Goal: Task Accomplishment & Management: Manage account settings

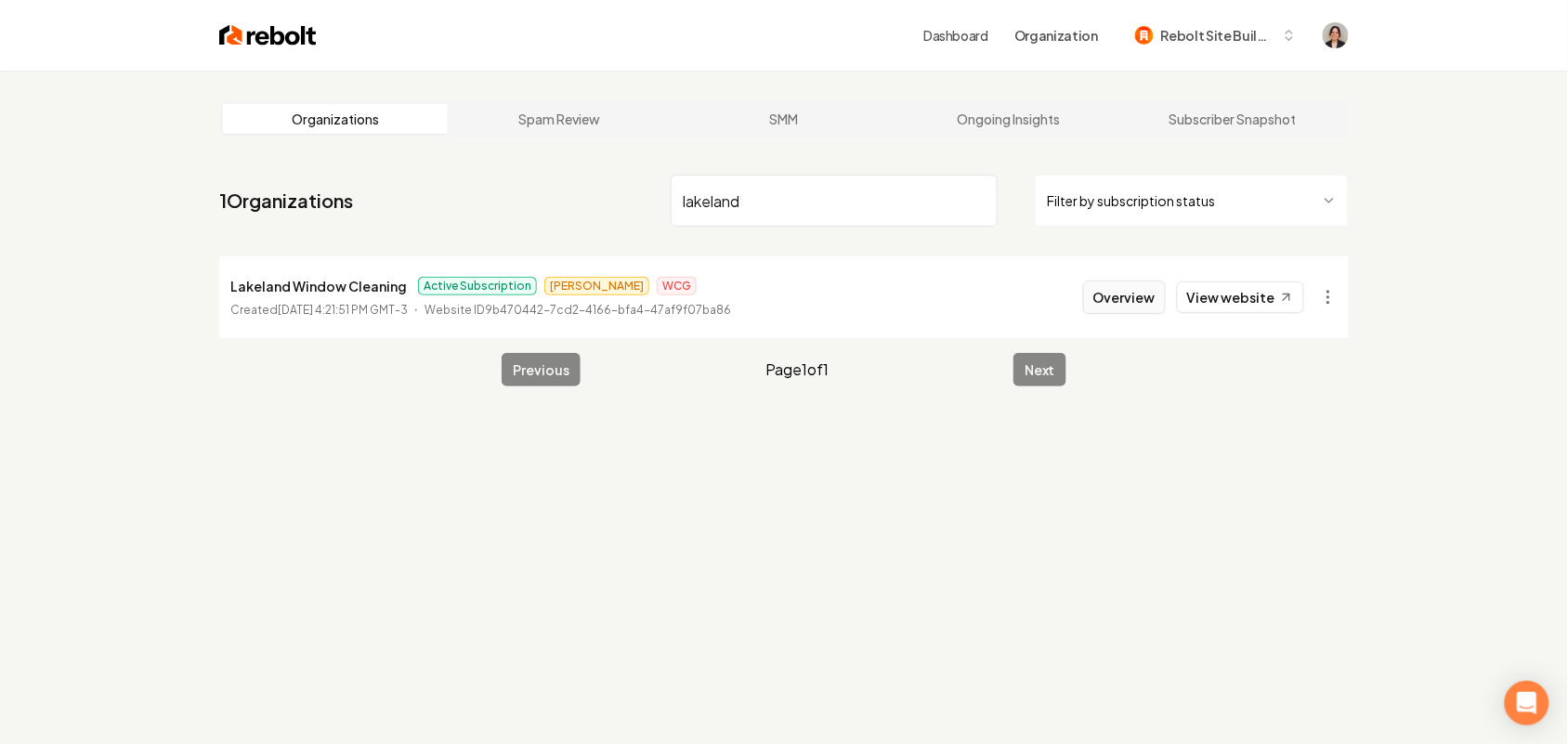
type input "lakeland"
click at [1132, 289] on button "Overview" at bounding box center [1125, 297] width 83 height 34
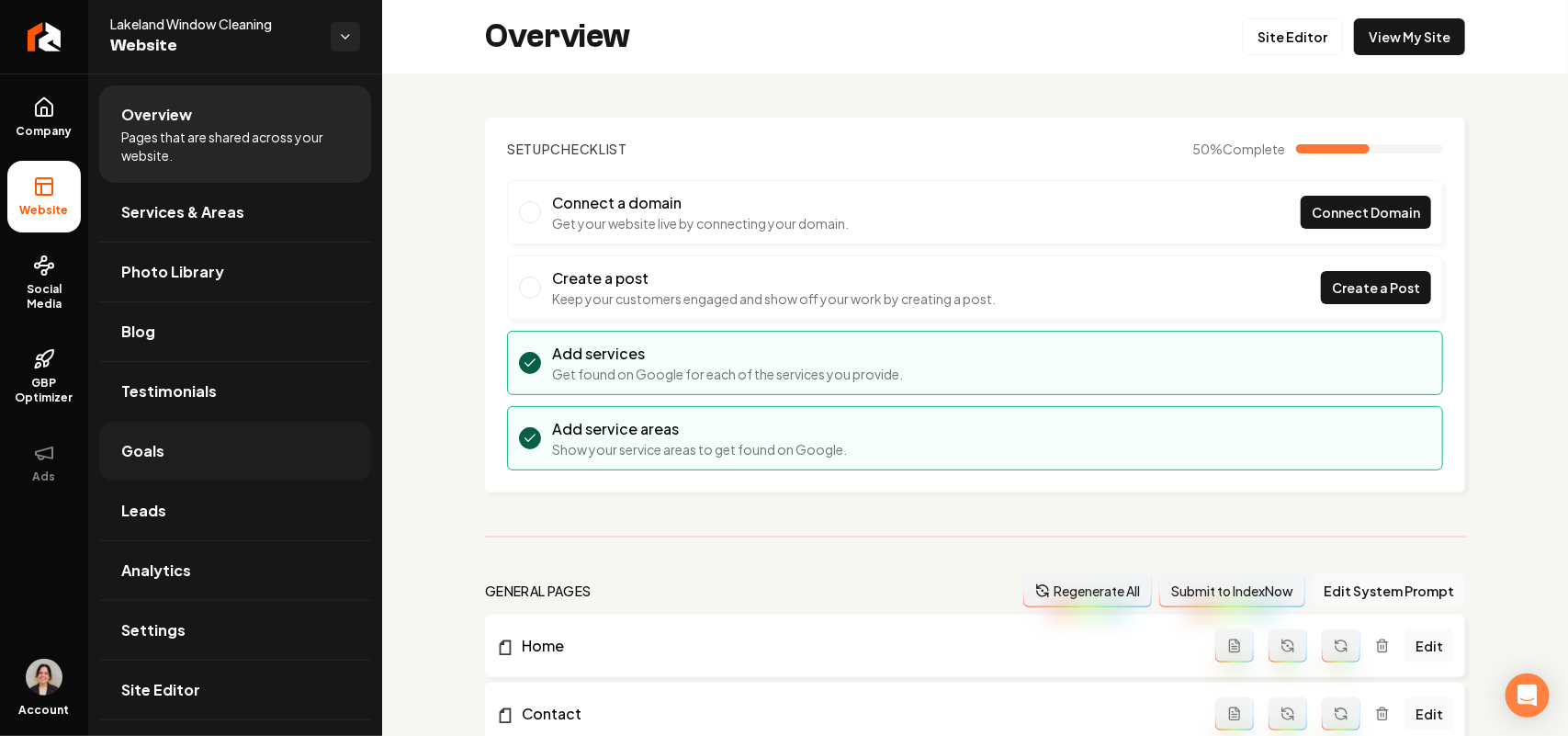
click at [186, 457] on link "Goals" at bounding box center [235, 452] width 272 height 59
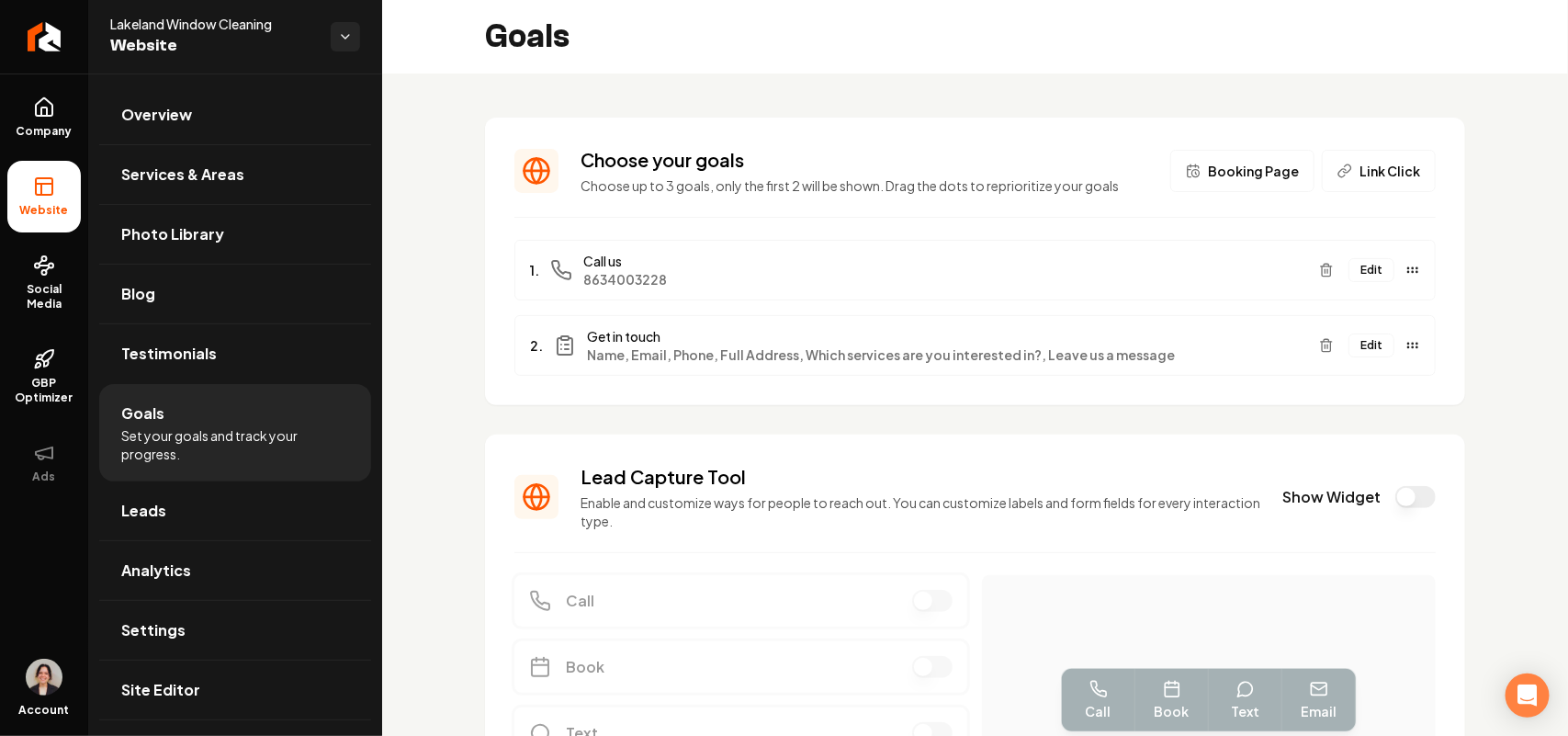
click at [1350, 349] on button "Edit" at bounding box center [1371, 345] width 46 height 24
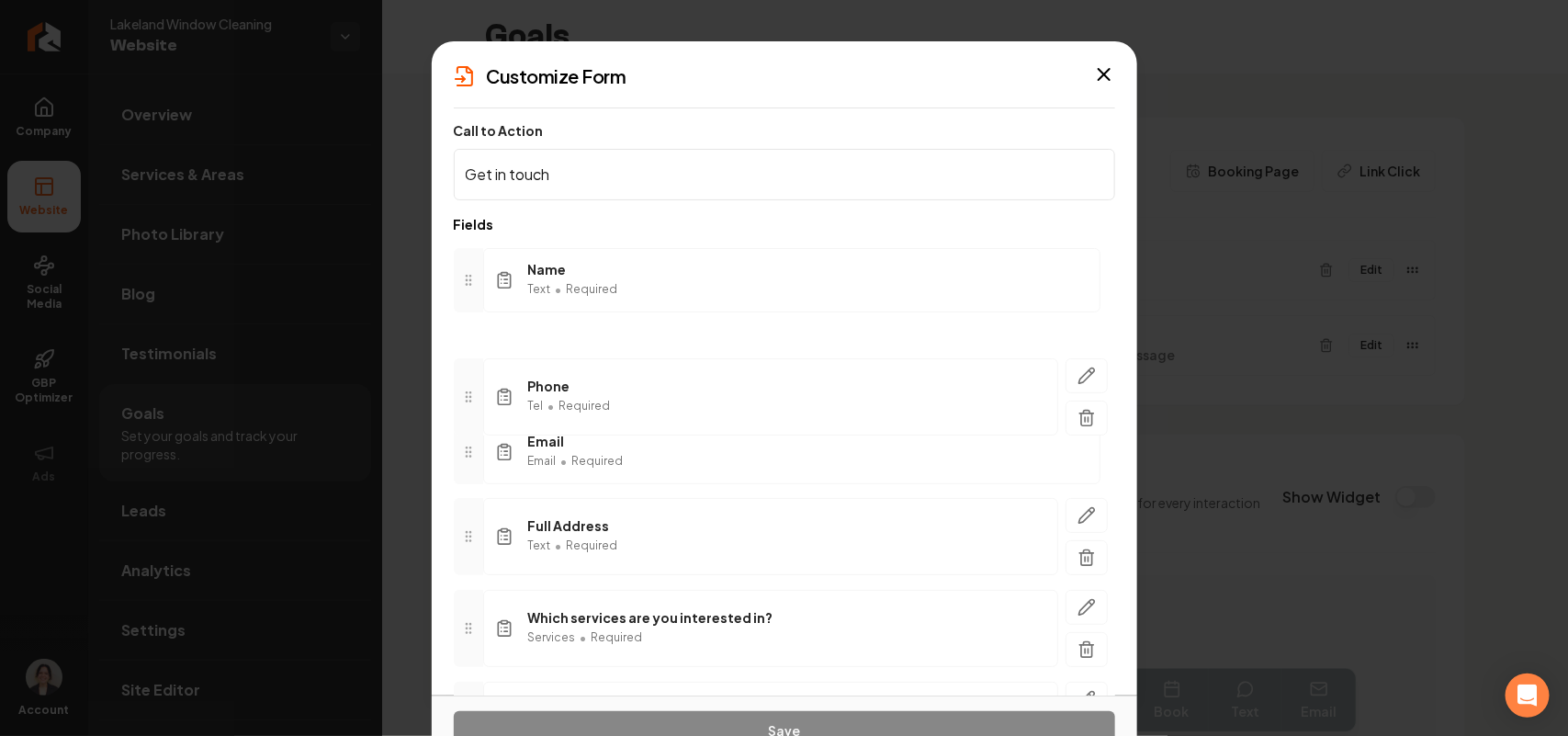
drag, startPoint x: 470, startPoint y: 452, endPoint x: 475, endPoint y: 375, distance: 77.2
click at [475, 389] on icon at bounding box center [468, 396] width 14 height 14
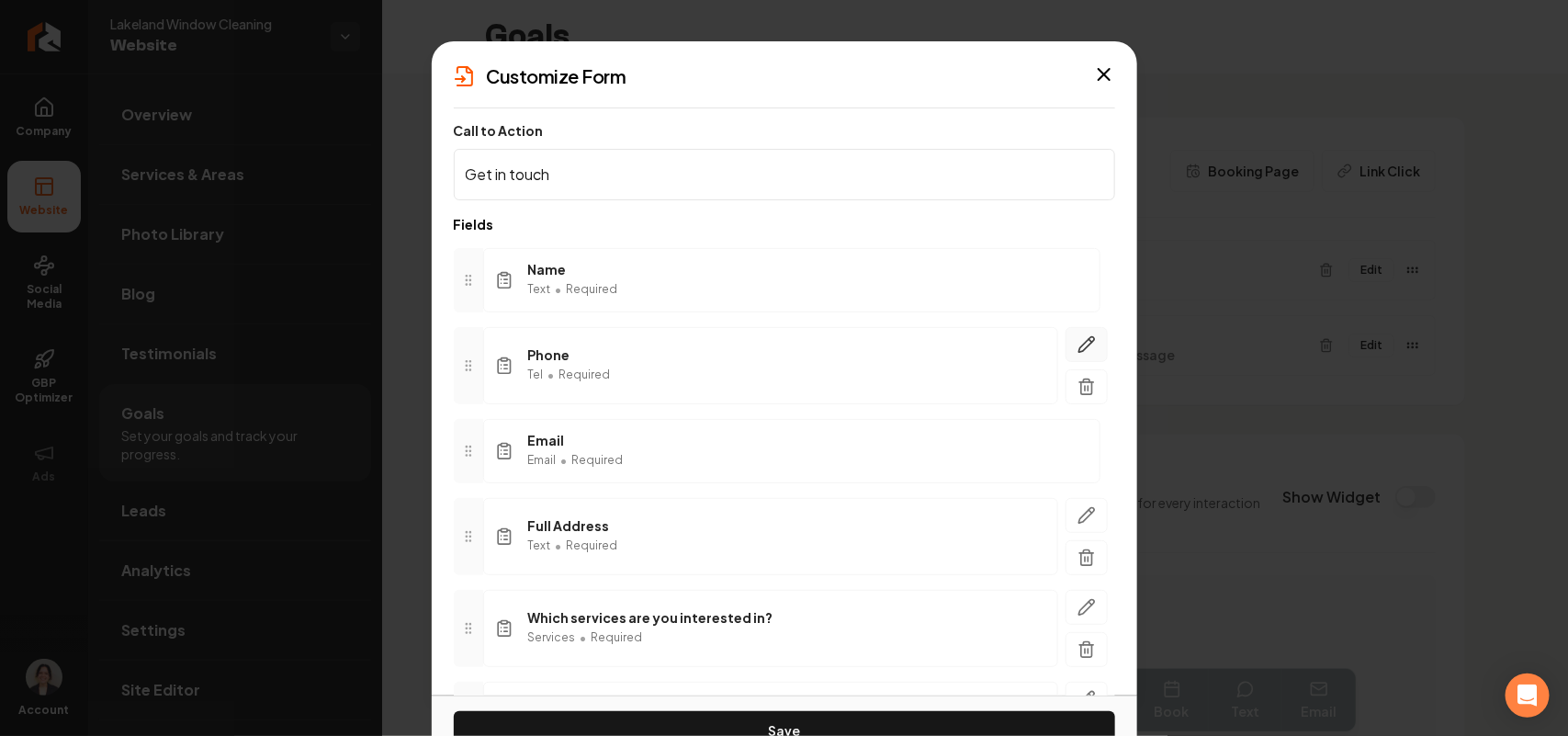
click at [1088, 340] on icon "button" at bounding box center [1089, 340] width 3 height 3
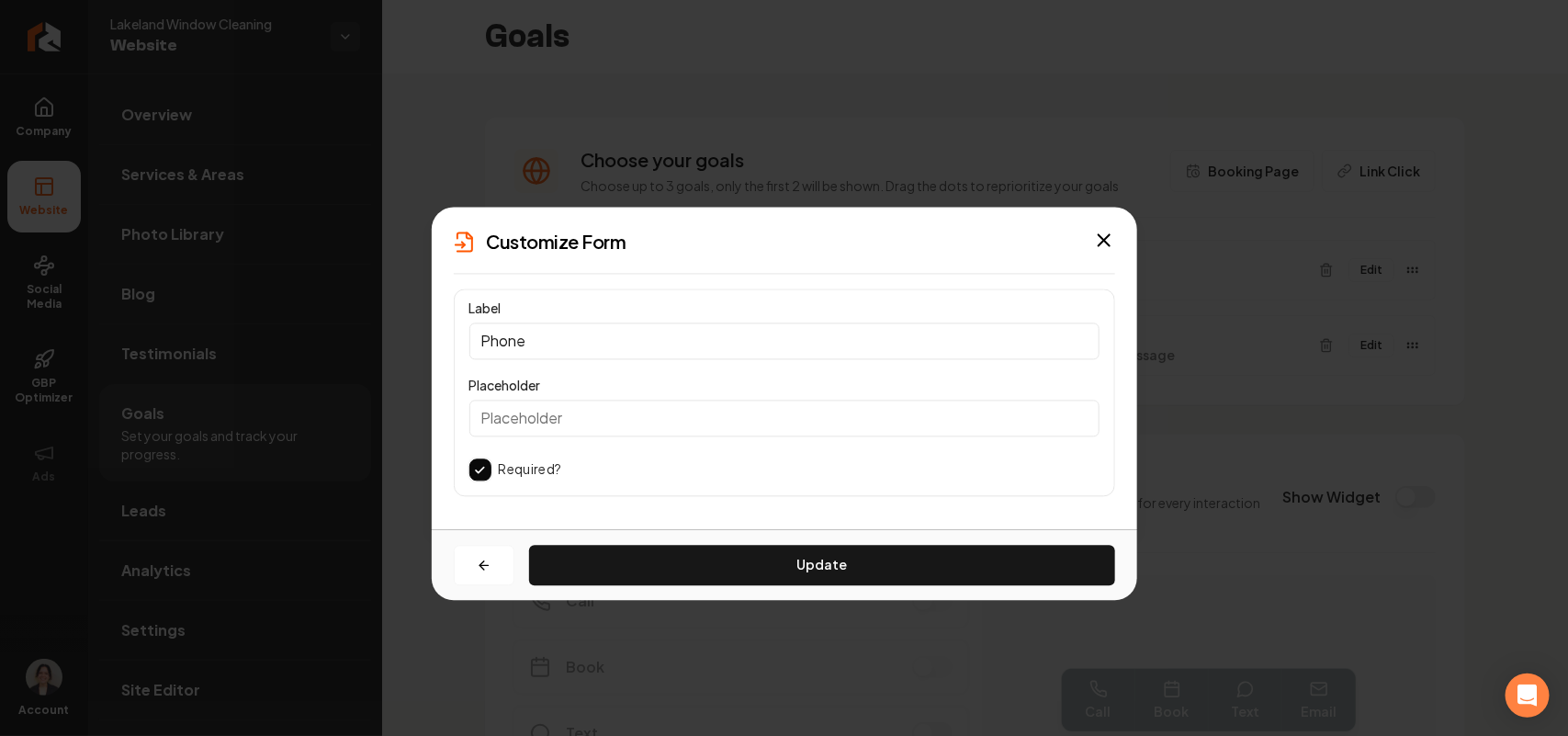
click at [598, 335] on input "Phone" at bounding box center [784, 341] width 630 height 36
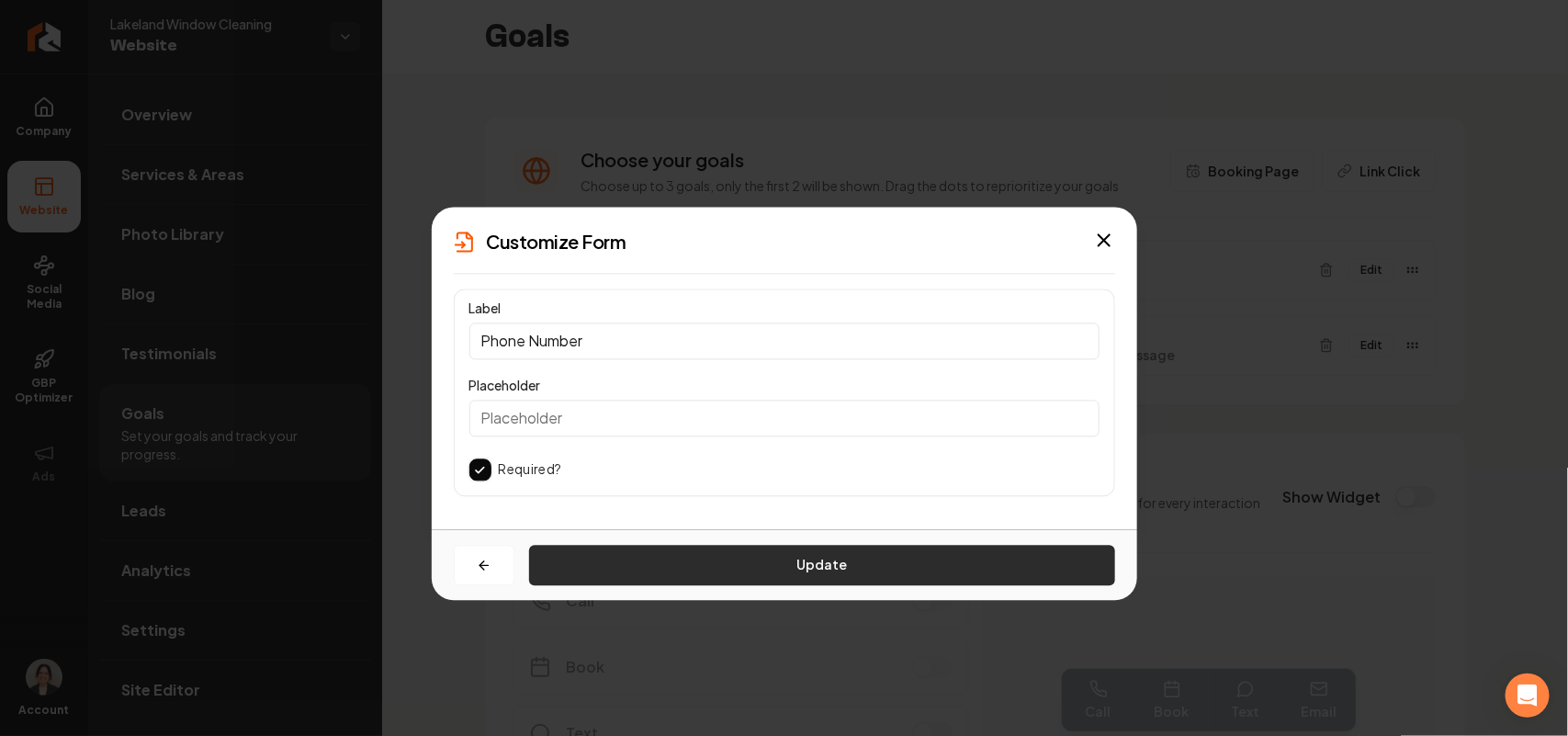
type input "Phone Number"
click at [801, 580] on button "Update" at bounding box center [822, 565] width 586 height 40
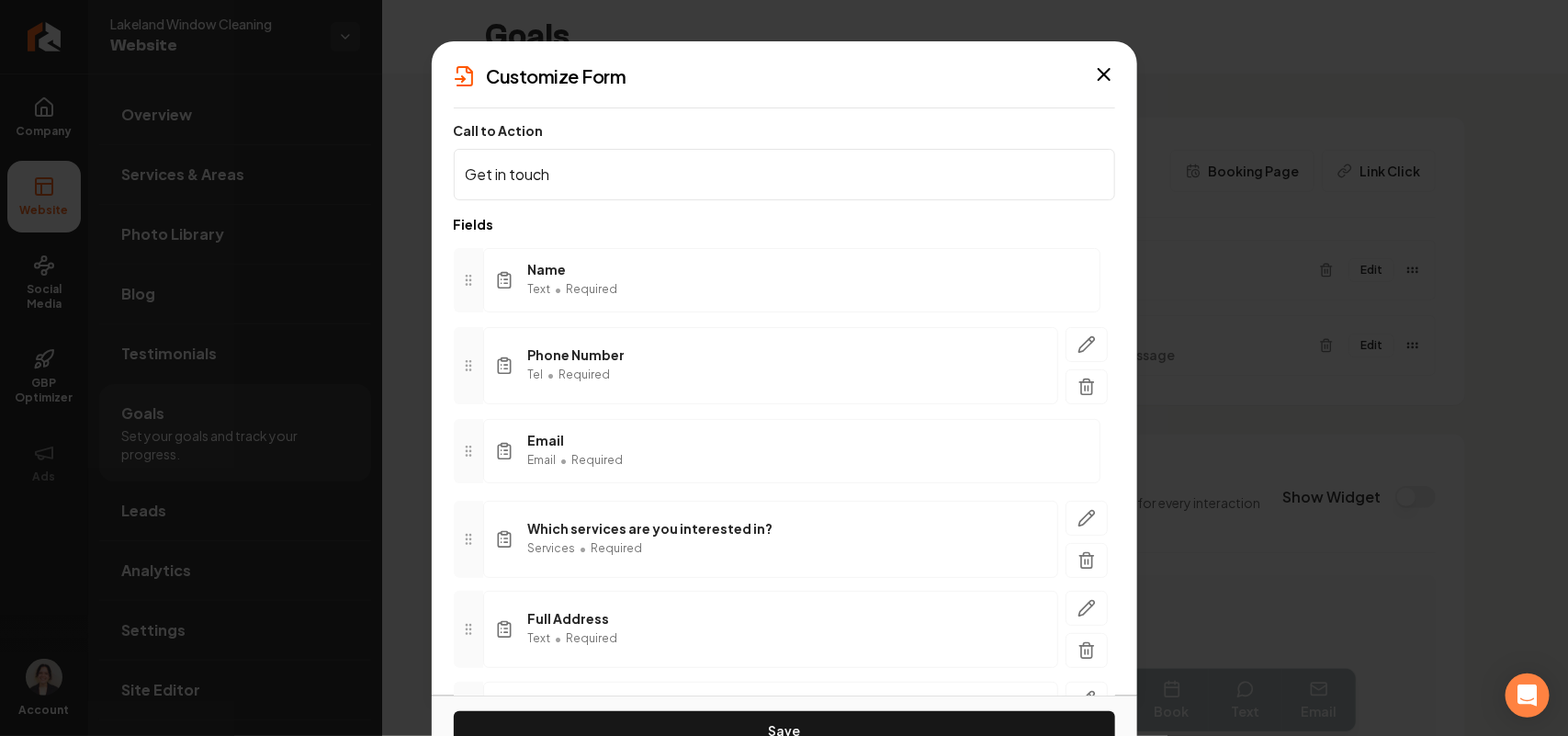
drag, startPoint x: 462, startPoint y: 627, endPoint x: 493, endPoint y: 533, distance: 99.0
click at [475, 533] on icon at bounding box center [468, 538] width 14 height 14
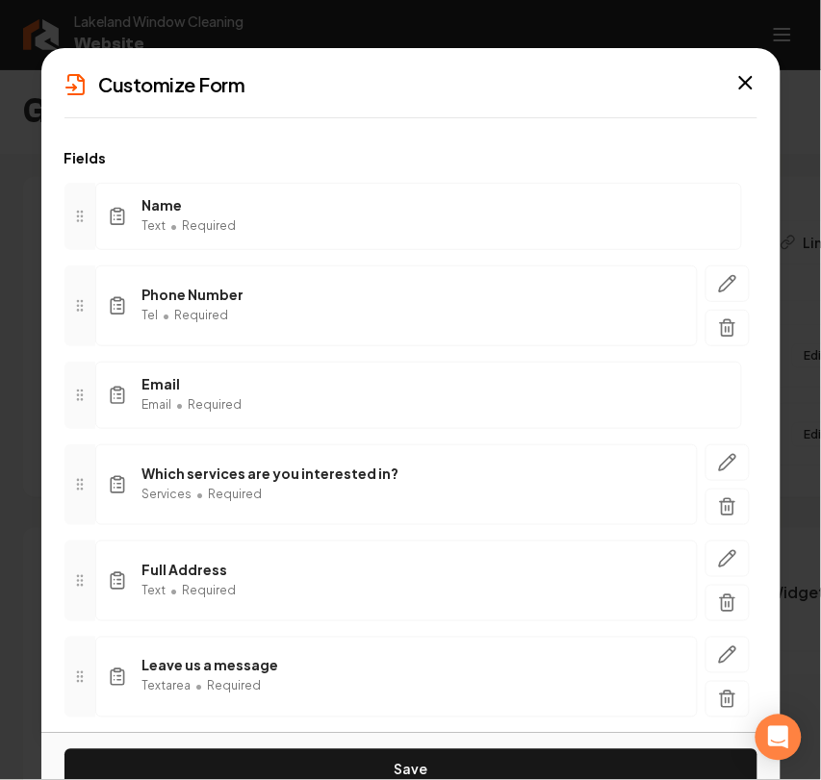
scroll to position [164, 0]
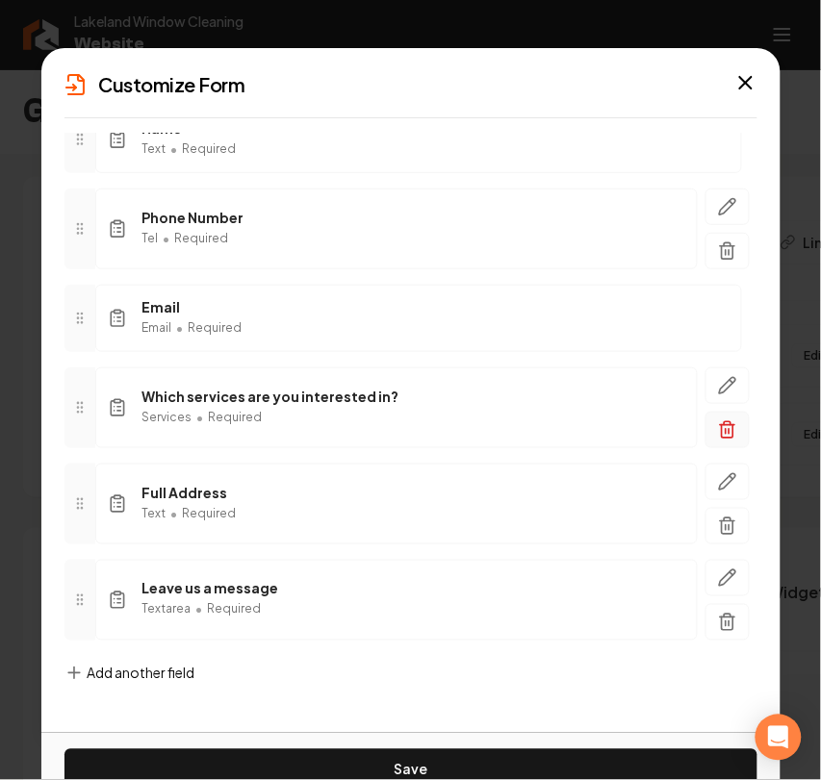
click at [705, 428] on button "button" at bounding box center [727, 430] width 44 height 37
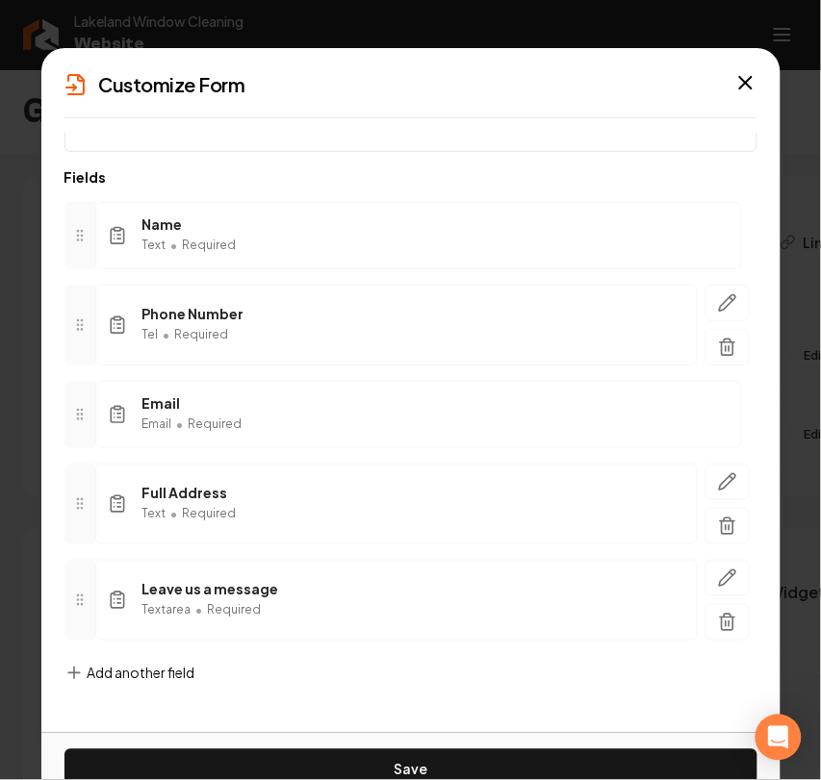
click at [121, 671] on span "Add another field" at bounding box center [142, 673] width 108 height 19
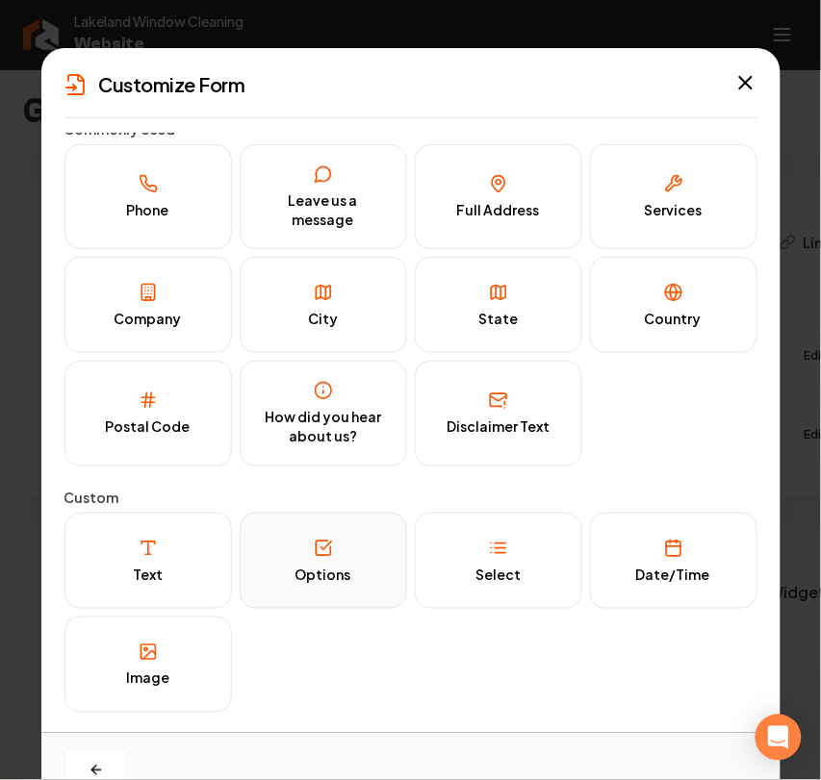
click at [327, 571] on div "Options" at bounding box center [323, 575] width 56 height 19
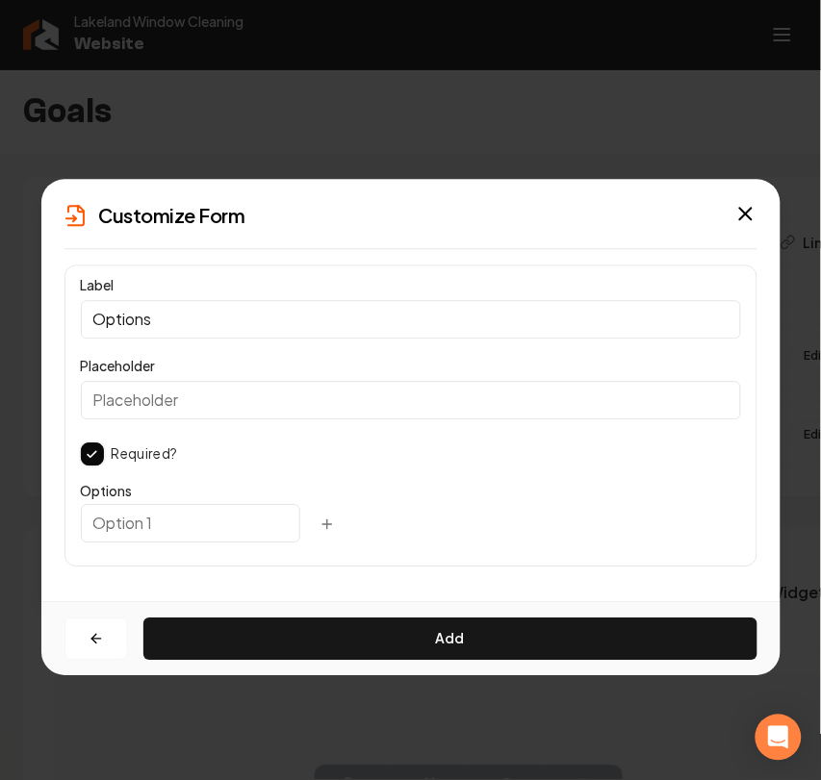
click at [136, 319] on input "Options" at bounding box center [411, 319] width 660 height 38
type input "Service Requested"
click at [218, 512] on input "text" at bounding box center [190, 523] width 219 height 38
paste input "Interior Window Cleaning"
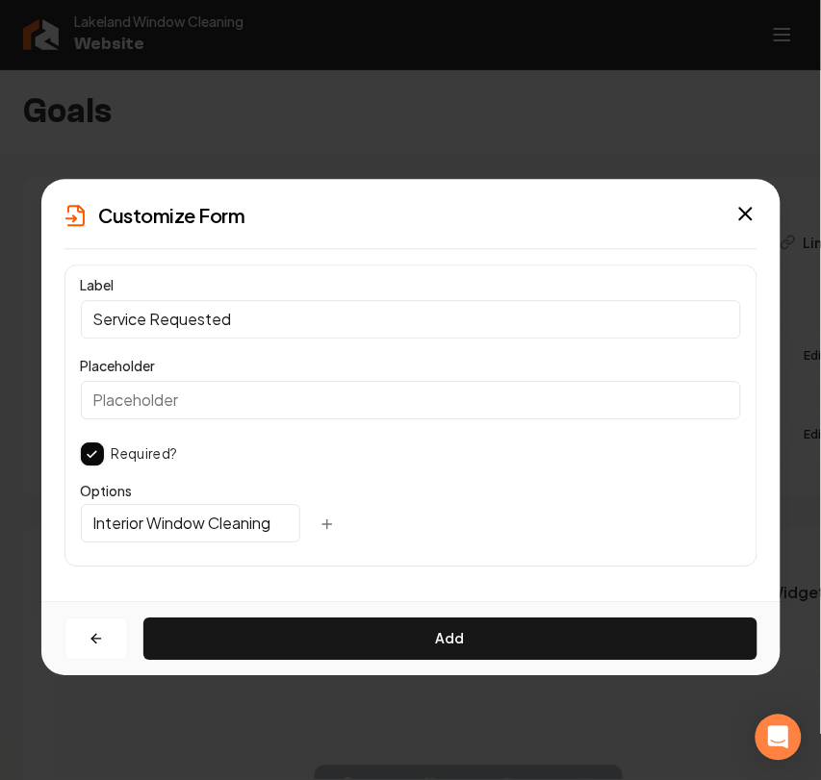
scroll to position [0, 15]
click at [308, 526] on button "button" at bounding box center [327, 525] width 38 height 35
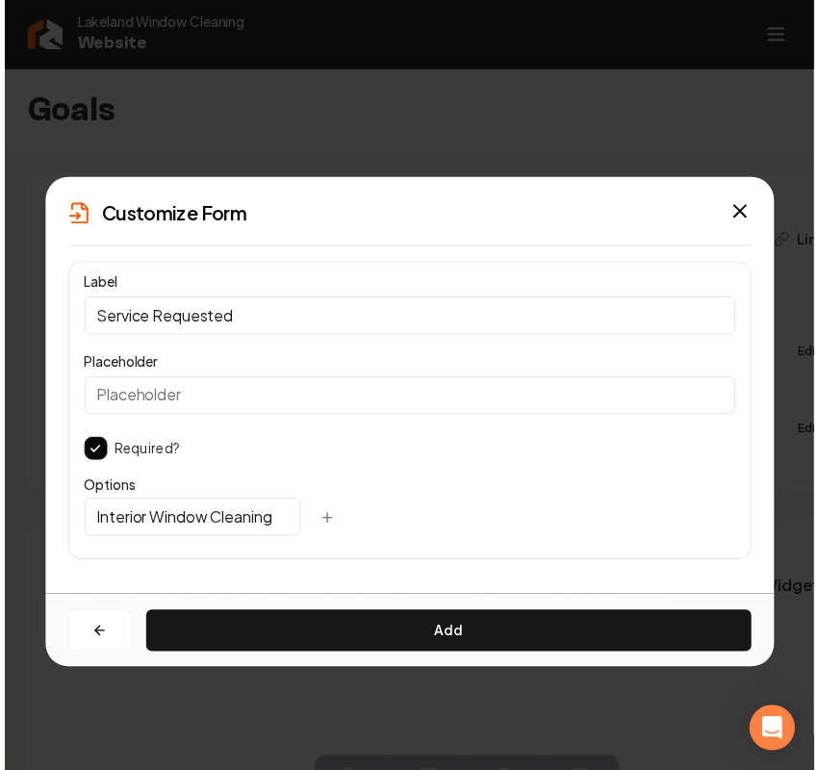
scroll to position [0, 0]
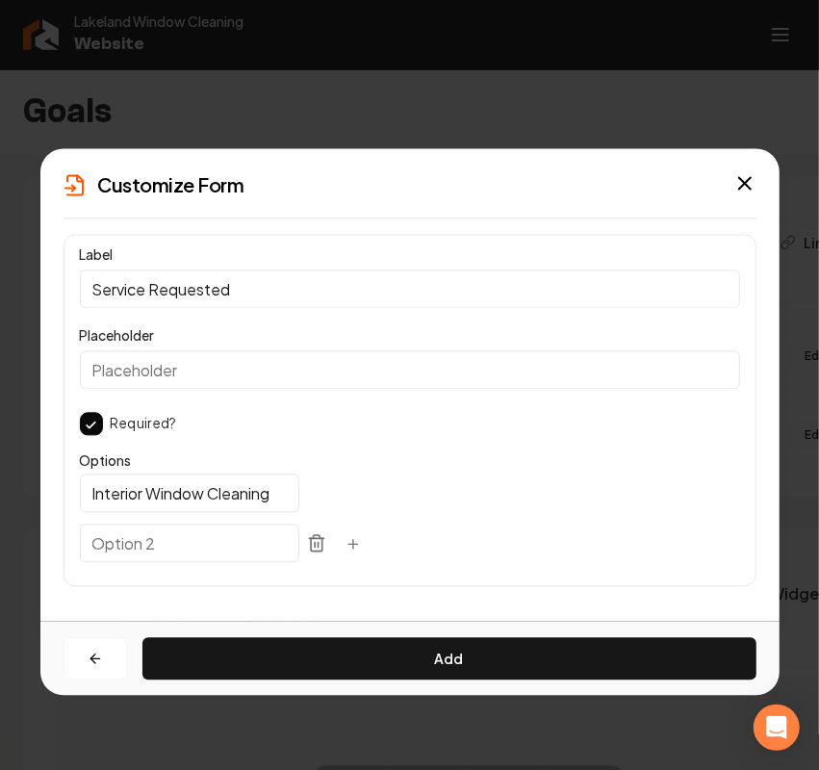
click at [191, 496] on input "Interior Window Cleaning" at bounding box center [189, 493] width 219 height 38
paste input "Ex"
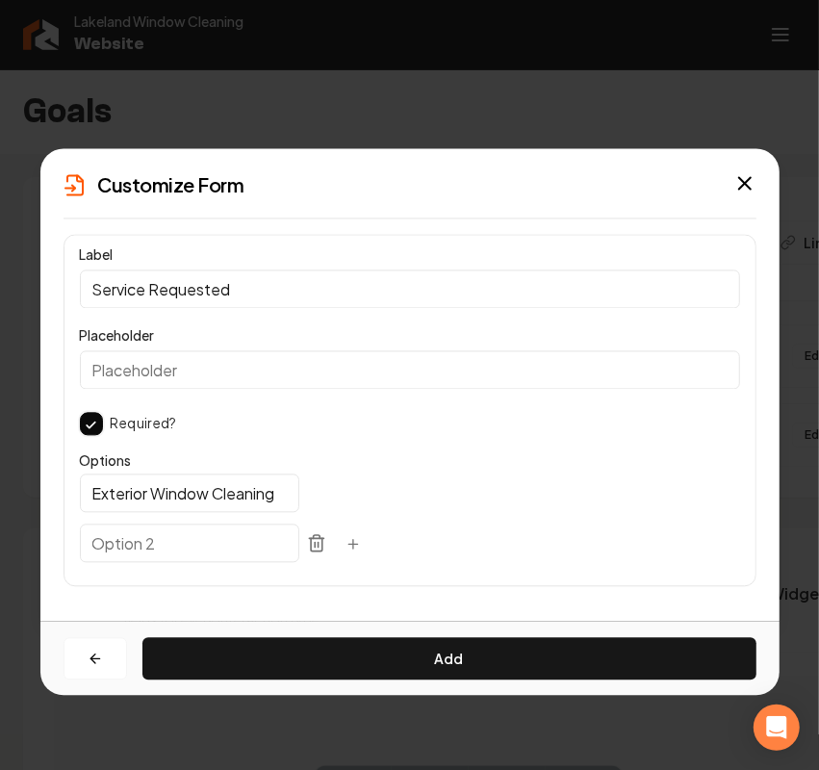
type input "Exterior Window Cleaning"
click at [215, 545] on input "text" at bounding box center [189, 543] width 219 height 38
click at [147, 534] on input "text" at bounding box center [189, 543] width 219 height 38
paste input "Interior Window Cleaning"
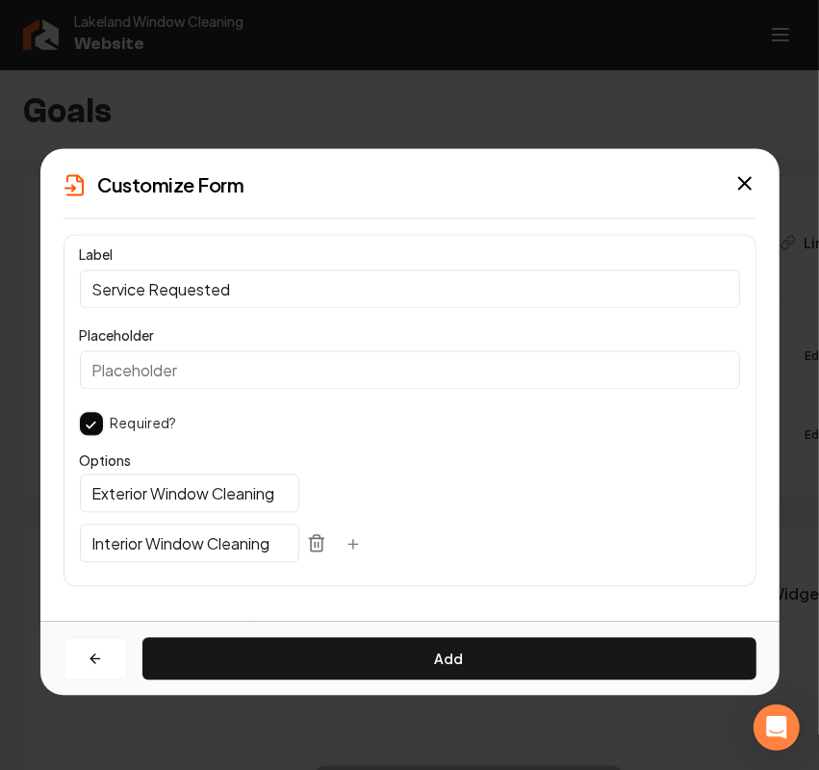
scroll to position [0, 15]
type input "Interior Window Cleaning"
click at [345, 550] on icon "button" at bounding box center [352, 544] width 15 height 15
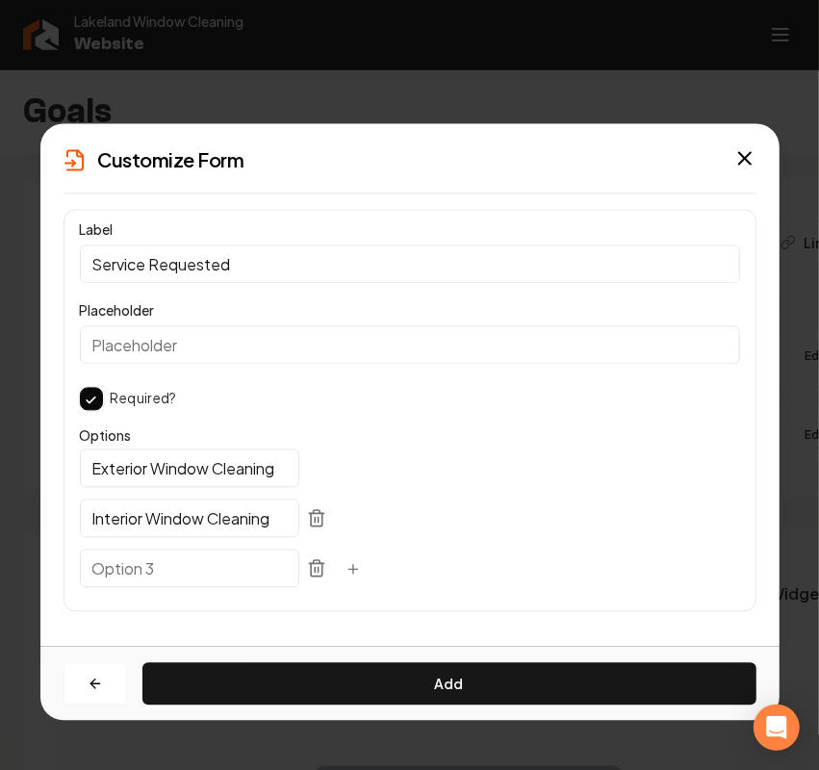
click at [120, 576] on input "text" at bounding box center [189, 569] width 219 height 38
paste input "Screen Cleaning Services"
type input "Screen Cleaning Services"
click at [345, 568] on icon "button" at bounding box center [352, 569] width 15 height 15
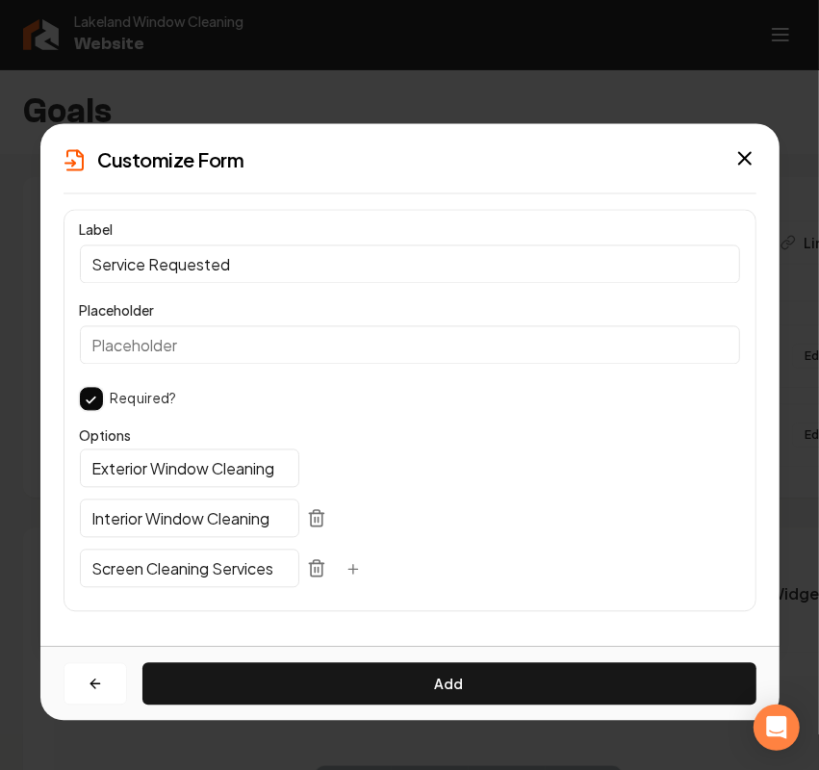
scroll to position [0, 0]
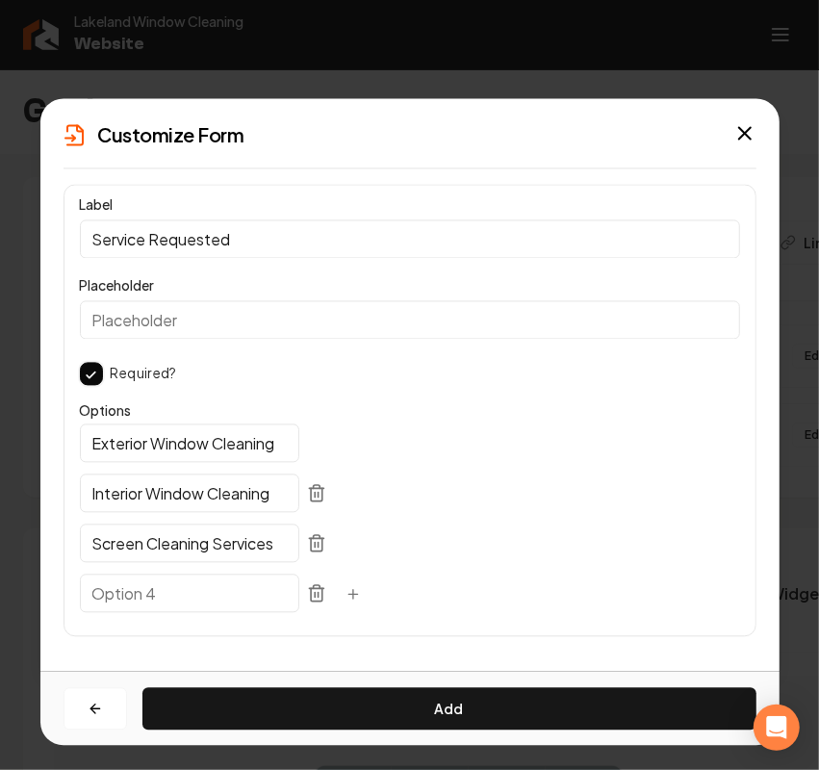
click at [200, 607] on input "text" at bounding box center [189, 594] width 219 height 38
paste input "Track Detailing"
type input "Track Detailing"
click at [345, 599] on icon "button" at bounding box center [352, 594] width 15 height 15
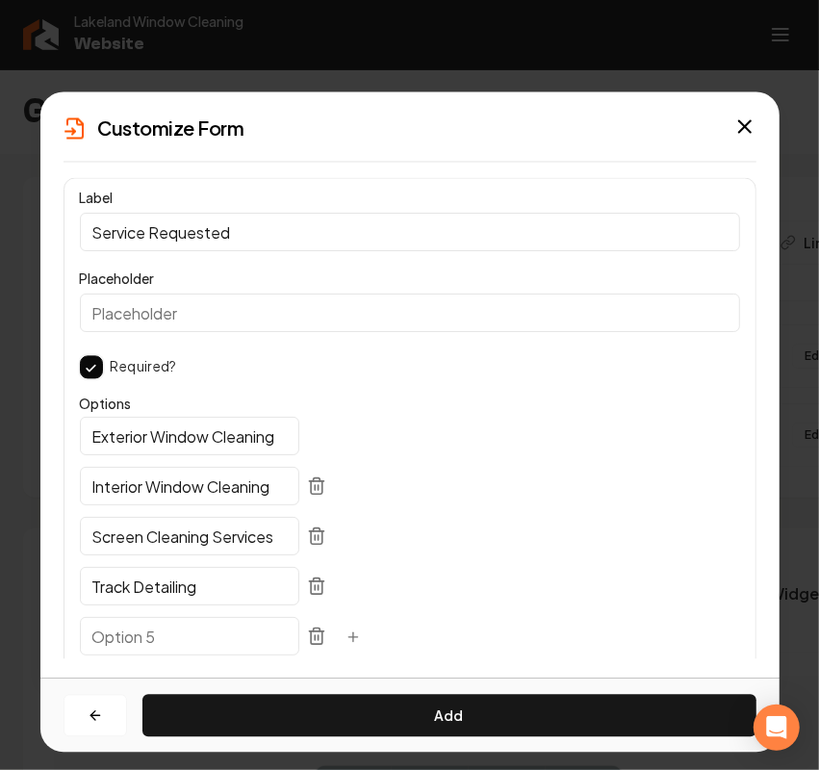
click at [175, 633] on input "text" at bounding box center [189, 637] width 219 height 38
paste input "Solar Panel Cleaning"
type input "Solar Panel Cleaning"
click at [345, 637] on icon "button" at bounding box center [352, 637] width 15 height 15
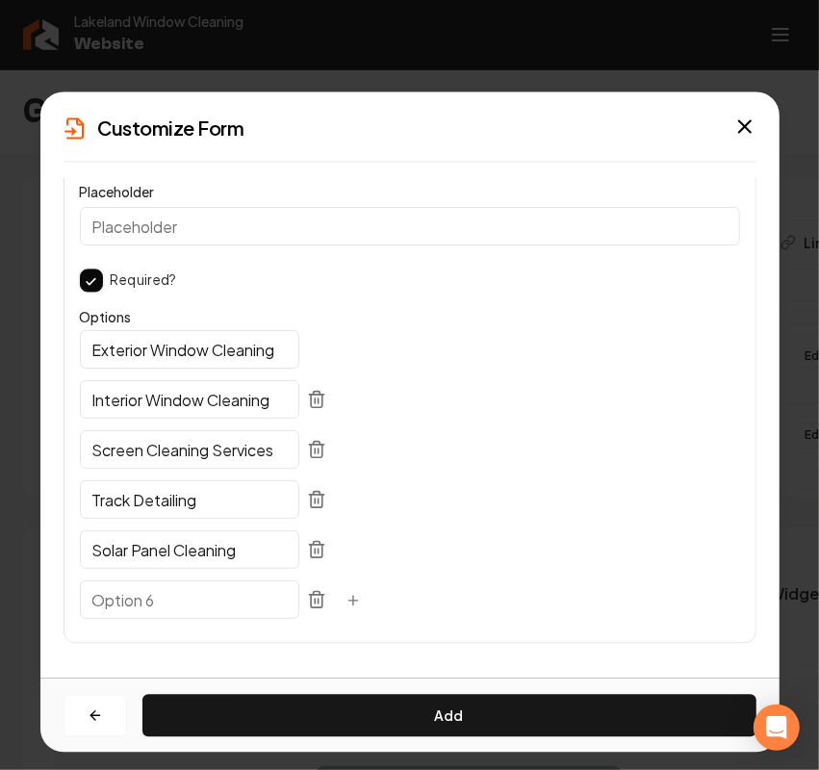
click at [168, 608] on input "text" at bounding box center [189, 600] width 219 height 38
paste input "Gutter Cleaning"
type input "Gutter Cleaning"
click at [353, 599] on icon "button" at bounding box center [353, 601] width 0 height 9
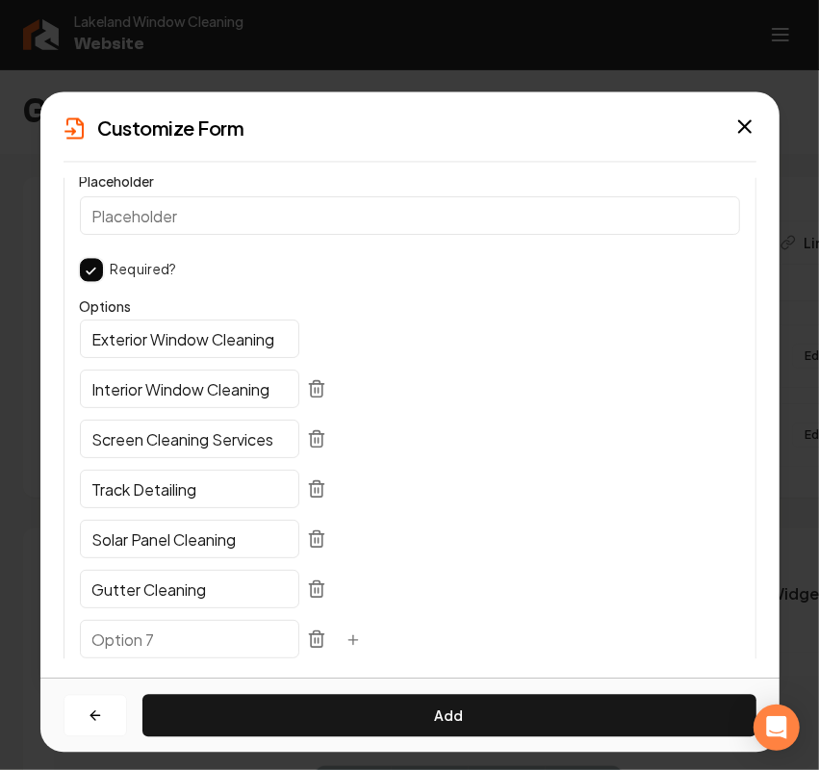
click at [174, 660] on div "Label Service Requested Placeholder Required? Options Exterior Window Cleaning …" at bounding box center [409, 428] width 739 height 500
click at [183, 642] on input "text" at bounding box center [189, 640] width 219 height 38
paste input "Pressure/Soft Washing"
type input "Pressure/Soft Washing"
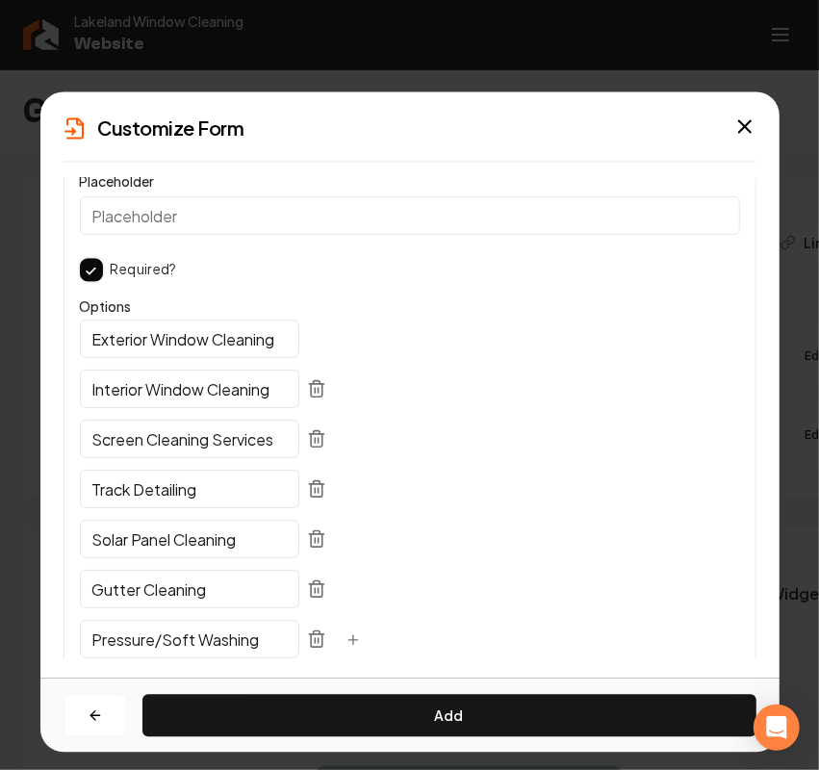
click at [334, 628] on button "button" at bounding box center [353, 642] width 38 height 35
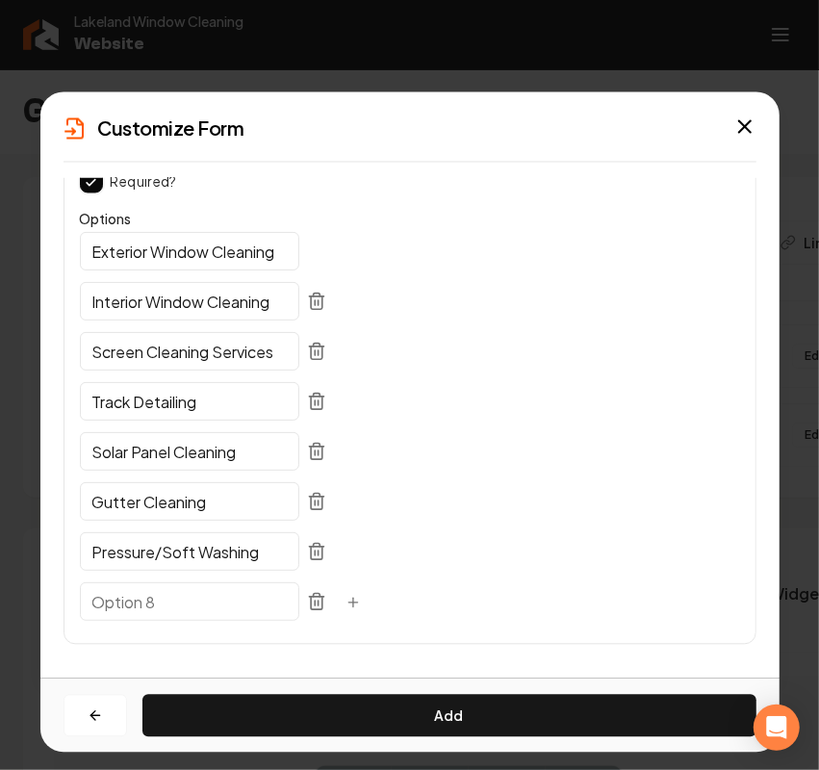
click at [117, 609] on input "text" at bounding box center [189, 601] width 219 height 38
paste input "Soft Washing"
type input "Soft Washing"
click at [334, 606] on button "button" at bounding box center [353, 603] width 38 height 35
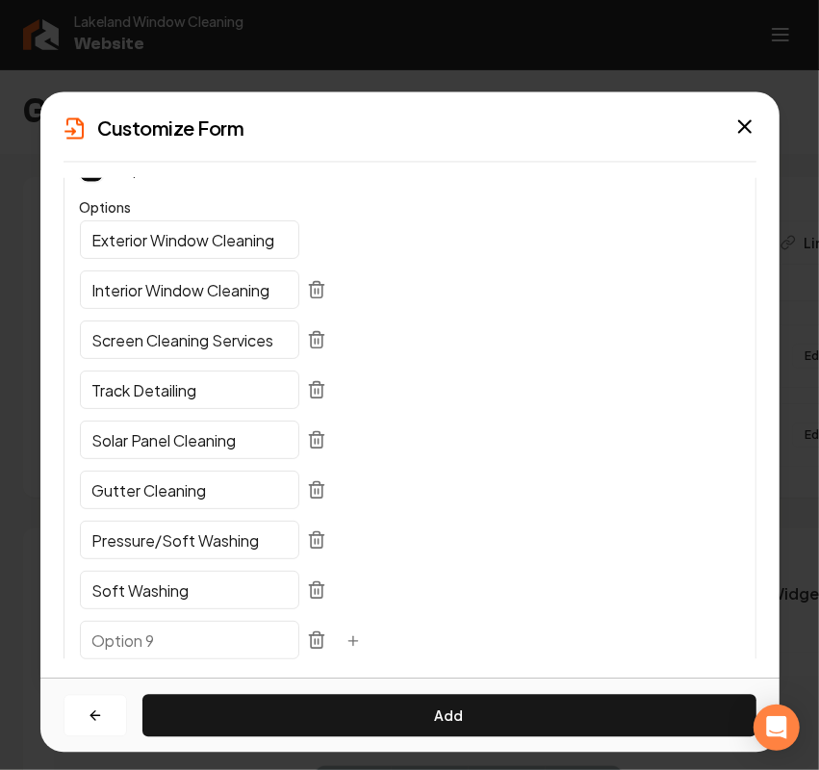
click at [170, 651] on input "text" at bounding box center [189, 640] width 219 height 38
paste input "Paver Sealing"
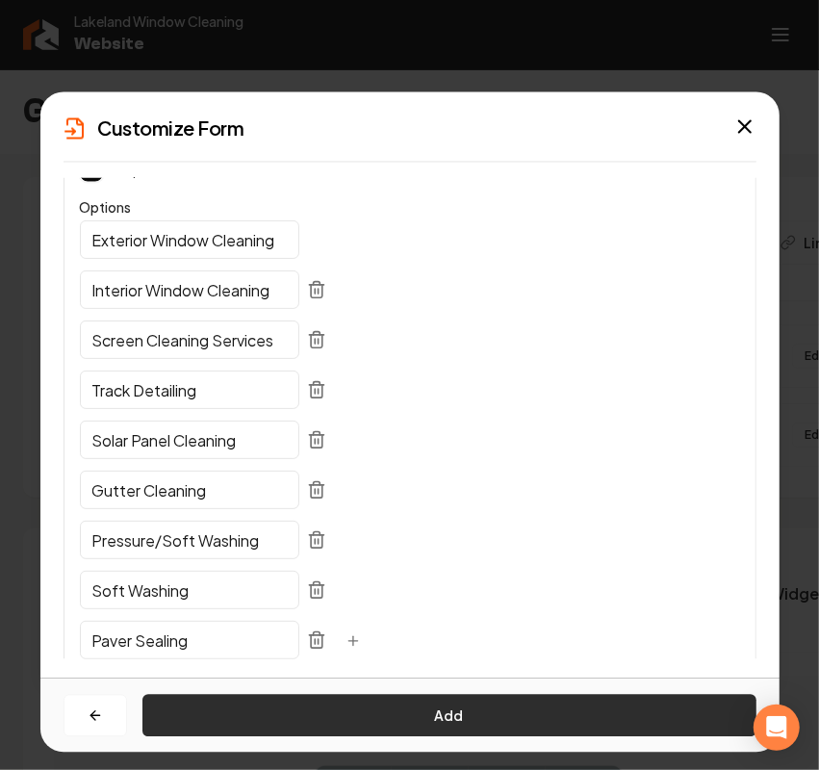
type input "Paver Sealing"
click at [318, 701] on button "Add" at bounding box center [449, 716] width 614 height 42
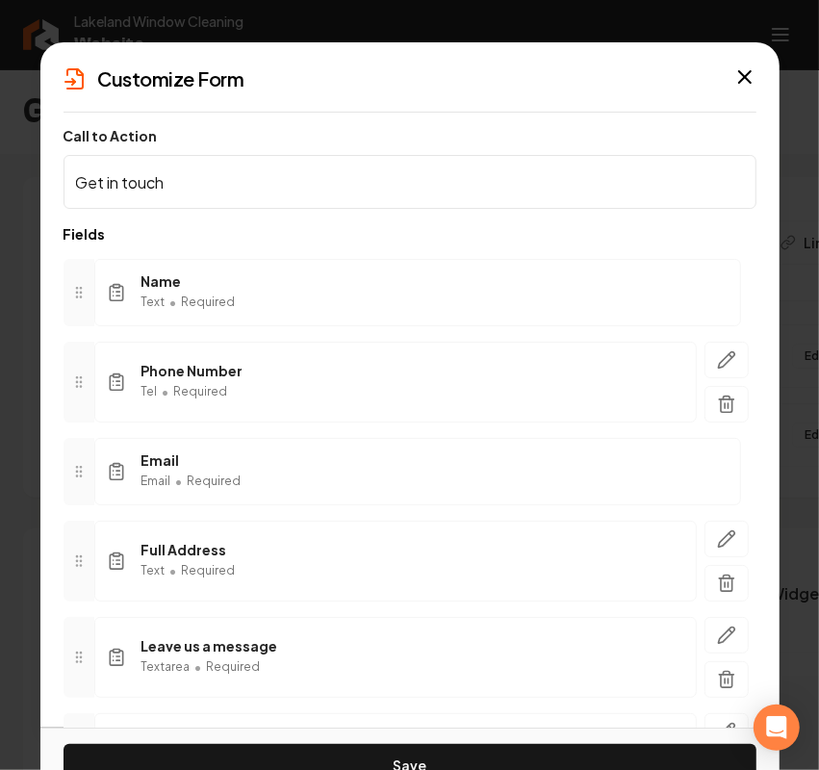
scroll to position [120, 0]
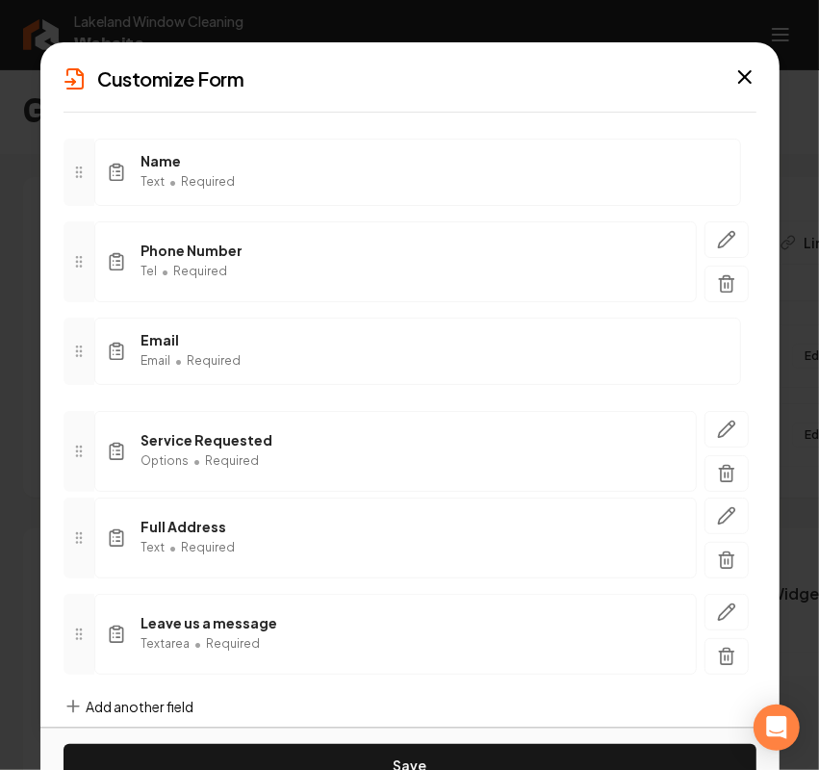
drag, startPoint x: 78, startPoint y: 640, endPoint x: 113, endPoint y: 458, distance: 185.2
click at [113, 458] on div "Service Requested Options • Required" at bounding box center [410, 451] width 693 height 81
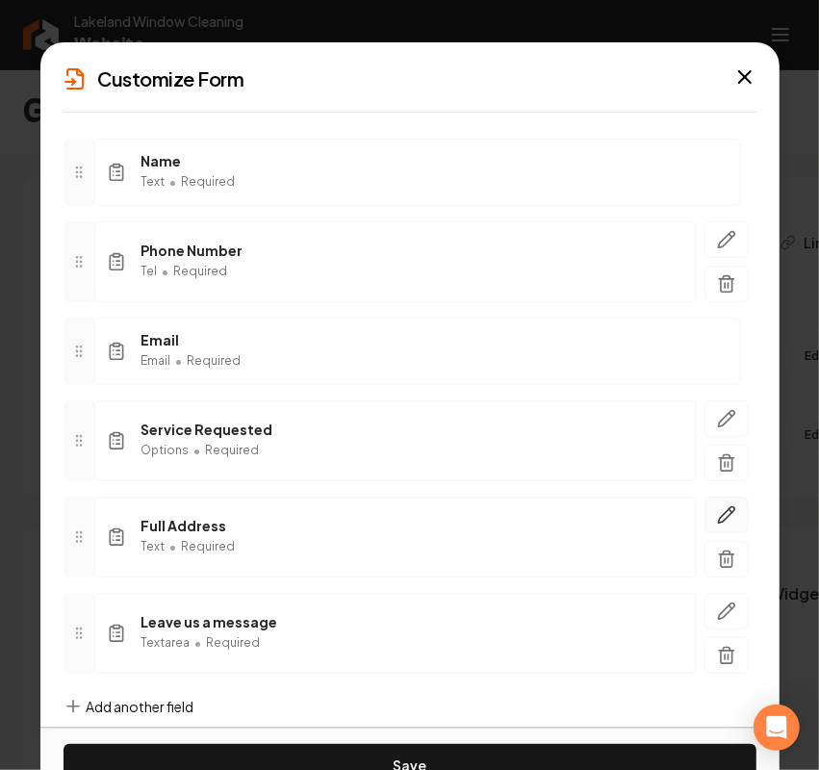
click at [704, 515] on button "button" at bounding box center [726, 515] width 44 height 37
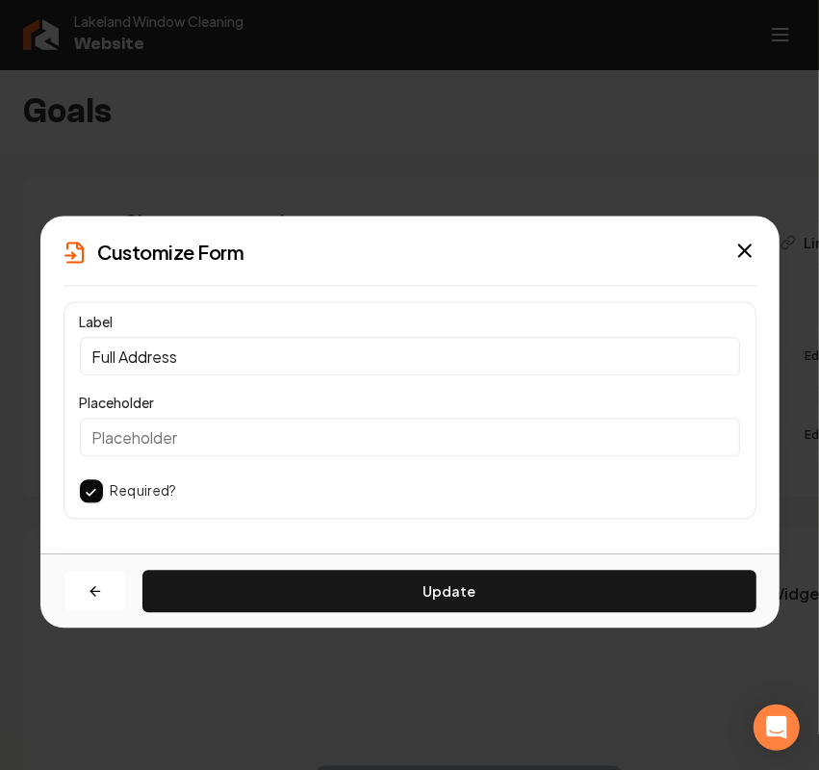
scroll to position [0, 0]
click at [103, 356] on input "Full Address" at bounding box center [410, 357] width 660 height 38
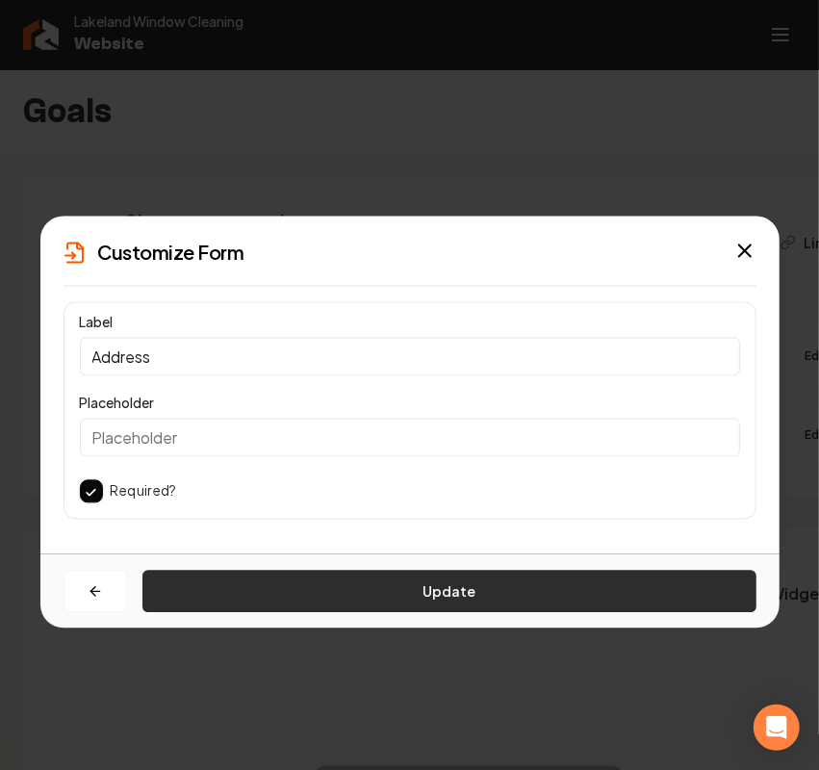
type input "Address"
click at [285, 583] on button "Update" at bounding box center [449, 592] width 614 height 42
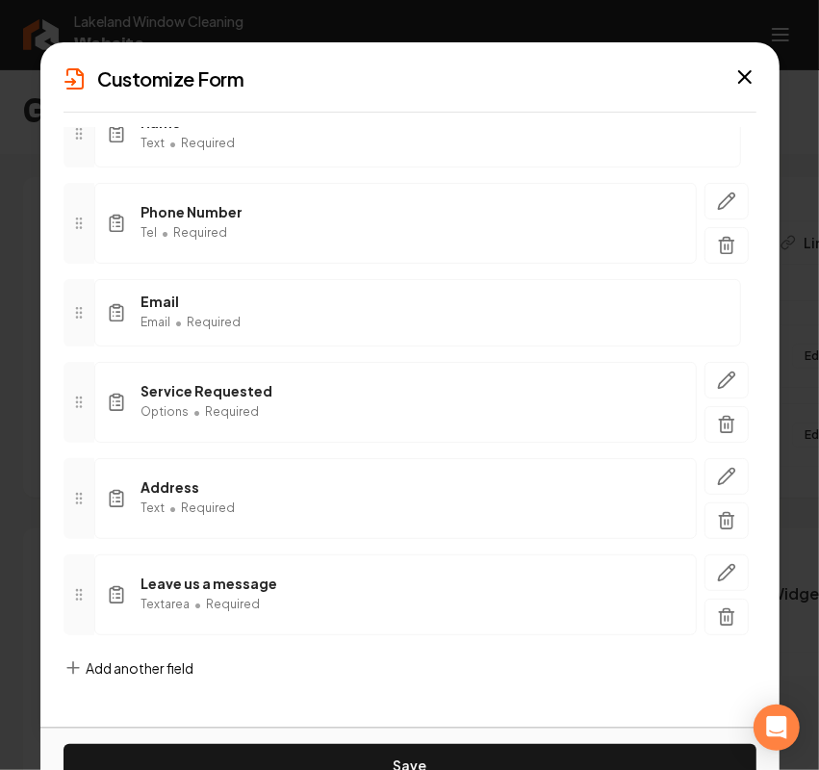
scroll to position [162, 0]
click at [120, 671] on span "Add another field" at bounding box center [141, 667] width 108 height 19
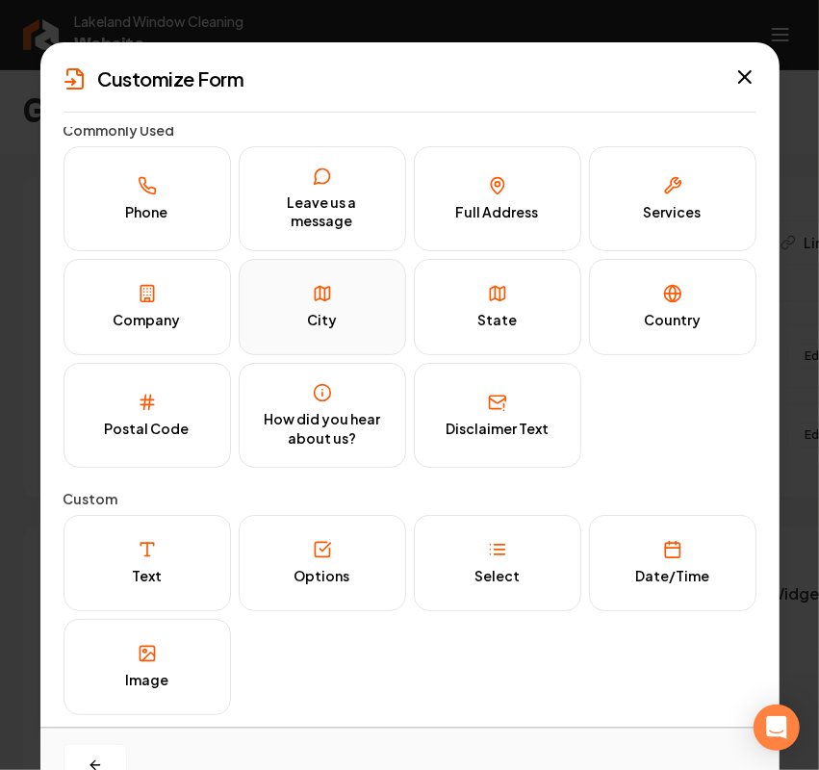
scroll to position [0, 0]
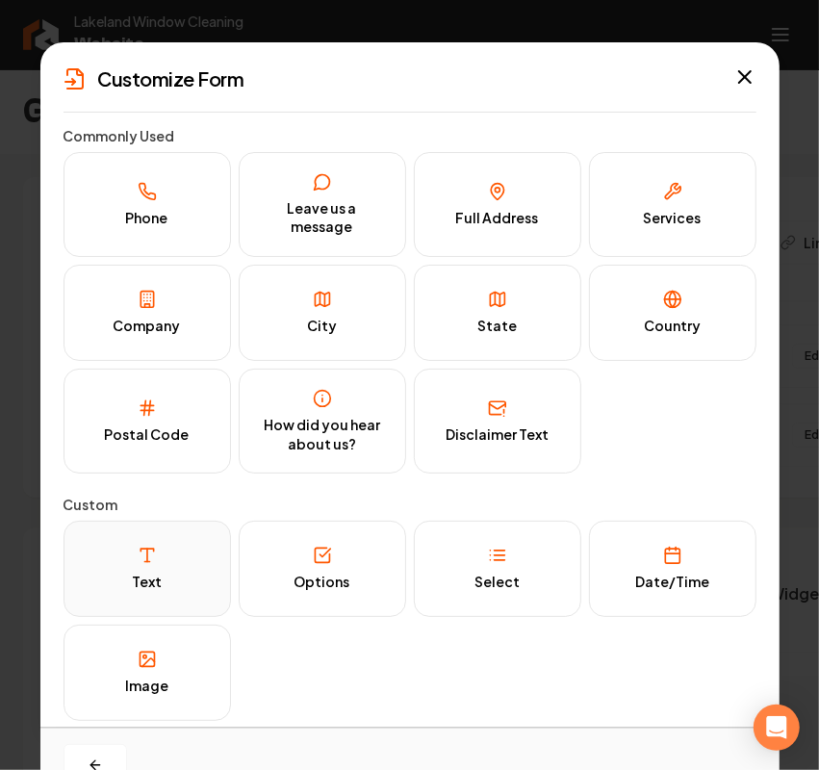
click at [155, 580] on div "Text" at bounding box center [147, 582] width 30 height 19
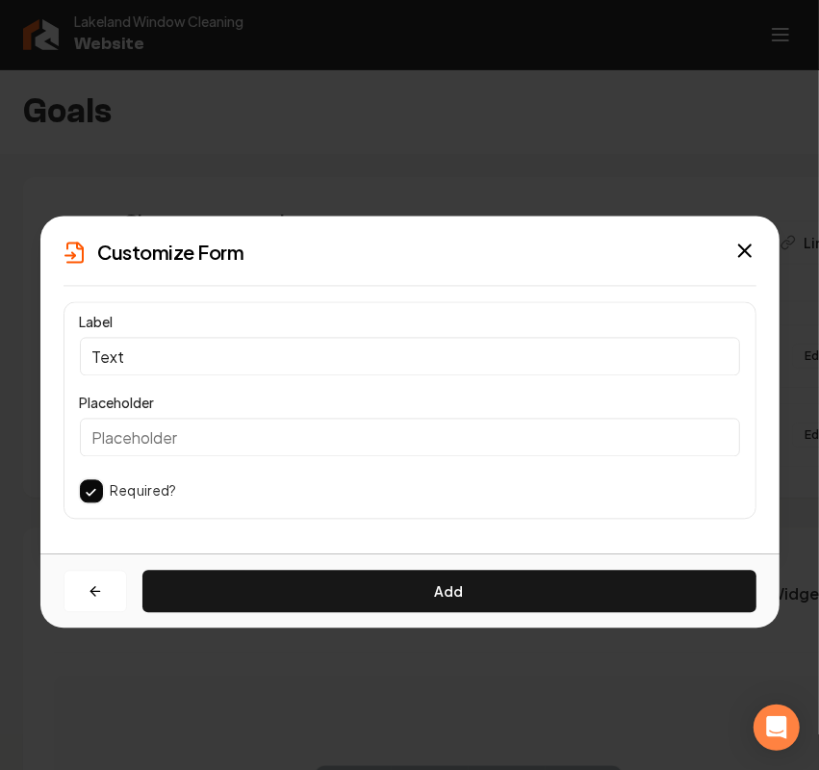
drag, startPoint x: 64, startPoint y: 347, endPoint x: -2, endPoint y: 340, distance: 66.8
click at [0, 340] on html "Company Website Social Media GBP Optimizer Ads Account Lakeland Window Cleaning…" at bounding box center [409, 385] width 819 height 770
click at [295, 366] on input "Street Address" at bounding box center [410, 357] width 660 height 38
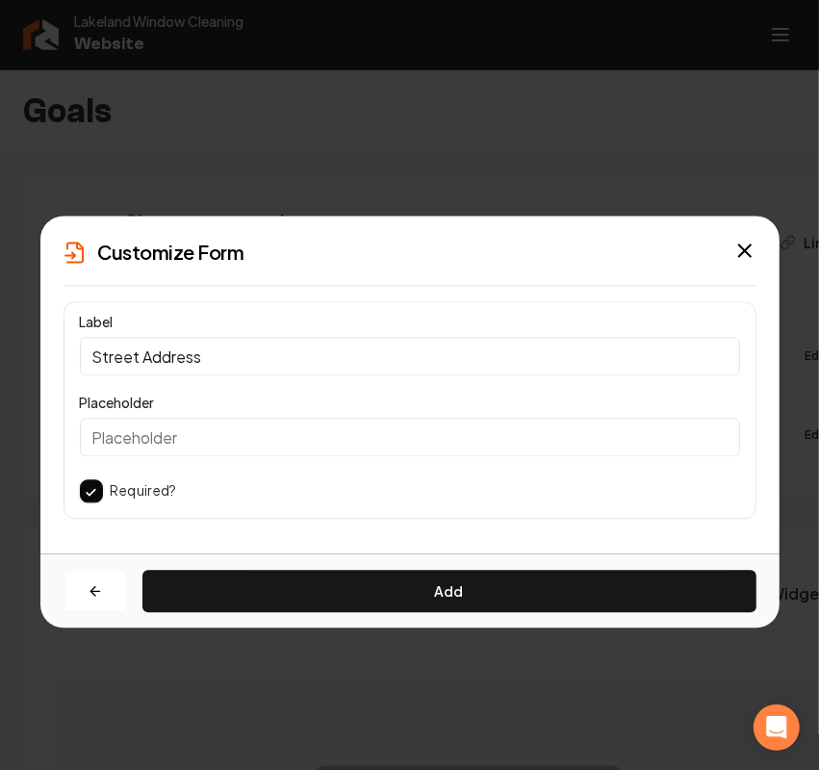
type input "Street Address"
drag, startPoint x: 58, startPoint y: 592, endPoint x: 75, endPoint y: 593, distance: 17.3
click at [59, 592] on div "Add" at bounding box center [409, 591] width 739 height 74
click at [80, 593] on button "button" at bounding box center [96, 592] width 64 height 42
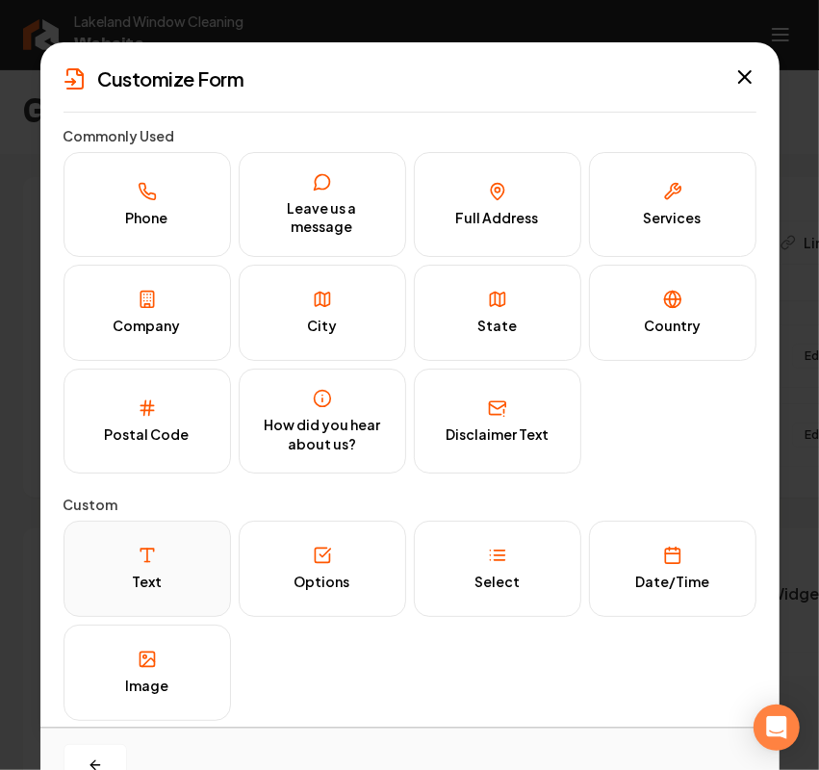
click at [155, 566] on button "Text" at bounding box center [147, 569] width 167 height 96
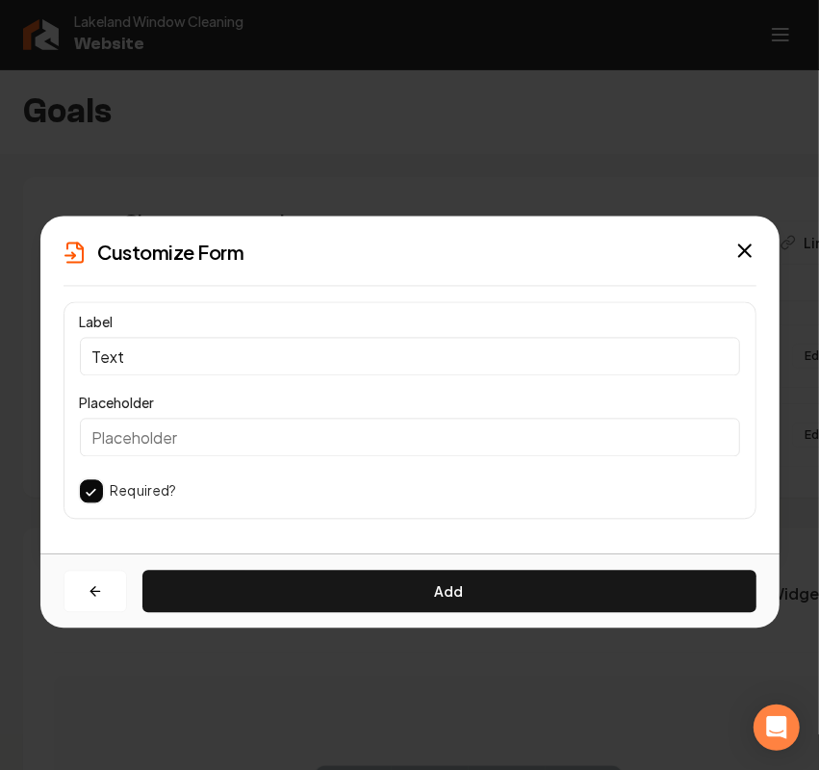
drag, startPoint x: 210, startPoint y: 357, endPoint x: -2, endPoint y: 308, distance: 217.3
click at [0, 308] on html "Company Website Social Media GBP Optimizer Ads Account Lakeland Window Cleaning…" at bounding box center [409, 385] width 819 height 770
paste input "Street Address"
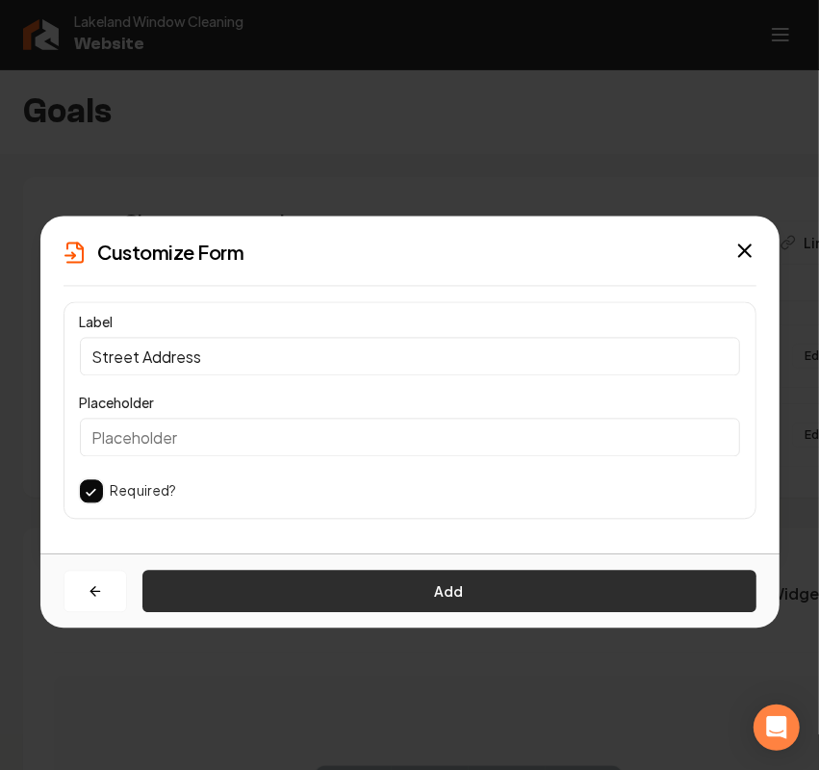
type input "Street Address"
click at [316, 595] on button "Add" at bounding box center [449, 592] width 614 height 42
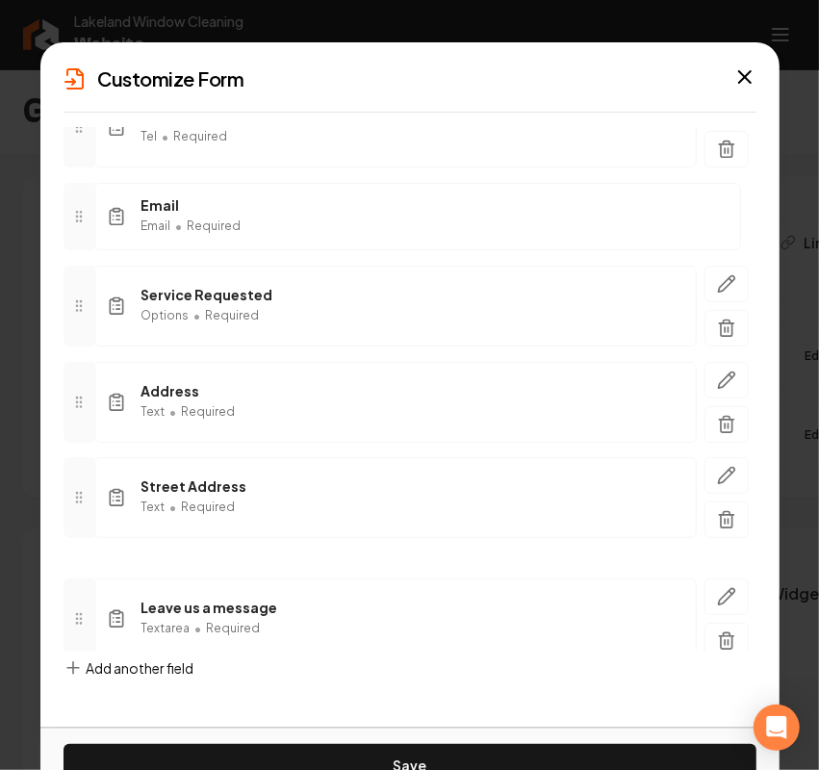
scroll to position [261, 0]
drag, startPoint x: 77, startPoint y: 503, endPoint x: 85, endPoint y: 628, distance: 125.3
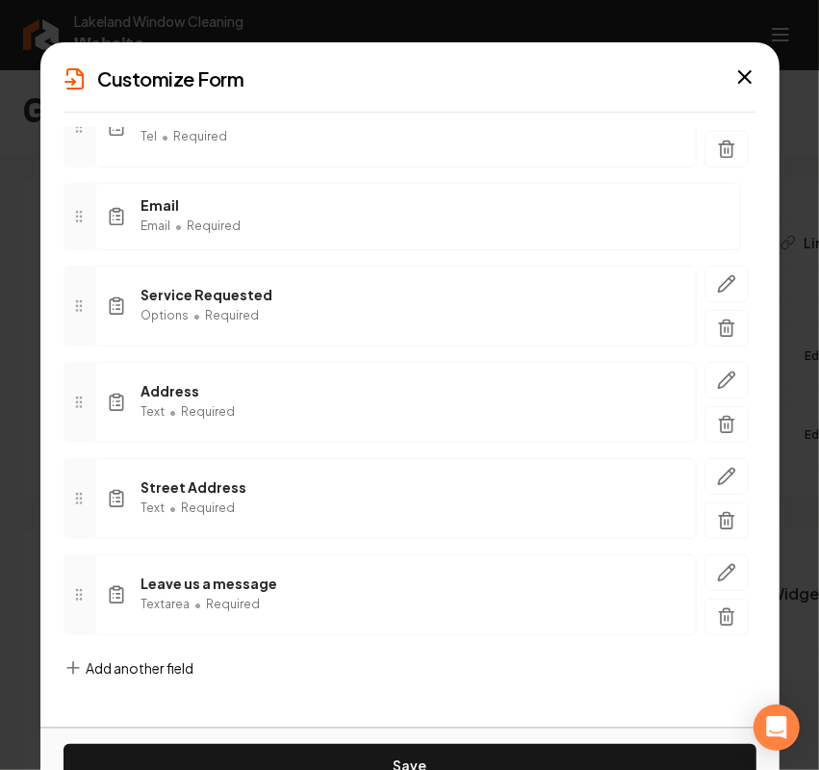
click at [67, 665] on icon at bounding box center [73, 667] width 19 height 19
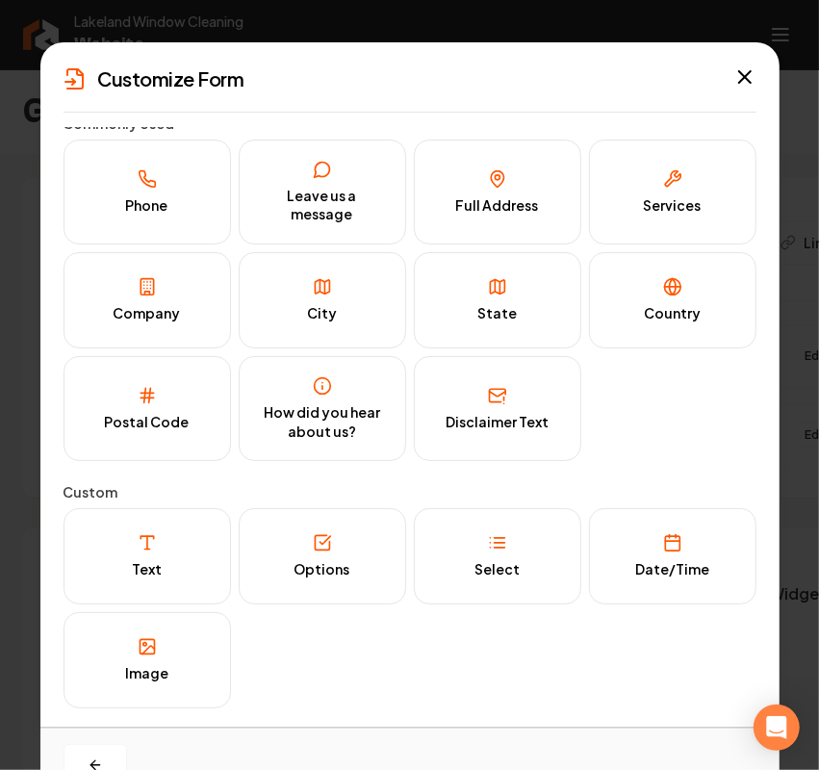
scroll to position [13, 0]
click at [339, 320] on button "City" at bounding box center [322, 300] width 167 height 96
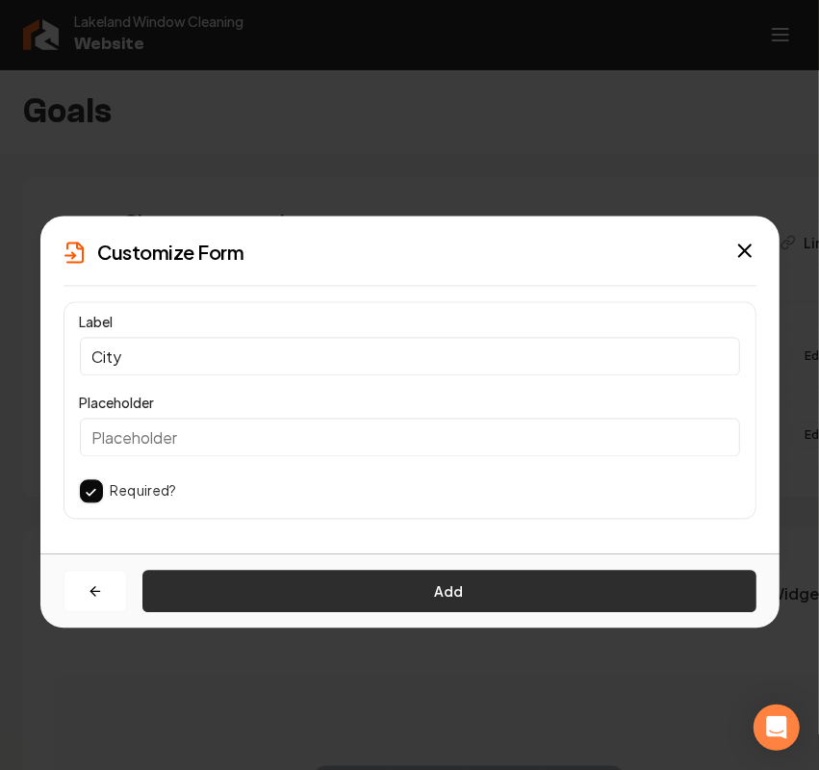
click at [314, 601] on button "Add" at bounding box center [449, 592] width 614 height 42
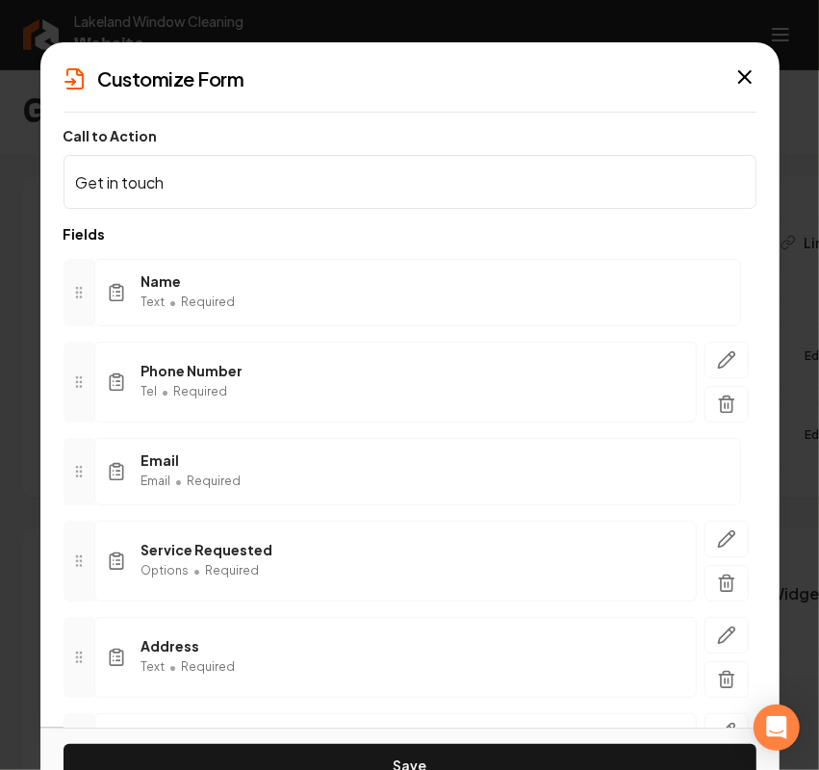
scroll to position [241, 0]
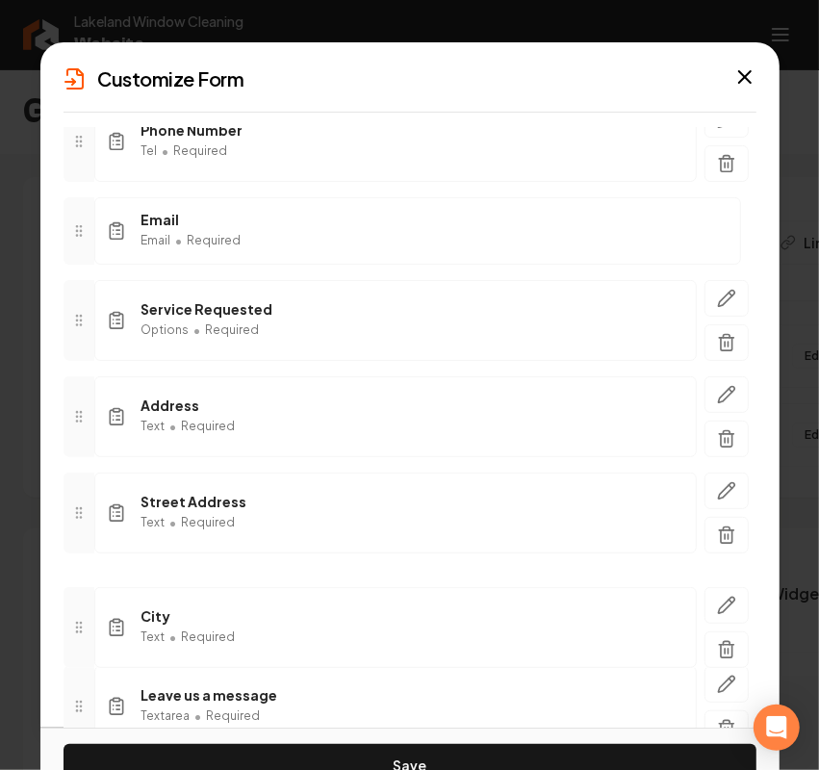
drag, startPoint x: 92, startPoint y: 719, endPoint x: 91, endPoint y: 617, distance: 102.0
click at [91, 617] on div at bounding box center [79, 627] width 31 height 81
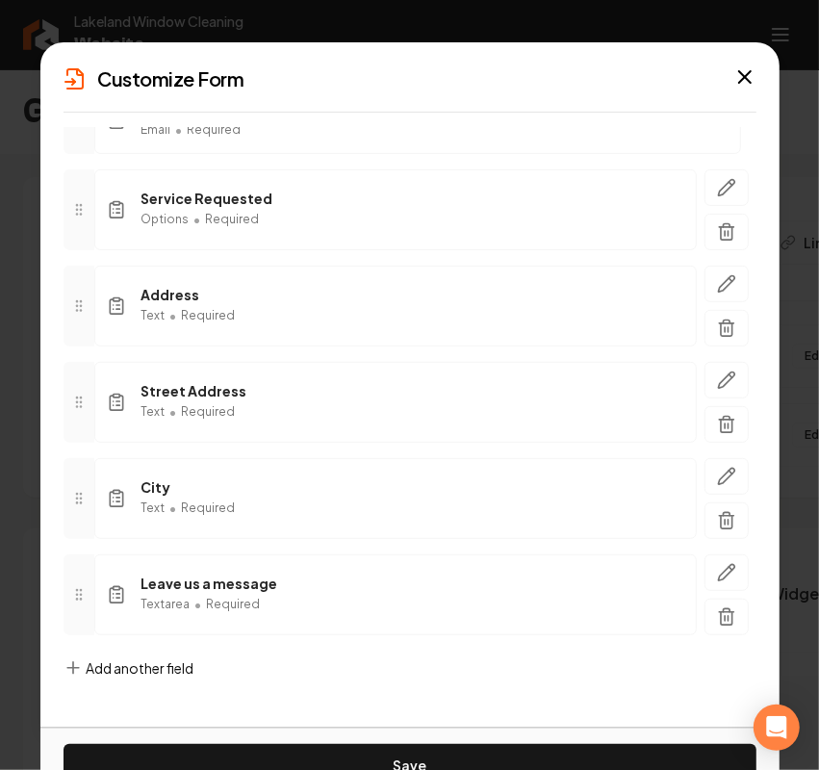
click at [151, 669] on span "Add another field" at bounding box center [141, 667] width 108 height 19
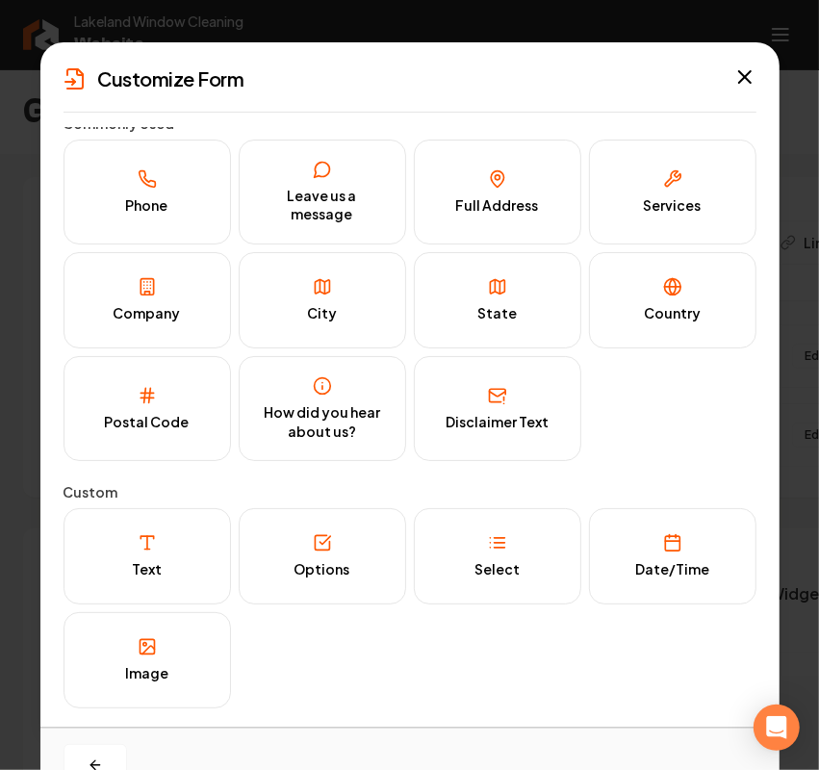
scroll to position [13, 0]
click at [453, 301] on button "State" at bounding box center [497, 300] width 167 height 96
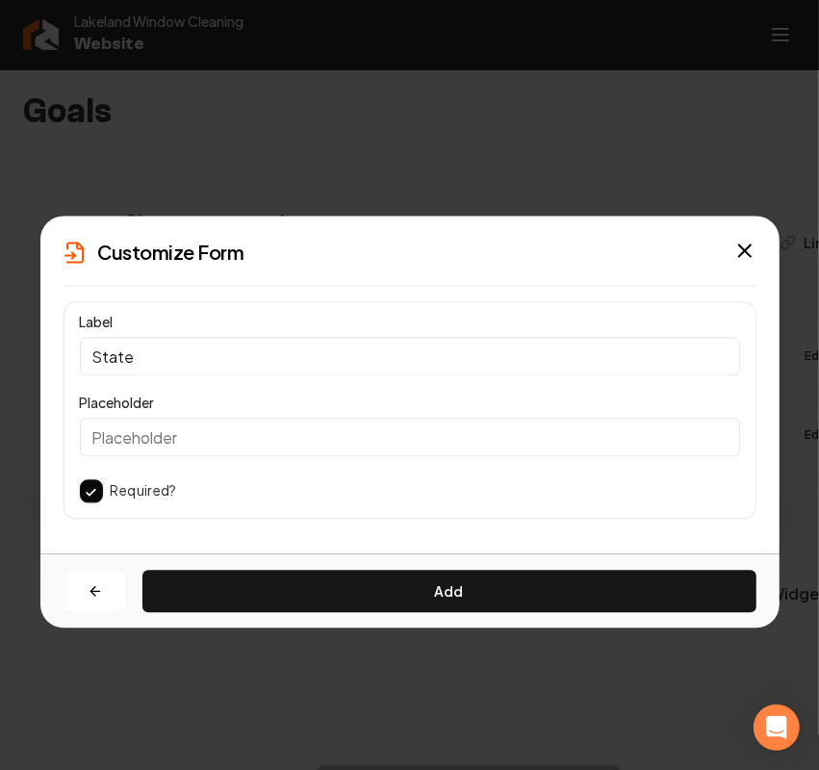
click at [274, 554] on div "Add" at bounding box center [409, 591] width 739 height 74
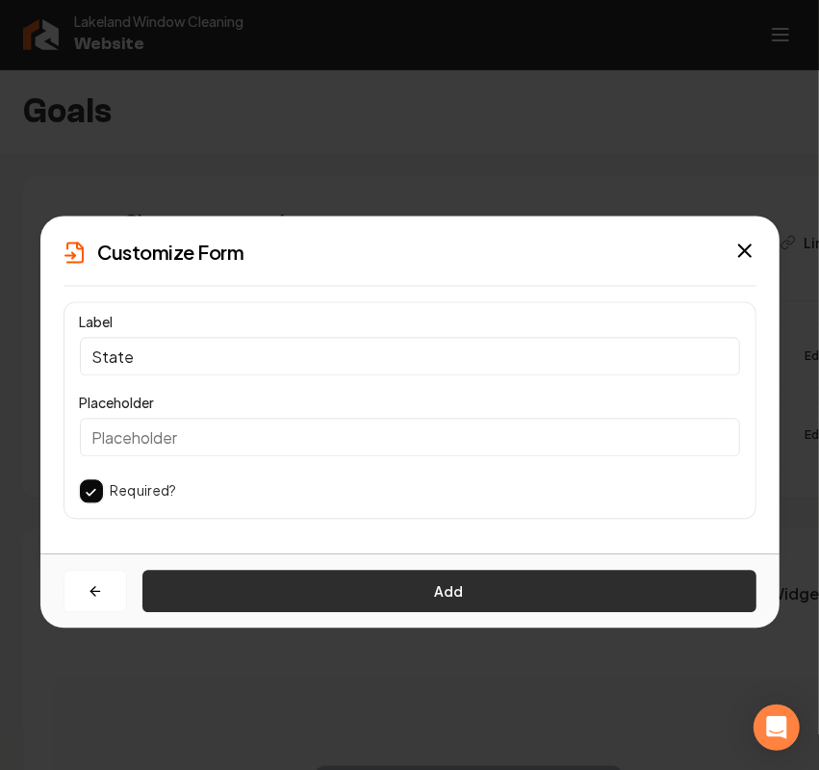
click at [268, 585] on button "Add" at bounding box center [449, 592] width 614 height 42
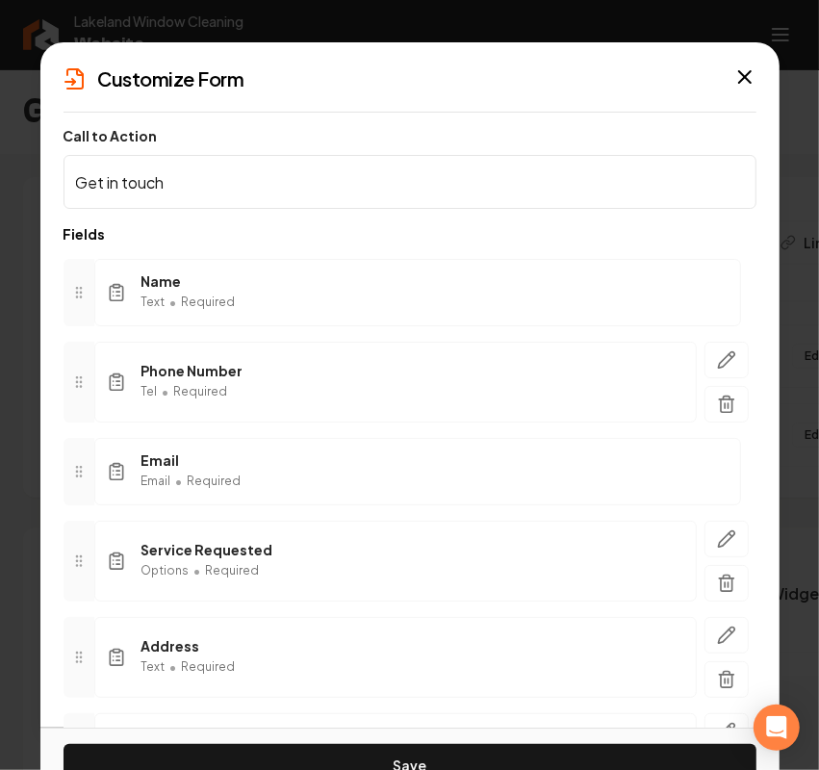
scroll to position [454, 0]
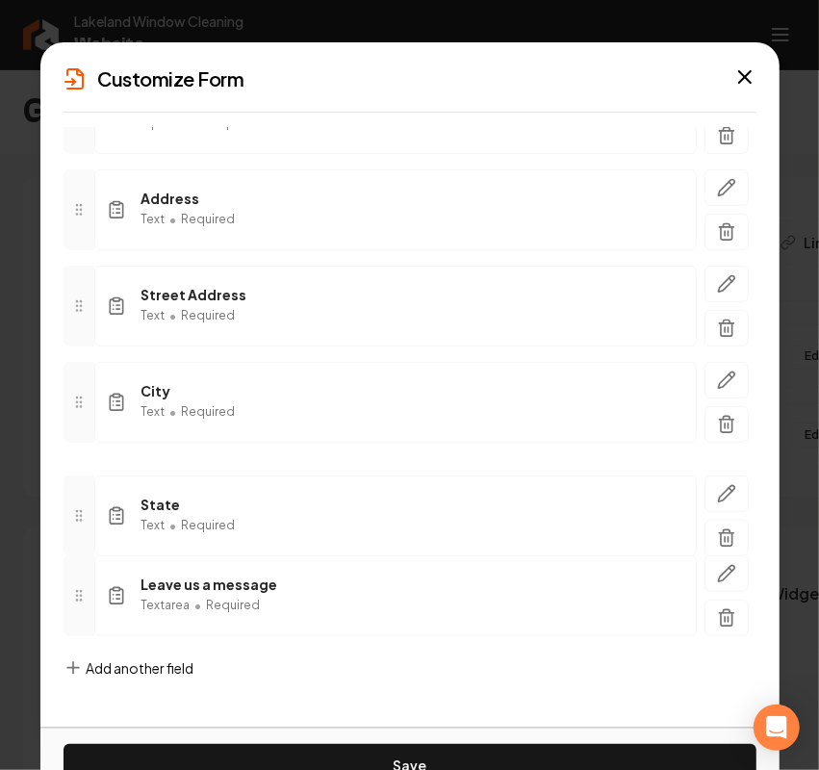
drag, startPoint x: 87, startPoint y: 599, endPoint x: 87, endPoint y: 520, distance: 78.9
click at [87, 520] on div at bounding box center [79, 515] width 31 height 81
click at [103, 680] on div "Add another field" at bounding box center [129, 683] width 131 height 50
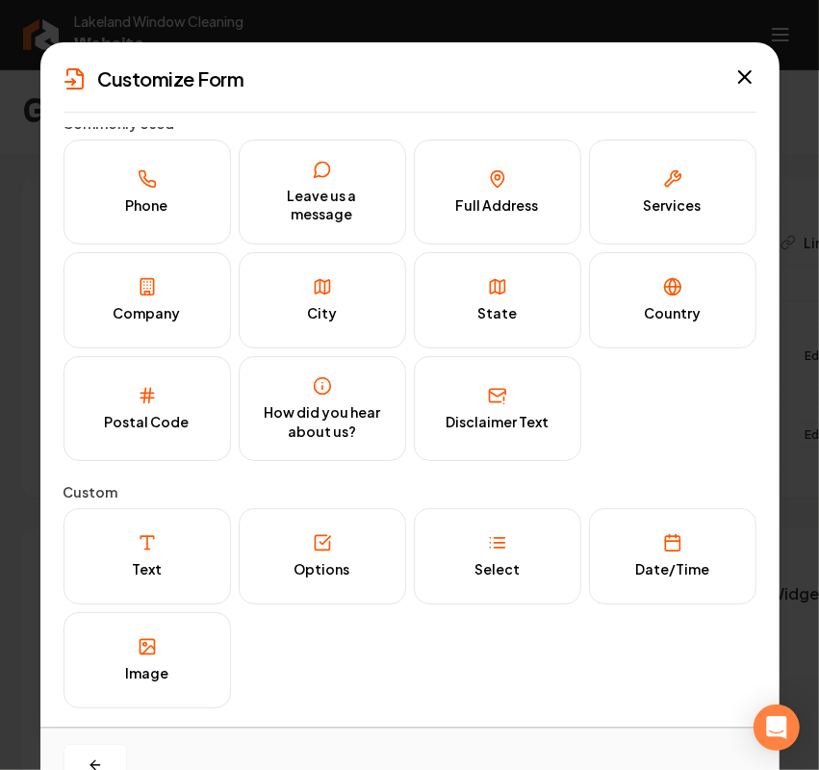
scroll to position [13, 0]
click at [638, 301] on button "Country" at bounding box center [672, 300] width 167 height 96
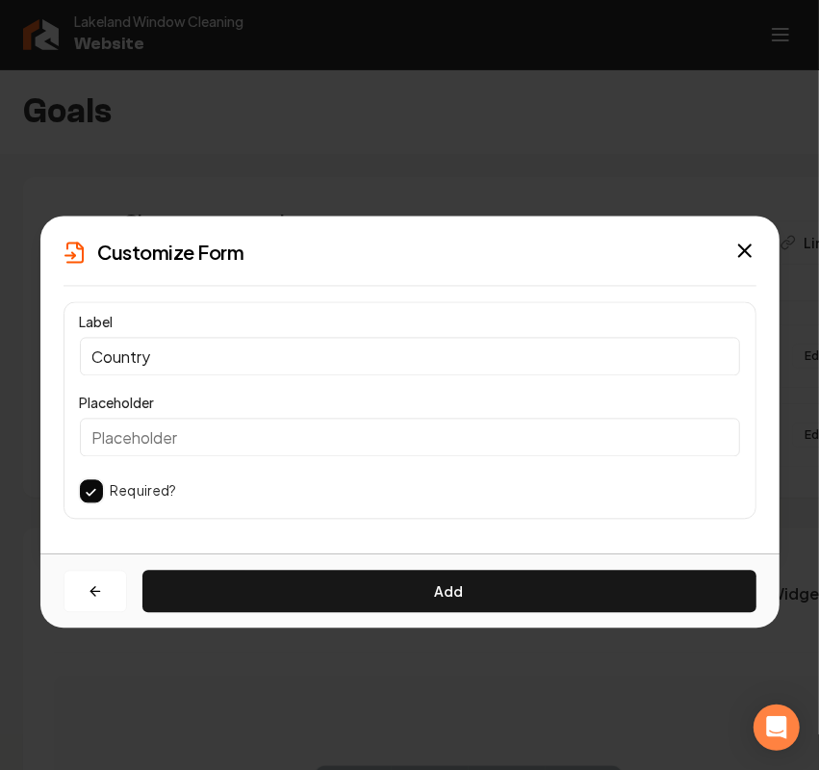
scroll to position [0, 0]
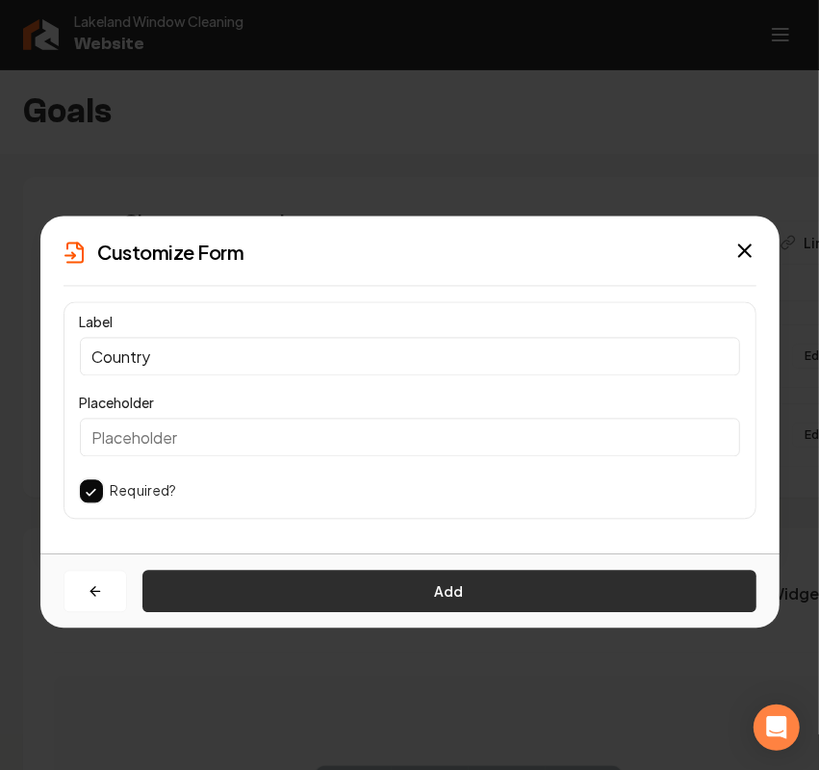
click at [314, 590] on button "Add" at bounding box center [449, 592] width 614 height 42
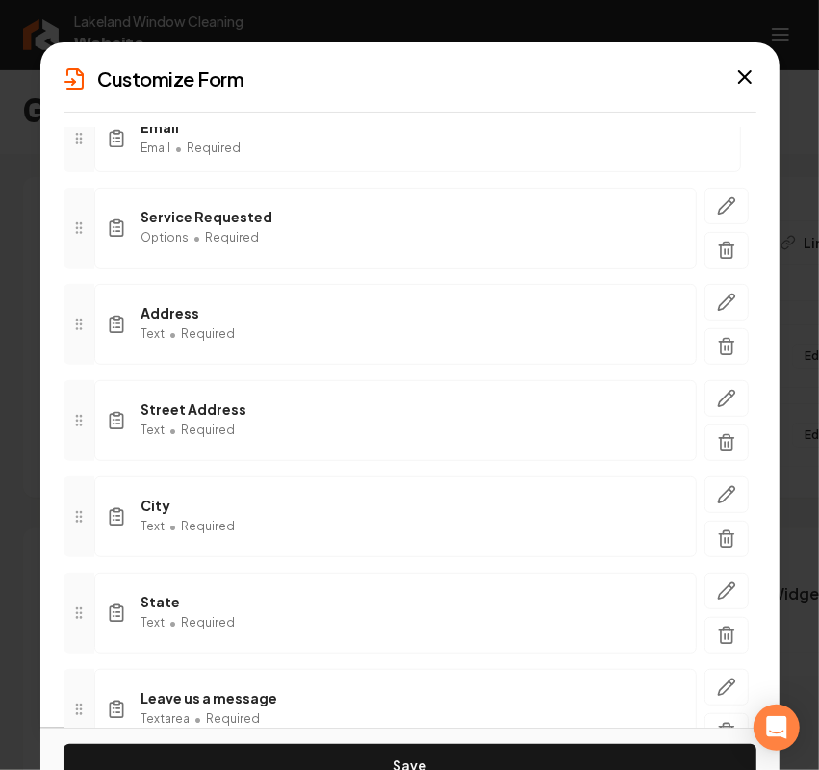
scroll to position [550, 0]
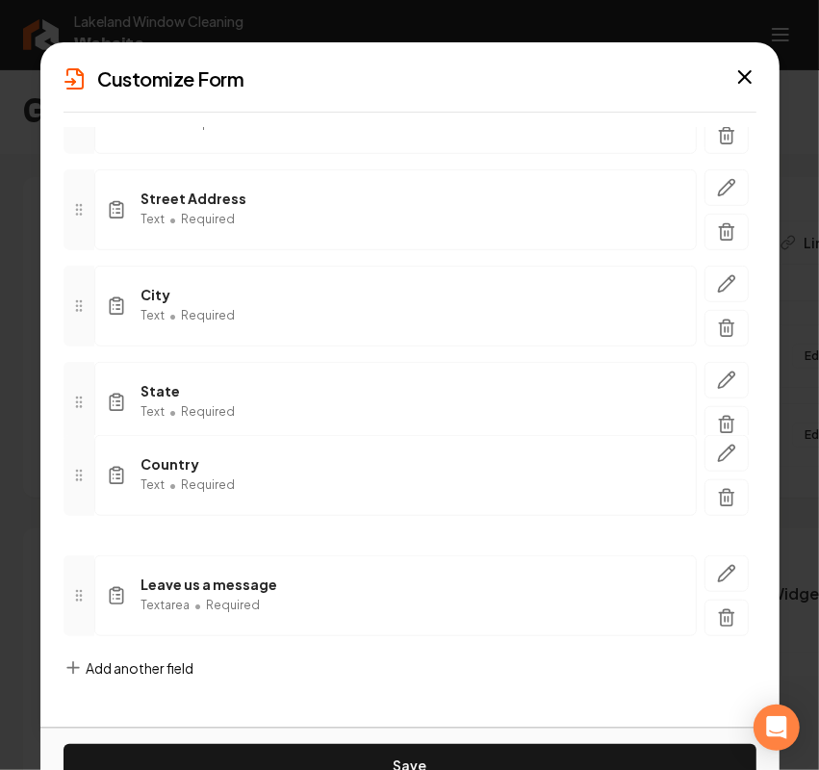
drag, startPoint x: 89, startPoint y: 595, endPoint x: 101, endPoint y: 478, distance: 117.1
click at [101, 478] on div "Country Text • Required" at bounding box center [410, 475] width 693 height 81
click at [113, 674] on span "Add another field" at bounding box center [141, 667] width 108 height 19
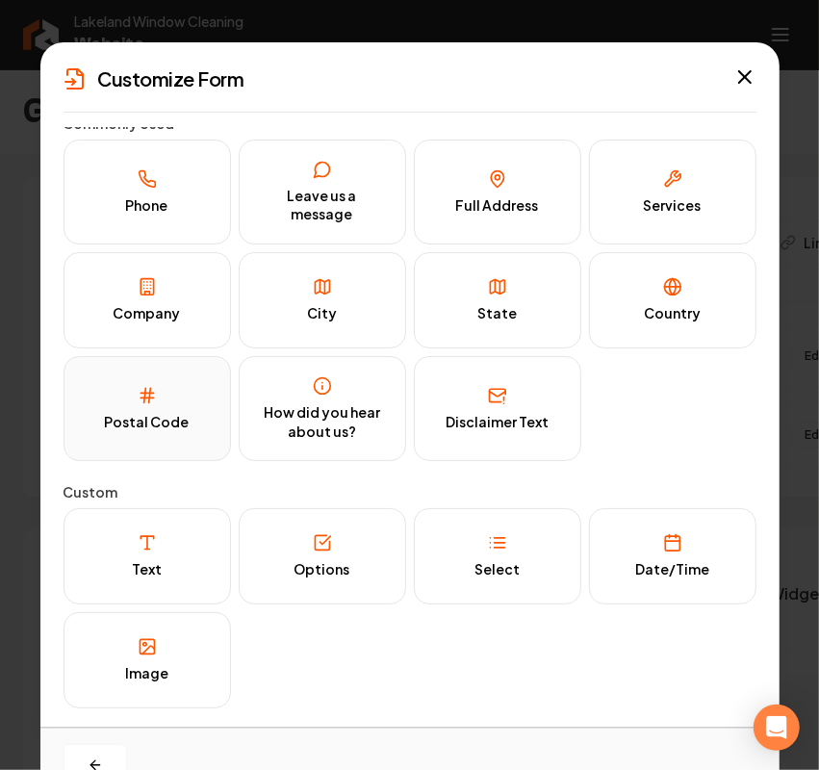
click at [173, 415] on div "Postal Code" at bounding box center [147, 422] width 85 height 19
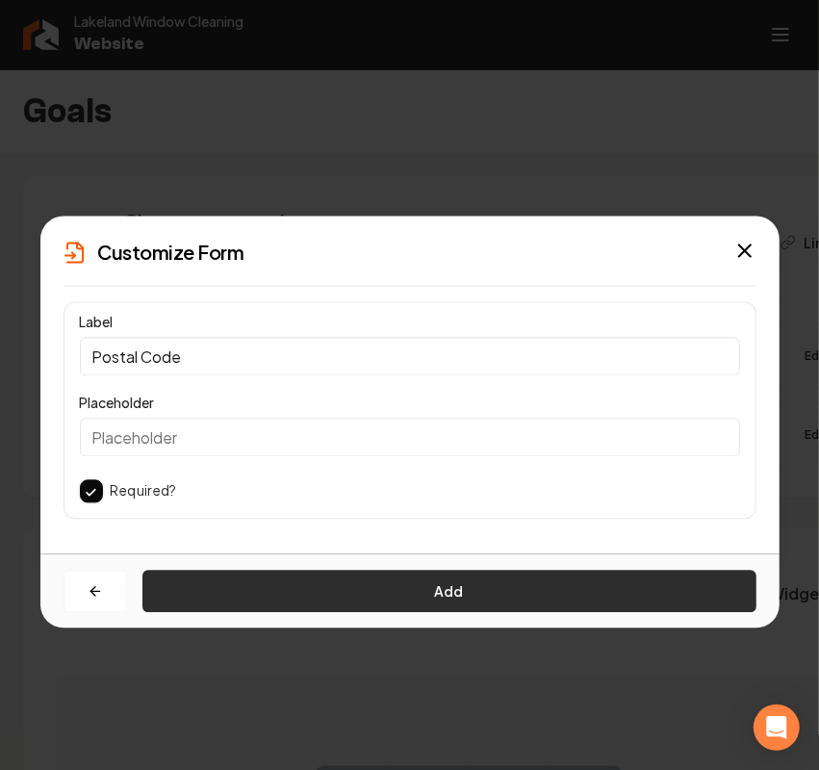
click at [337, 597] on button "Add" at bounding box center [449, 592] width 614 height 42
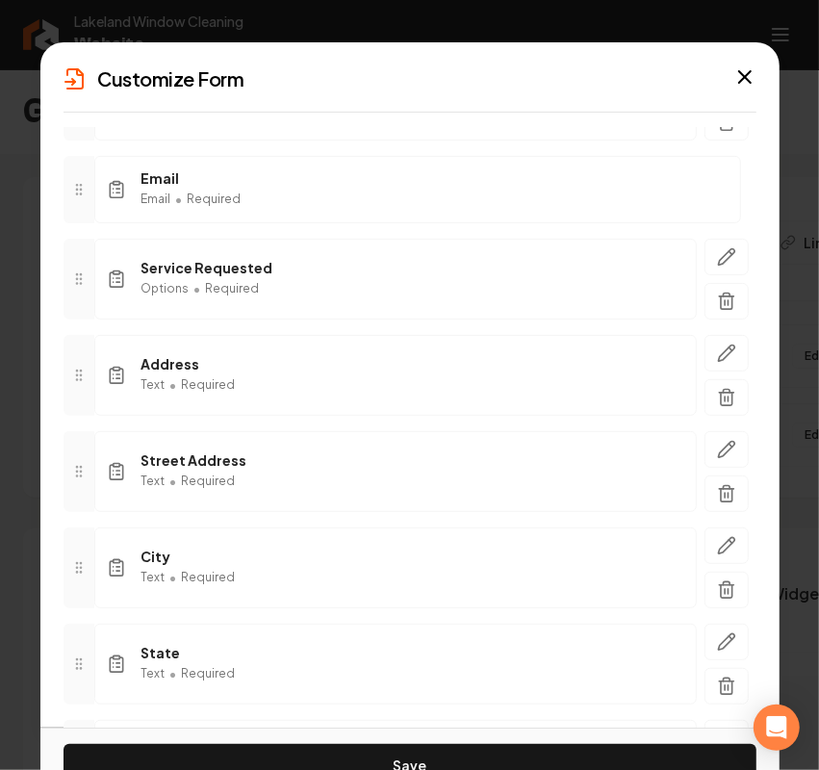
scroll to position [601, 0]
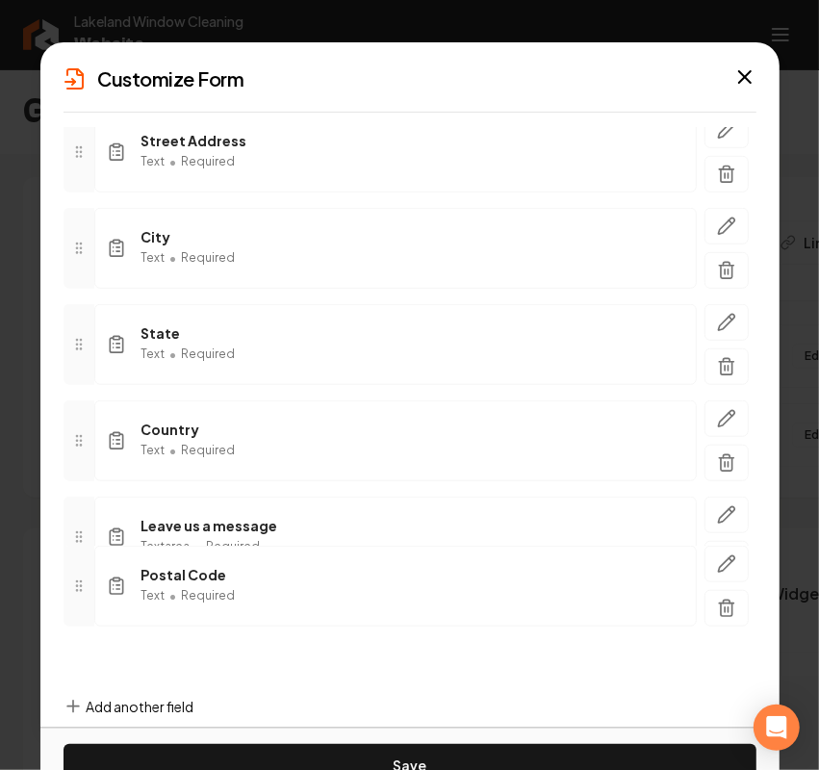
drag, startPoint x: 88, startPoint y: 622, endPoint x: 87, endPoint y: 550, distance: 71.2
click at [87, 550] on div at bounding box center [79, 586] width 31 height 81
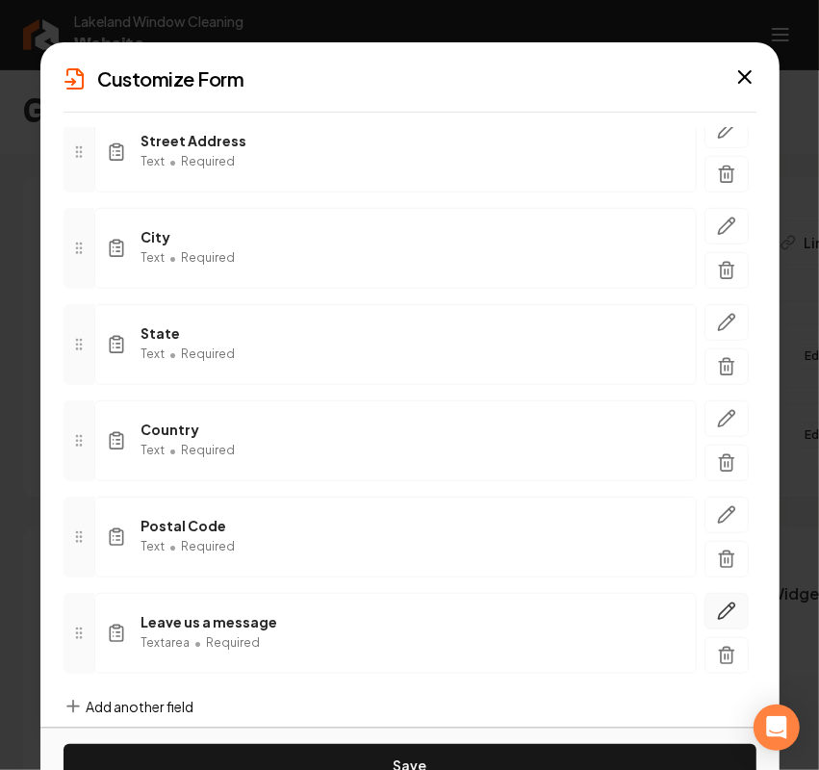
click at [718, 618] on icon "button" at bounding box center [726, 611] width 16 height 16
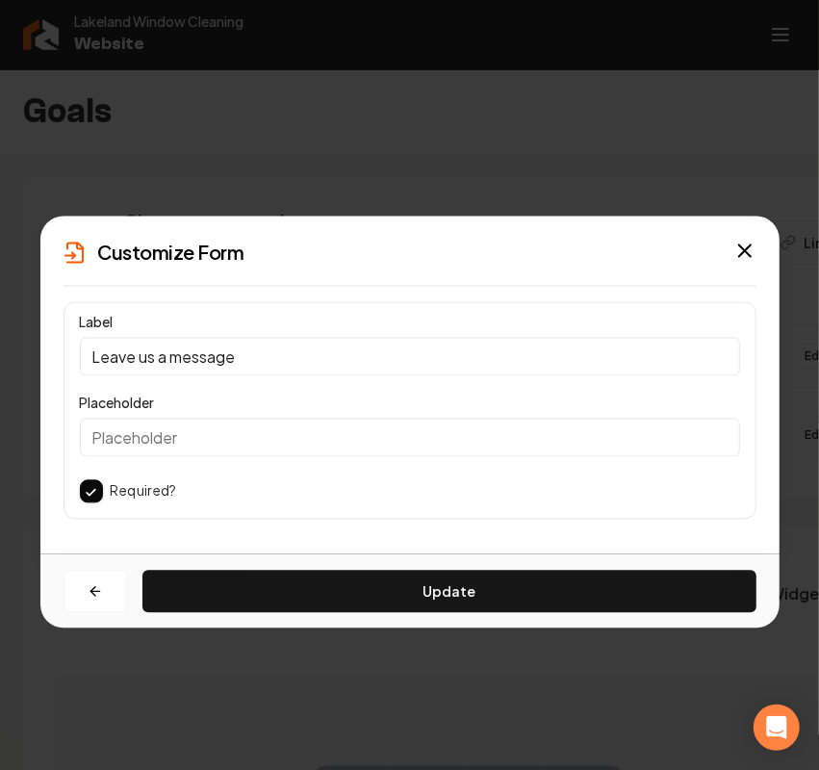
drag, startPoint x: 316, startPoint y: 334, endPoint x: 226, endPoint y: 346, distance: 90.4
click at [226, 346] on div "Label Leave us a message" at bounding box center [410, 343] width 660 height 65
drag, startPoint x: 281, startPoint y: 363, endPoint x: -2, endPoint y: 316, distance: 286.8
click at [0, 316] on html "Company Website Social Media GBP Optimizer Ads Account Lakeland Window Cleaning…" at bounding box center [409, 385] width 819 height 770
paste input "Any additional information?"
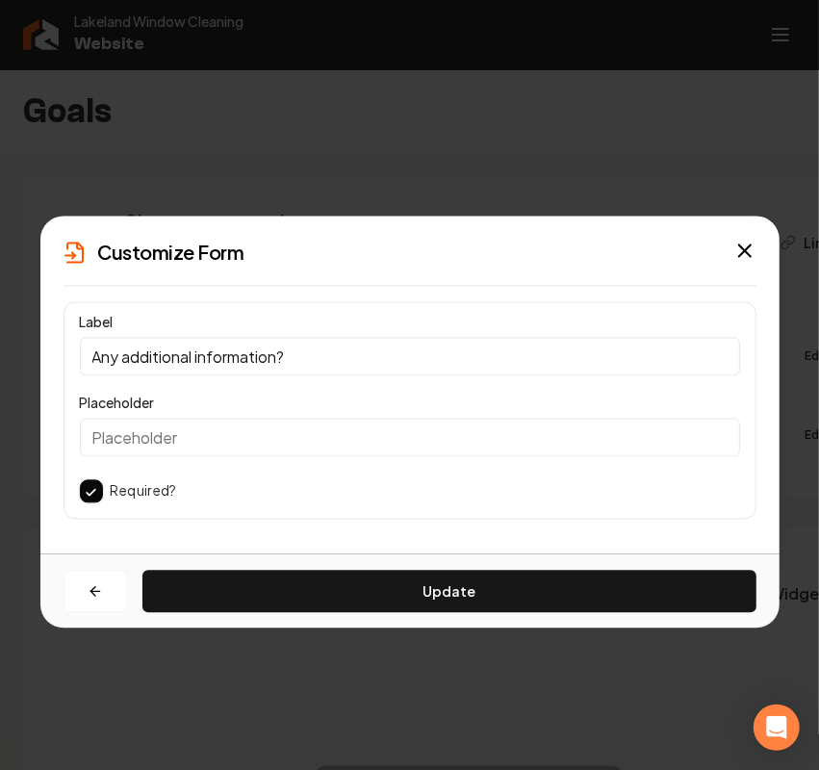
type input "Any additional information?"
click at [90, 499] on button "button" at bounding box center [91, 491] width 23 height 23
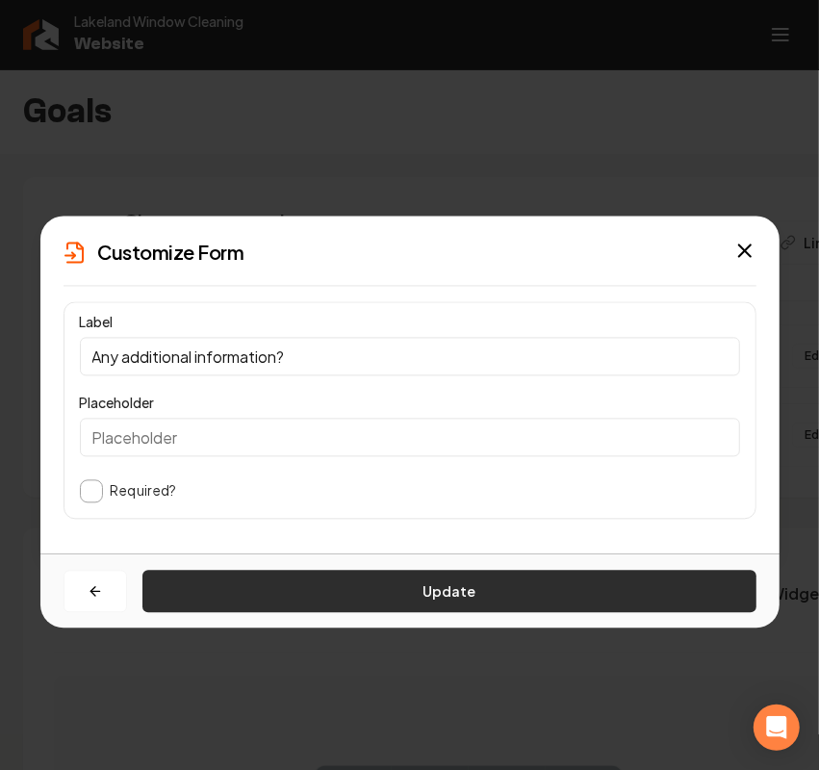
click at [232, 594] on button "Update" at bounding box center [449, 592] width 614 height 42
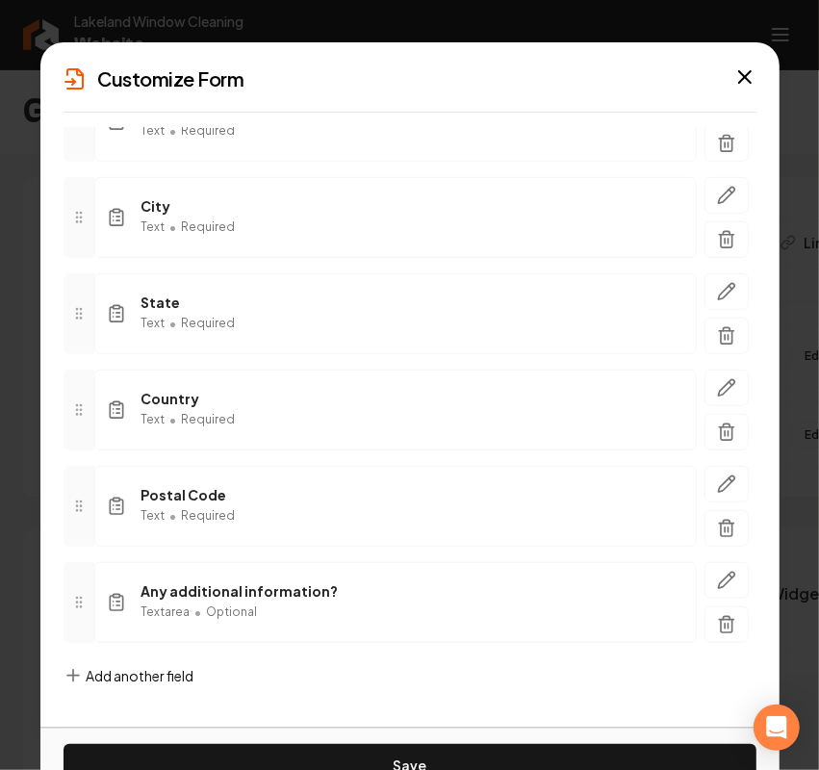
scroll to position [648, 0]
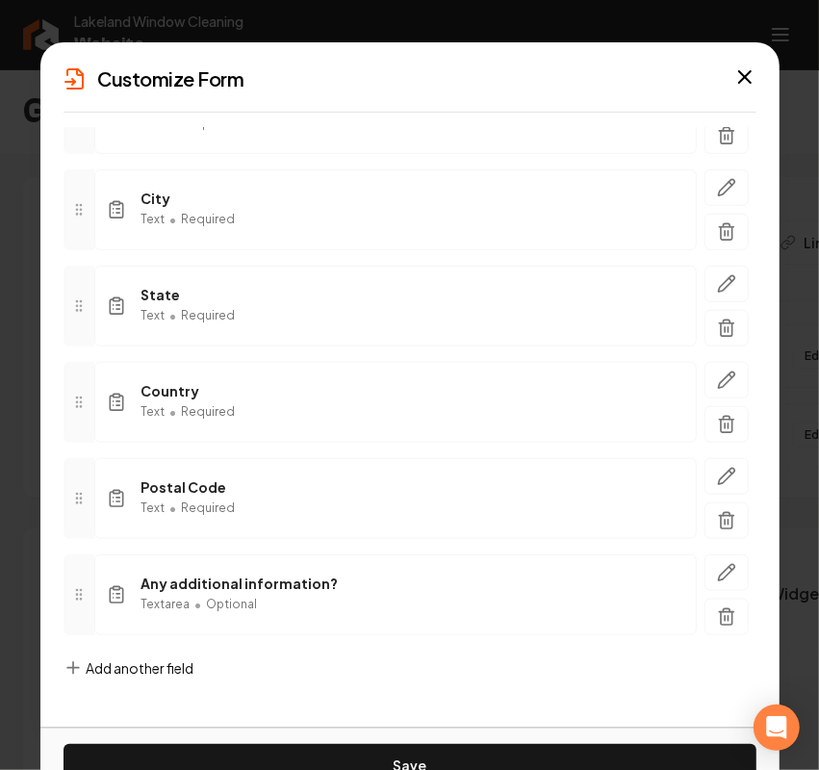
click at [181, 678] on div "Add another field" at bounding box center [129, 683] width 131 height 50
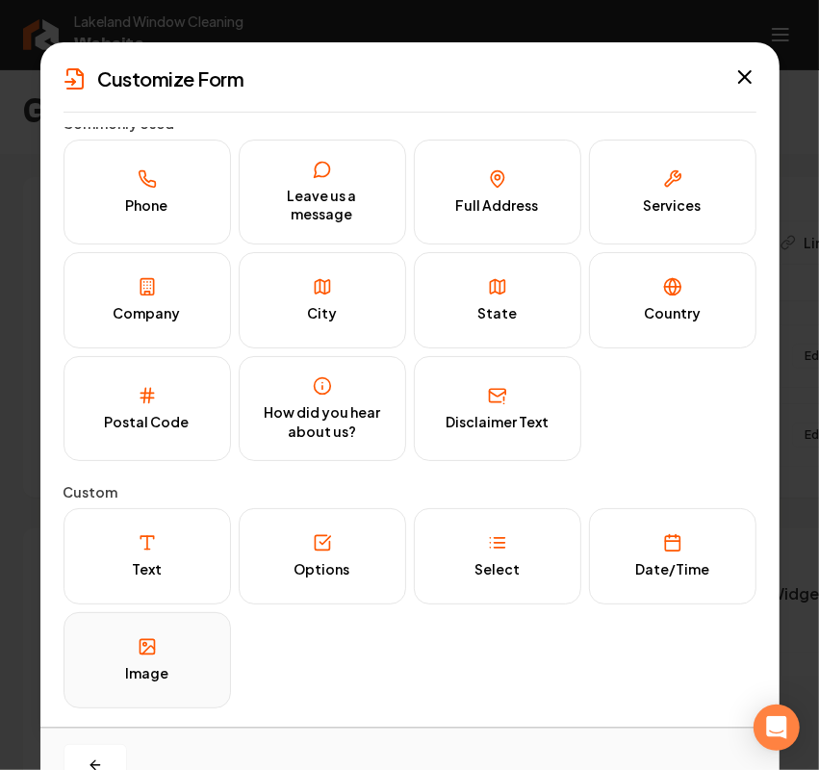
scroll to position [13, 0]
click at [327, 575] on div "Options" at bounding box center [322, 569] width 56 height 19
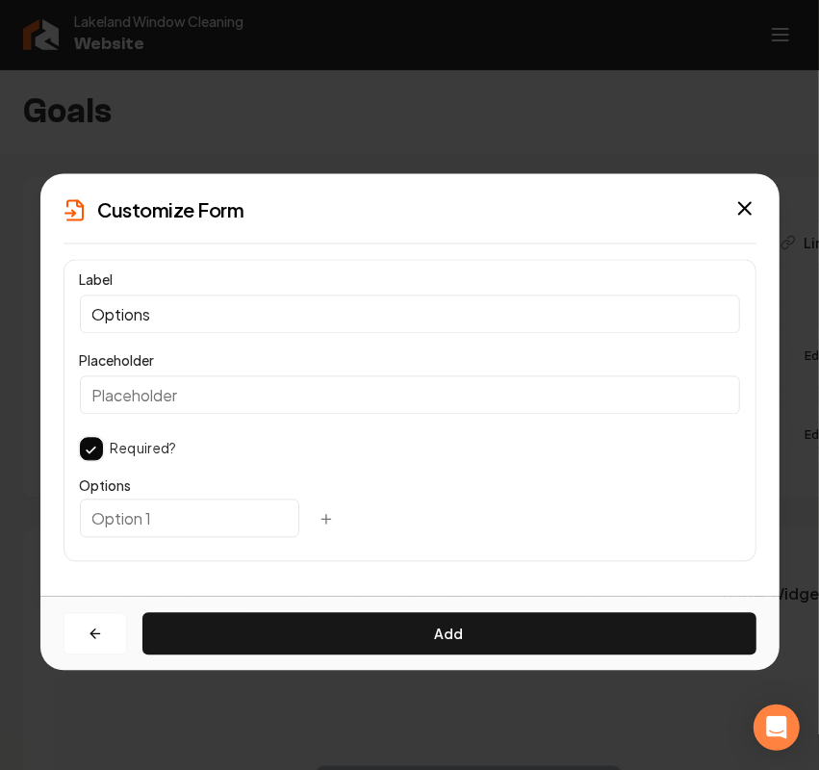
click at [159, 517] on input "text" at bounding box center [189, 518] width 219 height 38
paste input "By providing my phone number and email, I agree to receive messages from Lakela…"
type input "By providing my phone number and email, I agree to receive messages from Lakela…"
click at [151, 323] on input "Options" at bounding box center [410, 314] width 660 height 38
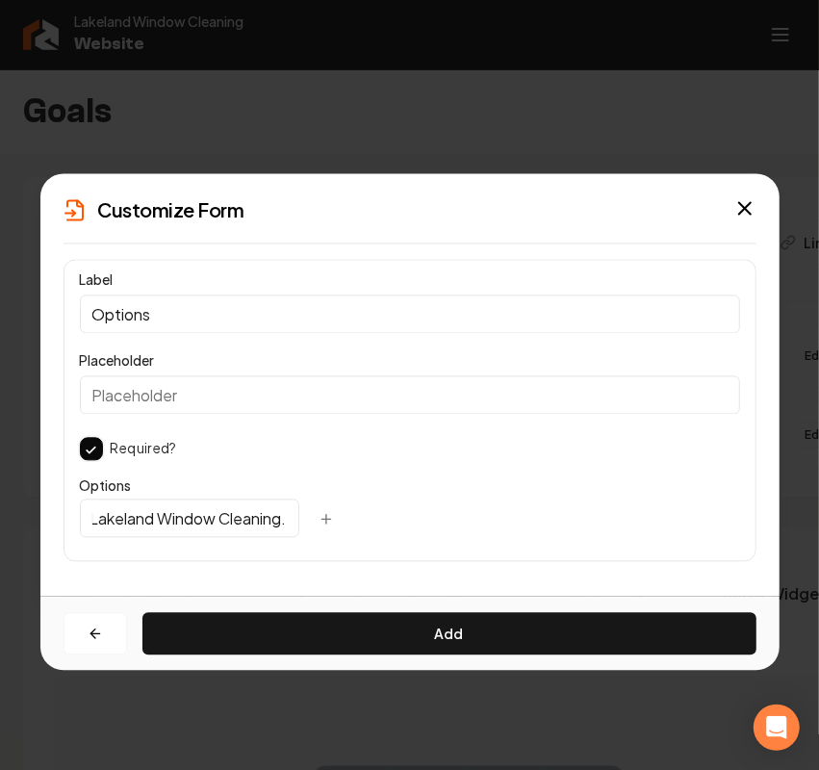
scroll to position [0, 0]
click at [151, 323] on input "Options" at bounding box center [410, 314] width 660 height 38
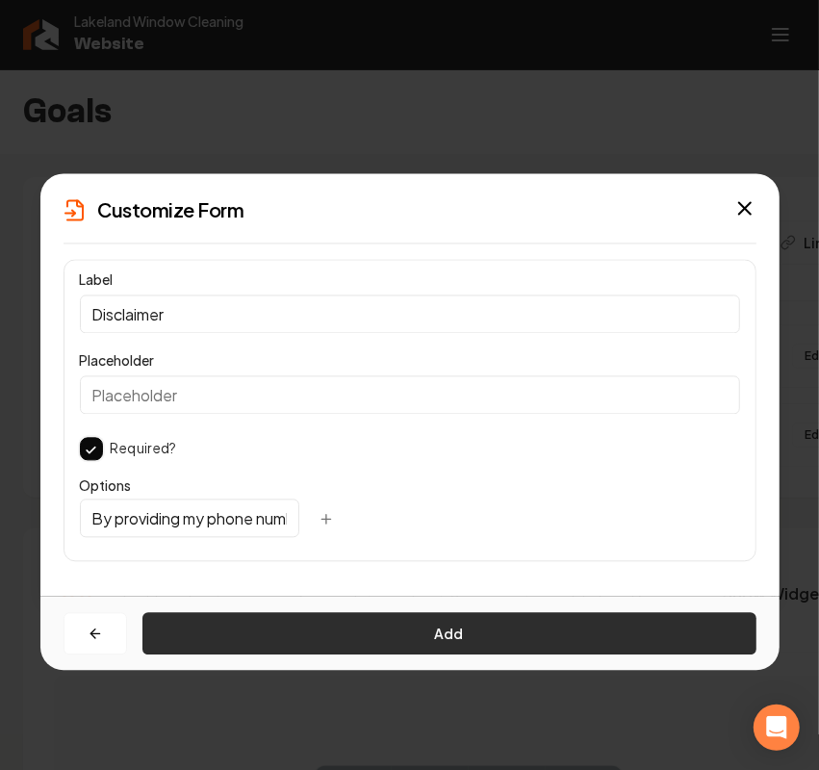
type input "Disclaimer"
click at [414, 623] on button "Add" at bounding box center [449, 634] width 614 height 42
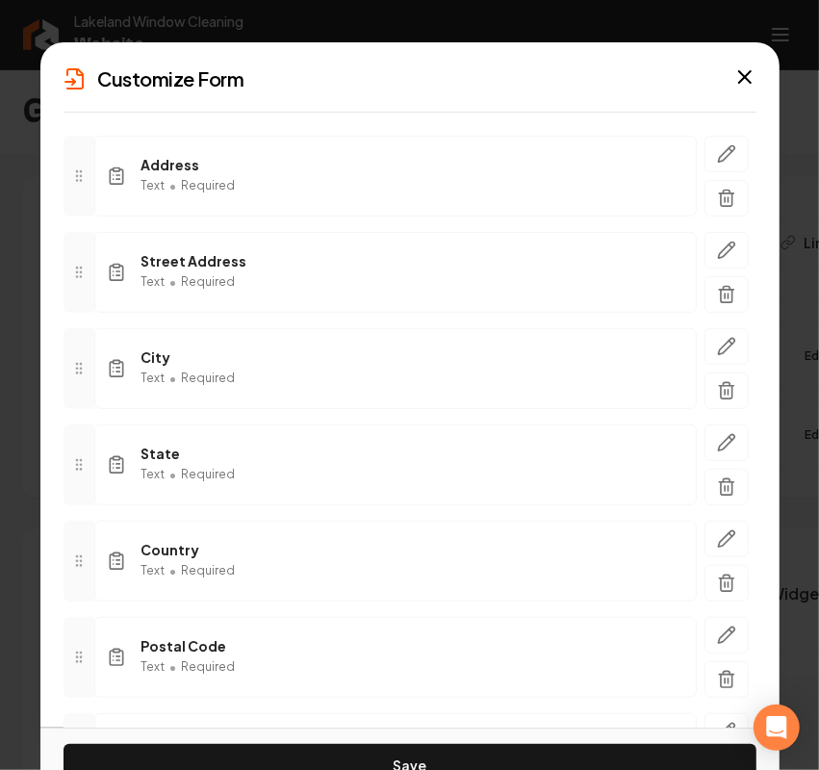
scroll to position [746, 0]
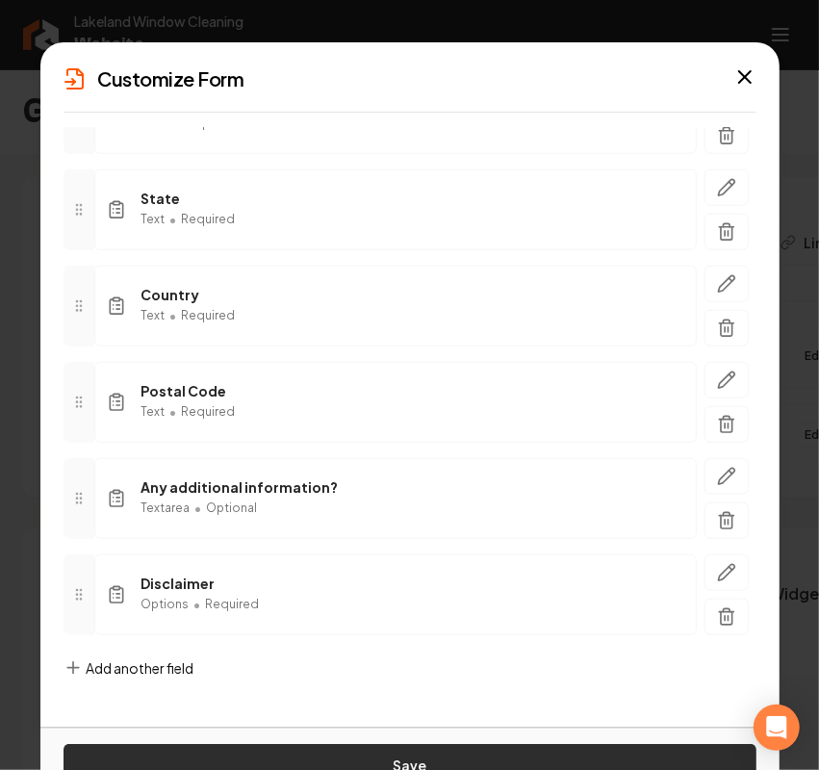
click at [415, 756] on button "Save" at bounding box center [410, 765] width 693 height 42
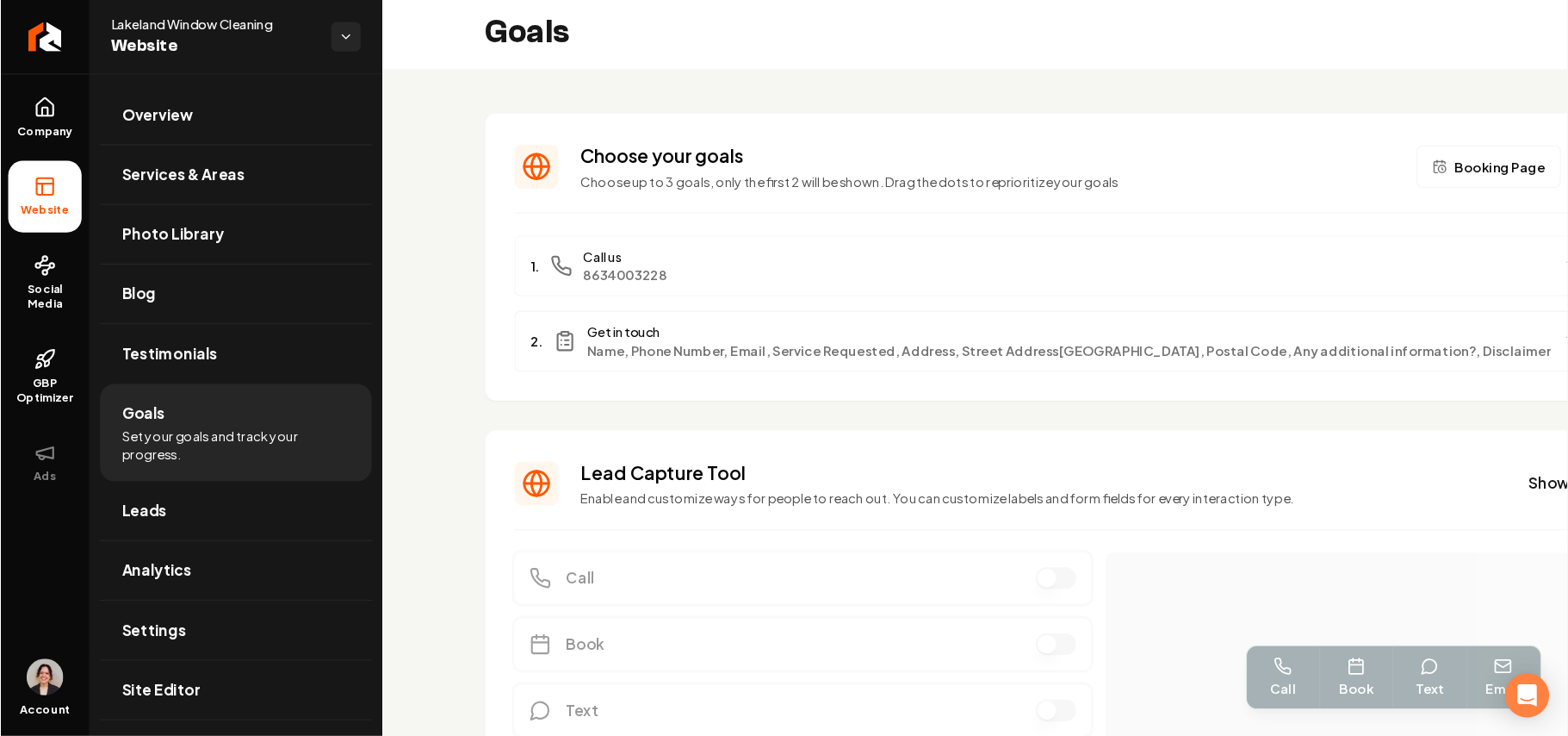
scroll to position [0, 0]
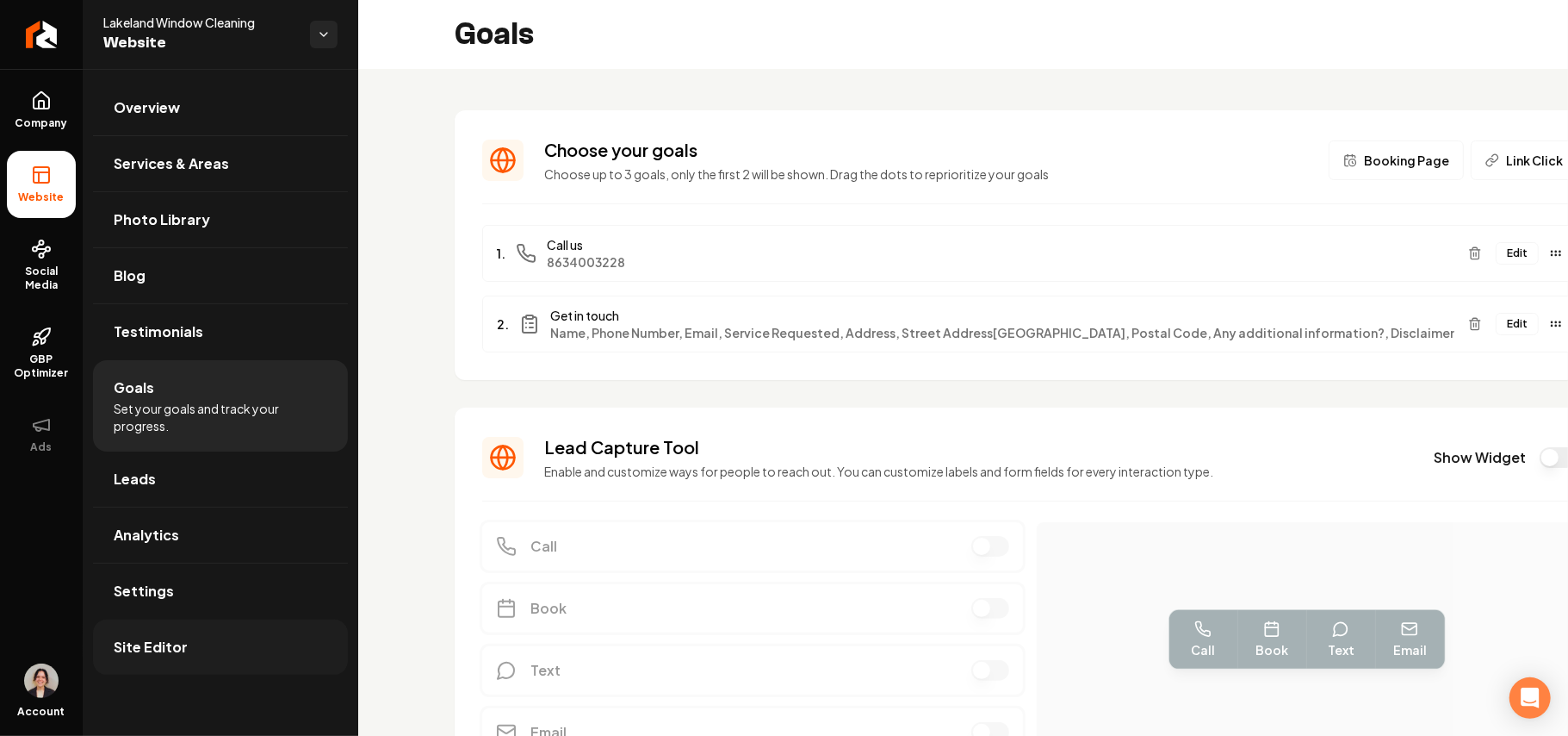
click at [198, 655] on link "Site Editor" at bounding box center [220, 647] width 255 height 56
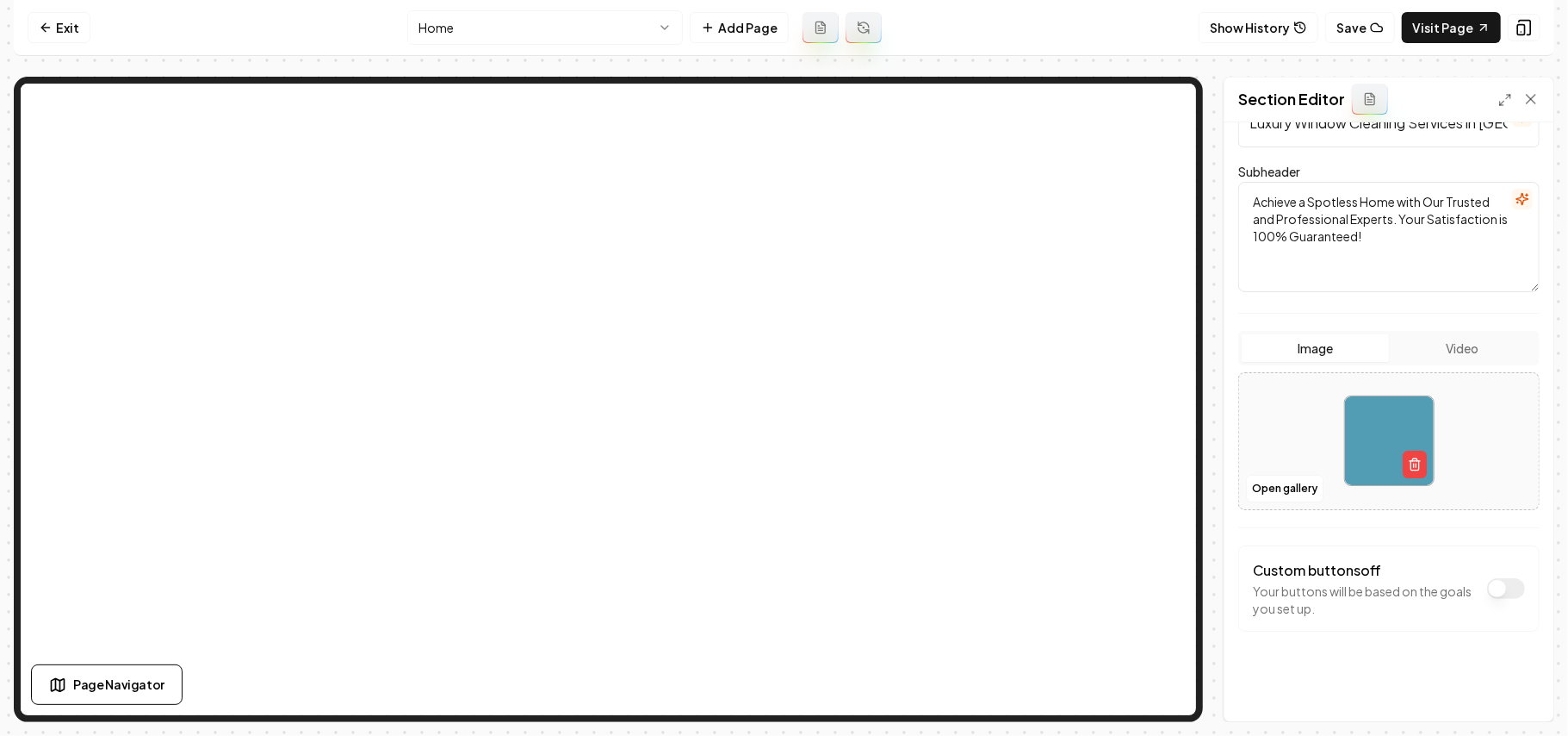
click at [1453, 591] on button "Dark mode off" at bounding box center [1506, 588] width 38 height 21
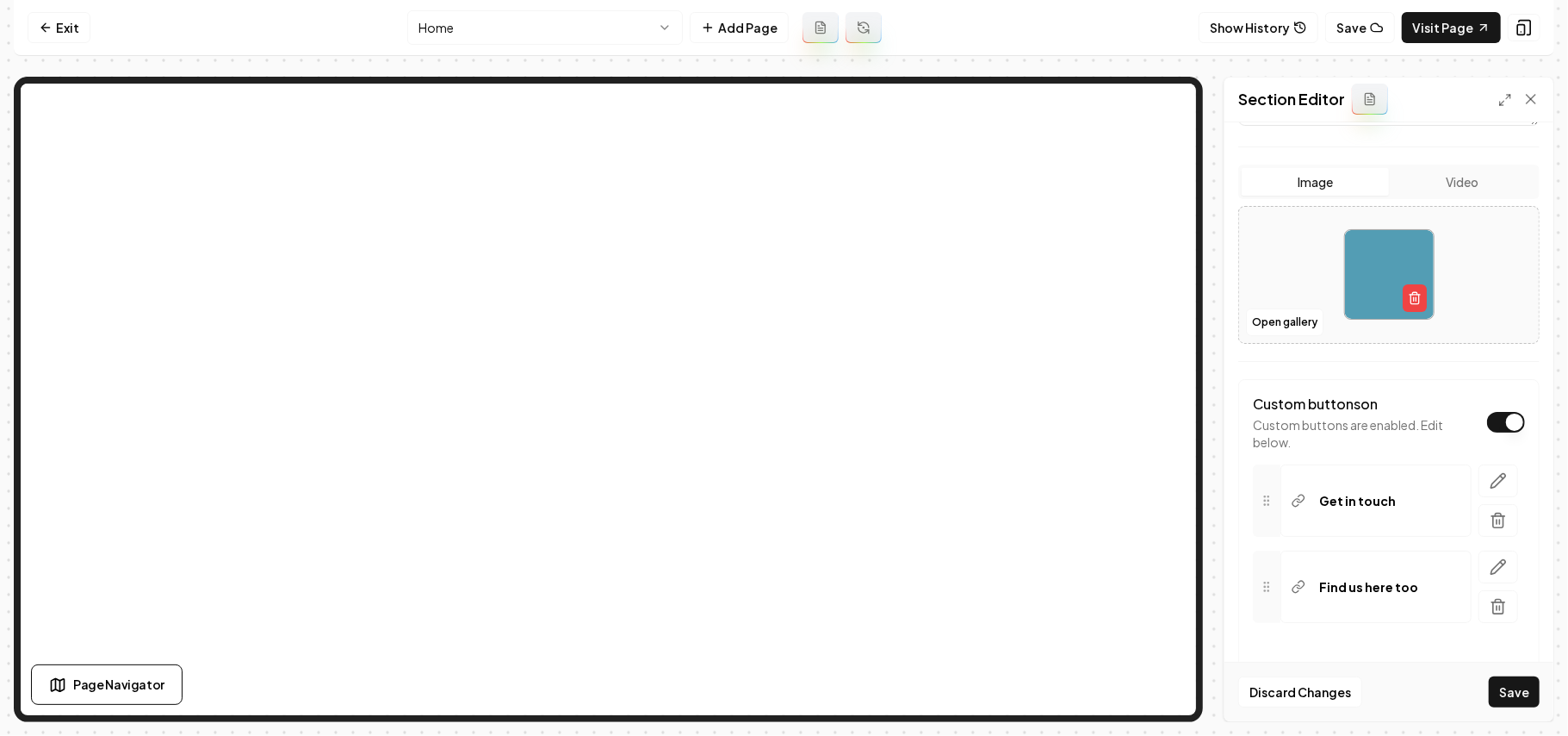
scroll to position [376, 0]
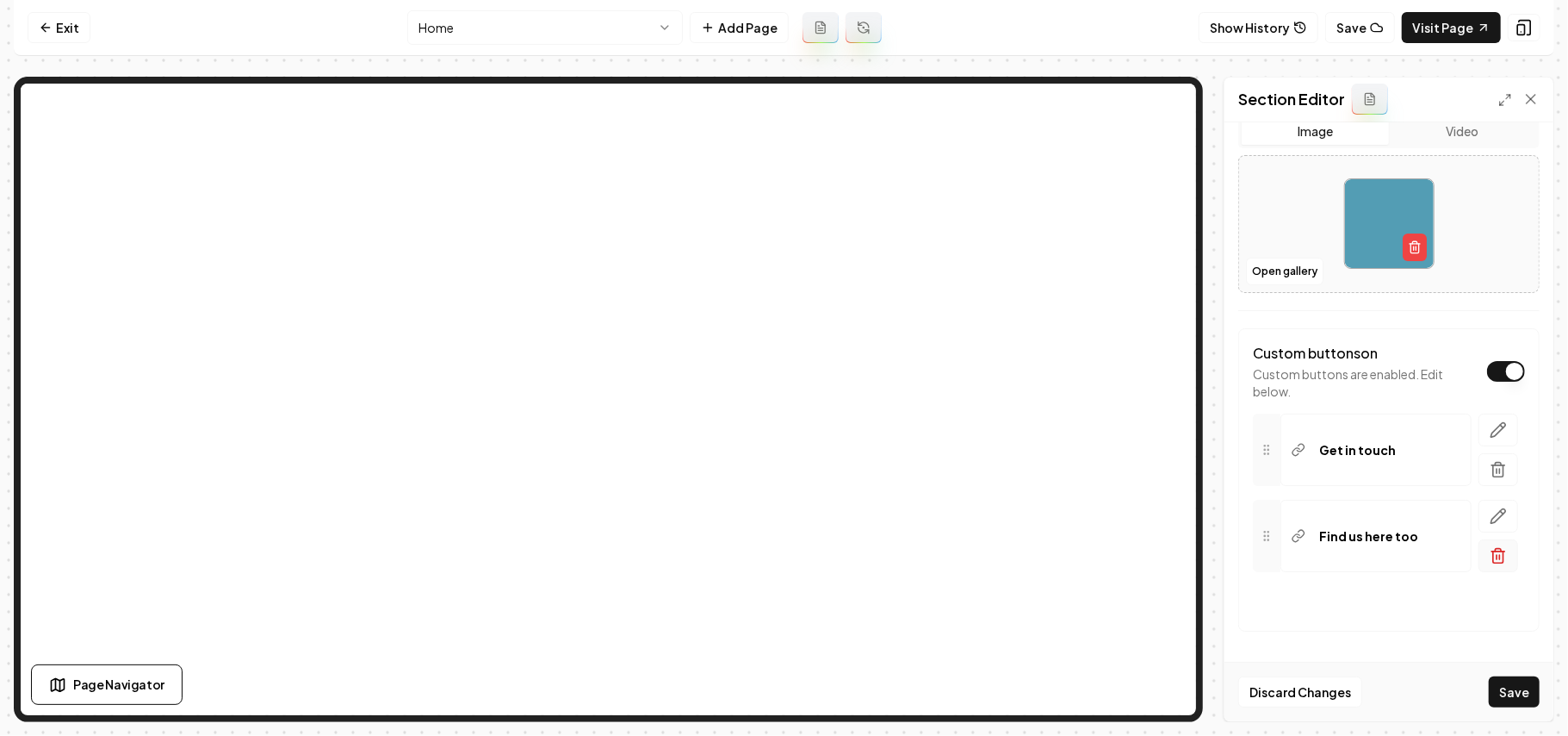
click at [1453, 561] on icon "button" at bounding box center [1498, 555] width 17 height 17
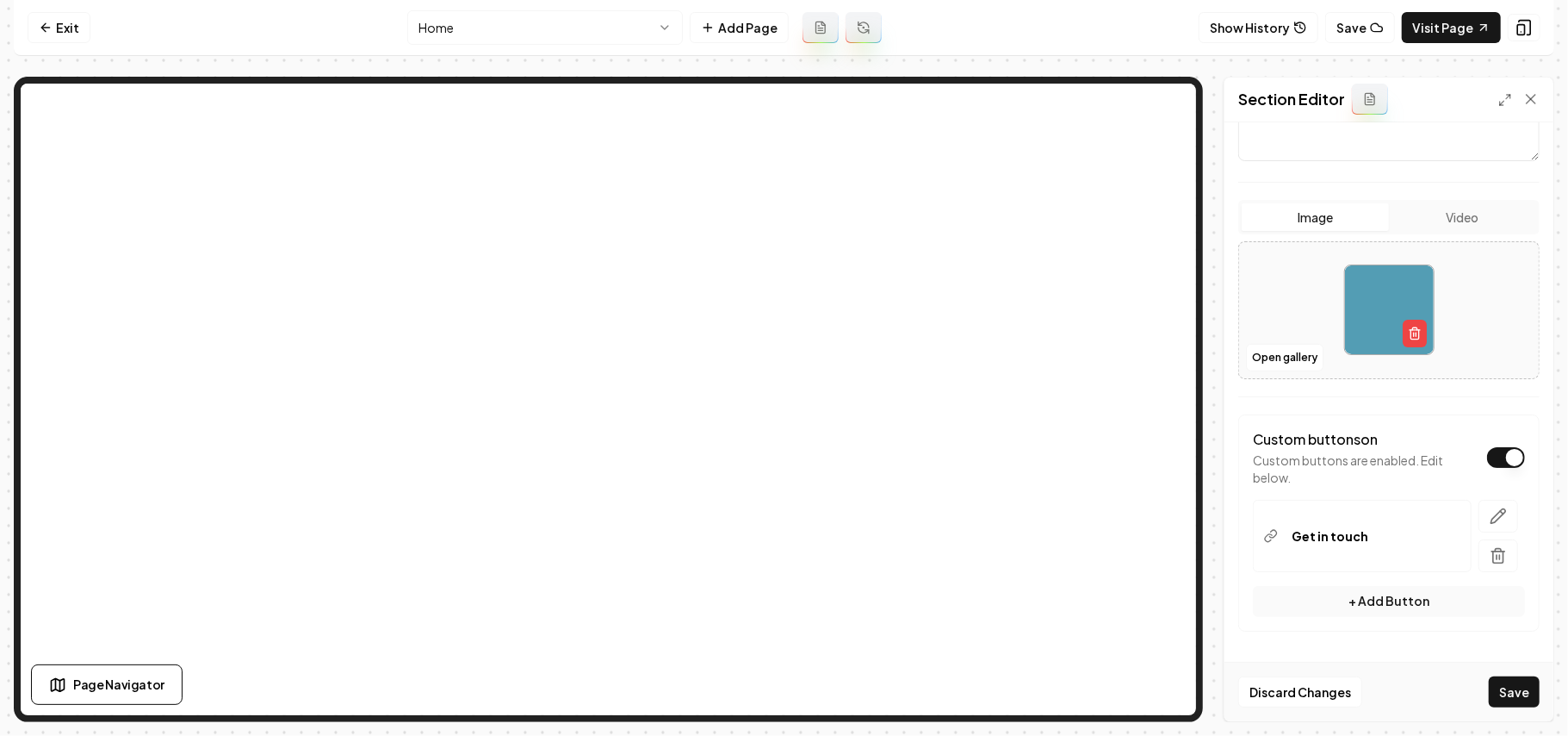
scroll to position [287, 0]
click at [1453, 508] on button "button" at bounding box center [1498, 516] width 39 height 33
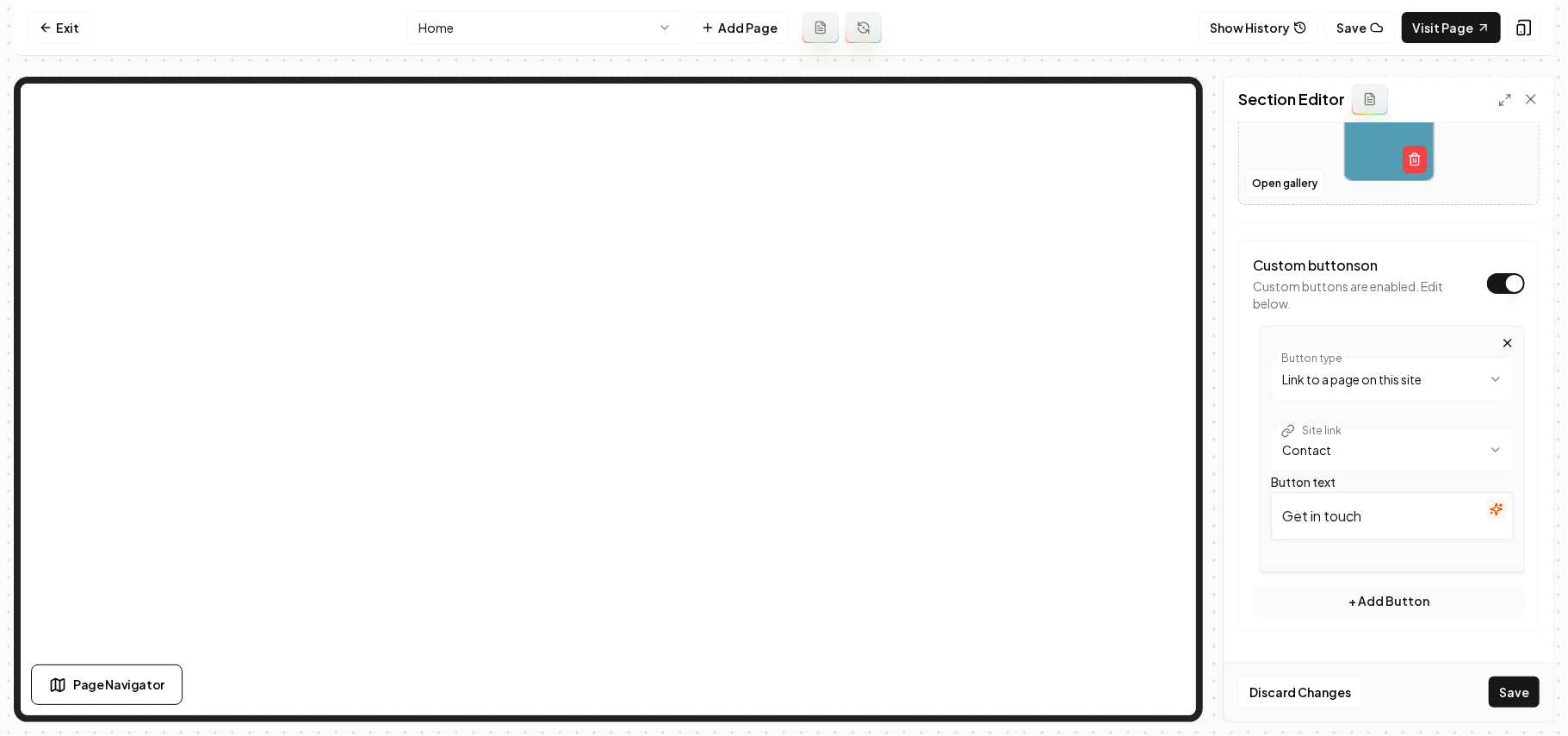
scroll to position [463, 0]
drag, startPoint x: 1324, startPoint y: 514, endPoint x: 1313, endPoint y: 510, distance: 11.7
click at [1313, 510] on input "Get in touch" at bounding box center [1392, 517] width 243 height 48
click at [1344, 518] on input "Get a touch" at bounding box center [1392, 517] width 243 height 48
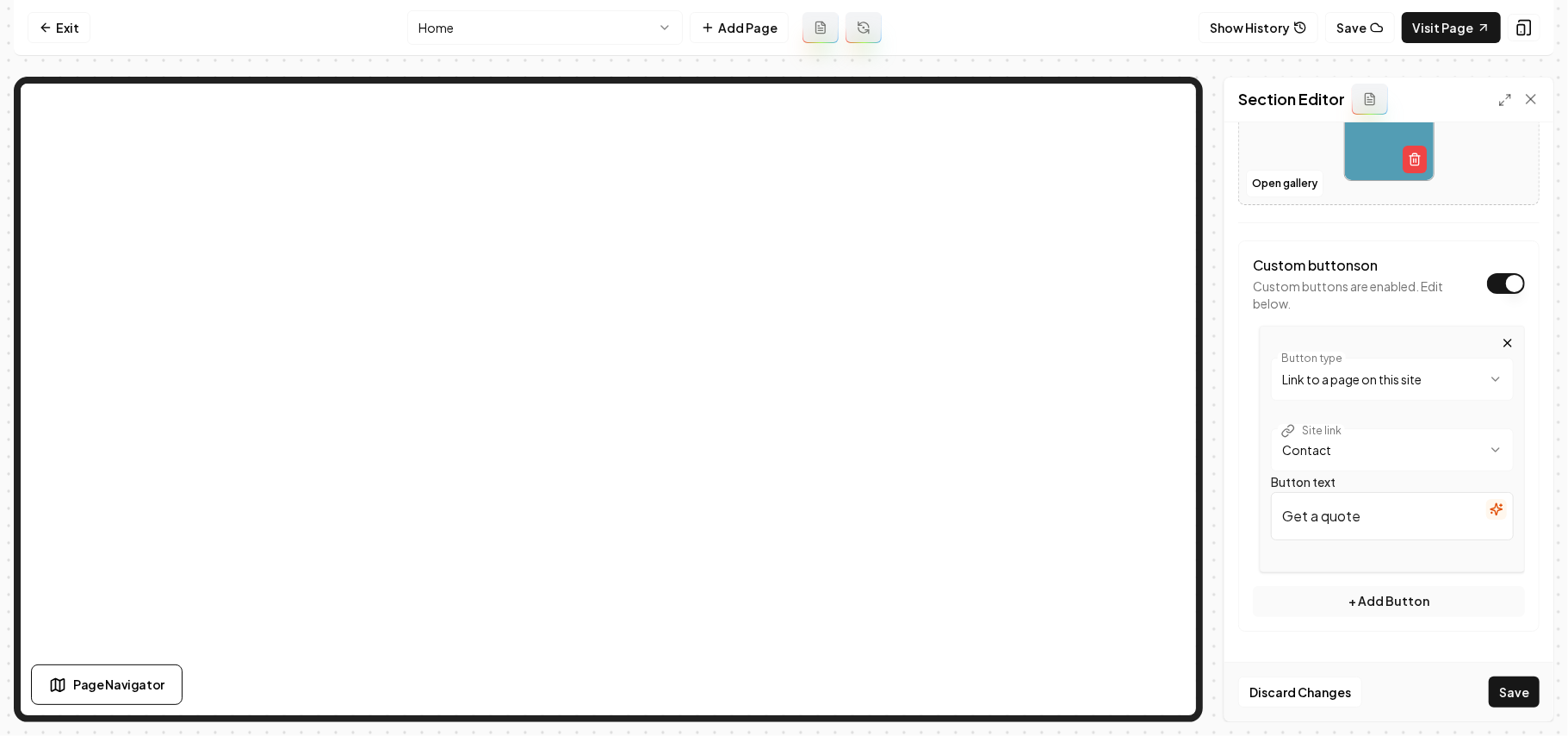
type input "Get a quote"
click at [1408, 358] on html "**********" at bounding box center [784, 368] width 1568 height 736
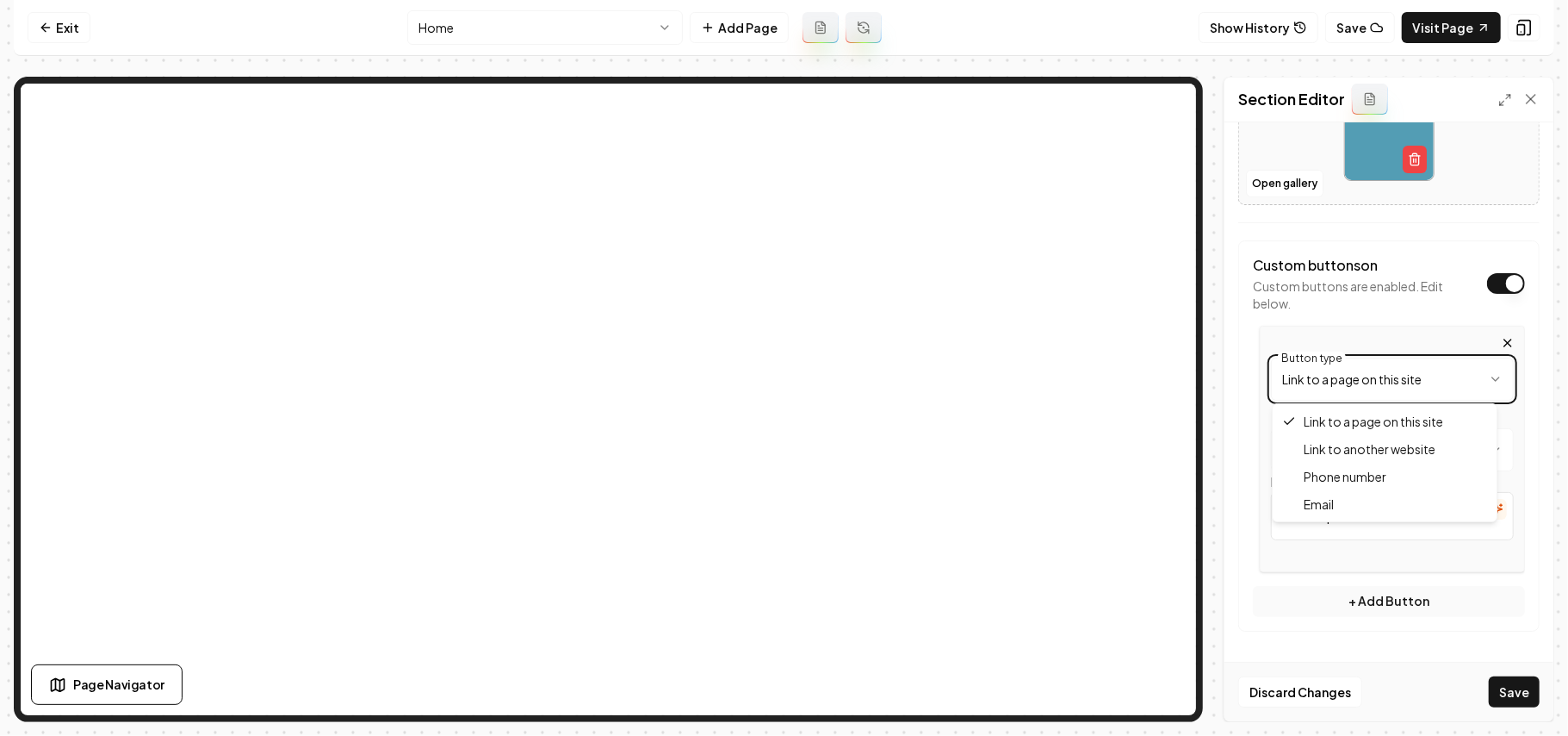
click at [1393, 387] on html "**********" at bounding box center [784, 368] width 1568 height 736
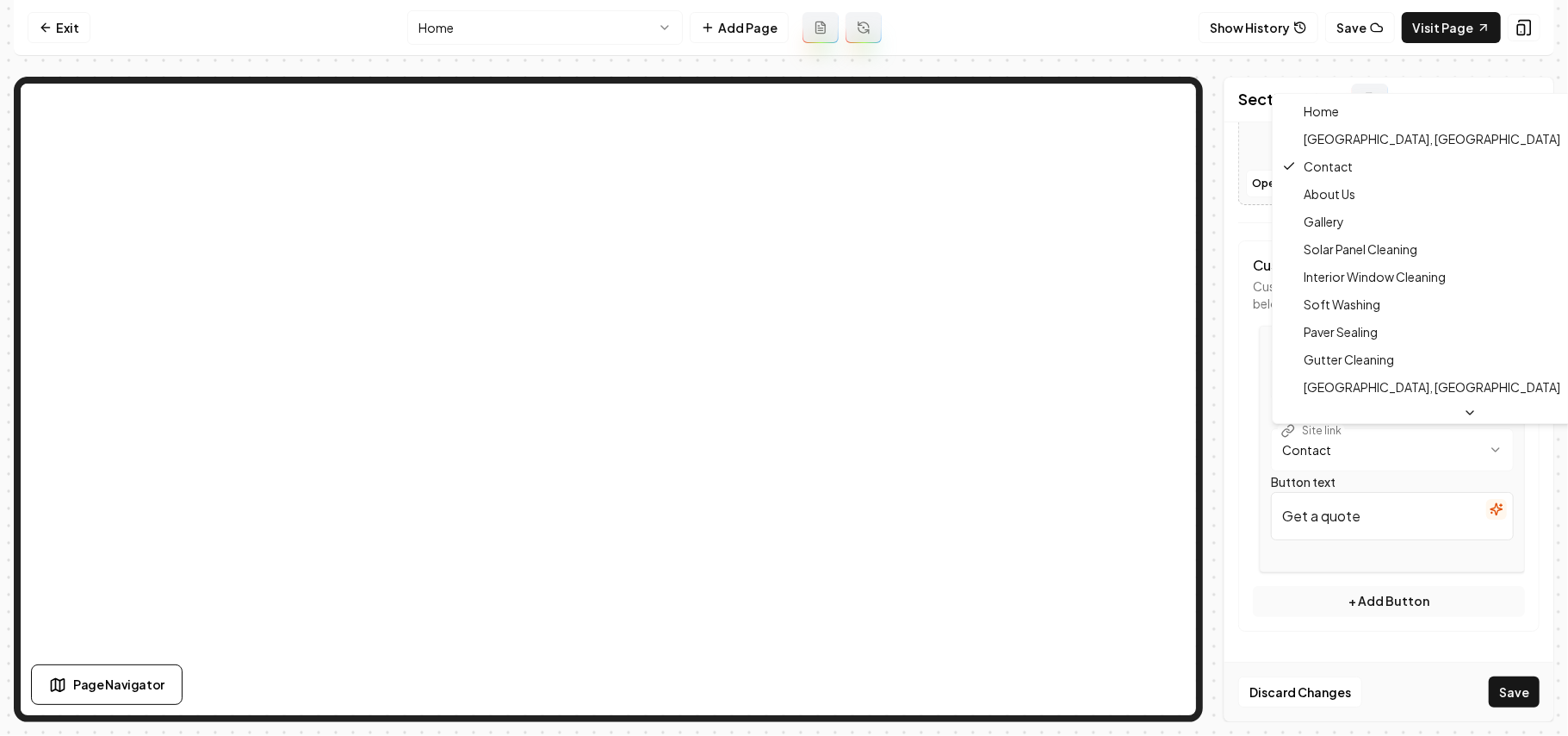
click at [1371, 451] on html "**********" at bounding box center [784, 368] width 1568 height 736
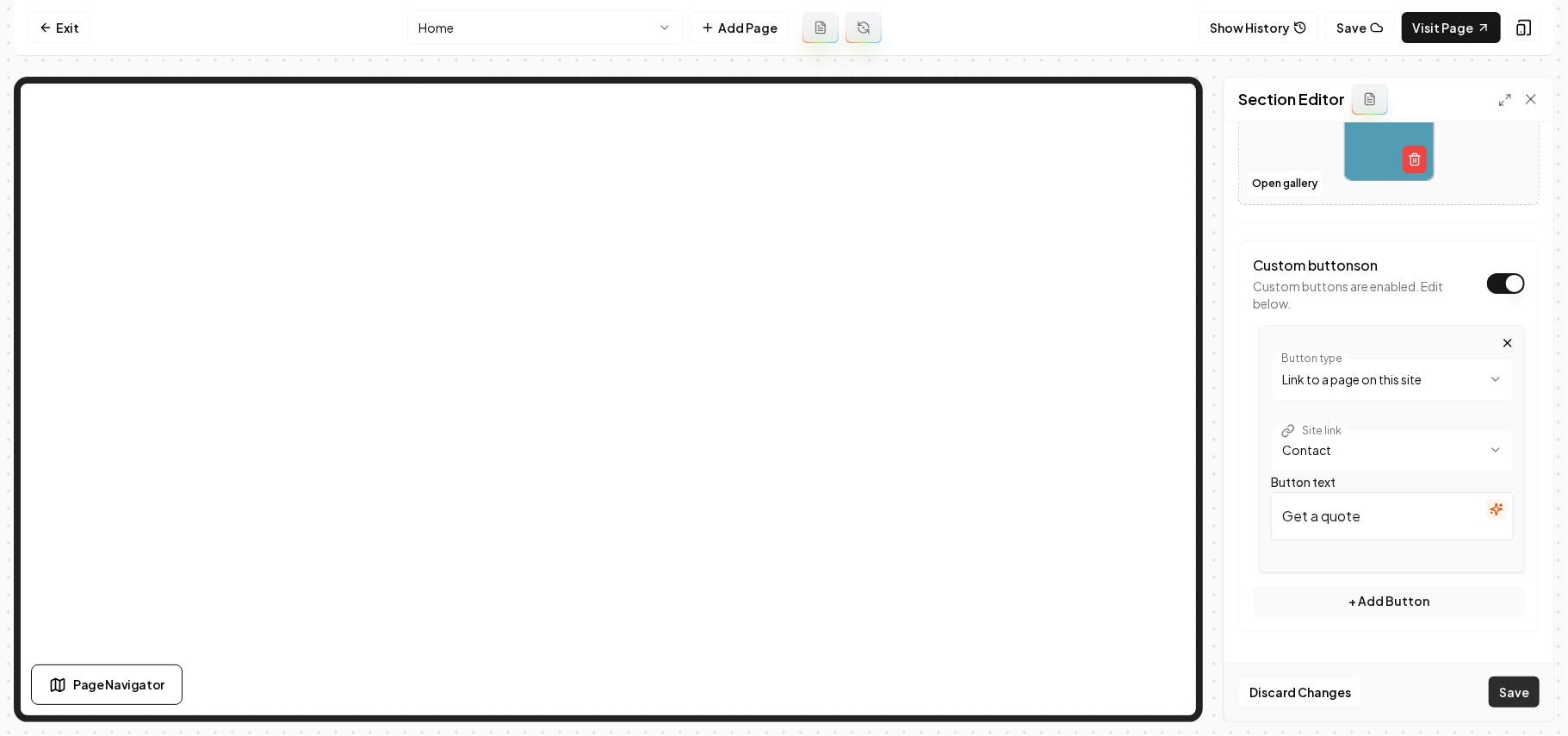
click at [1453, 684] on button "Save" at bounding box center [1514, 691] width 51 height 31
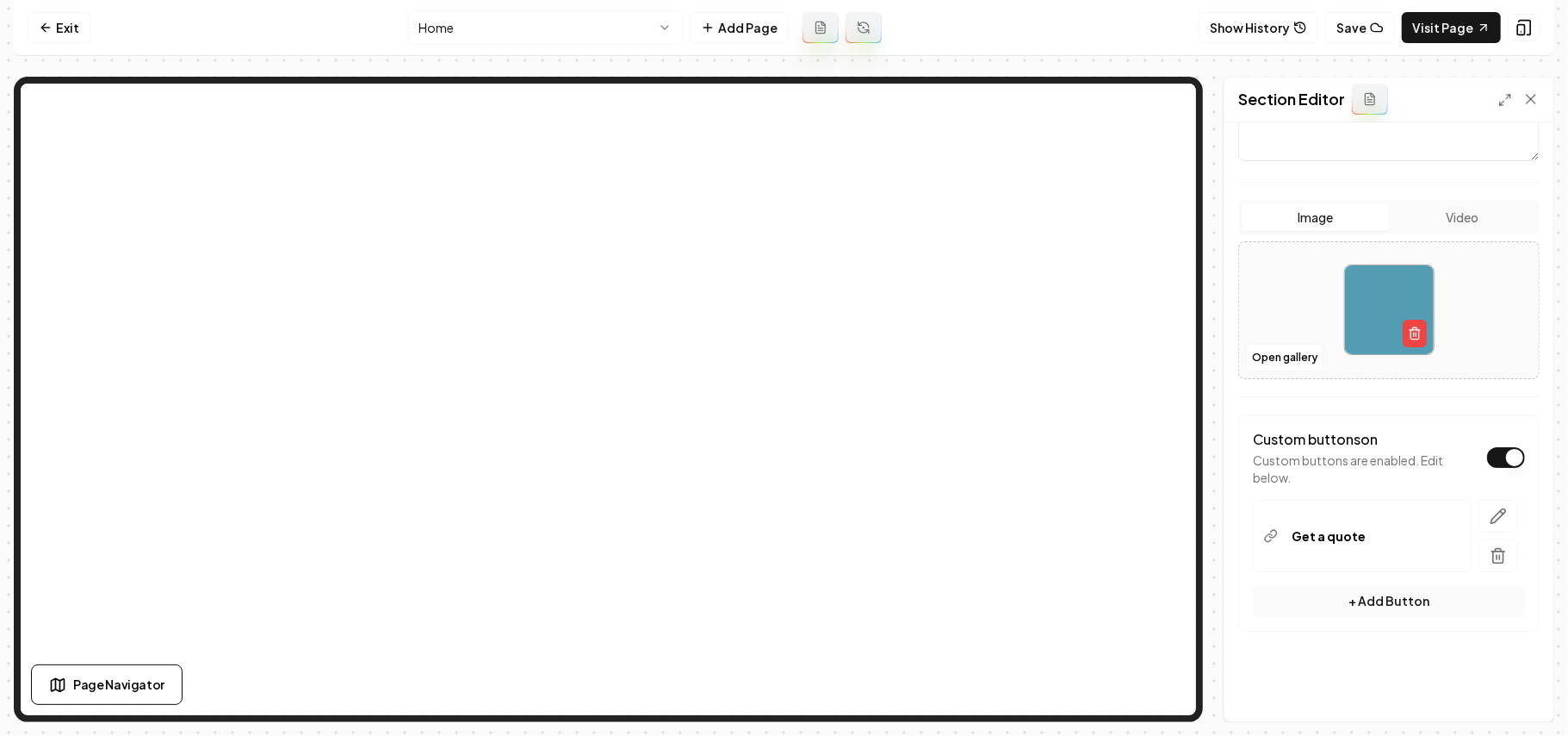
click at [584, 29] on html "Computer Required This feature is only available on a computer. Please switch t…" at bounding box center [784, 368] width 1568 height 736
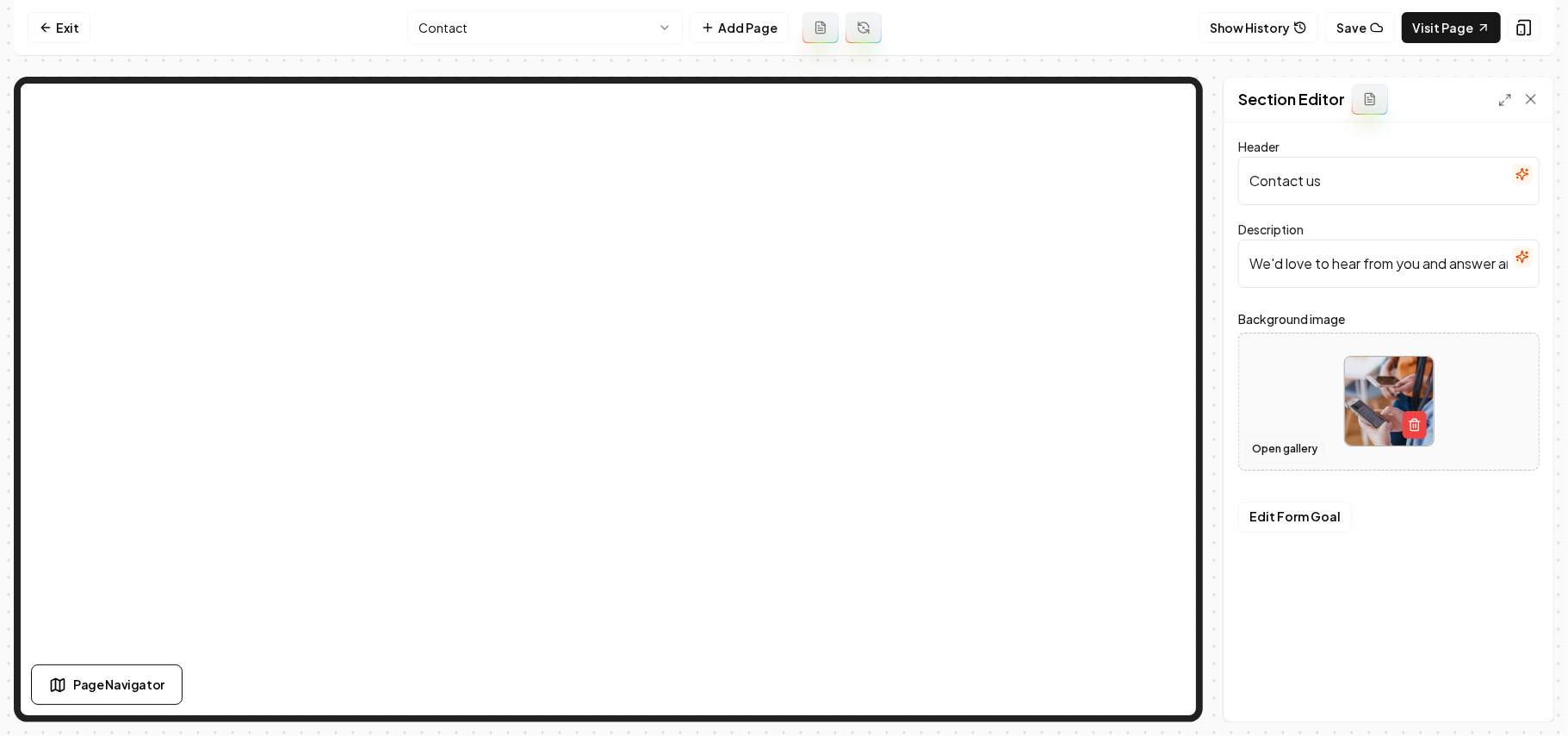
click at [1256, 436] on button "Open gallery" at bounding box center [1285, 449] width 78 height 28
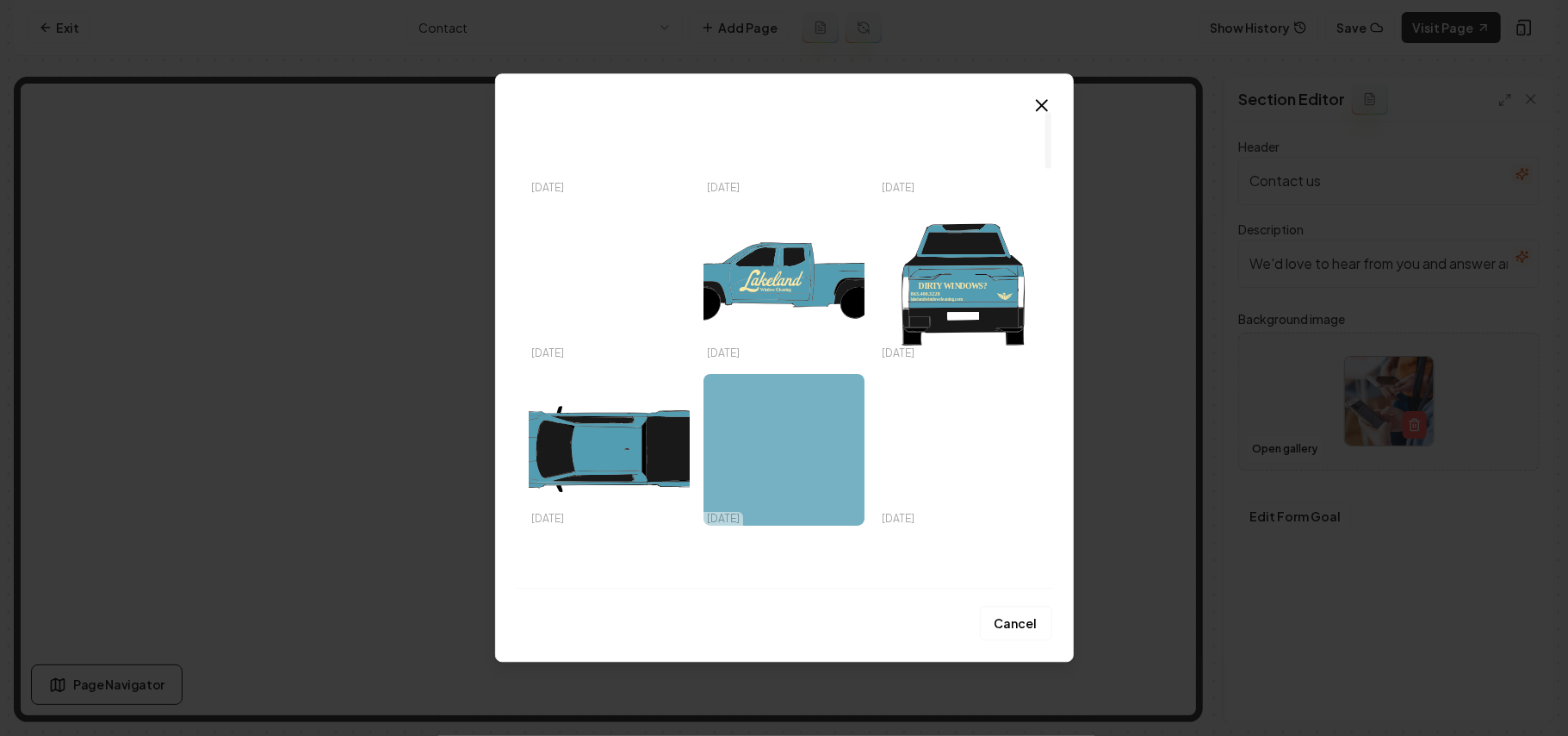
scroll to position [345, 0]
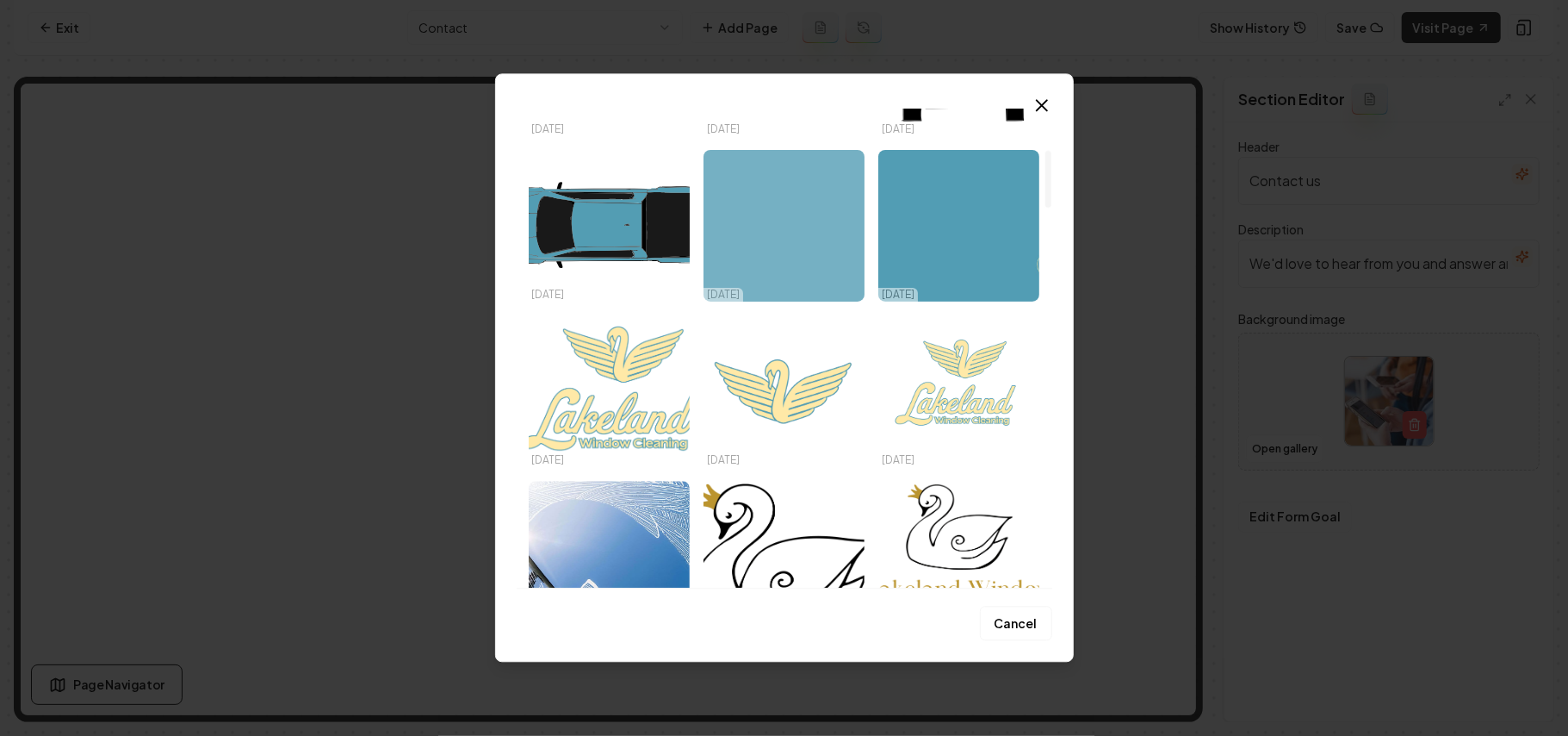
click at [794, 220] on img "Select image image_68e6e6565c7cd75eb8505e04.svg" at bounding box center [784, 225] width 161 height 151
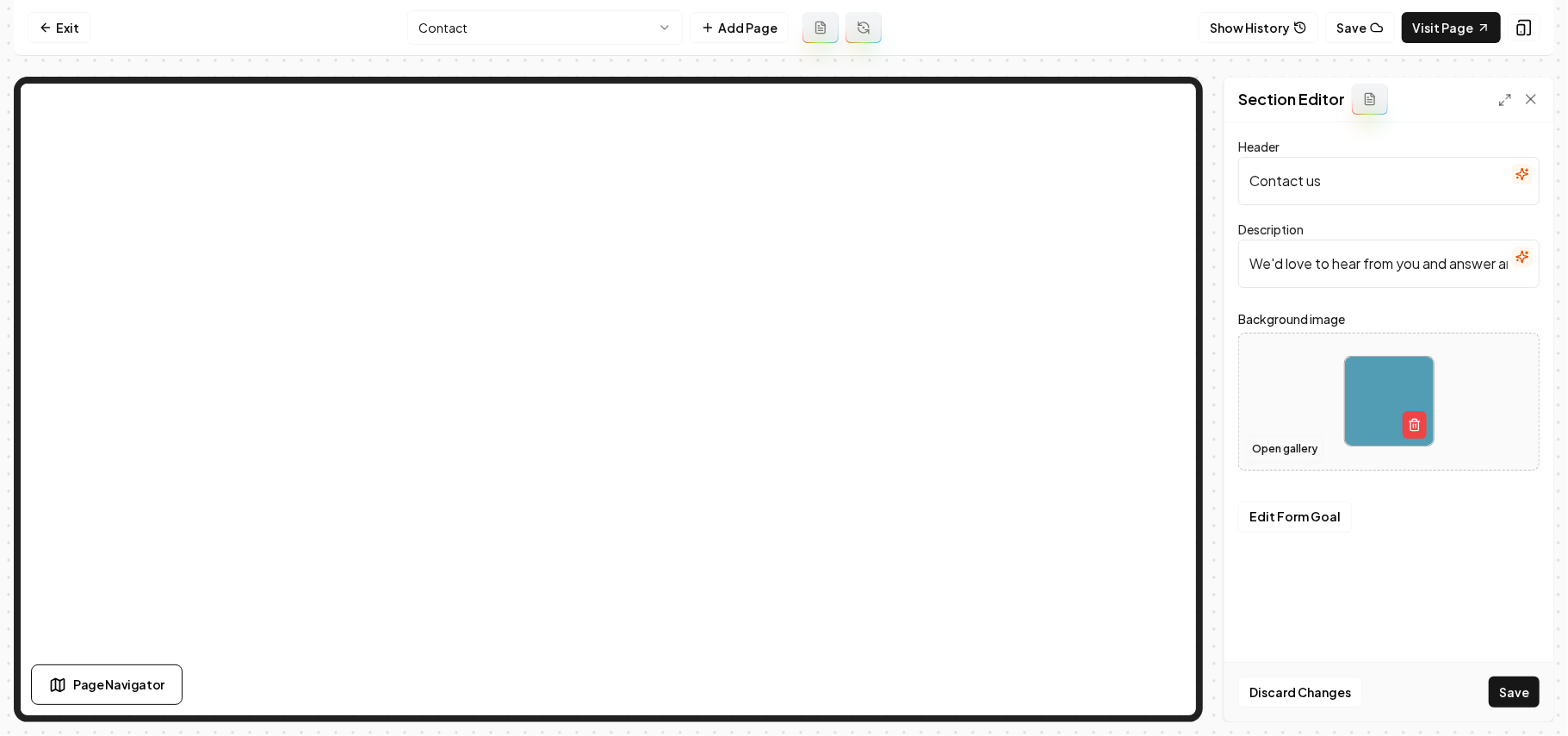
click at [1275, 449] on button "Open gallery" at bounding box center [1285, 449] width 78 height 28
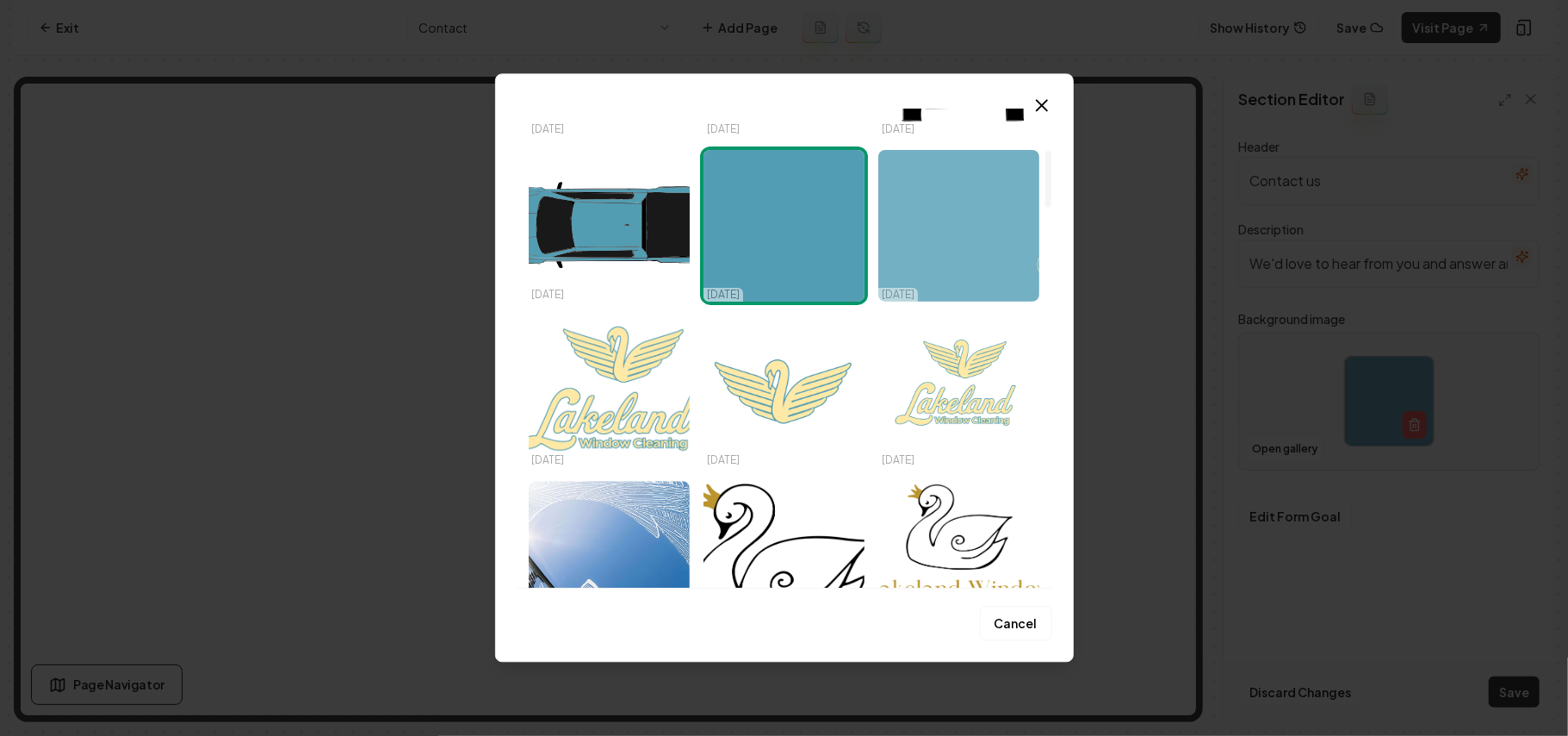
click at [968, 231] on img "Select image image_68e6e6255c7cd75eb84f23ea.png" at bounding box center [959, 225] width 161 height 151
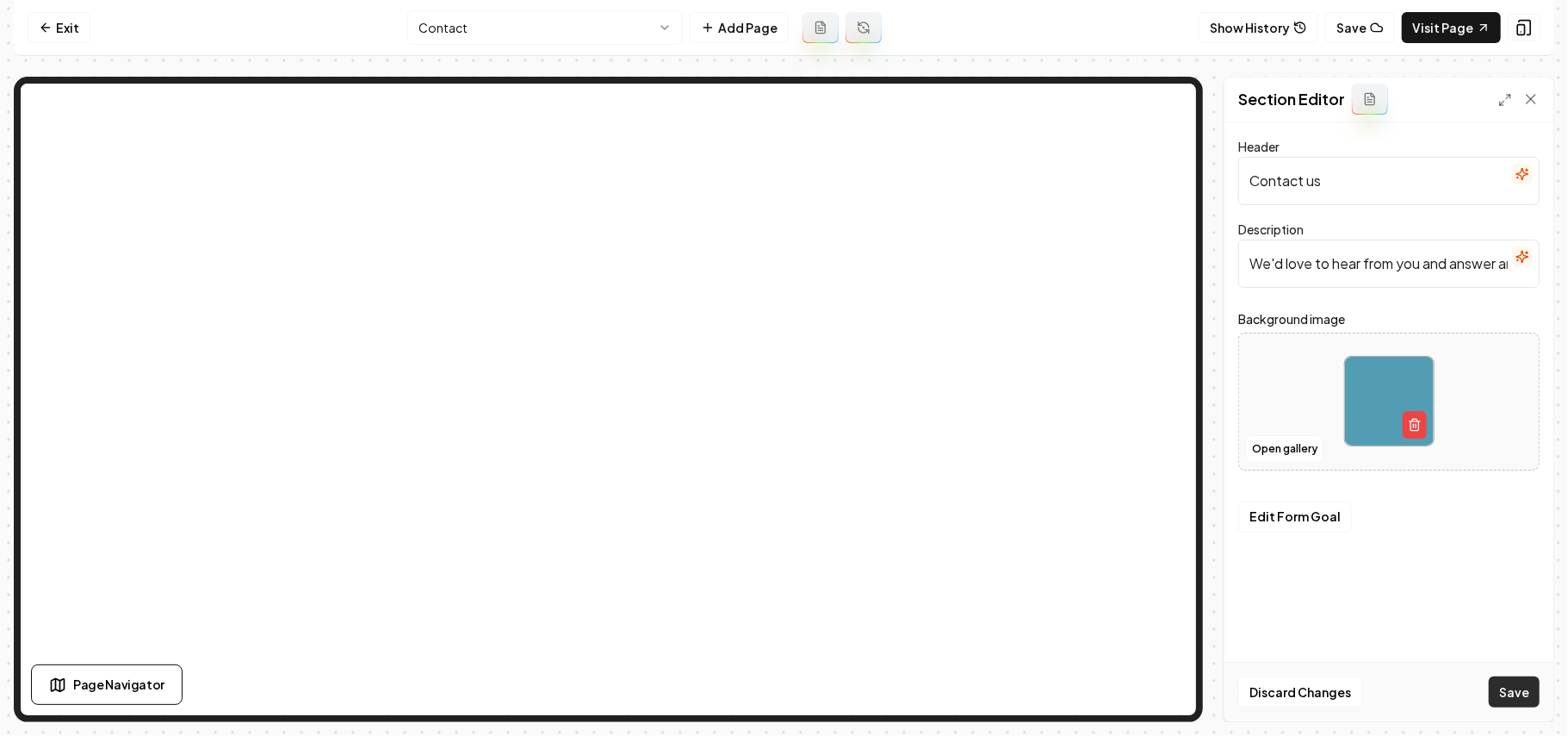
click at [1453, 680] on button "Save" at bounding box center [1514, 691] width 51 height 31
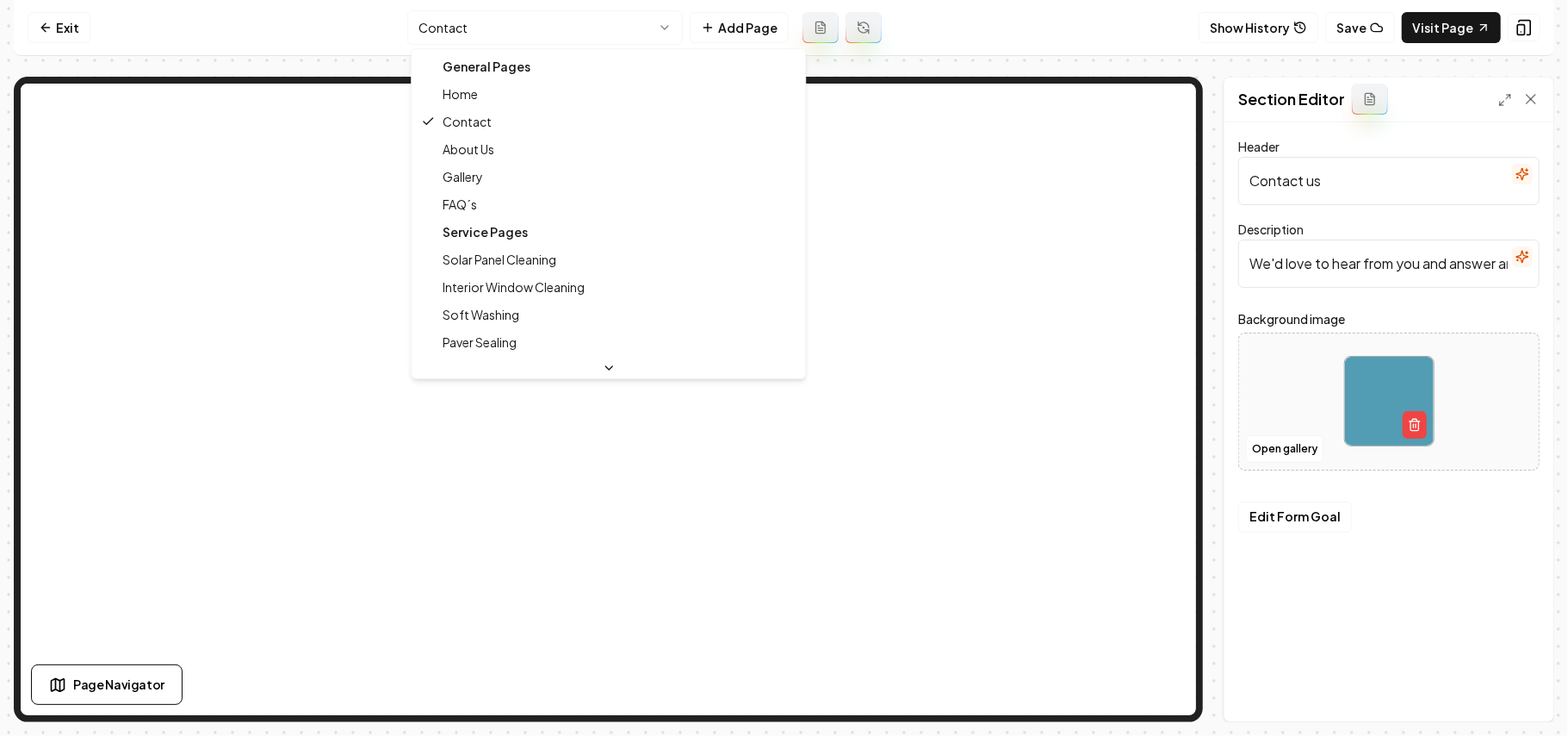
click at [514, 21] on html "Computer Required This feature is only available on a computer. Please switch t…" at bounding box center [784, 368] width 1568 height 736
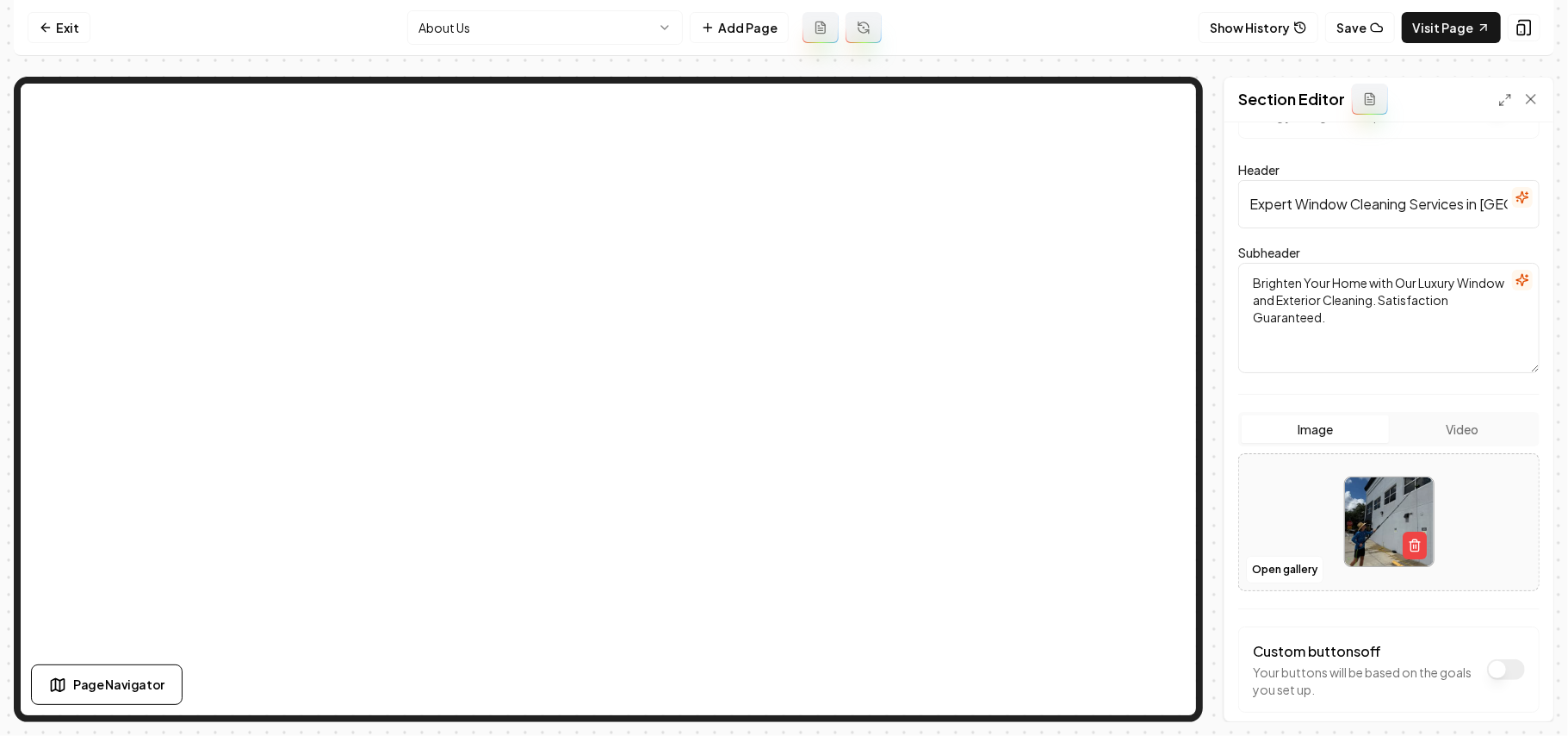
scroll to position [156, 0]
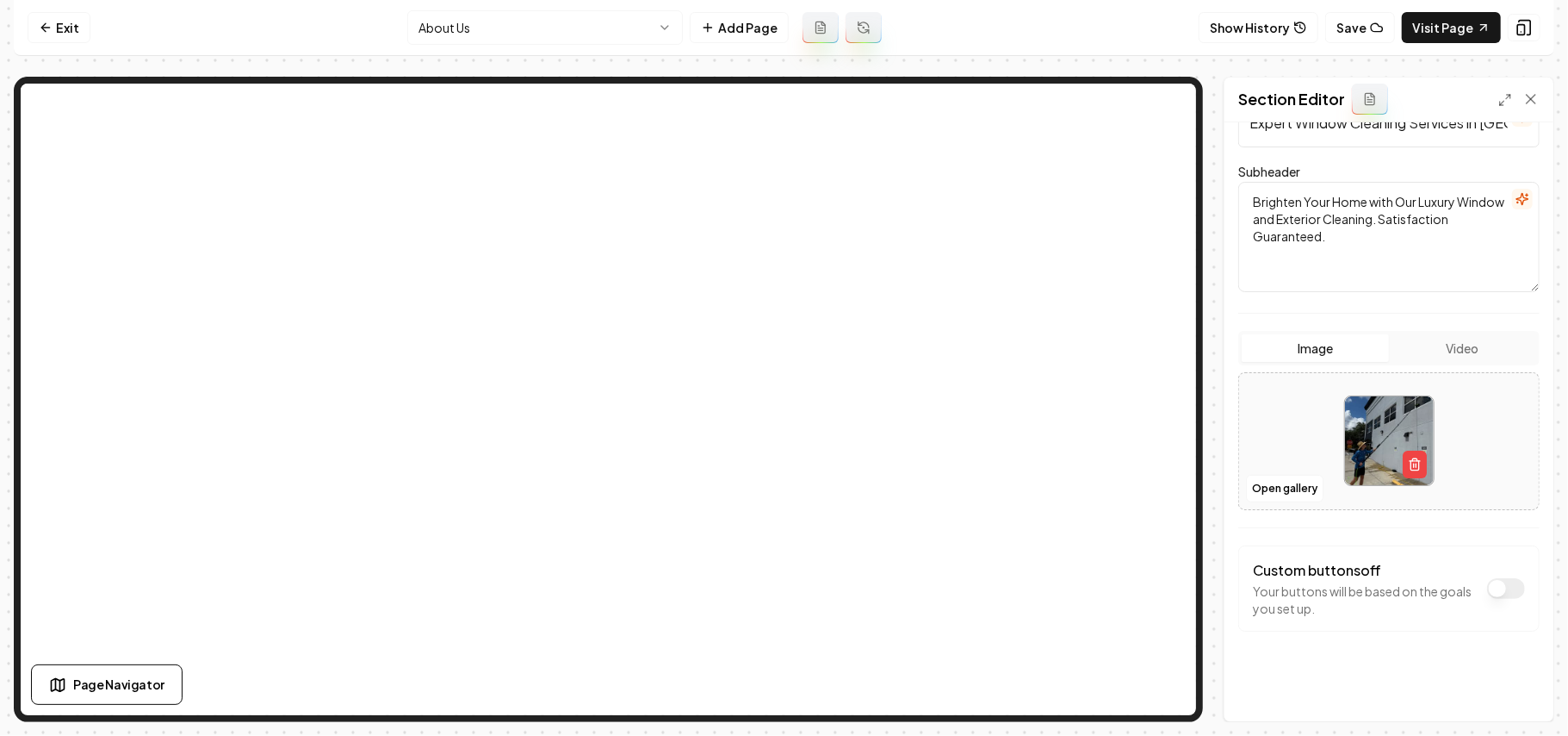
click at [1453, 594] on button "Dark mode off" at bounding box center [1506, 588] width 38 height 21
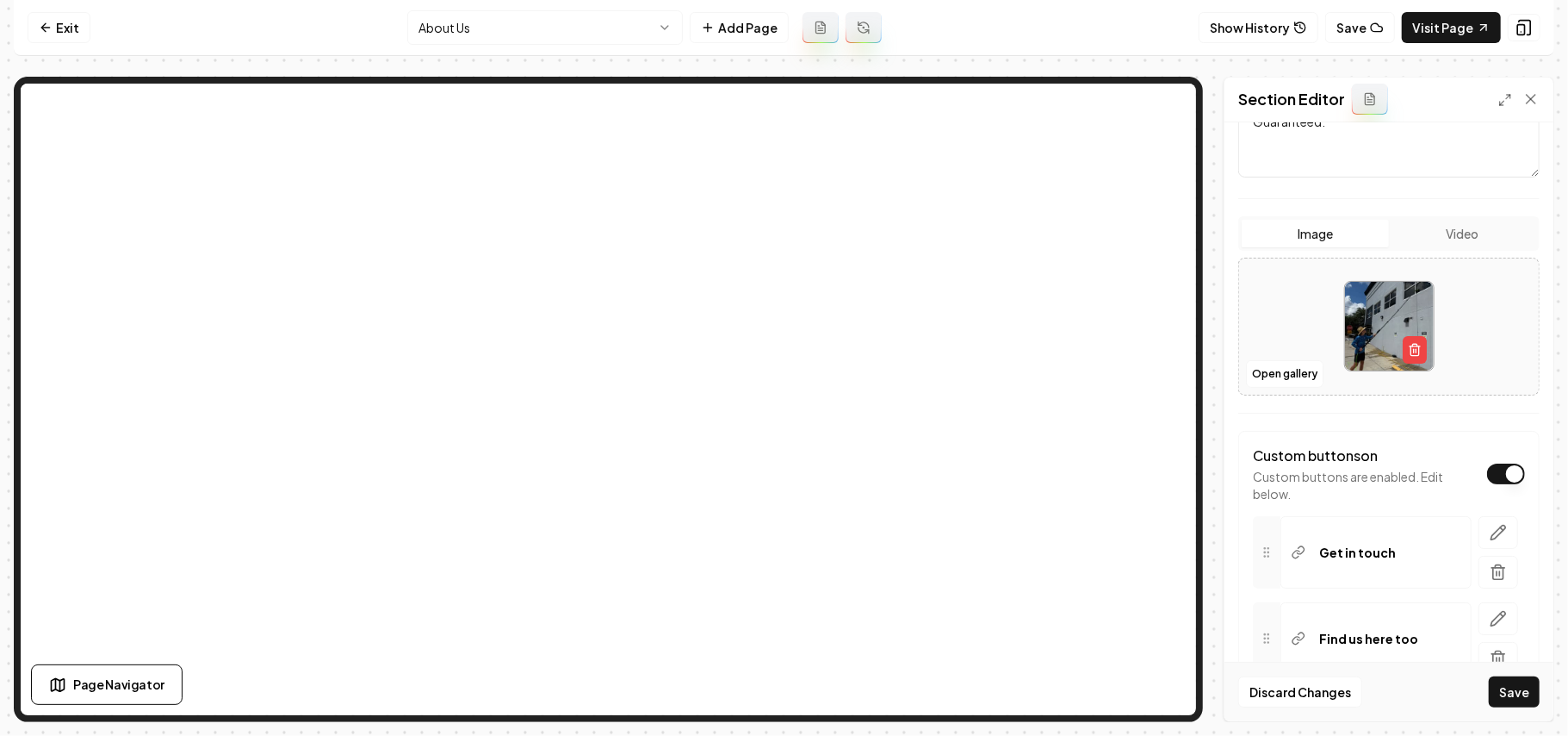
scroll to position [376, 0]
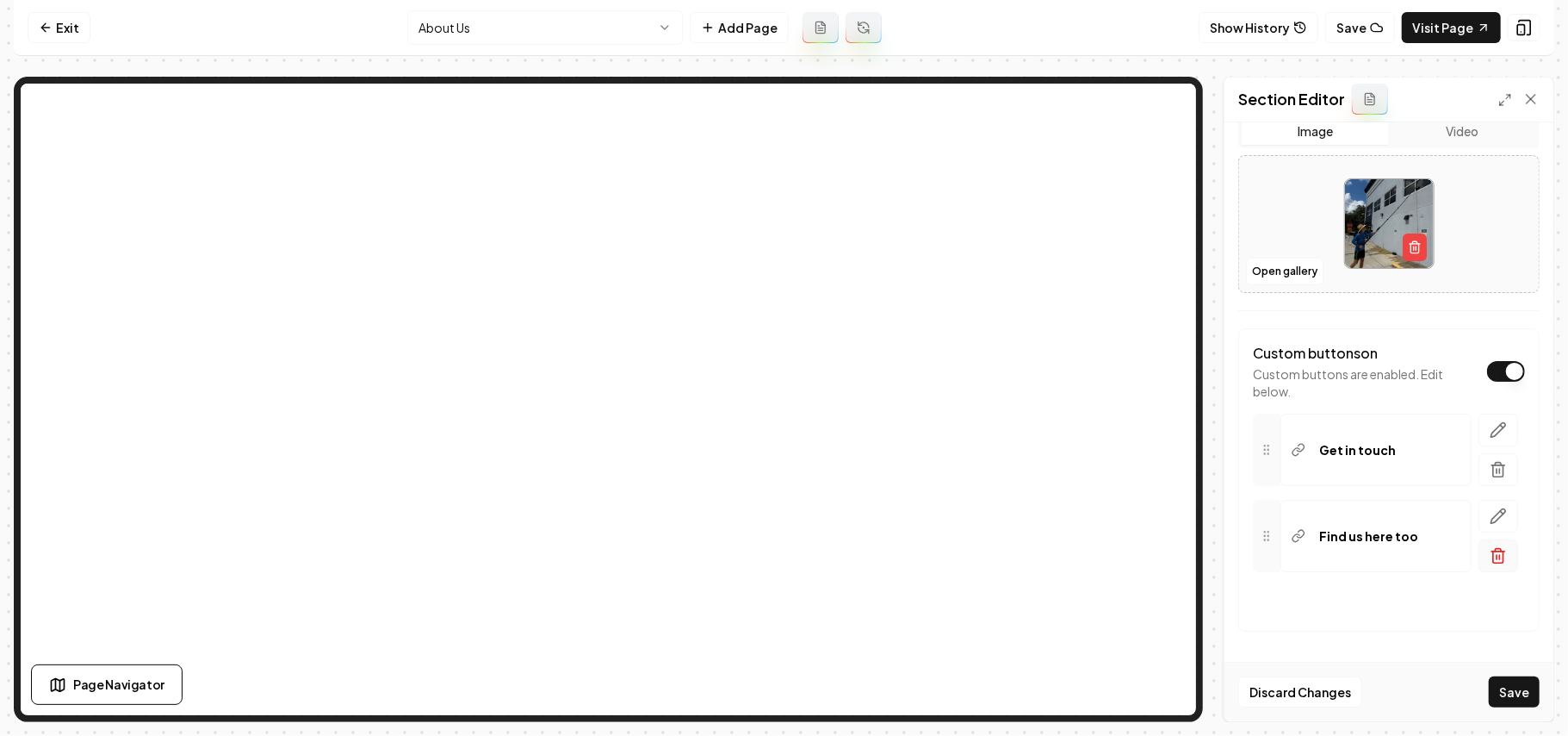
click at [1453, 559] on icon "button" at bounding box center [1498, 555] width 17 height 17
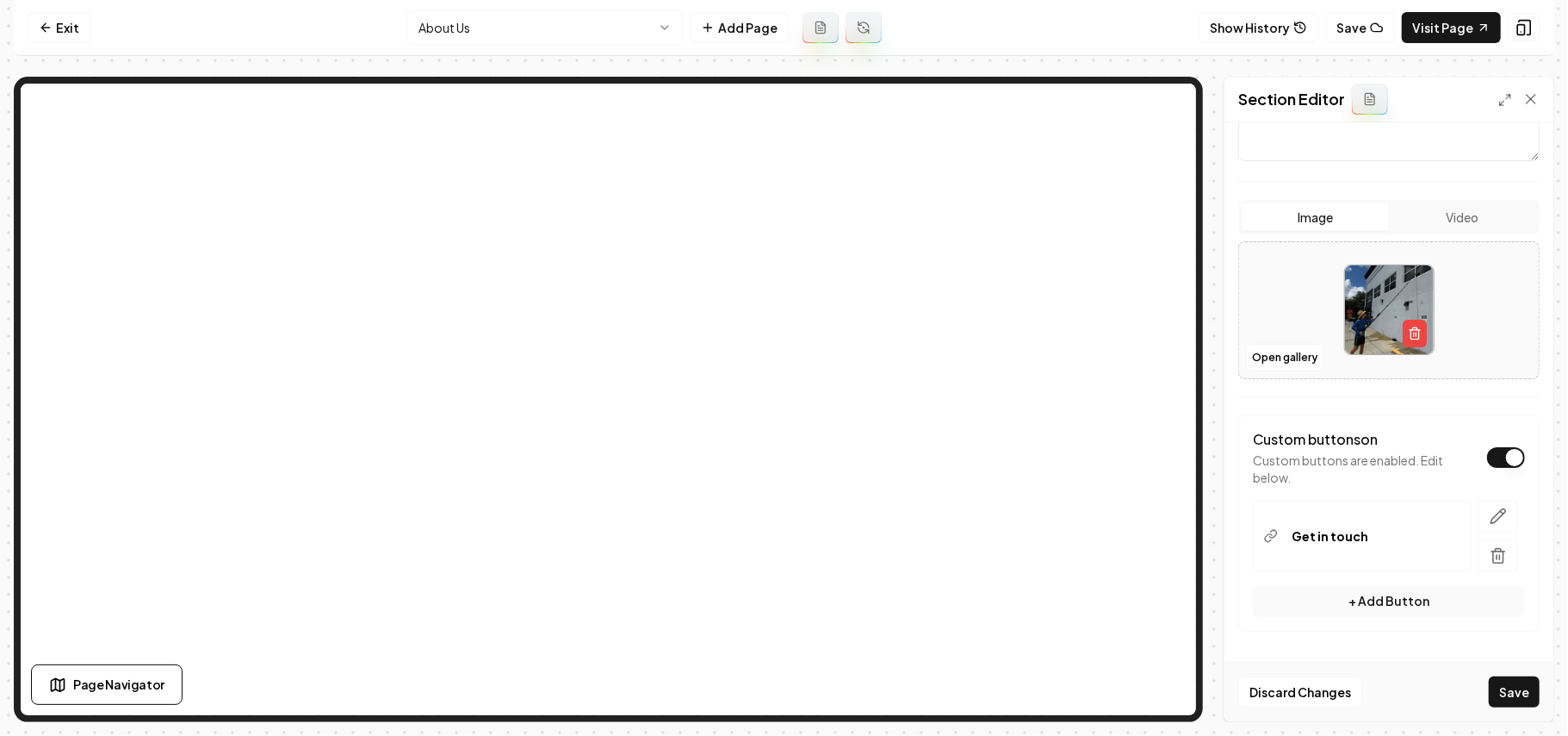
scroll to position [287, 0]
click at [1453, 508] on icon "button" at bounding box center [1498, 516] width 17 height 17
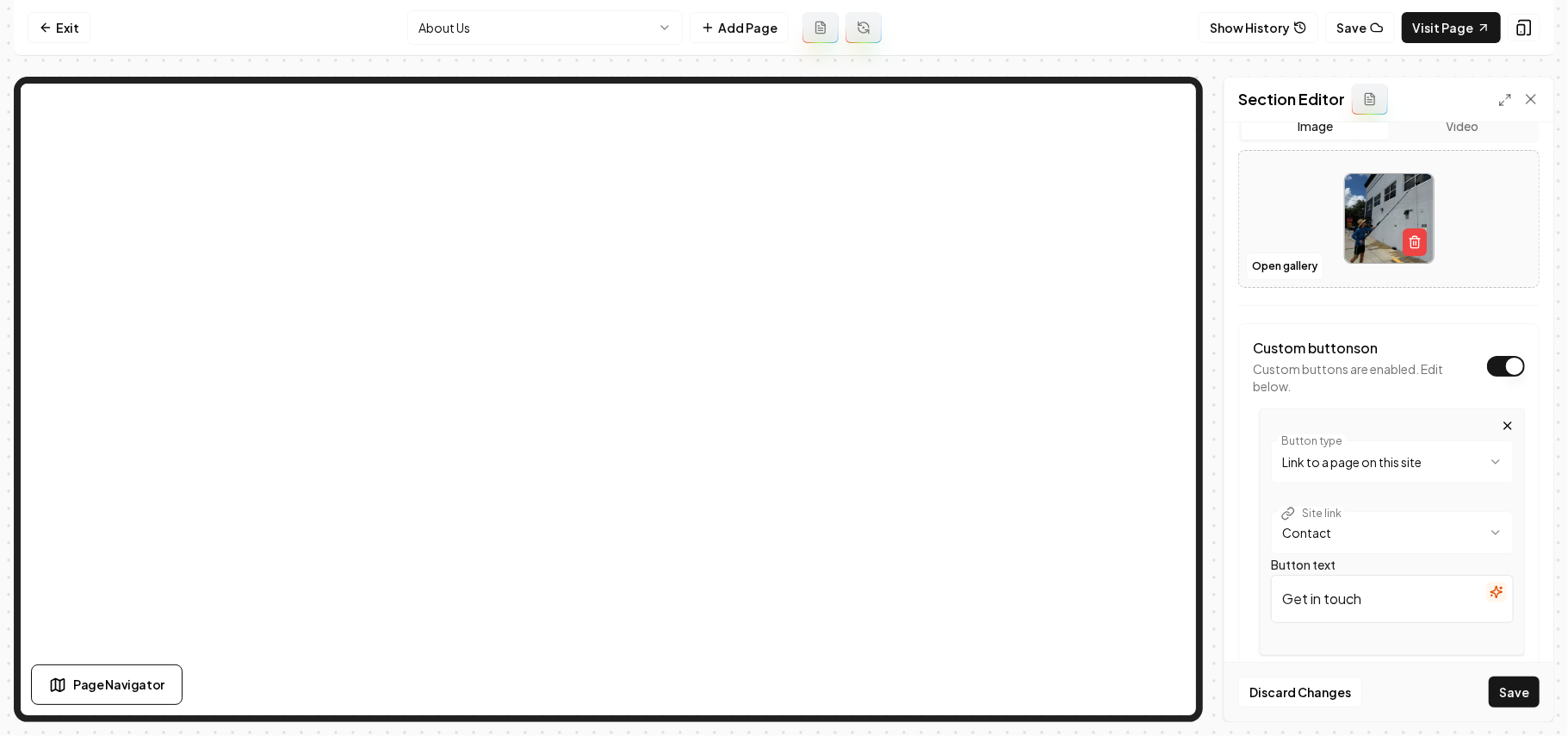
scroll to position [463, 0]
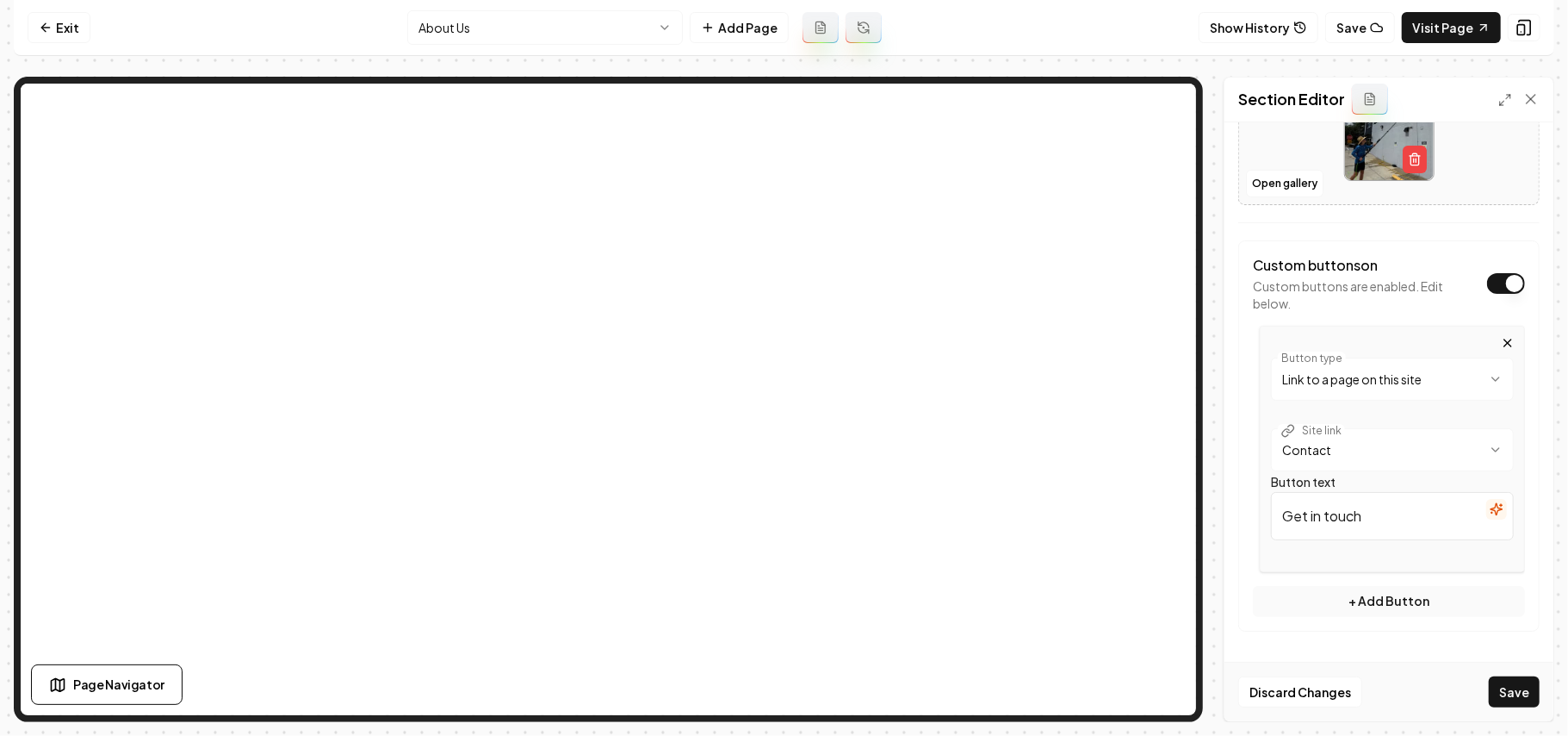
click at [1393, 520] on input "Get in touch" at bounding box center [1392, 517] width 243 height 48
click at [1319, 514] on input "Get aquote" at bounding box center [1392, 517] width 243 height 48
click at [1380, 516] on input "Get a quote" at bounding box center [1392, 517] width 243 height 48
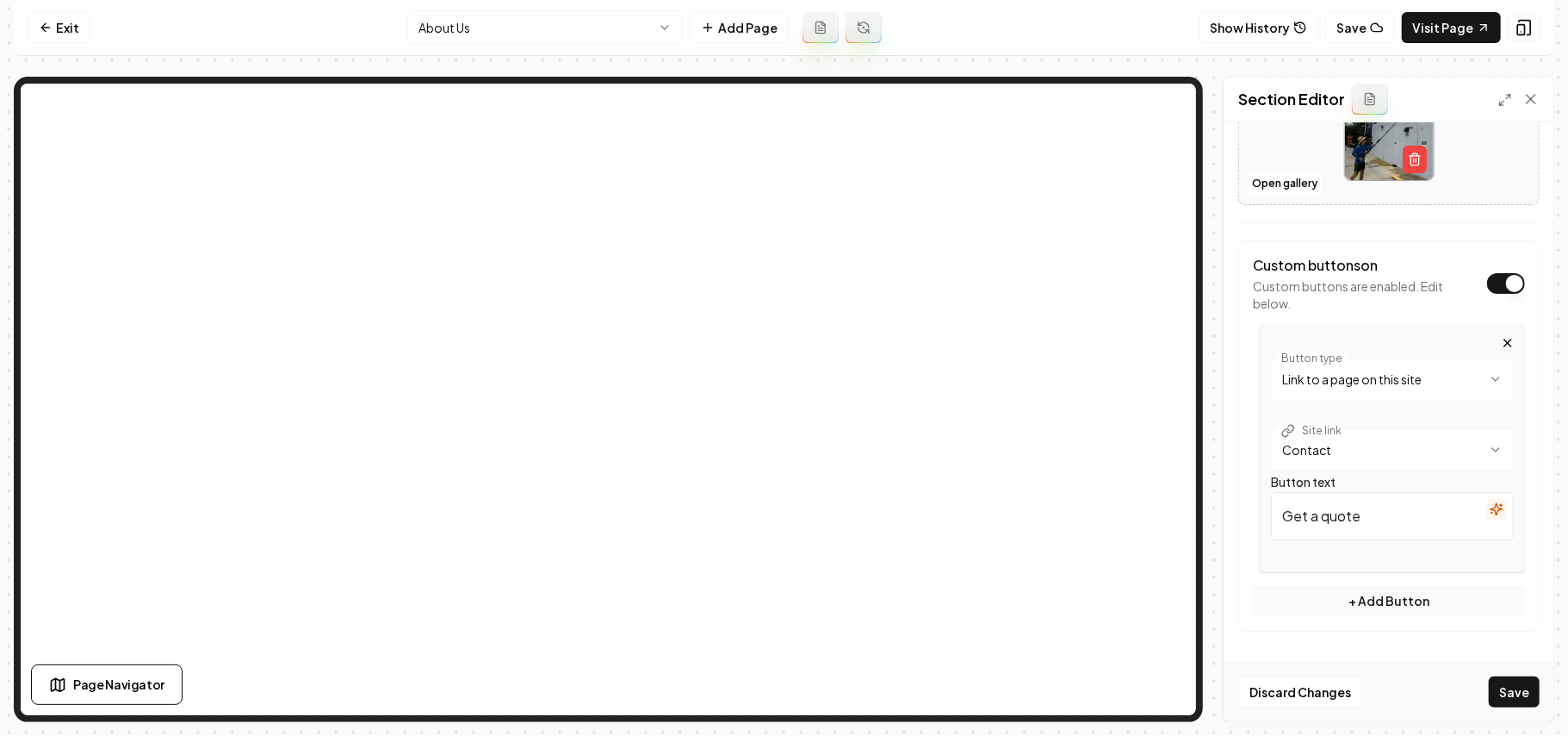
click at [1380, 516] on input "Get a quote" at bounding box center [1392, 517] width 243 height 48
type input "Get a quote"
click at [1453, 689] on button "Save" at bounding box center [1514, 691] width 51 height 31
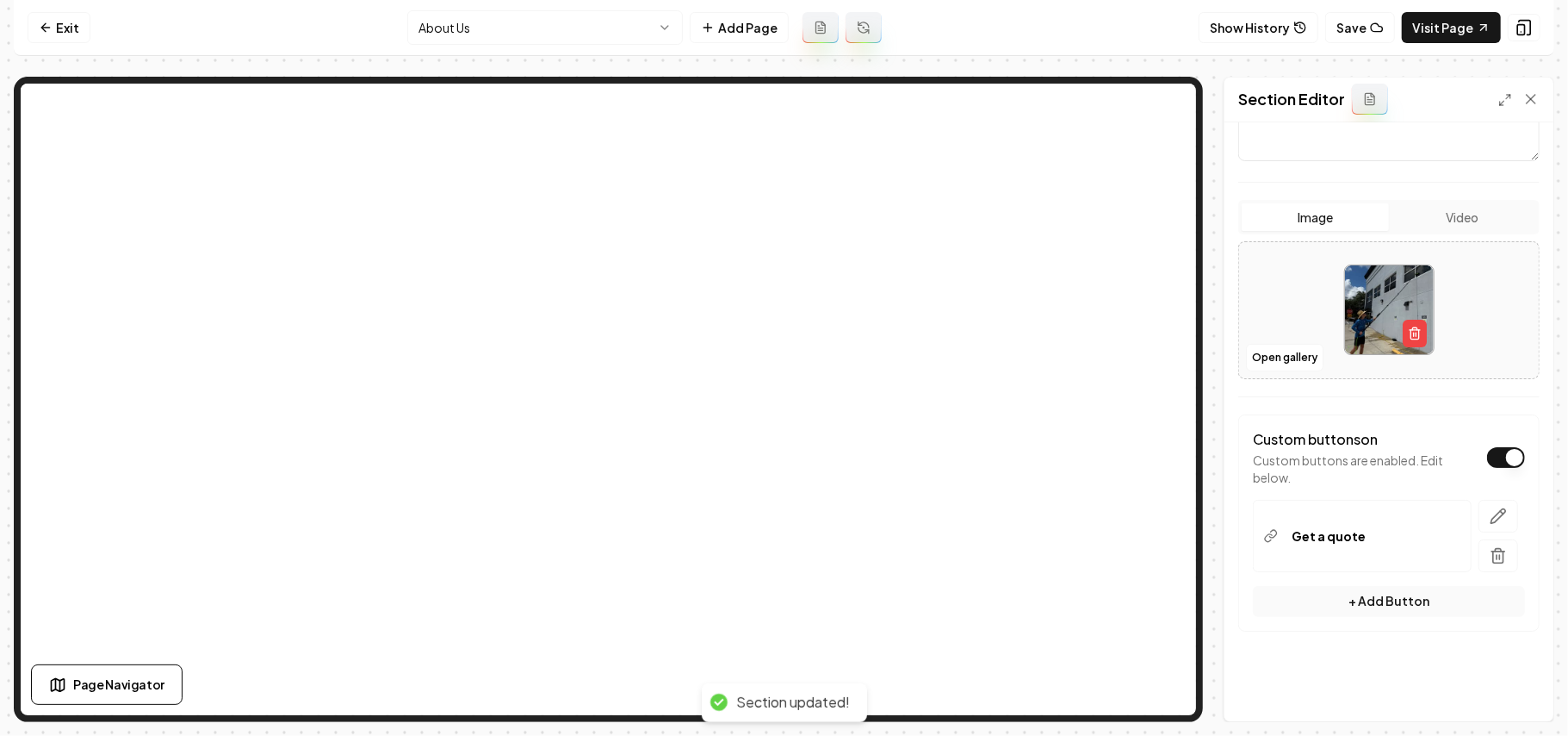
scroll to position [287, 0]
click at [517, 26] on html "Computer Required This feature is only available on a computer. Please switch t…" at bounding box center [784, 368] width 1568 height 736
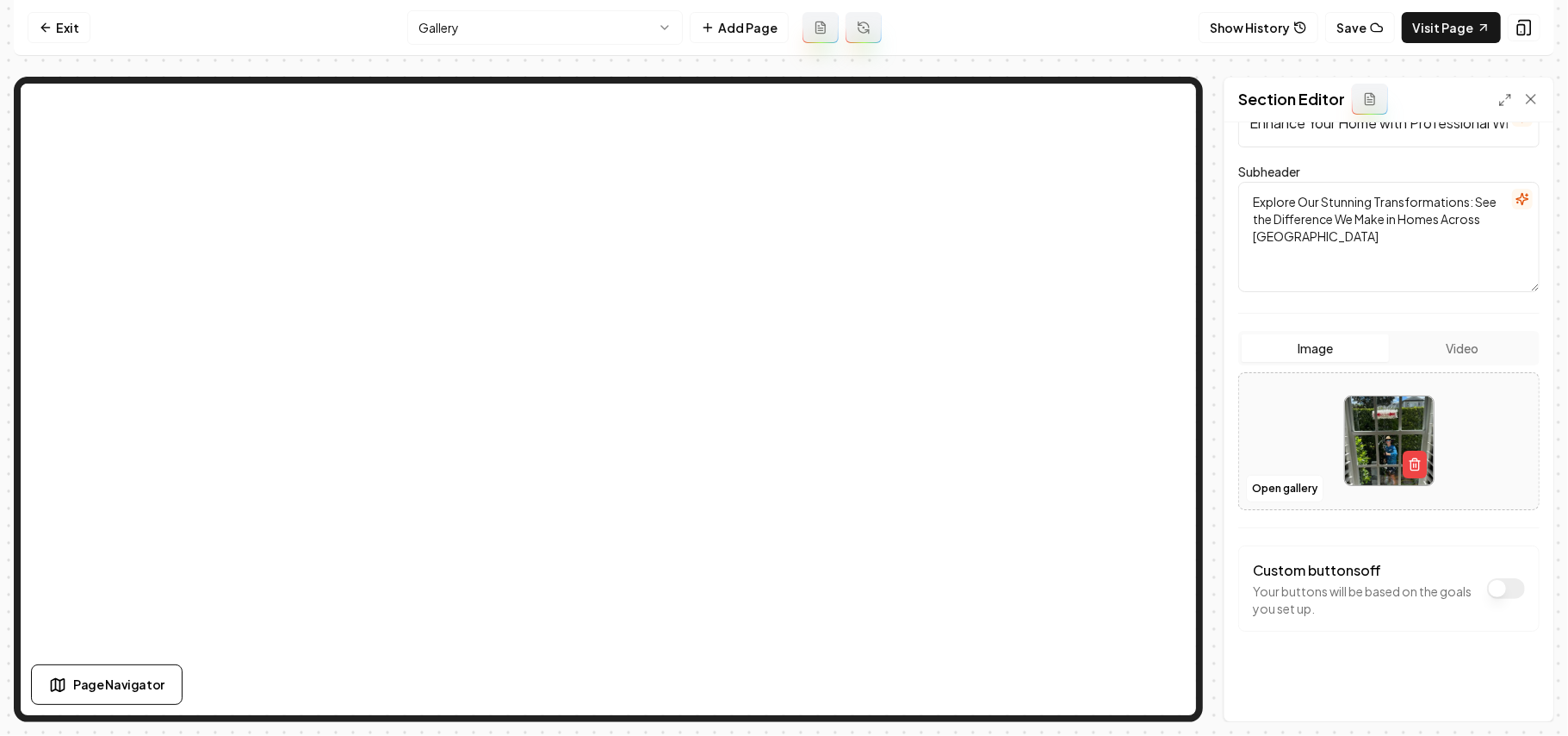
scroll to position [156, 0]
click at [1453, 587] on button "Dark mode off" at bounding box center [1506, 588] width 38 height 21
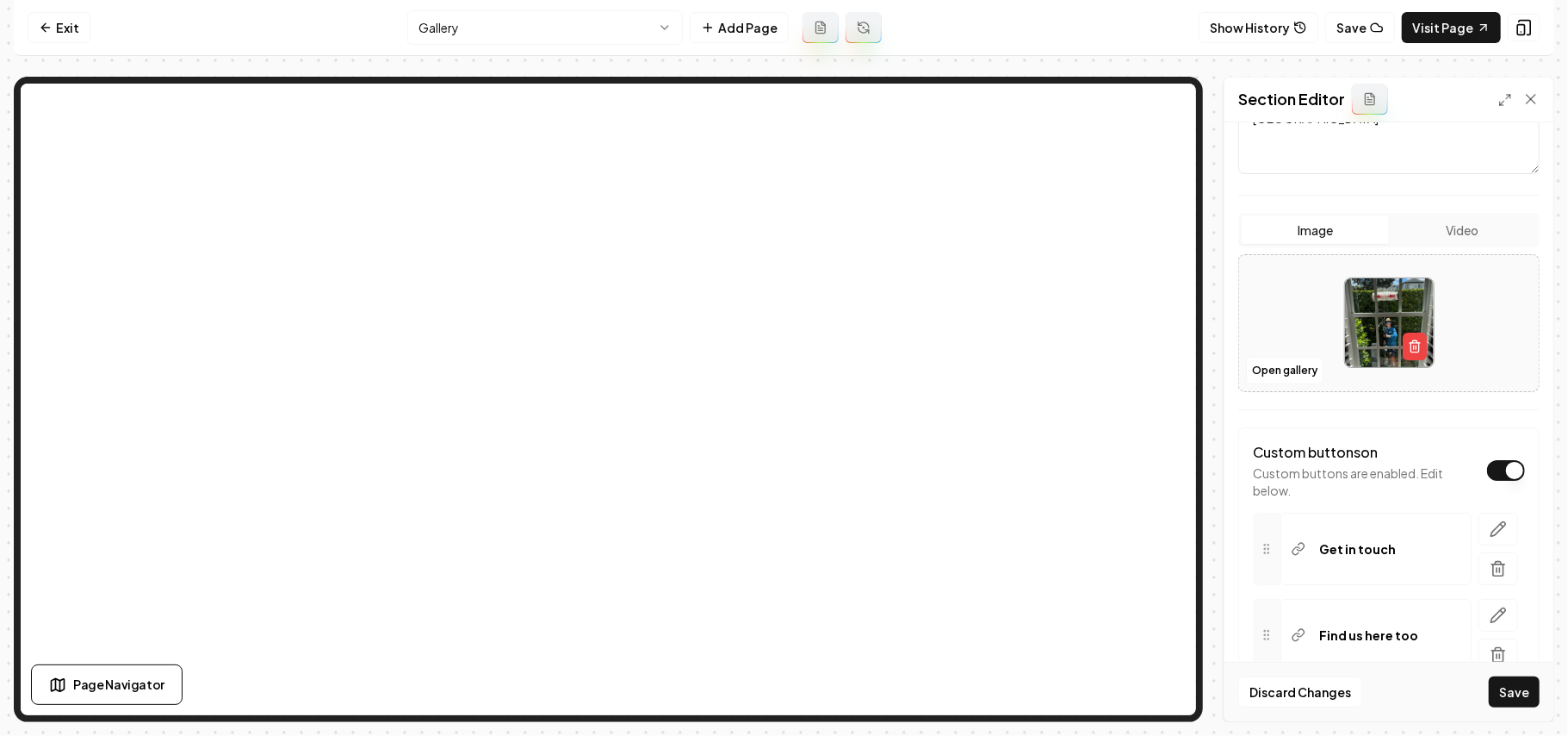
scroll to position [376, 0]
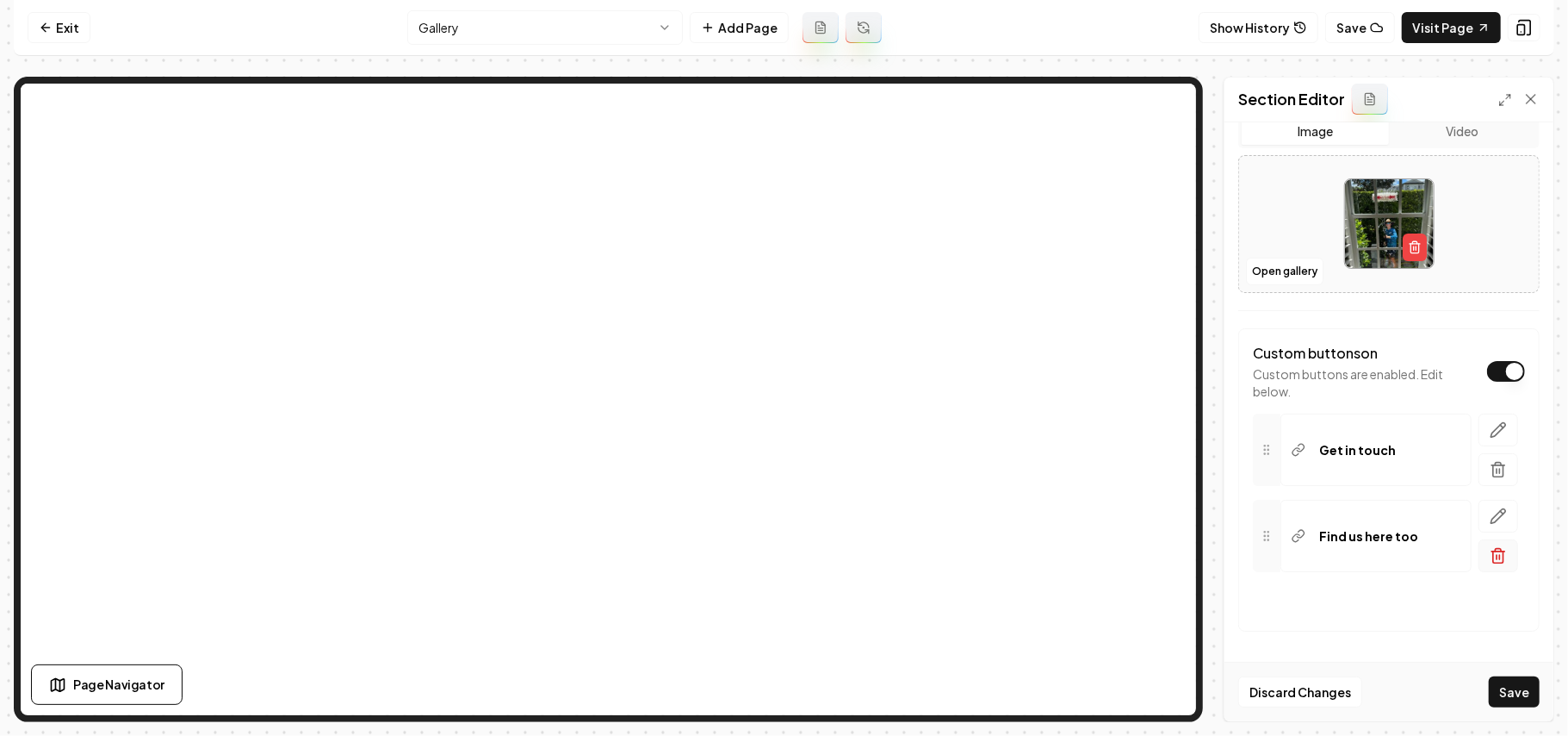
click at [1453, 559] on icon "button" at bounding box center [1499, 557] width 11 height 12
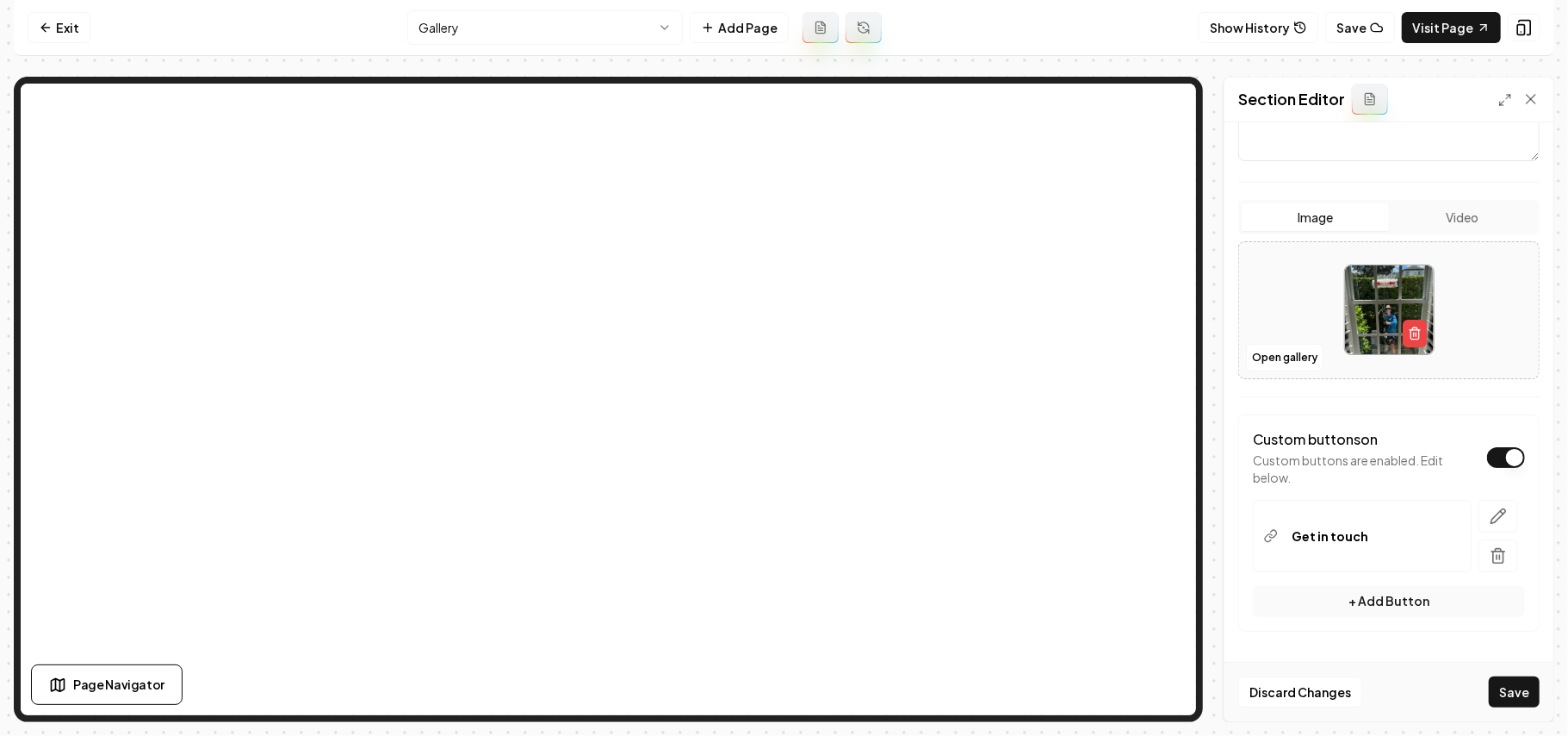
scroll to position [287, 0]
click at [1453, 556] on line "button" at bounding box center [1497, 557] width 0 height 4
click at [1453, 516] on icon "button" at bounding box center [1498, 516] width 17 height 17
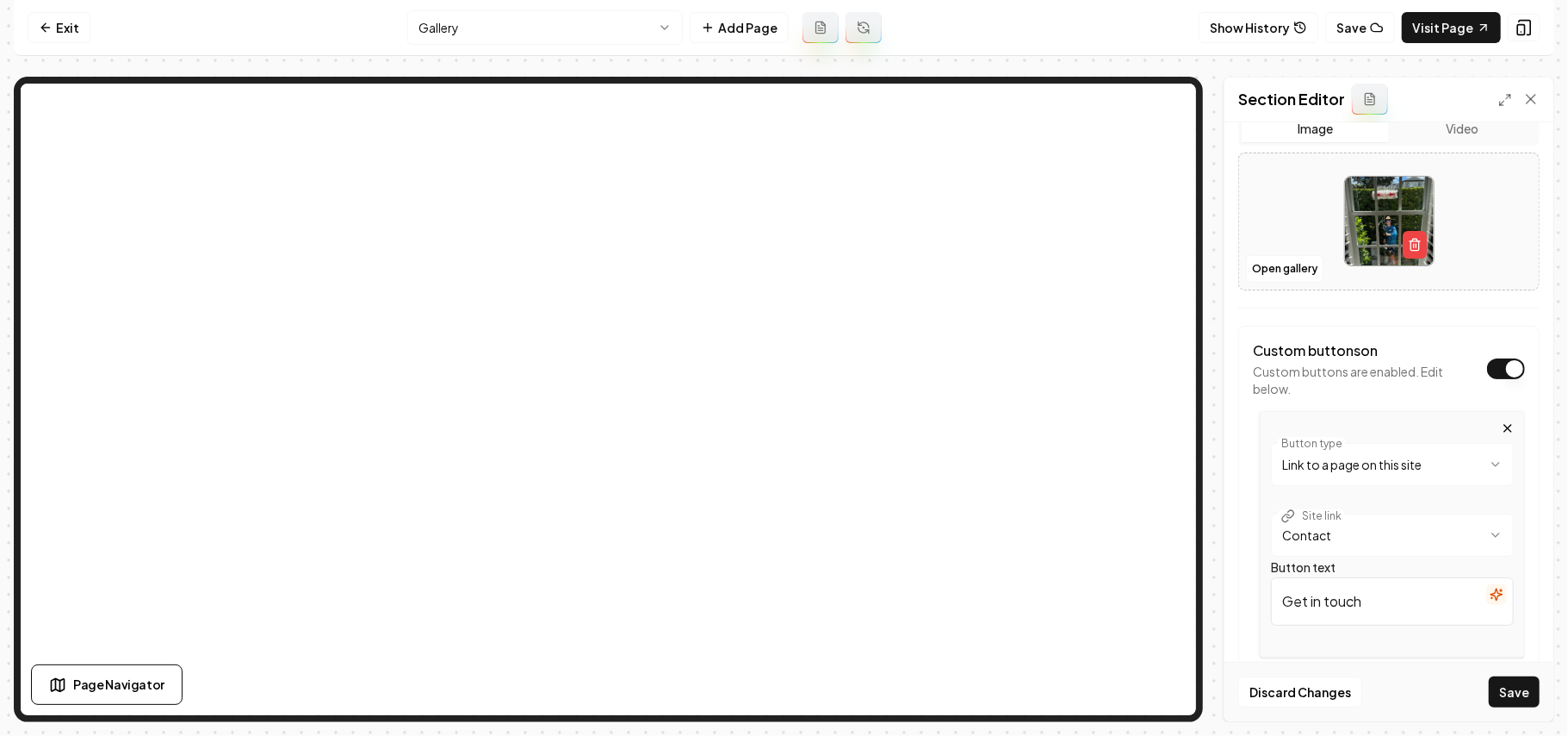
scroll to position [463, 0]
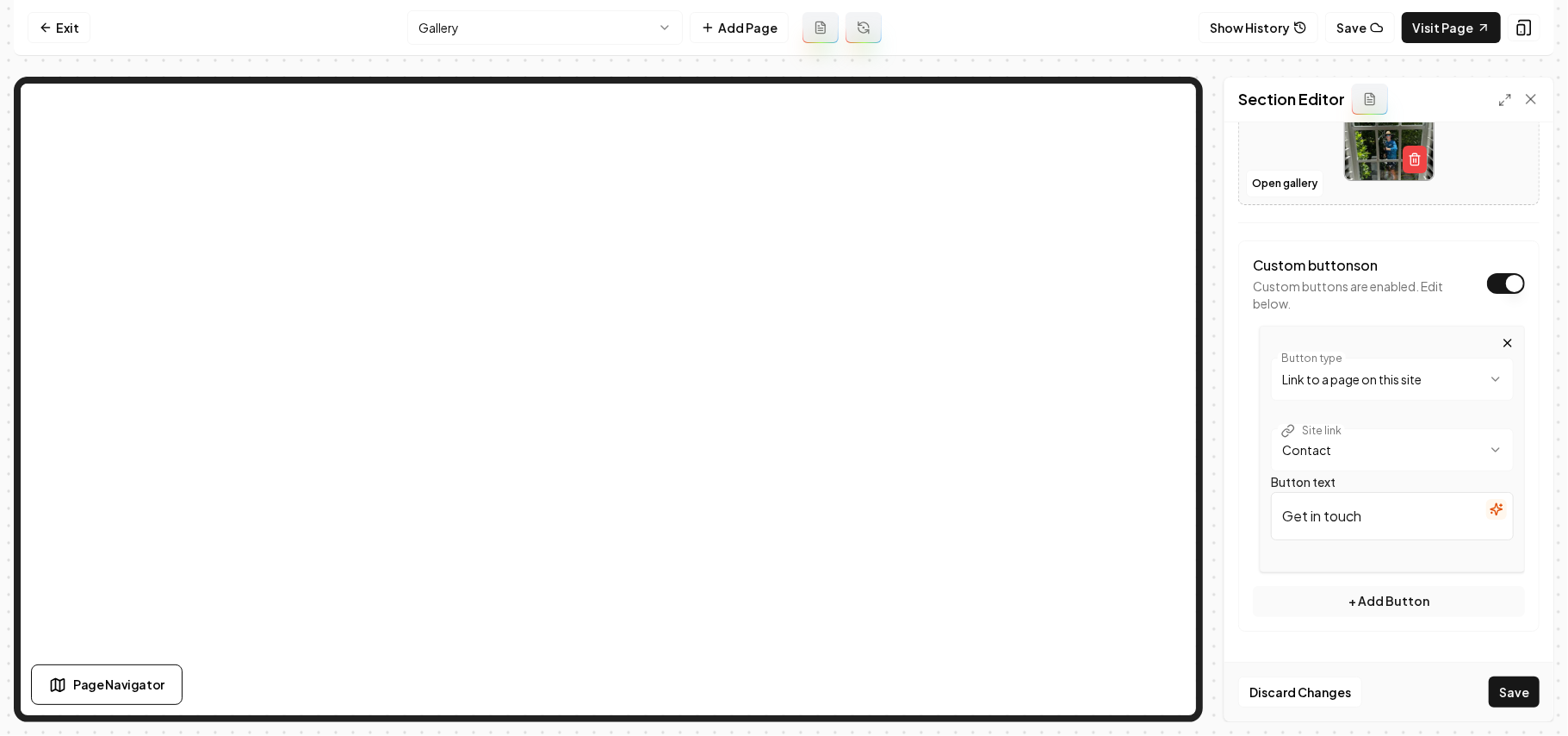
drag, startPoint x: 1259, startPoint y: 522, endPoint x: 1183, endPoint y: 522, distance: 76.0
click at [1018, 422] on div "**********" at bounding box center [784, 399] width 1541 height 646
paste input "a quote"
type input "Get a quote"
click at [1453, 689] on button "Save" at bounding box center [1514, 691] width 51 height 31
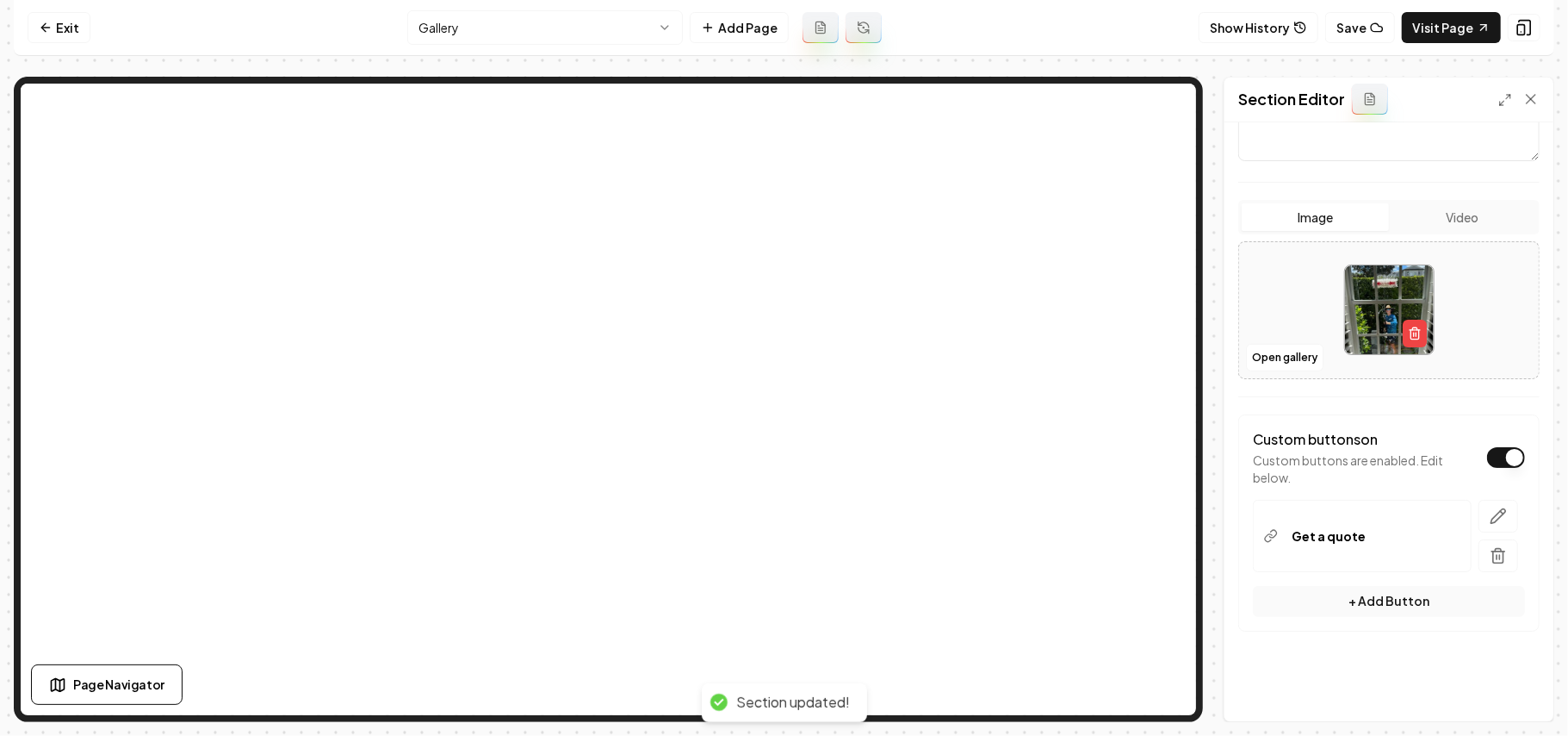
scroll to position [287, 0]
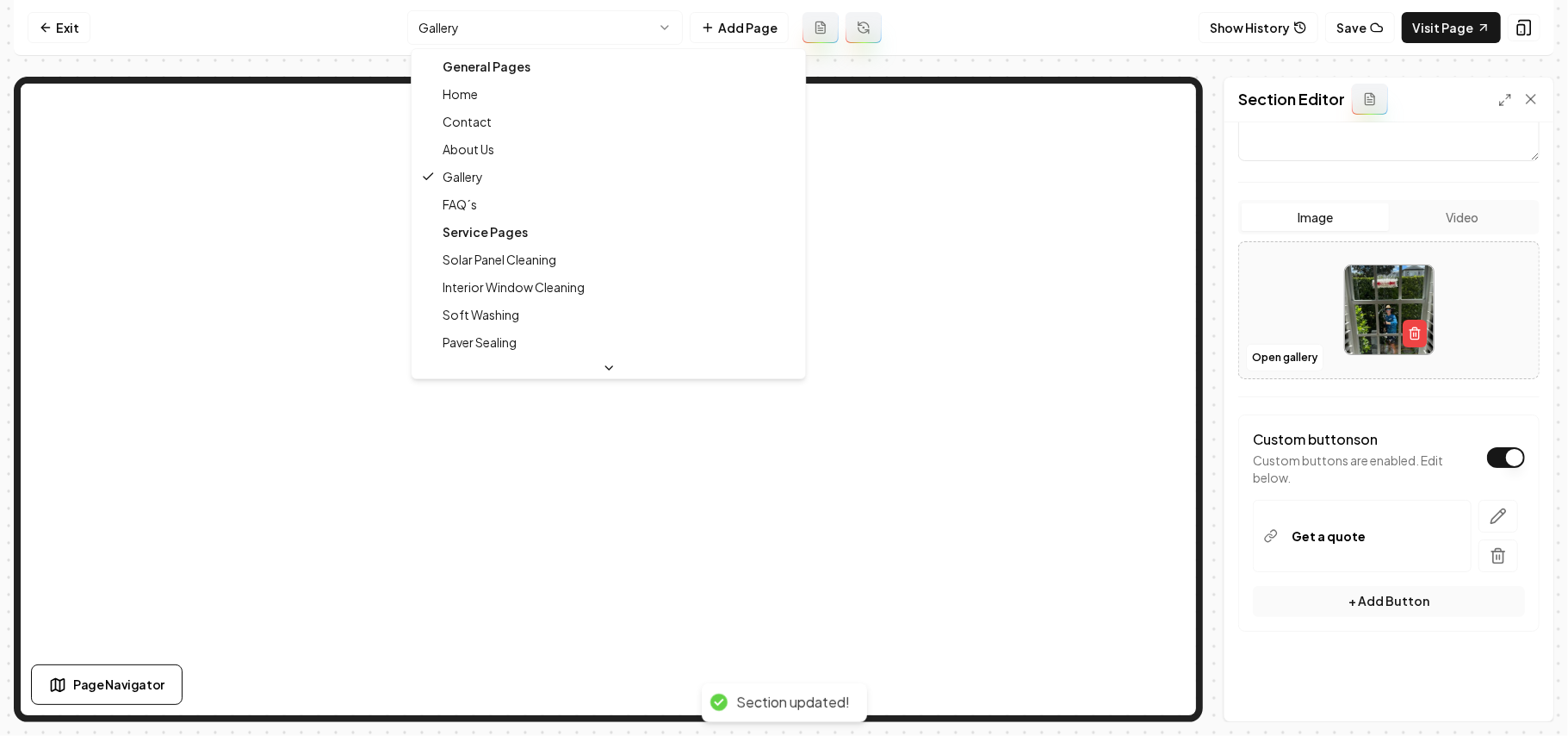
click at [557, 22] on html "Computer Required This feature is only available on a computer. Please switch t…" at bounding box center [784, 368] width 1568 height 736
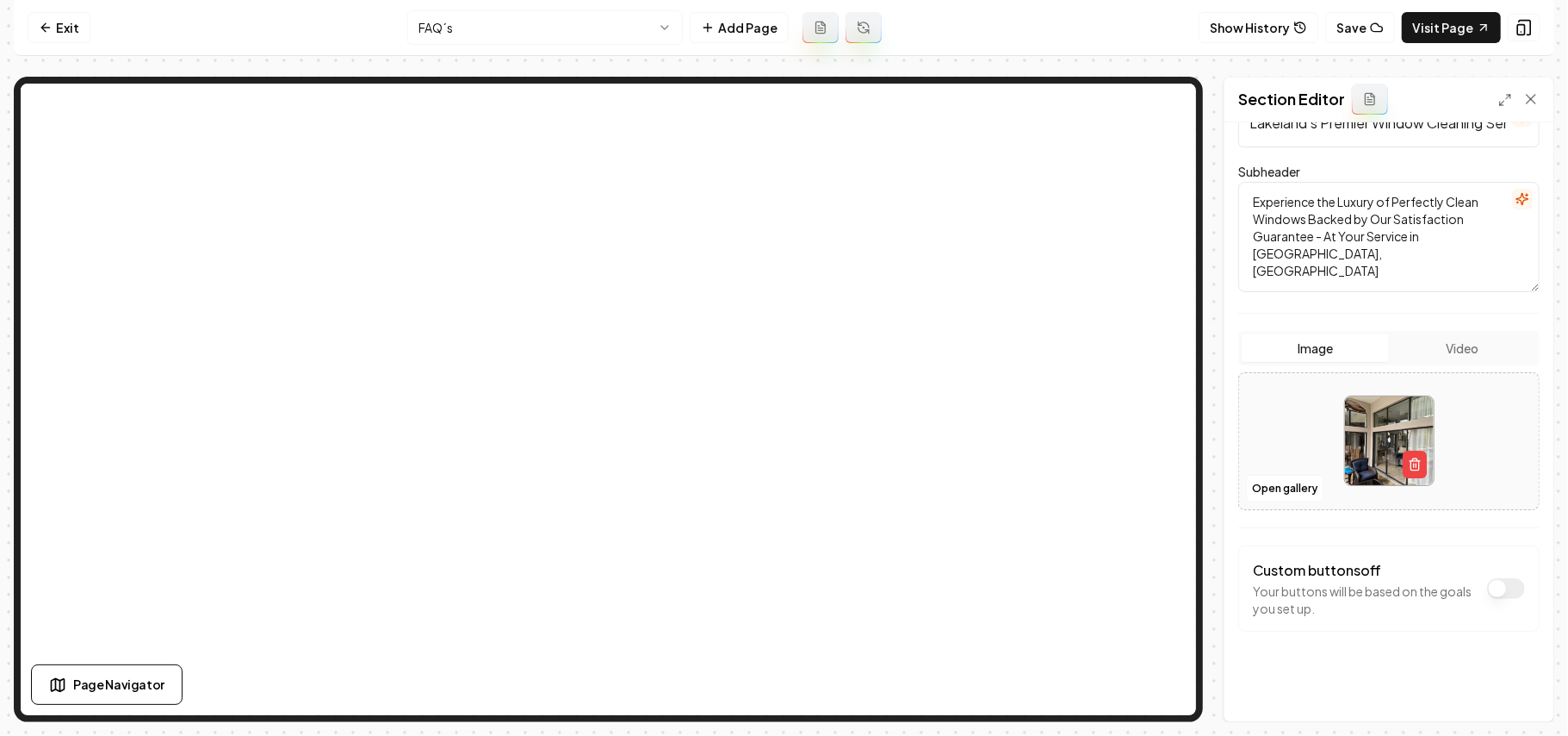
click at [1453, 584] on button "Dark mode off" at bounding box center [1506, 588] width 38 height 21
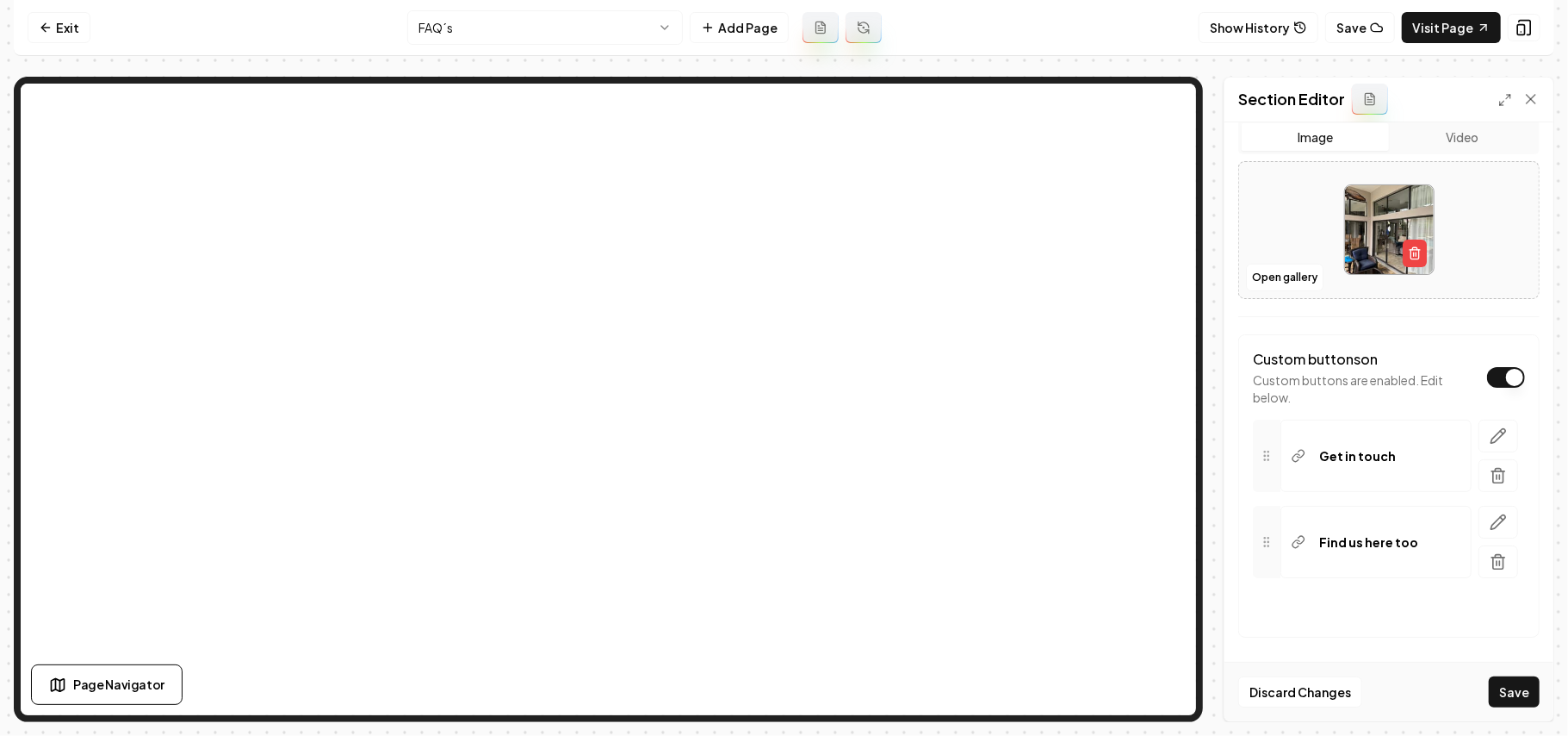
scroll to position [376, 0]
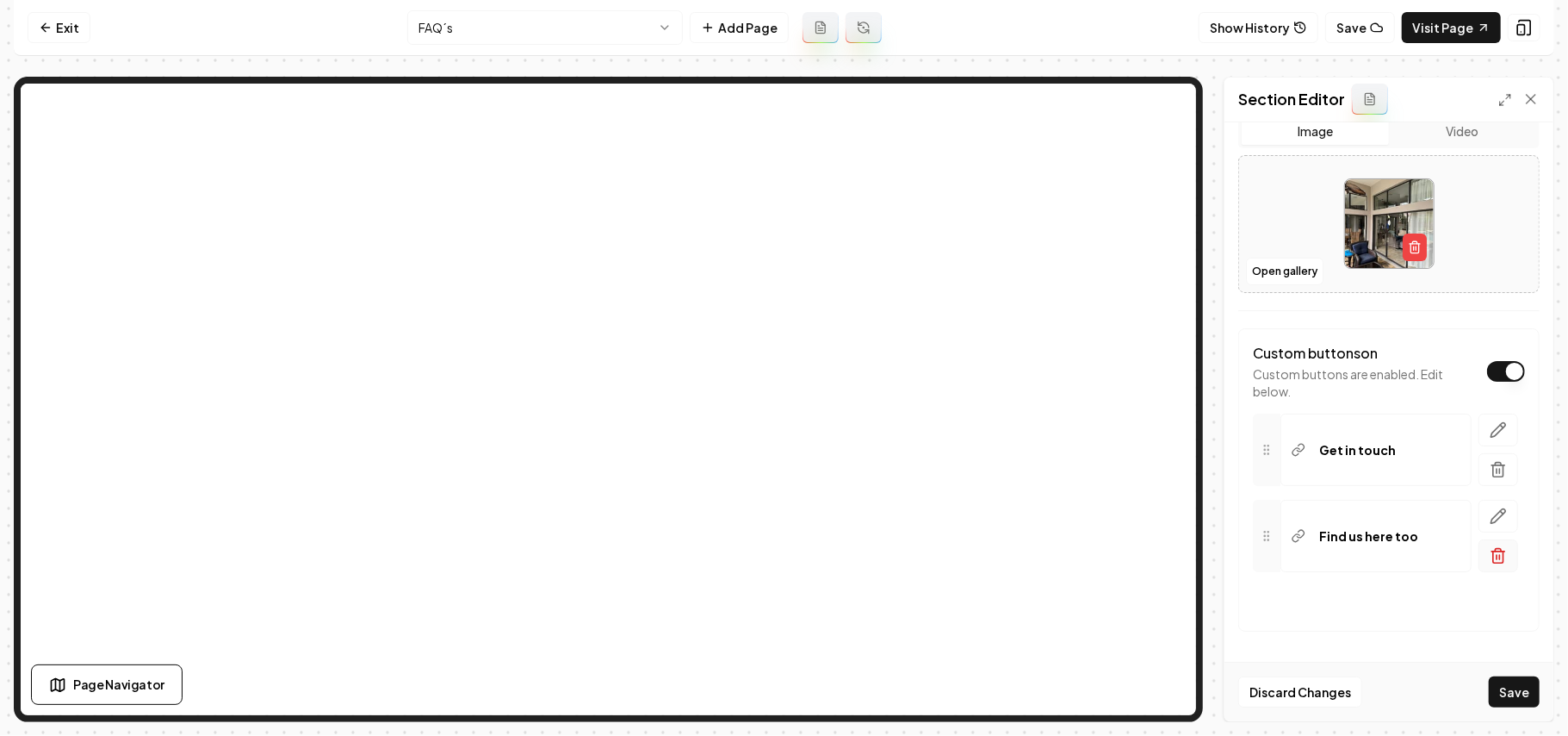
click at [1453, 566] on button "button" at bounding box center [1498, 555] width 39 height 33
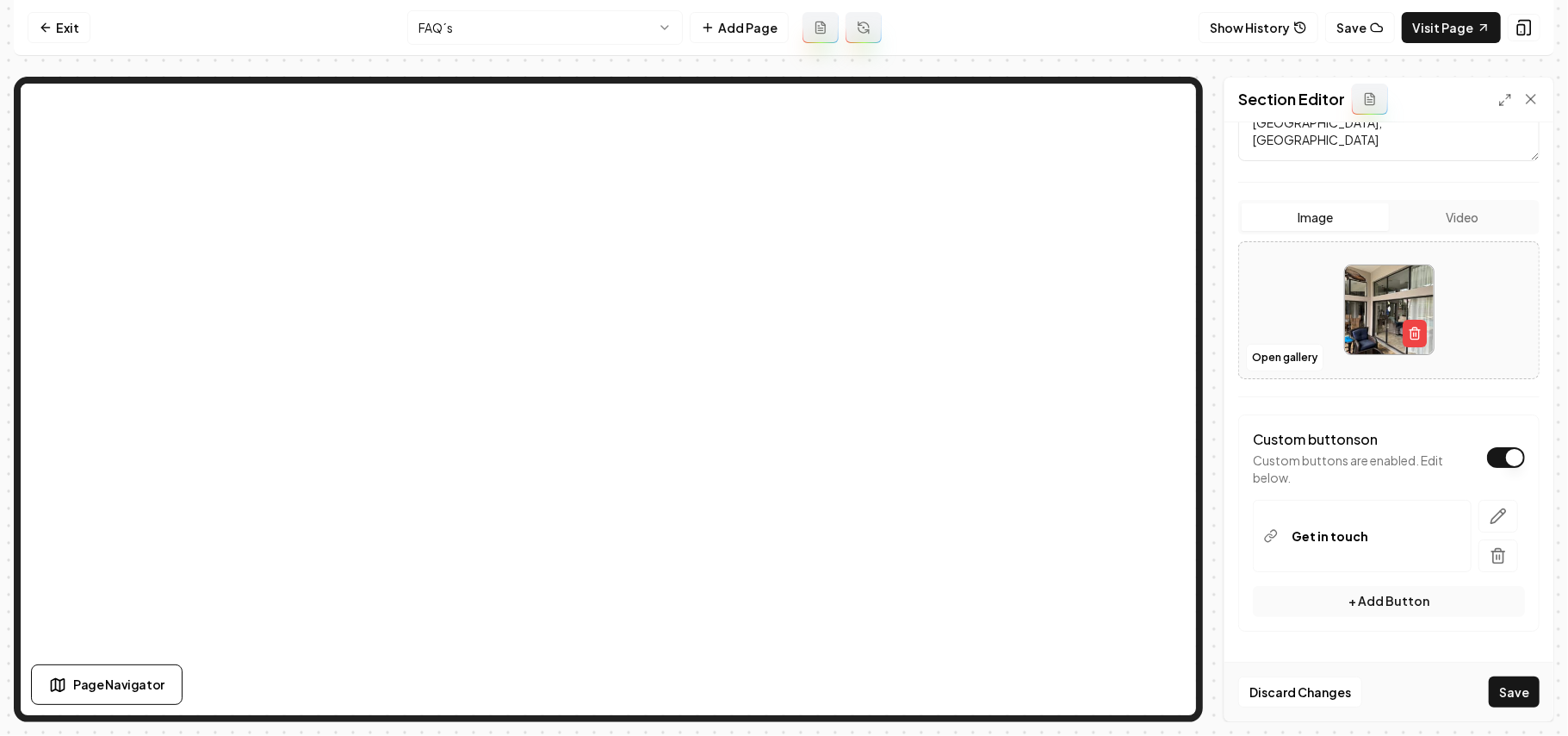
scroll to position [287, 0]
click at [1453, 514] on icon "button" at bounding box center [1498, 516] width 17 height 17
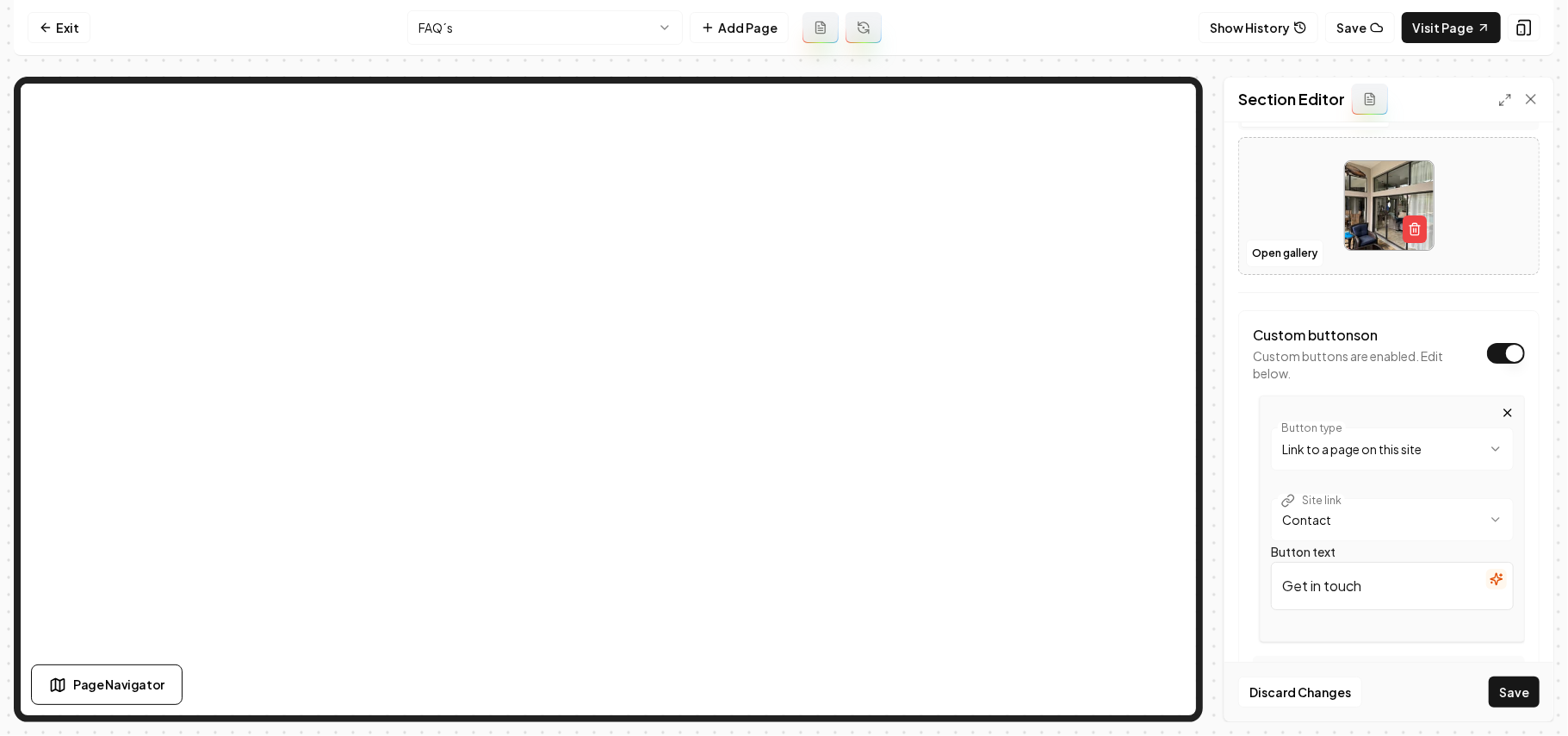
scroll to position [463, 0]
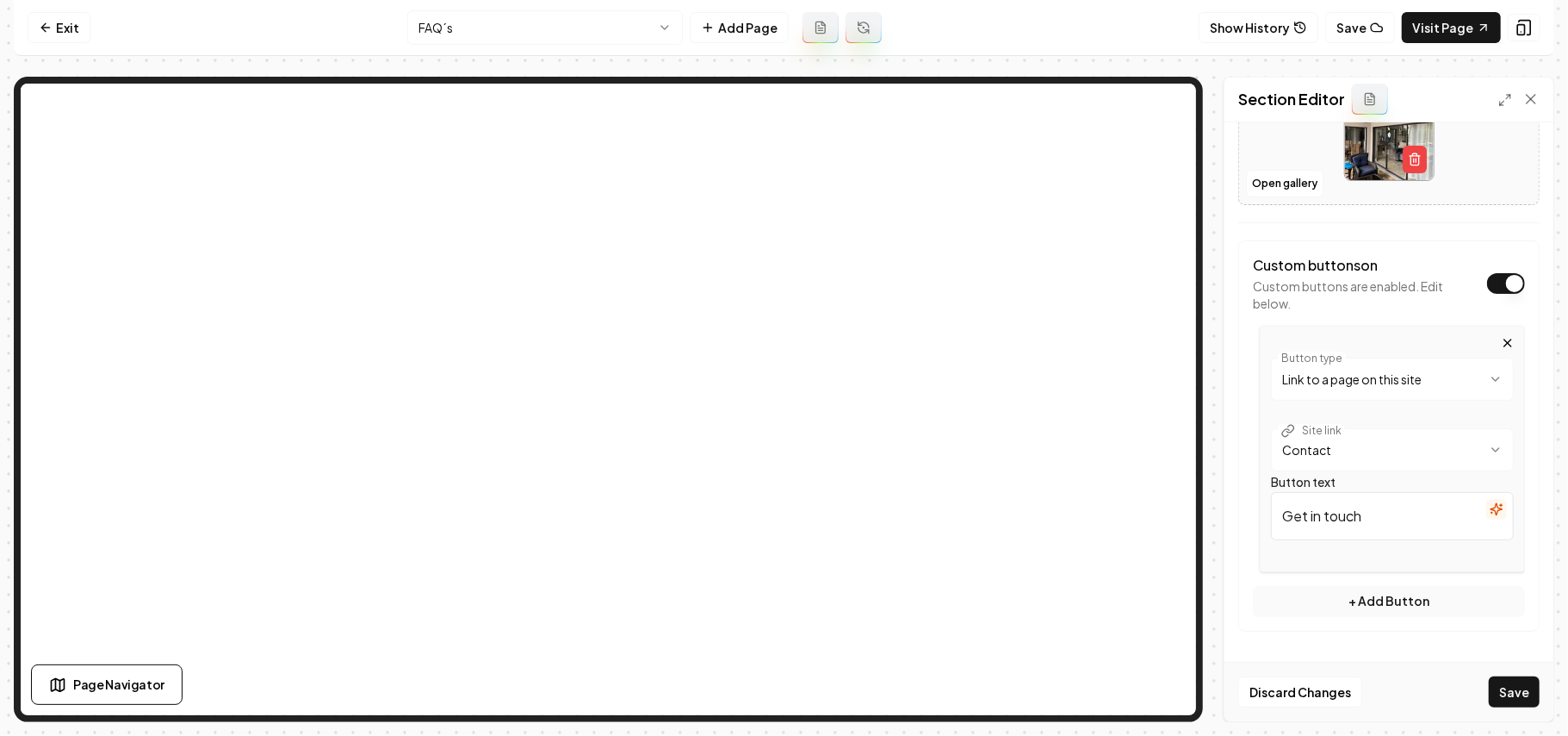
drag, startPoint x: 1325, startPoint y: 505, endPoint x: 1185, endPoint y: 503, distance: 140.0
click at [1130, 419] on div "**********" at bounding box center [784, 399] width 1541 height 646
paste input "a quote"
type input "Get a quote"
click at [1453, 682] on button "Save" at bounding box center [1514, 691] width 51 height 31
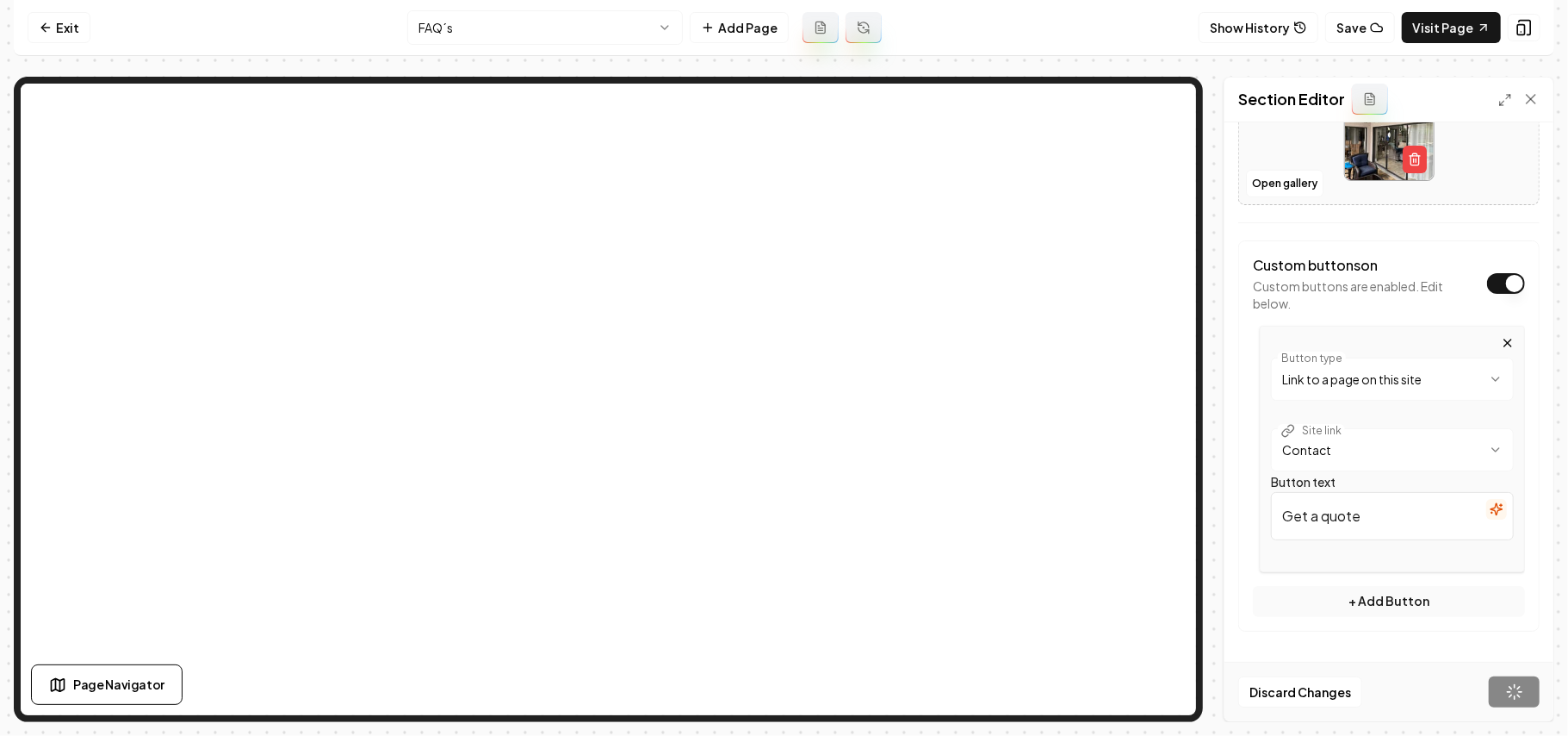
scroll to position [287, 0]
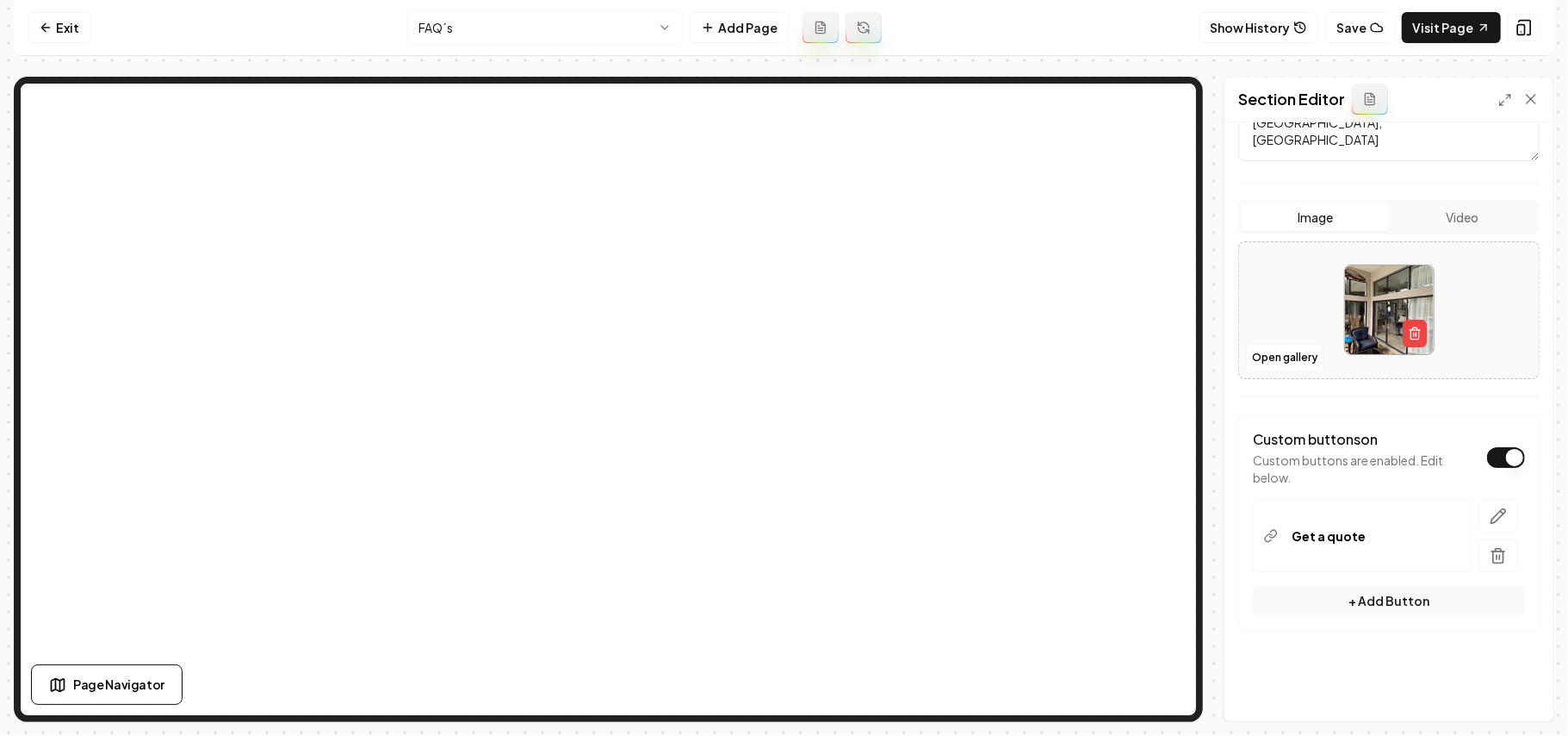
click at [553, 25] on html "Computer Required This feature is only available on a computer. Please switch t…" at bounding box center [784, 368] width 1568 height 736
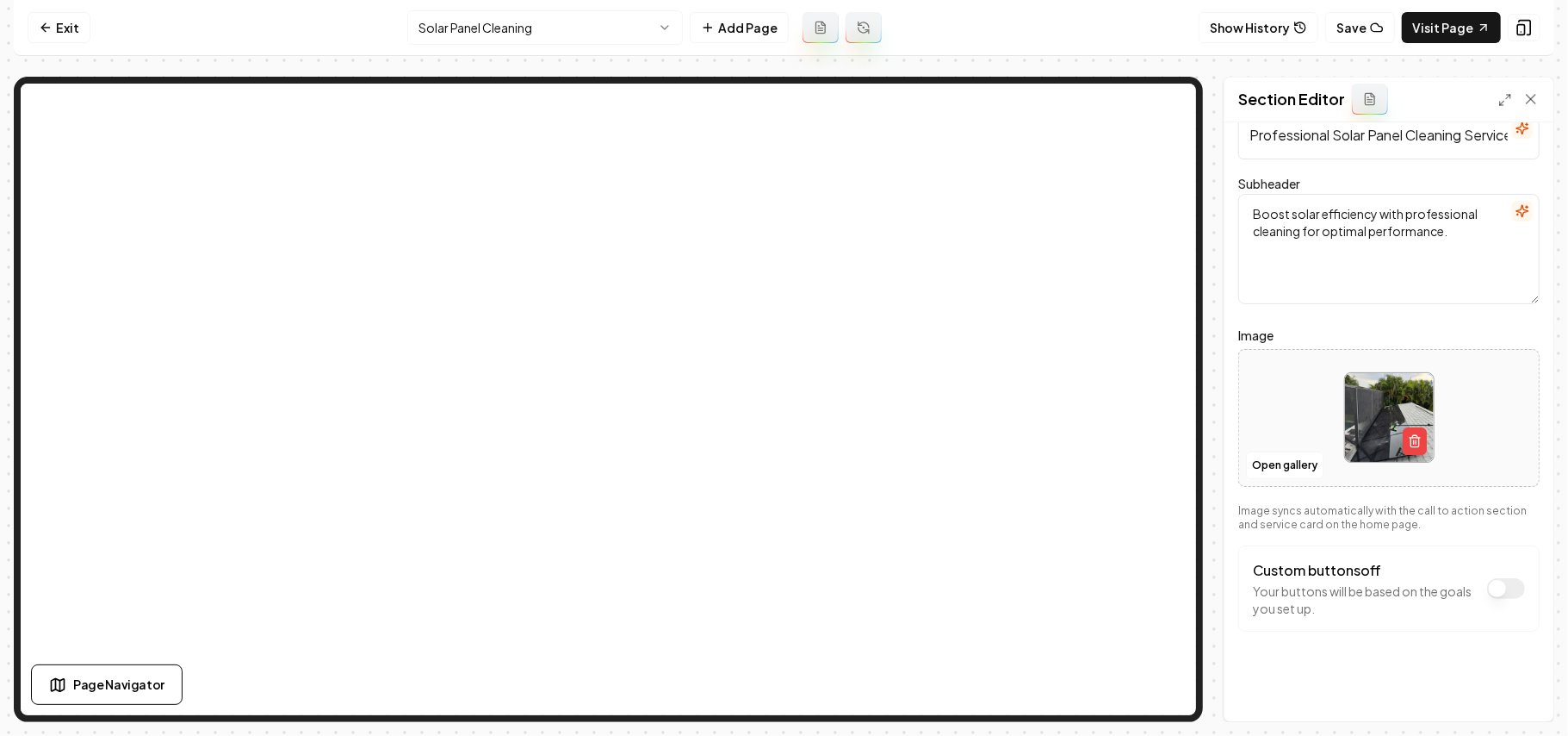
click at [1453, 586] on button "Custom buttons off" at bounding box center [1506, 588] width 38 height 21
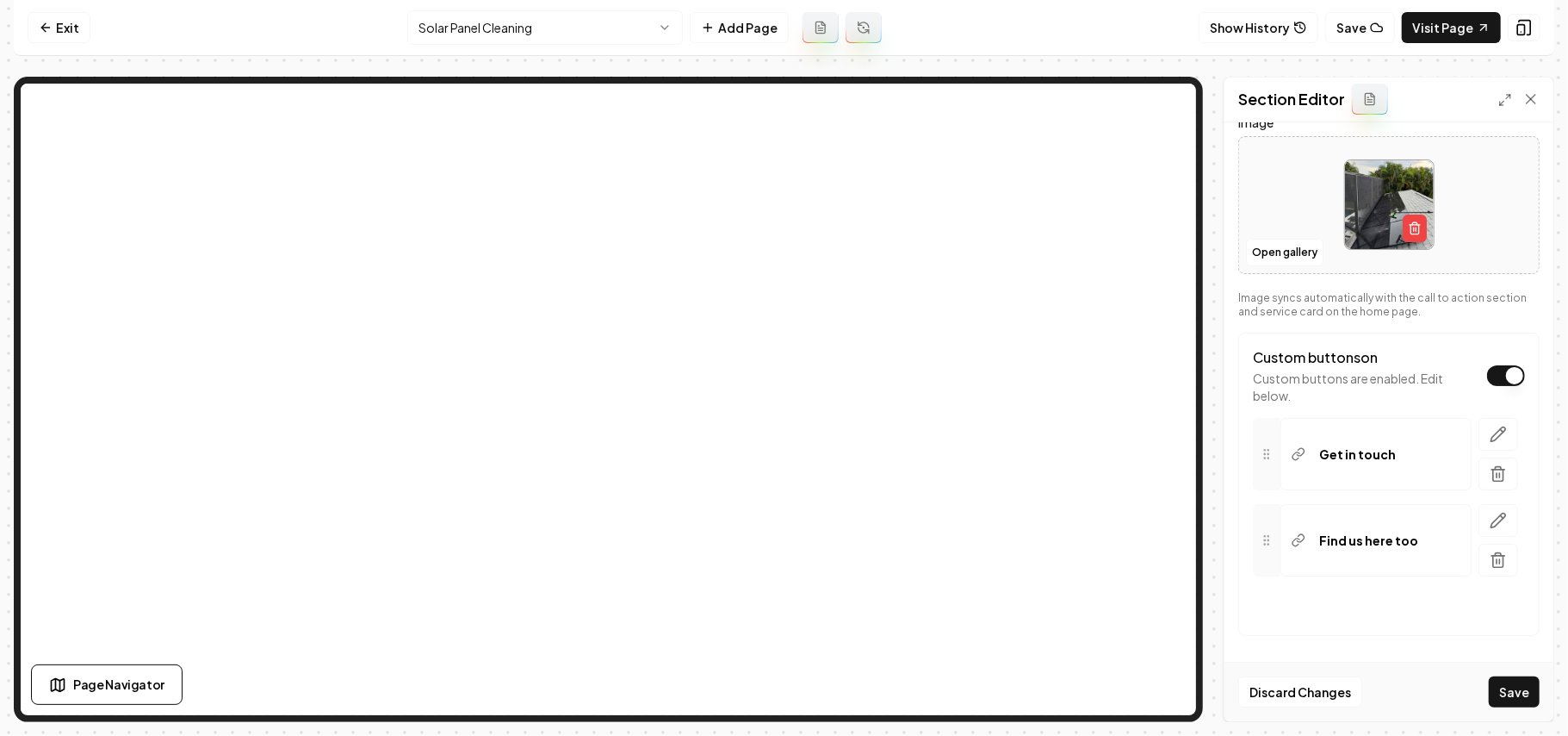
scroll to position [265, 0]
click at [1453, 572] on button "button" at bounding box center [1498, 555] width 39 height 33
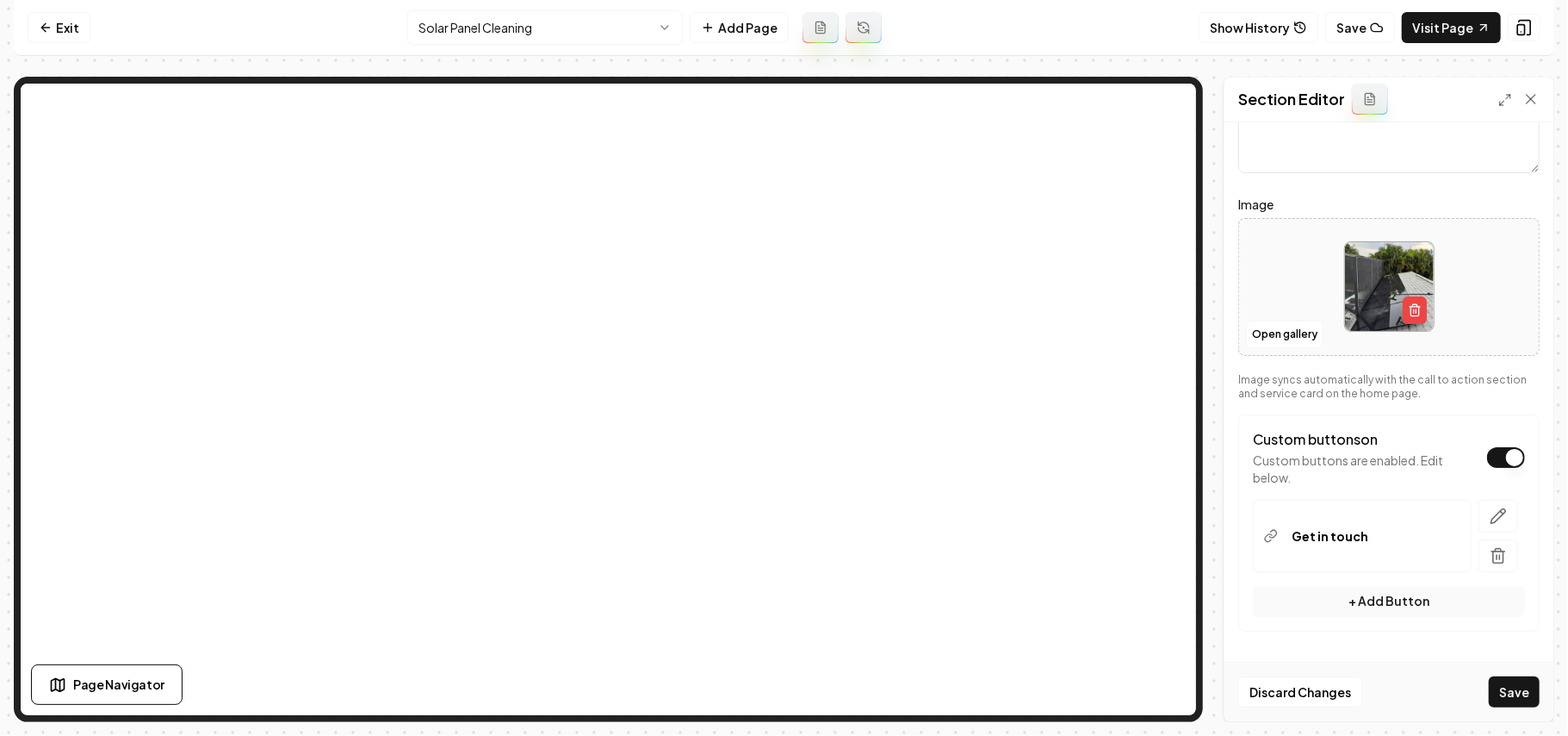
scroll to position [179, 0]
click at [1453, 518] on icon "button" at bounding box center [1498, 516] width 17 height 17
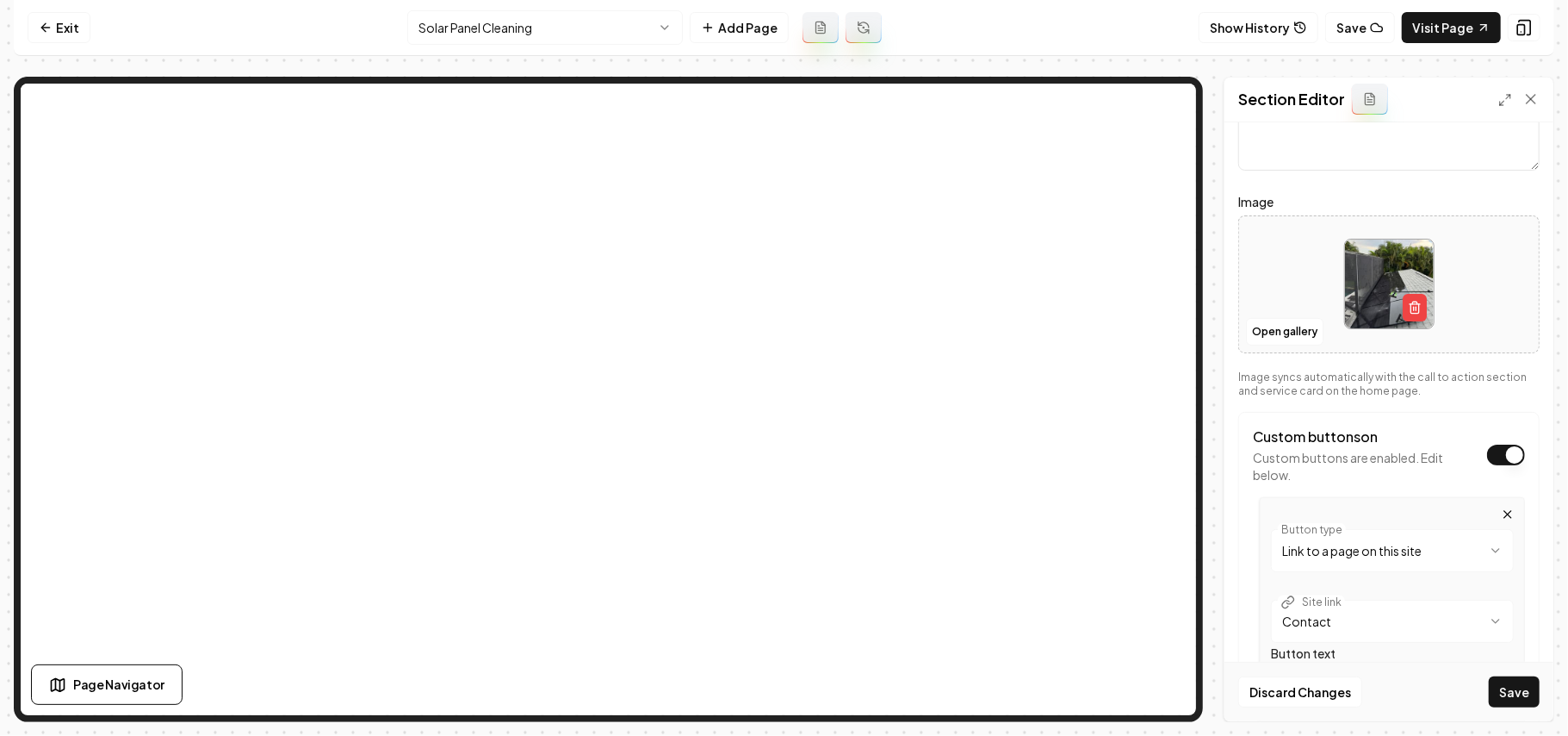
scroll to position [353, 0]
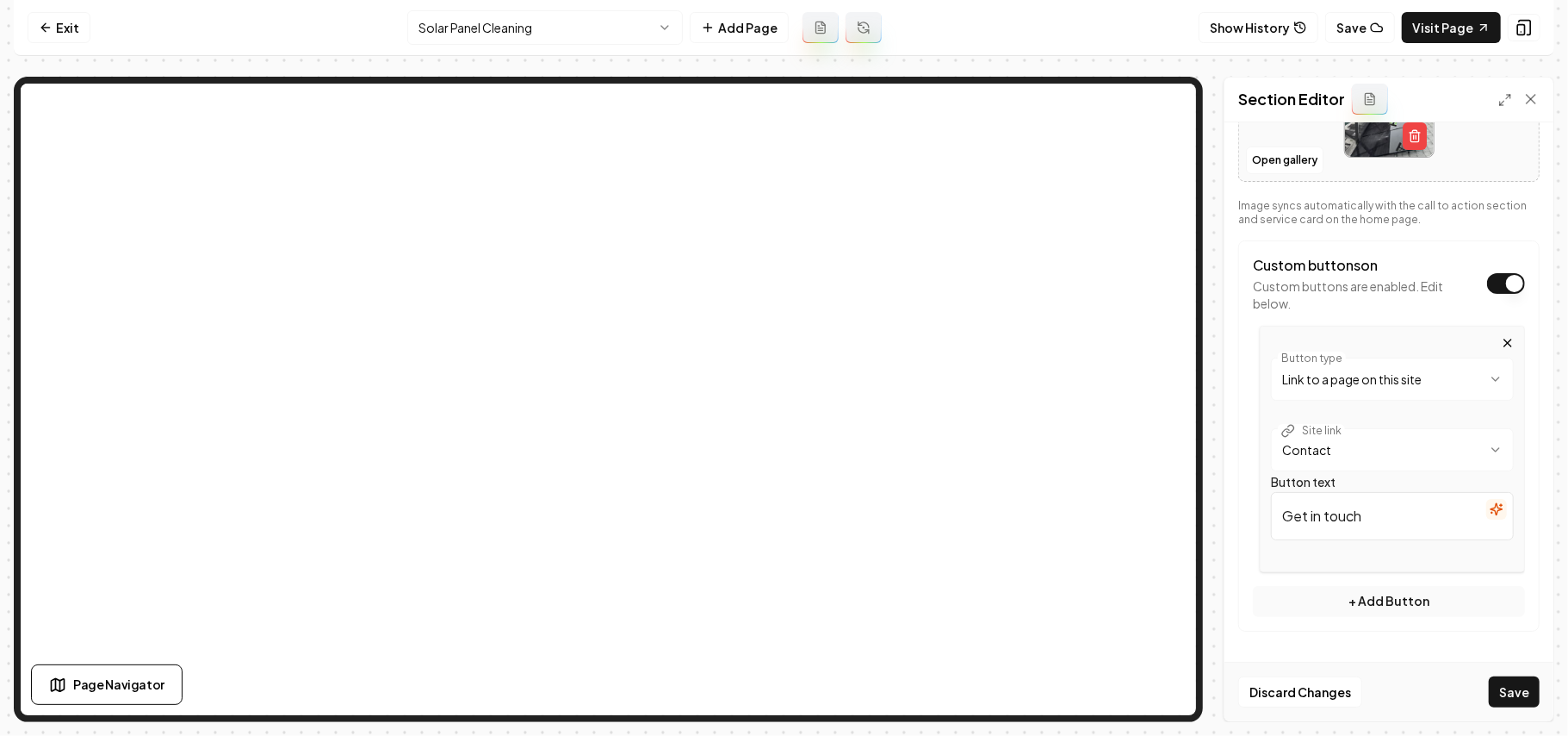
click at [950, 419] on div "**********" at bounding box center [784, 399] width 1541 height 646
paste input "a quote"
type input "Get a quote"
click at [1453, 689] on button "Save" at bounding box center [1514, 691] width 51 height 31
click at [538, 30] on html "**********" at bounding box center [784, 368] width 1568 height 736
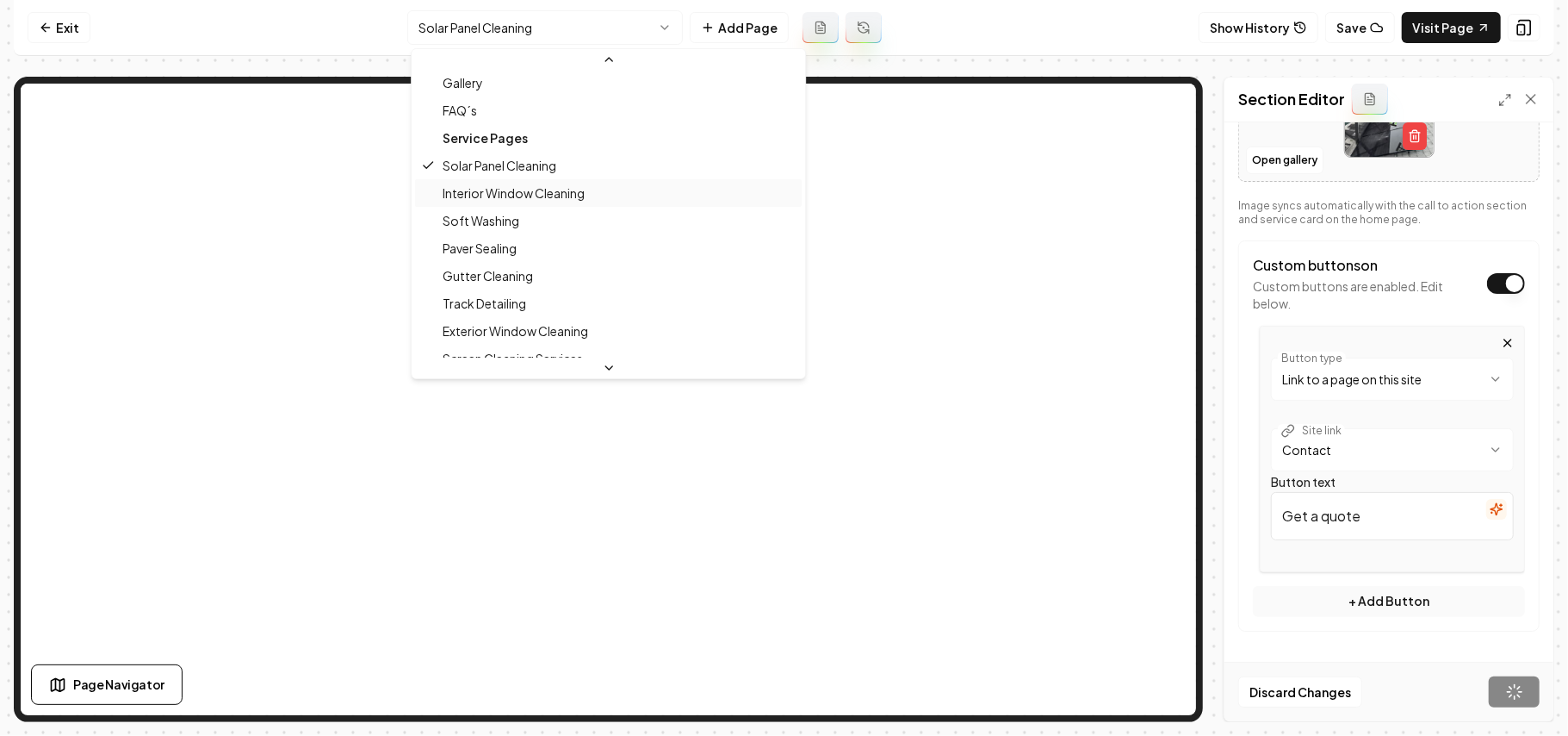
scroll to position [179, 0]
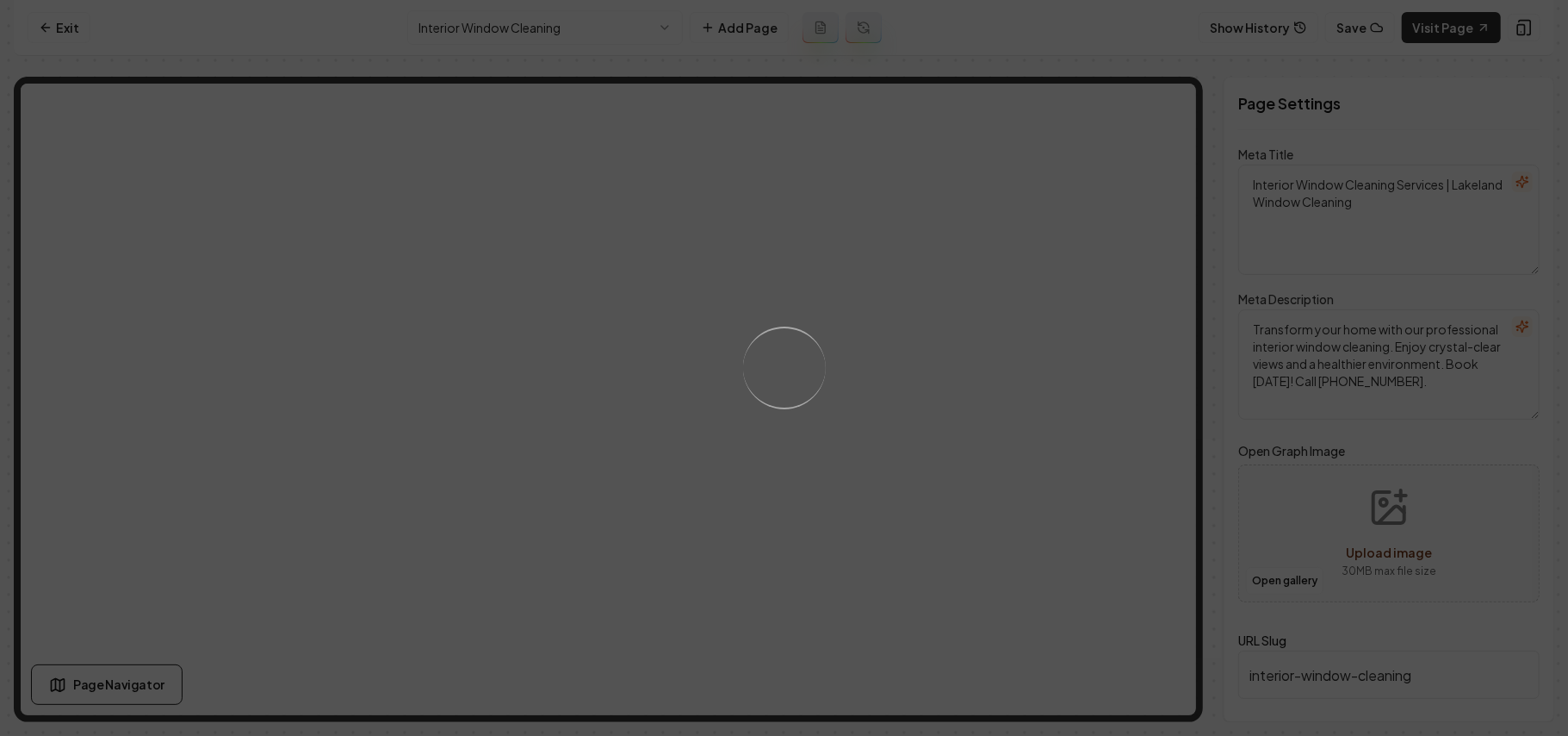
click at [1021, 374] on div "Loading..." at bounding box center [784, 368] width 1568 height 736
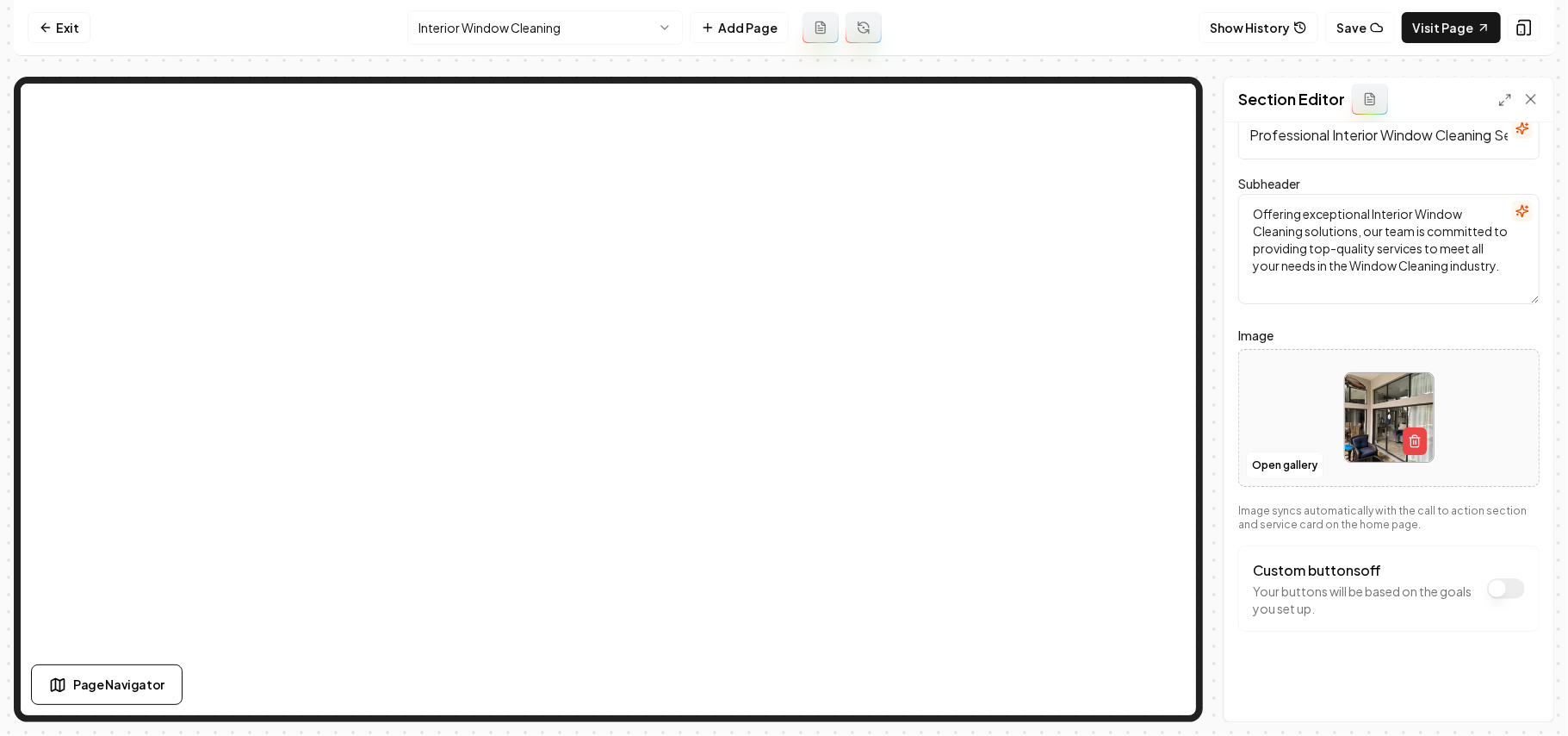
click at [1453, 593] on button "Custom buttons off" at bounding box center [1506, 588] width 38 height 21
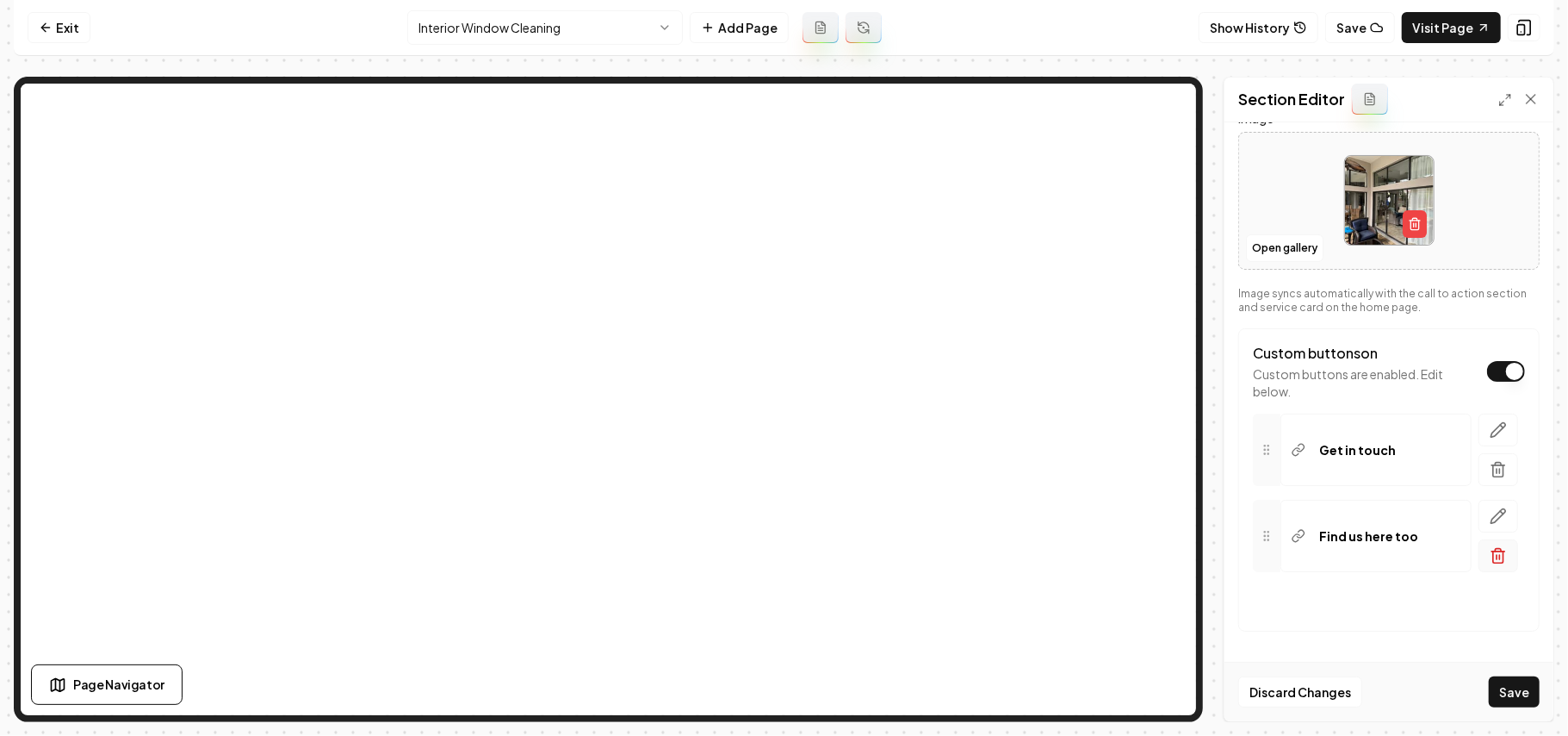
click at [1453, 562] on icon "button" at bounding box center [1499, 557] width 11 height 12
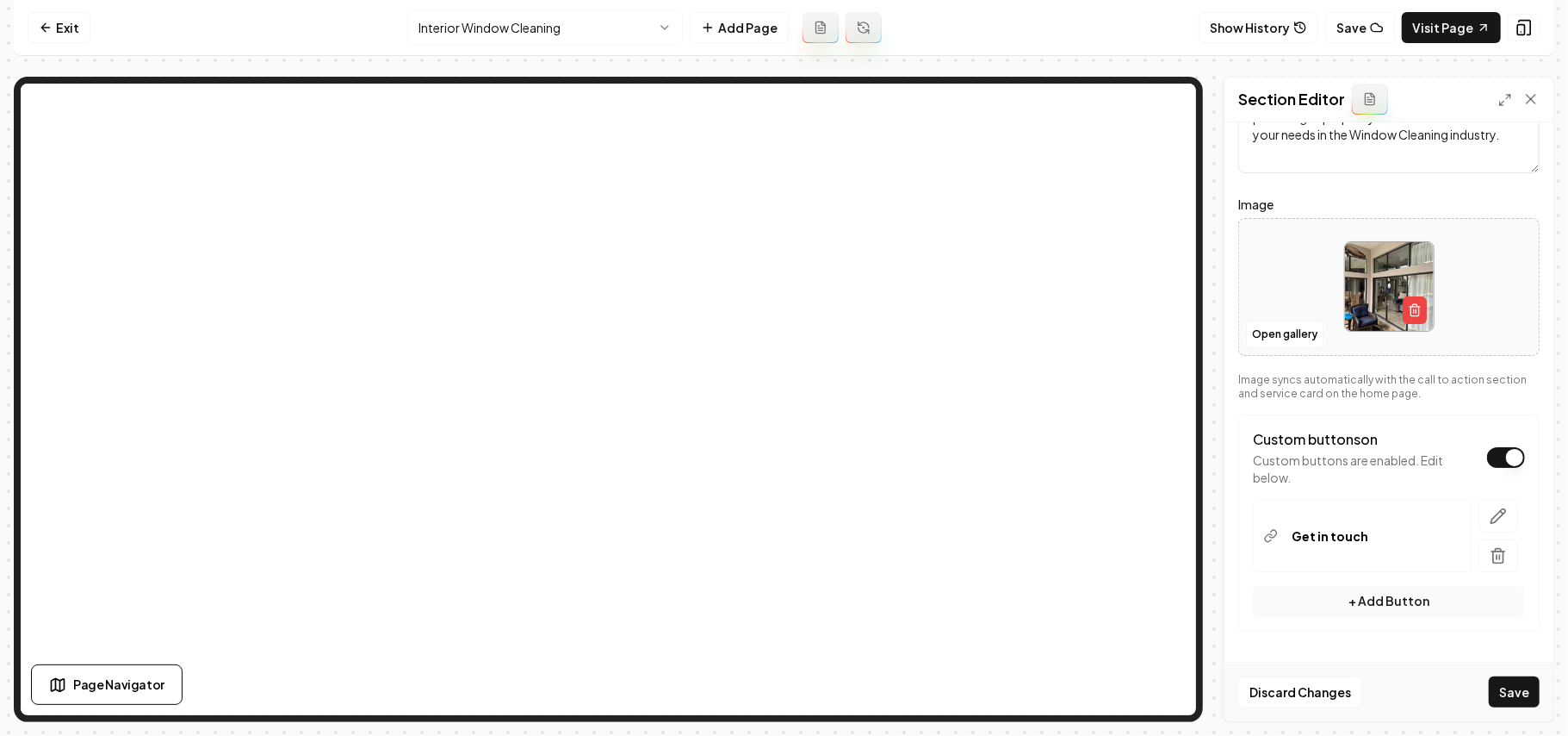
scroll to position [179, 0]
click at [1453, 518] on button "button" at bounding box center [1498, 516] width 39 height 33
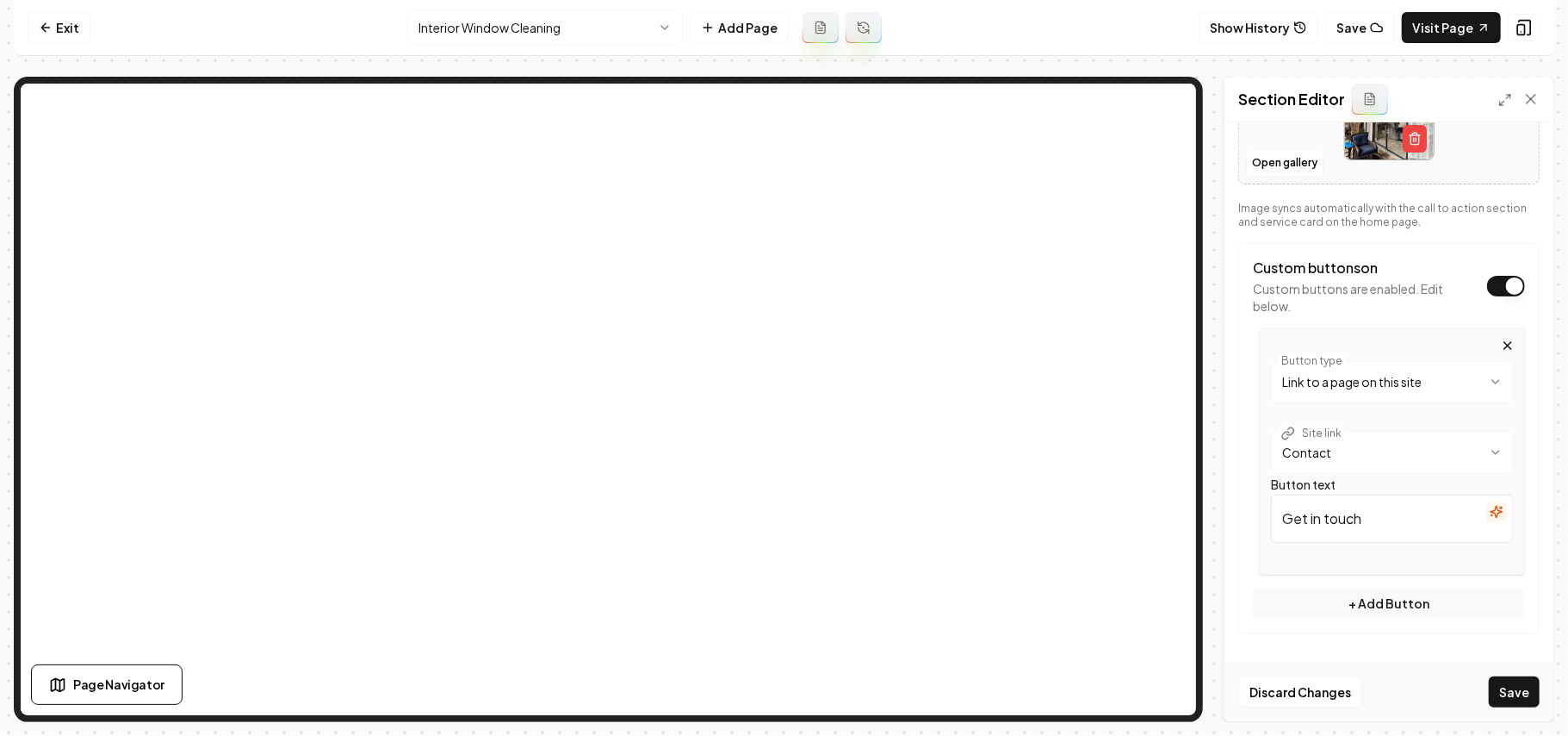
scroll to position [353, 0]
click at [1014, 393] on div "**********" at bounding box center [784, 399] width 1541 height 646
paste input "a quote"
type input "Get a quote"
click at [1453, 689] on button "Save" at bounding box center [1514, 691] width 51 height 31
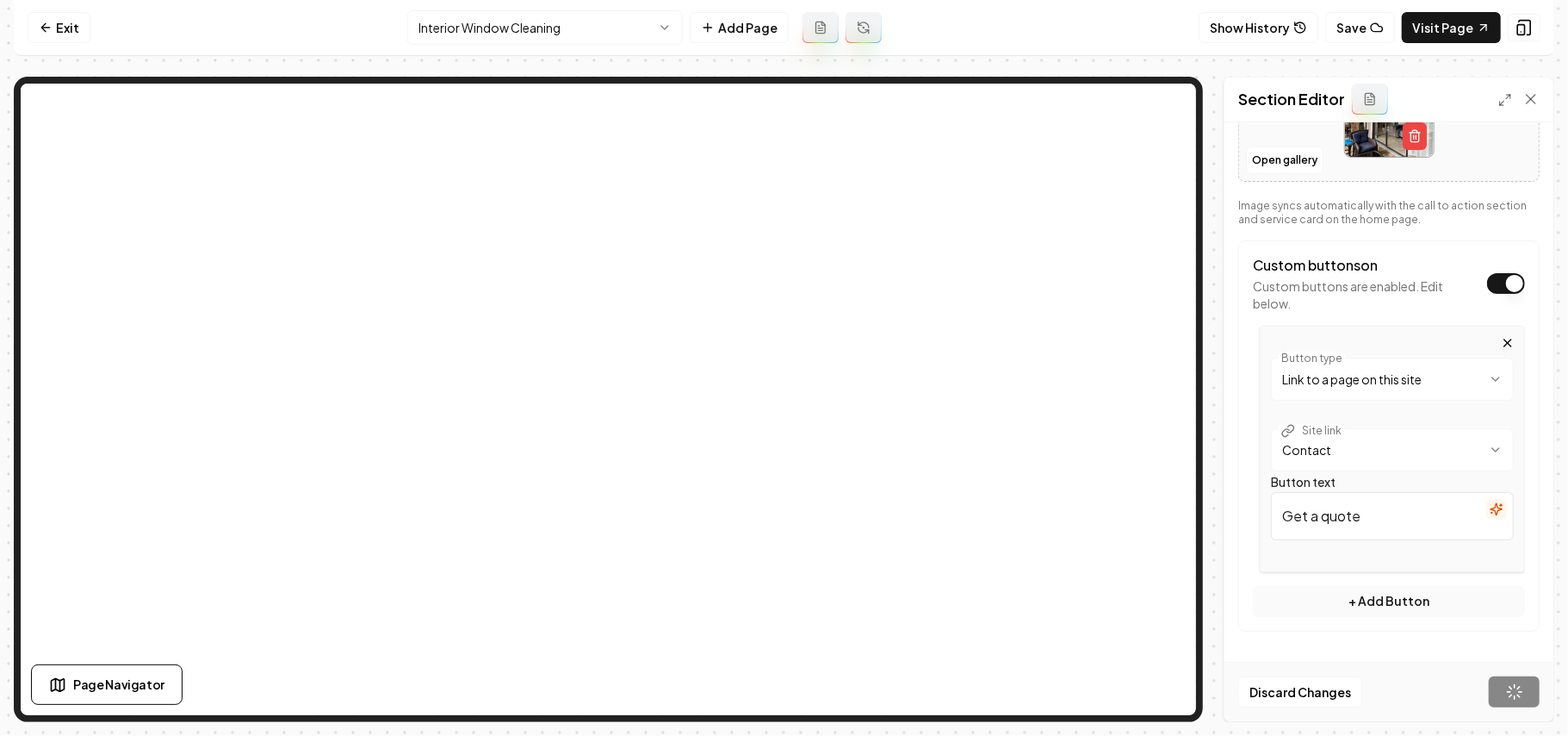
click at [466, 5] on nav "Exit Interior Window Cleaning Add Page Show History Save Visit Page" at bounding box center [784, 28] width 1541 height 56
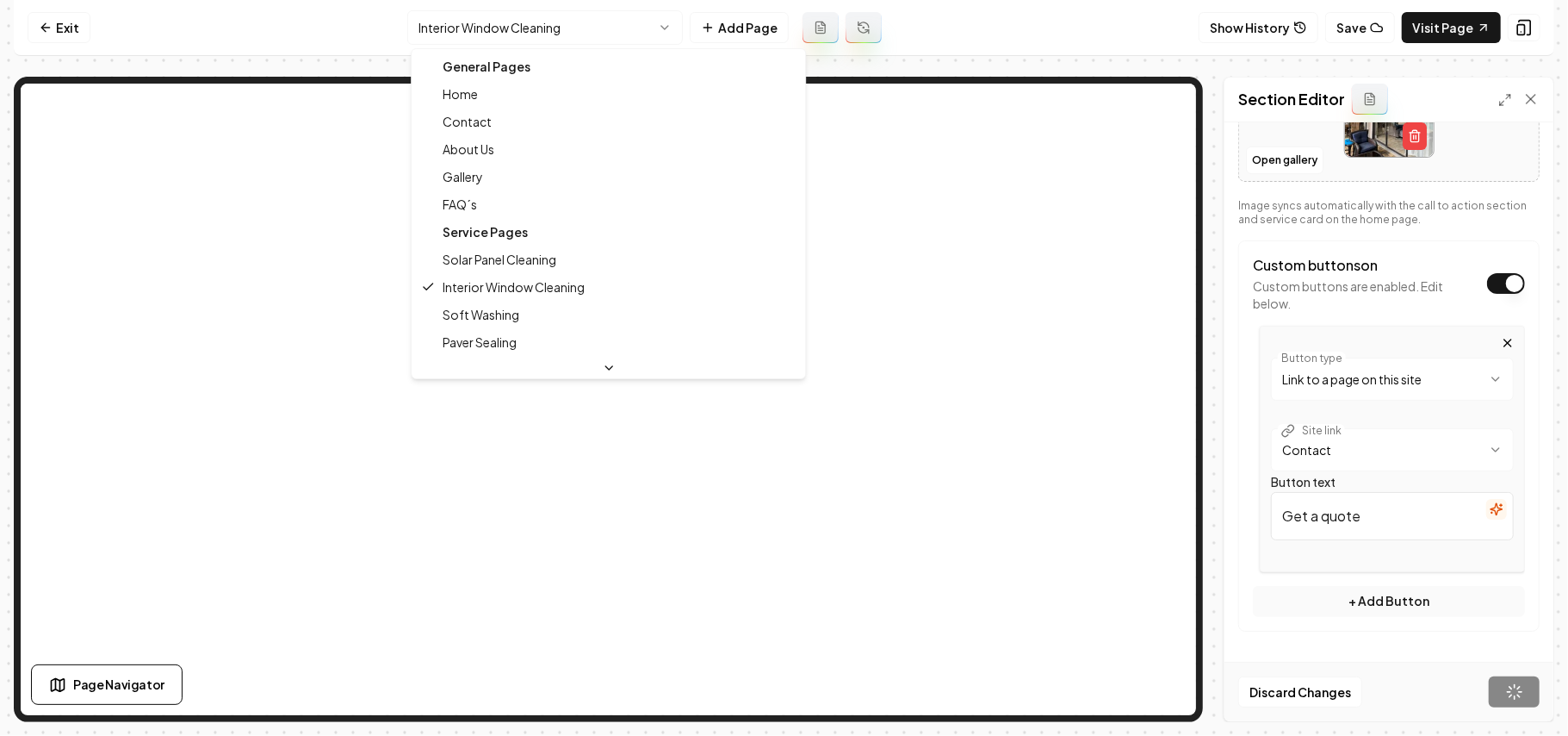
click at [469, 14] on html "**********" at bounding box center [784, 368] width 1568 height 736
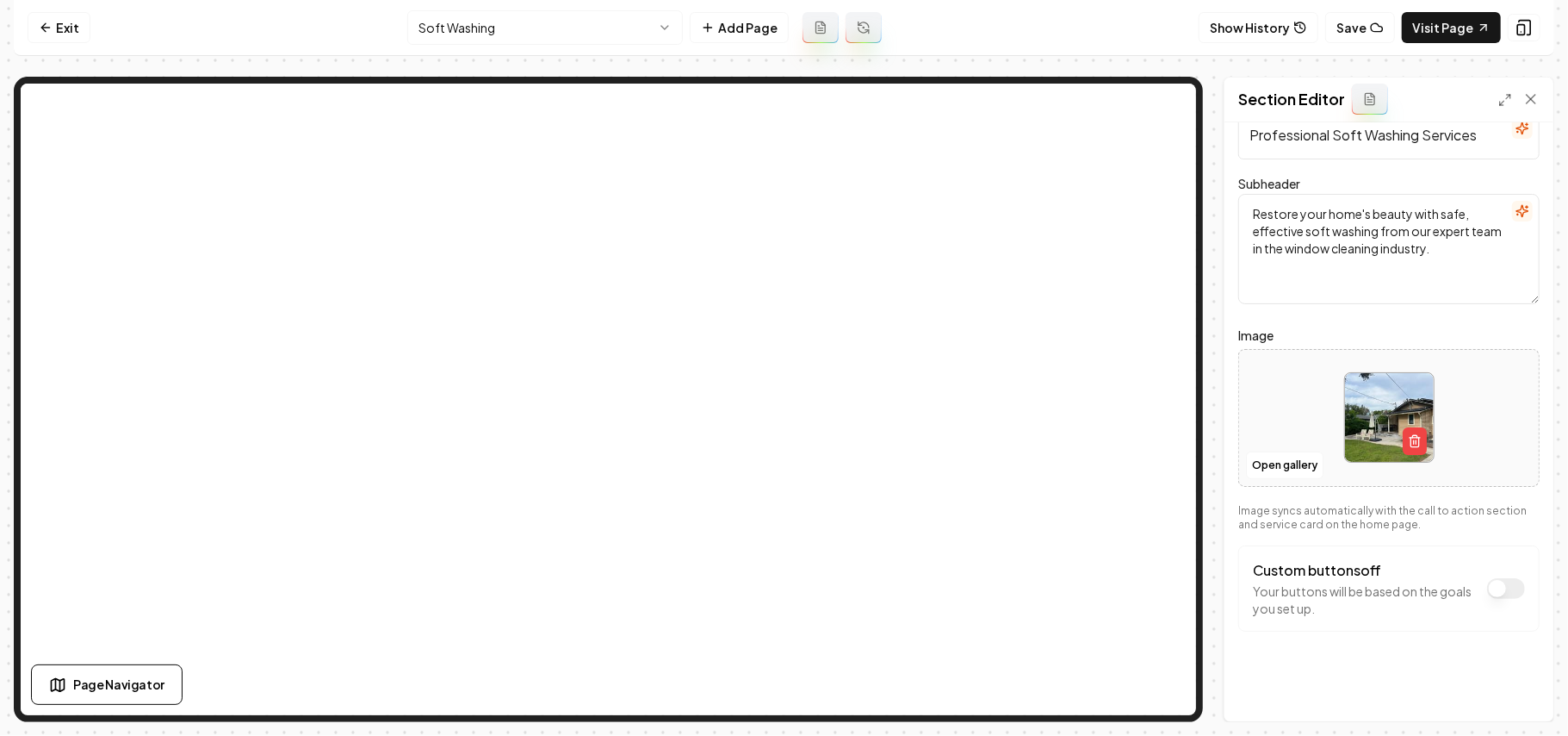
click at [1453, 580] on button "Custom buttons off" at bounding box center [1506, 588] width 38 height 21
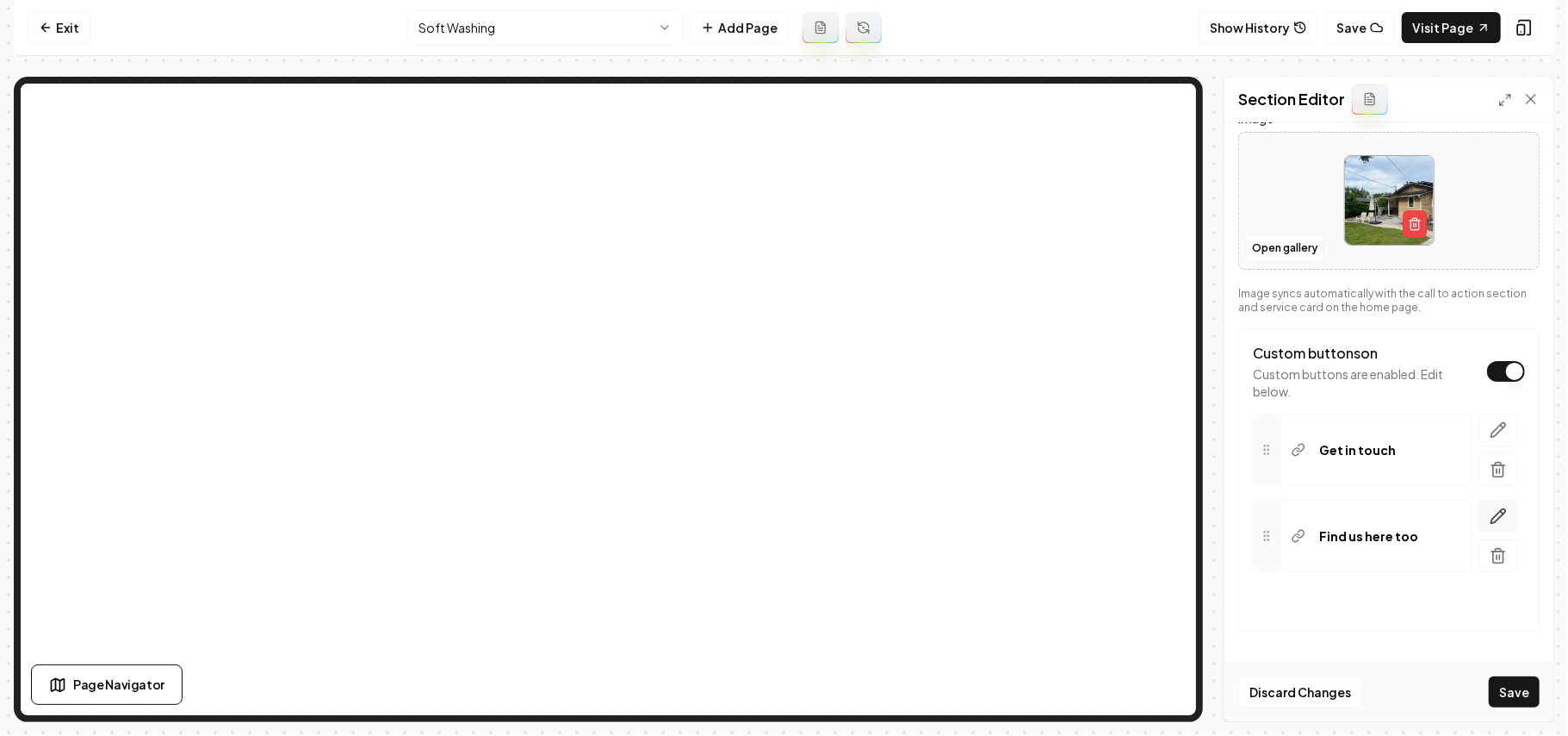
scroll to position [265, 0]
click at [1453, 550] on icon "button" at bounding box center [1498, 555] width 17 height 17
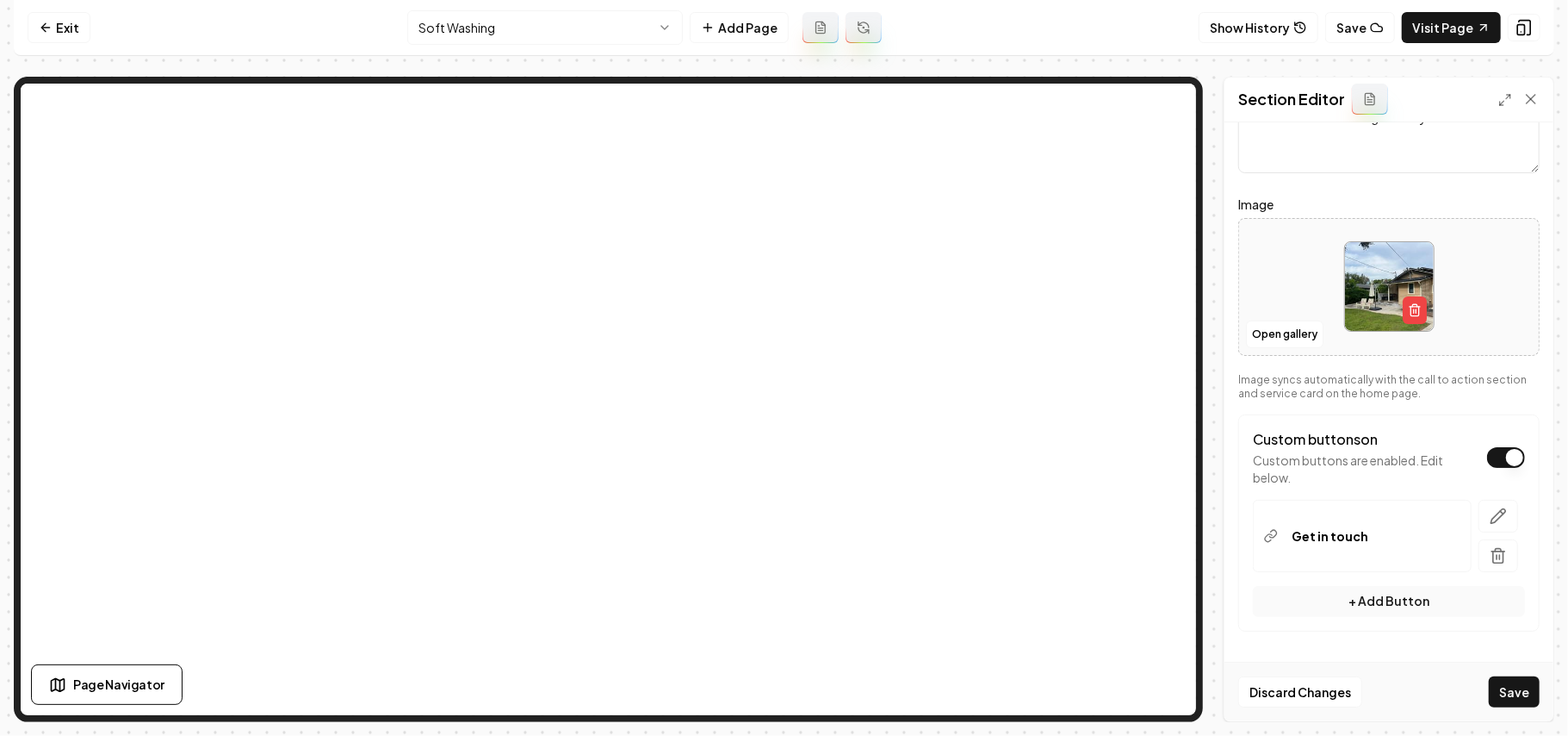
scroll to position [179, 0]
click at [1453, 518] on icon "button" at bounding box center [1499, 517] width 14 height 14
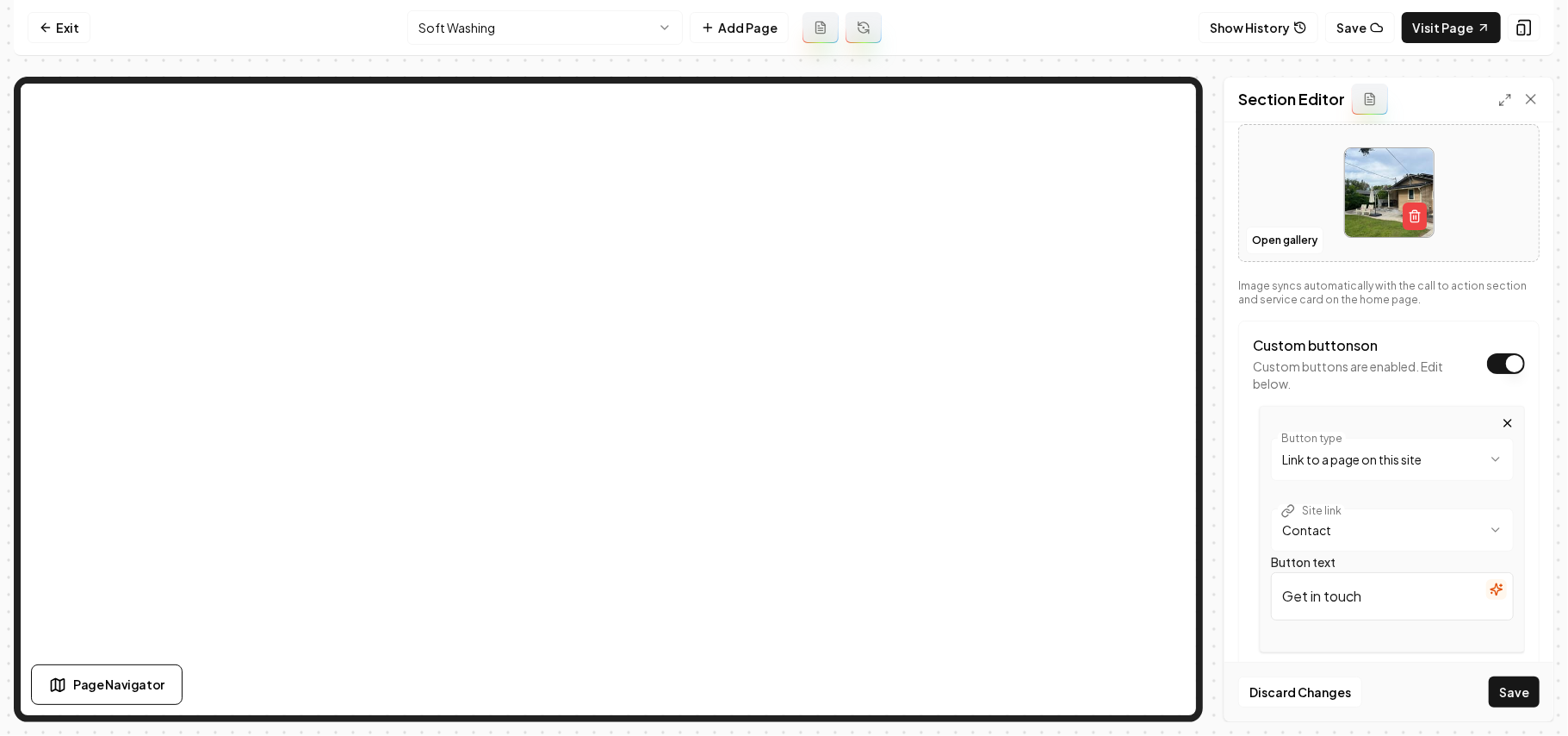
scroll to position [353, 0]
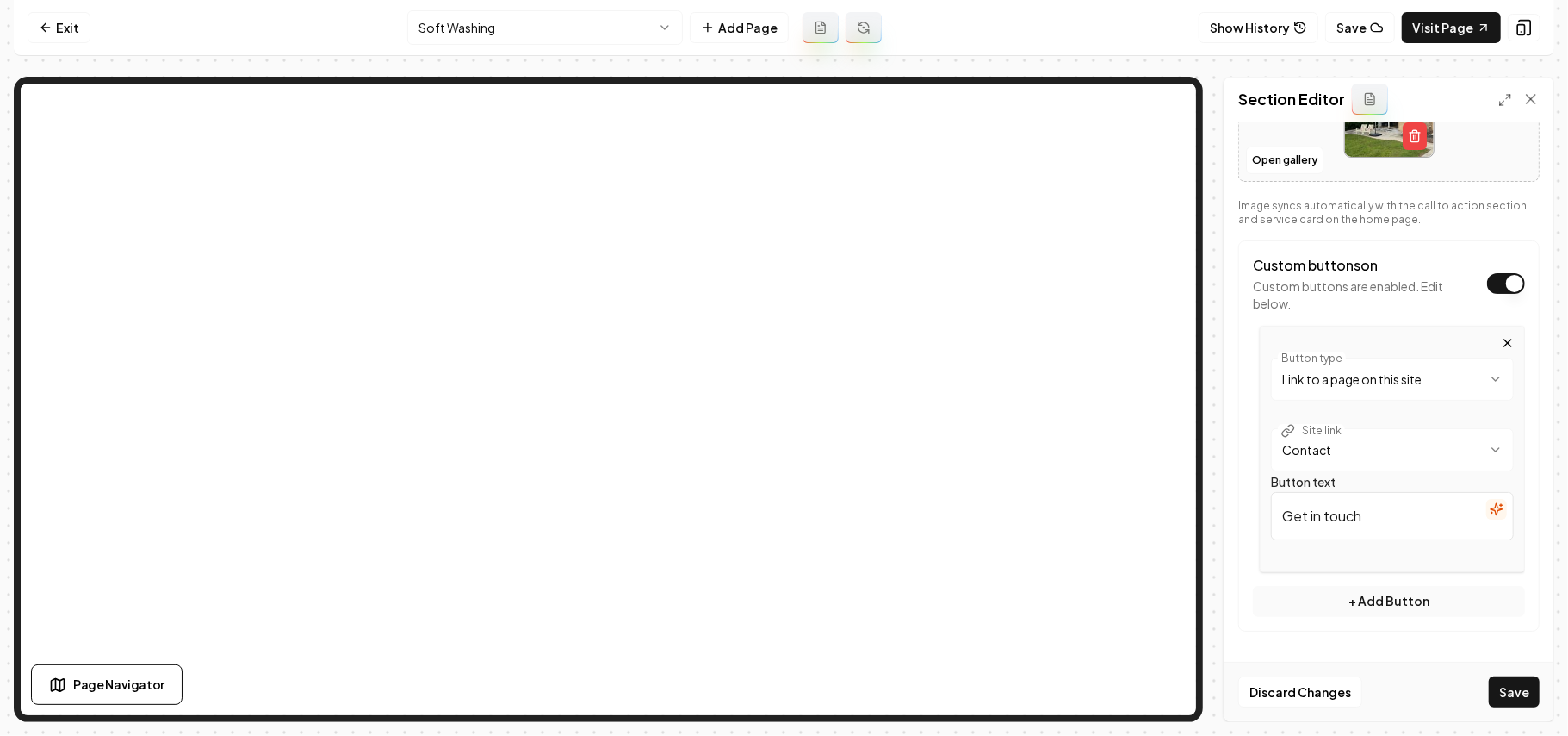
drag, startPoint x: 1418, startPoint y: 518, endPoint x: 1183, endPoint y: 496, distance: 236.0
click at [1080, 411] on div "**********" at bounding box center [784, 399] width 1541 height 646
paste input "a quote"
type input "Get a quote"
click at [1453, 689] on button "Save" at bounding box center [1514, 691] width 51 height 31
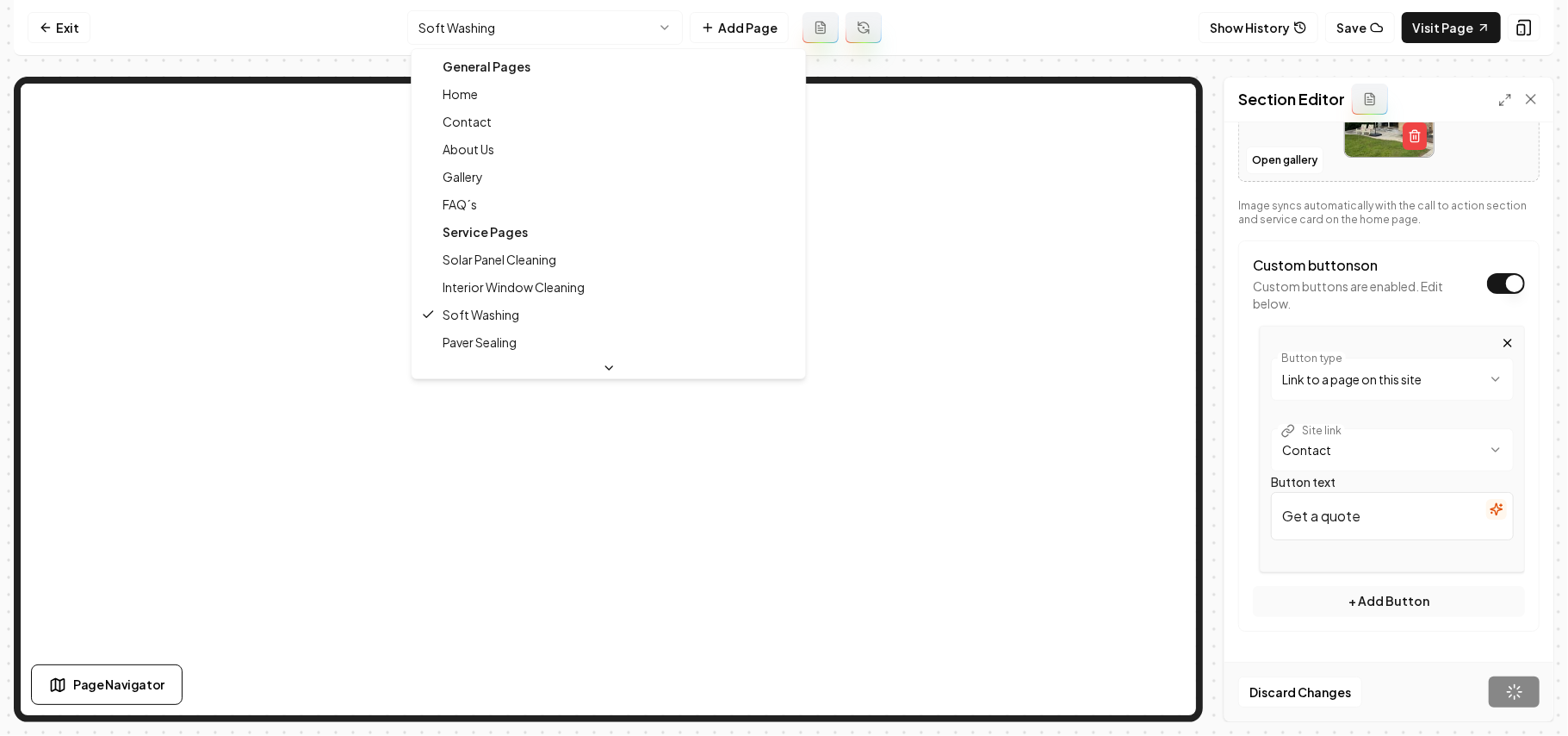
click at [568, 24] on html "**********" at bounding box center [784, 368] width 1568 height 736
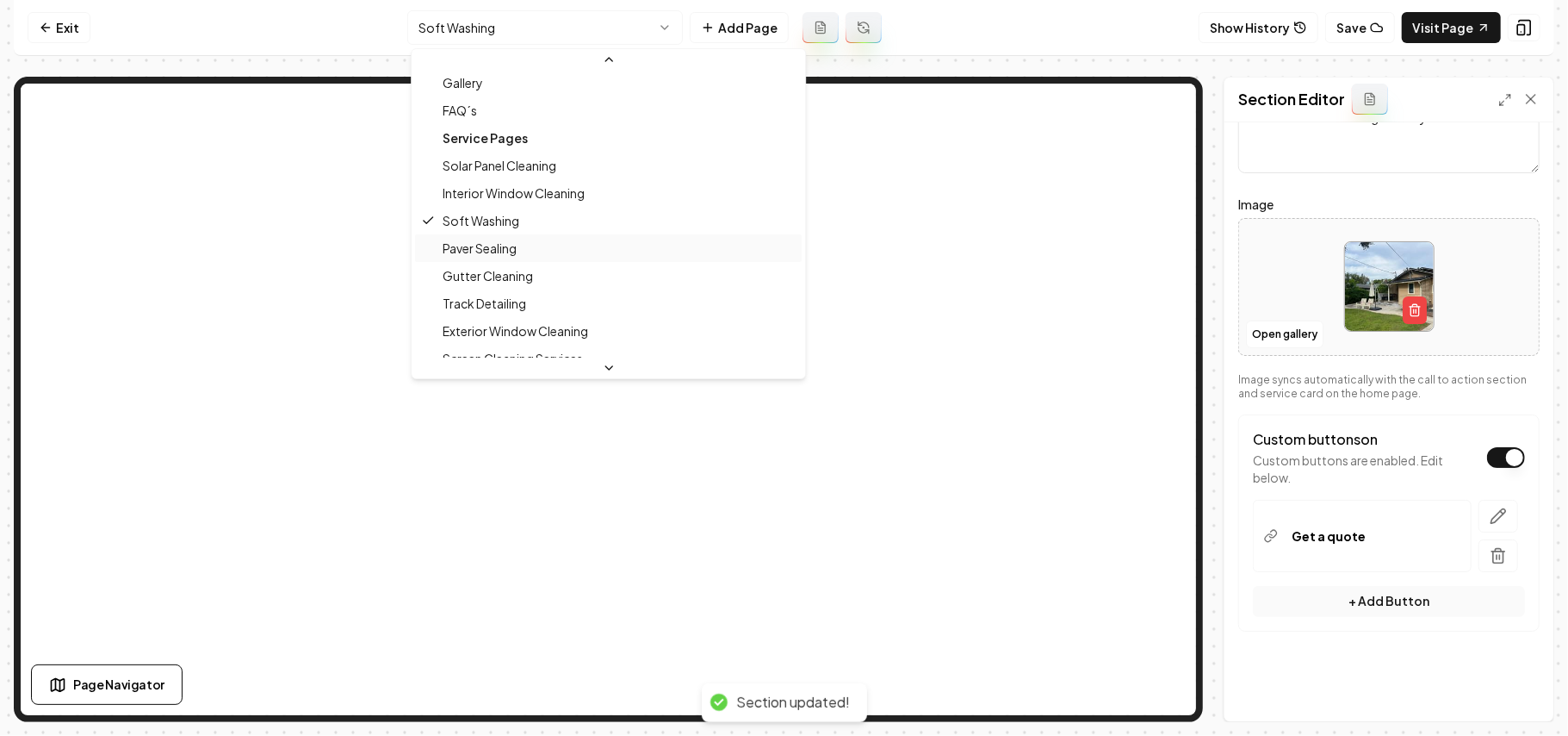
scroll to position [179, 0]
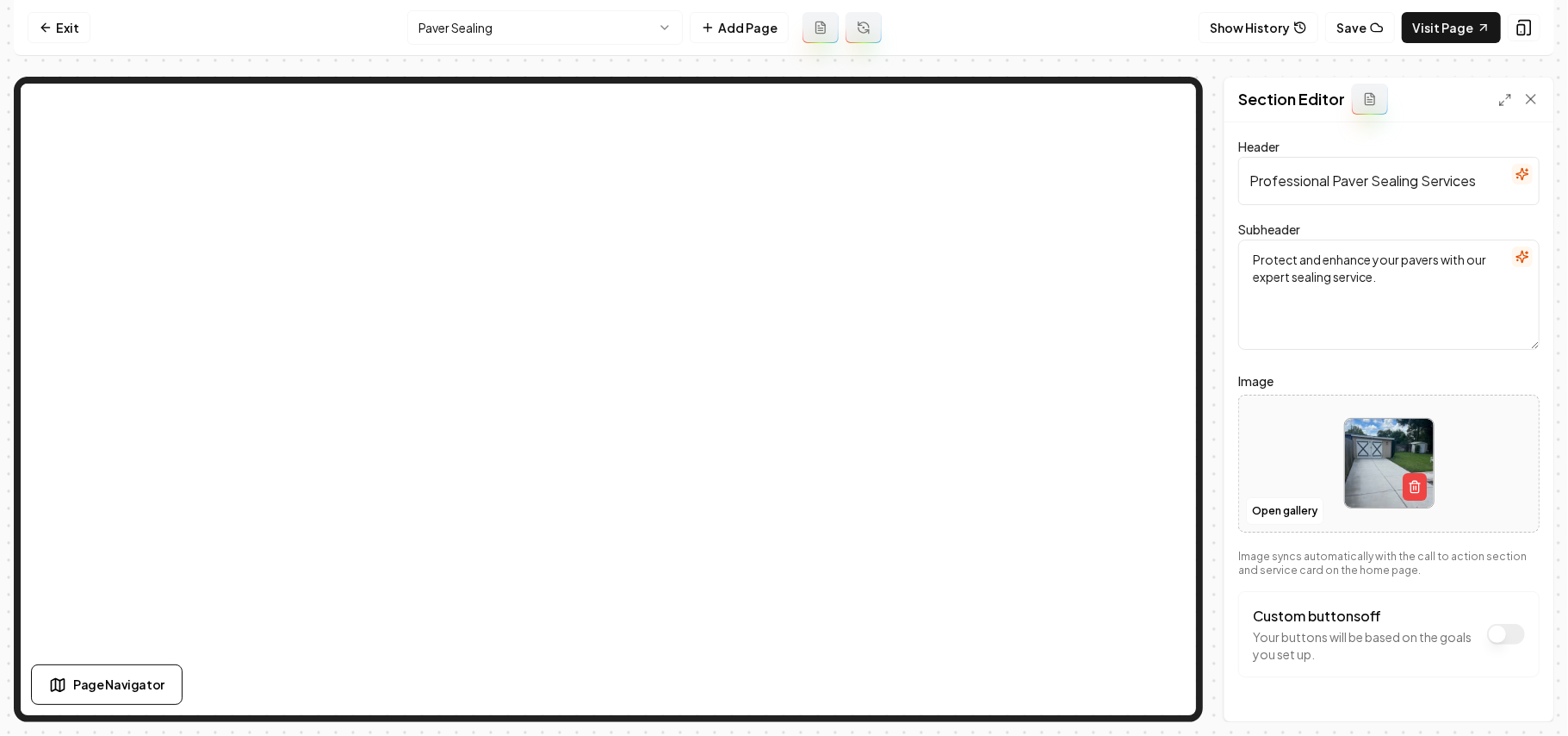
click at [1453, 632] on button "Custom buttons off" at bounding box center [1506, 634] width 38 height 21
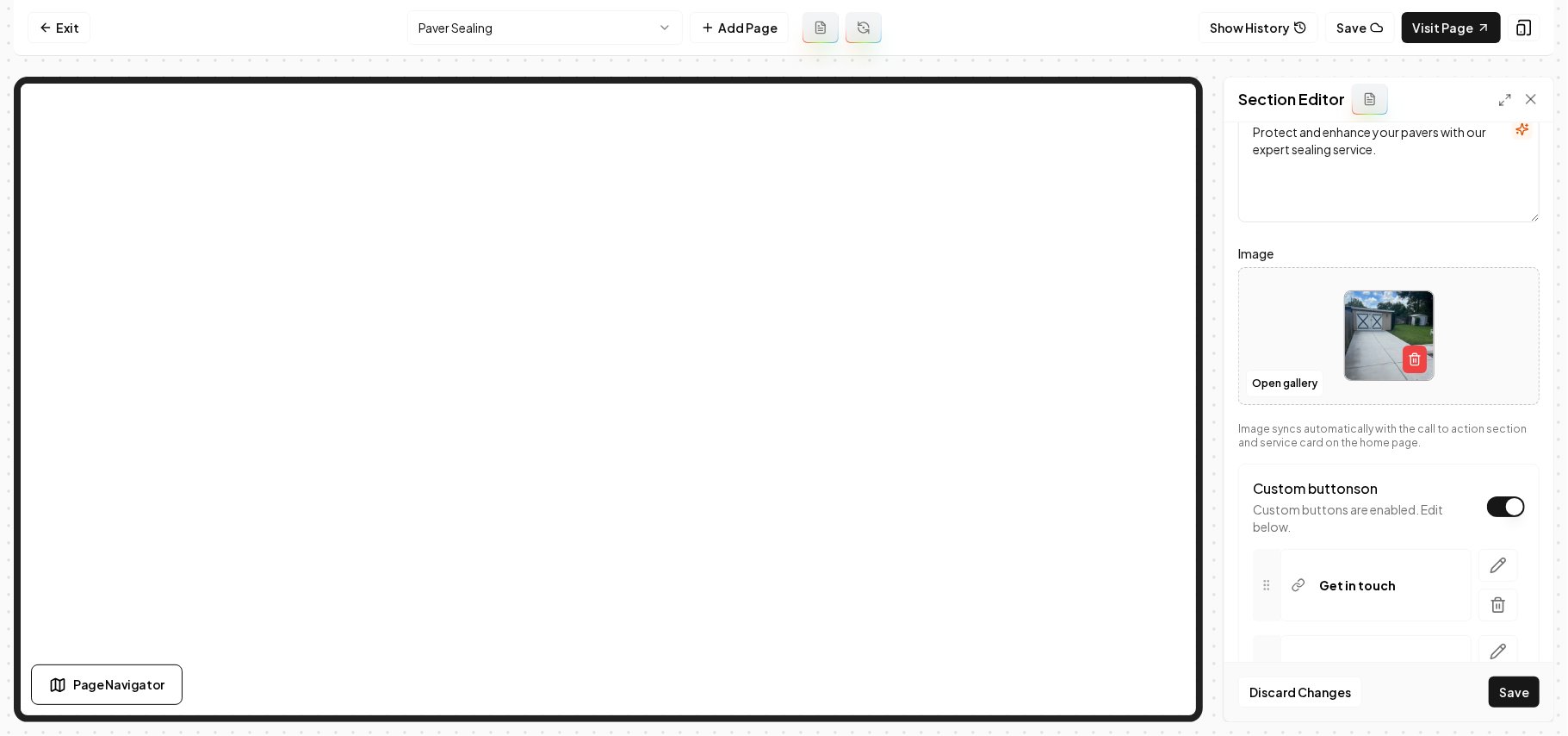
scroll to position [265, 0]
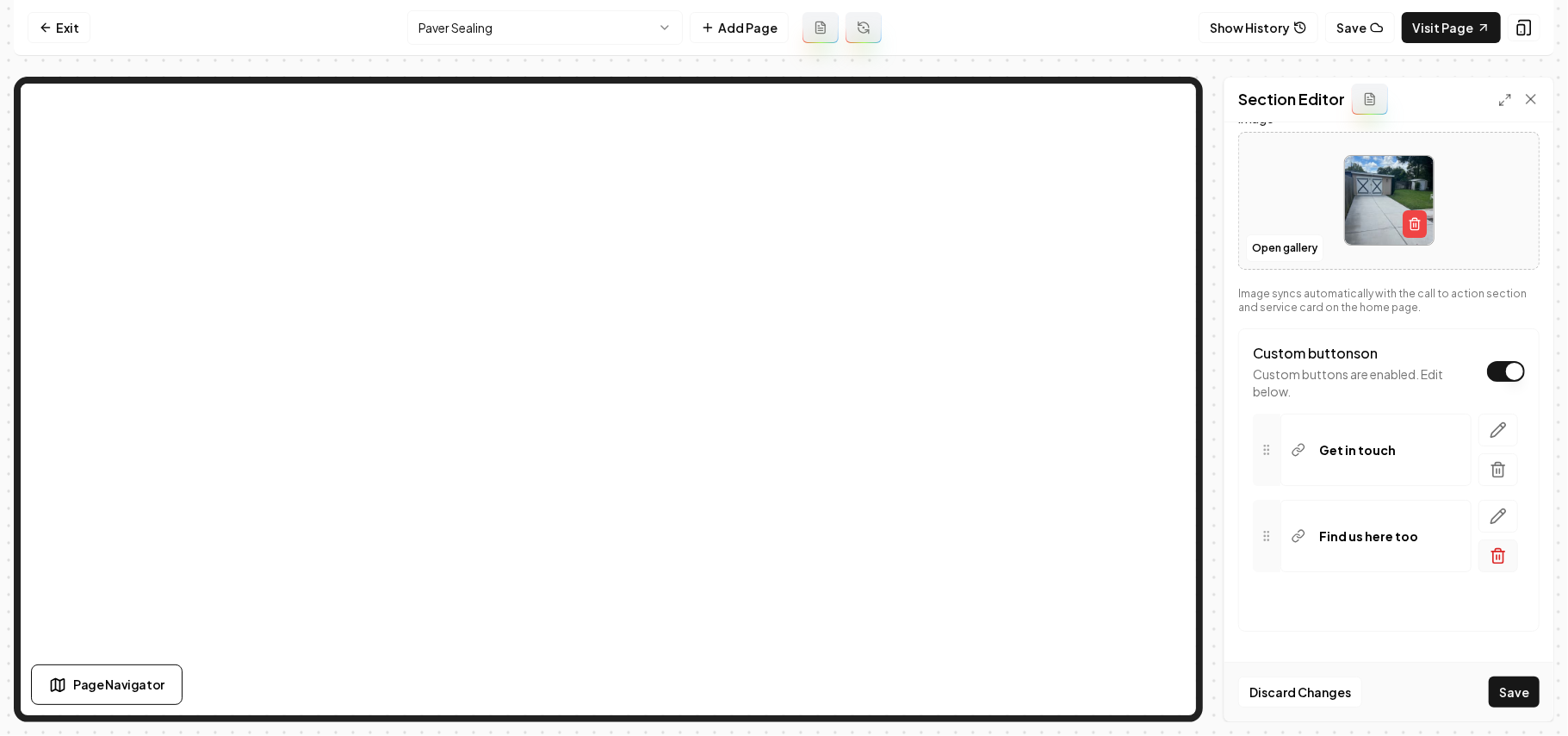
click at [1453, 552] on icon "button" at bounding box center [1498, 555] width 17 height 17
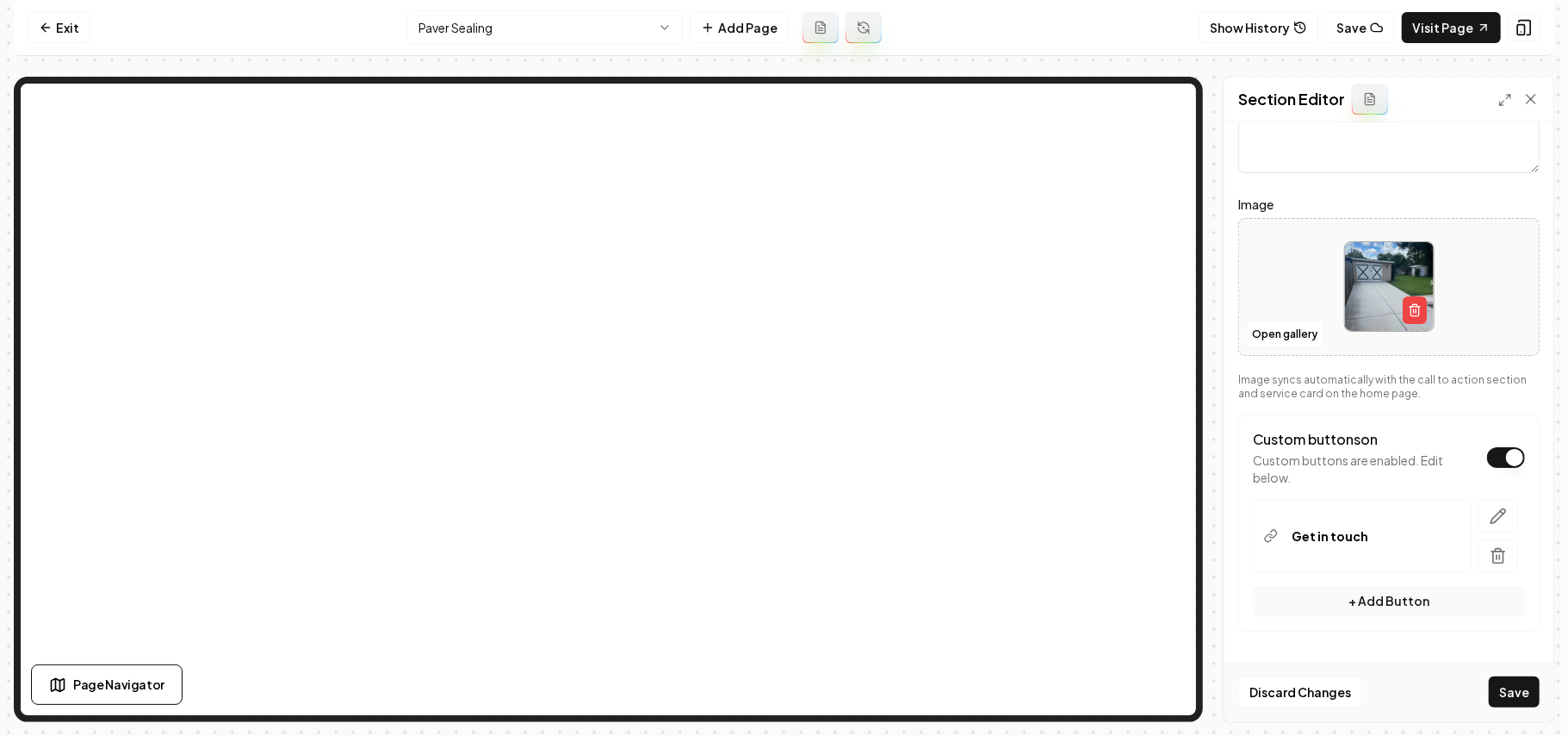
scroll to position [179, 0]
click at [1453, 504] on button "button" at bounding box center [1498, 516] width 39 height 33
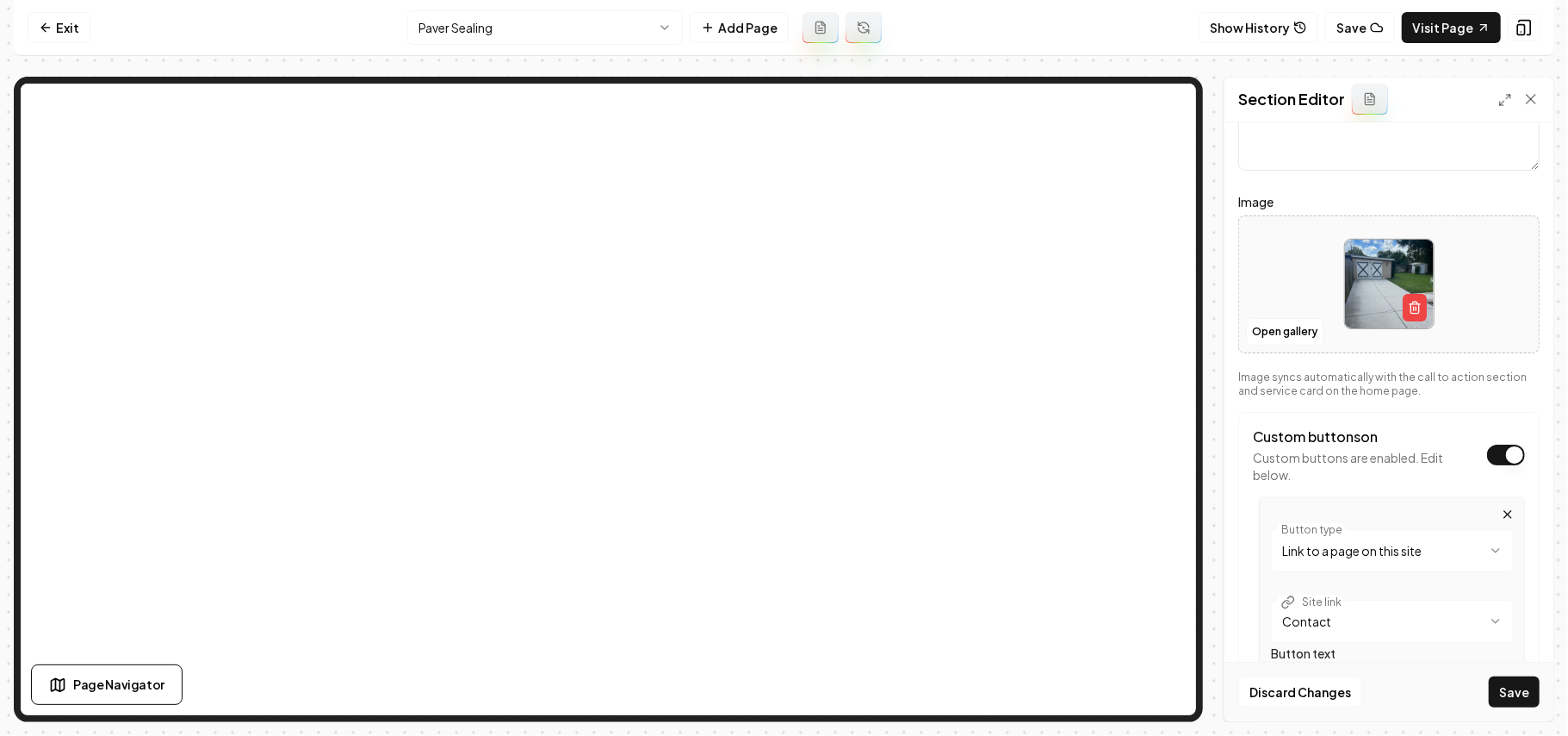
scroll to position [353, 0]
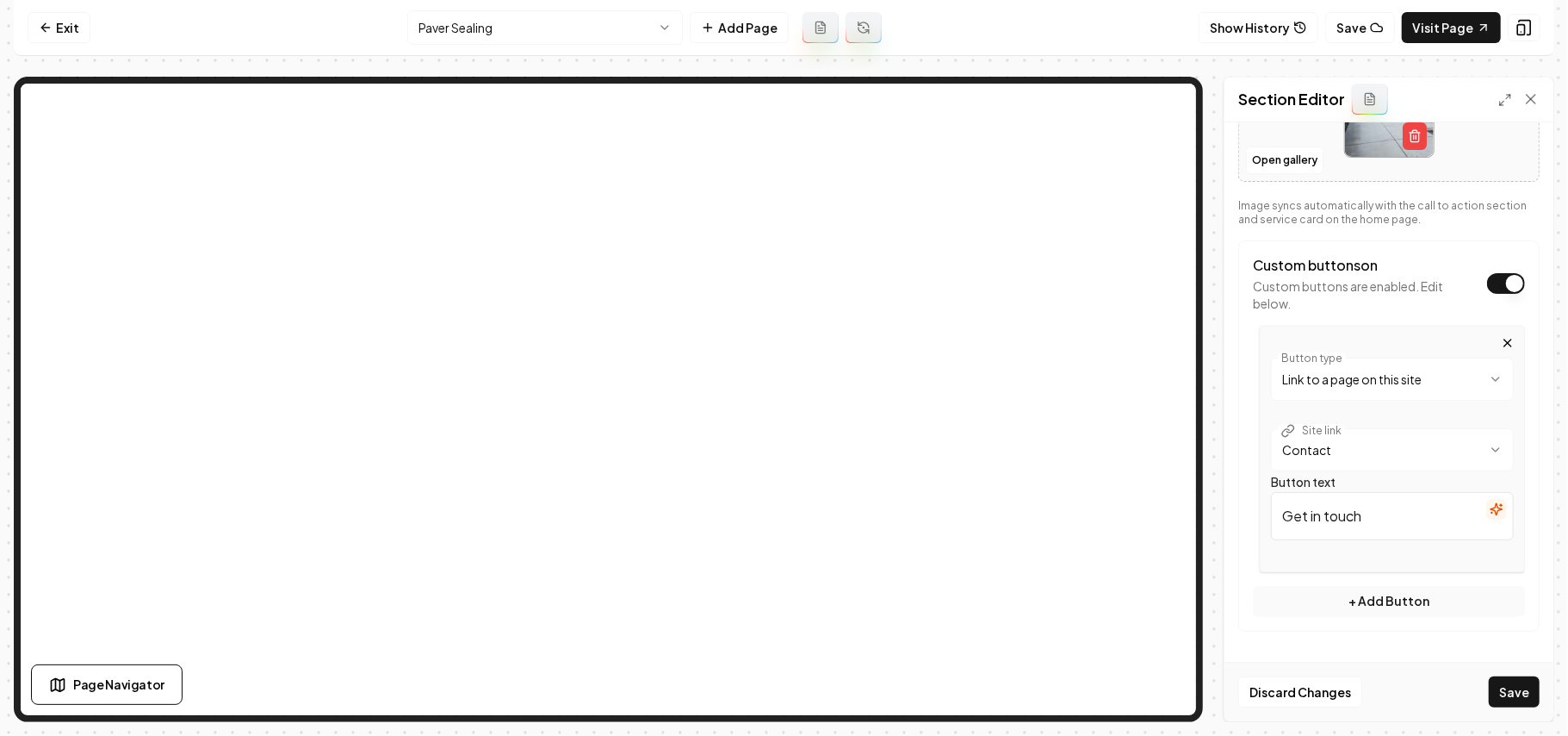
drag, startPoint x: 1399, startPoint y: 515, endPoint x: 1179, endPoint y: 535, distance: 220.9
click at [1042, 451] on div "**********" at bounding box center [784, 399] width 1541 height 646
paste input "a quote"
type input "Get a quote"
click at [1453, 689] on button "Save" at bounding box center [1514, 691] width 51 height 31
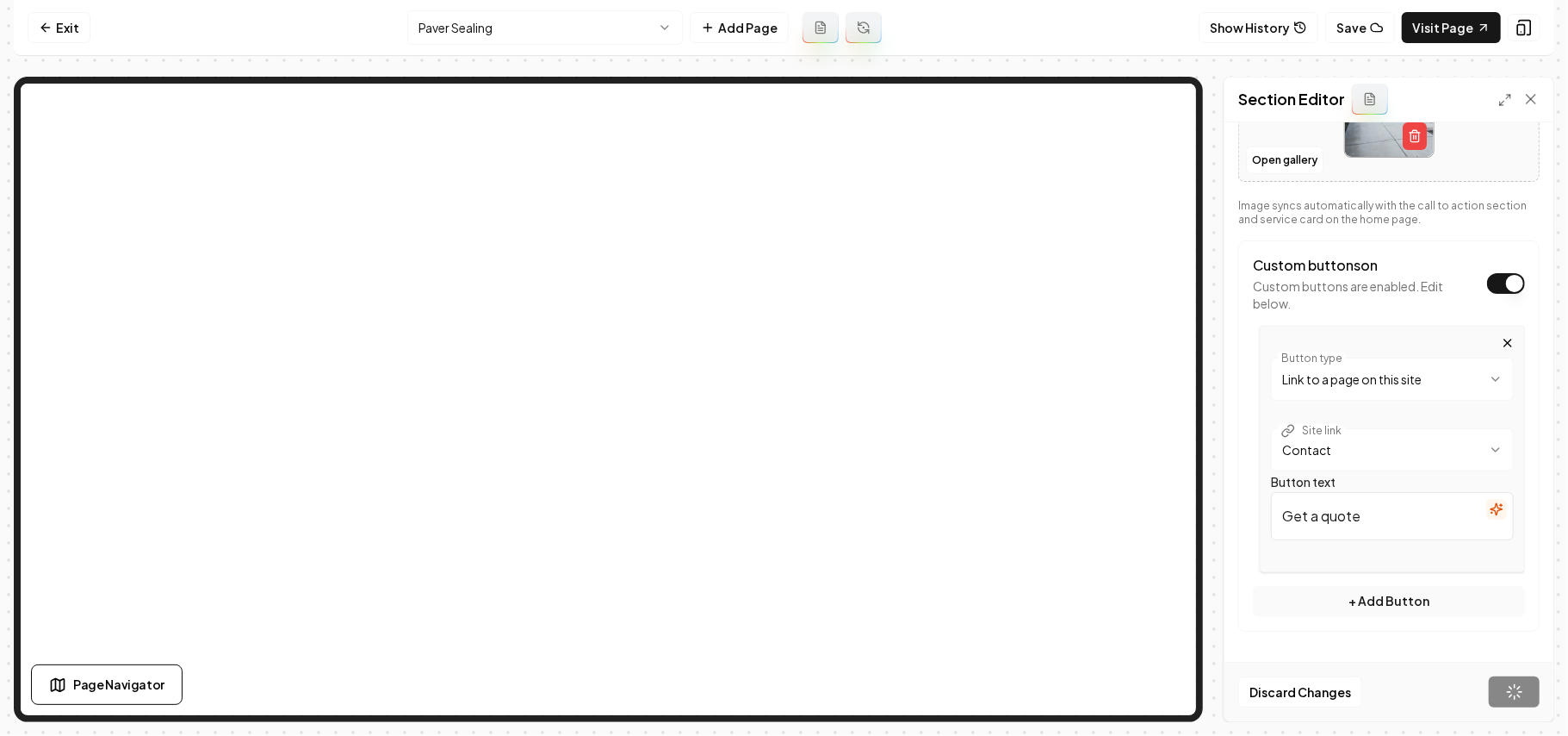
scroll to position [179, 0]
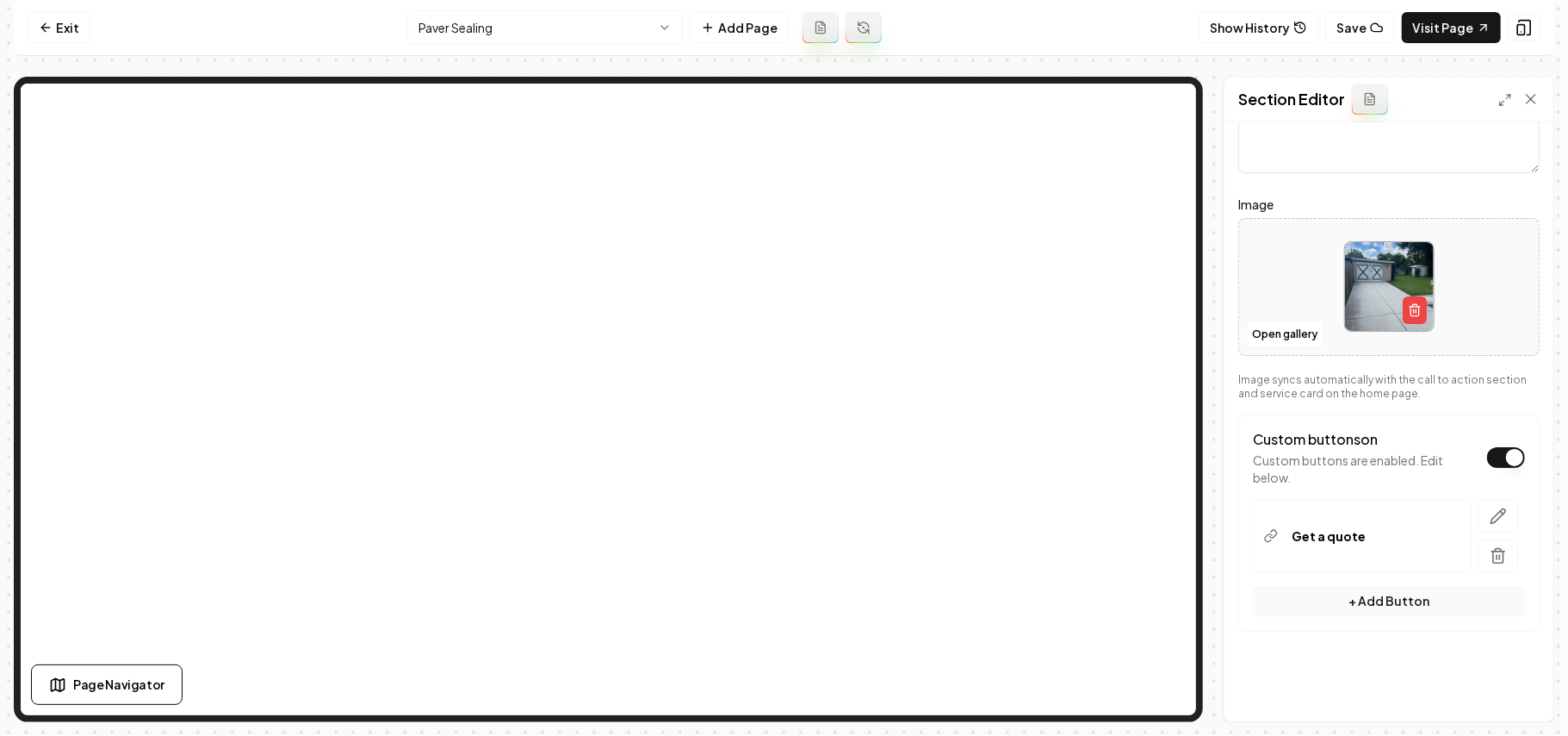
click at [464, 26] on html "Computer Required This feature is only available on a computer. Please switch t…" at bounding box center [784, 368] width 1568 height 736
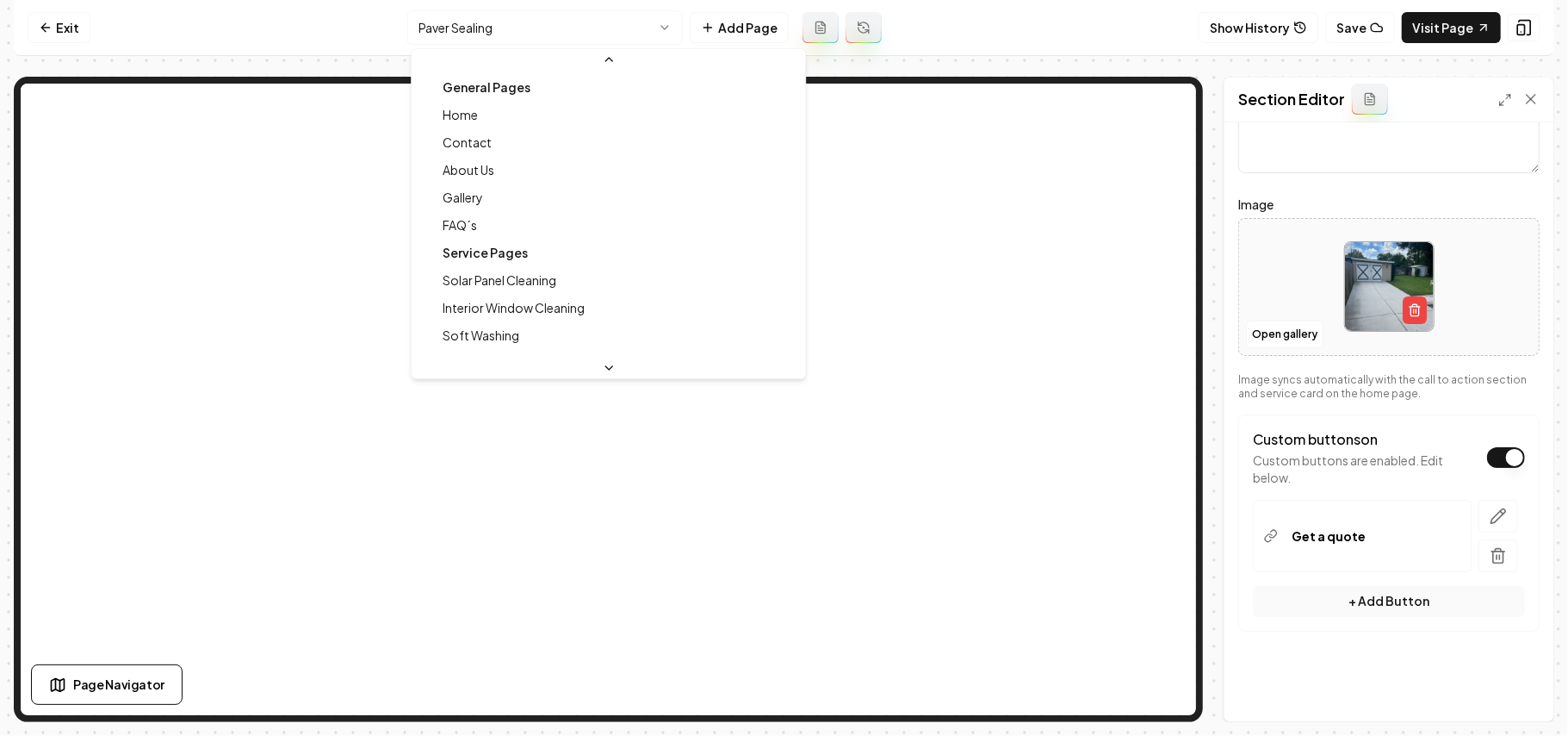
scroll to position [115, 0]
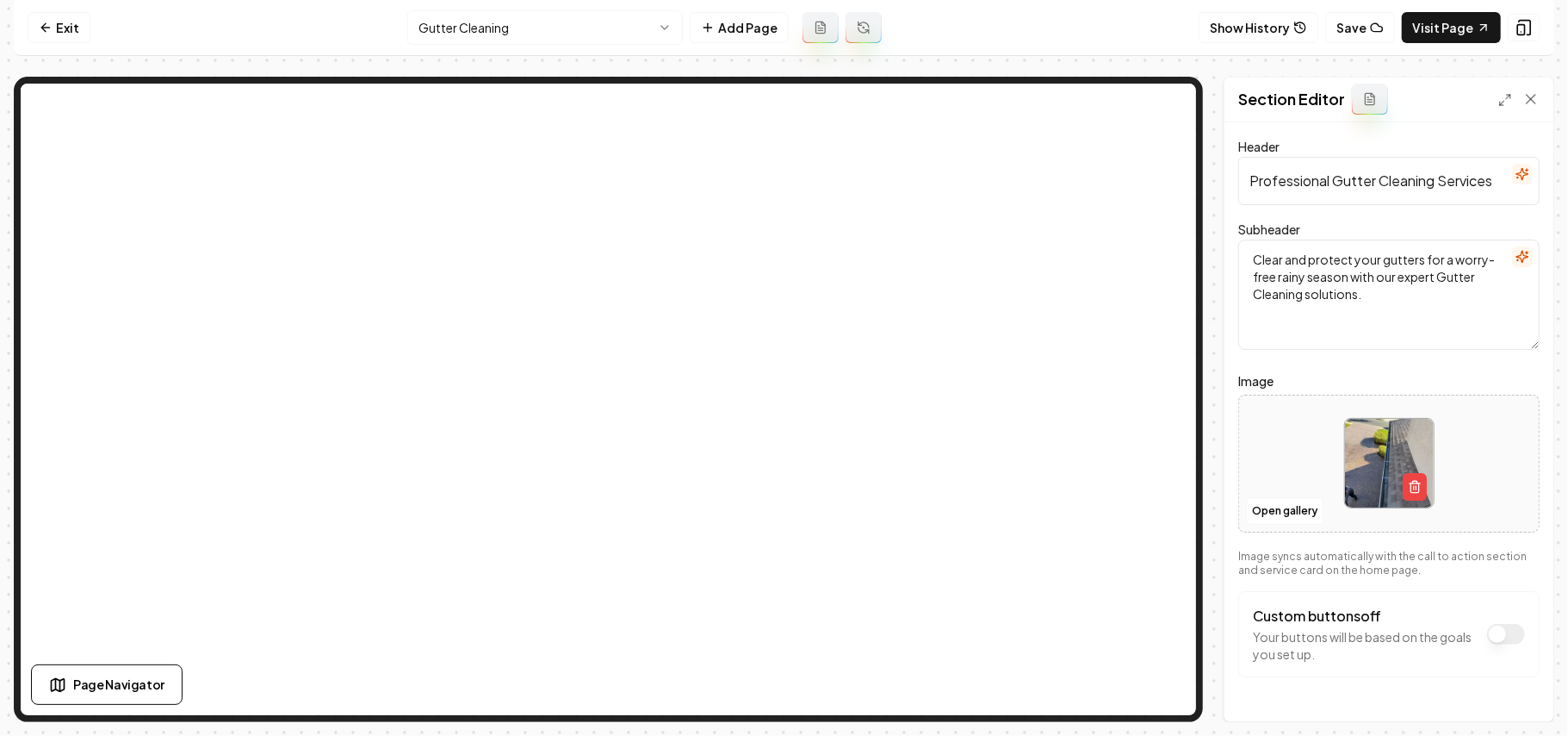
click at [1453, 626] on button "Custom buttons off" at bounding box center [1506, 634] width 38 height 21
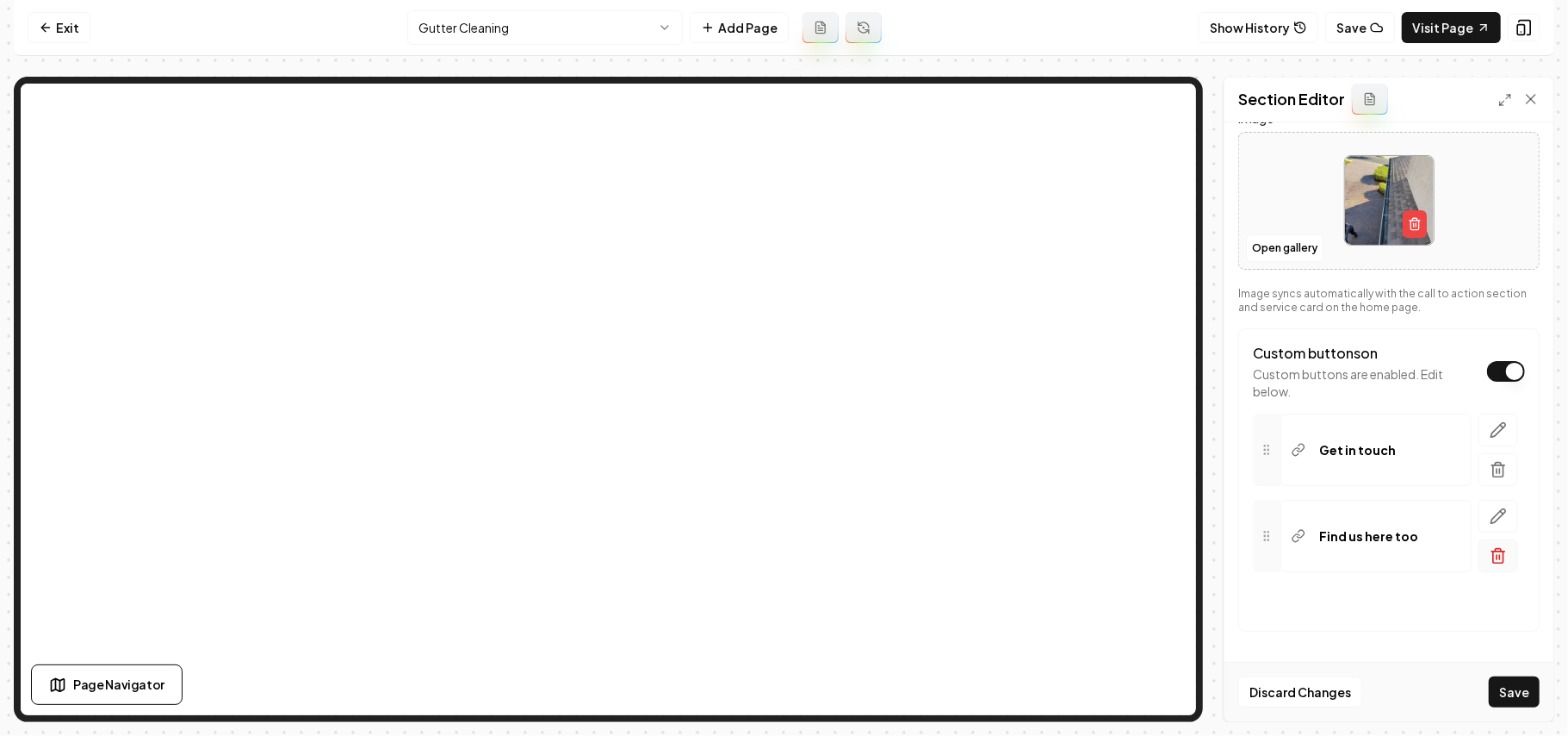
click at [1453, 552] on icon "button" at bounding box center [1499, 550] width 6 height 3
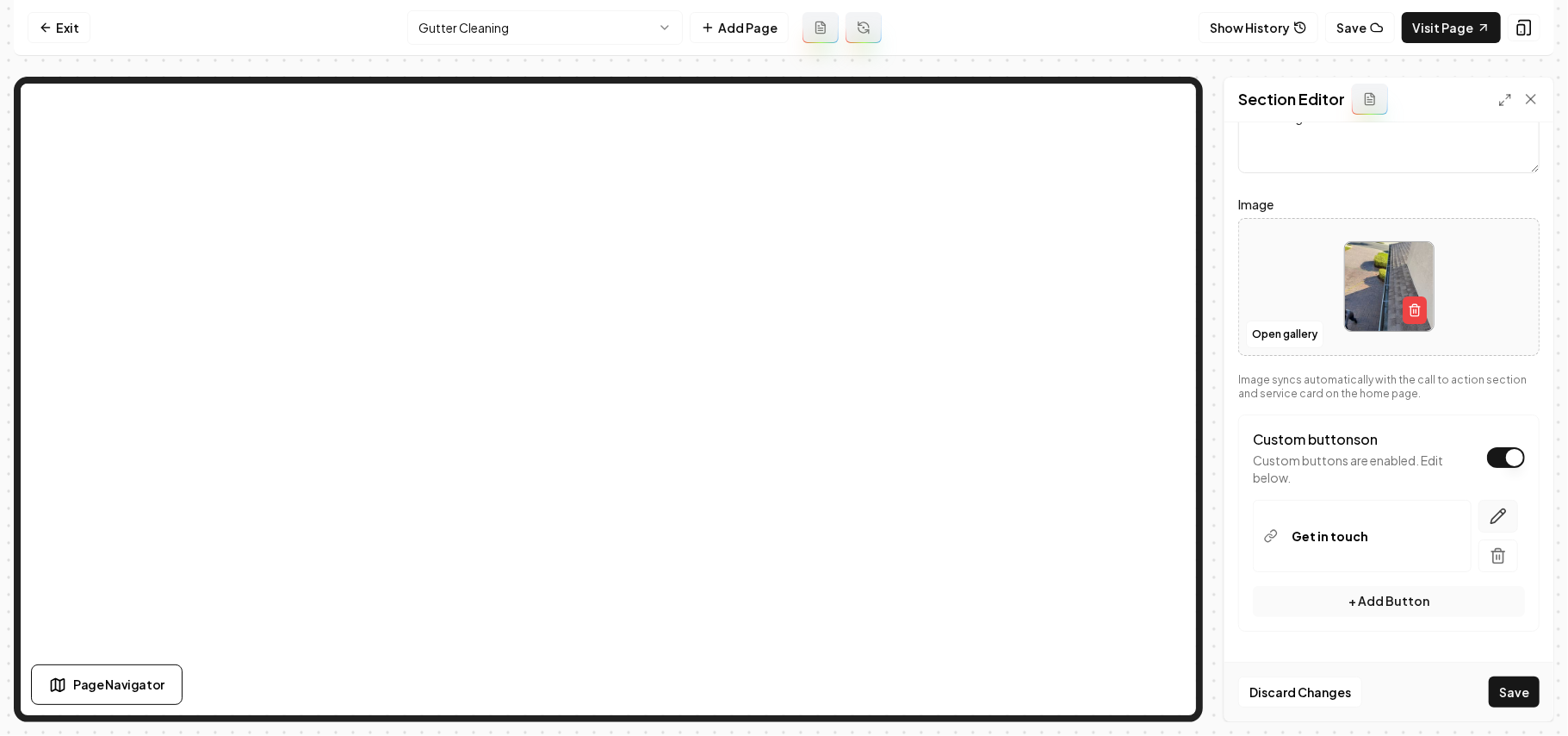
click at [1453, 504] on button "button" at bounding box center [1498, 516] width 39 height 33
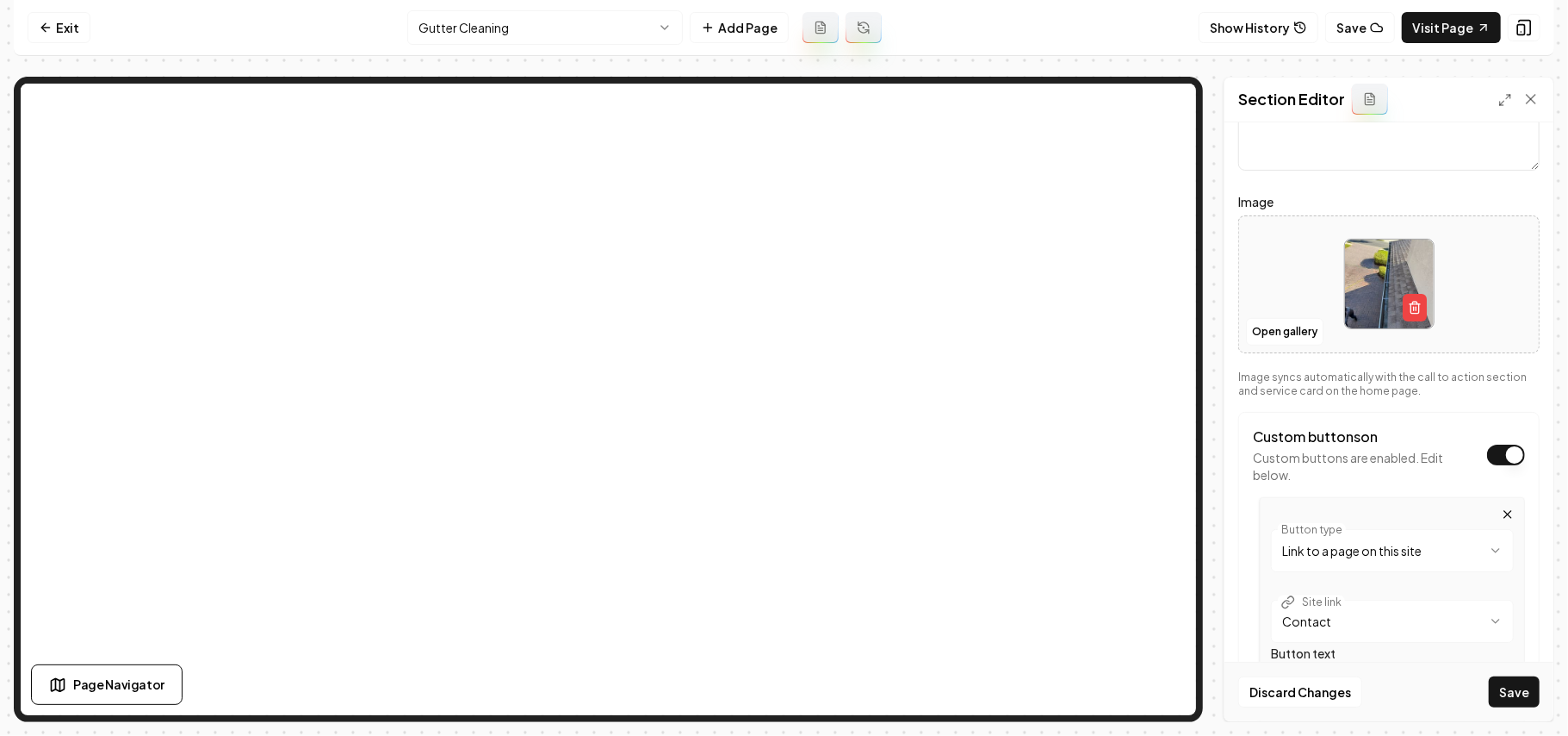
scroll to position [353, 0]
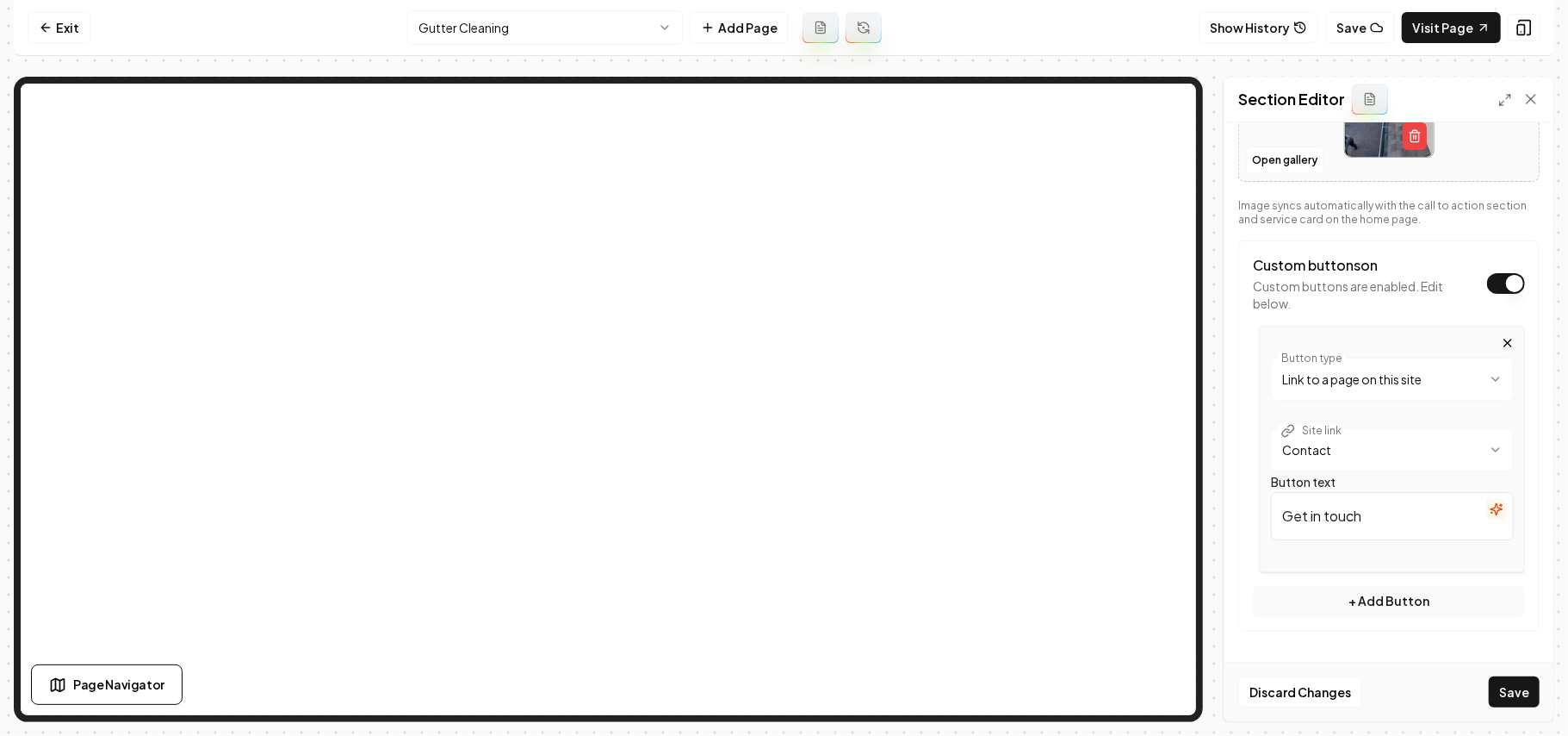
drag, startPoint x: 1395, startPoint y: 516, endPoint x: 1192, endPoint y: 516, distance: 203.0
click at [1144, 432] on div "**********" at bounding box center [784, 399] width 1541 height 646
paste input "a quote"
type input "Get a quote"
click at [1453, 689] on button "Save" at bounding box center [1514, 691] width 51 height 31
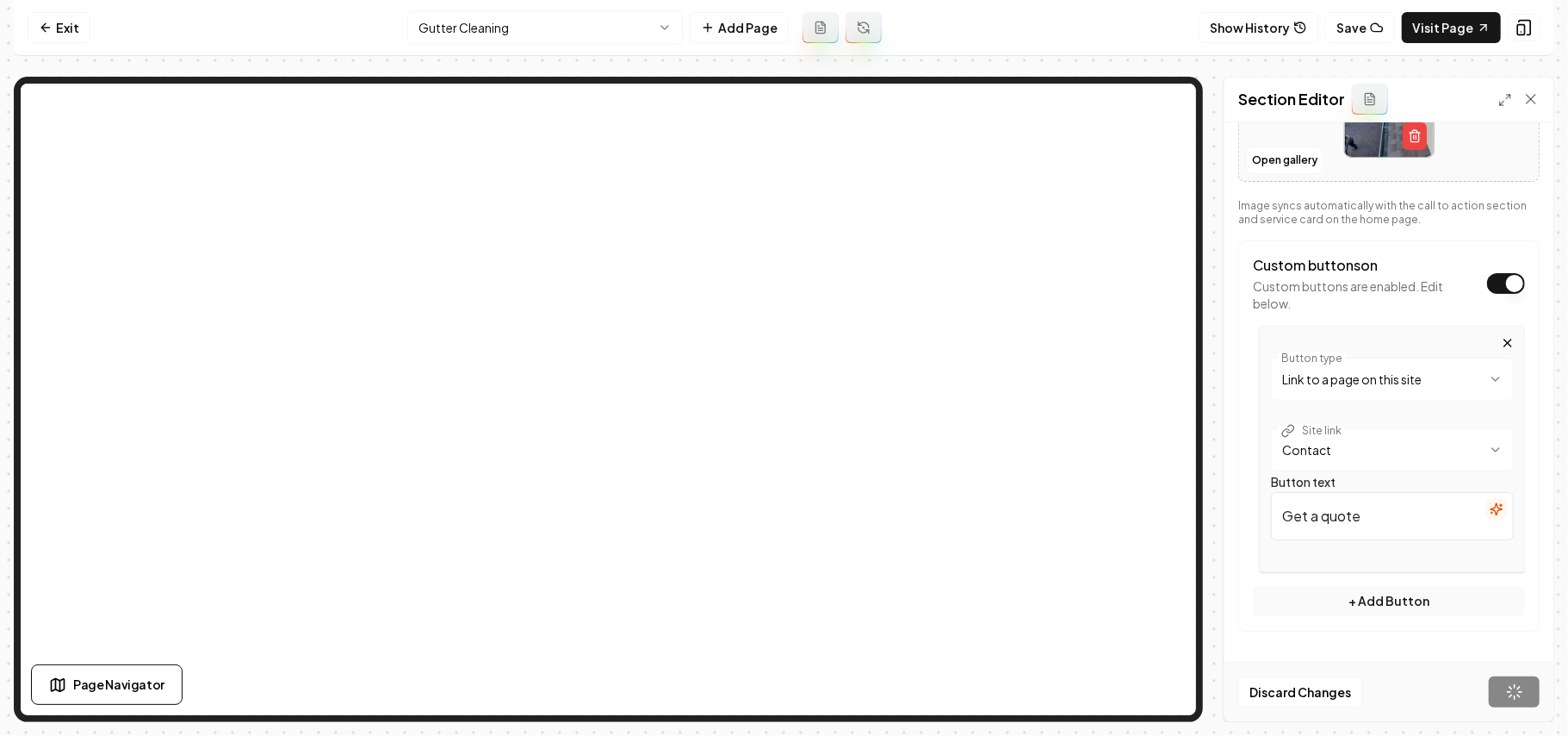
scroll to position [179, 0]
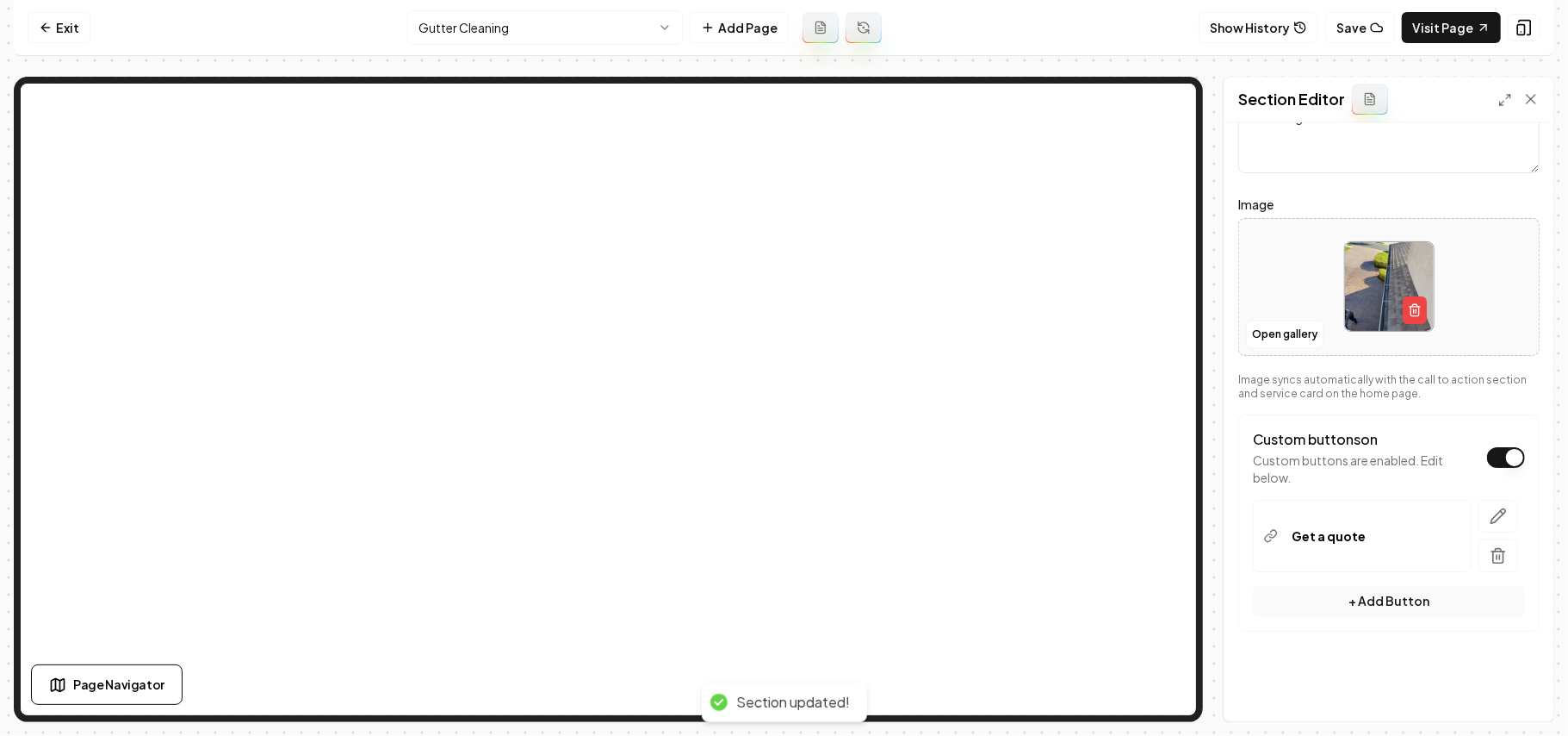
click at [494, 42] on html "Computer Required This feature is only available on a computer. Please switch t…" at bounding box center [784, 368] width 1568 height 736
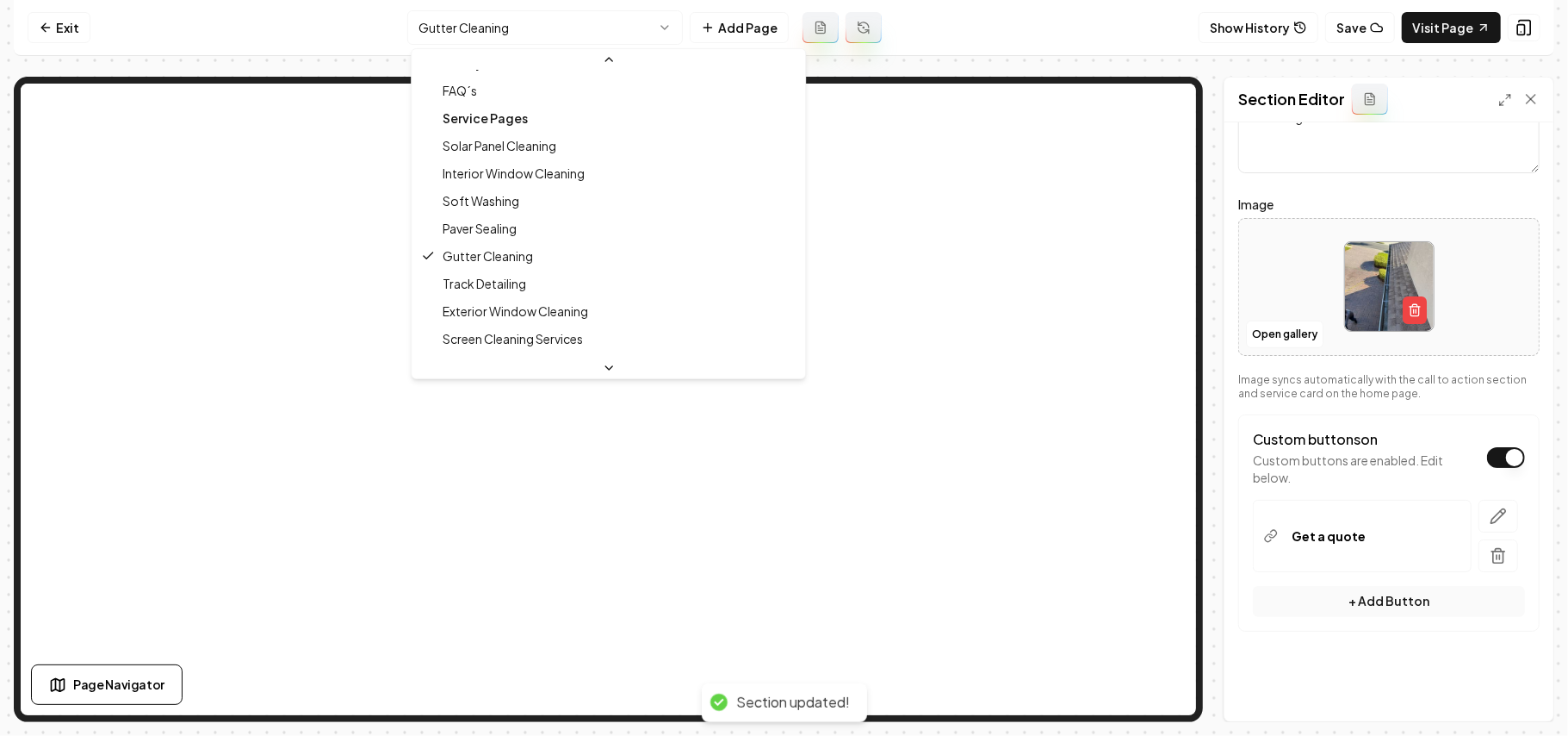
scroll to position [277, 0]
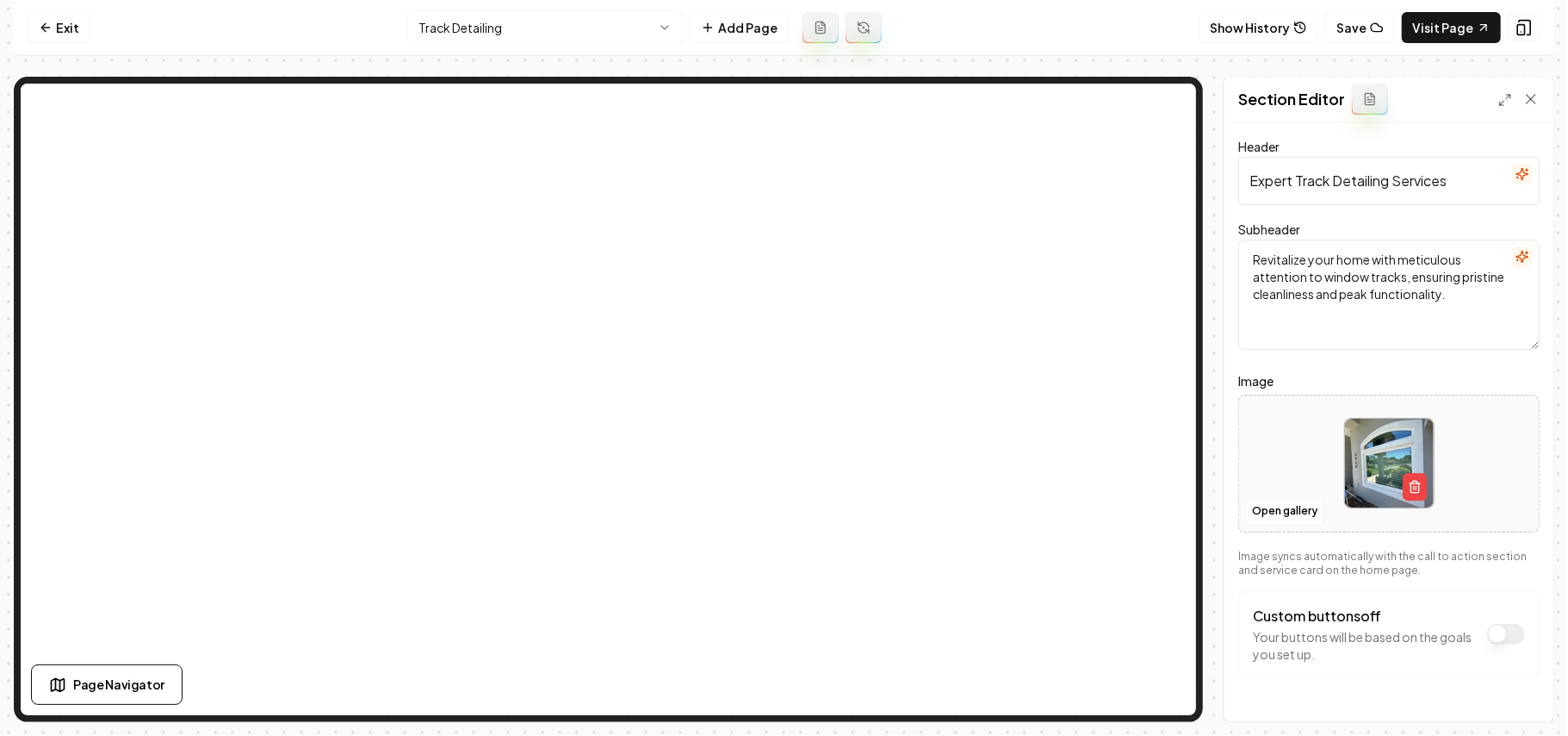
click at [1453, 638] on button "Custom buttons off" at bounding box center [1506, 634] width 38 height 21
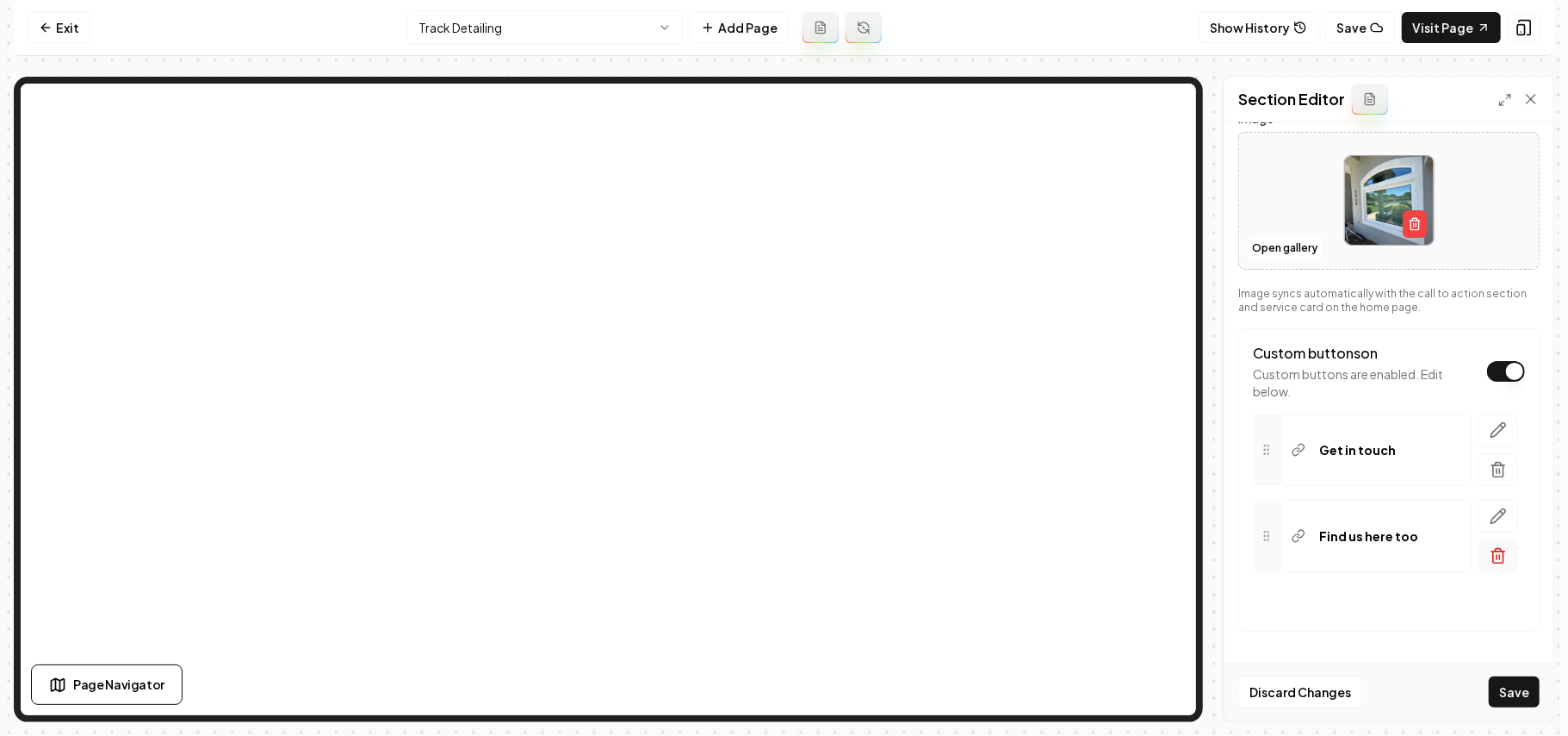
click at [1453, 552] on icon "button" at bounding box center [1498, 555] width 17 height 17
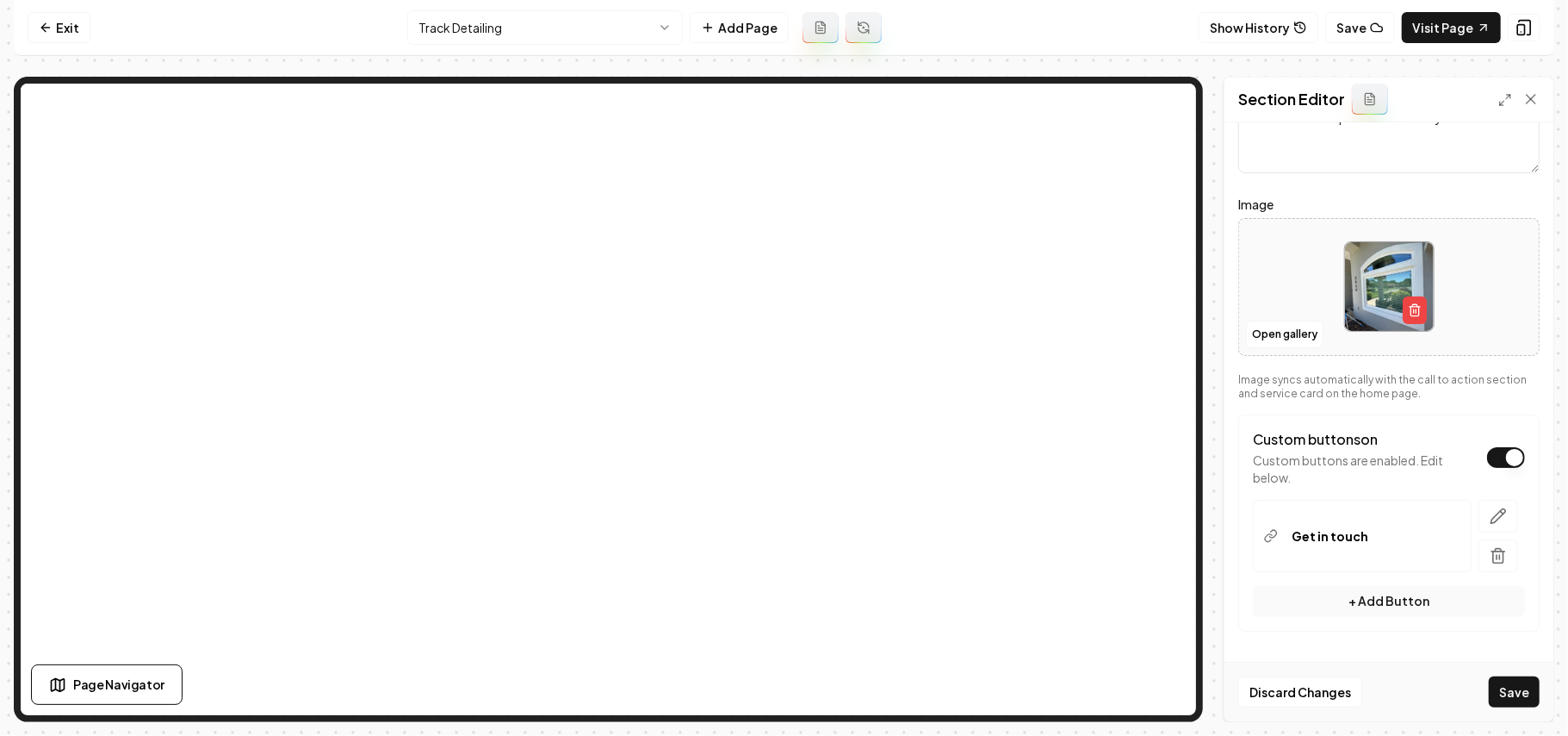
scroll to position [179, 0]
click at [1453, 515] on button "button" at bounding box center [1498, 516] width 39 height 33
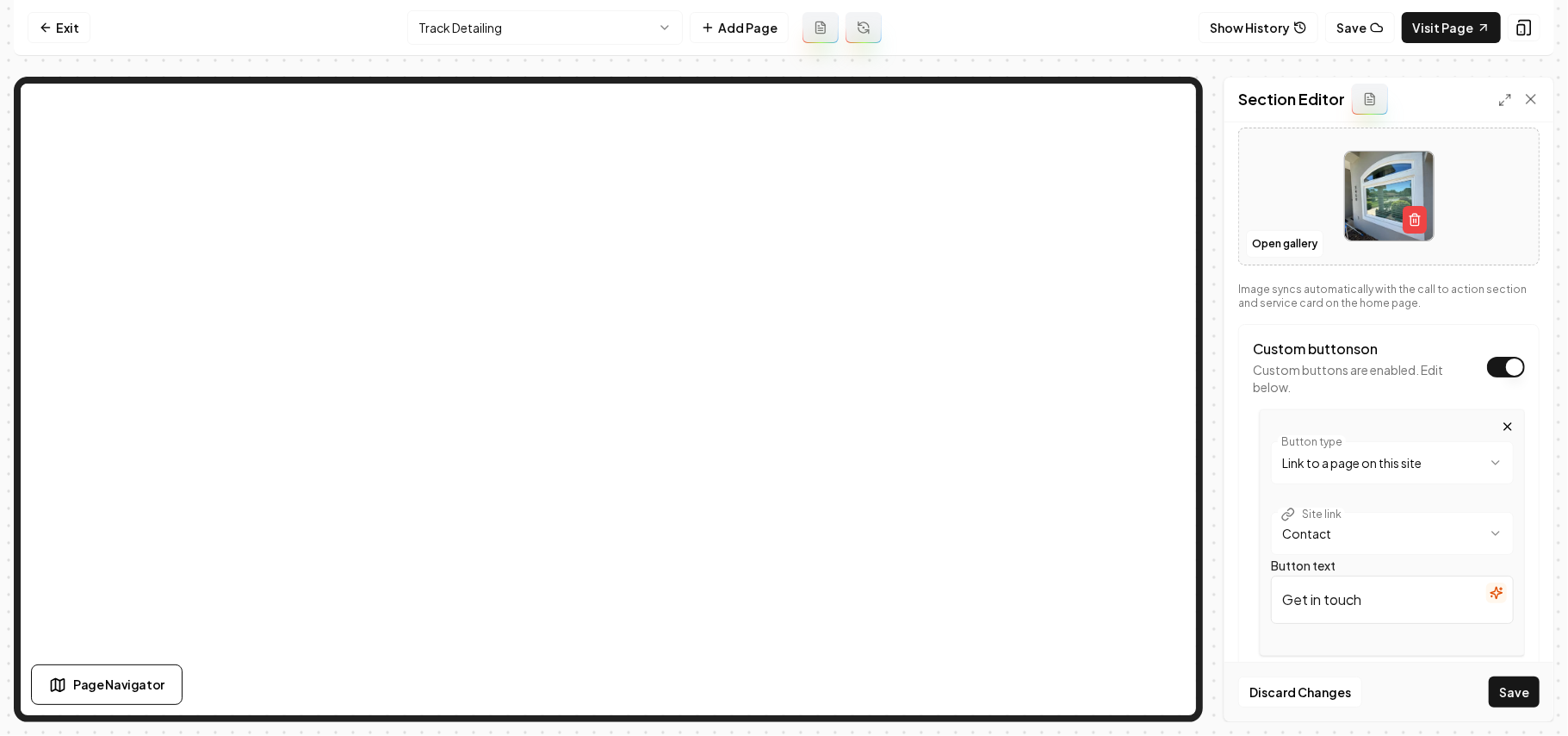
scroll to position [353, 0]
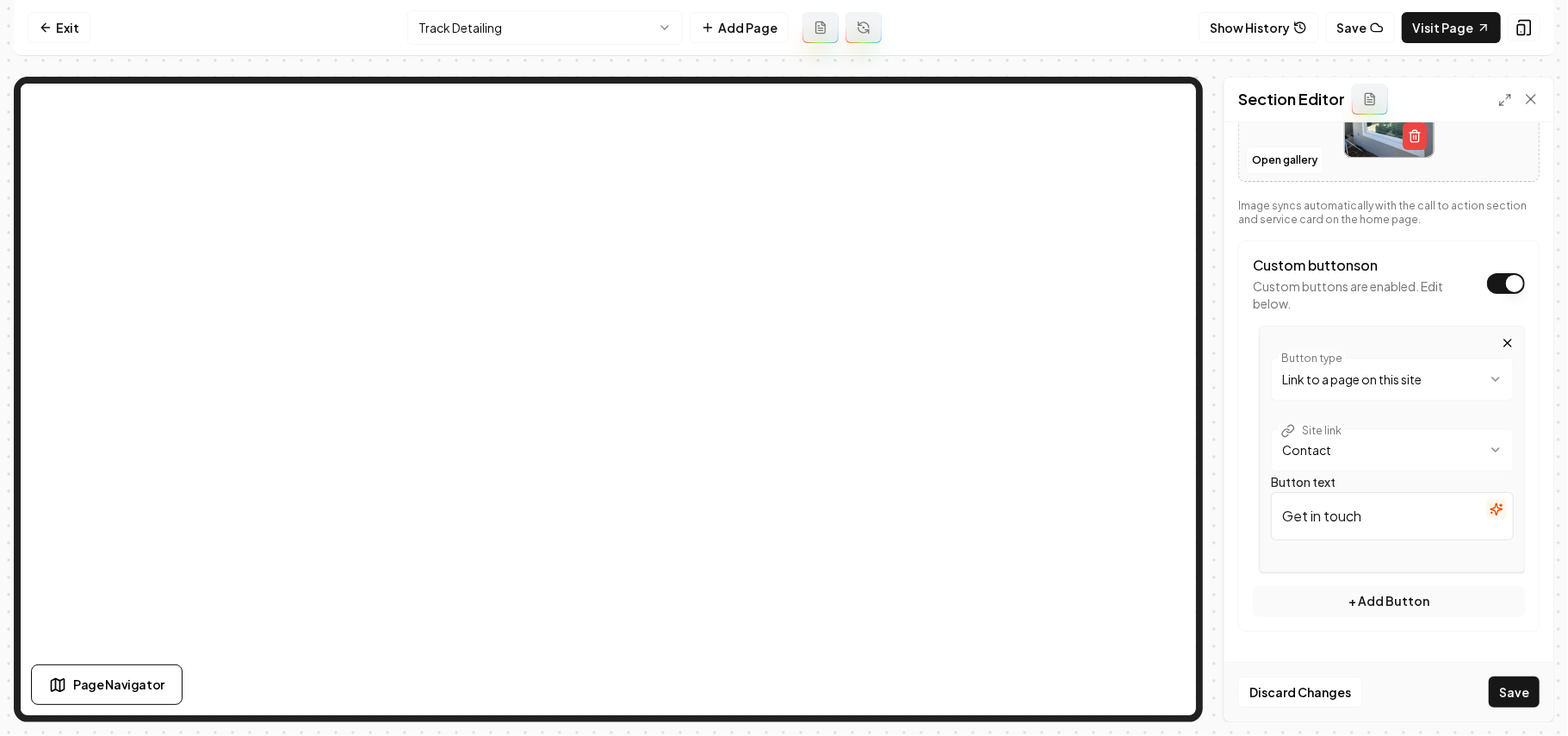
drag, startPoint x: 1409, startPoint y: 520, endPoint x: 1179, endPoint y: 512, distance: 230.1
click at [1114, 429] on div "**********" at bounding box center [784, 399] width 1541 height 646
paste input "a quote"
type input "Get a quote"
click at [1453, 688] on button "Save" at bounding box center [1514, 691] width 51 height 31
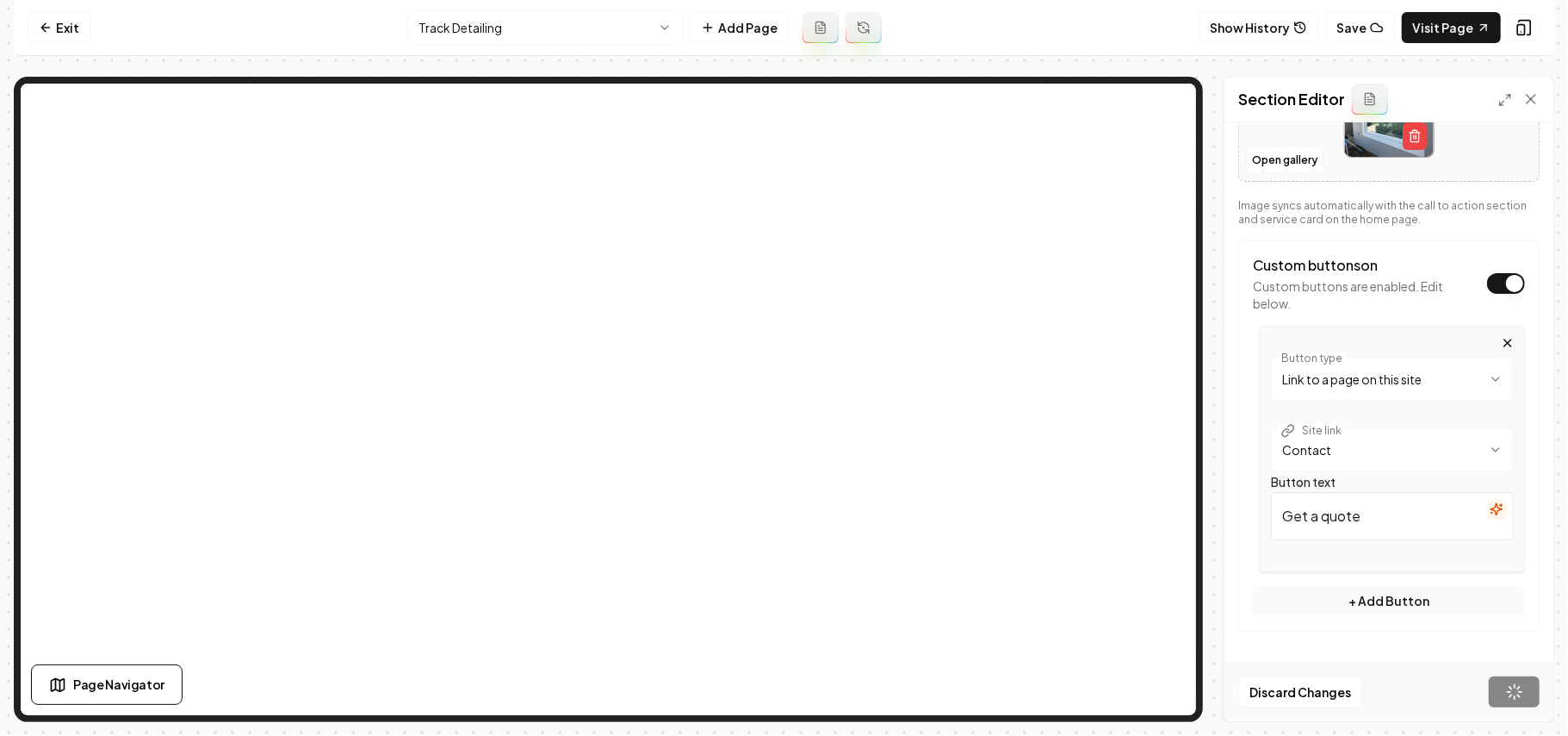
click at [598, 24] on html "**********" at bounding box center [784, 368] width 1568 height 736
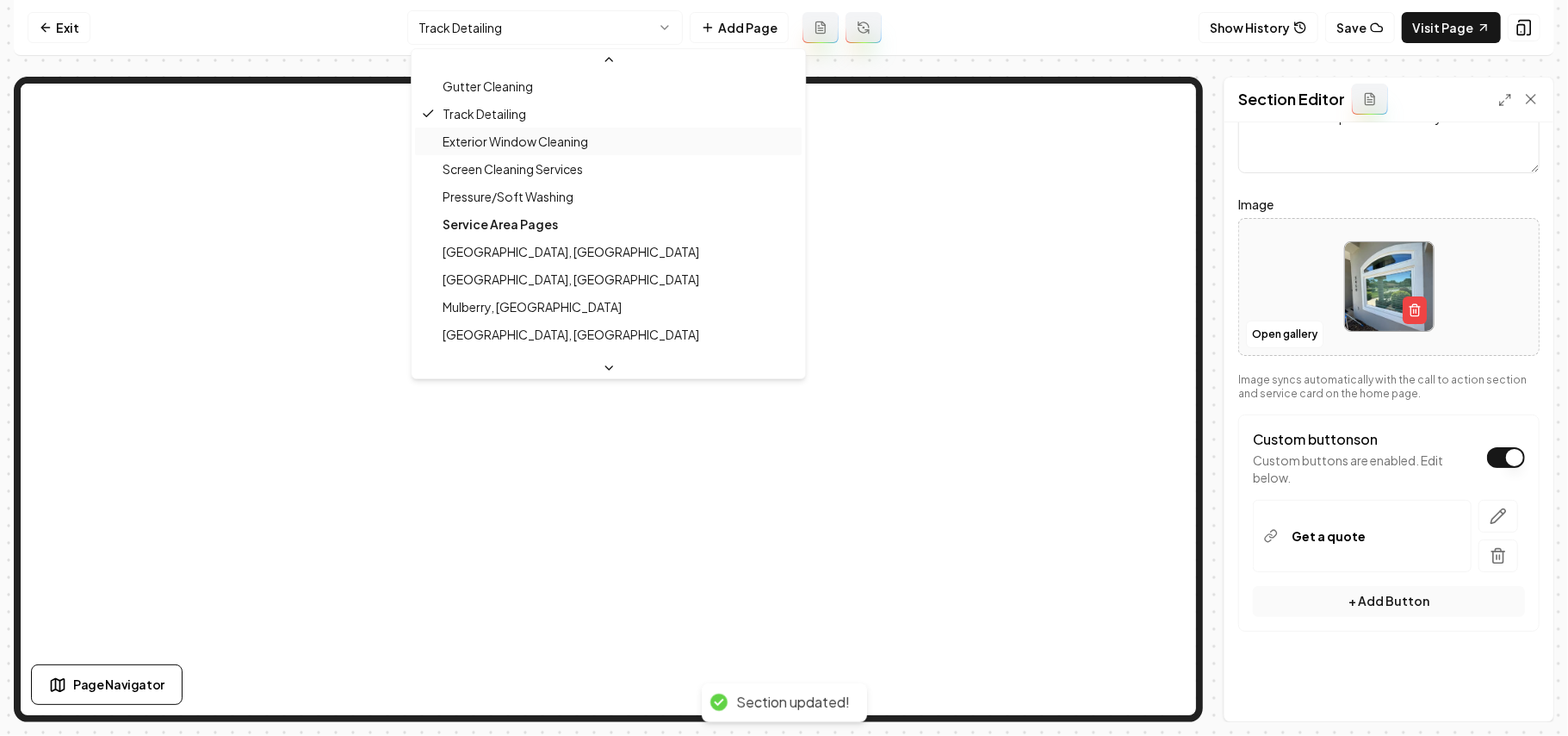
scroll to position [179, 0]
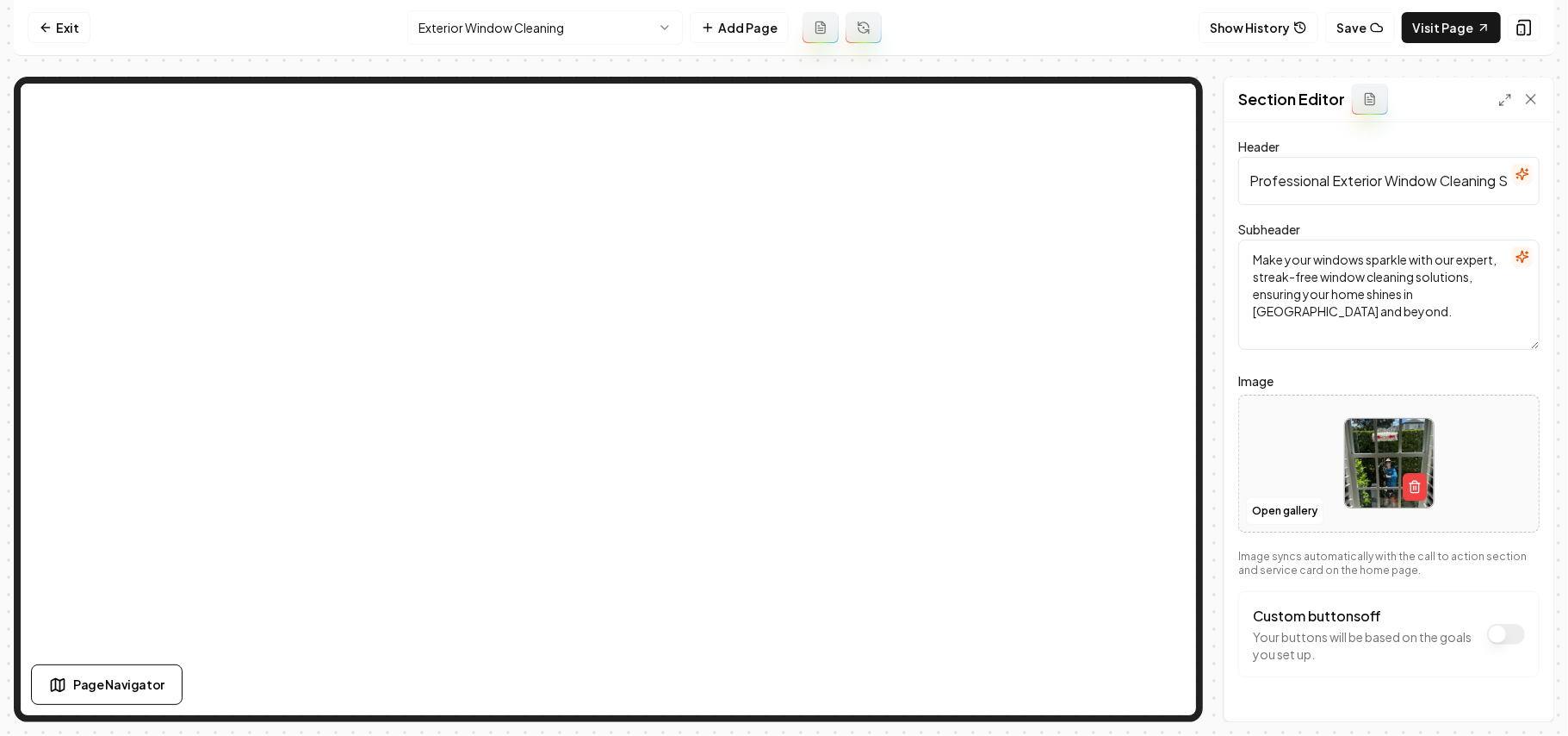
click at [1453, 629] on button "Custom buttons off" at bounding box center [1506, 634] width 38 height 21
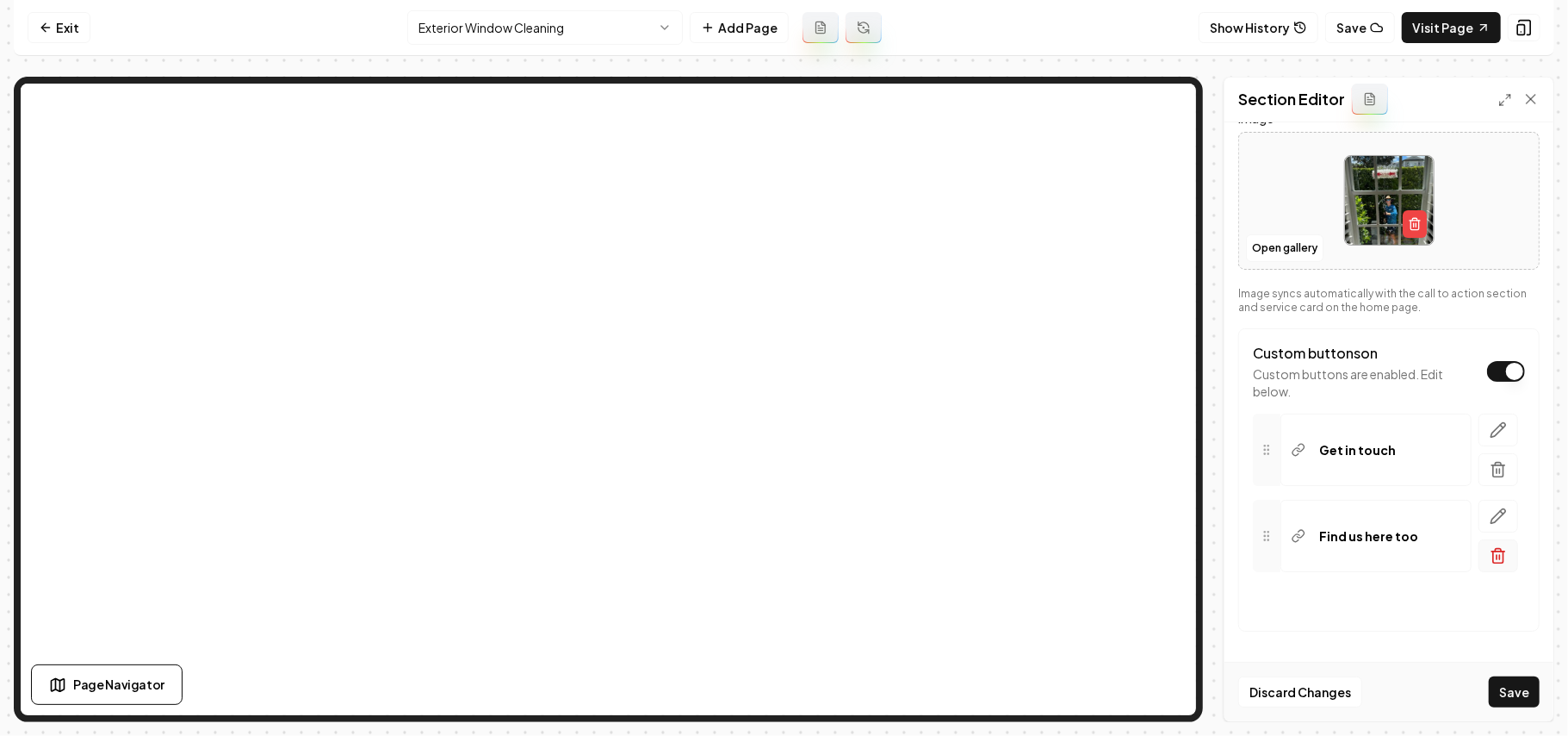
click at [1453, 552] on icon "button" at bounding box center [1498, 555] width 17 height 17
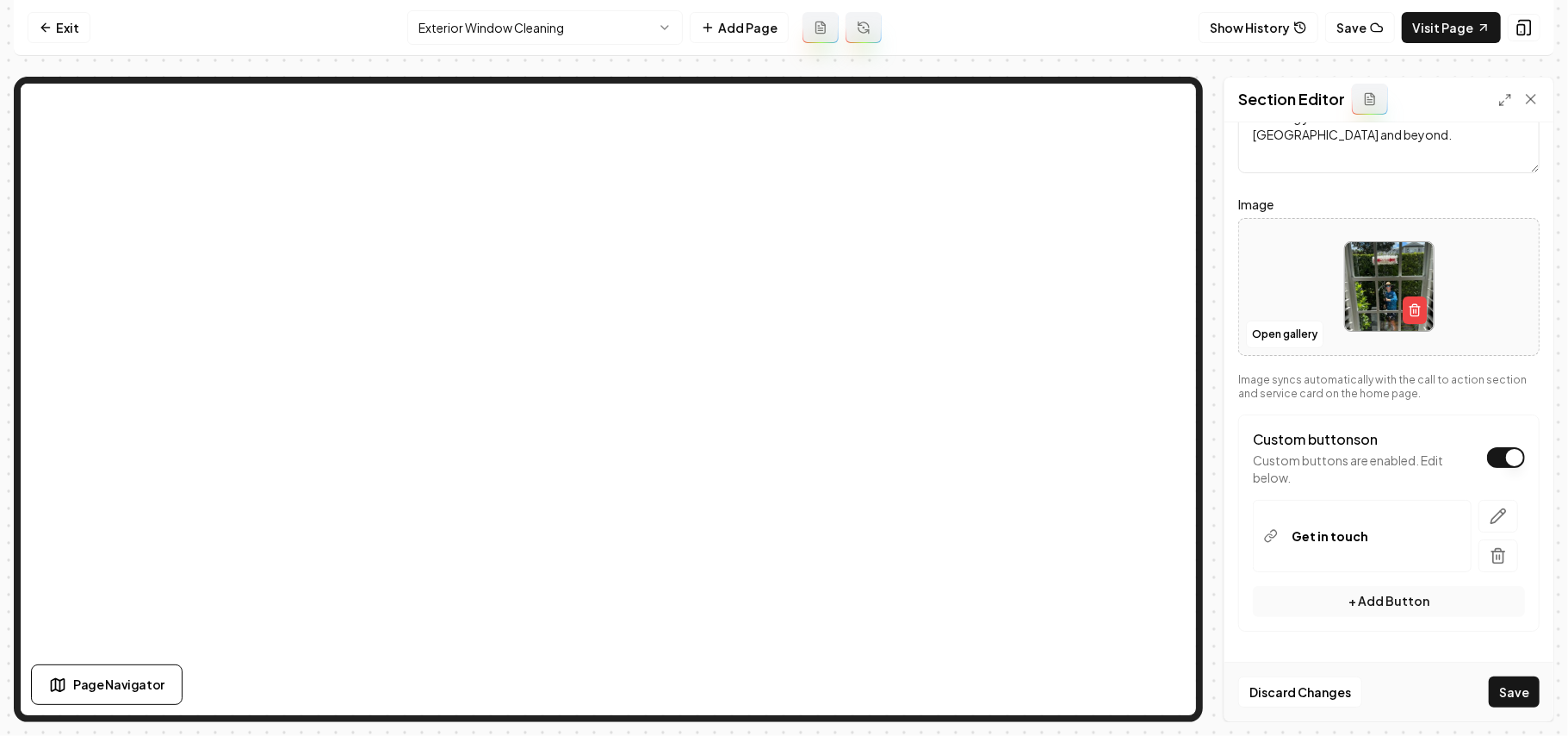
scroll to position [179, 0]
click at [1453, 509] on icon "button" at bounding box center [1498, 516] width 17 height 17
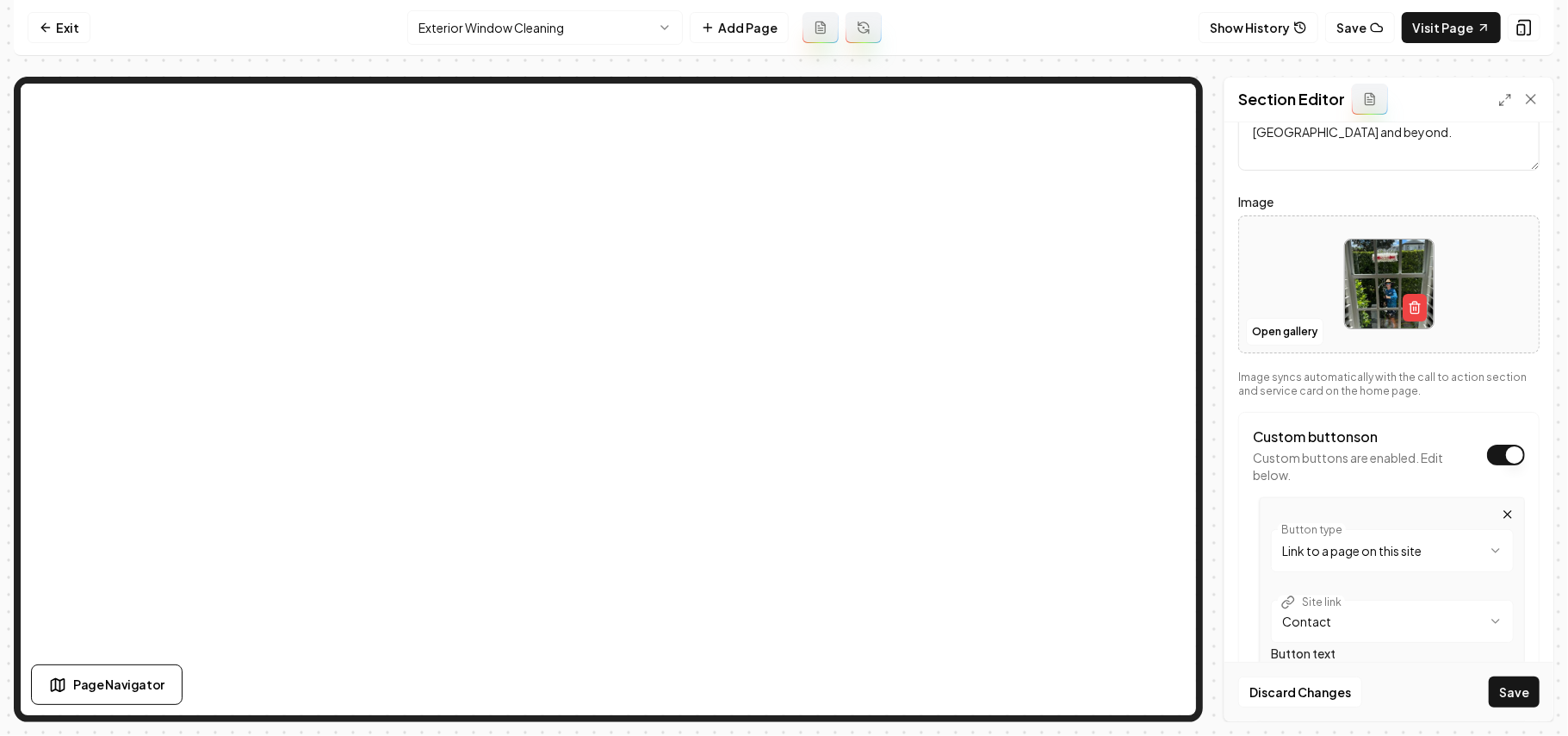
scroll to position [353, 0]
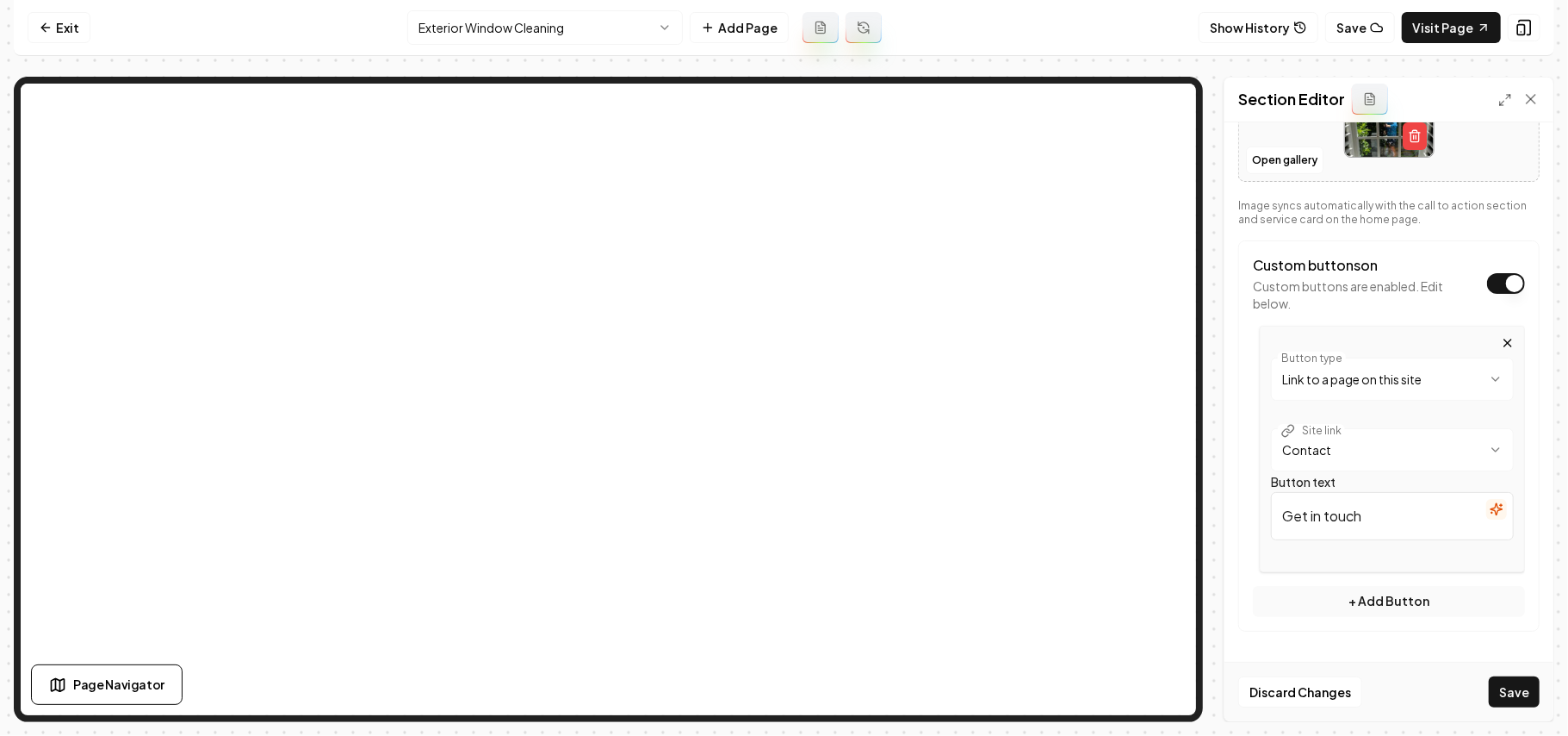
click at [1059, 446] on div "**********" at bounding box center [784, 399] width 1541 height 646
paste input "a quote"
type input "Get a quote"
click at [1453, 689] on button "Save" at bounding box center [1514, 691] width 51 height 31
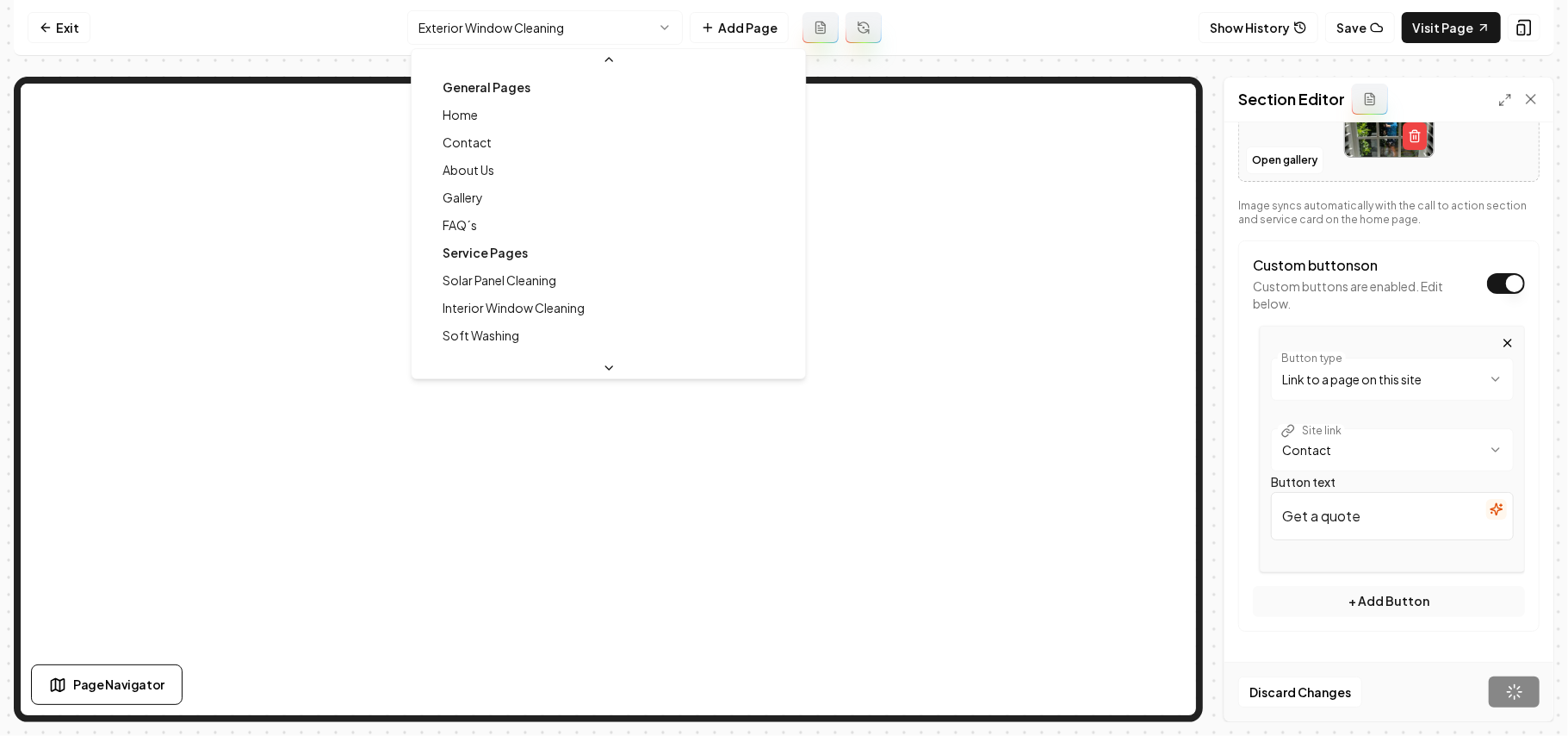
click at [493, 32] on html "**********" at bounding box center [784, 368] width 1568 height 736
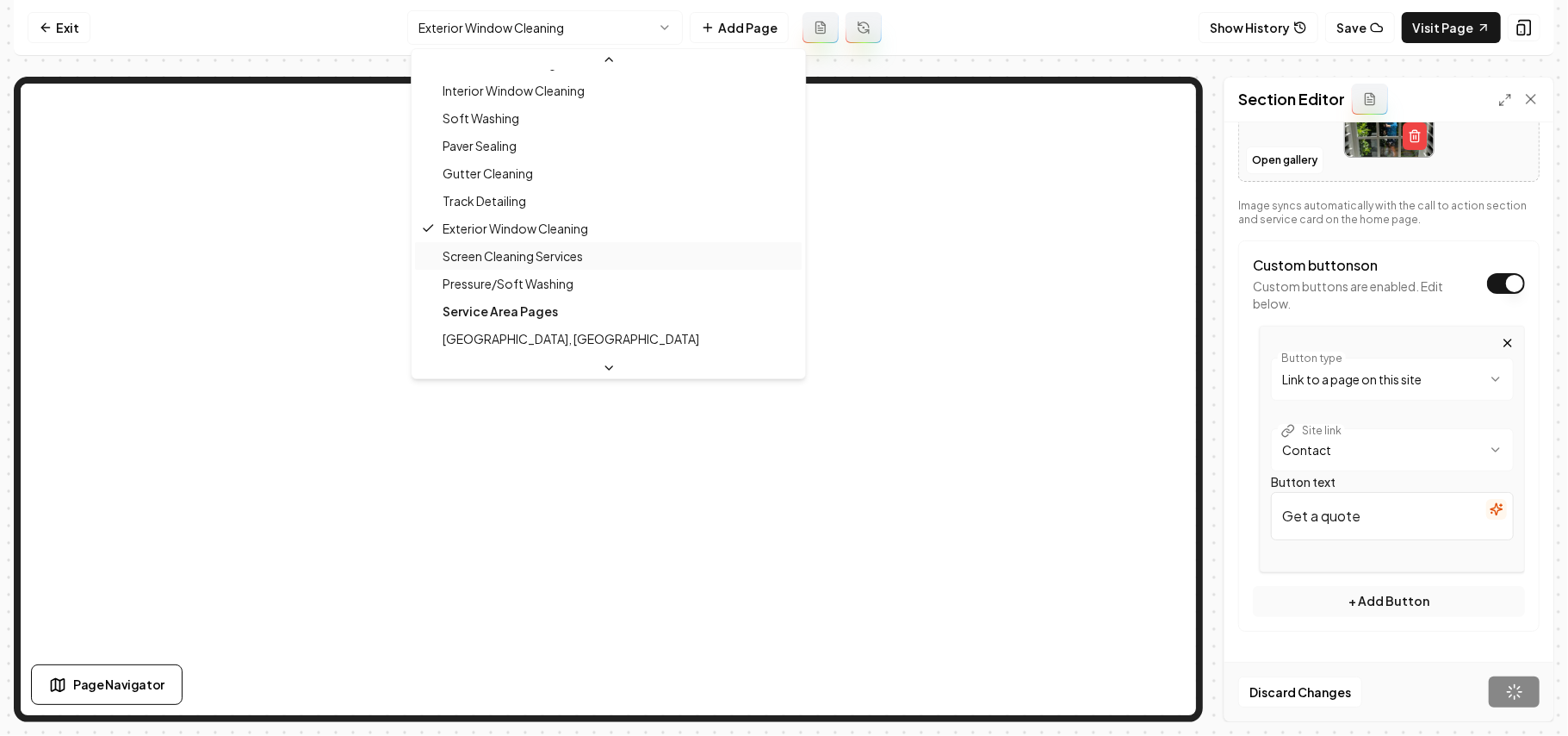
scroll to position [179, 0]
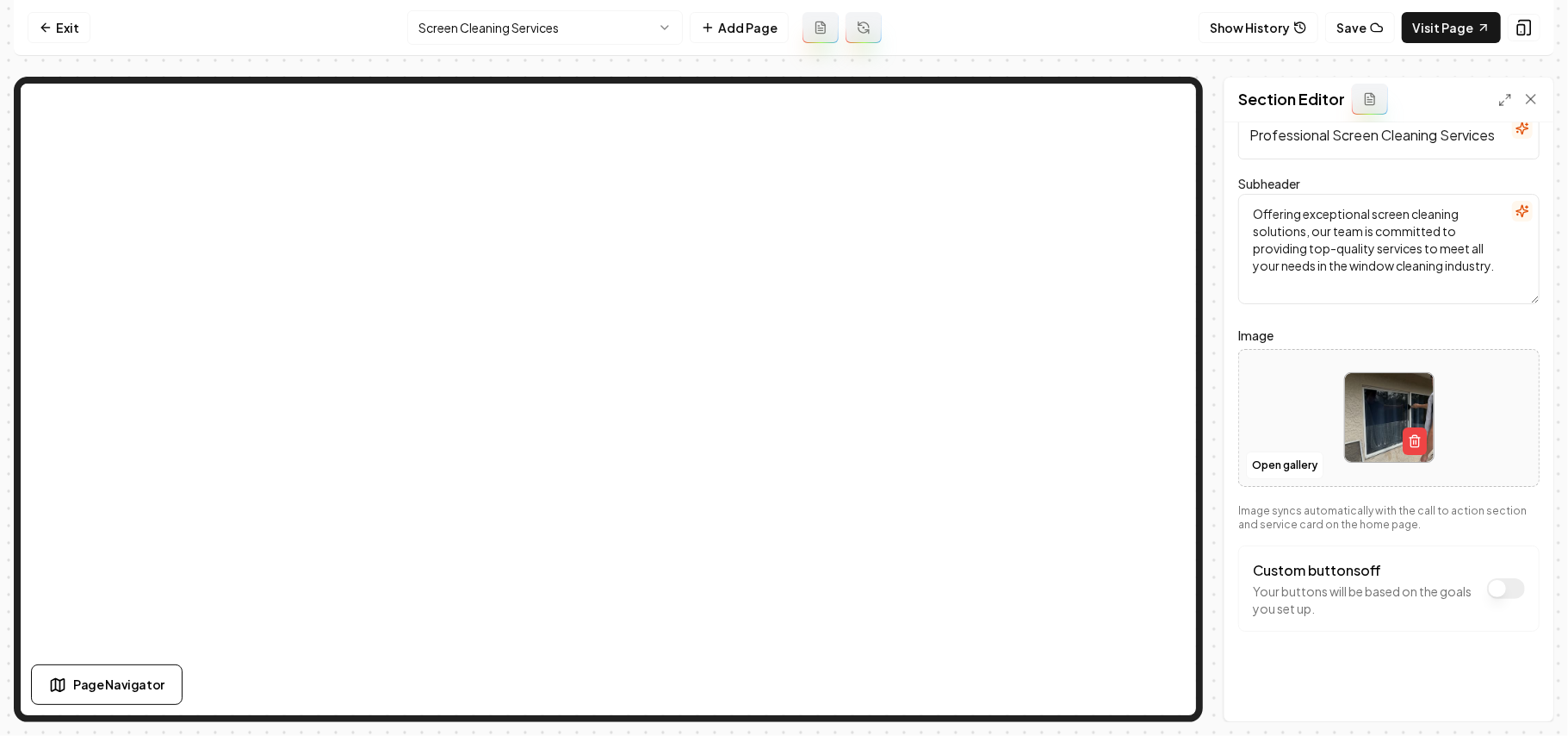
click at [1453, 584] on button "Custom buttons off" at bounding box center [1506, 588] width 38 height 21
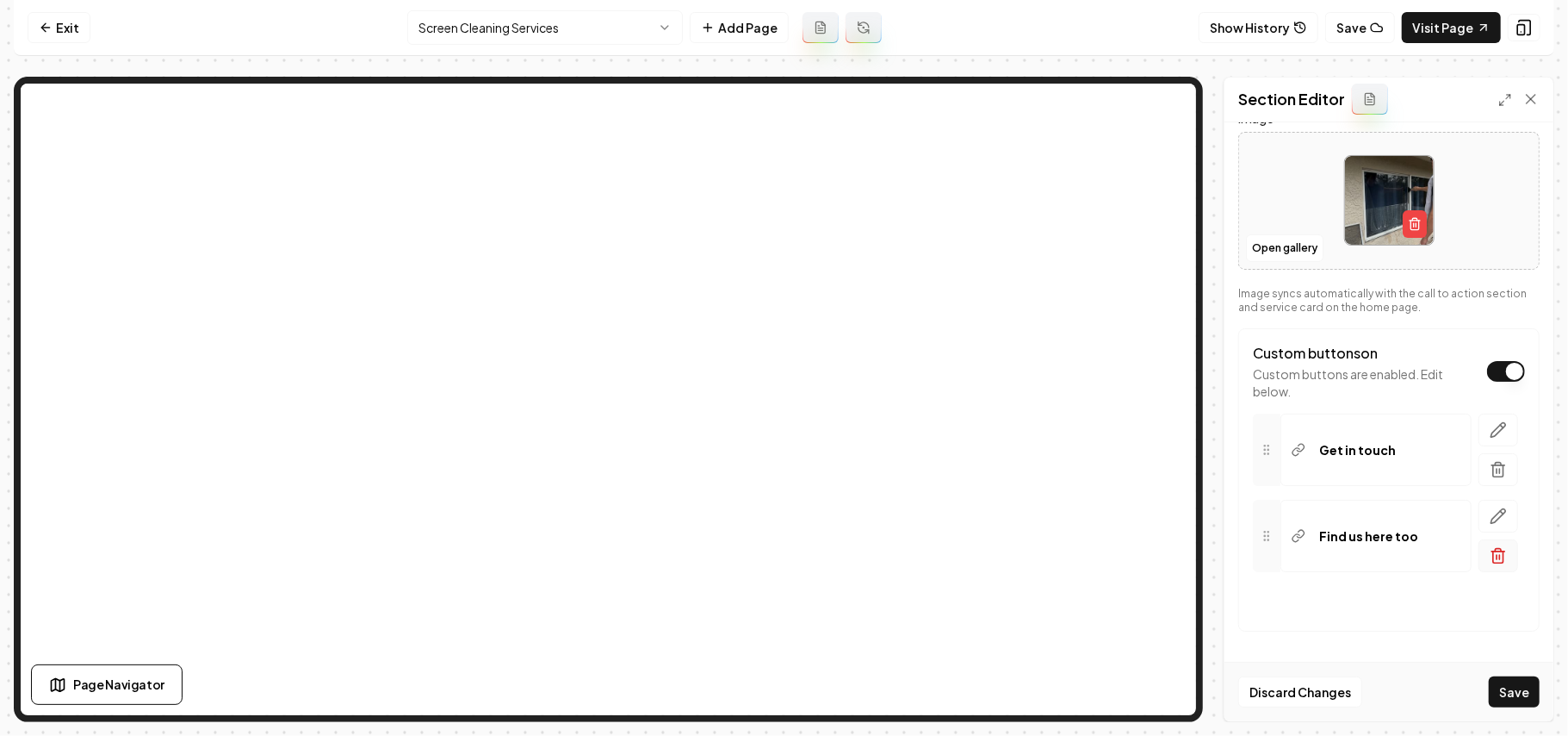
click at [1453, 557] on line "button" at bounding box center [1497, 557] width 0 height 4
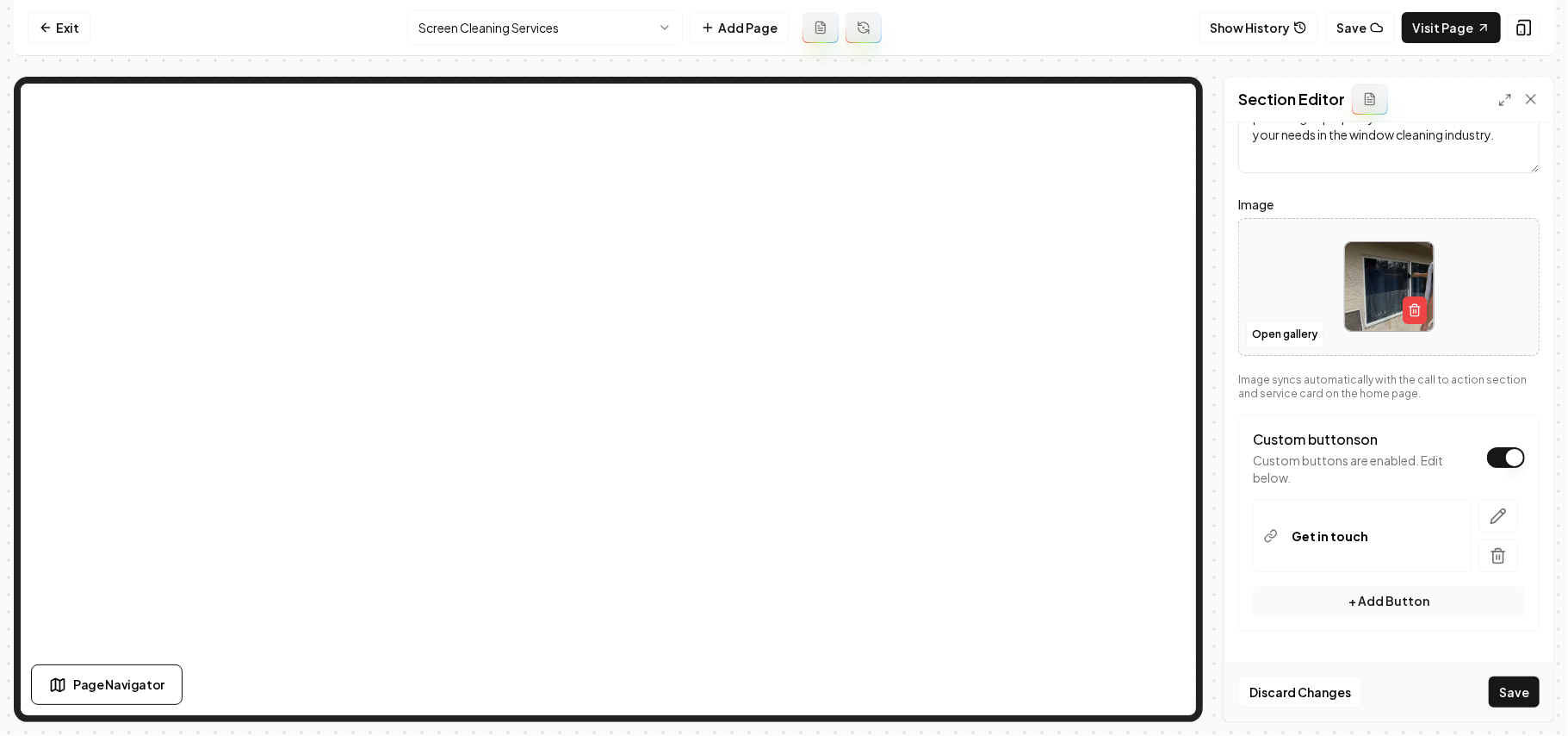
scroll to position [179, 0]
click at [1453, 516] on icon "button" at bounding box center [1498, 516] width 17 height 17
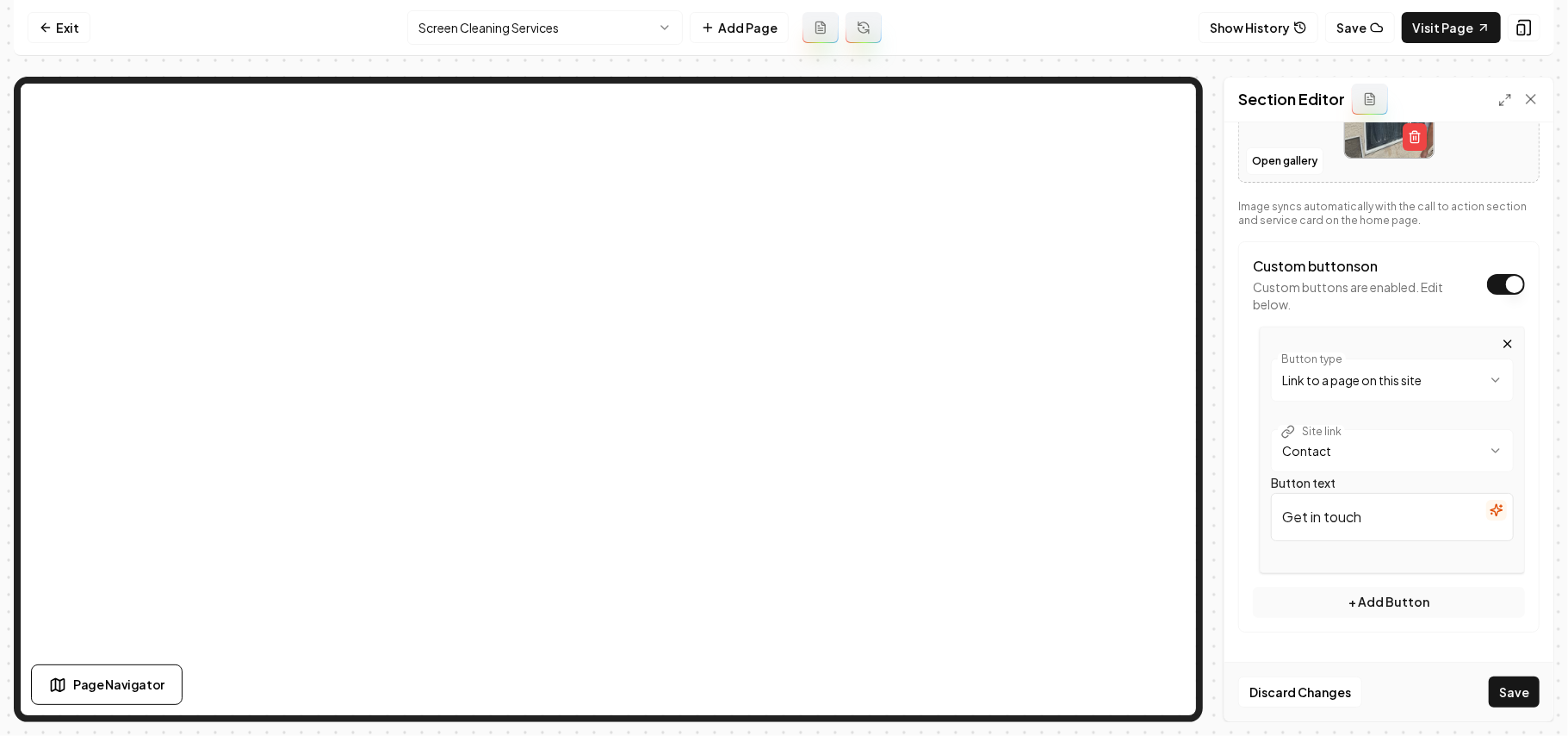
scroll to position [353, 0]
drag, startPoint x: 1418, startPoint y: 528, endPoint x: 1190, endPoint y: 522, distance: 228.1
click at [942, 436] on div "**********" at bounding box center [784, 399] width 1541 height 646
paste input "a quote"
type input "Get a quote"
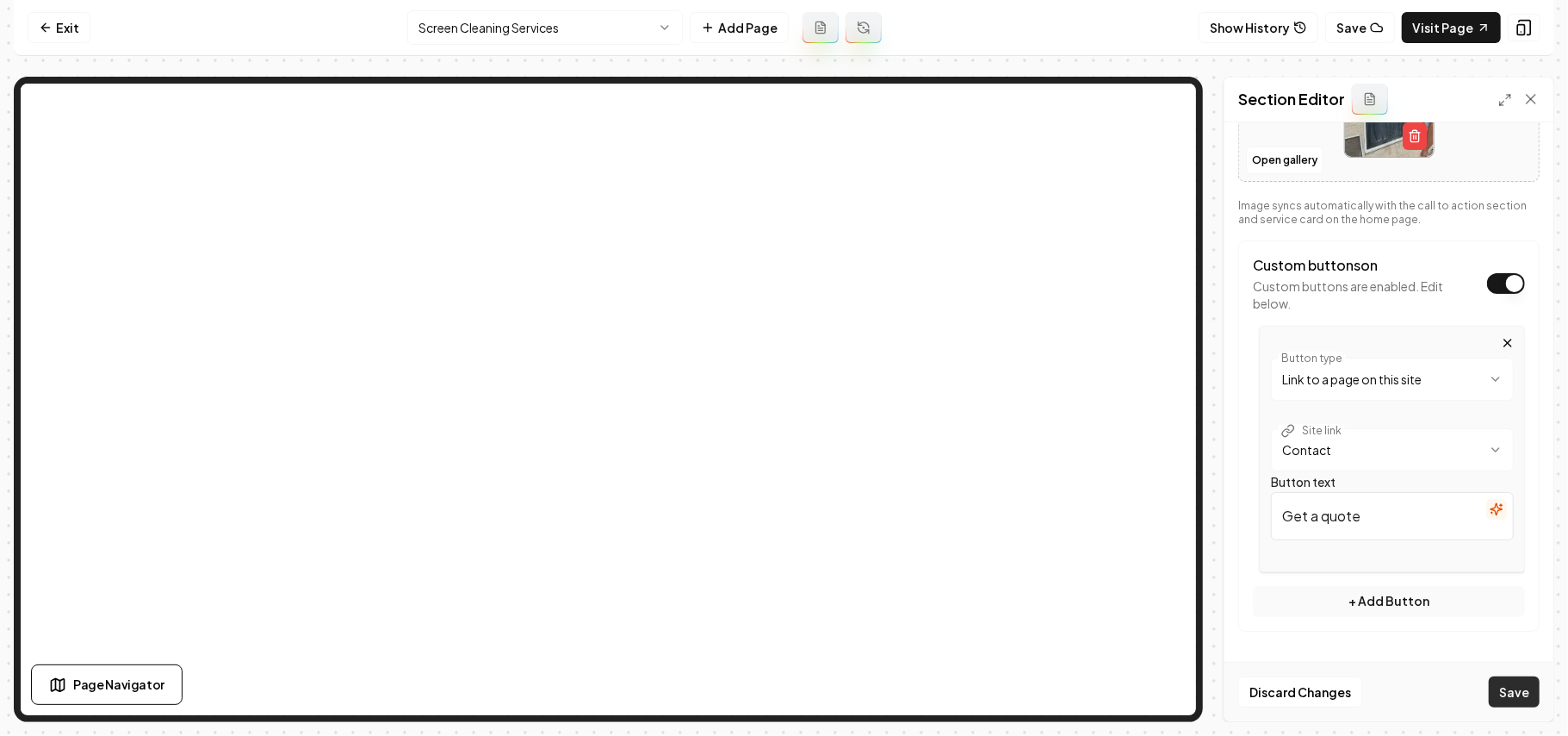
click at [1453, 689] on button "Save" at bounding box center [1514, 691] width 51 height 31
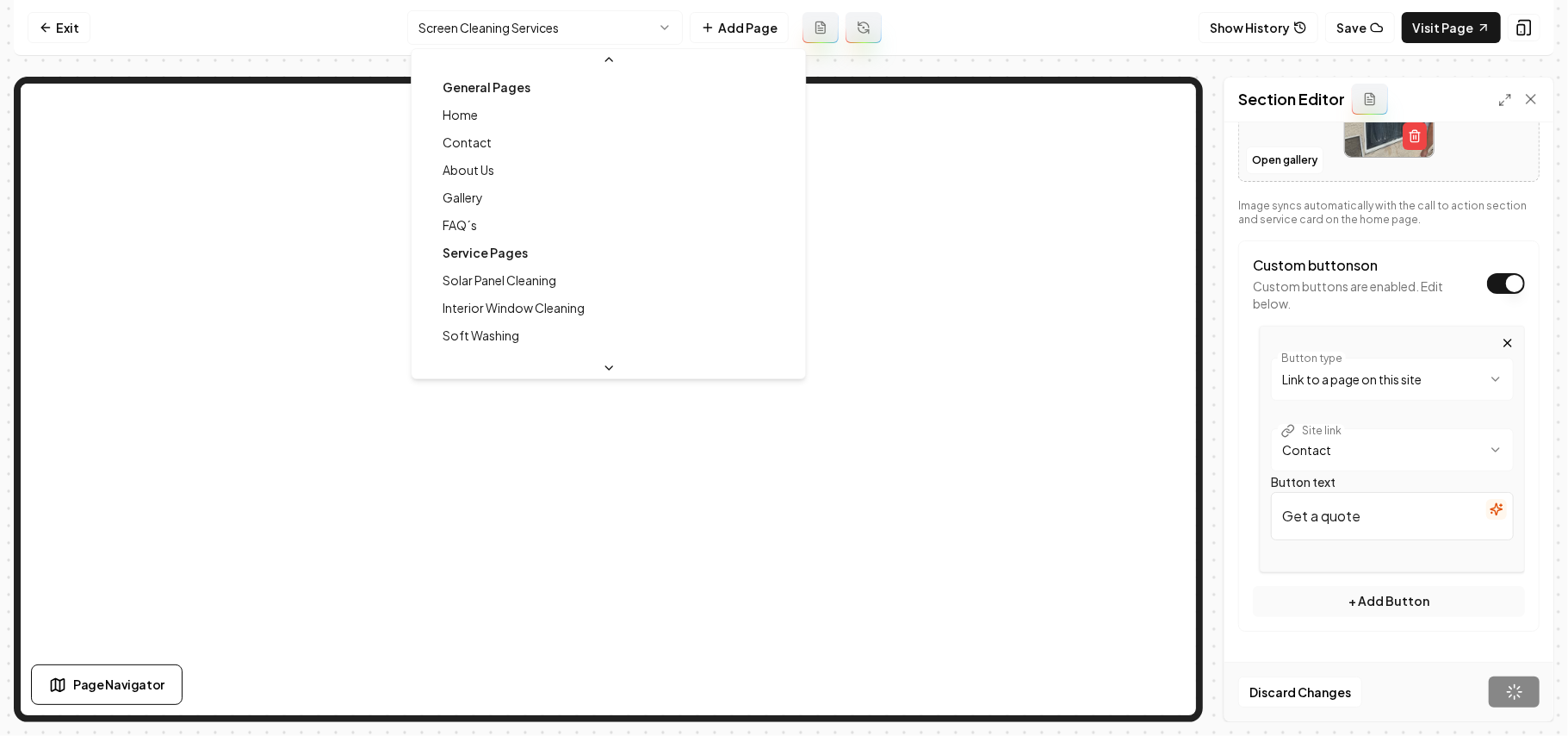
click at [422, 21] on html "**********" at bounding box center [784, 368] width 1568 height 736
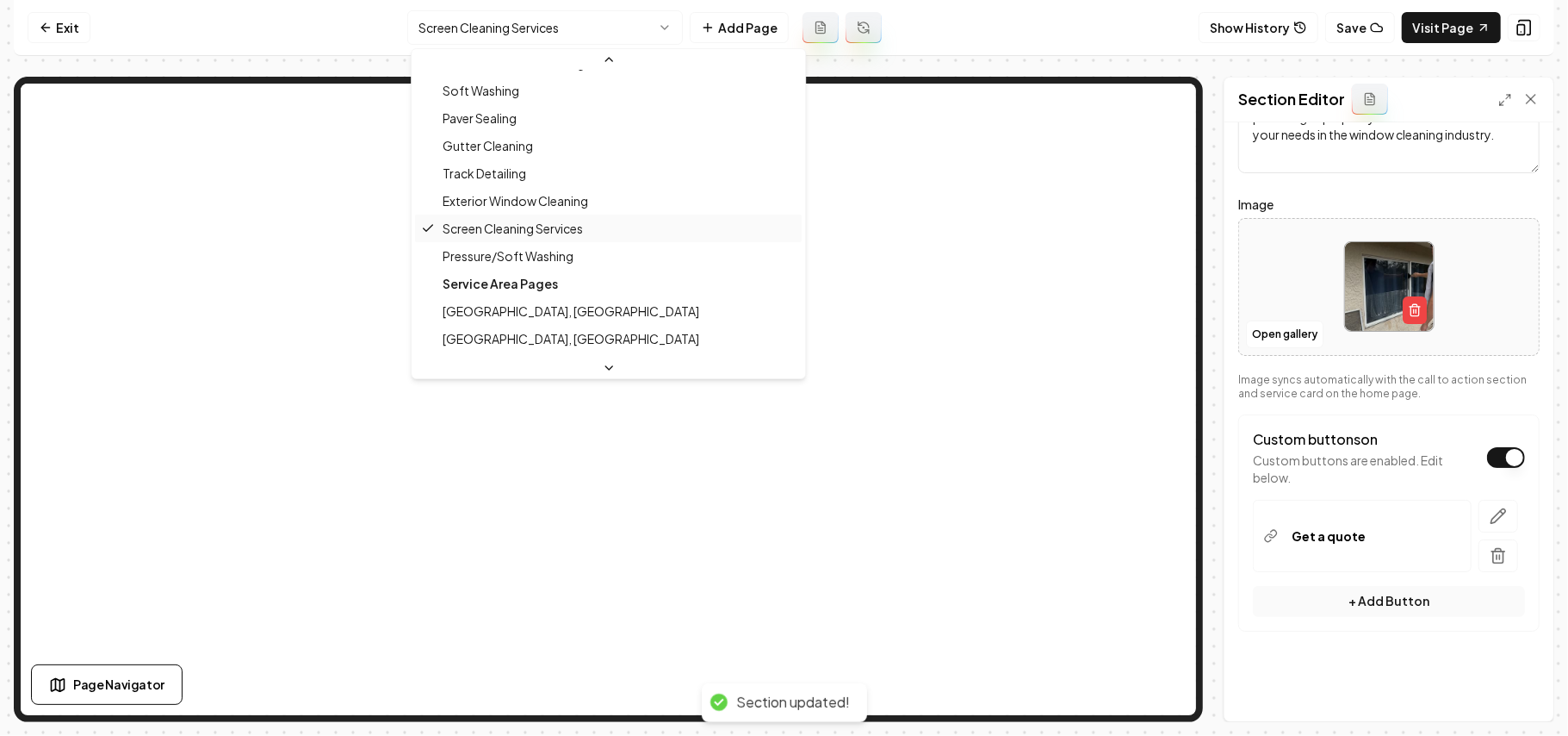
scroll to position [179, 0]
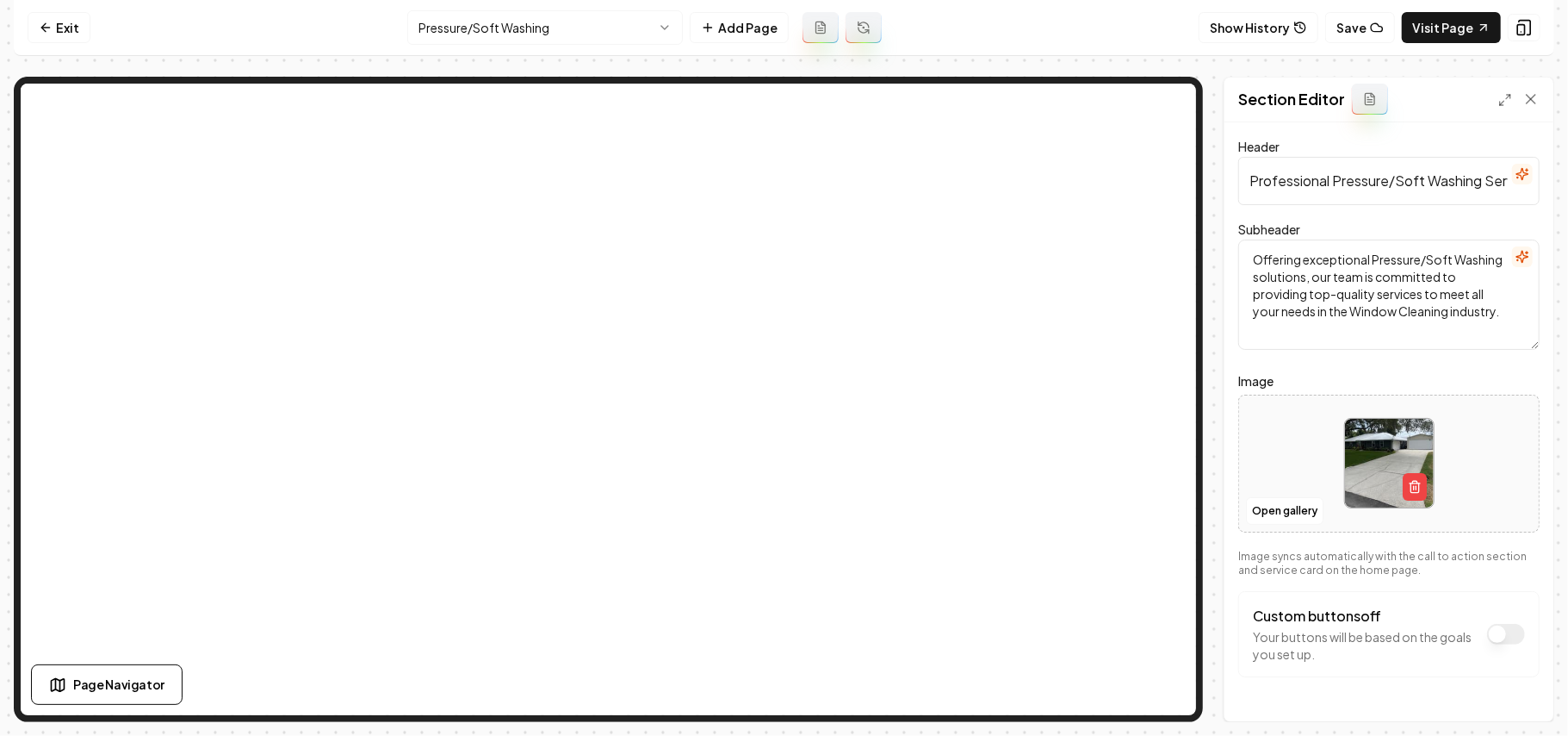
click at [1453, 628] on button "Custom buttons off" at bounding box center [1506, 634] width 38 height 21
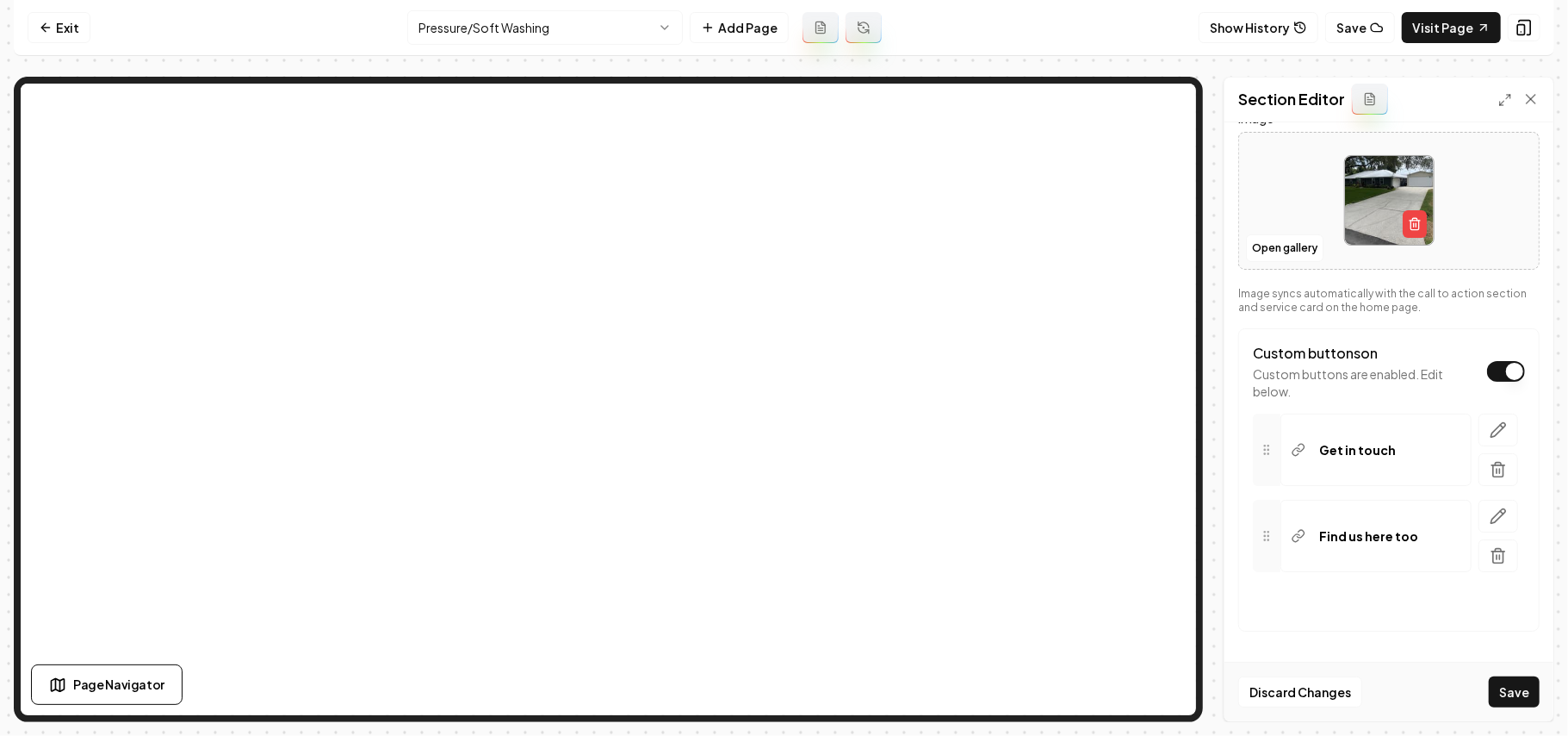
scroll to position [265, 0]
click at [1453, 573] on div "Get in touch Find us here too To pick up a draggable item, press the space bar.…" at bounding box center [1389, 493] width 272 height 186
click at [1453, 562] on icon "button" at bounding box center [1499, 557] width 11 height 12
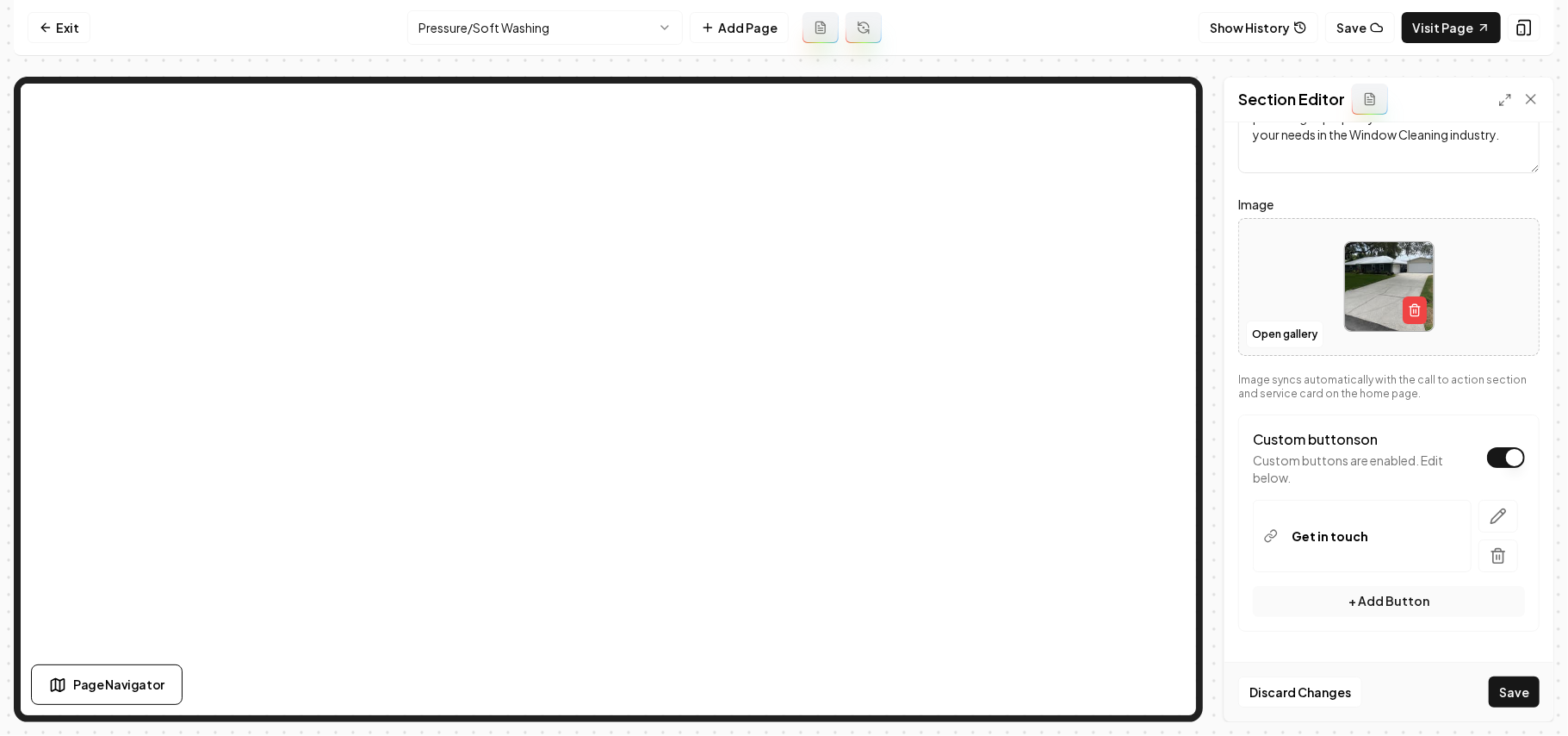
scroll to position [179, 0]
click at [1453, 510] on button "button" at bounding box center [1498, 516] width 39 height 33
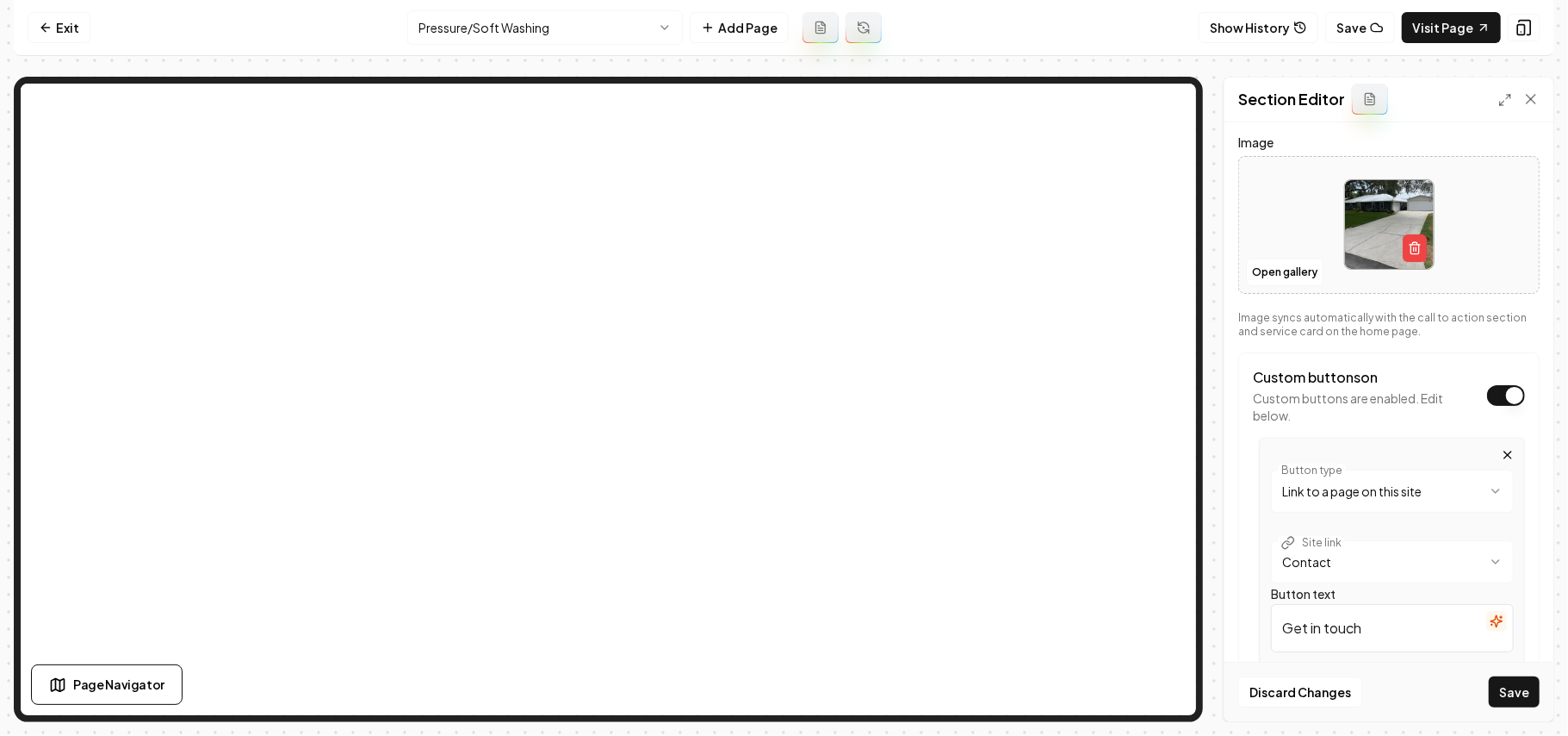
scroll to position [353, 0]
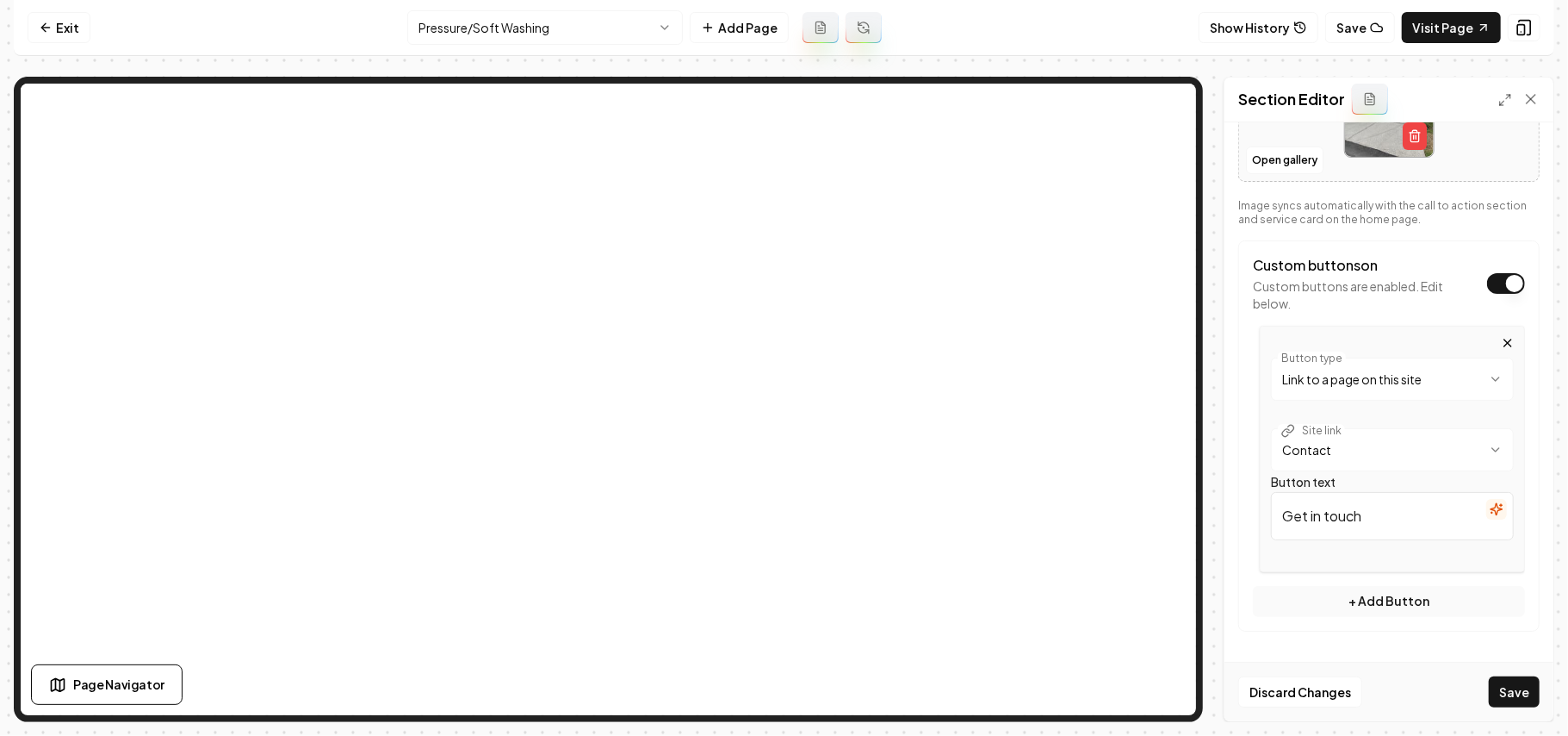
click at [925, 384] on div "**********" at bounding box center [784, 399] width 1541 height 646
paste input "a quote"
type input "Get a quote"
click at [1453, 689] on button "Save" at bounding box center [1514, 691] width 51 height 31
click at [524, 15] on html "**********" at bounding box center [784, 368] width 1568 height 736
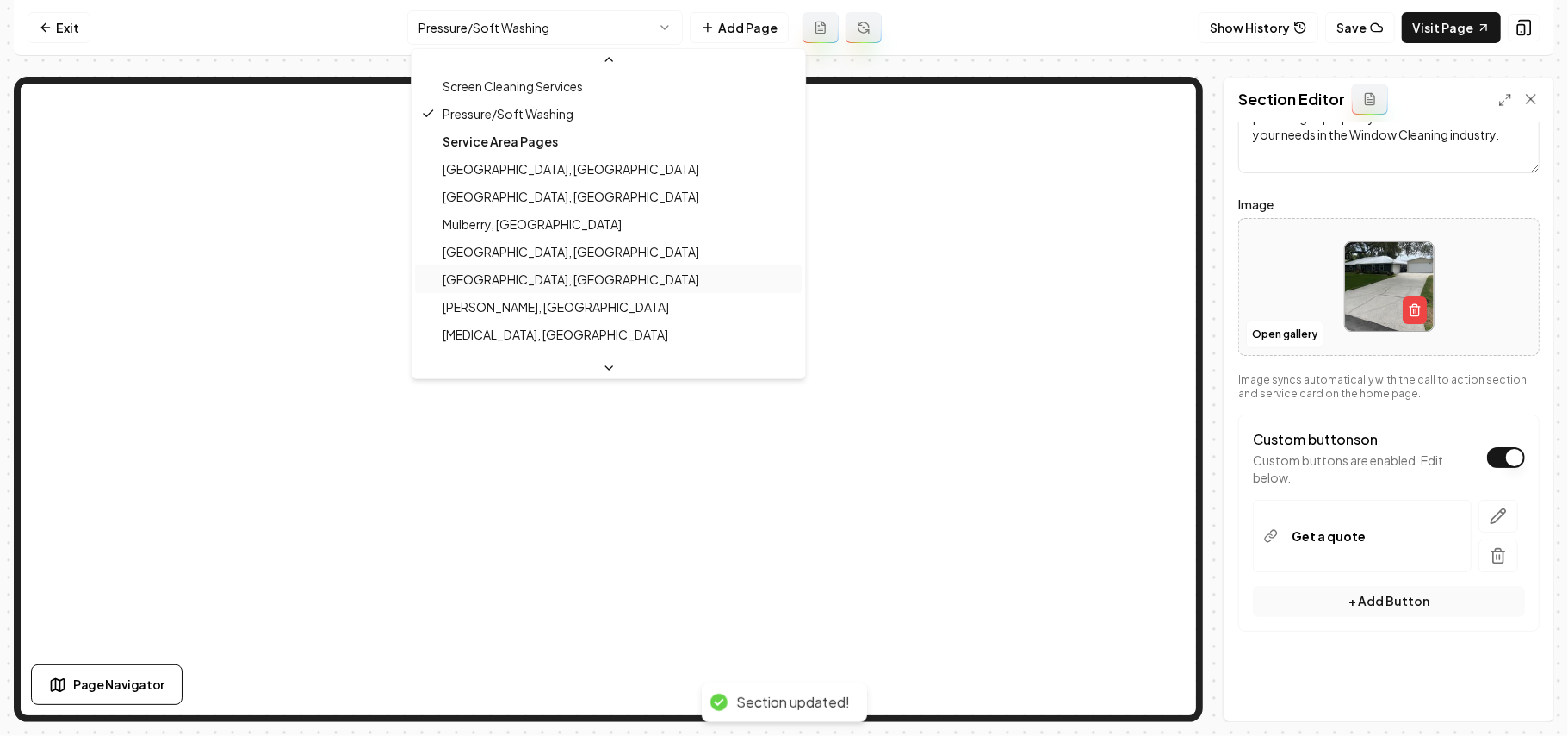
scroll to position [179, 0]
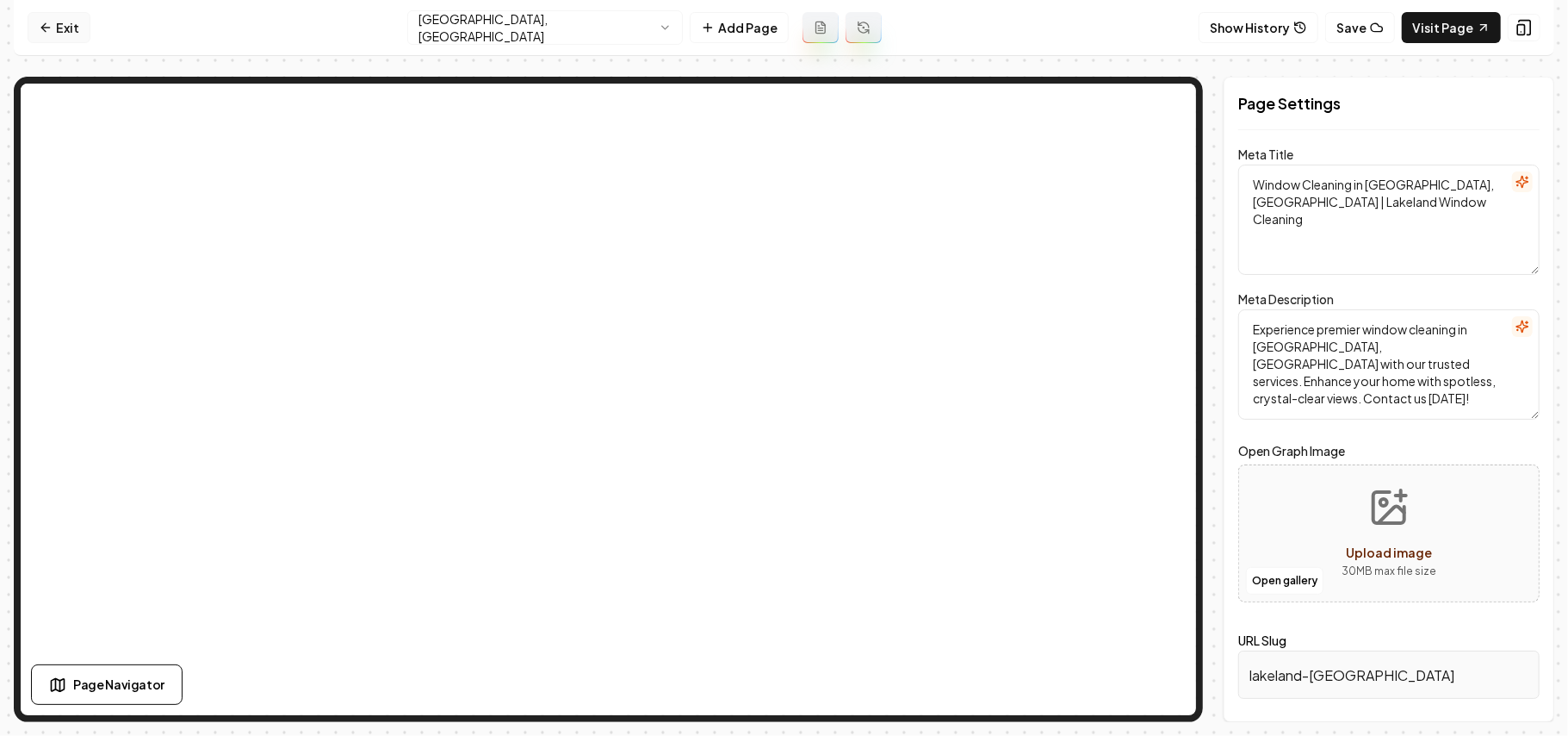
click at [32, 21] on link "Exit" at bounding box center [59, 27] width 63 height 31
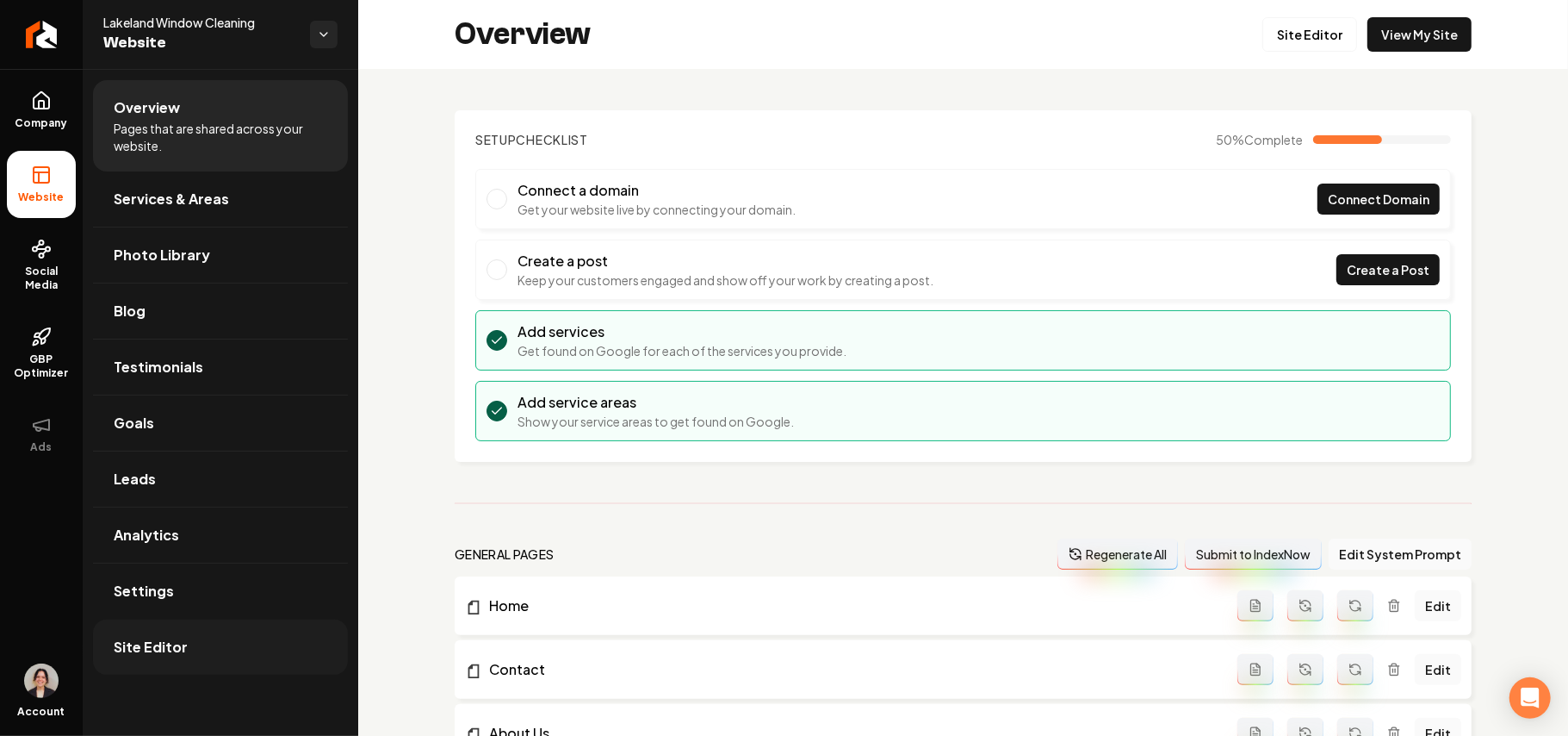
click at [174, 650] on span "Site Editor" at bounding box center [150, 646] width 74 height 21
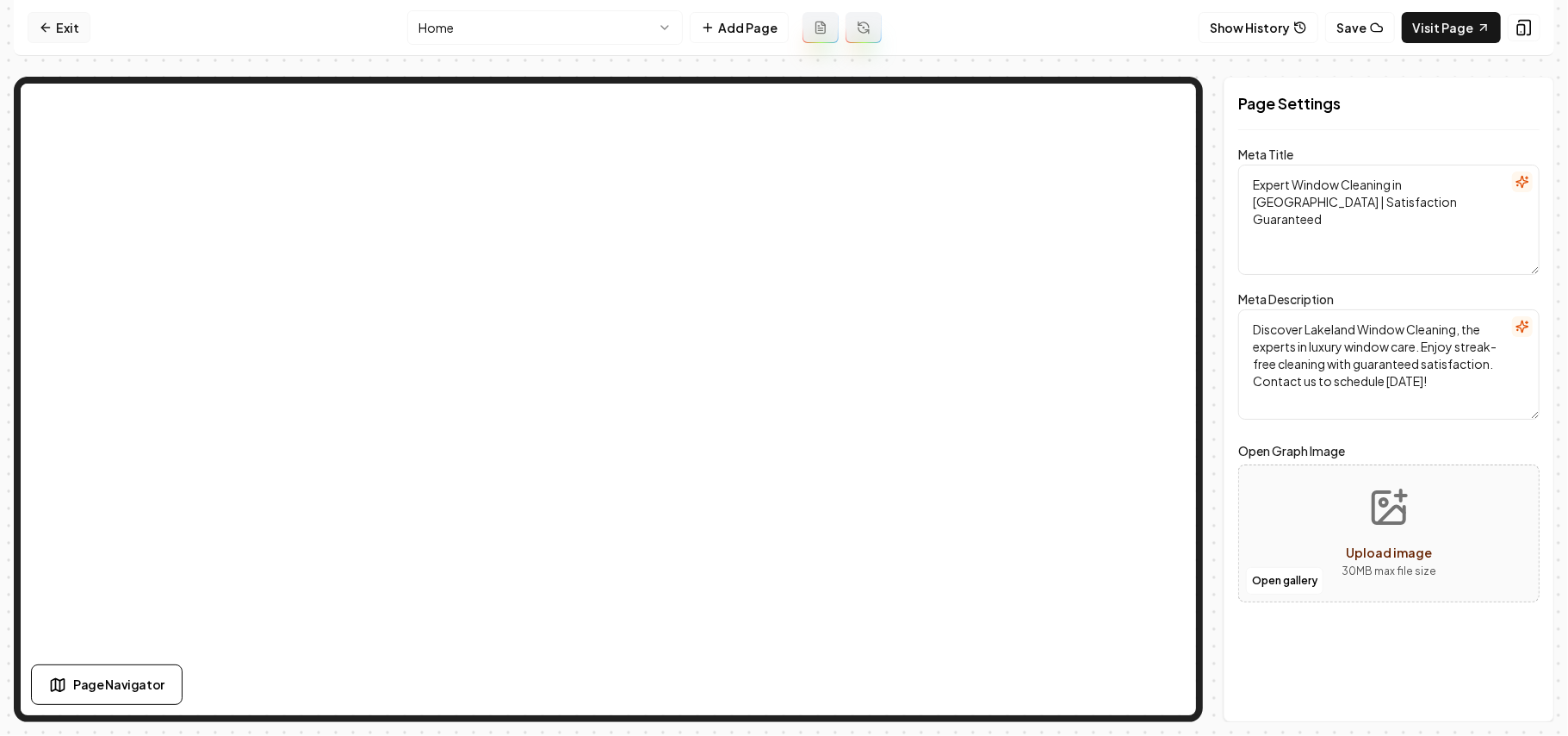
click at [56, 24] on link "Exit" at bounding box center [59, 27] width 63 height 31
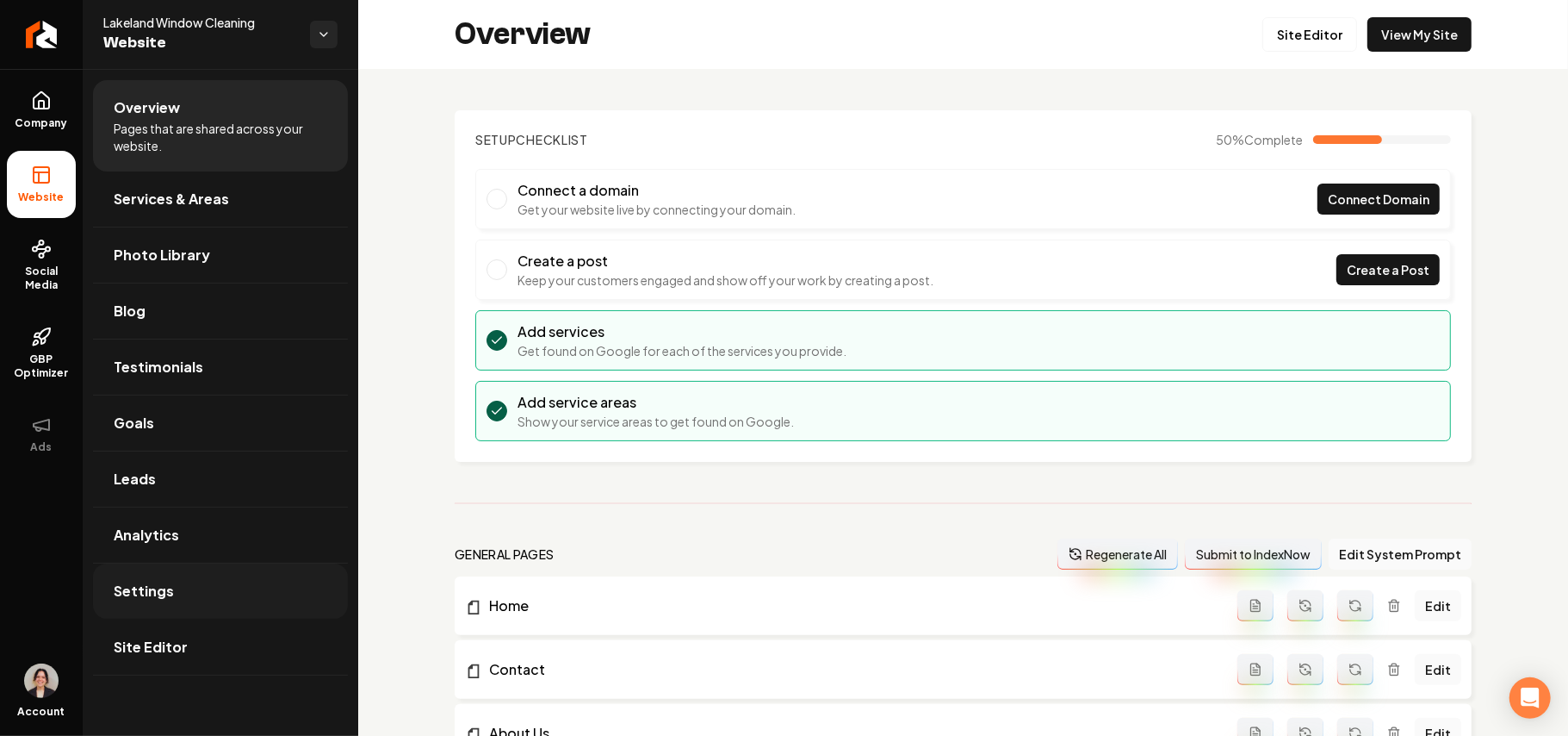
click at [214, 607] on link "Settings" at bounding box center [220, 591] width 255 height 56
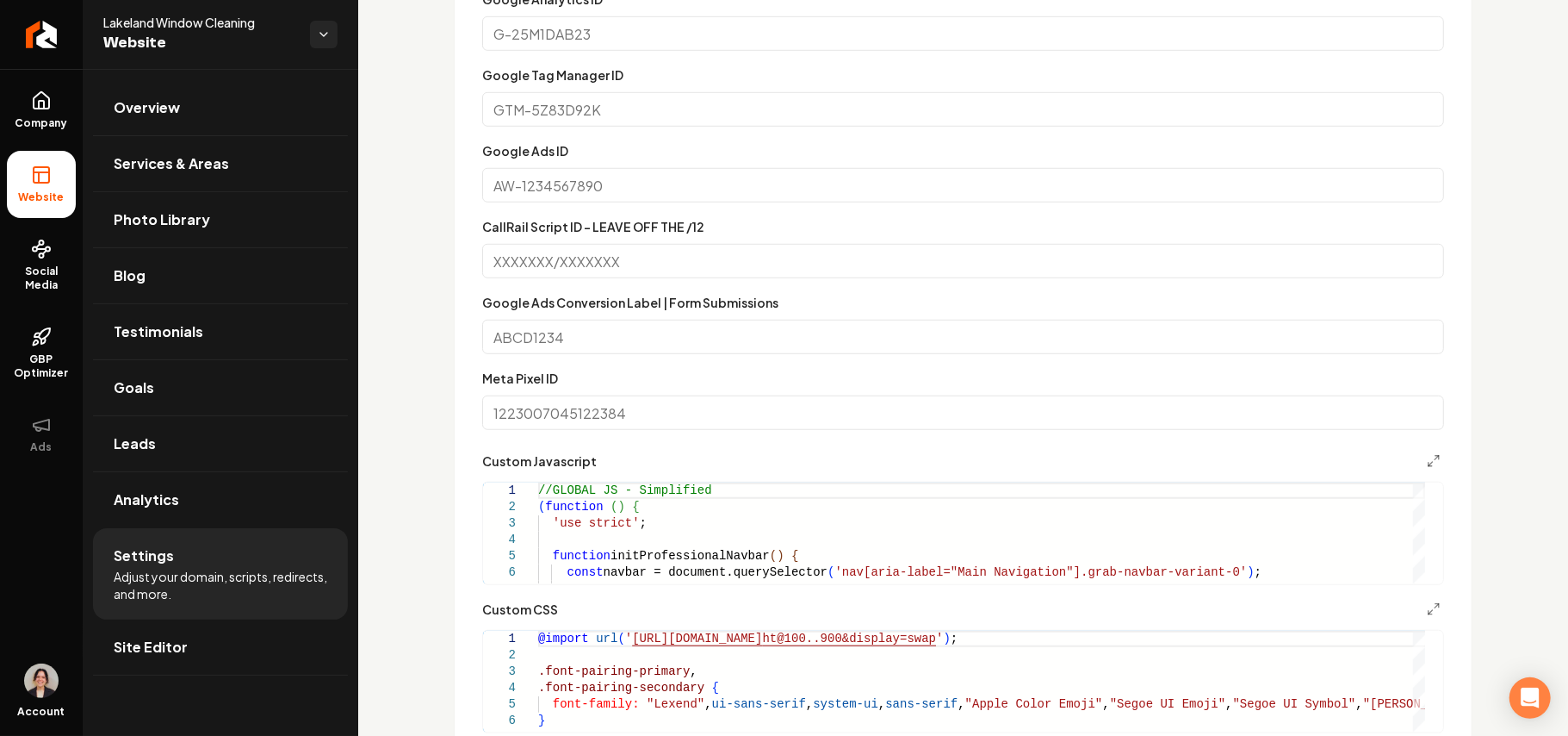
scroll to position [1158, 0]
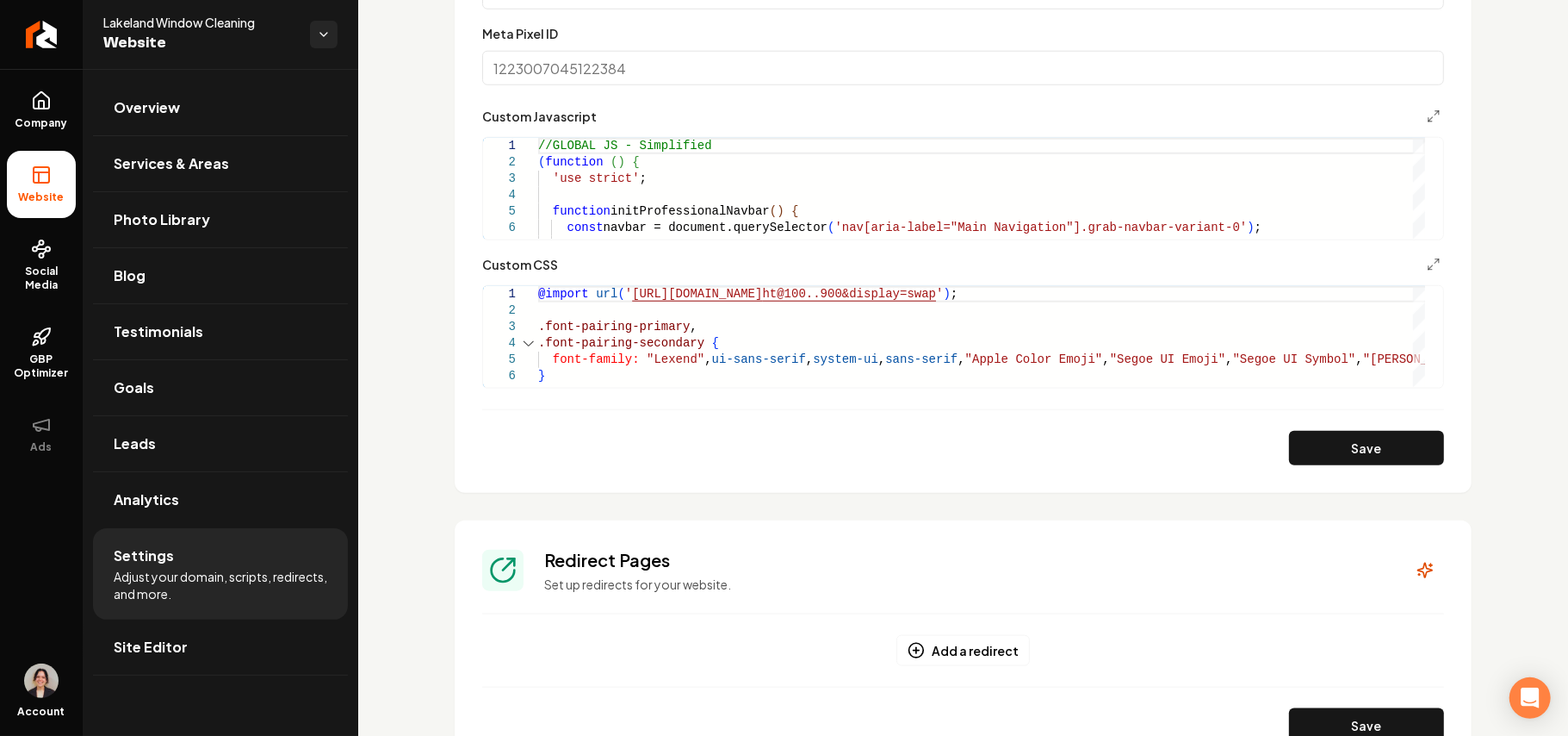
click at [1427, 118] on section "Tracking and Custom Code This custom code will be applied site-wide. Do not use…" at bounding box center [963, 14] width 1018 height 956
click at [1427, 112] on icon "Main content area" at bounding box center [1434, 116] width 13 height 13
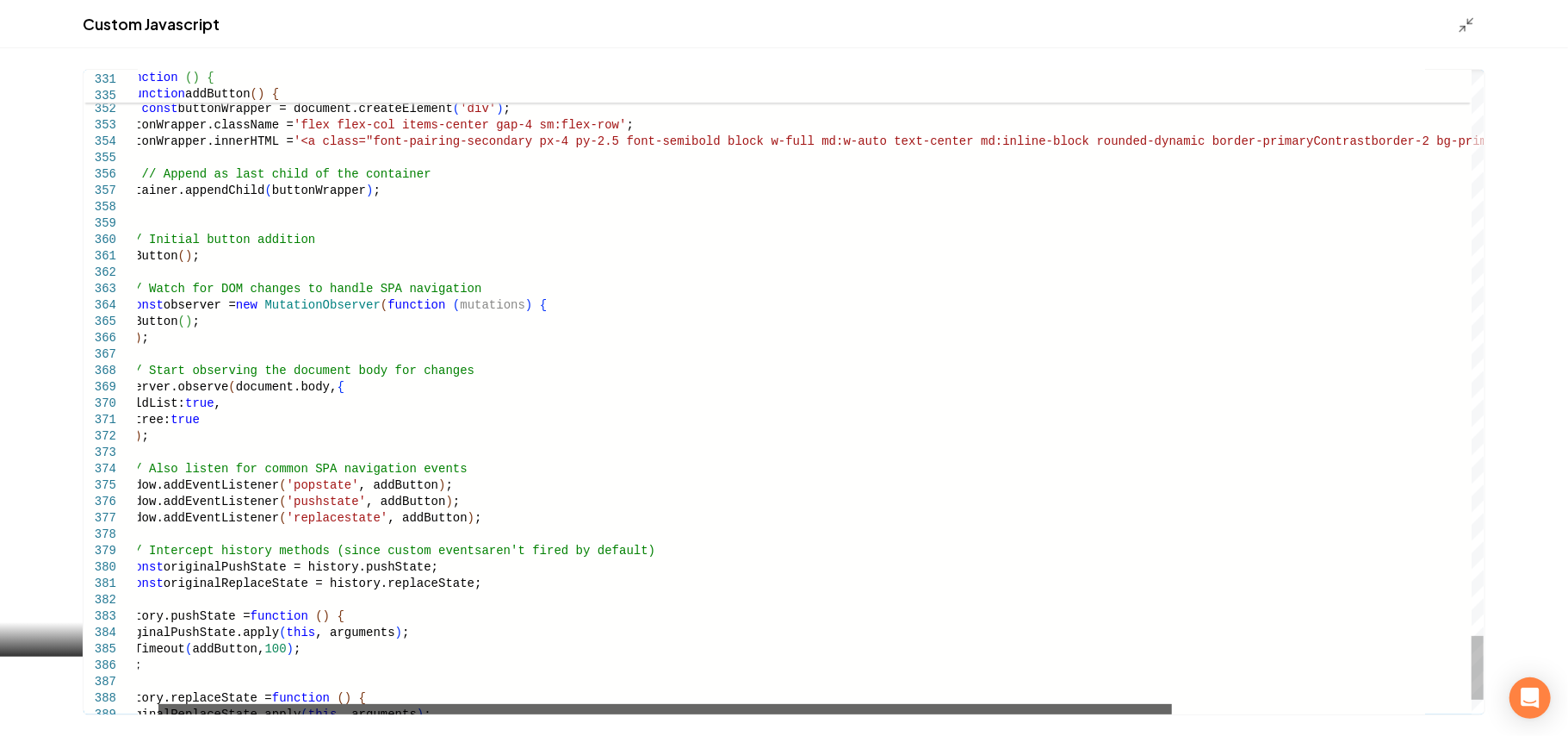
click at [1172, 689] on div "Main content area" at bounding box center [665, 709] width 1014 height 11
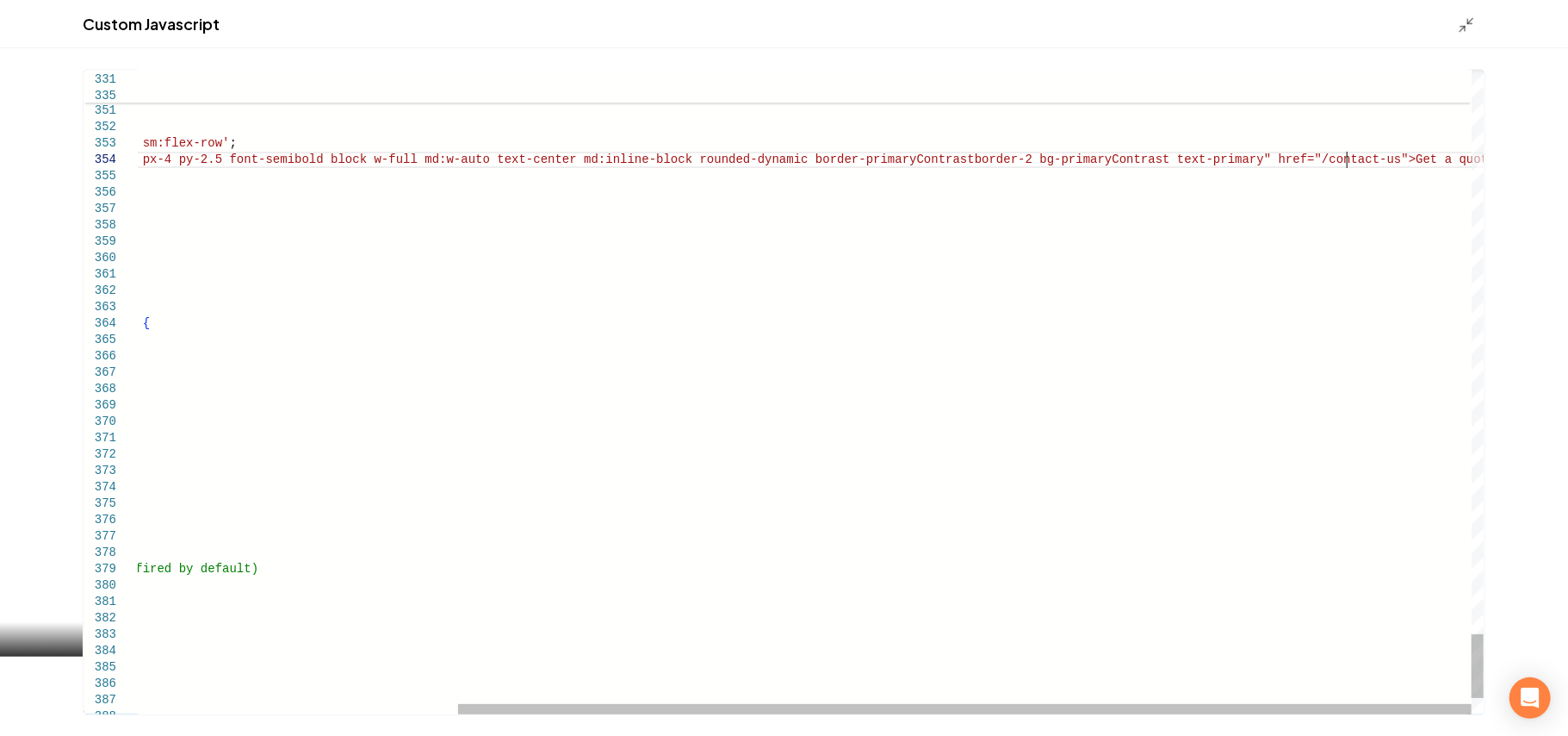
scroll to position [49, 1631]
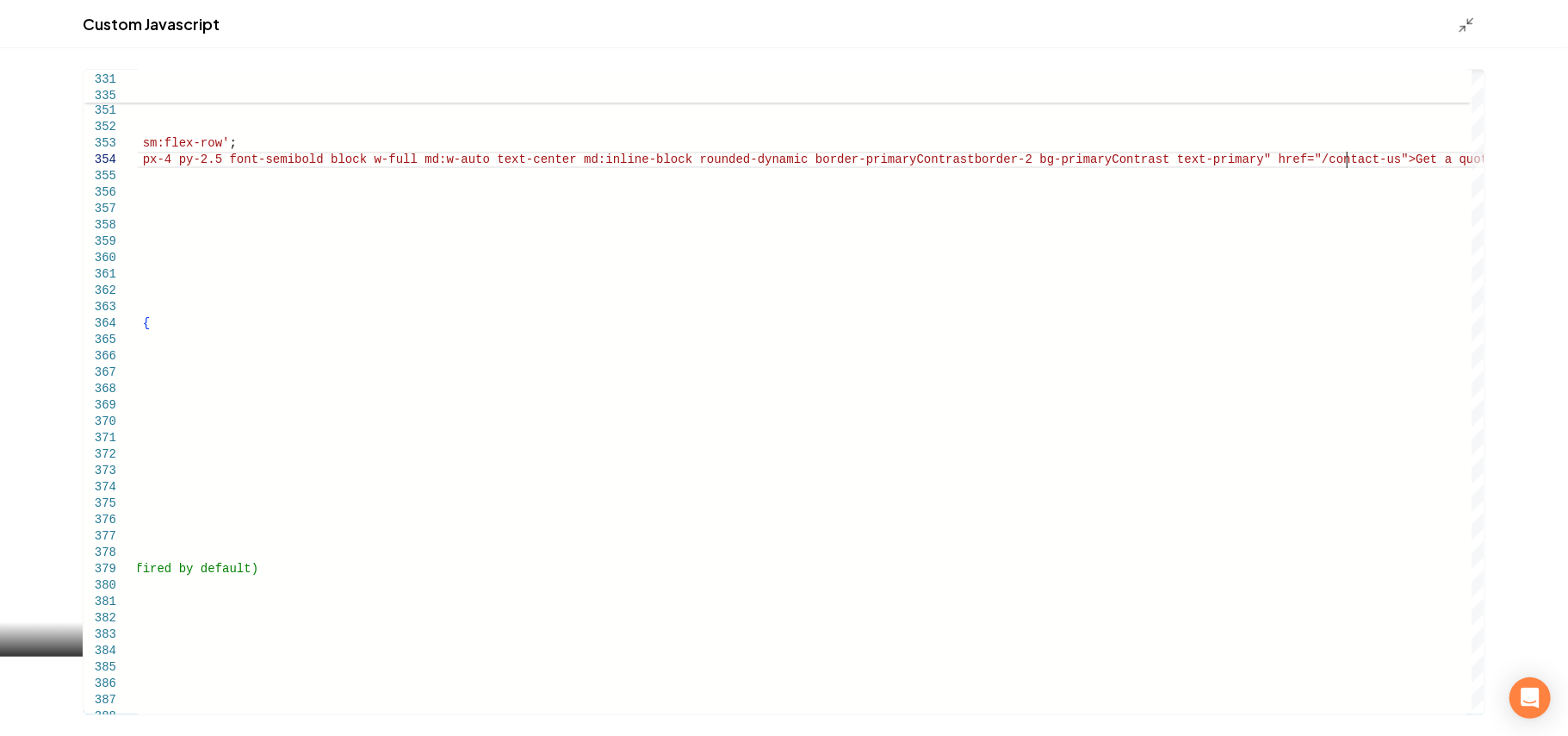
type textarea "**********"
click at [1453, 21] on div "Custom Javascript" at bounding box center [784, 24] width 1568 height 48
click at [1453, 21] on icon "Main content area" at bounding box center [1466, 24] width 17 height 17
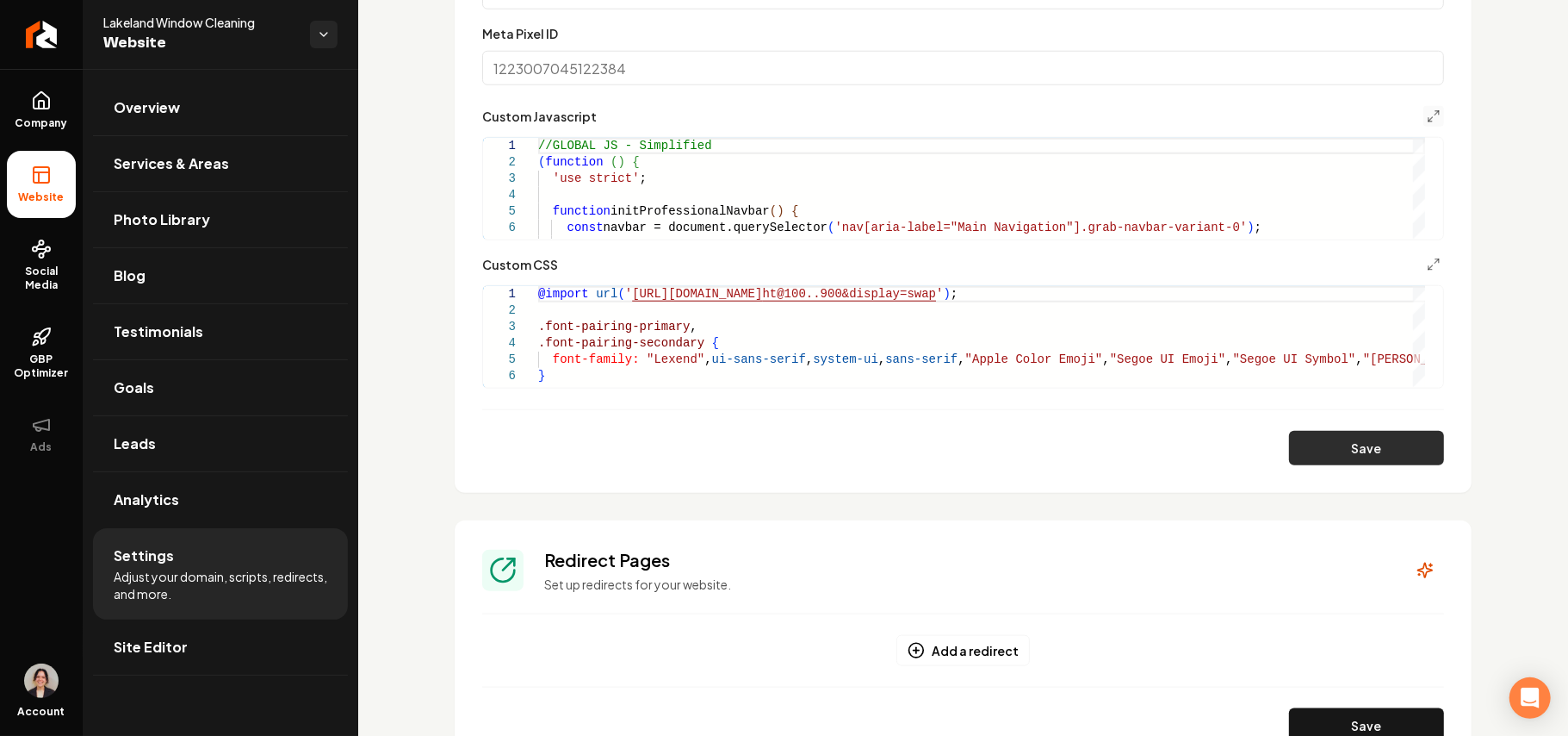
click at [1366, 457] on button "Save" at bounding box center [1367, 448] width 155 height 34
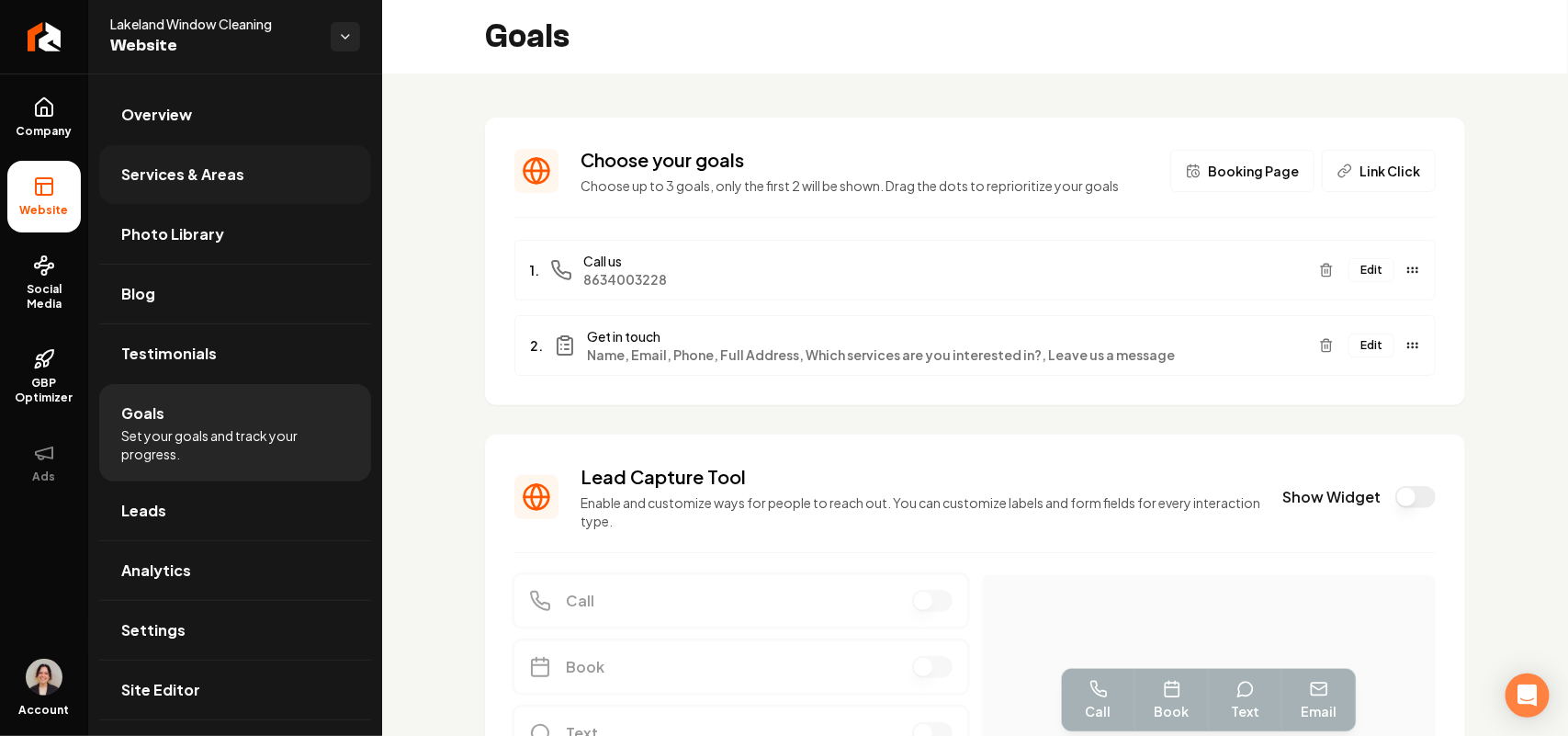
click at [203, 184] on span "Services & Areas" at bounding box center [182, 174] width 123 height 22
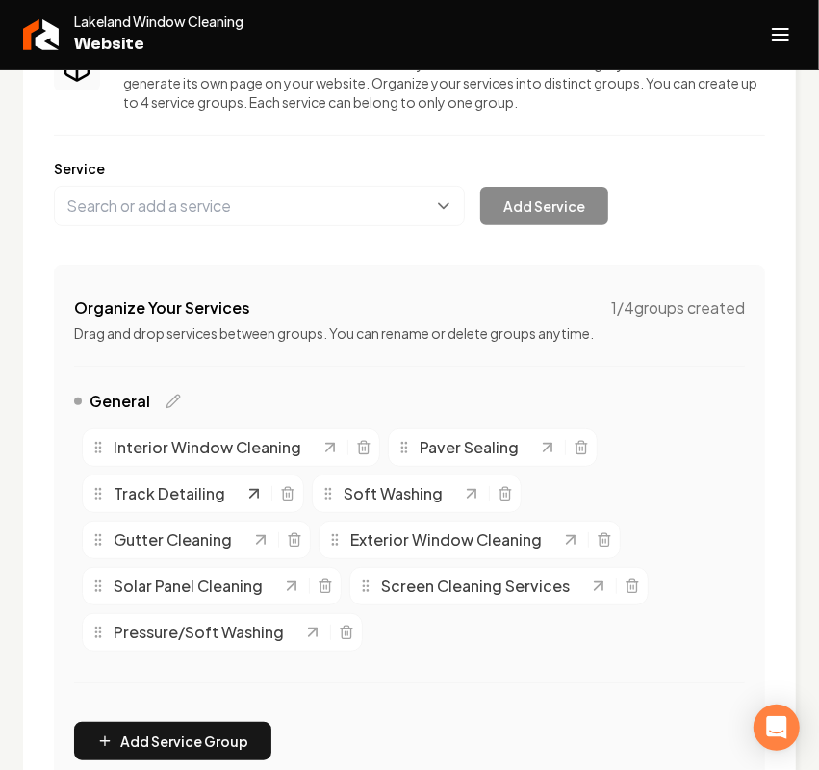
scroll to position [241, 0]
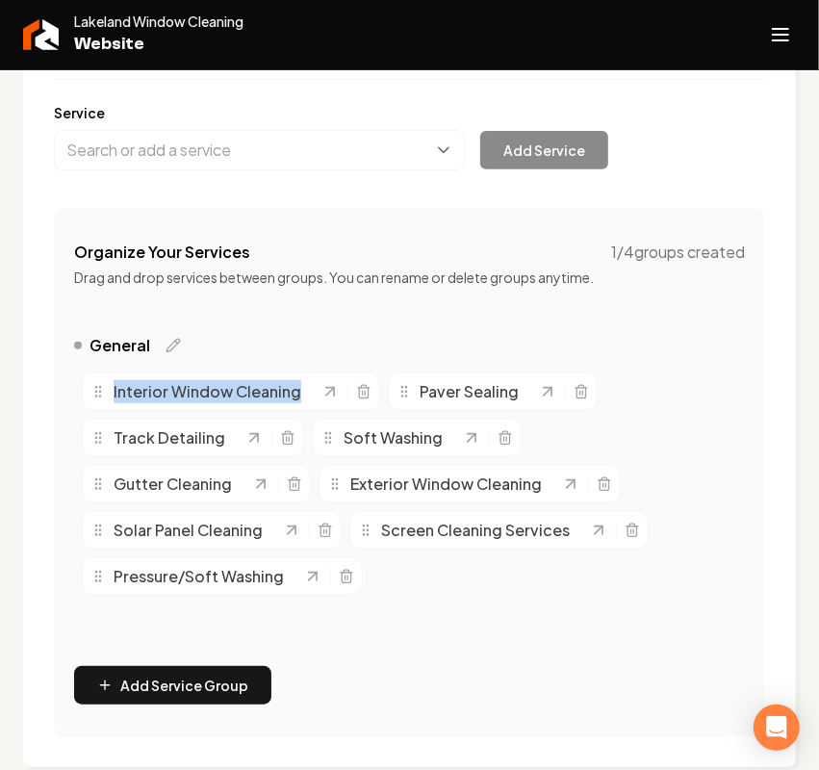
drag, startPoint x: 69, startPoint y: 387, endPoint x: 372, endPoint y: 396, distance: 303.3
click at [372, 396] on div "Organize Your Services 1 / 4 groups created Drag and drop services between grou…" at bounding box center [409, 472] width 711 height 527
copy div "Interior Window Cleaning"
click at [780, 41] on icon "Open navigation menu" at bounding box center [780, 34] width 23 height 31
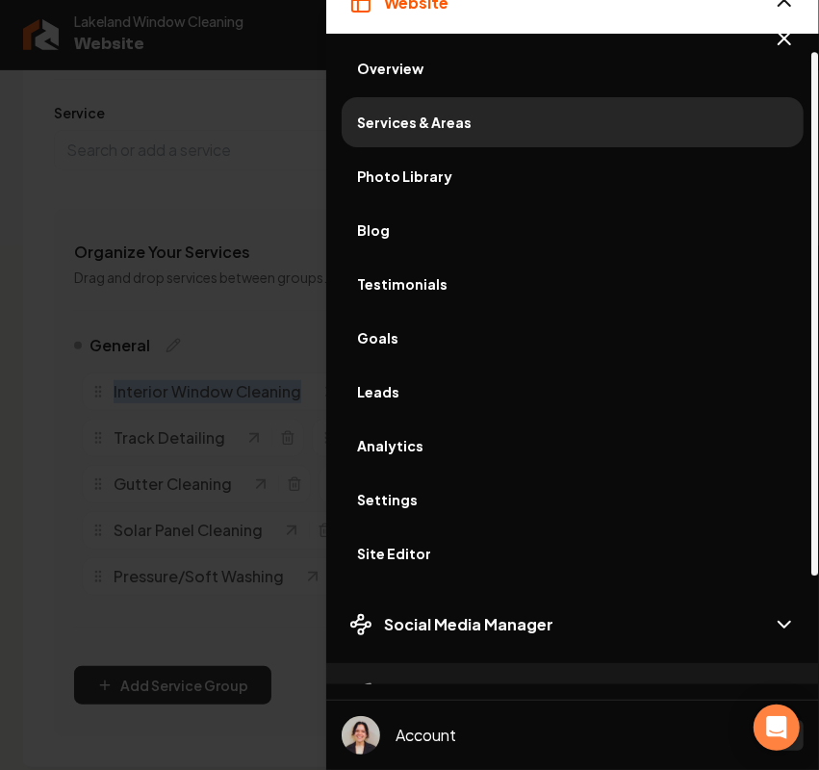
scroll to position [212, 0]
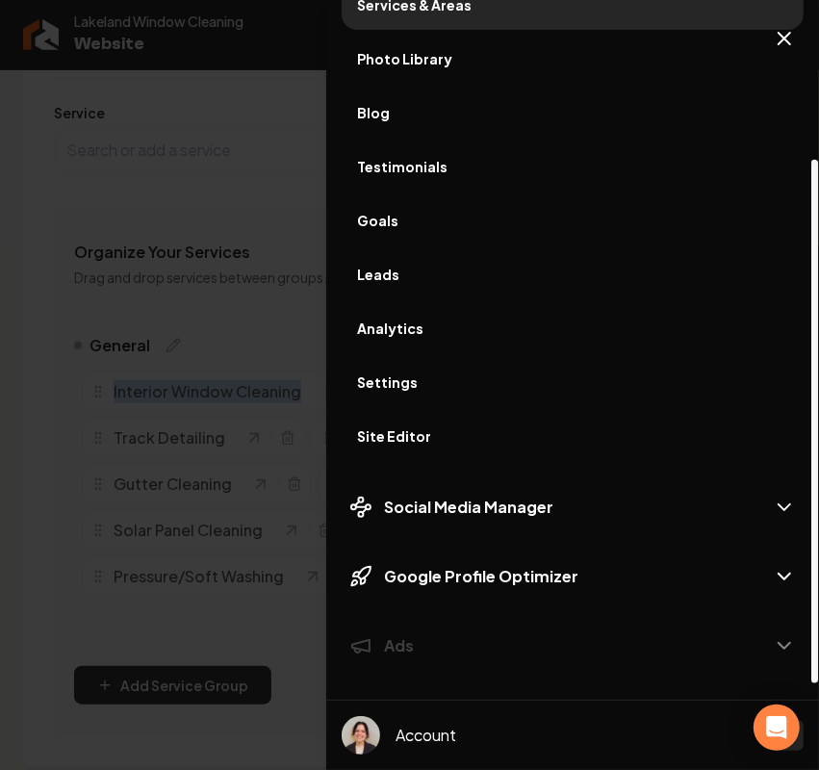
click at [433, 436] on span "Site Editor" at bounding box center [572, 435] width 431 height 19
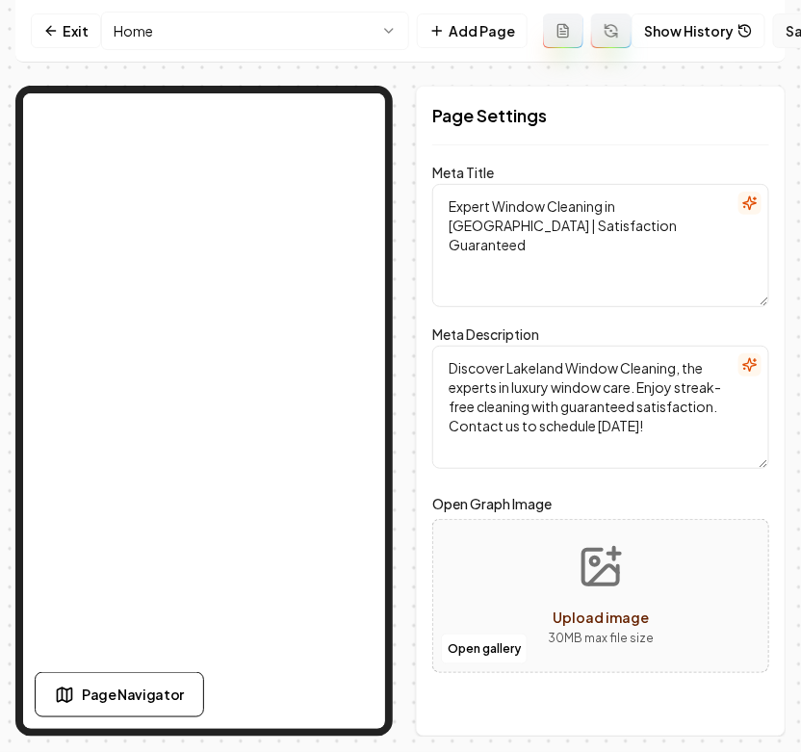
click at [781, 37] on button "Save" at bounding box center [812, 30] width 78 height 35
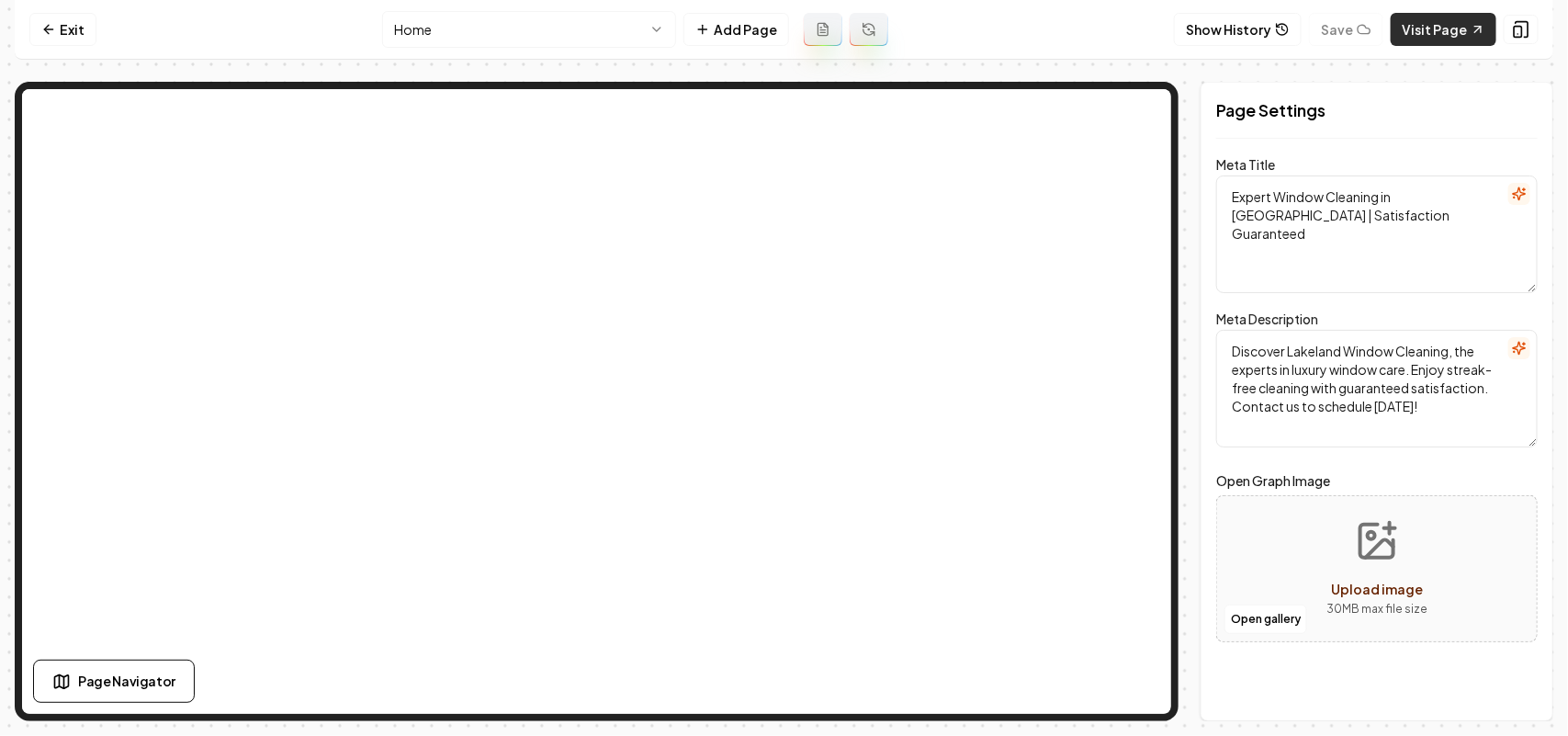
click at [1466, 25] on link "Visit Page" at bounding box center [1443, 29] width 106 height 33
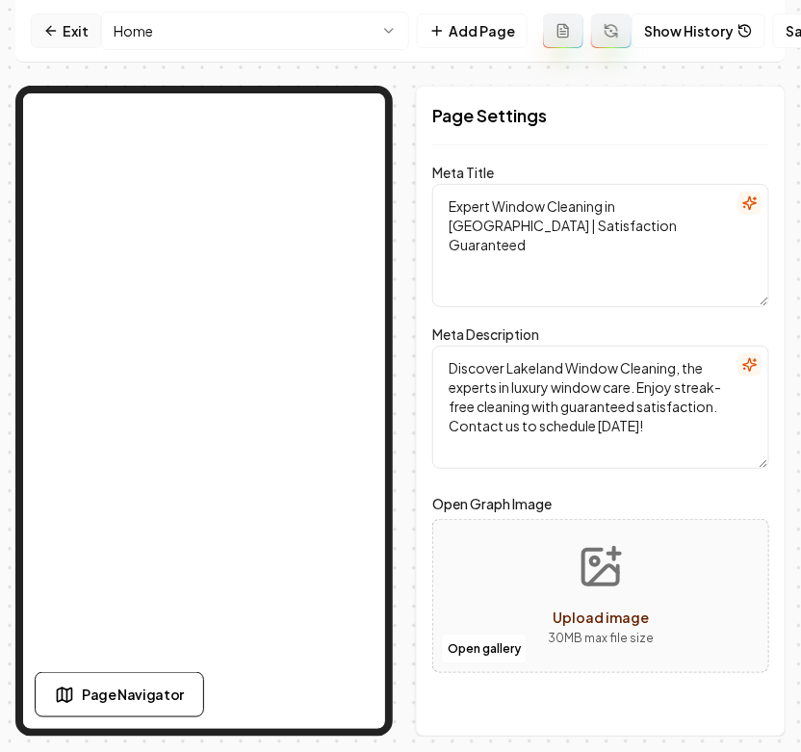
click at [65, 35] on link "Exit" at bounding box center [66, 30] width 70 height 35
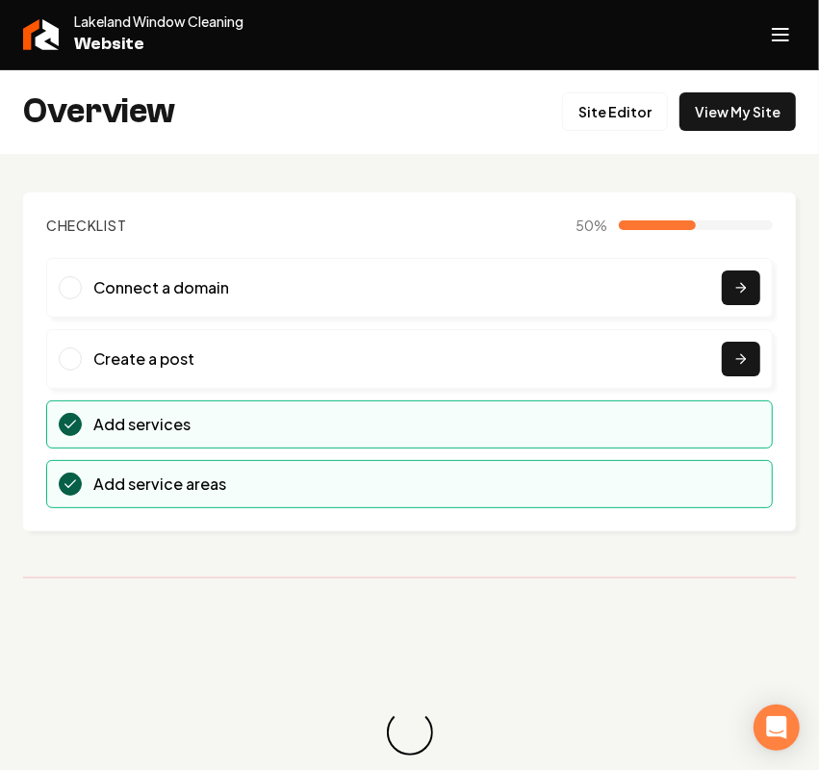
click at [796, 31] on button "Open navigation menu" at bounding box center [780, 35] width 46 height 46
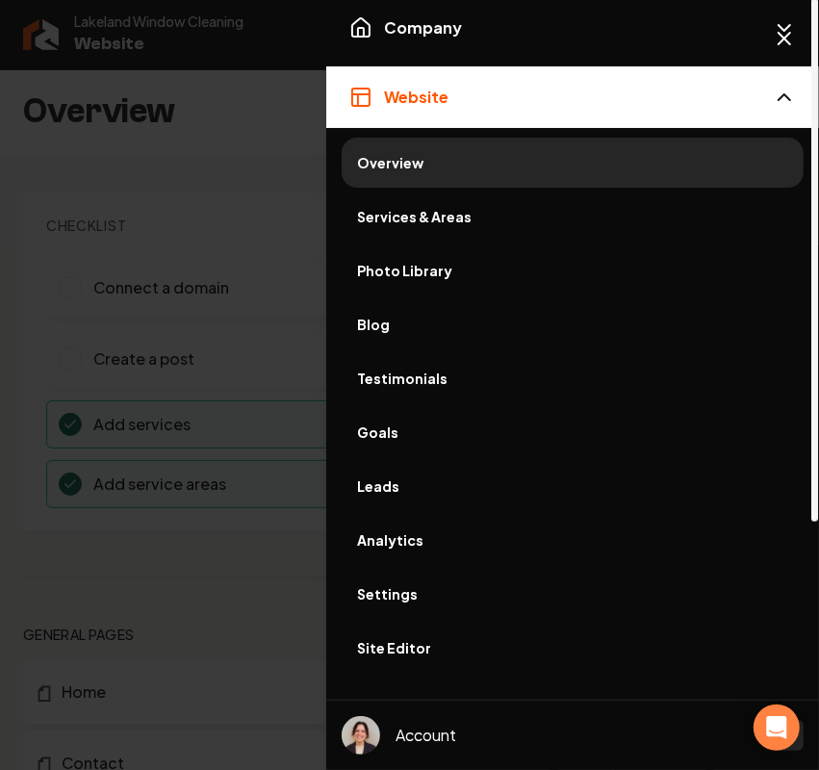
click at [443, 232] on link "Services & Areas" at bounding box center [573, 217] width 462 height 50
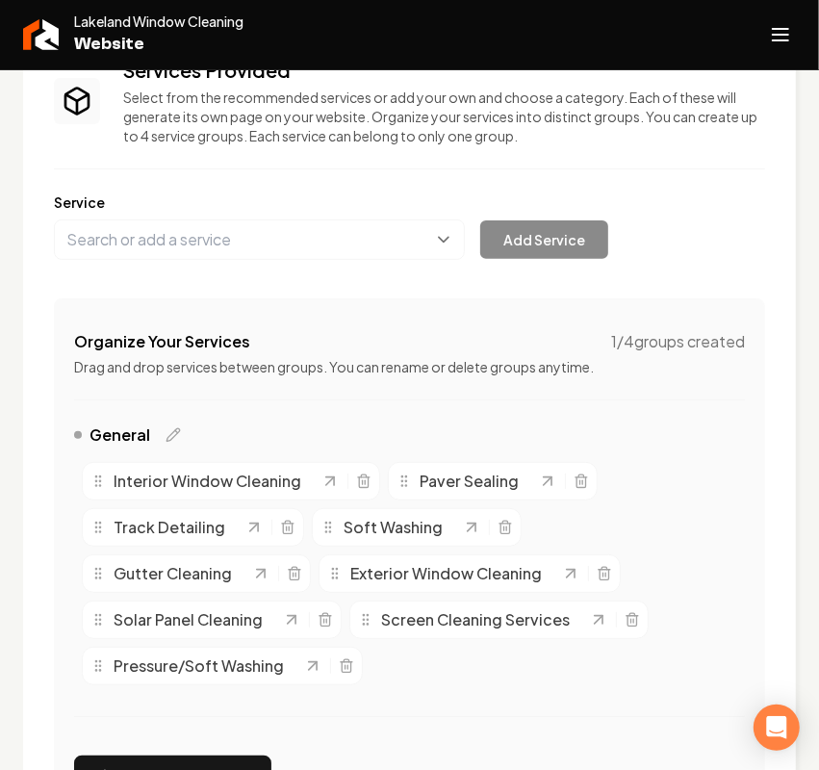
scroll to position [241, 0]
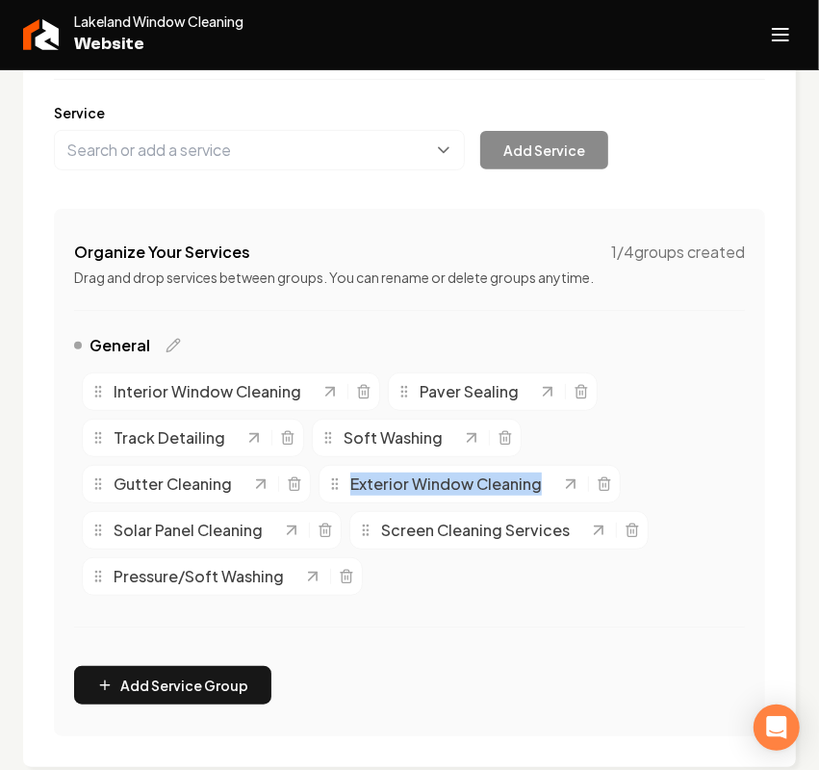
drag, startPoint x: 315, startPoint y: 488, endPoint x: 545, endPoint y: 489, distance: 230.0
click at [545, 489] on div "Interior Window Cleaning Paver Sealing Track Detailing Soft Washing Gutter Clea…" at bounding box center [409, 484] width 671 height 239
copy span "Exterior Window Cleaning"
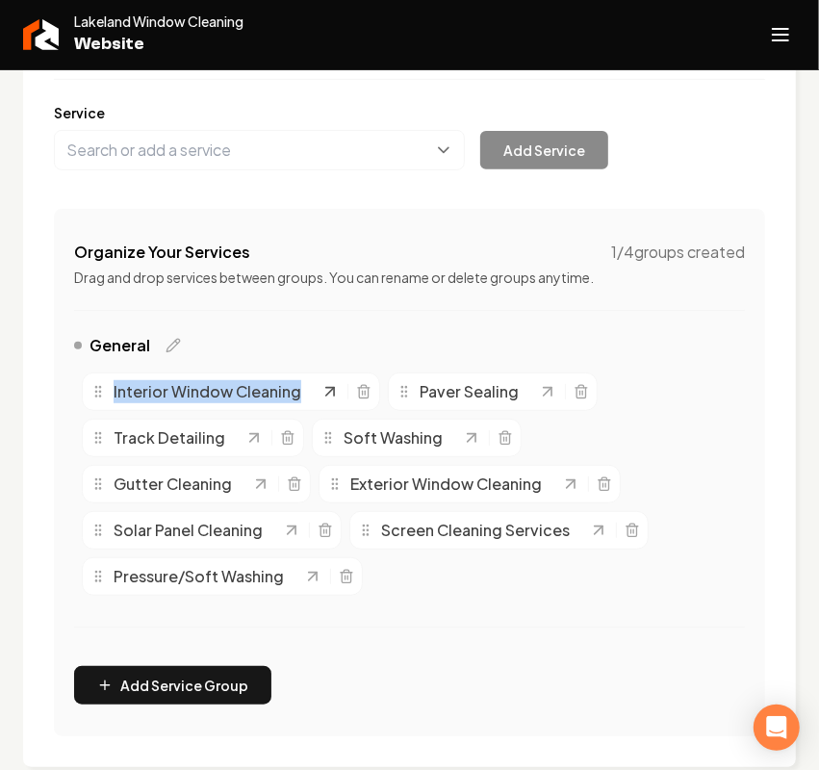
drag, startPoint x: 51, startPoint y: 382, endPoint x: 332, endPoint y: 393, distance: 281.2
click at [332, 393] on div "Services Provided Select from the recommended services or add your own and choo…" at bounding box center [409, 351] width 773 height 831
copy div "Interior Window Cleaning"
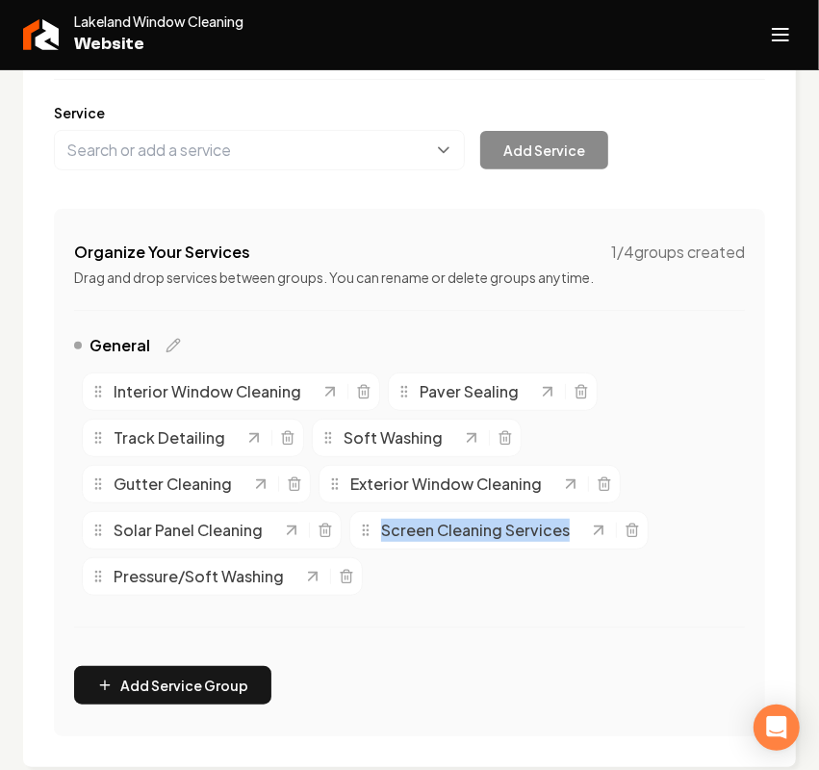
drag, startPoint x: 342, startPoint y: 532, endPoint x: 617, endPoint y: 525, distance: 275.3
click at [617, 525] on div "Interior Window Cleaning Paver Sealing Track Detailing Soft Washing Gutter Clea…" at bounding box center [409, 484] width 671 height 239
copy div "Screen Cleaning Services"
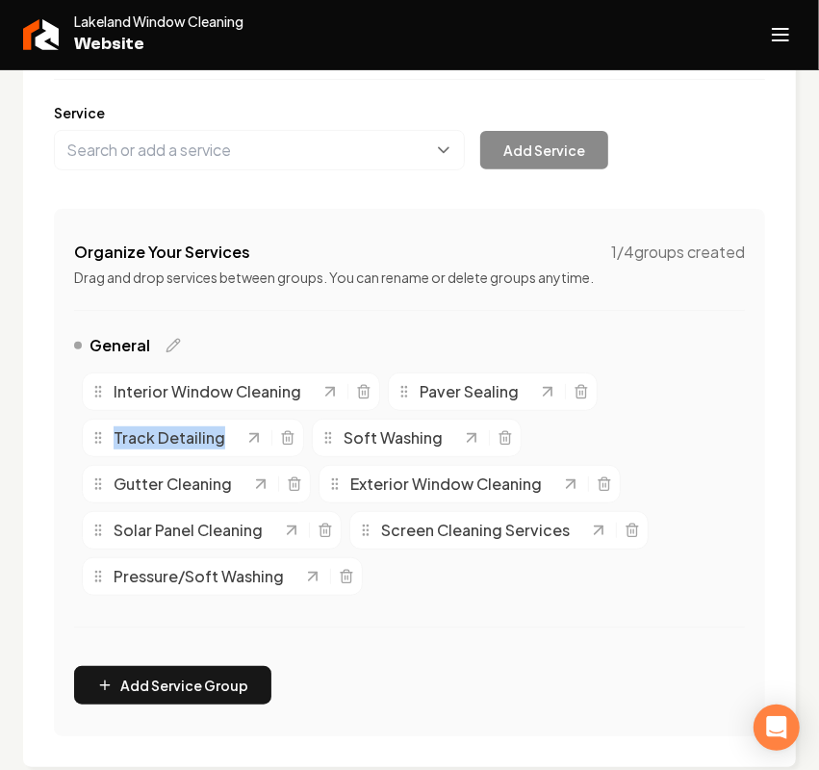
drag, startPoint x: 80, startPoint y: 441, endPoint x: 299, endPoint y: 441, distance: 219.4
click at [299, 441] on div "Interior Window Cleaning Paver Sealing Track Detailing Soft Washing Gutter Clea…" at bounding box center [409, 484] width 671 height 239
copy div "Track Detailing"
drag, startPoint x: 85, startPoint y: 524, endPoint x: 262, endPoint y: 522, distance: 177.1
click at [262, 522] on div "Solar Panel Cleaning" at bounding box center [212, 530] width 260 height 38
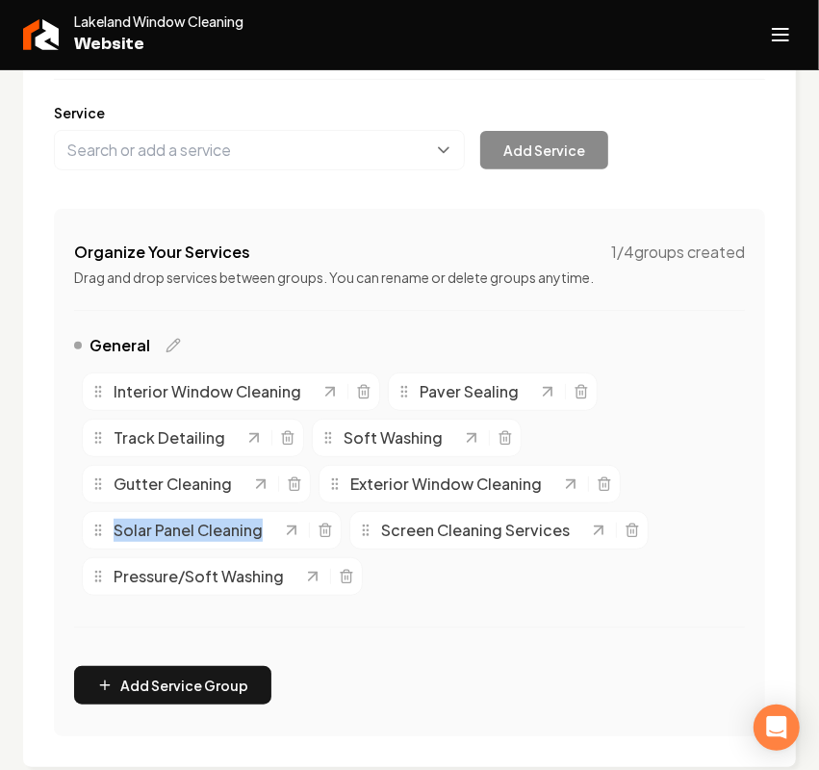
copy span "Solar Panel Cleaning"
click at [180, 484] on span "Gutter Cleaning" at bounding box center [173, 484] width 118 height 23
drag, startPoint x: 84, startPoint y: 481, endPoint x: 241, endPoint y: 481, distance: 156.9
click at [241, 481] on div "Gutter Cleaning" at bounding box center [196, 484] width 229 height 38
copy span "Gutter Cleaning"
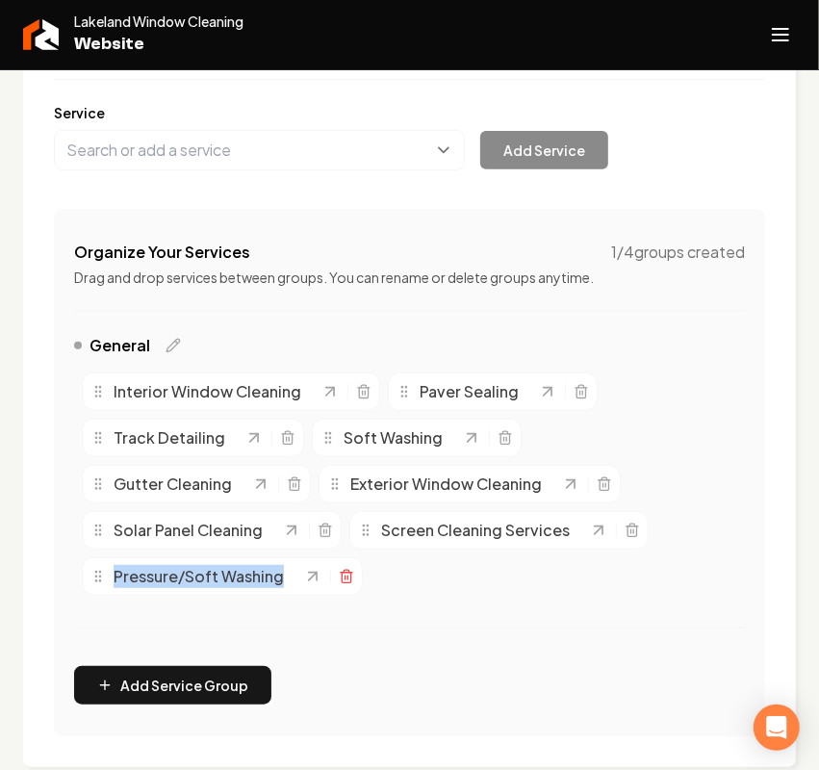
drag, startPoint x: 63, startPoint y: 573, endPoint x: 345, endPoint y: 573, distance: 282.0
click at [345, 573] on div "Organize Your Services 1 / 4 groups created Drag and drop services between grou…" at bounding box center [409, 472] width 711 height 527
copy div "Pressure/Soft Washing"
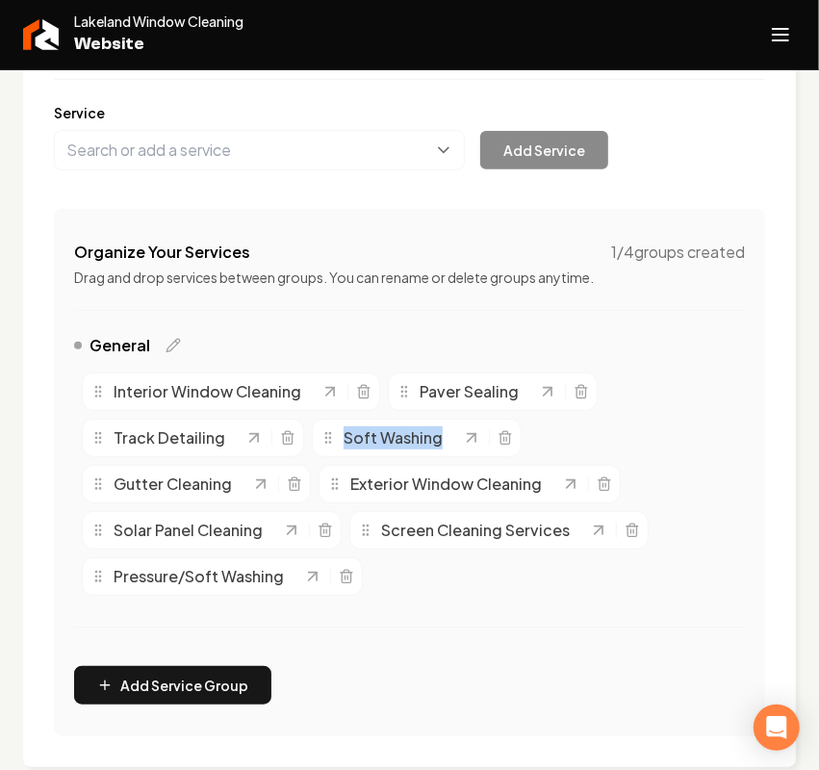
drag, startPoint x: 303, startPoint y: 440, endPoint x: 508, endPoint y: 452, distance: 205.4
click at [508, 452] on div "Interior Window Cleaning Paver Sealing Track Detailing Soft Washing Gutter Clea…" at bounding box center [409, 484] width 671 height 239
copy div "Soft Washing"
drag, startPoint x: 396, startPoint y: 368, endPoint x: 539, endPoint y: 388, distance: 143.9
click at [539, 388] on div "Interior Window Cleaning Paver Sealing Track Detailing Soft Washing Gutter Clea…" at bounding box center [409, 484] width 671 height 239
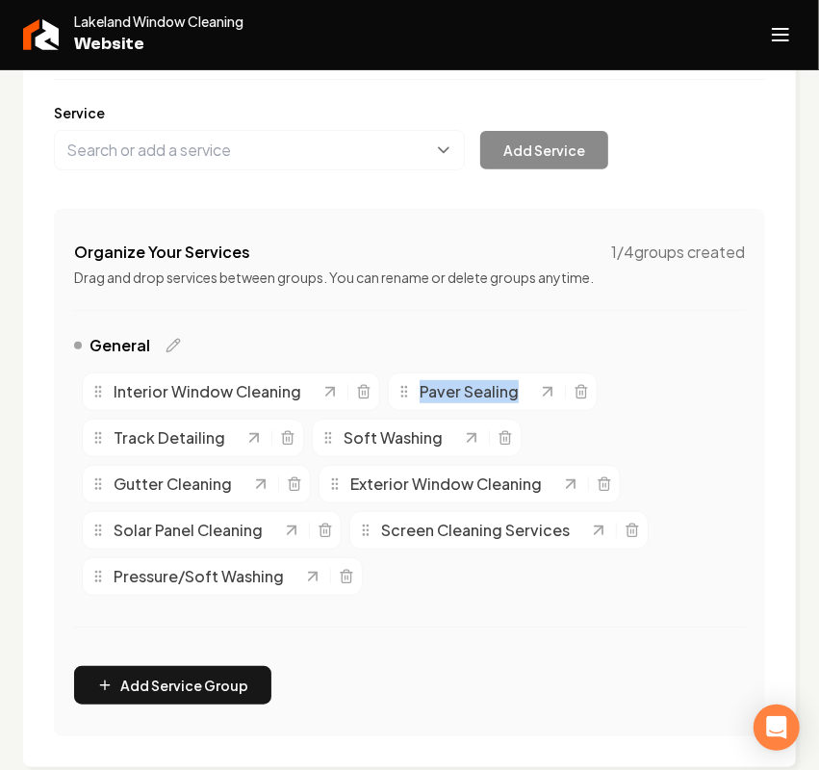
copy div "Paver Sealing"
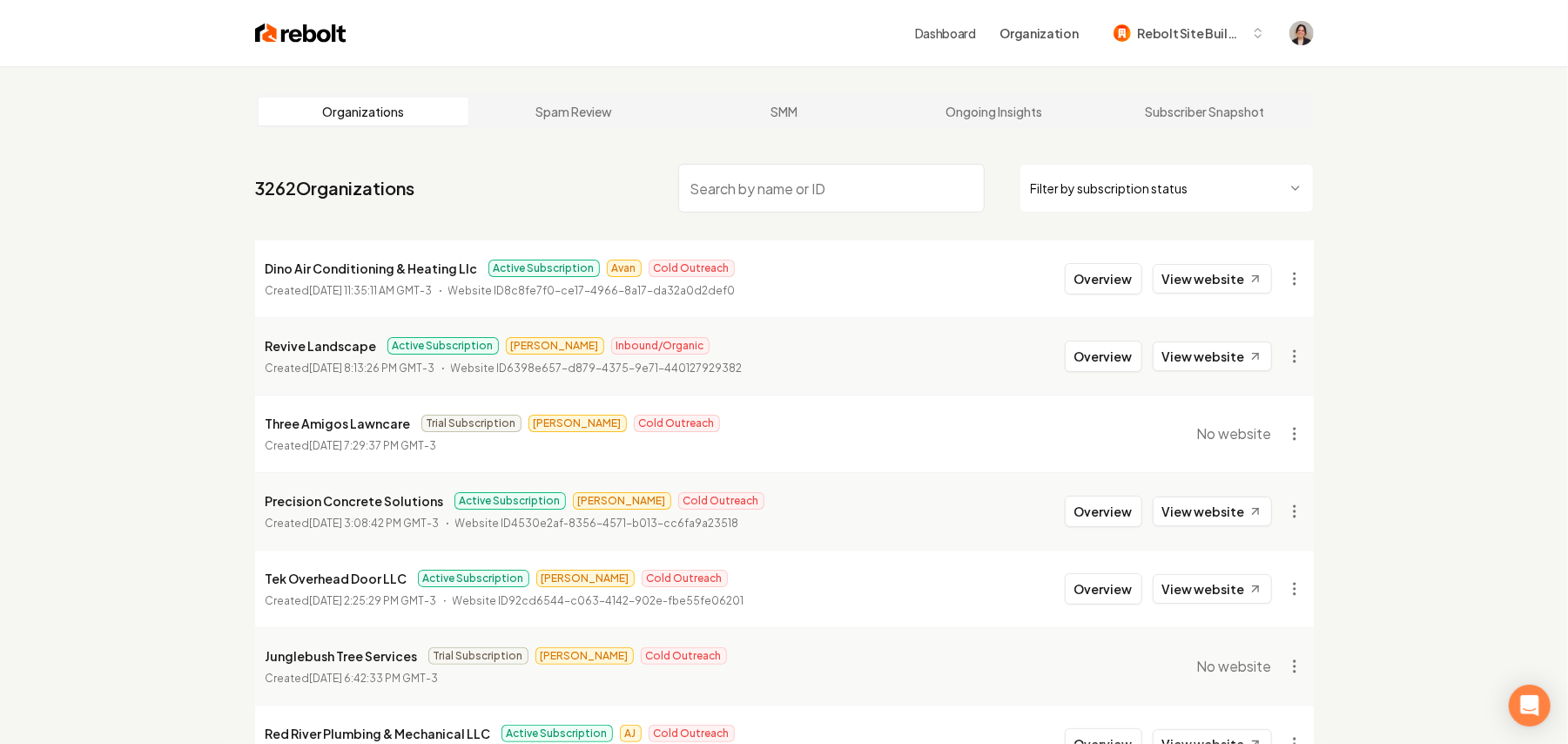
paste input "[PERSON_NAME] Heating and Air"
type input "[PERSON_NAME] Heating and Air"
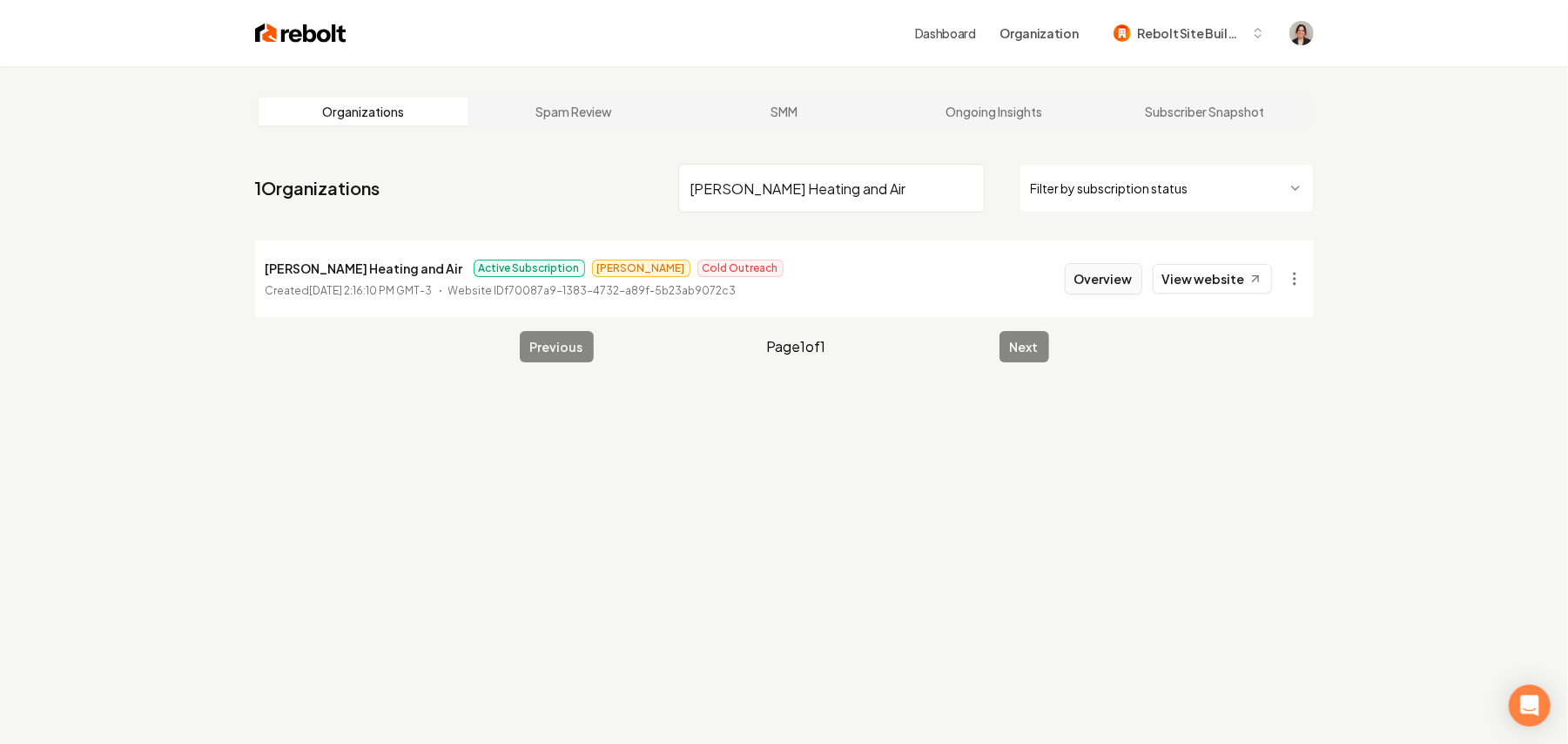
click at [1100, 280] on button "Overview" at bounding box center [1104, 279] width 78 height 32
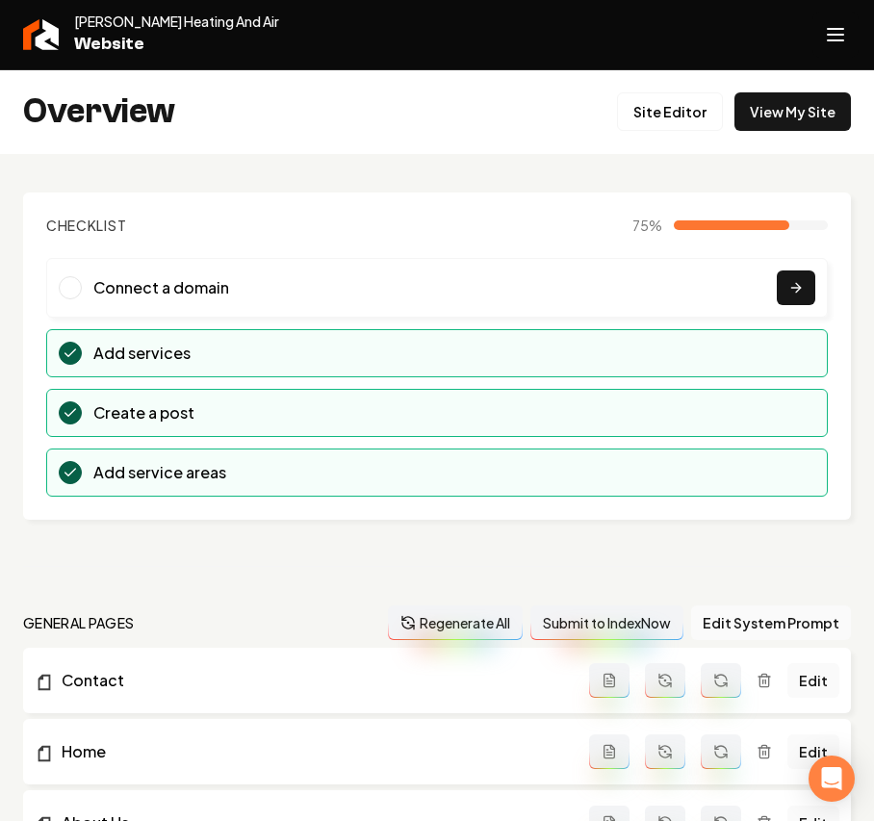
click at [837, 27] on icon "Open navigation menu" at bounding box center [835, 34] width 23 height 31
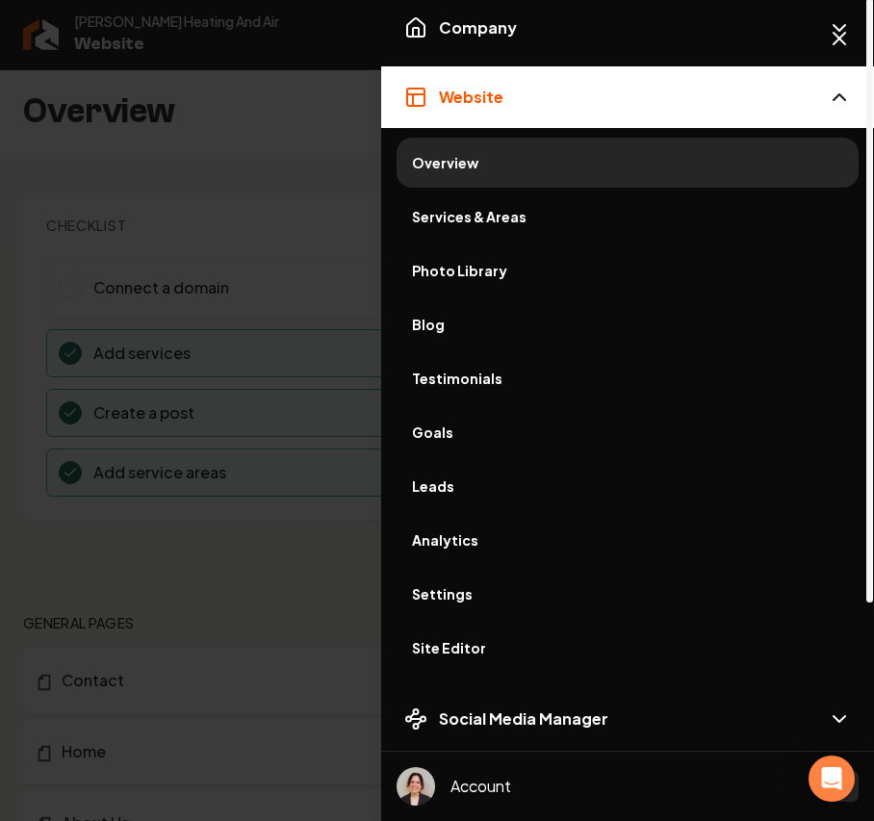
click at [483, 227] on link "Services & Areas" at bounding box center [627, 217] width 462 height 50
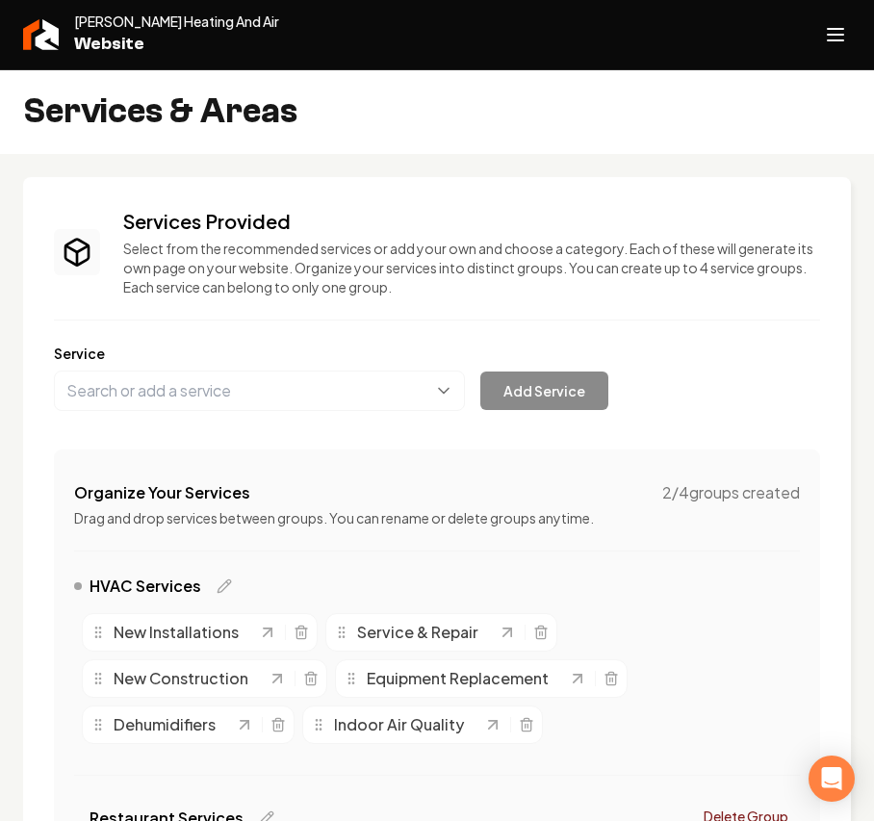
scroll to position [128, 0]
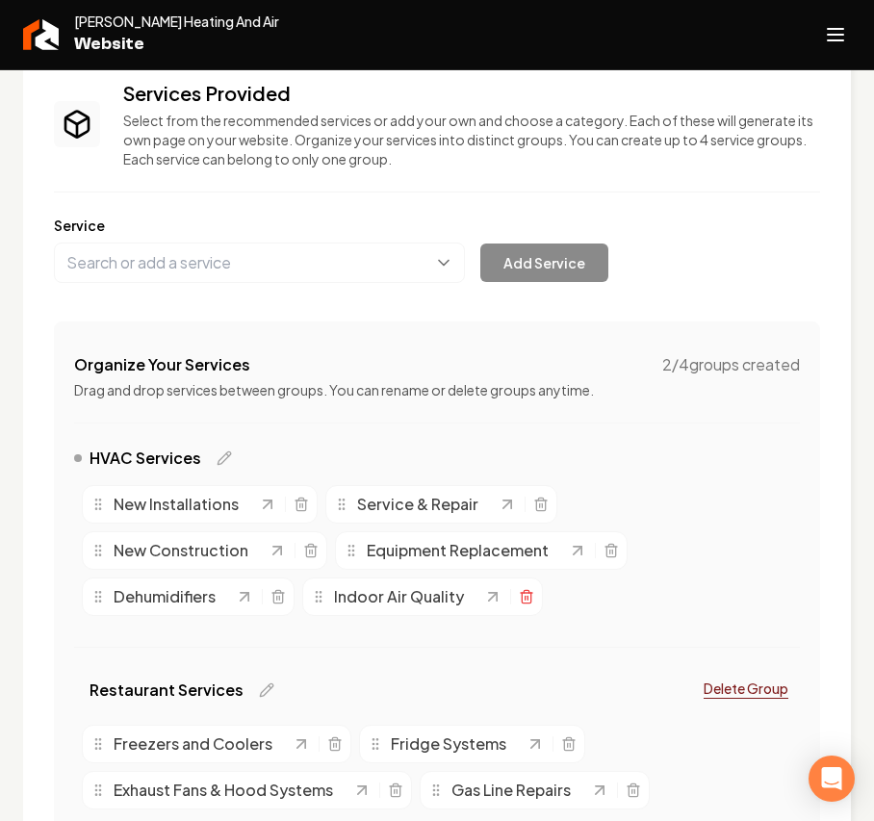
click at [524, 598] on icon "Main content area" at bounding box center [526, 596] width 15 height 15
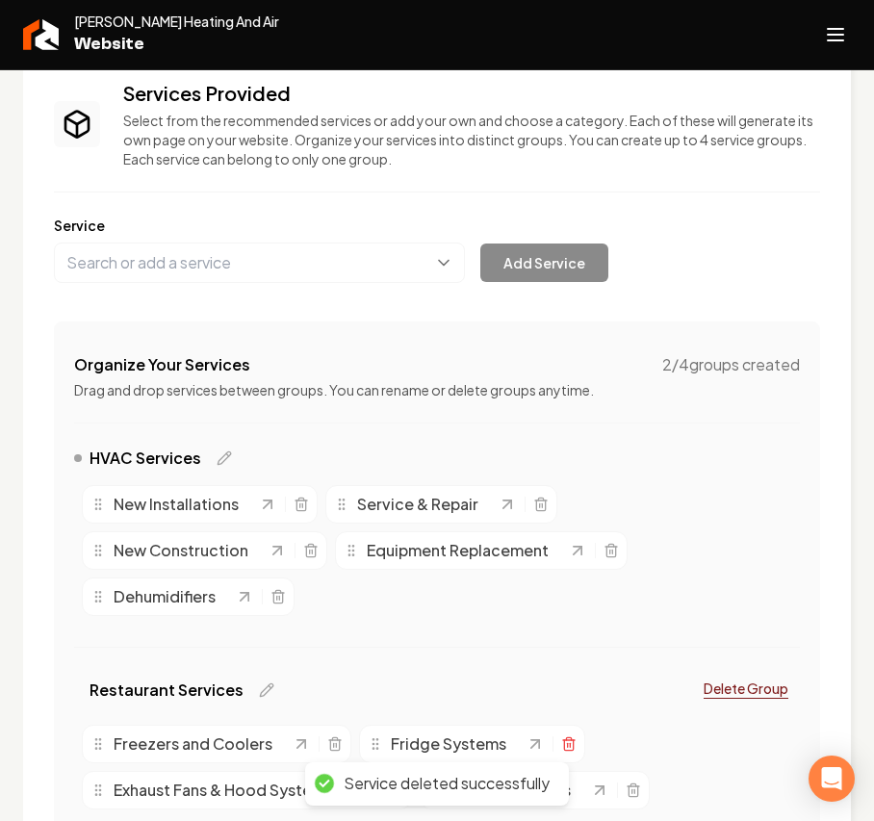
click at [570, 740] on icon "Main content area" at bounding box center [569, 740] width 12 height 0
click at [847, 35] on button "Open navigation menu" at bounding box center [835, 35] width 46 height 46
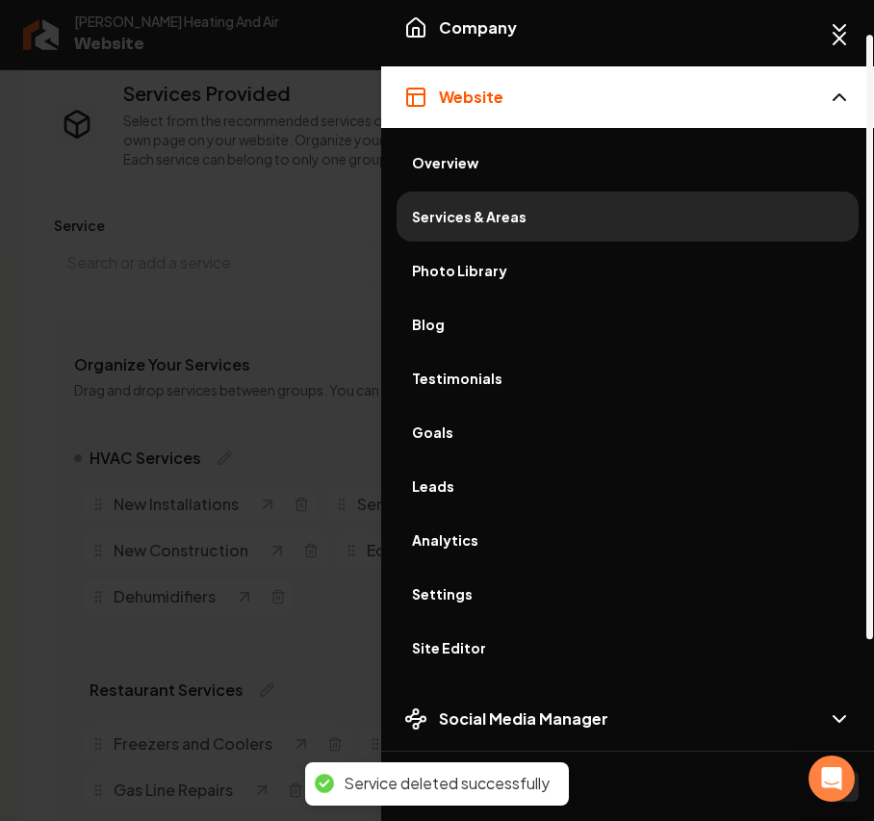
scroll to position [160, 0]
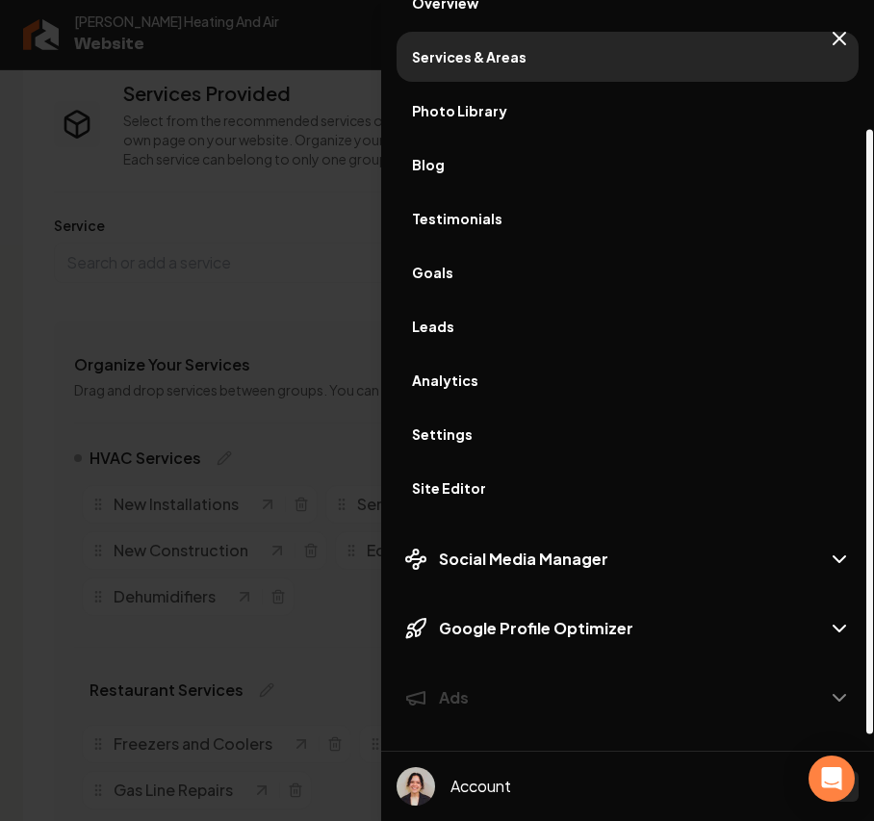
click at [522, 501] on link "Site Editor" at bounding box center [627, 488] width 462 height 50
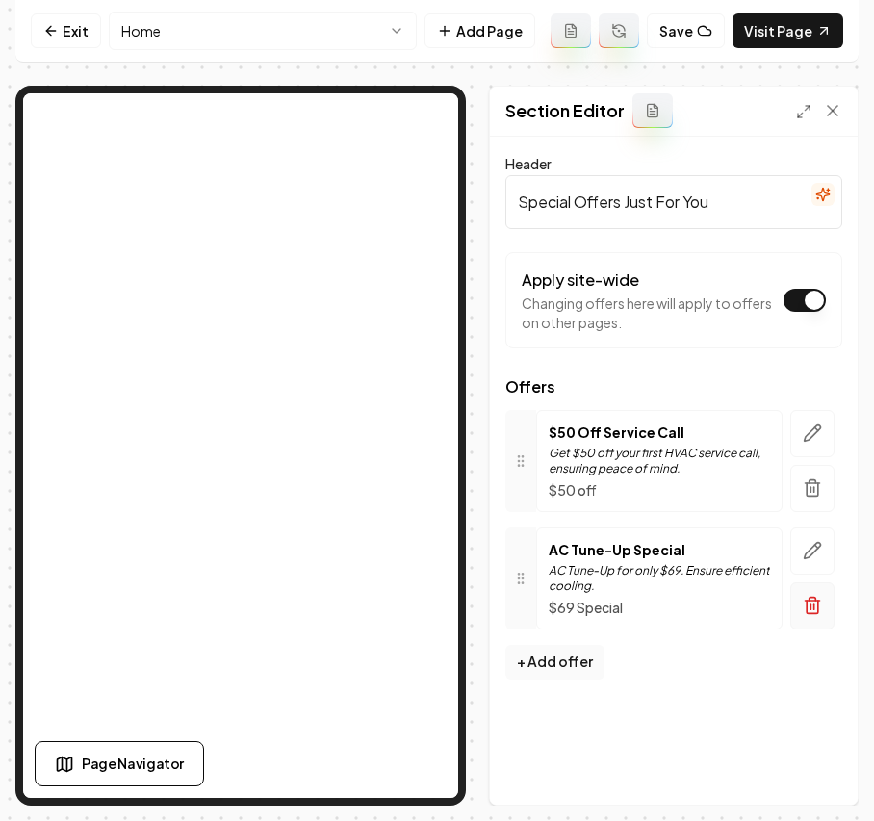
click at [821, 621] on button "button" at bounding box center [812, 605] width 44 height 47
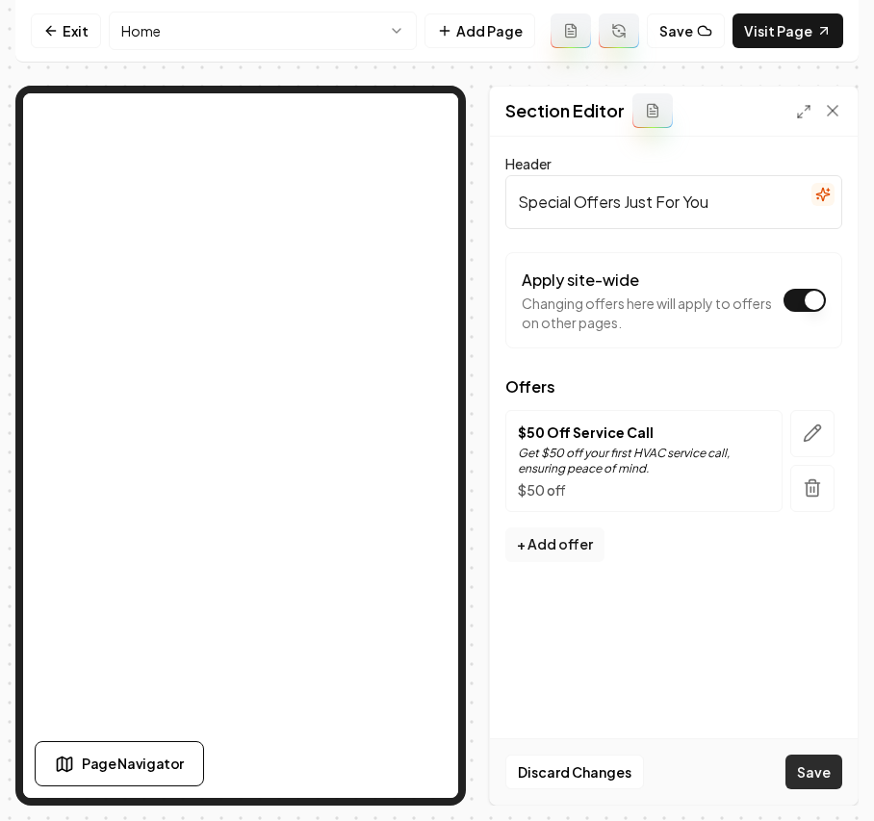
click at [836, 787] on button "Save" at bounding box center [813, 772] width 57 height 35
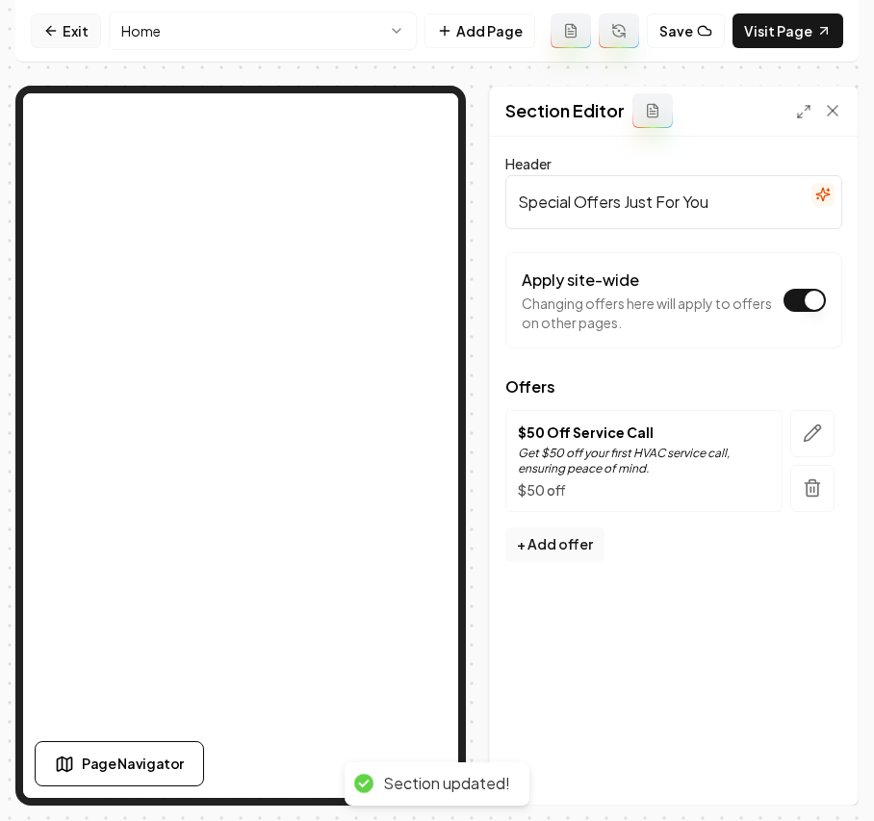
click at [81, 20] on link "Exit" at bounding box center [66, 30] width 70 height 35
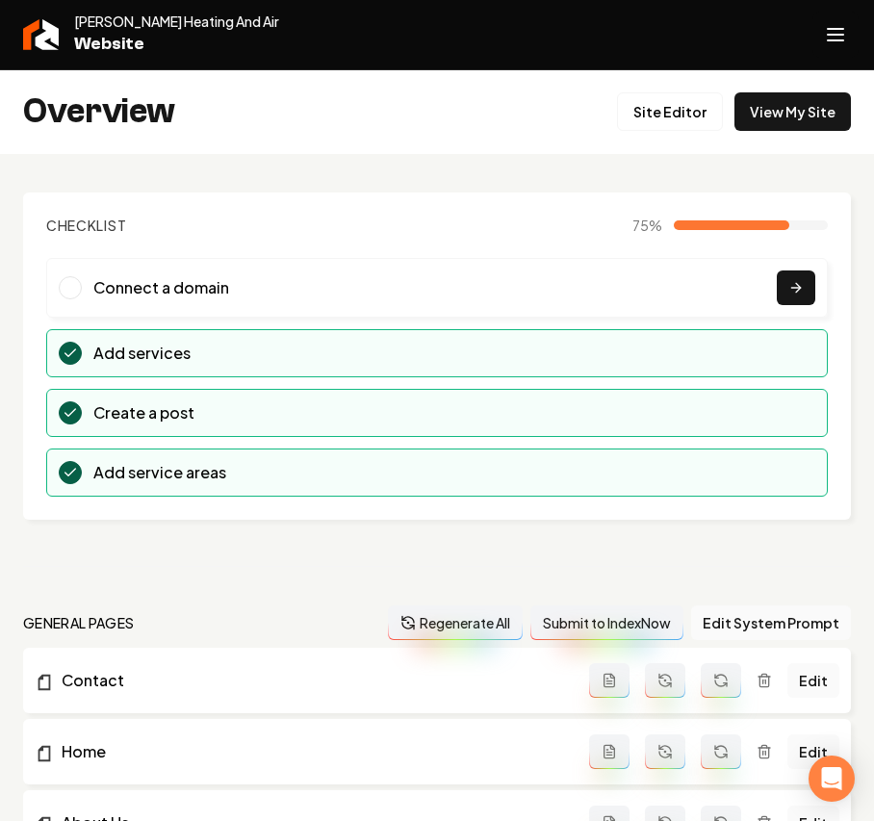
click at [841, 13] on button "Open navigation menu" at bounding box center [835, 35] width 46 height 46
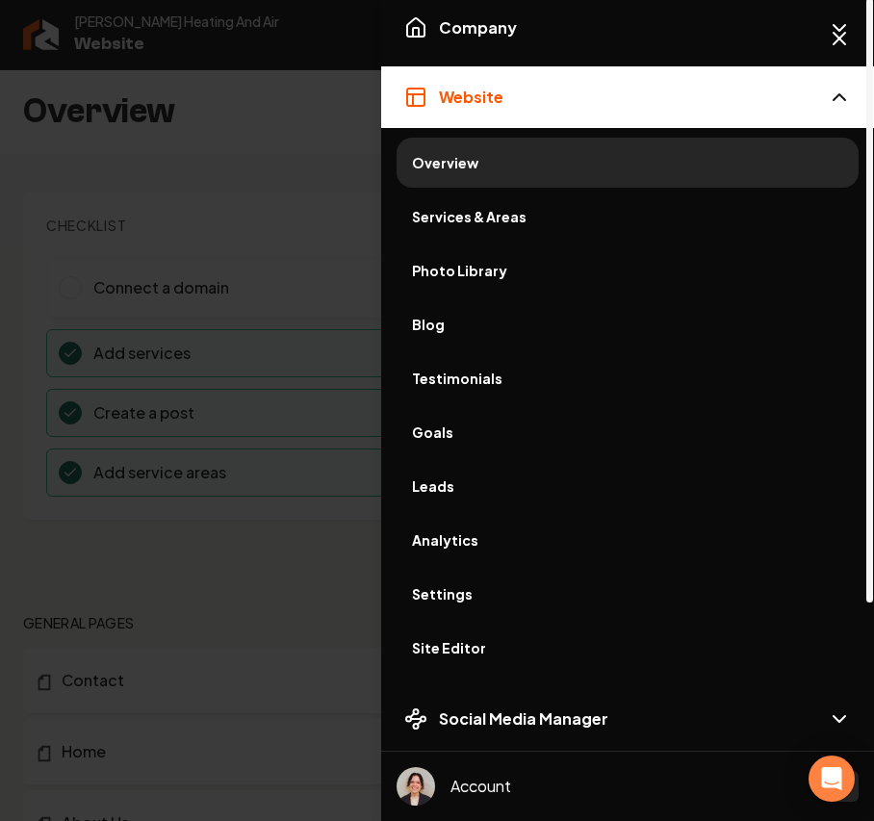
click at [468, 217] on span "Services & Areas" at bounding box center [627, 216] width 431 height 19
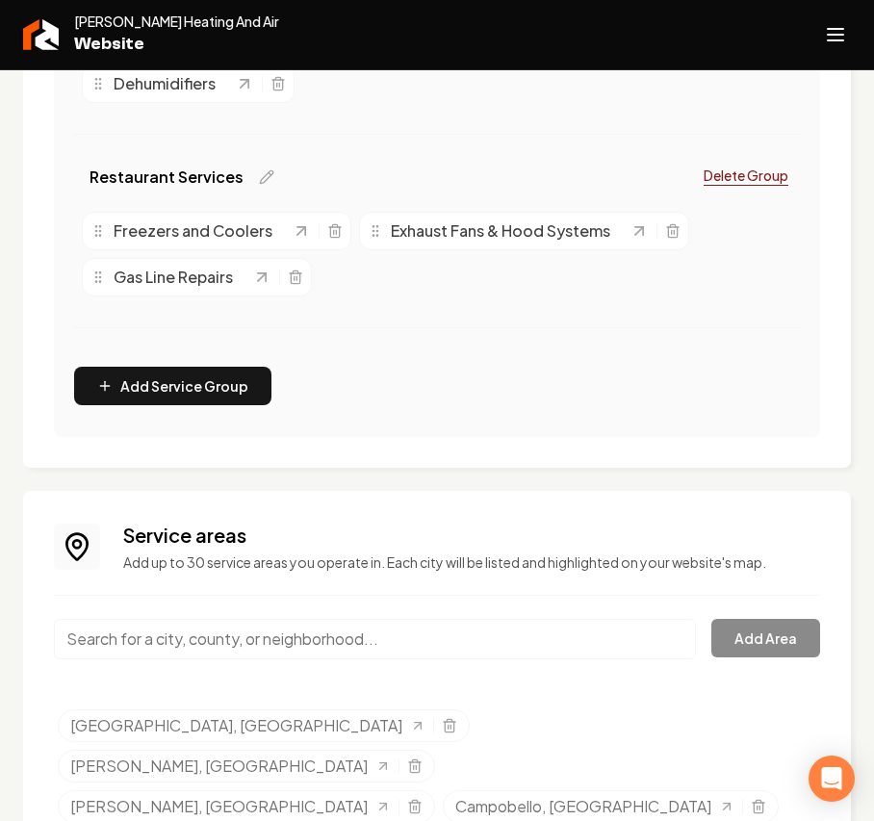
scroll to position [790, 0]
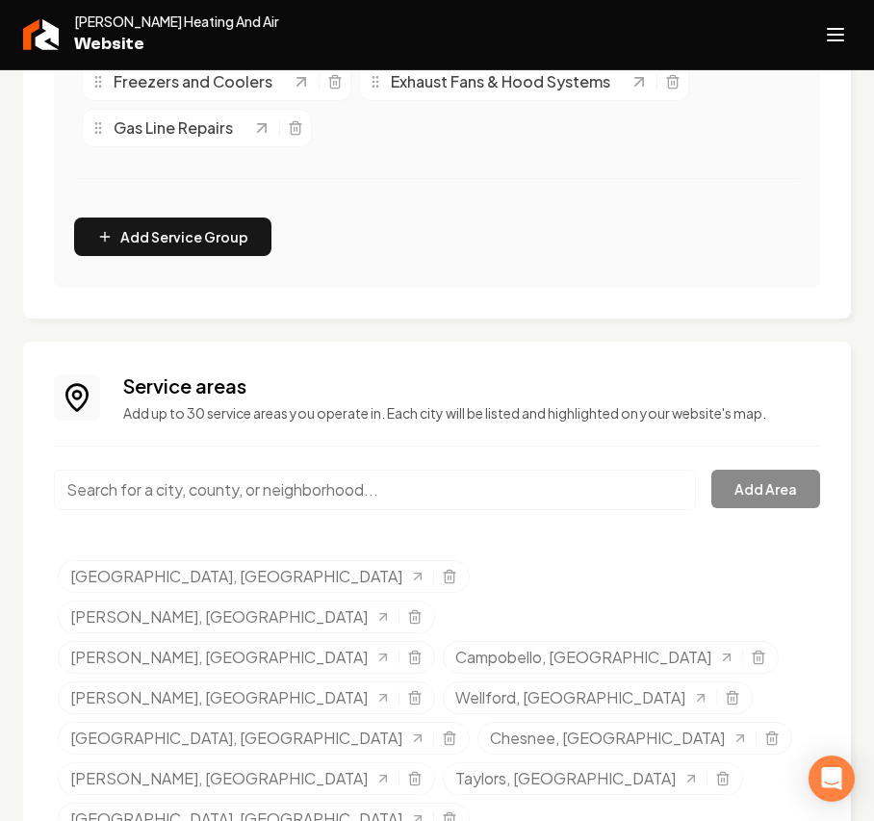
click at [286, 475] on input "Main content area" at bounding box center [375, 490] width 642 height 40
paste input "Gaffney"
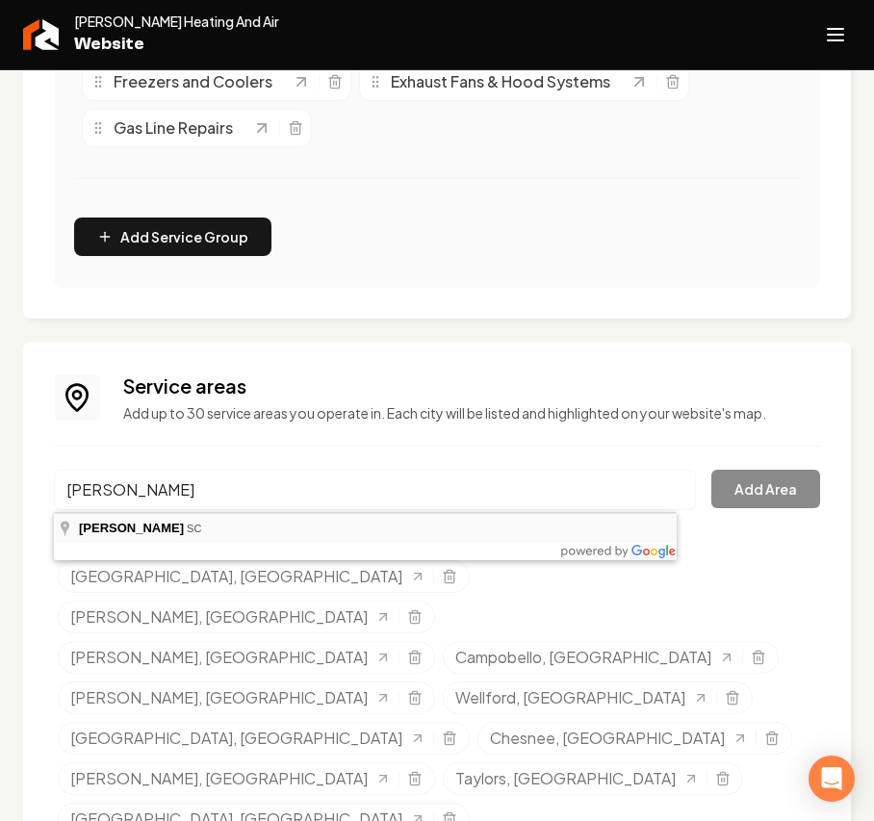
type input "Gaffney, SC"
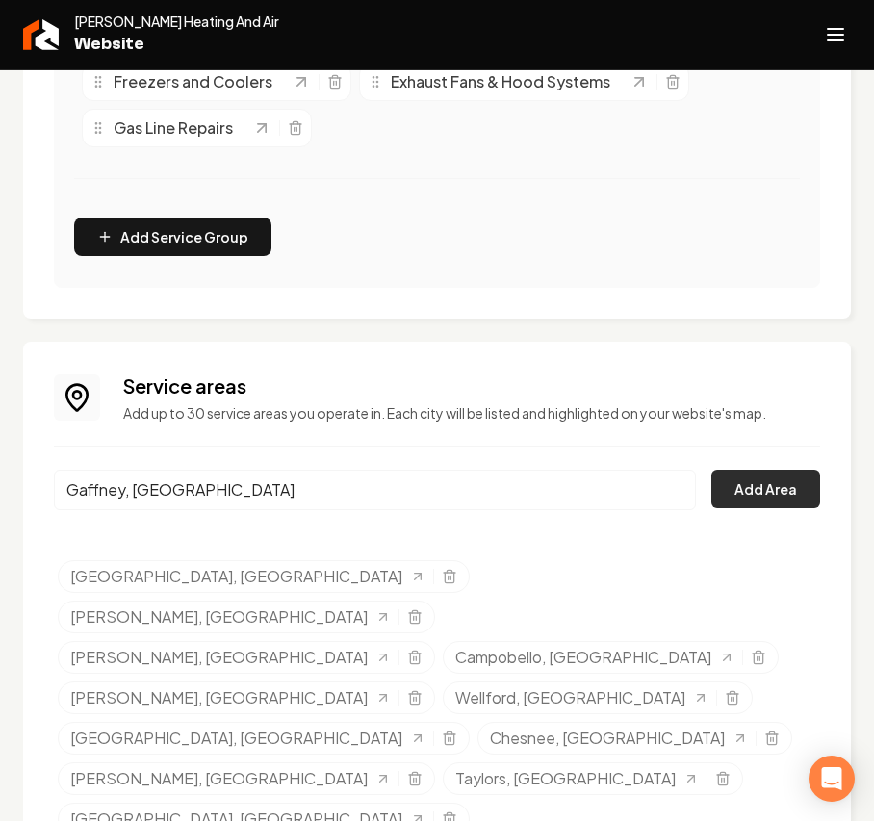
click at [733, 487] on button "Add Area" at bounding box center [765, 489] width 109 height 38
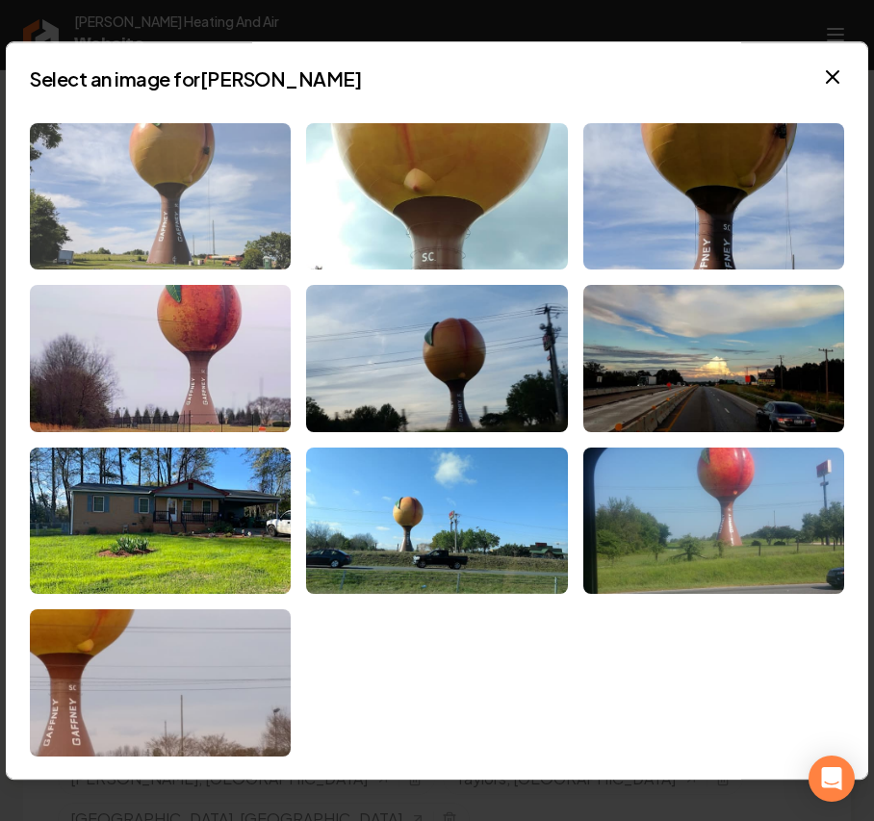
click at [237, 136] on img at bounding box center [160, 196] width 261 height 147
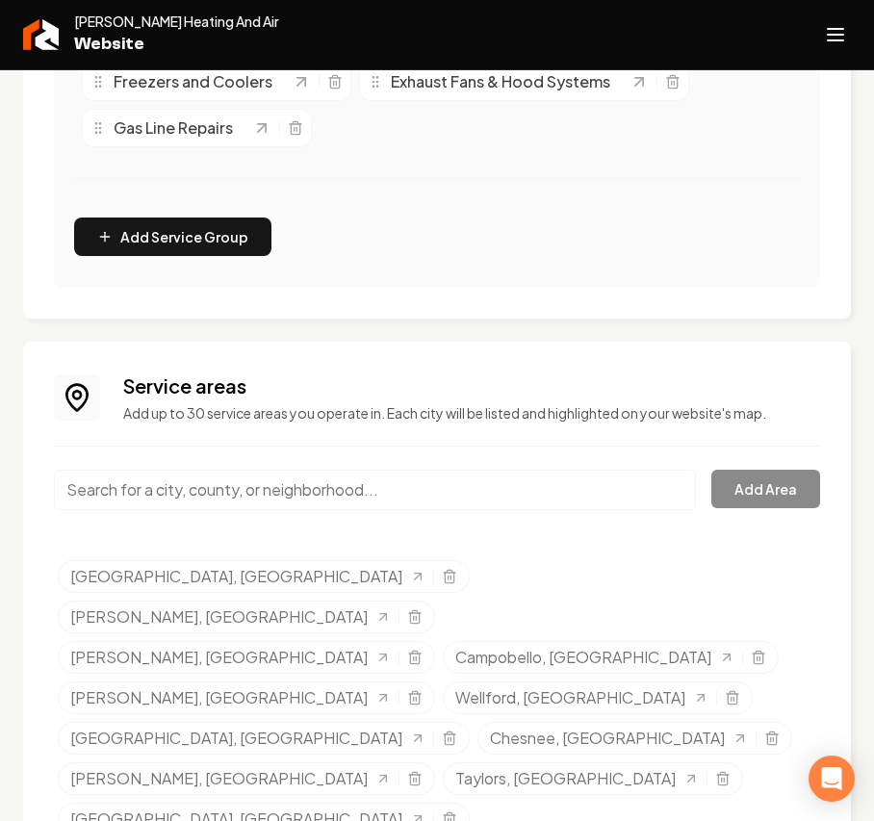
click at [136, 477] on input "Main content area" at bounding box center [375, 490] width 642 height 40
paste input "Pauline"
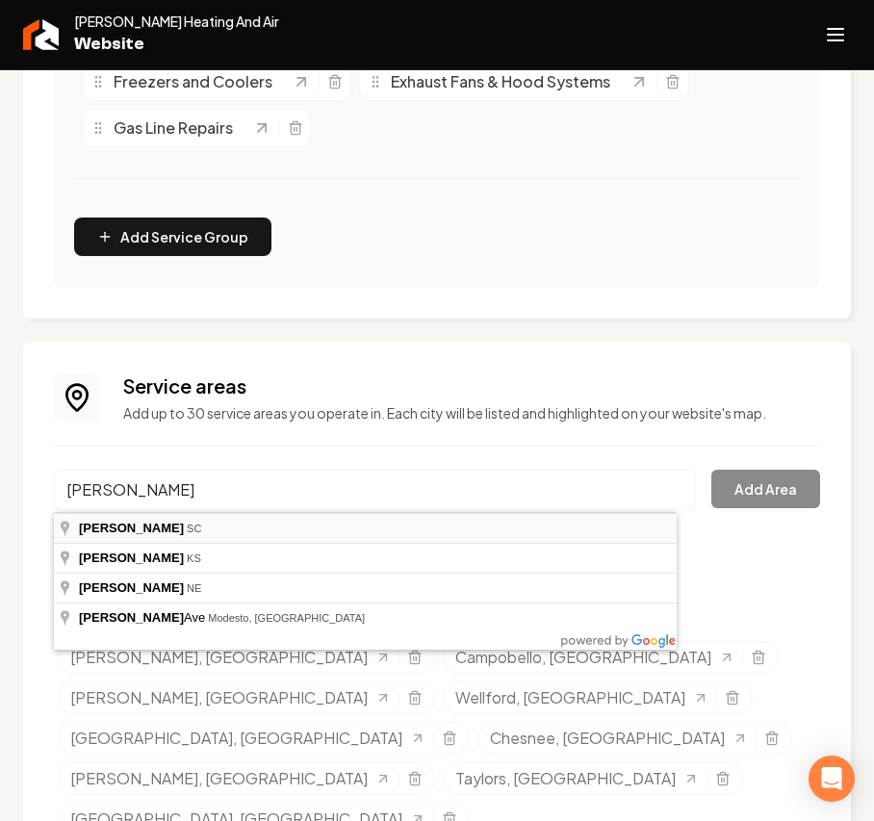
type input "Pauline, SC"
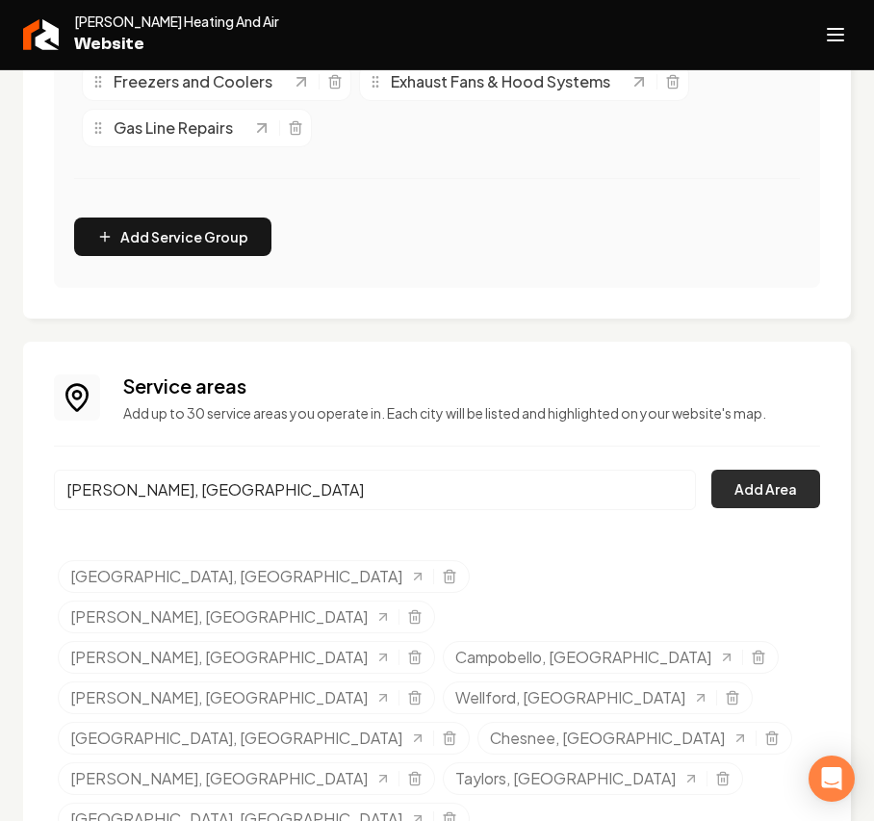
click at [787, 483] on button "Add Area" at bounding box center [765, 489] width 109 height 38
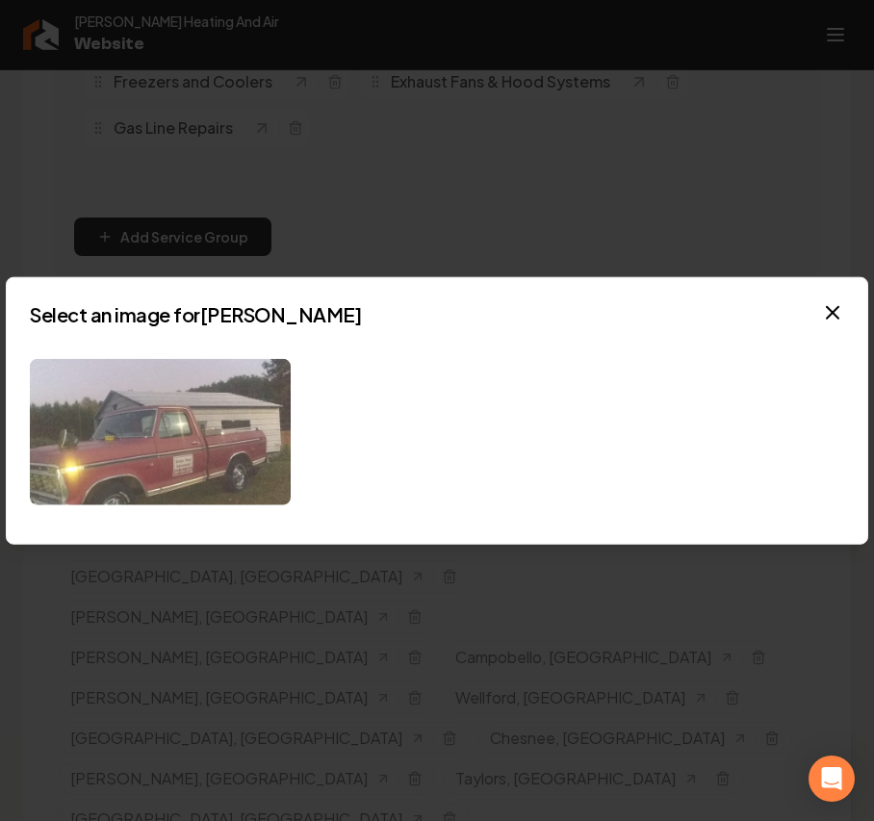
click at [179, 481] on img at bounding box center [160, 431] width 261 height 147
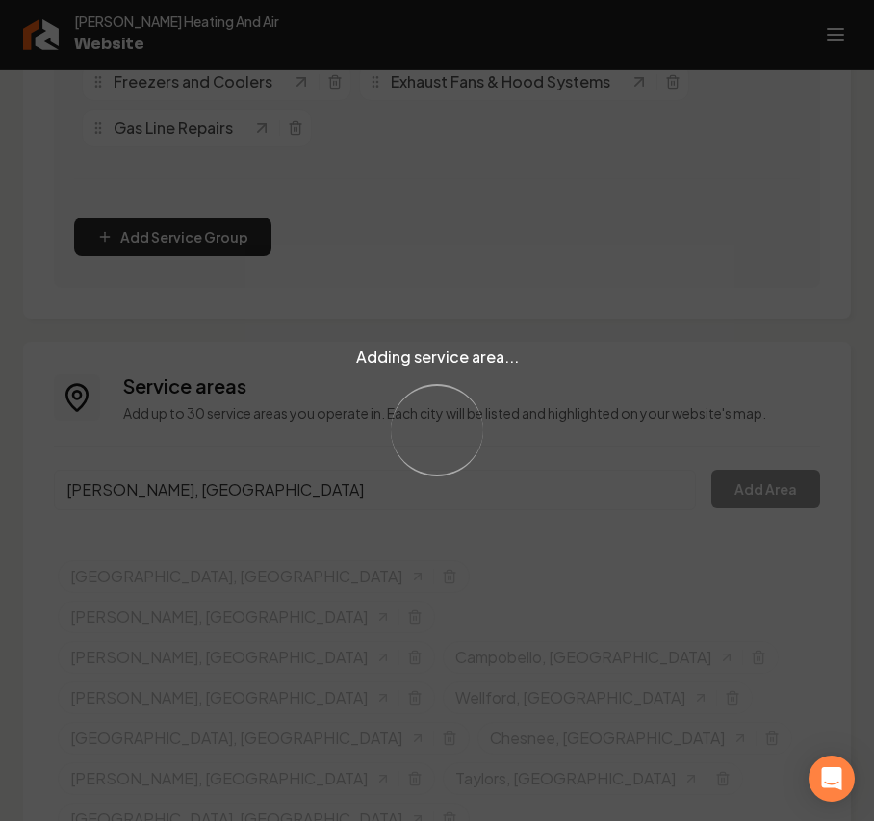
click at [185, 497] on div "Adding service area... Loading..." at bounding box center [437, 410] width 874 height 821
click at [271, 482] on div "Adding service area... Loading..." at bounding box center [437, 410] width 874 height 821
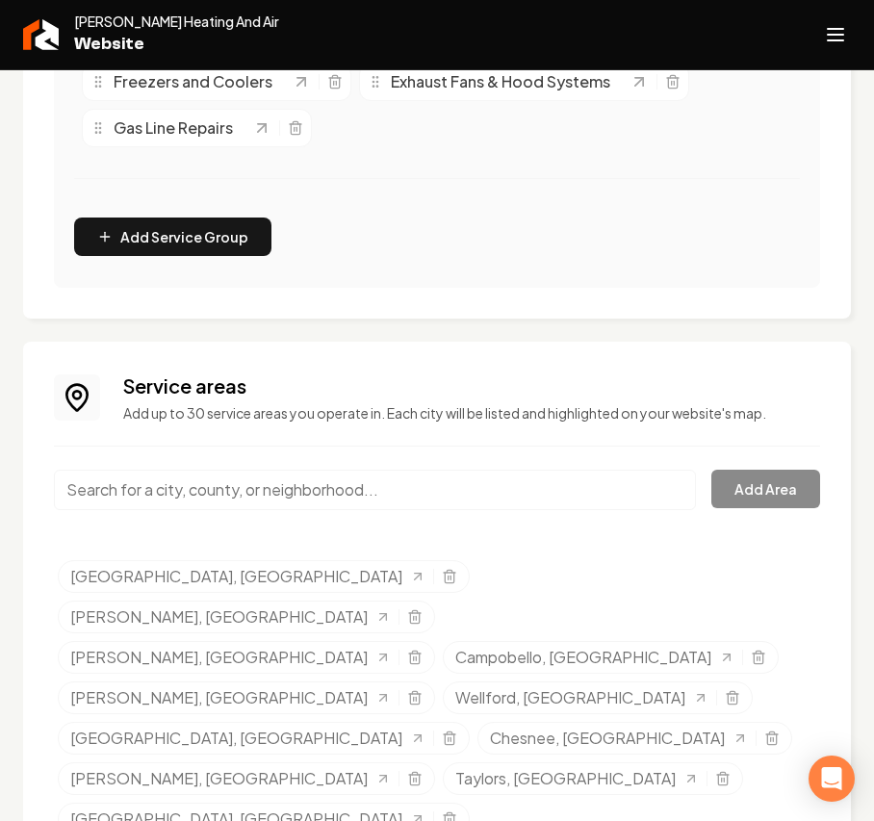
click at [270, 483] on input "Main content area" at bounding box center [375, 490] width 642 height 40
paste input "Fountain Inn"
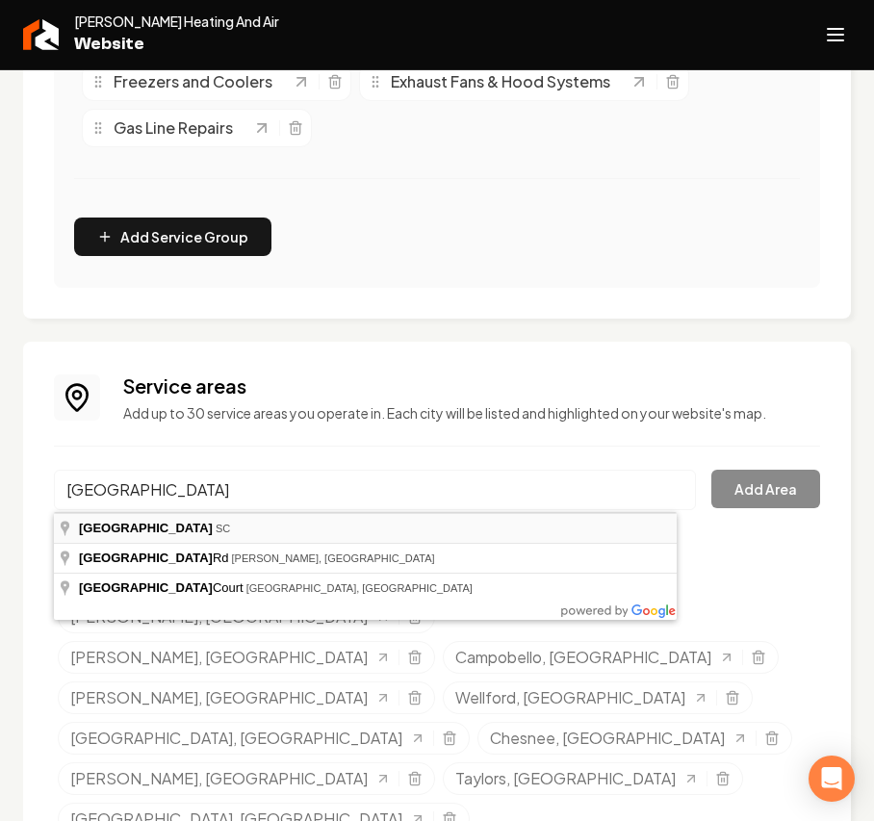
type input "Fountain Inn, SC"
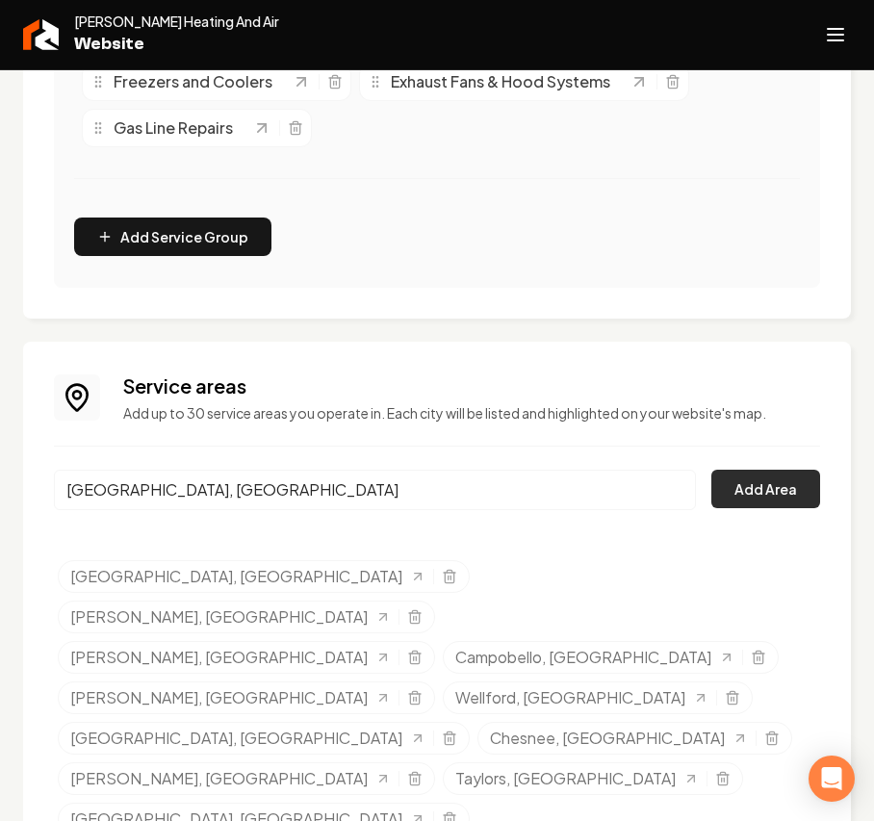
click at [748, 493] on button "Add Area" at bounding box center [765, 489] width 109 height 38
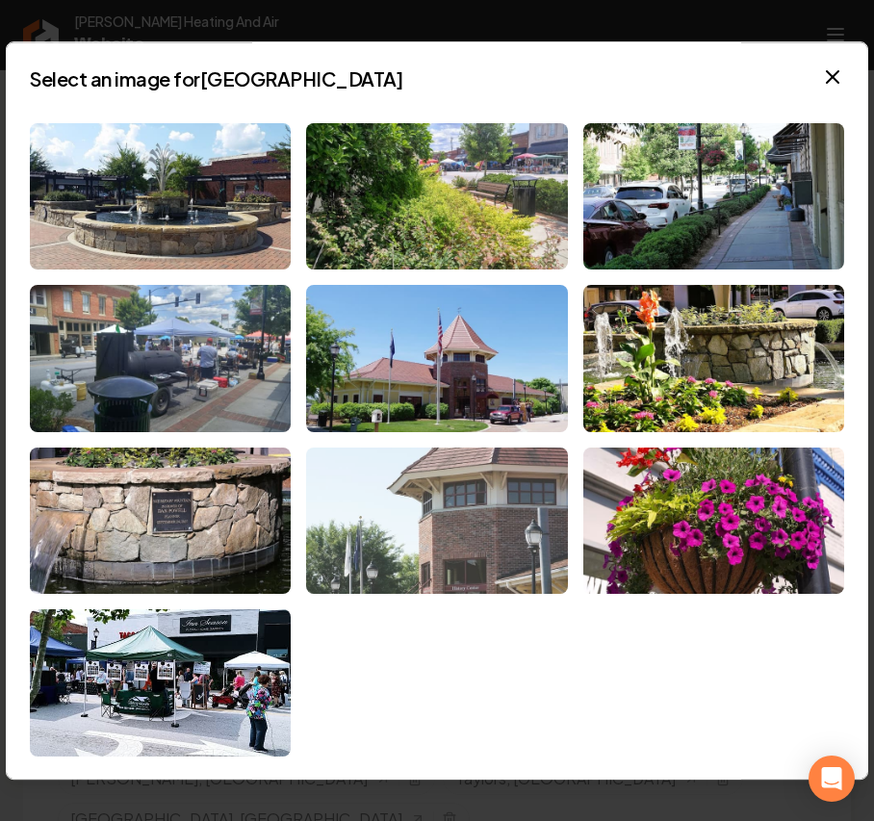
click at [424, 548] on img at bounding box center [436, 521] width 261 height 147
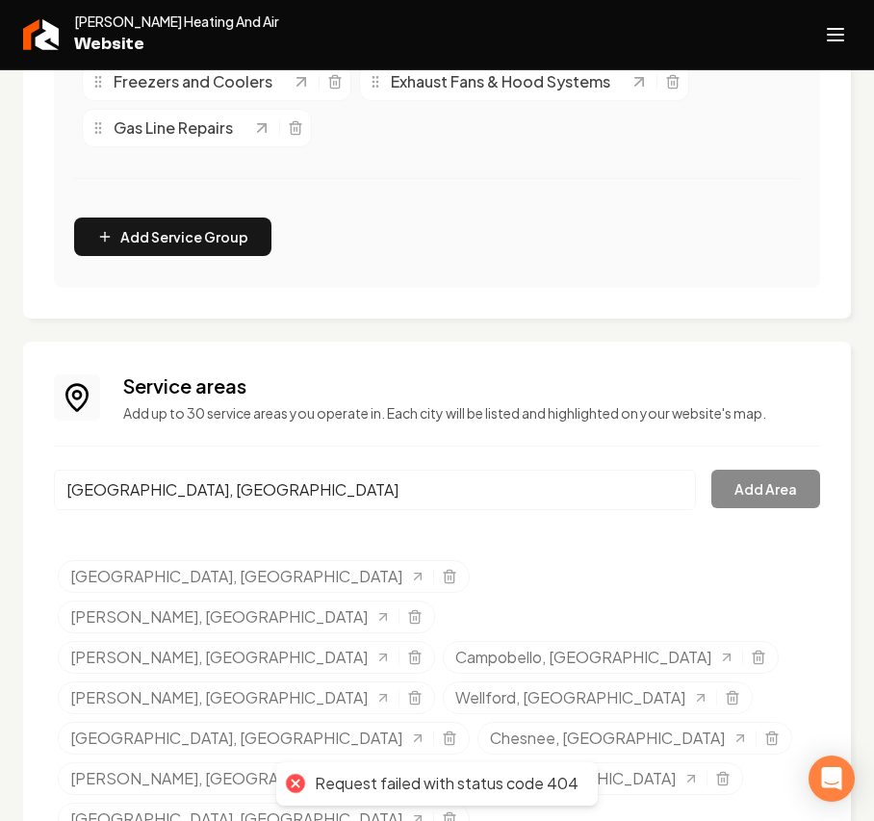
click at [239, 483] on input "Fountain Inn, SC" at bounding box center [375, 490] width 642 height 40
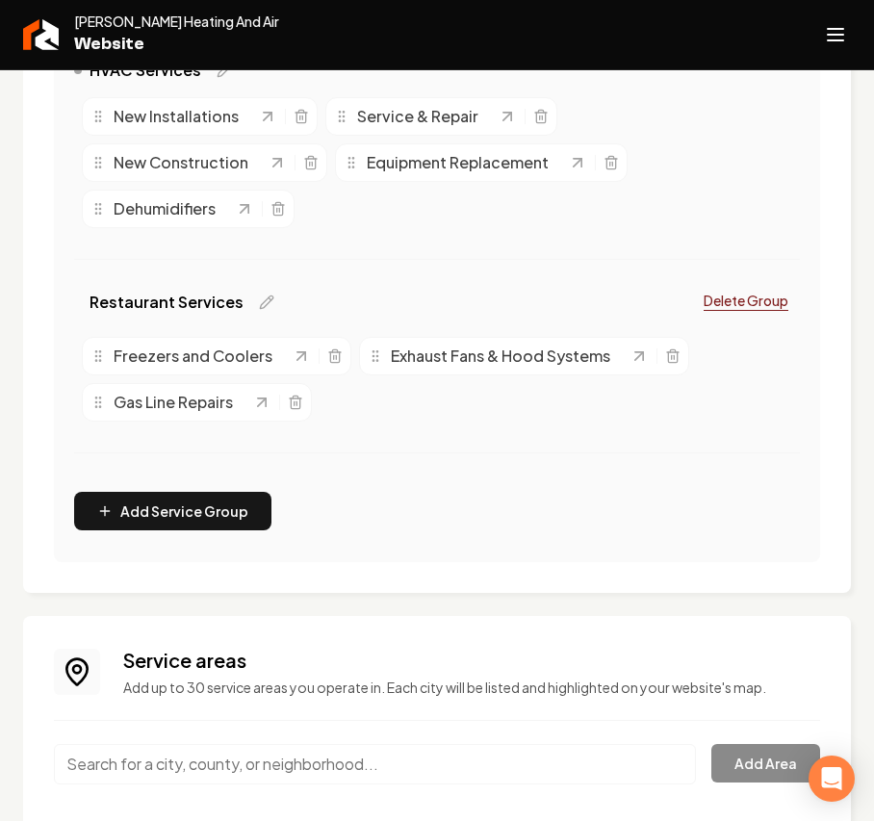
scroll to position [790, 0]
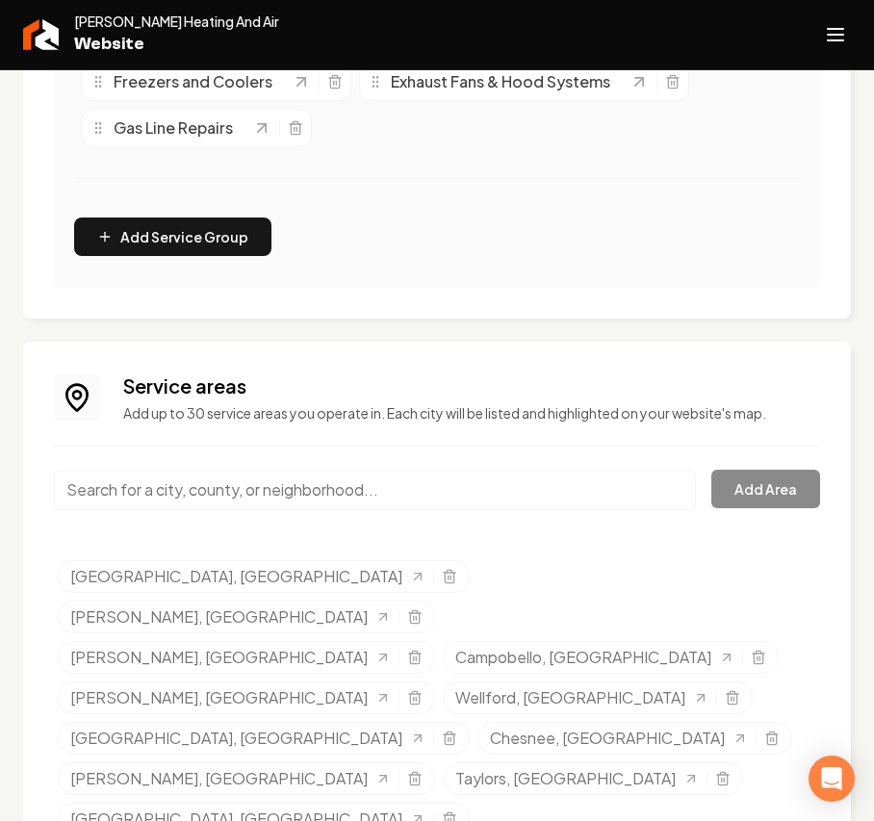
click at [129, 505] on input "Main content area" at bounding box center [375, 490] width 642 height 40
paste input "[GEOGRAPHIC_DATA]"
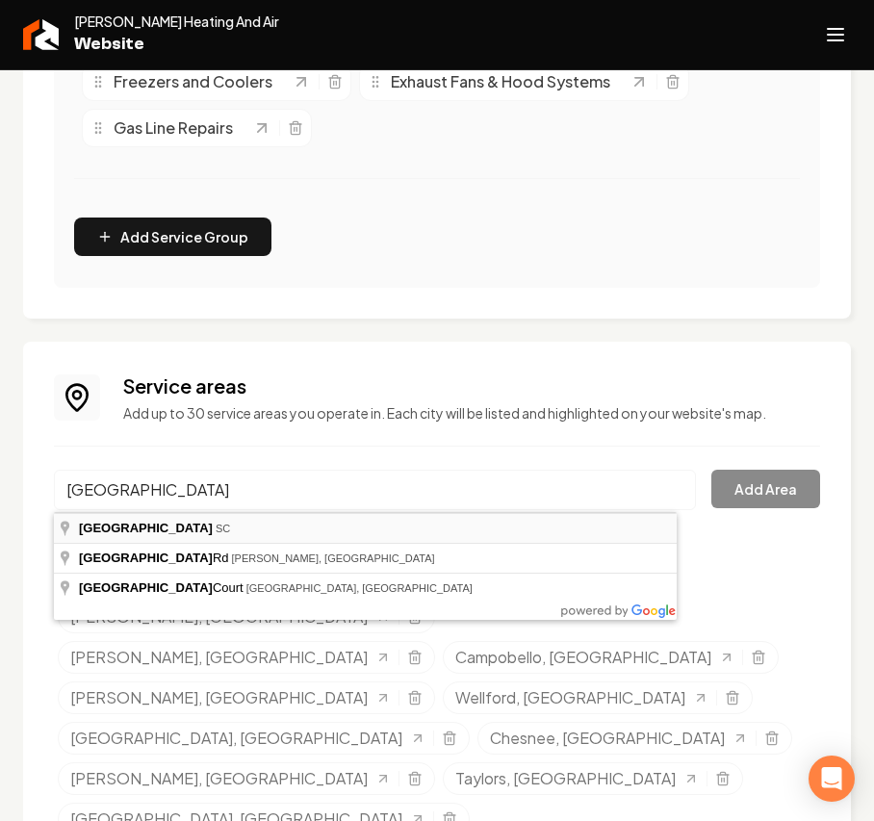
type input "[GEOGRAPHIC_DATA], [GEOGRAPHIC_DATA]"
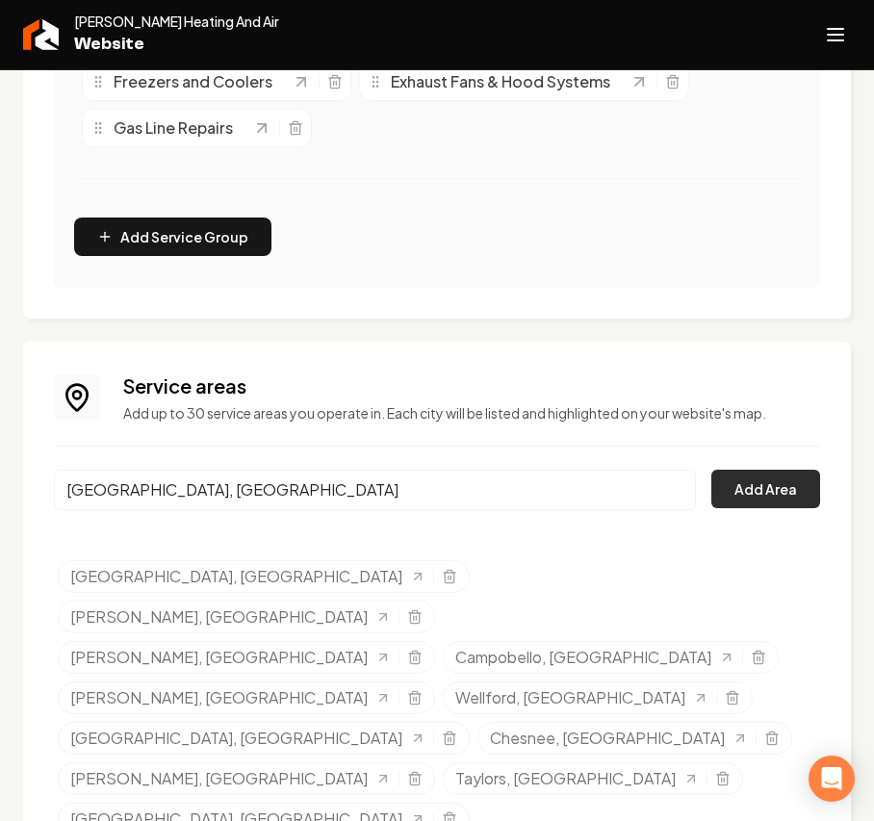
click at [732, 490] on button "Add Area" at bounding box center [765, 489] width 109 height 38
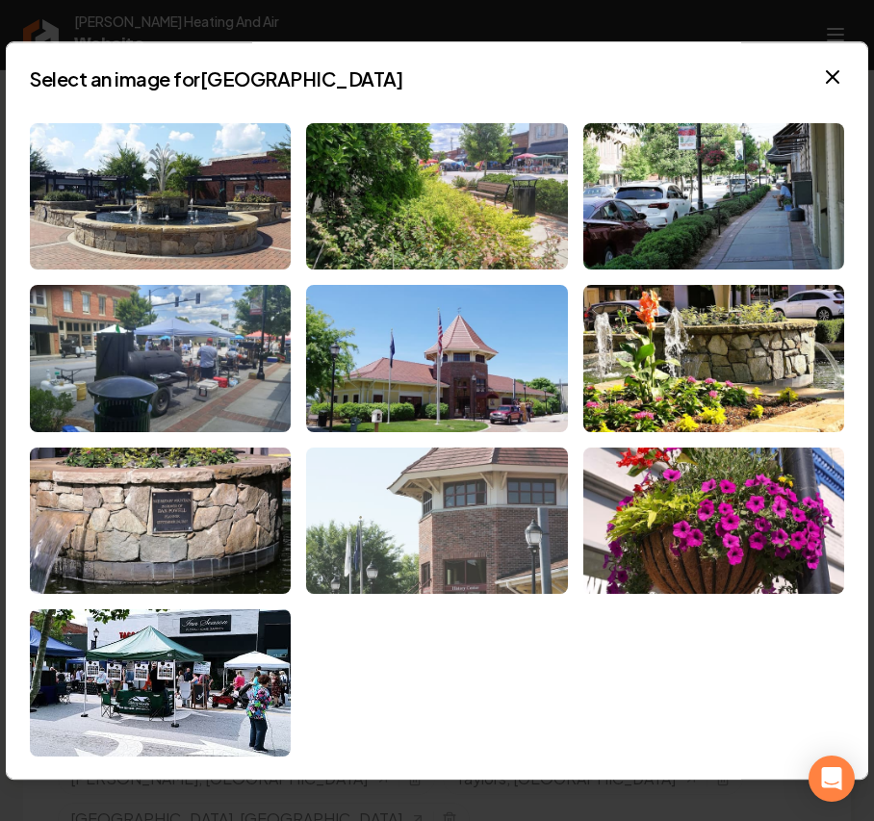
click at [493, 532] on img at bounding box center [436, 521] width 261 height 147
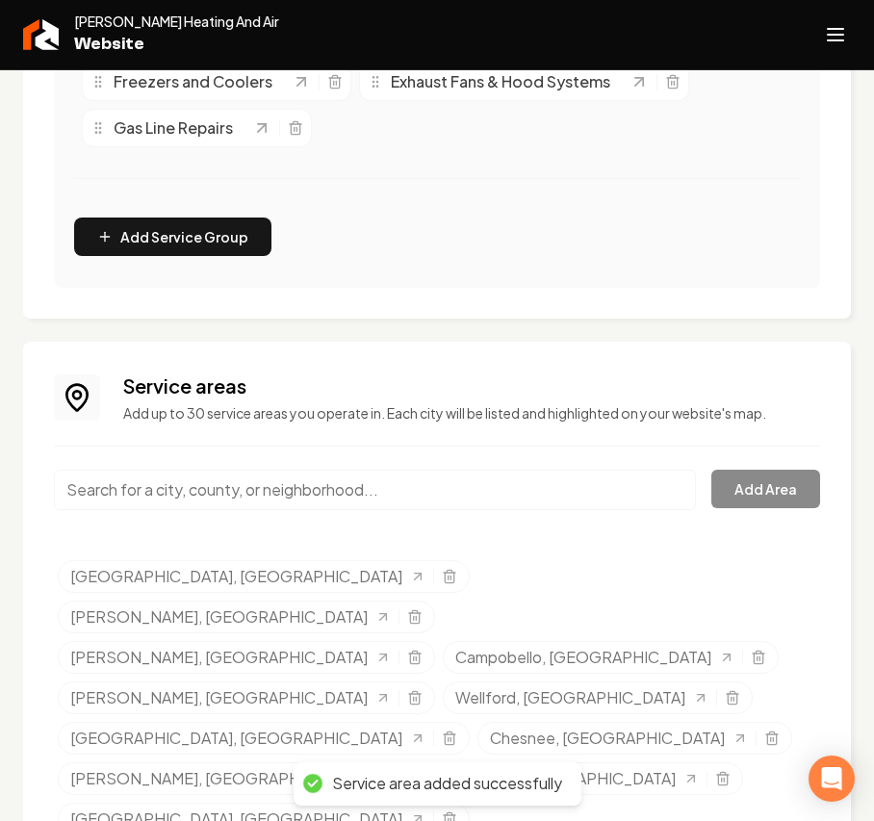
click at [220, 489] on input "Main content area" at bounding box center [375, 490] width 642 height 40
paste input "Mill Spring"
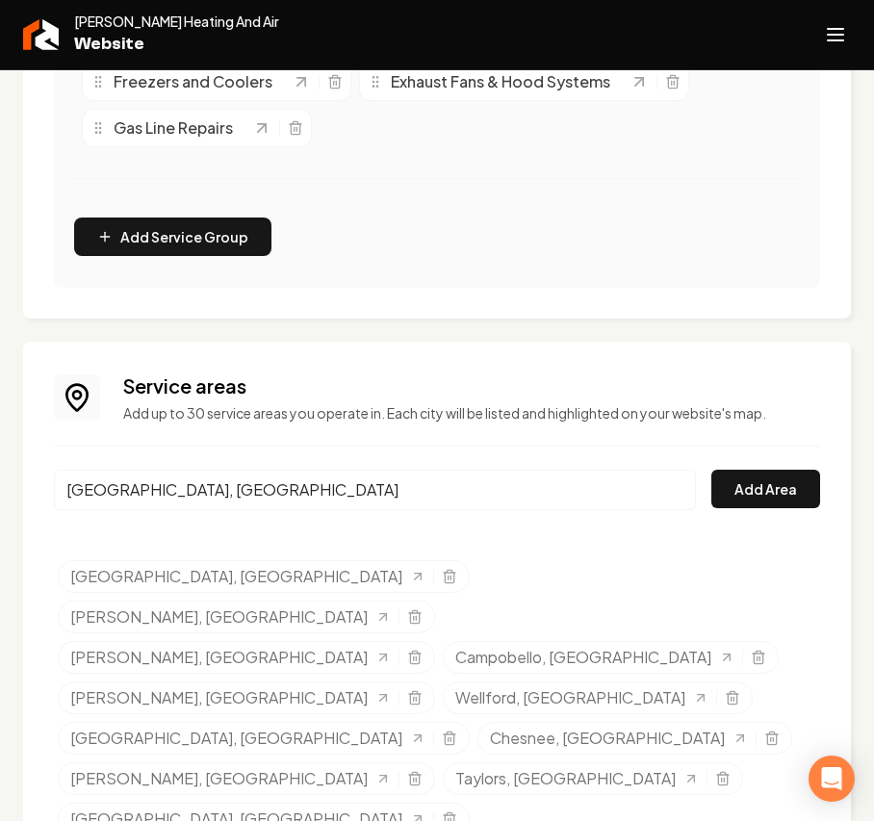
click at [216, 493] on input "Mill Spring, NC" at bounding box center [375, 490] width 642 height 40
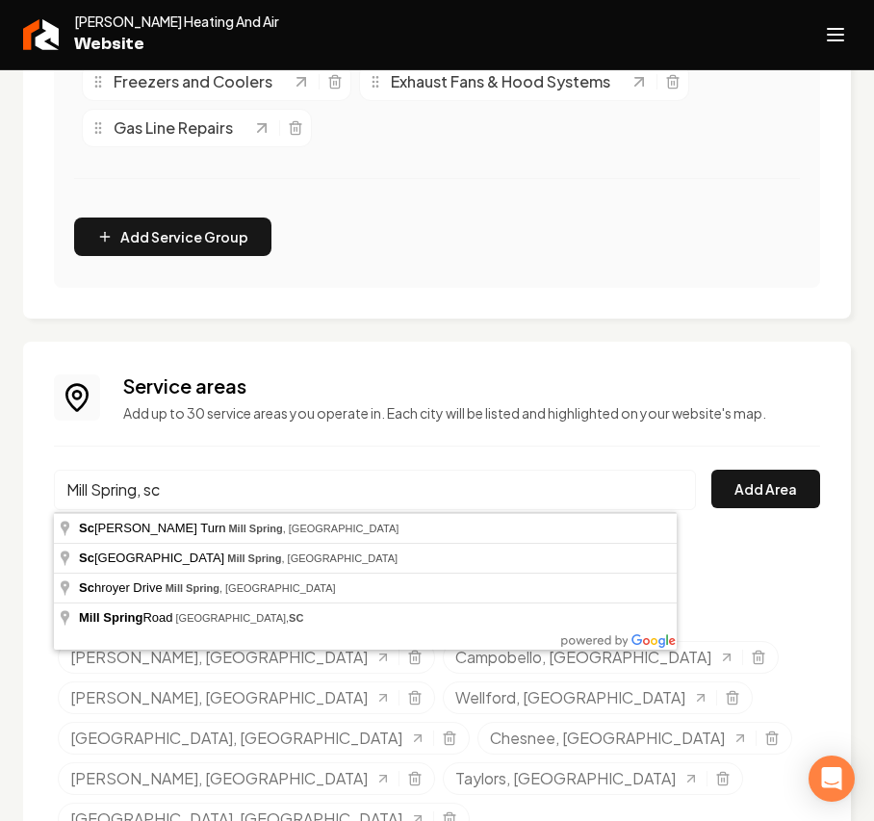
click at [228, 506] on input "Mill Spring, sc" at bounding box center [375, 490] width 642 height 40
drag, startPoint x: 246, startPoint y: 493, endPoint x: -330, endPoint y: 473, distance: 576.8
click at [0, 473] on html "Company Website Social Media GBP Optimizer Ads Account Willingham Heating And A…" at bounding box center [437, 410] width 874 height 821
paste input "Main content area"
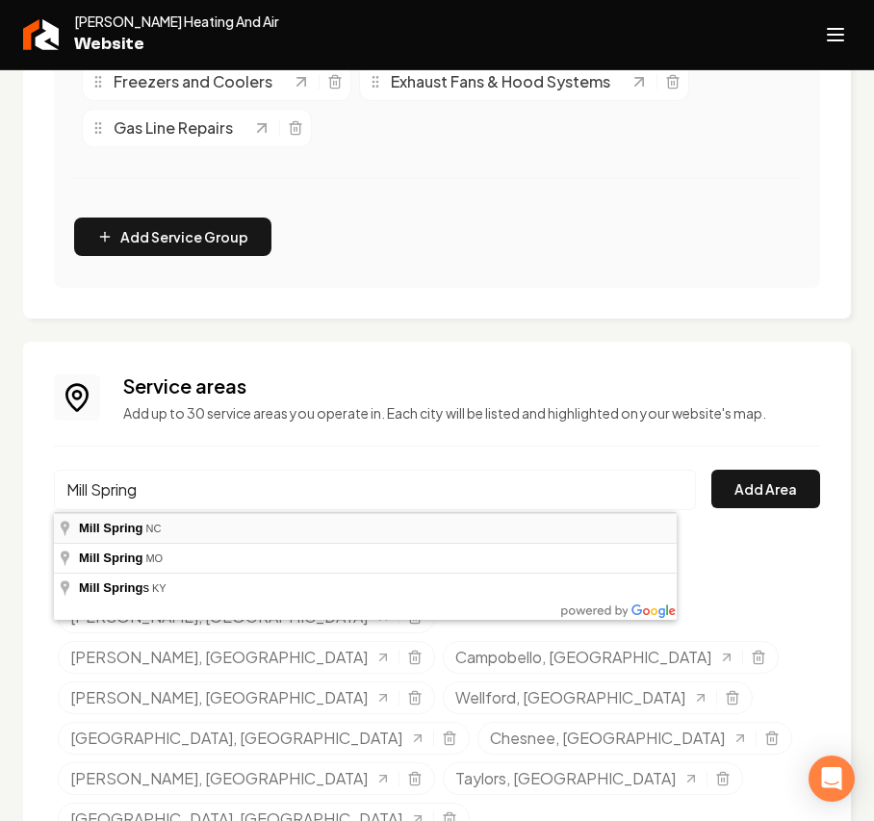
type input "Mill Spring, NC"
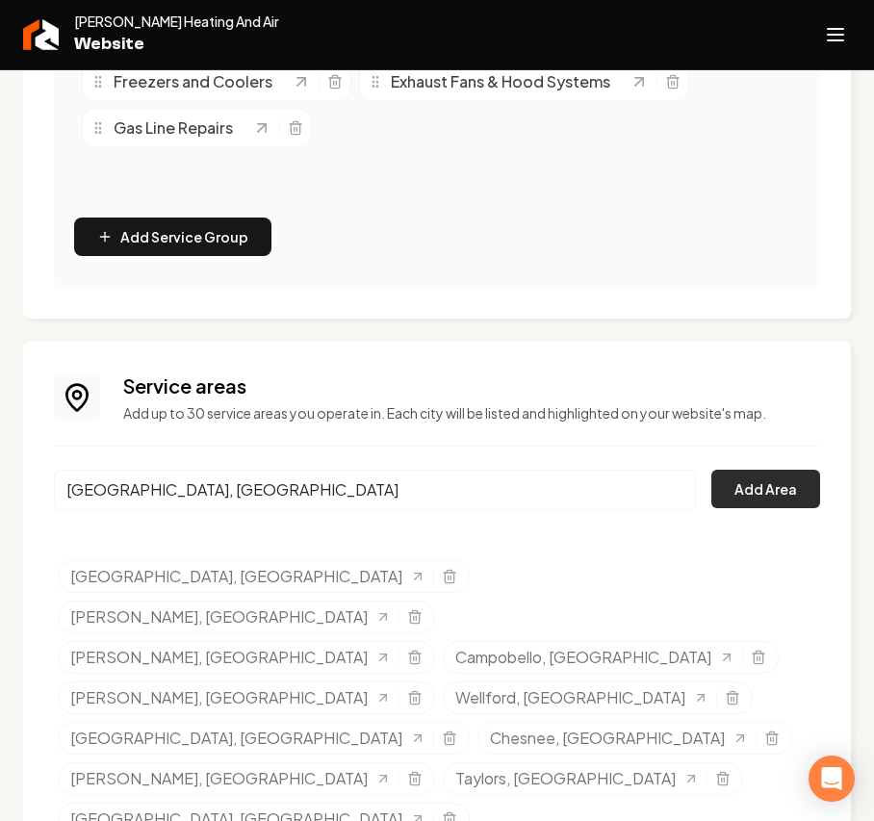
click at [729, 490] on button "Add Area" at bounding box center [765, 489] width 109 height 38
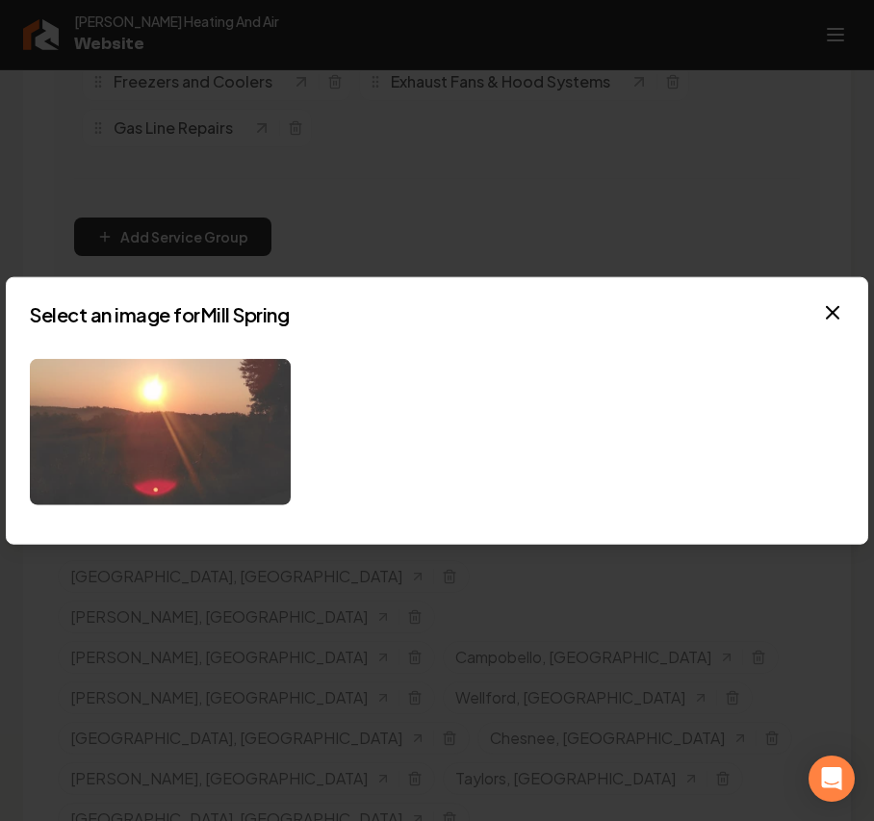
drag, startPoint x: 27, startPoint y: 528, endPoint x: 85, endPoint y: 494, distance: 67.3
click at [28, 527] on div "Select an image for Mill Spring Close" at bounding box center [437, 410] width 862 height 269
click at [117, 458] on img at bounding box center [160, 431] width 261 height 147
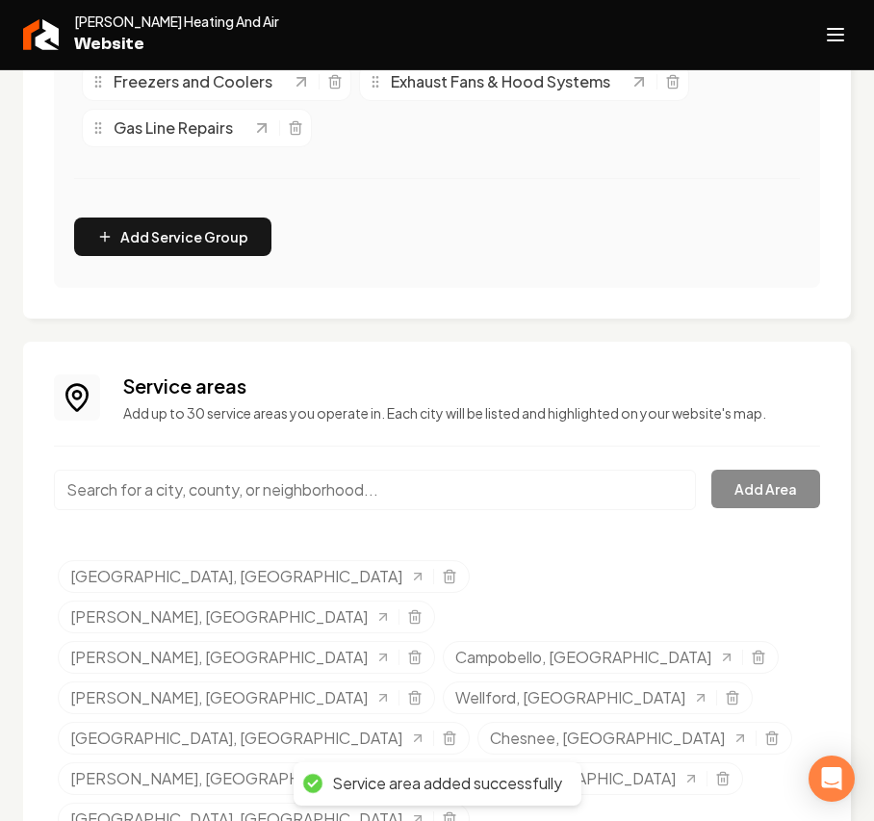
click at [286, 486] on input "Main content area" at bounding box center [375, 490] width 642 height 40
paste input "Cleveland"
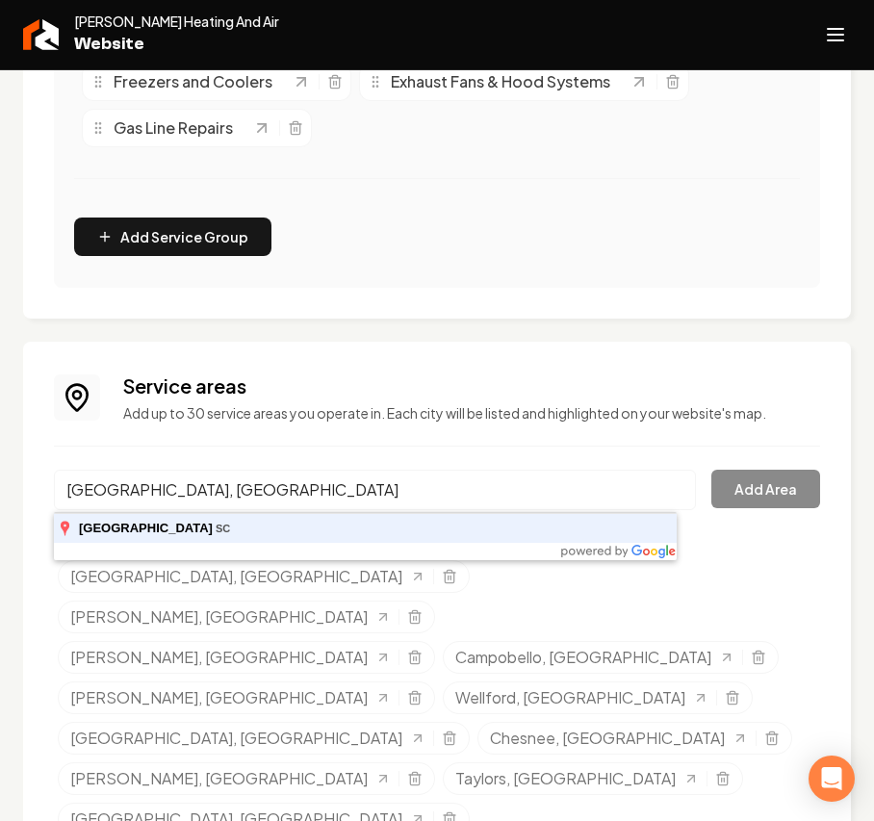
type input "Cleveland, SC"
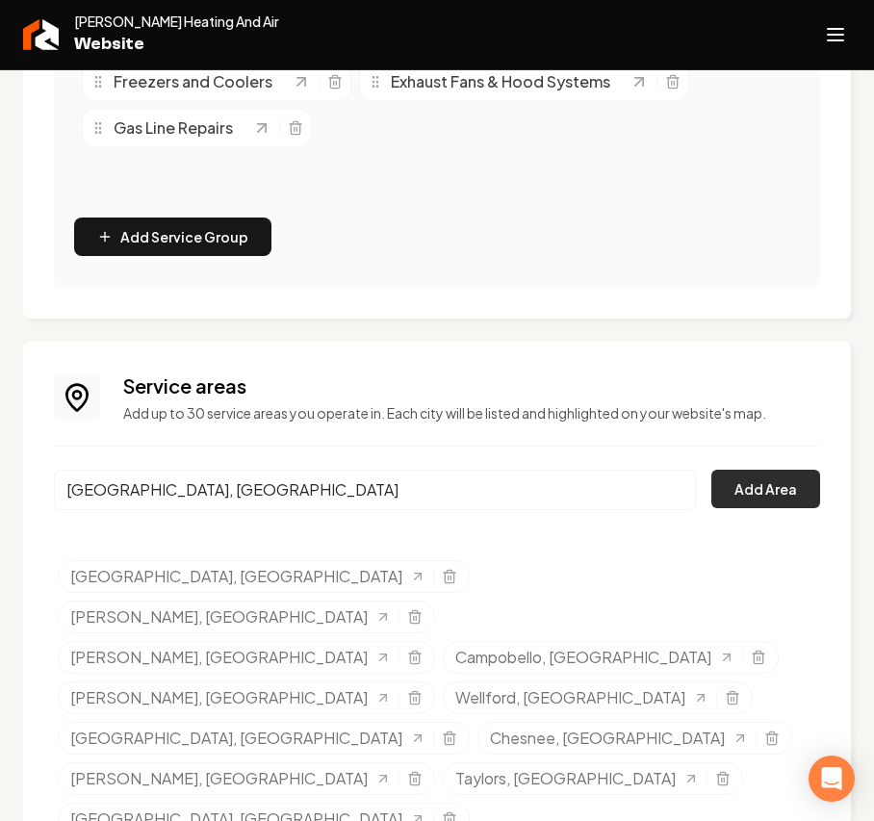
click at [755, 497] on button "Add Area" at bounding box center [765, 489] width 109 height 38
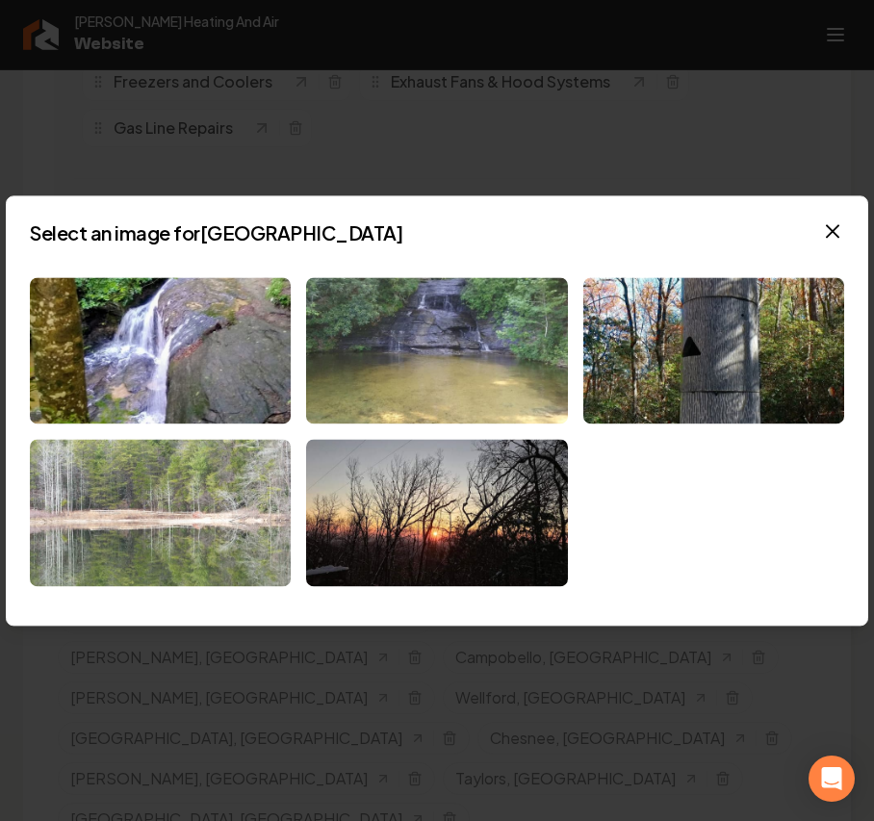
click at [243, 550] on img at bounding box center [160, 513] width 261 height 147
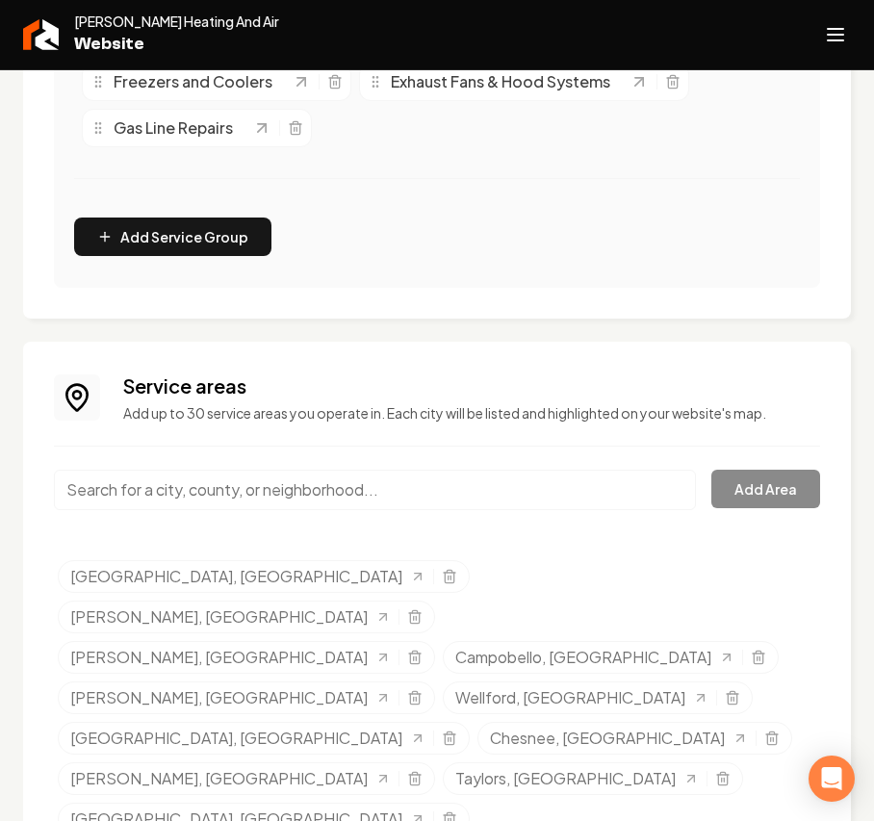
click at [328, 486] on input "Main content area" at bounding box center [375, 490] width 642 height 40
paste input "Berea"
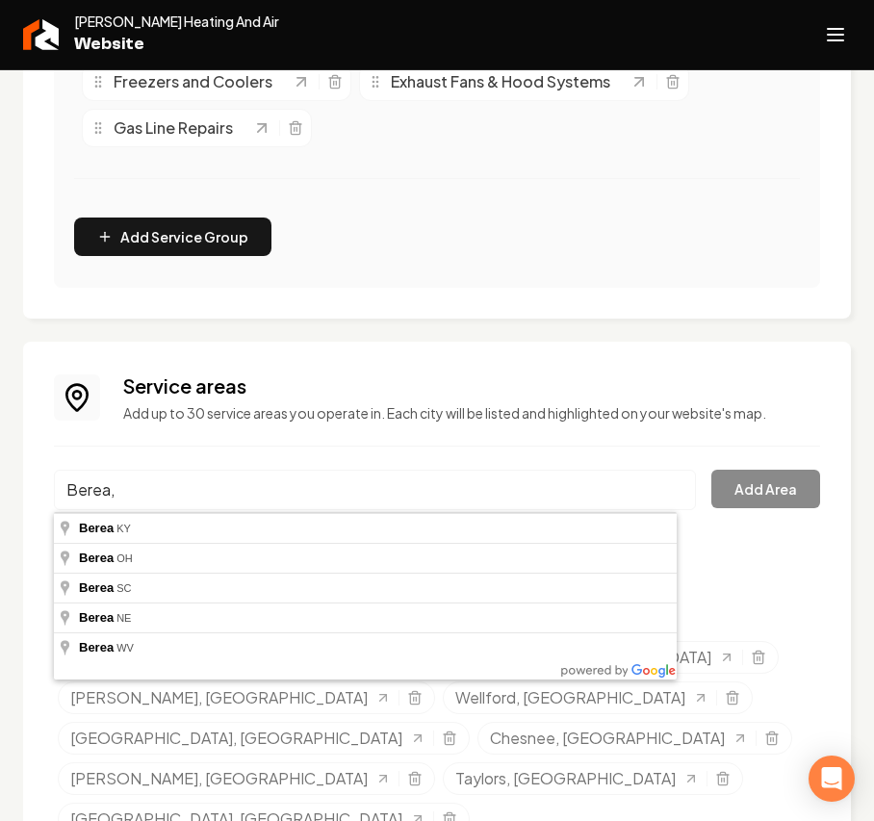
type input "Berea, SC"
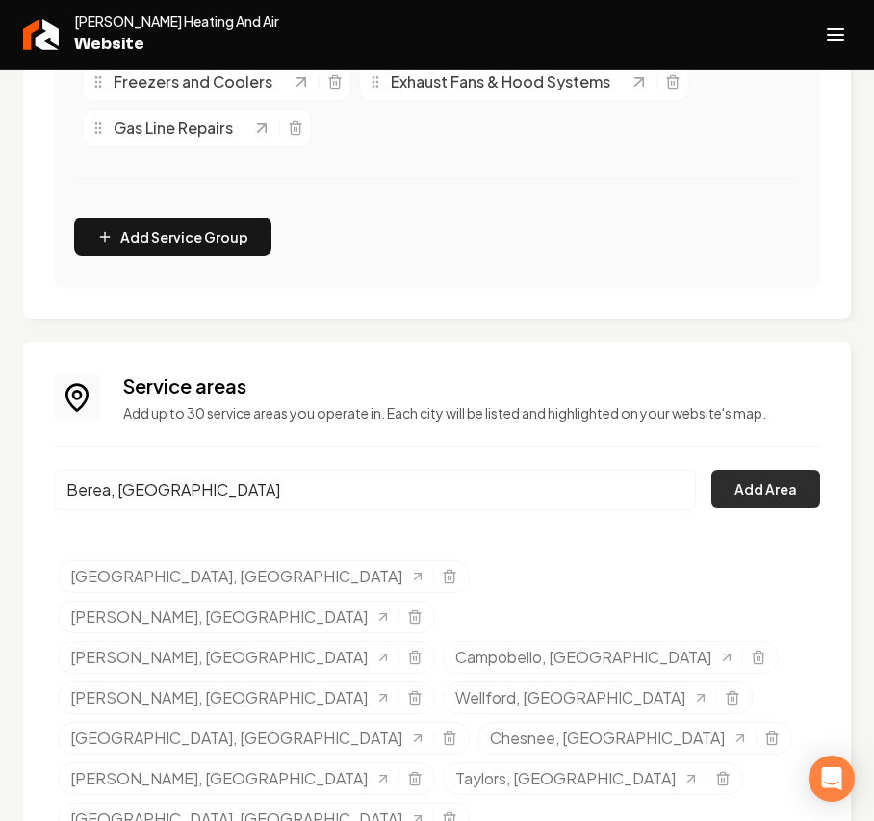
click at [712, 500] on button "Add Area" at bounding box center [765, 489] width 109 height 38
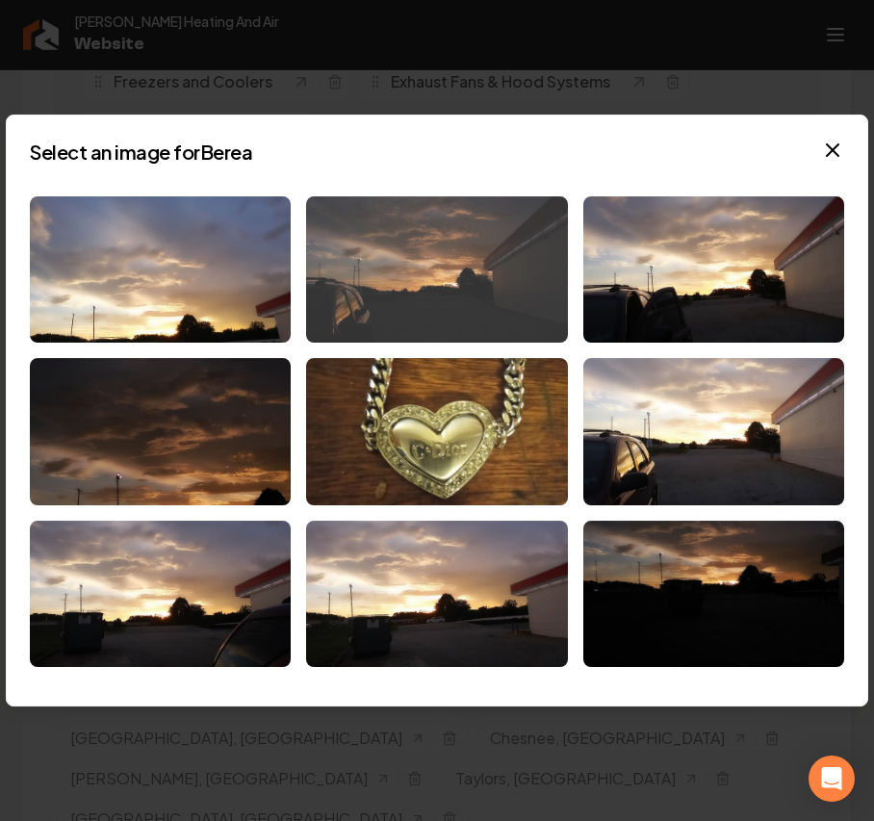
click at [435, 247] on img at bounding box center [436, 269] width 261 height 147
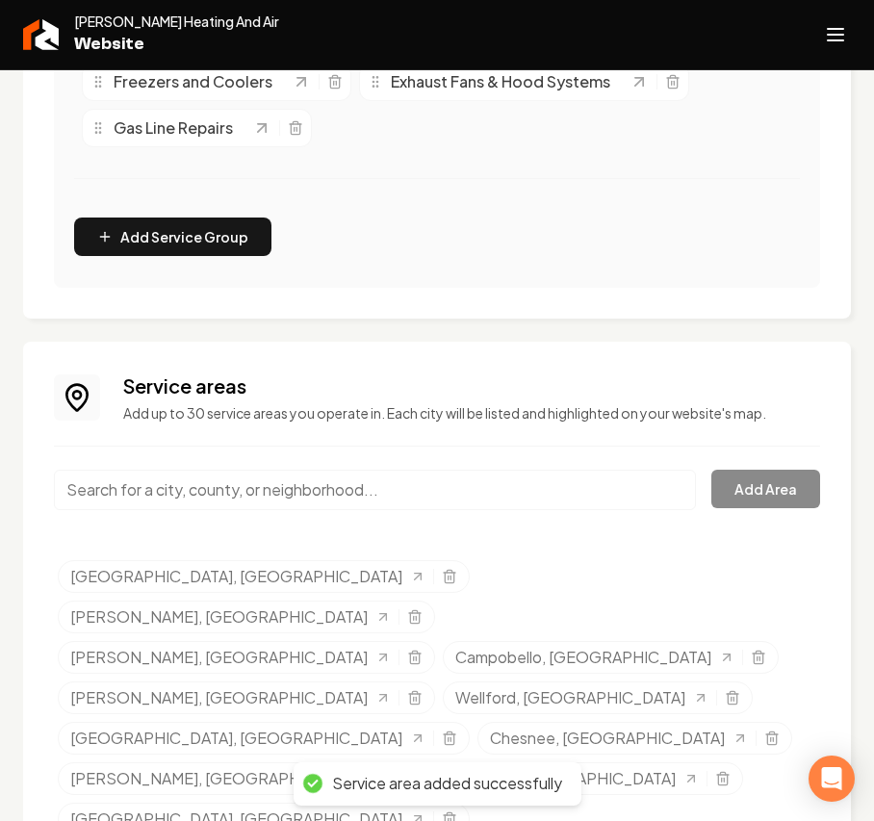
click at [287, 482] on input "Main content area" at bounding box center [375, 490] width 642 height 40
paste input "Clinton"
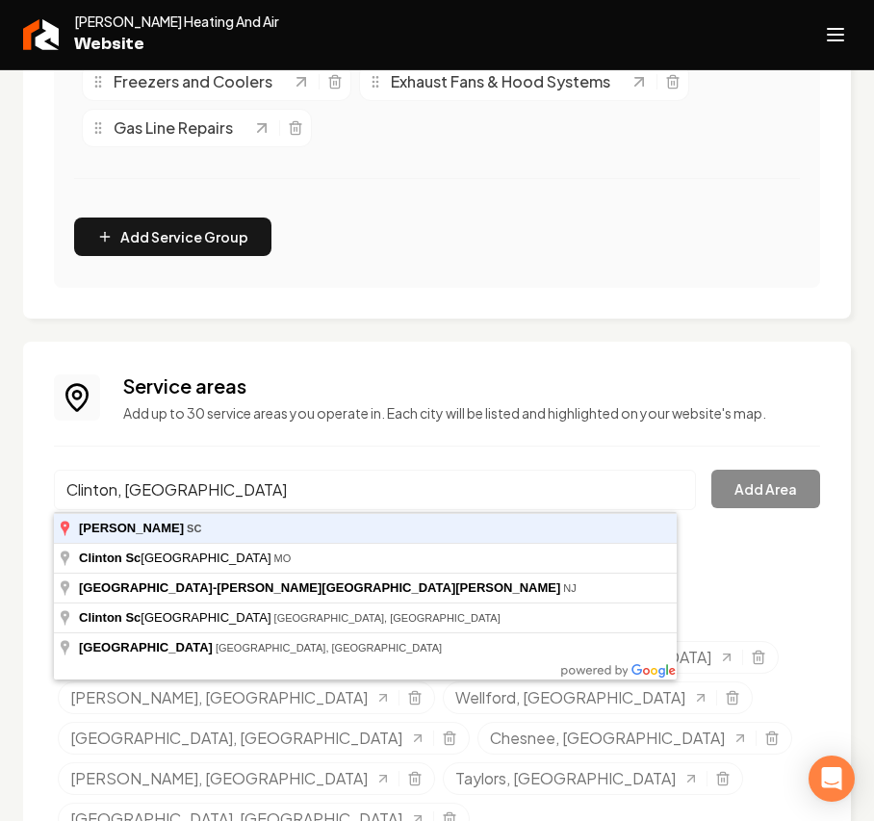
type input "Clinton, SC"
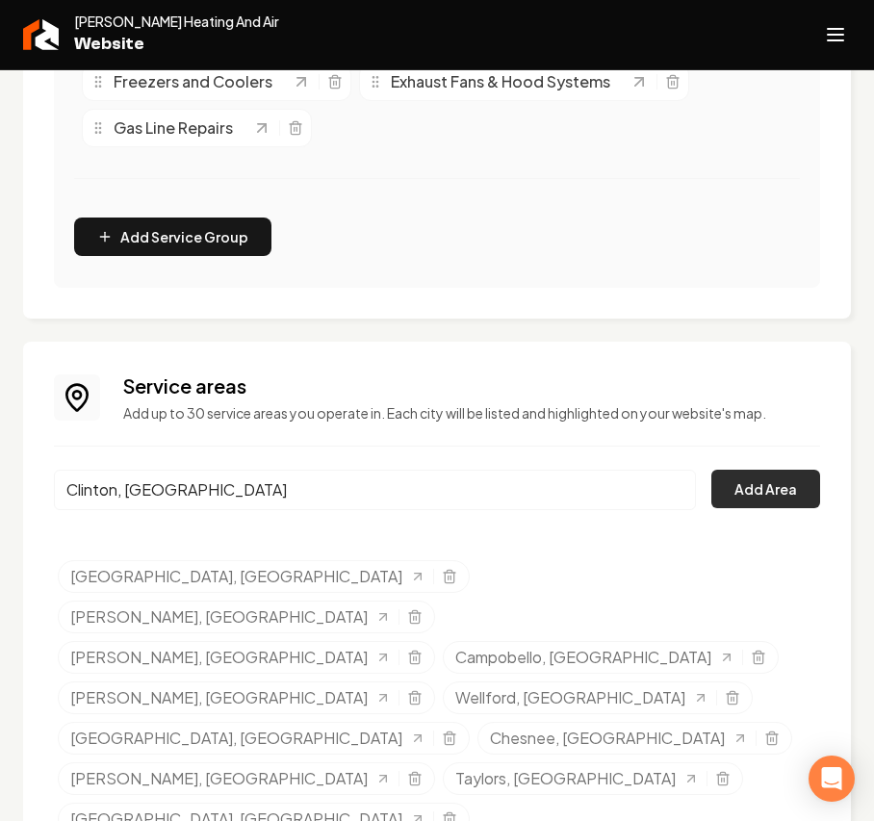
click at [776, 497] on button "Add Area" at bounding box center [765, 489] width 109 height 38
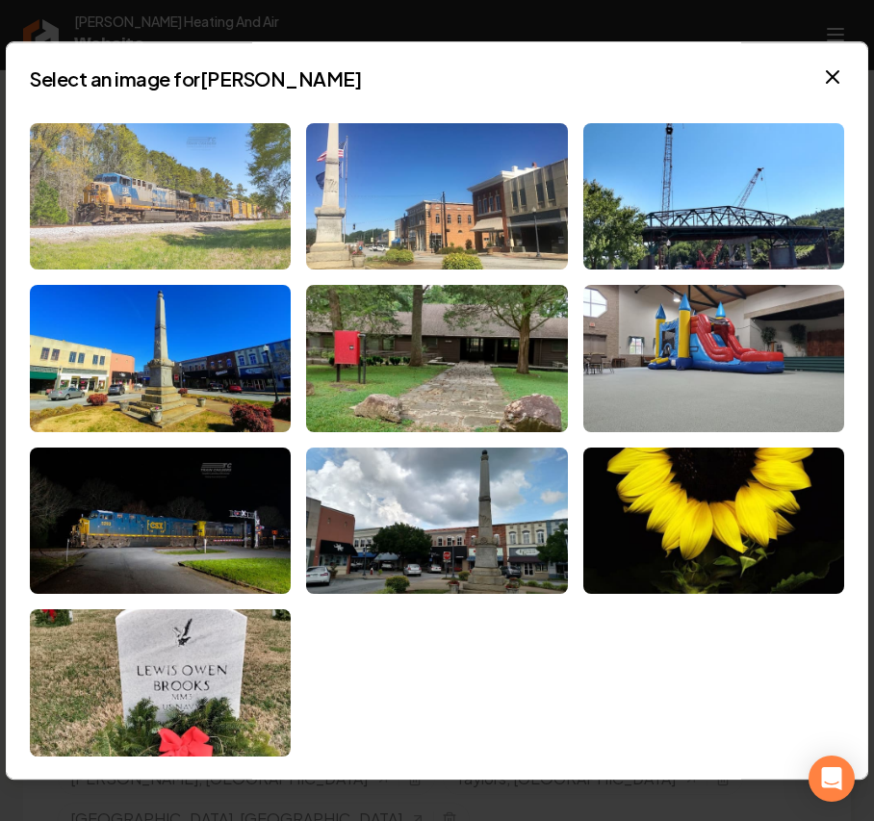
click at [177, 177] on img at bounding box center [160, 196] width 261 height 147
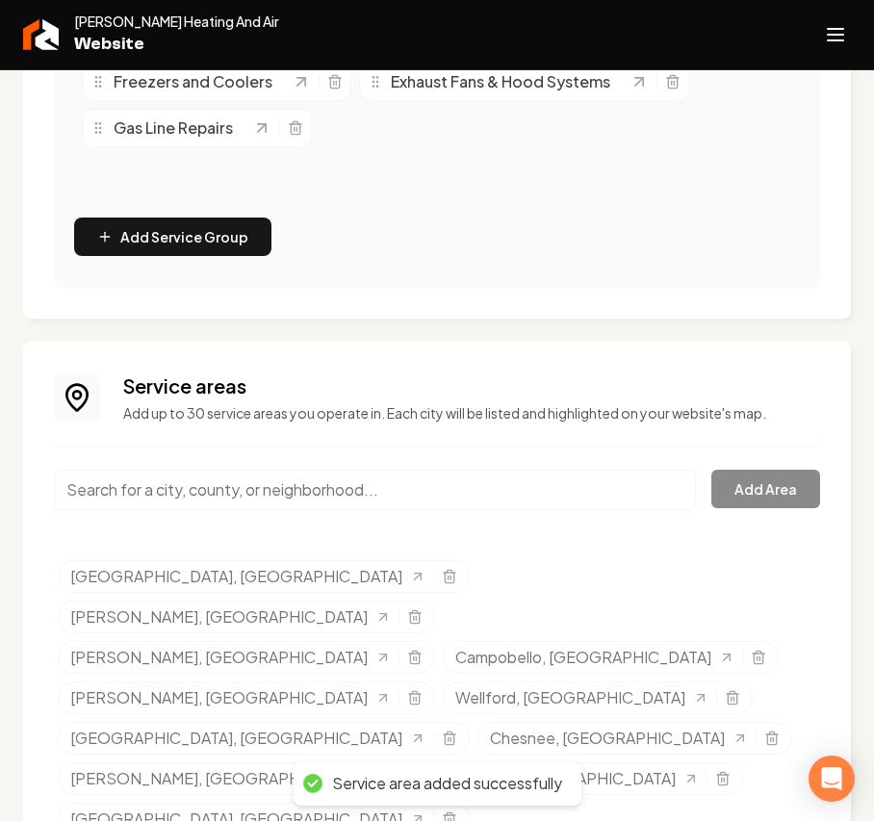
click at [196, 489] on input "Main content area" at bounding box center [375, 490] width 642 height 40
paste input "Laurens"
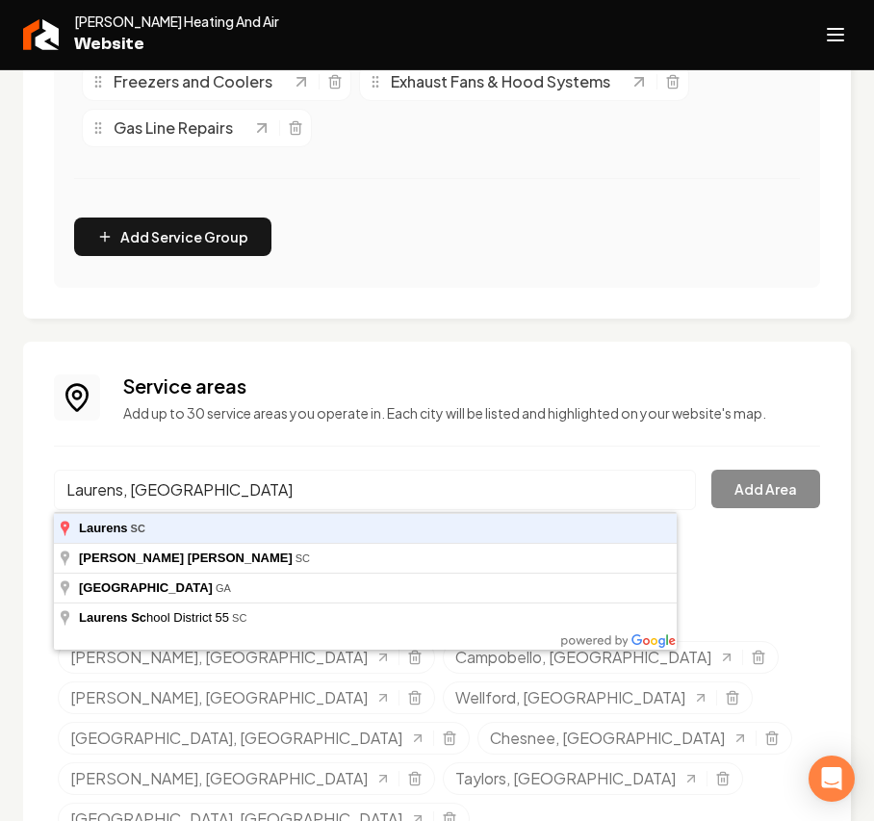
type input "Laurens, SC"
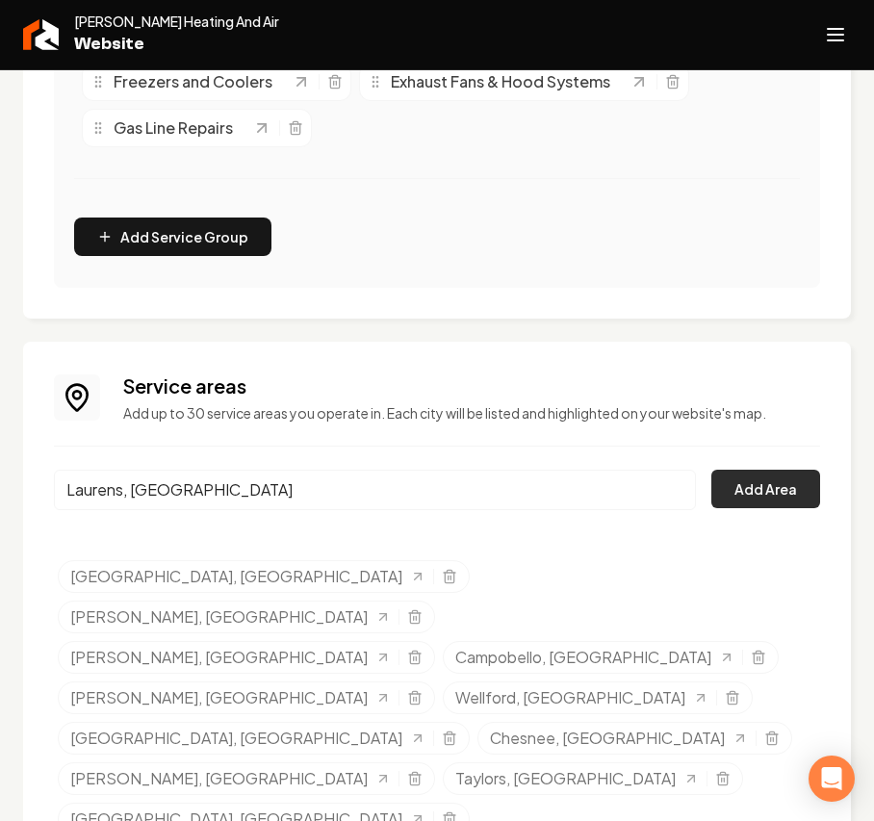
click at [721, 486] on button "Add Area" at bounding box center [765, 489] width 109 height 38
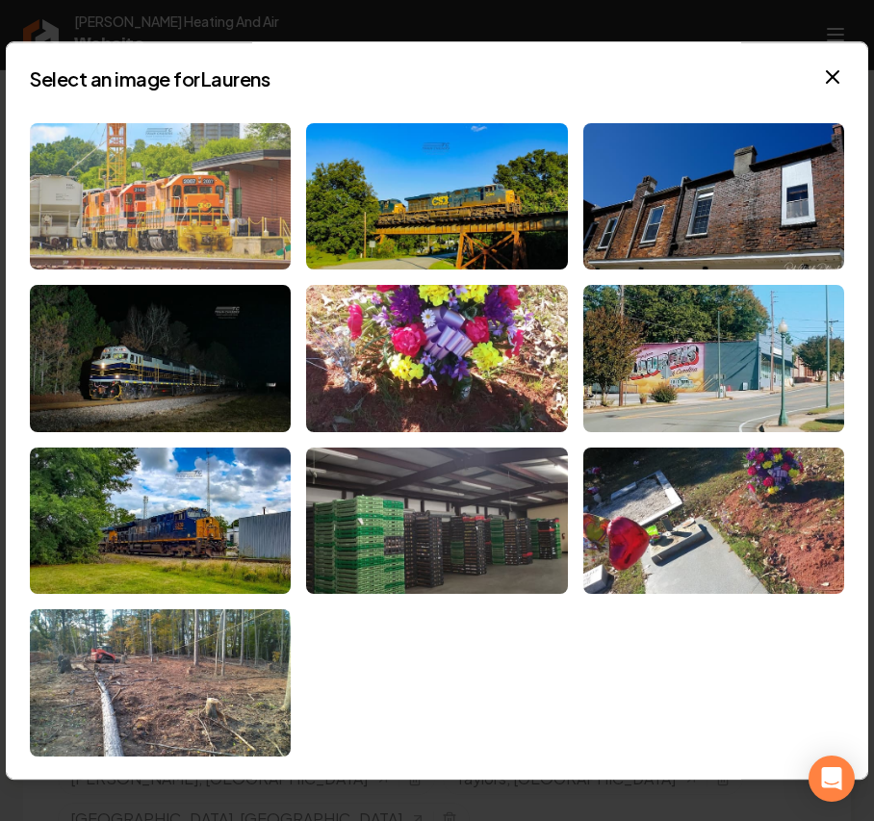
click at [181, 198] on img at bounding box center [160, 196] width 261 height 147
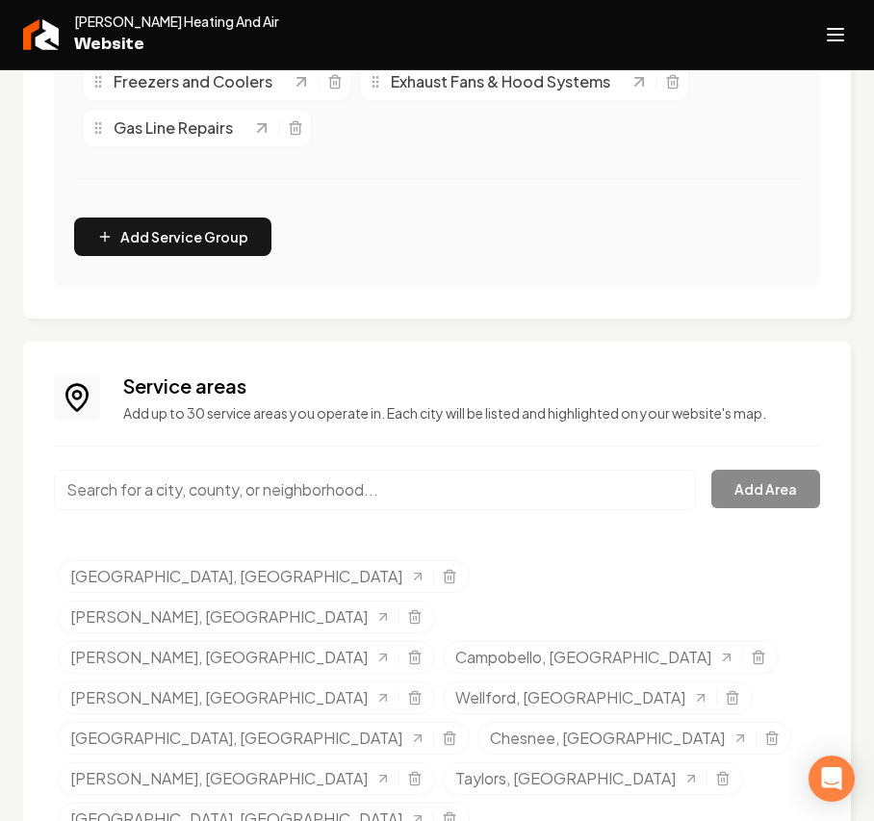
scroll to position [872, 0]
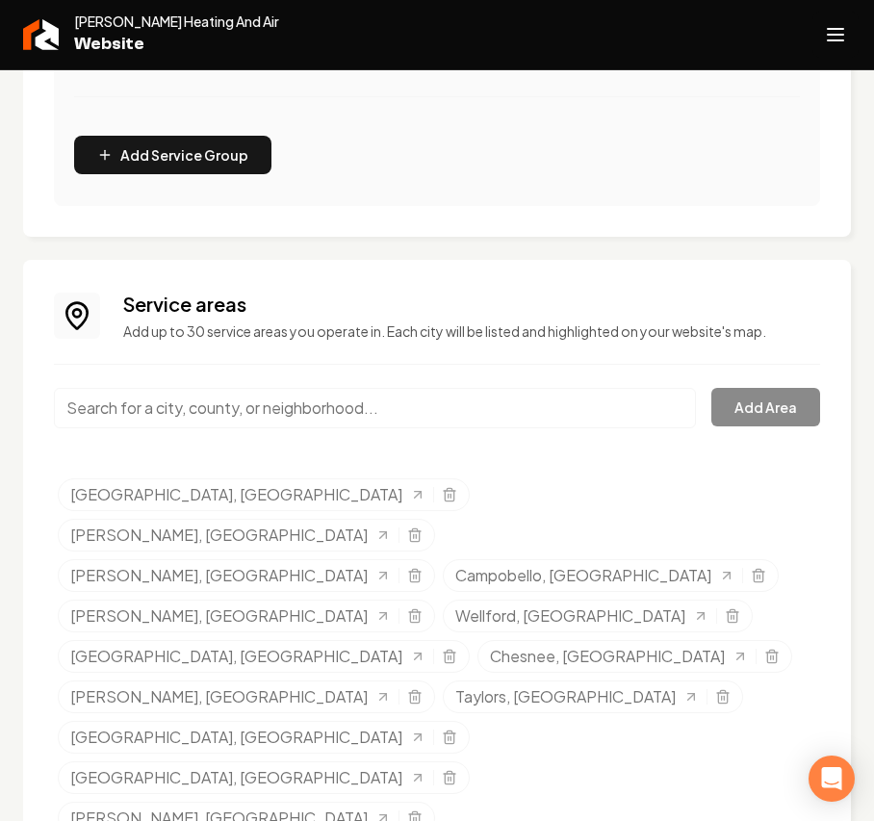
click at [844, 25] on icon "Open navigation menu" at bounding box center [835, 34] width 23 height 31
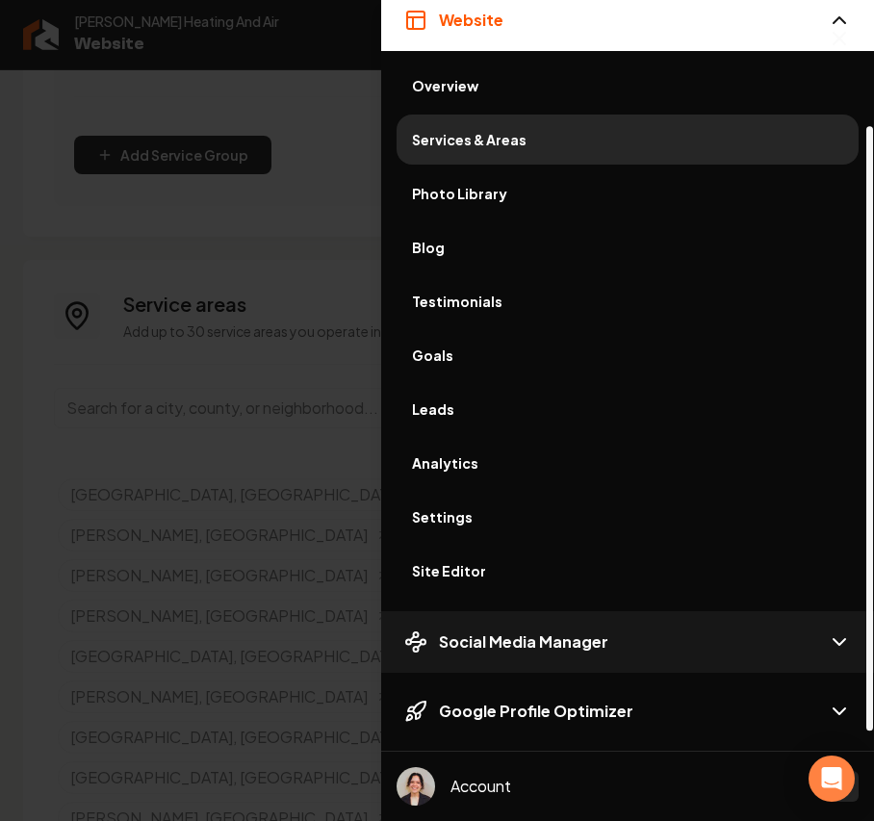
scroll to position [160, 0]
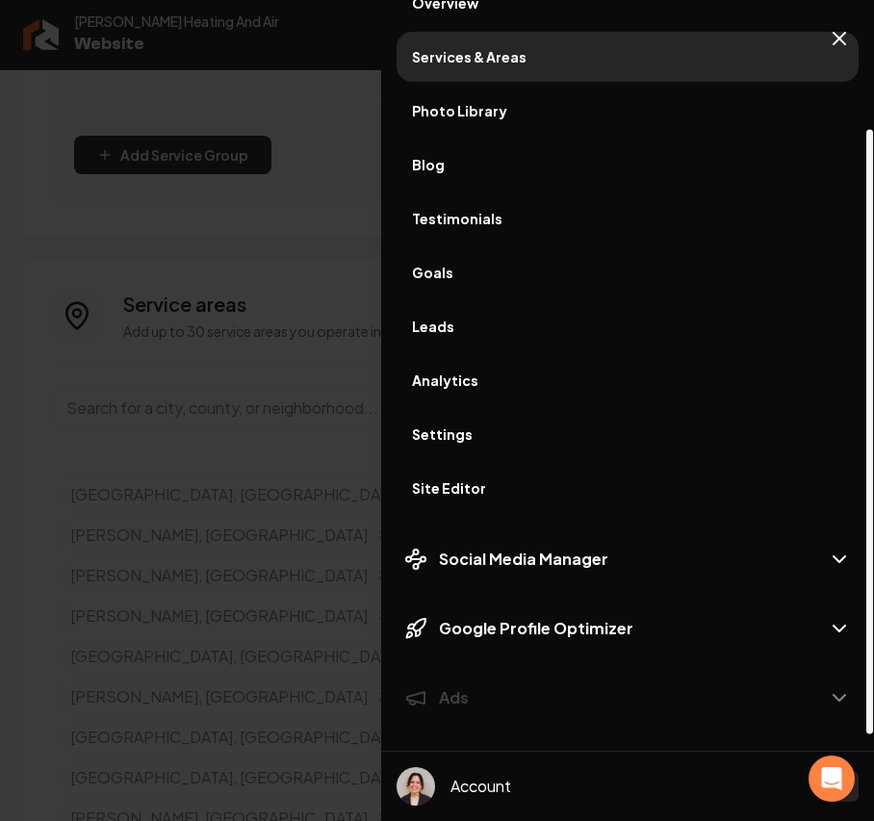
click at [489, 504] on link "Site Editor" at bounding box center [627, 488] width 462 height 50
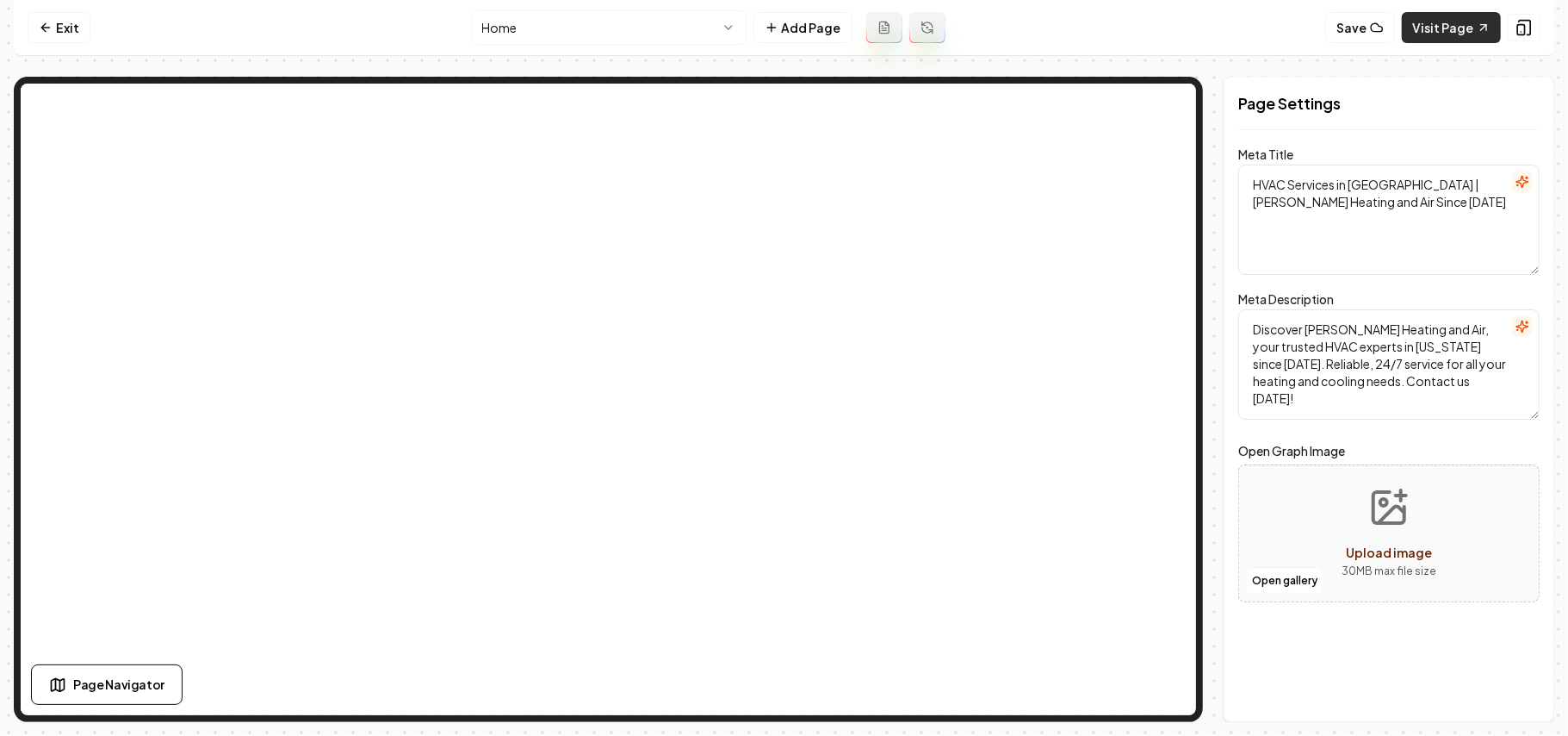
click at [781, 29] on link "Visit Page" at bounding box center [1452, 27] width 99 height 31
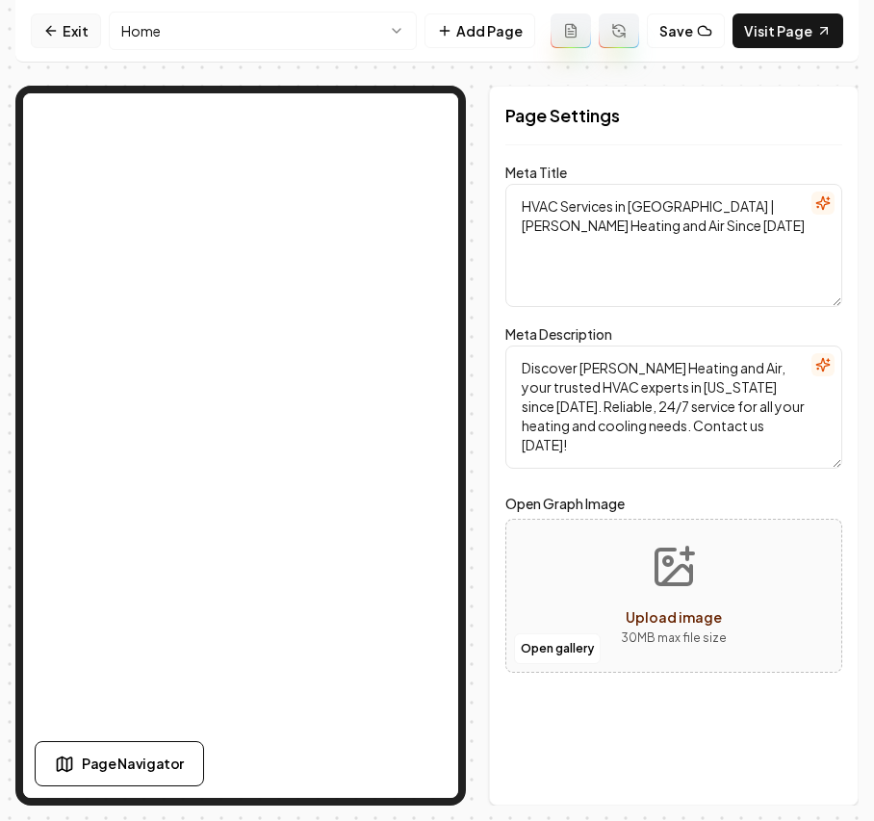
click at [58, 37] on icon at bounding box center [50, 30] width 15 height 15
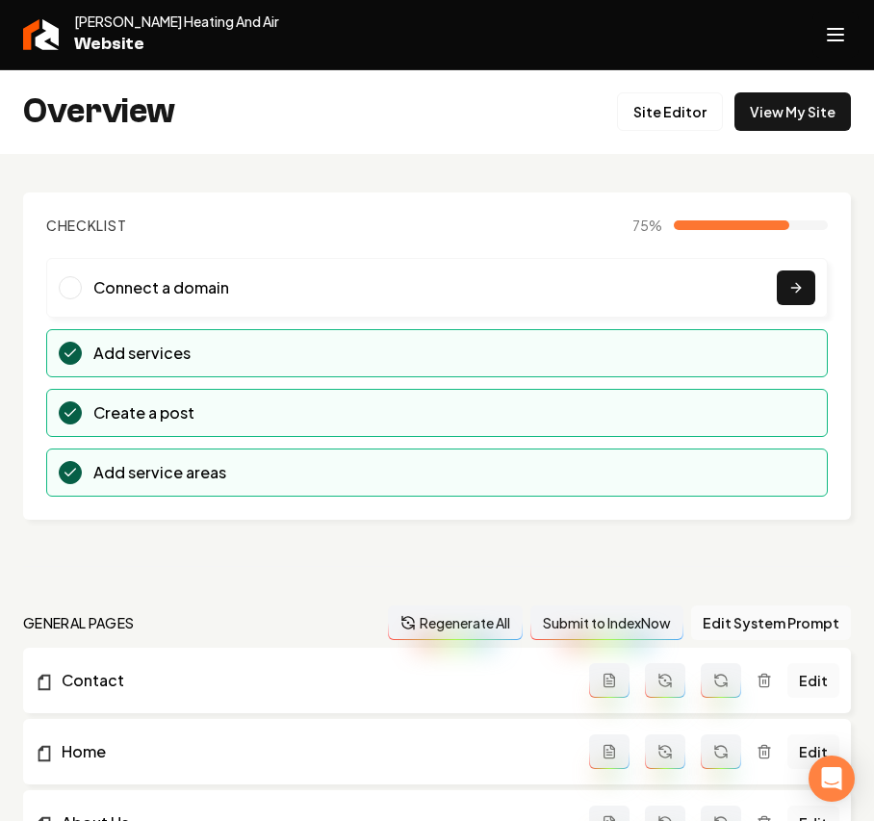
click at [820, 50] on button "Open navigation menu" at bounding box center [835, 35] width 46 height 46
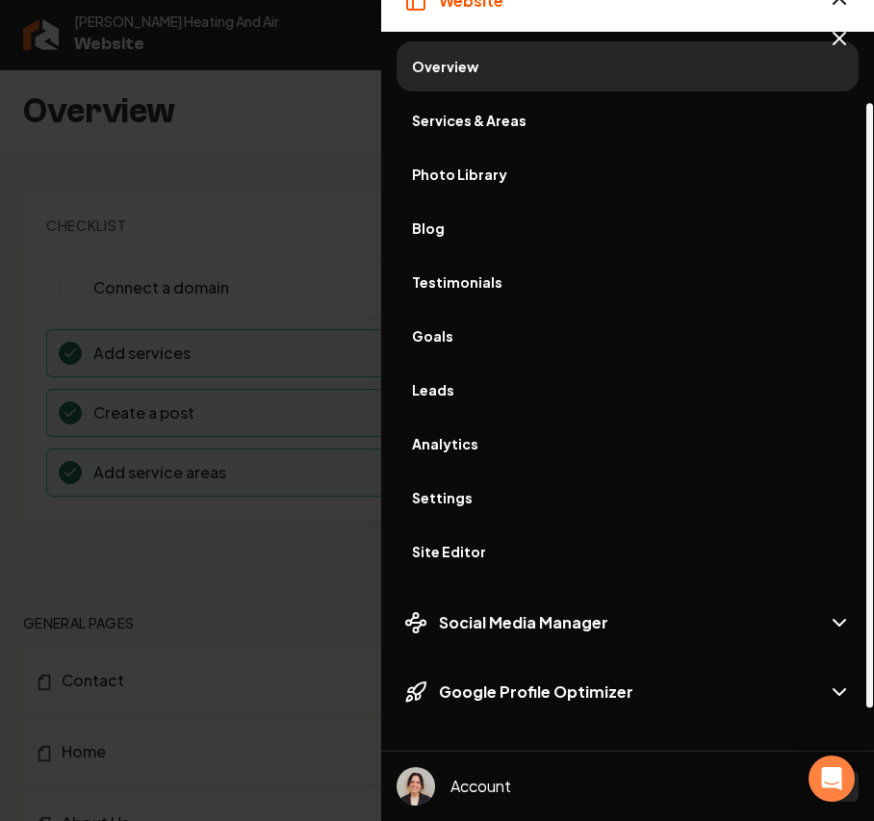
scroll to position [128, 0]
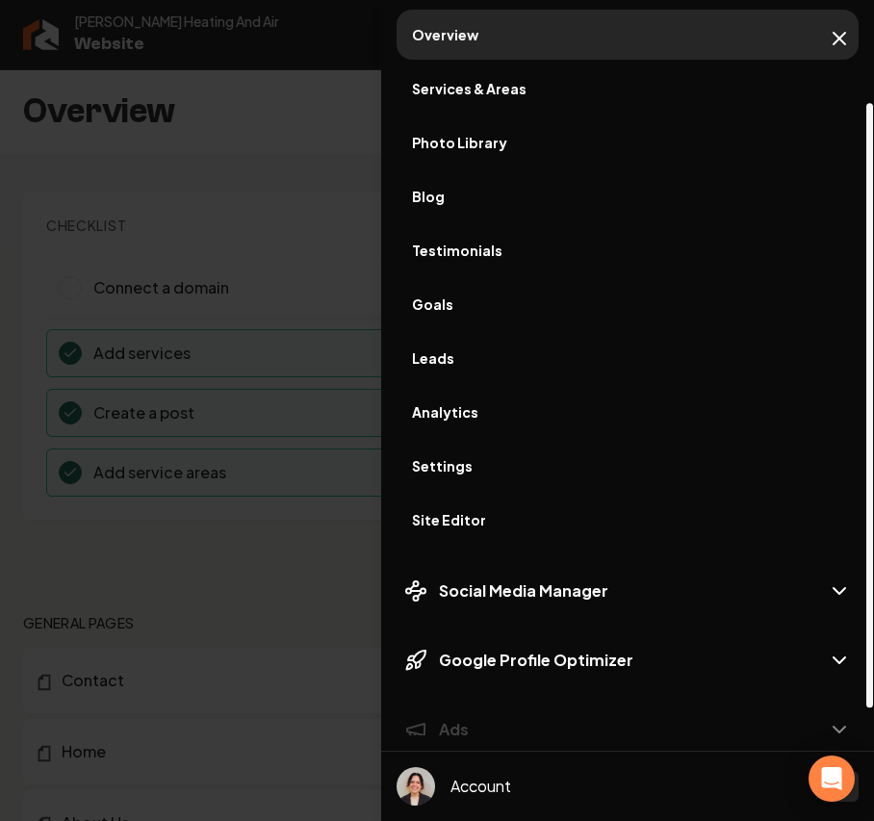
click at [467, 532] on link "Site Editor" at bounding box center [627, 520] width 462 height 50
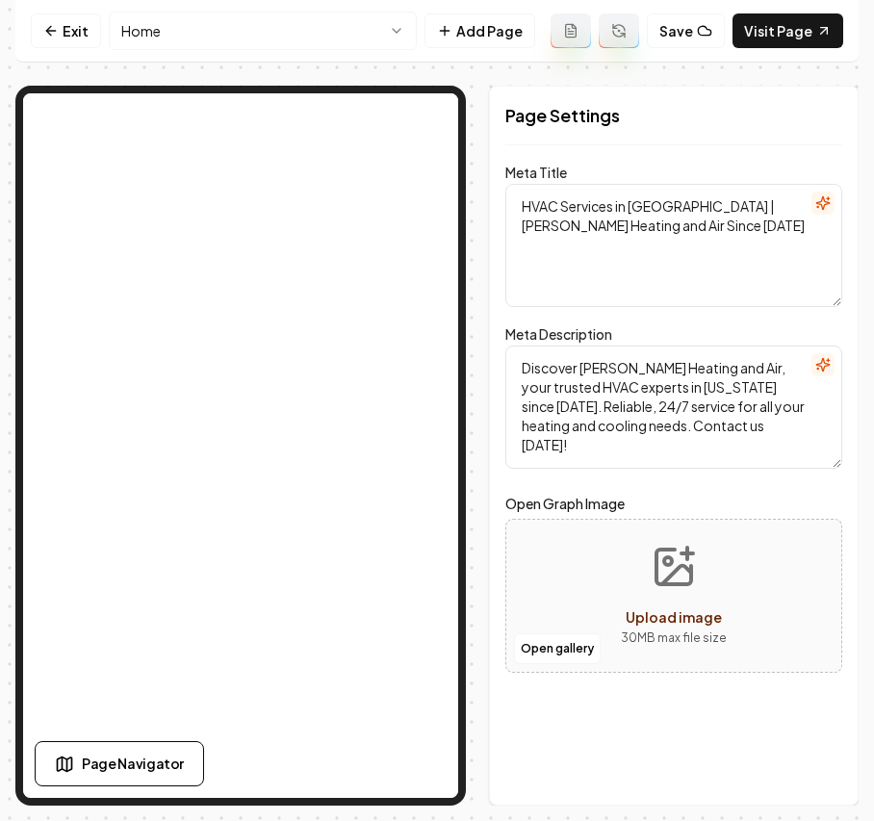
click at [197, 33] on html "Computer Required This feature is only available on a computer. Please switch t…" at bounding box center [437, 410] width 874 height 821
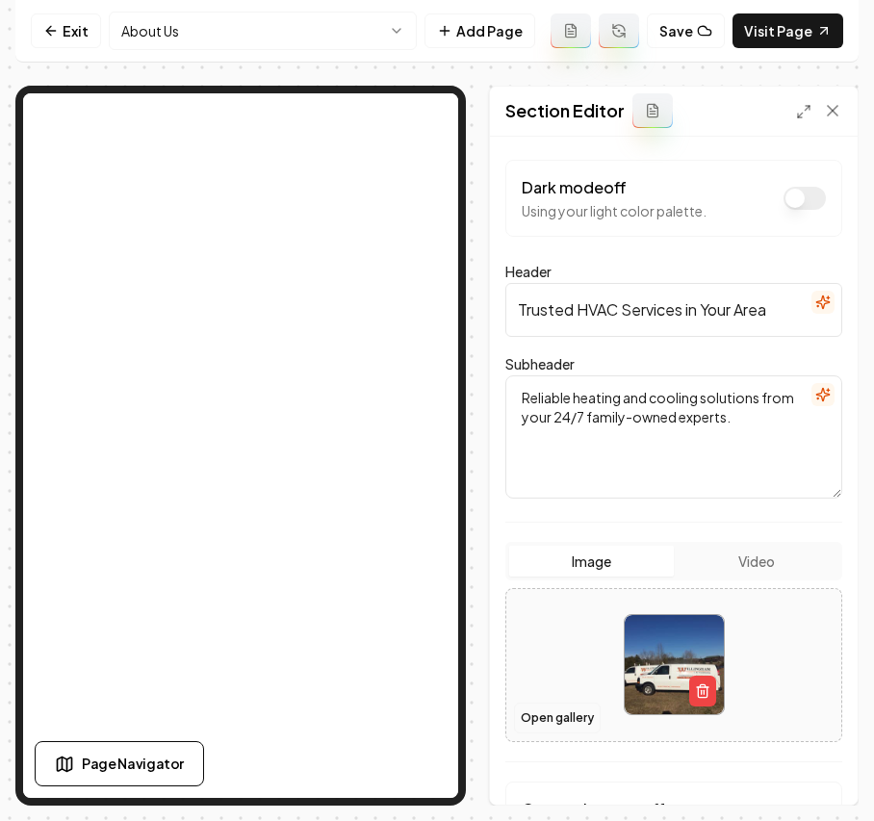
click at [574, 716] on button "Open gallery" at bounding box center [557, 718] width 87 height 31
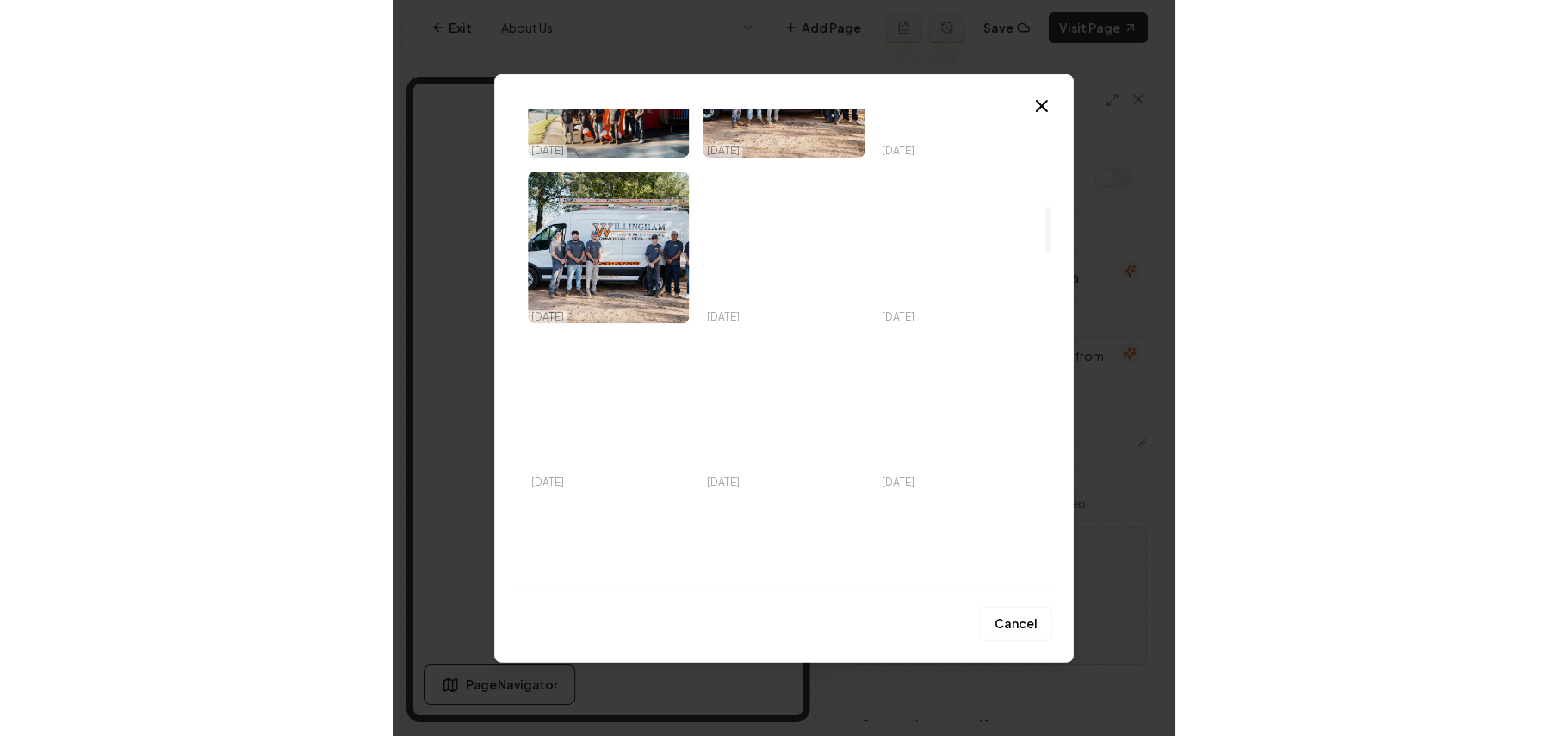
scroll to position [919, 0]
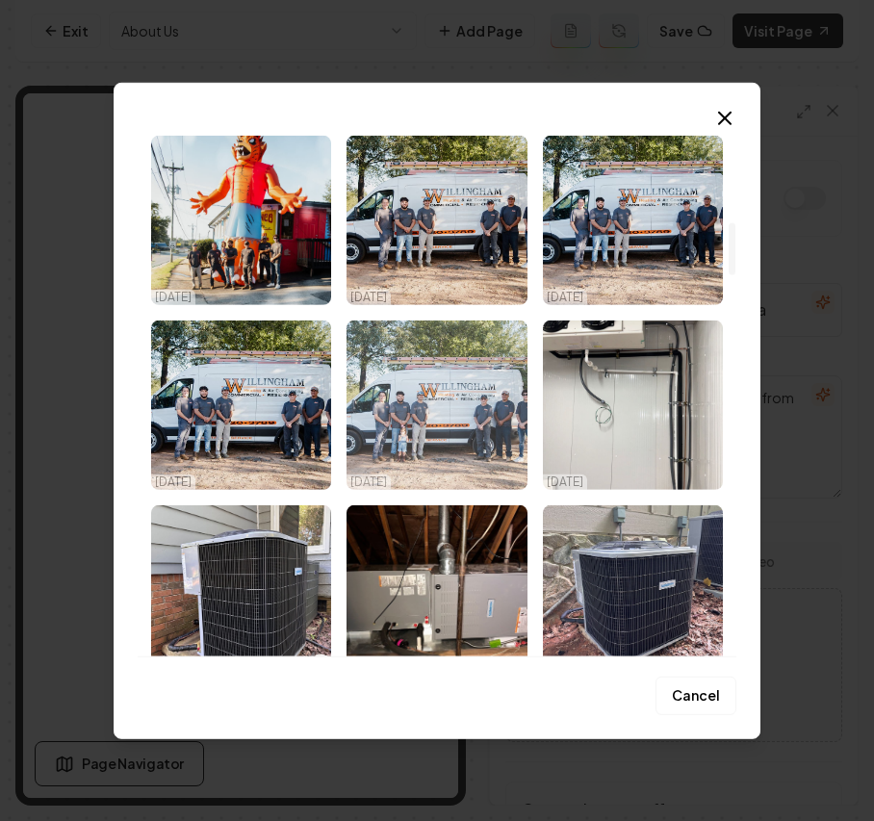
click at [445, 409] on img "Select image image_68e90e5a5c7cd75eb83aeec8.webp" at bounding box center [436, 404] width 180 height 169
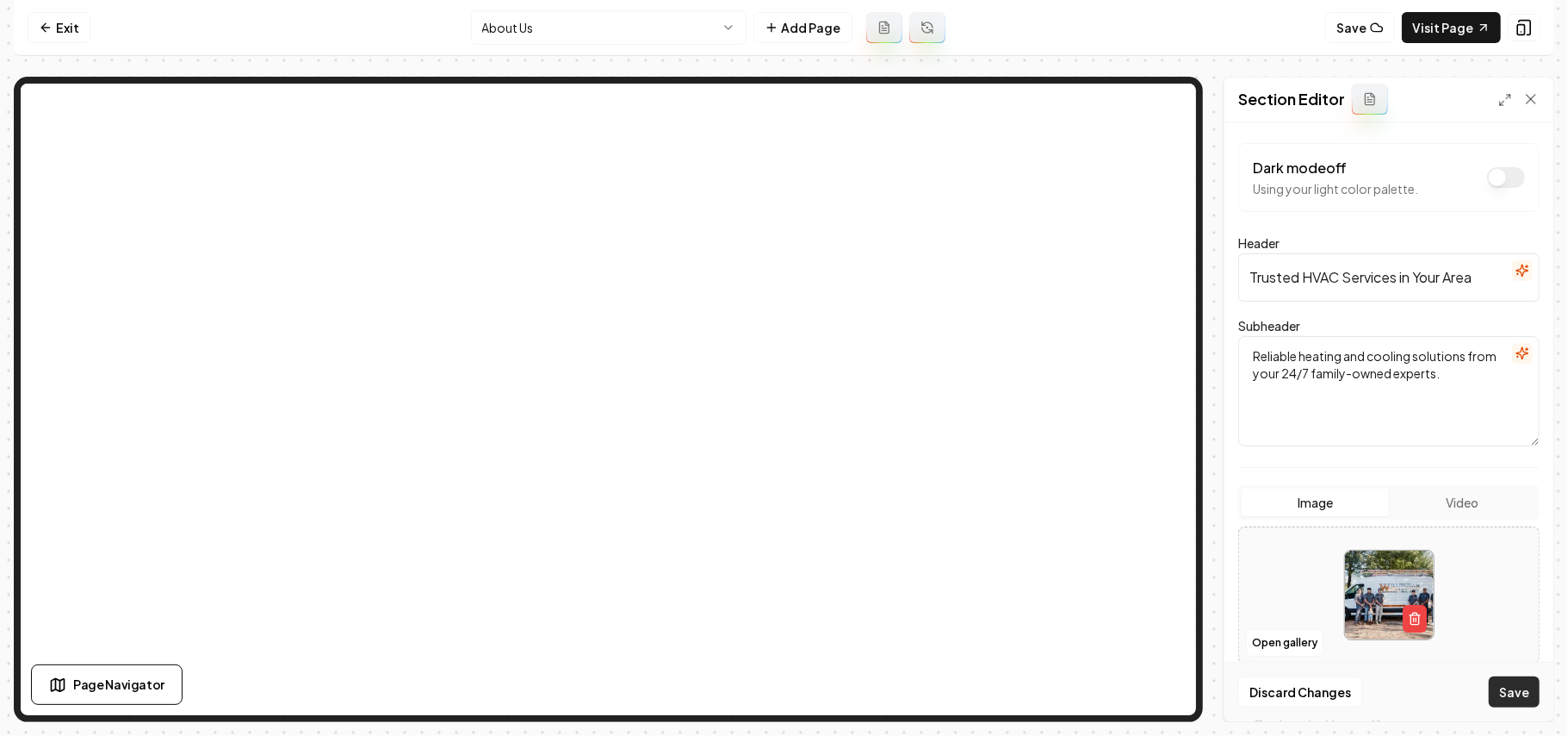
click at [781, 677] on button "Save" at bounding box center [1514, 691] width 51 height 31
click at [781, 629] on div at bounding box center [1389, 595] width 300 height 118
click at [781, 645] on button "Open gallery" at bounding box center [1285, 643] width 78 height 28
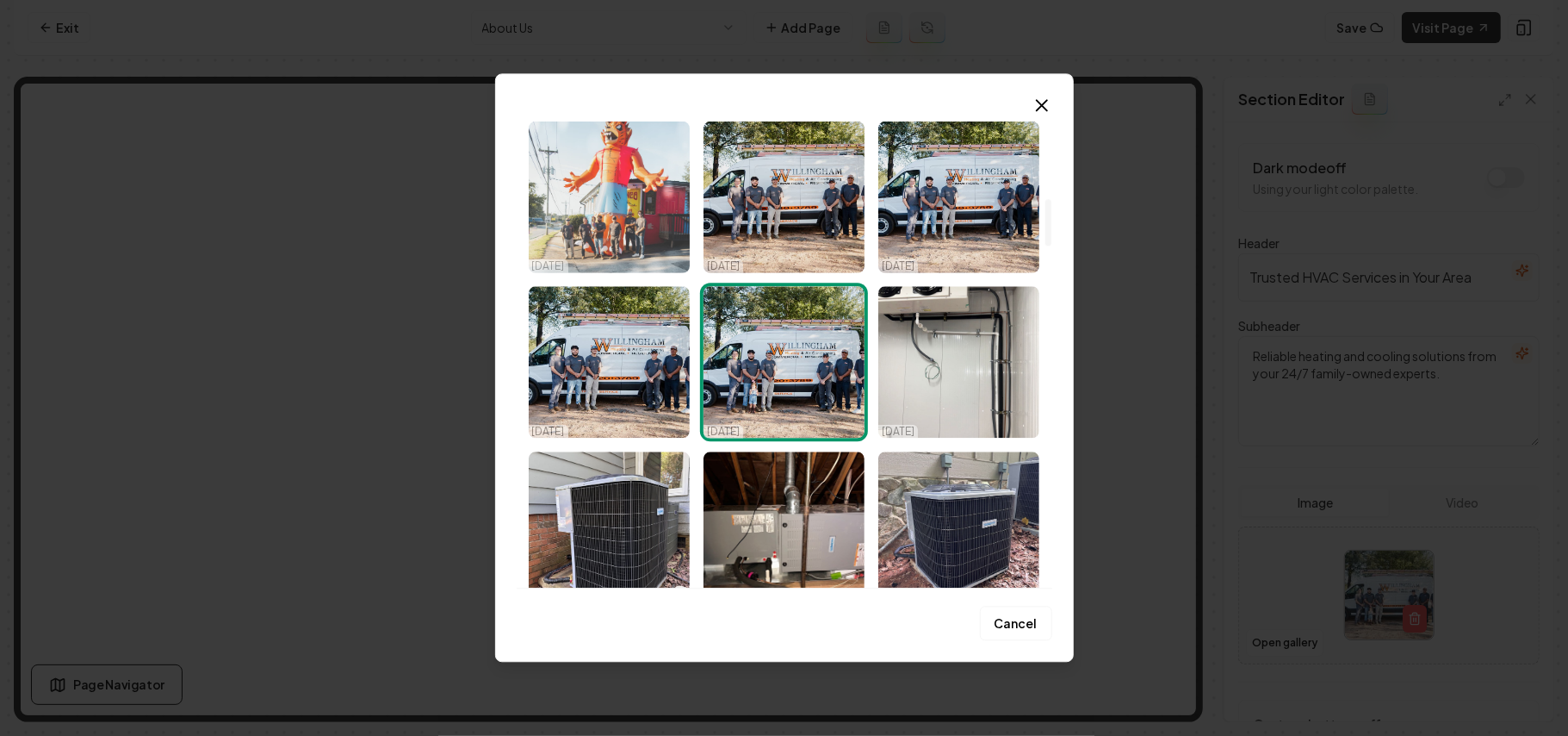
click at [627, 218] on img "Select image image_68e90e585c7cd75eb83adf8f.webp" at bounding box center [609, 196] width 161 height 151
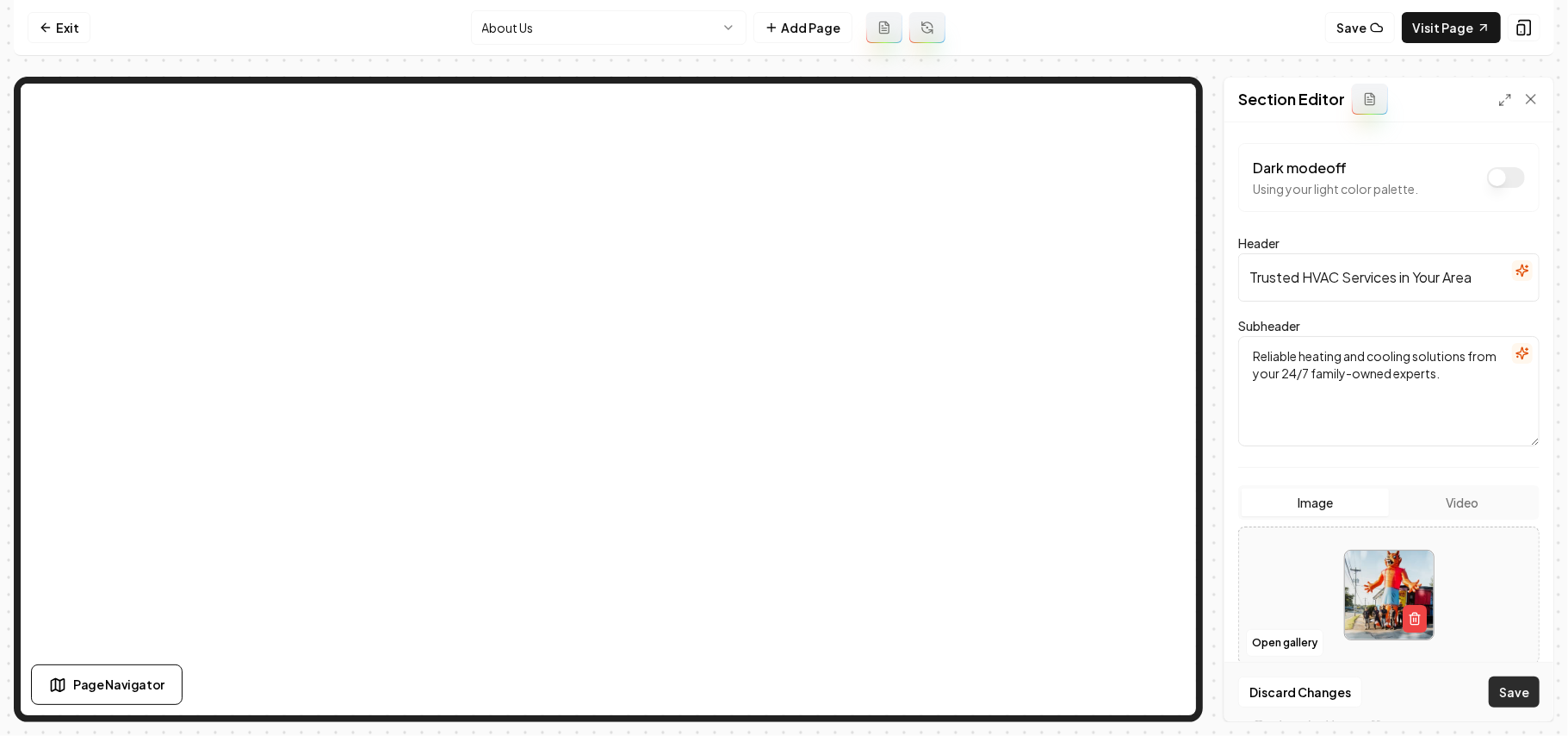
click at [781, 688] on button "Save" at bounding box center [1514, 691] width 51 height 31
click at [781, 646] on button "Open gallery" at bounding box center [1285, 643] width 78 height 28
click at [781, 645] on button "Open gallery" at bounding box center [1285, 643] width 78 height 28
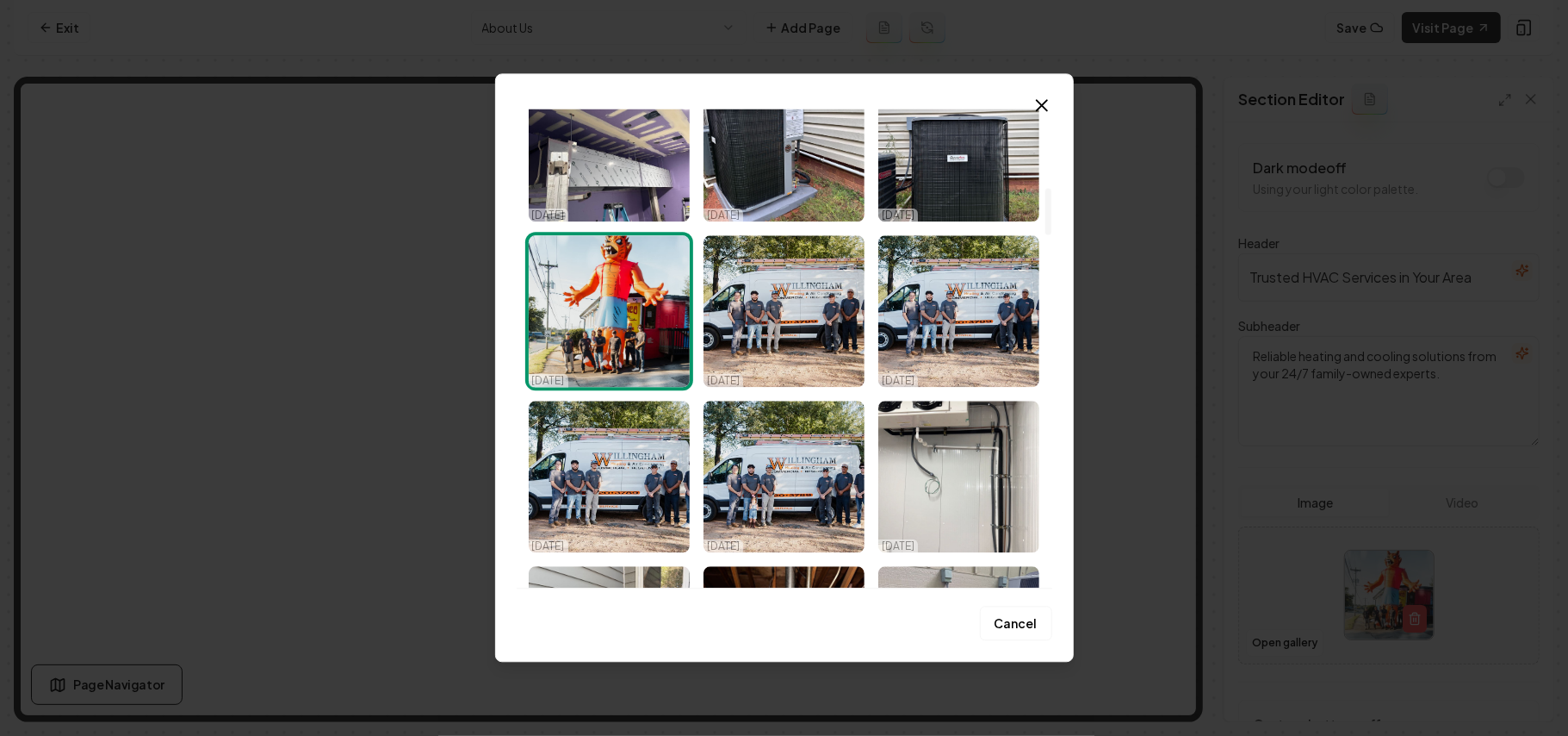
scroll to position [1034, 0]
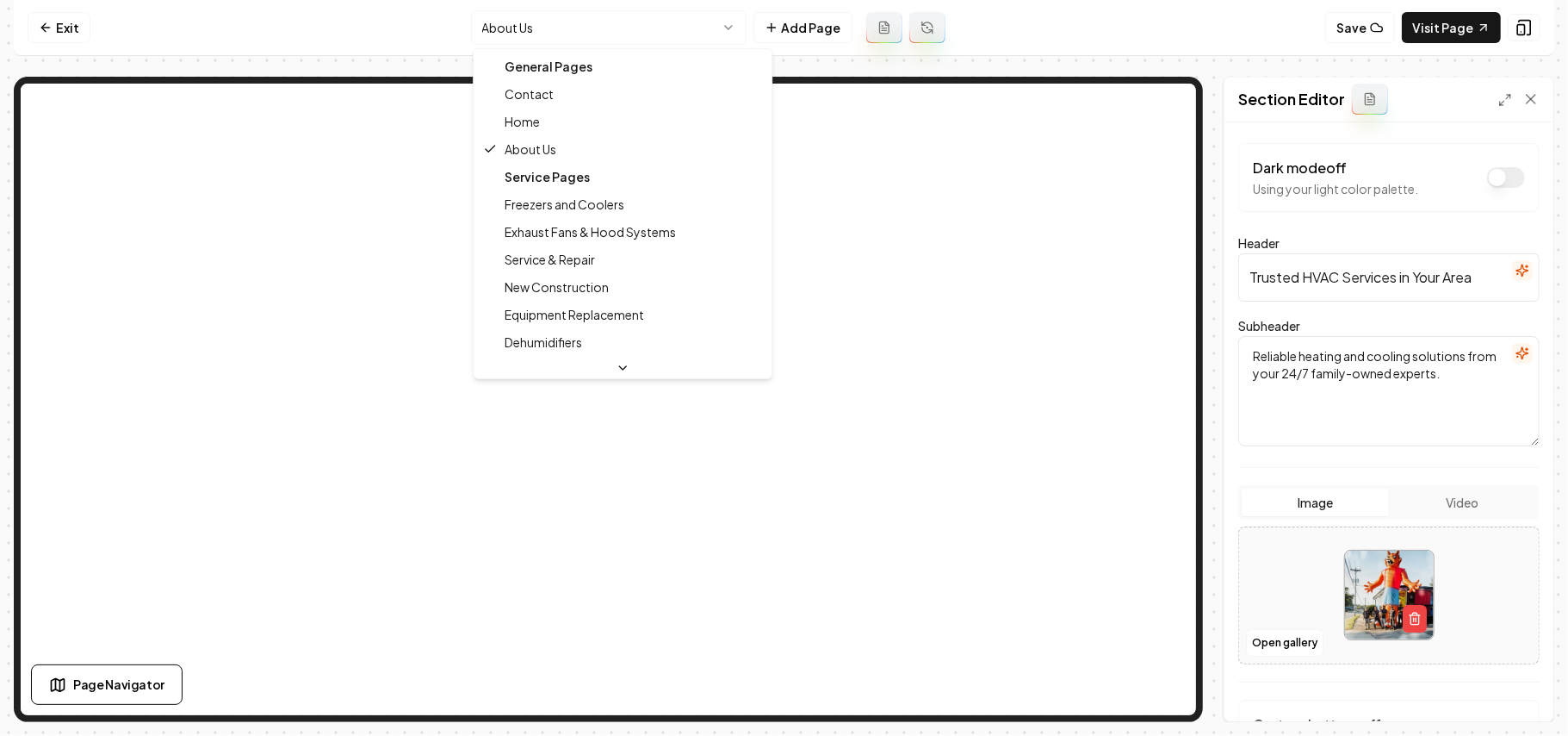
click at [635, 34] on html "Computer Required This feature is only available on a computer. Please switch t…" at bounding box center [784, 368] width 1568 height 736
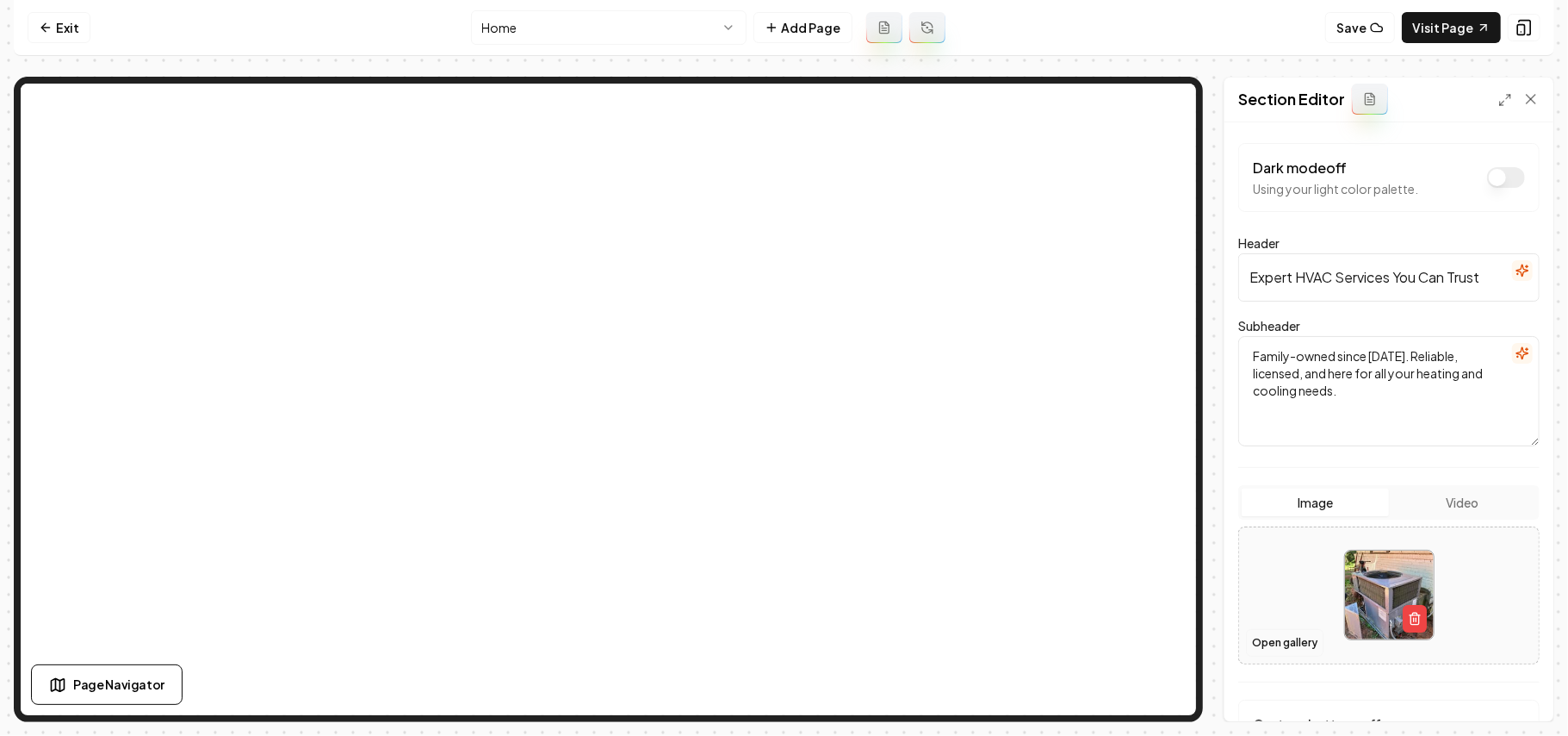
click at [781, 643] on button "Open gallery" at bounding box center [1285, 643] width 78 height 28
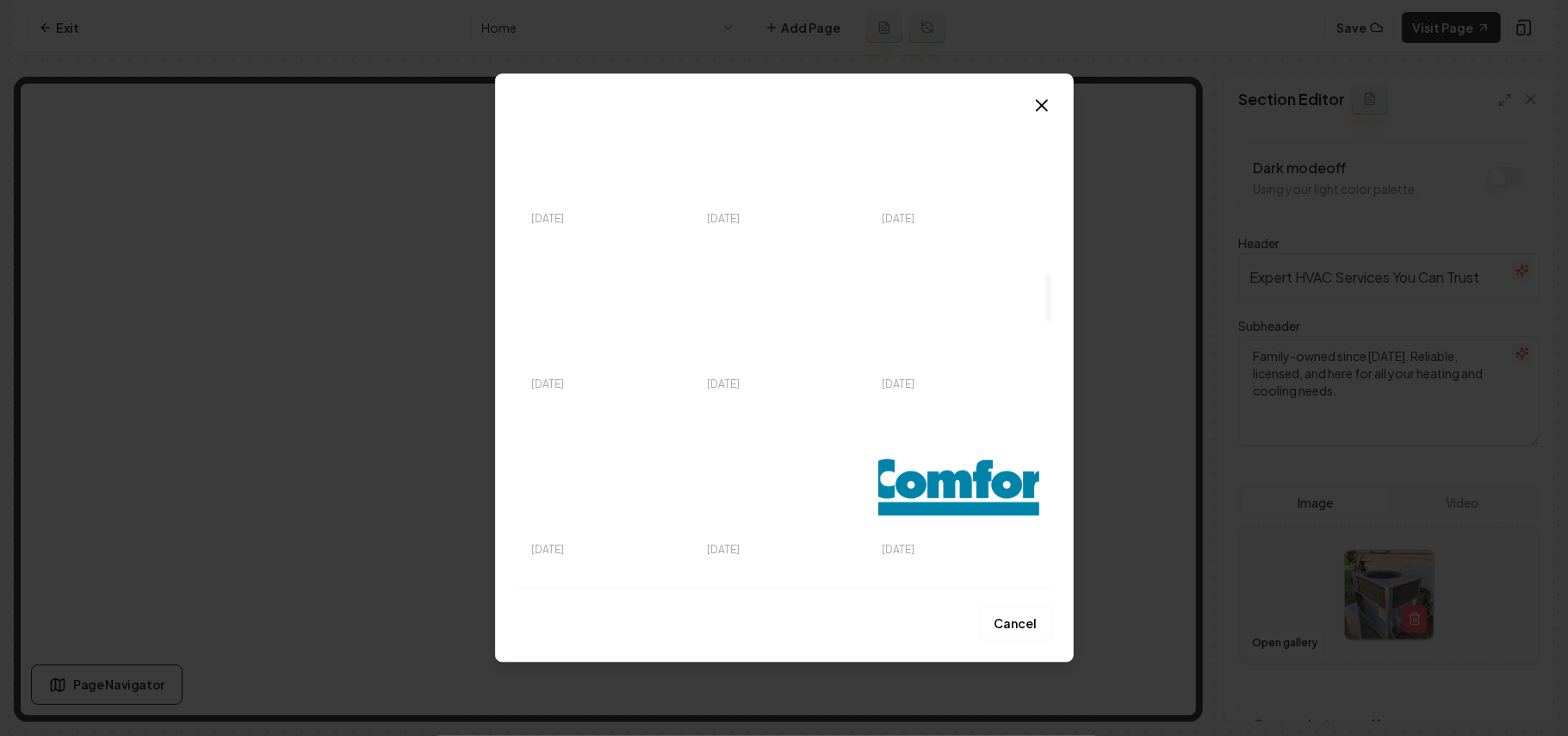
scroll to position [1608, 0]
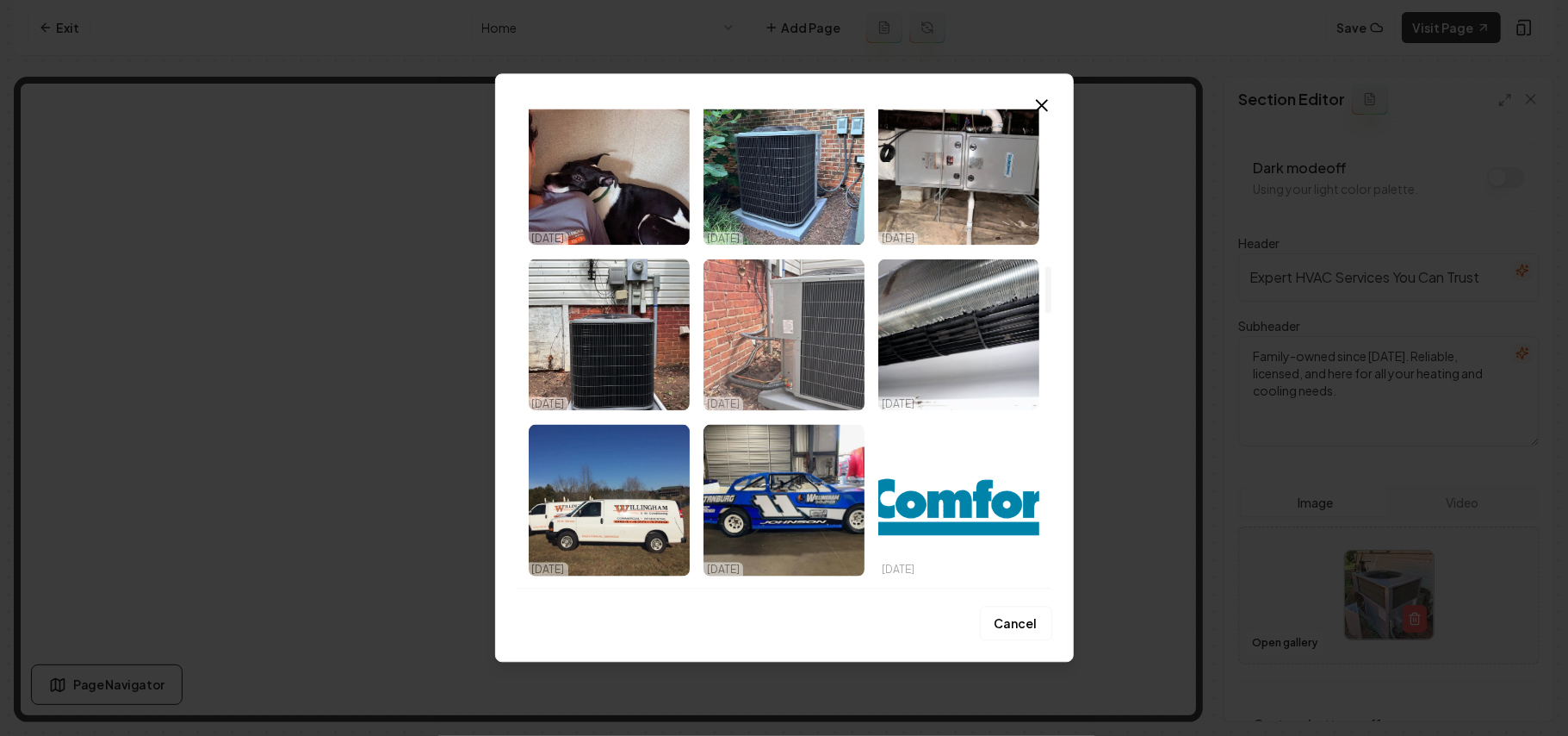
click at [781, 318] on img "Select image image_68e90e585c7cd75eb83ae193.webp" at bounding box center [784, 334] width 161 height 151
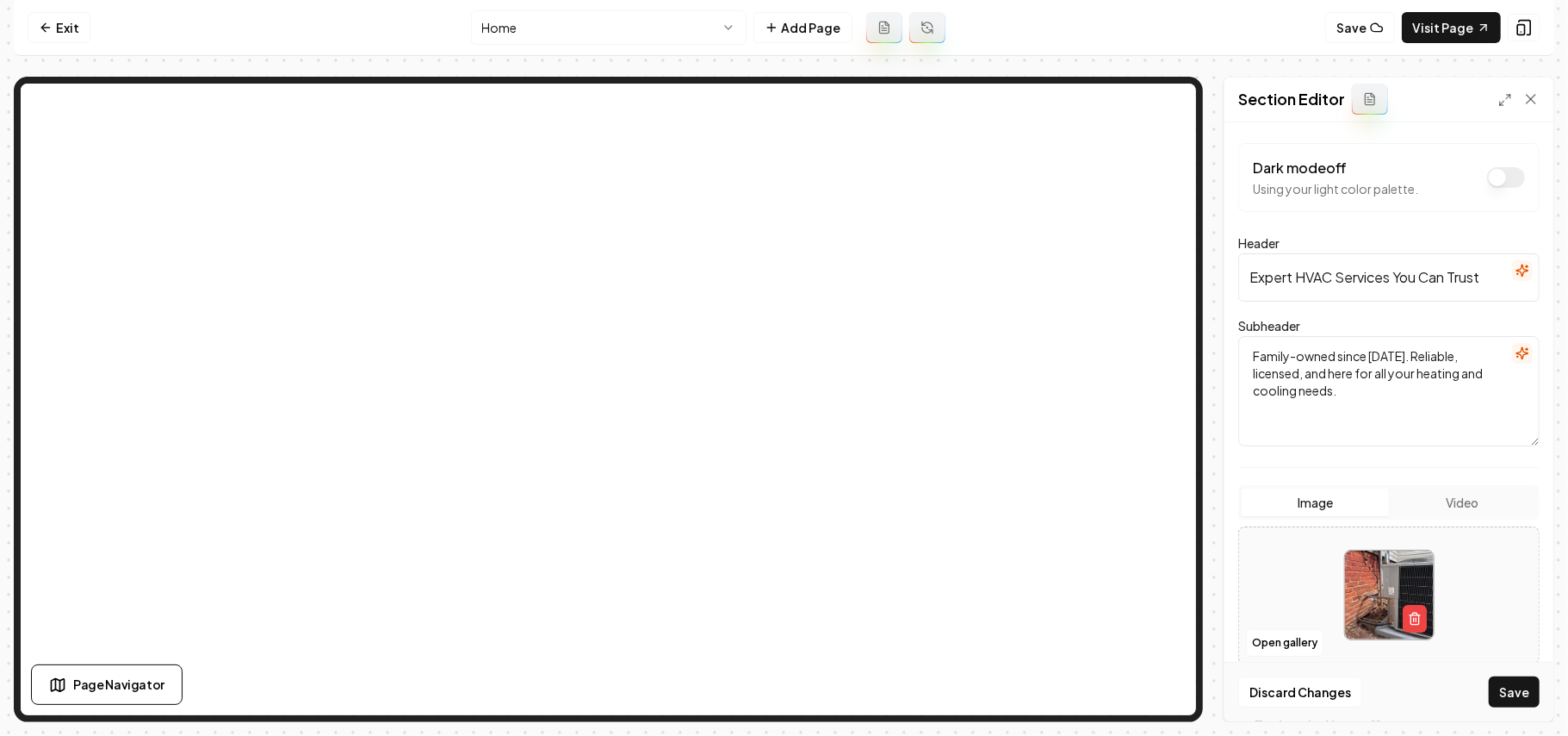
click at [781, 690] on button "Save" at bounding box center [1514, 691] width 51 height 31
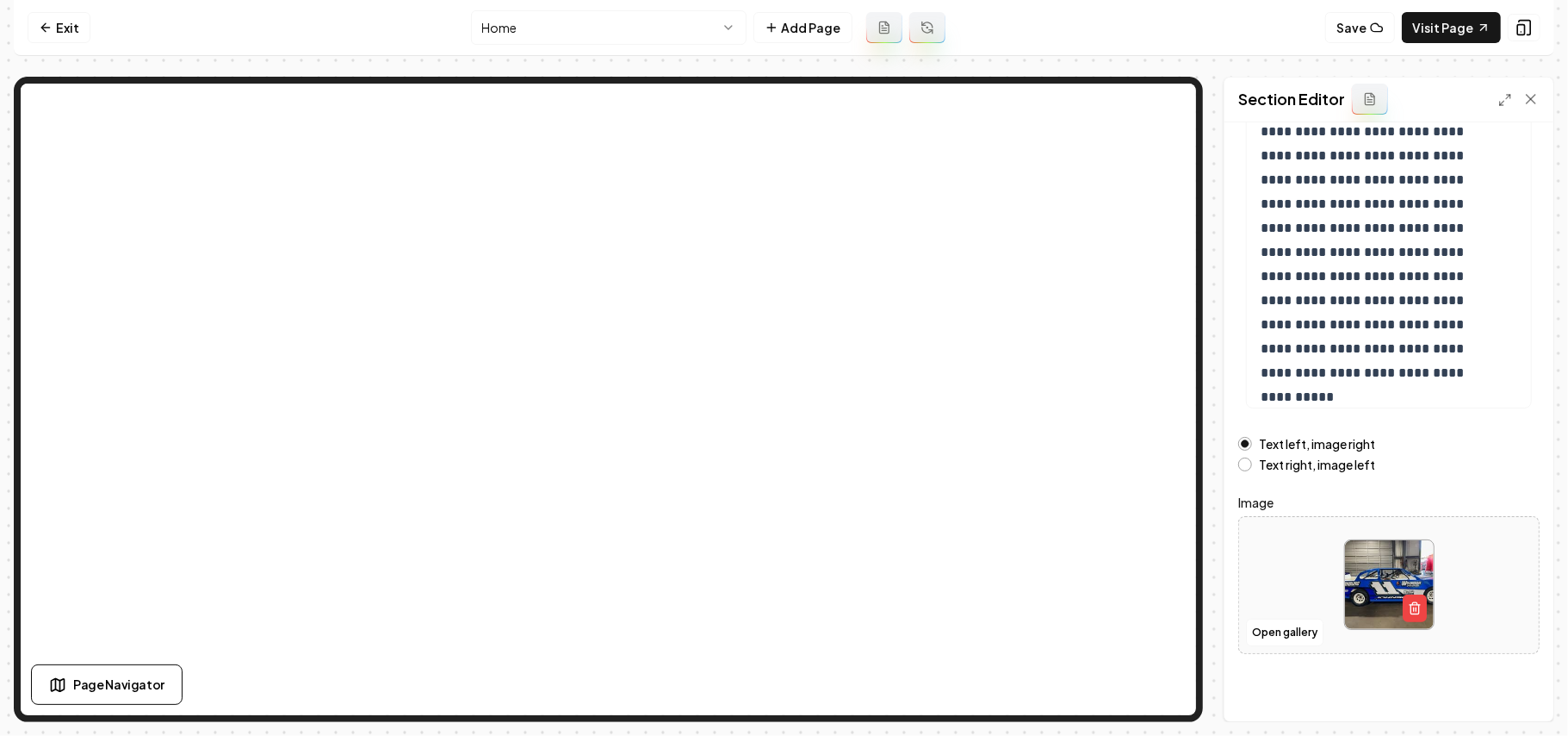
scroll to position [196, 0]
click at [781, 630] on button "Open gallery" at bounding box center [1285, 630] width 78 height 28
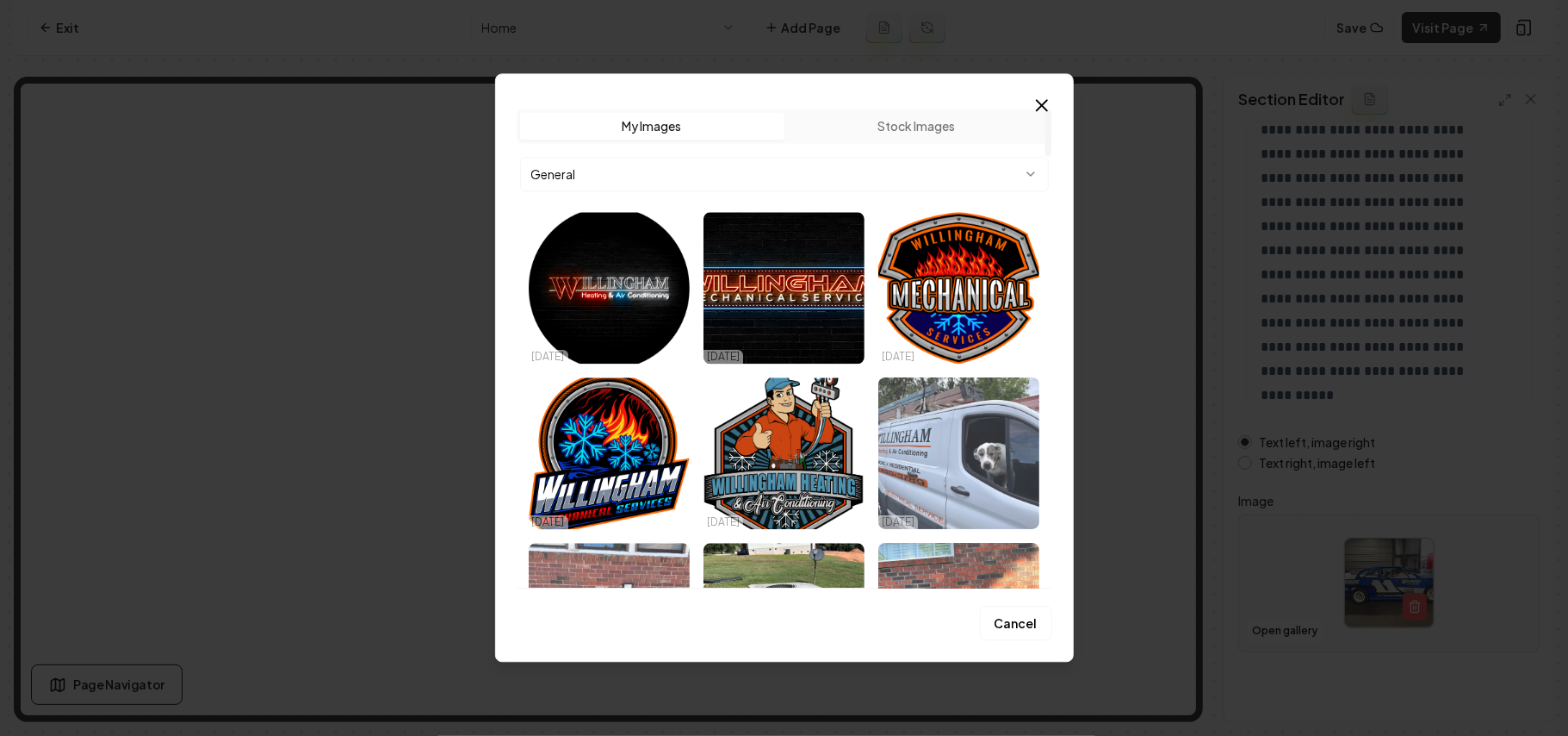
click at [781, 476] on img "Select image image_68e90f3d5c7cd75eb842273c.webp" at bounding box center [959, 453] width 161 height 151
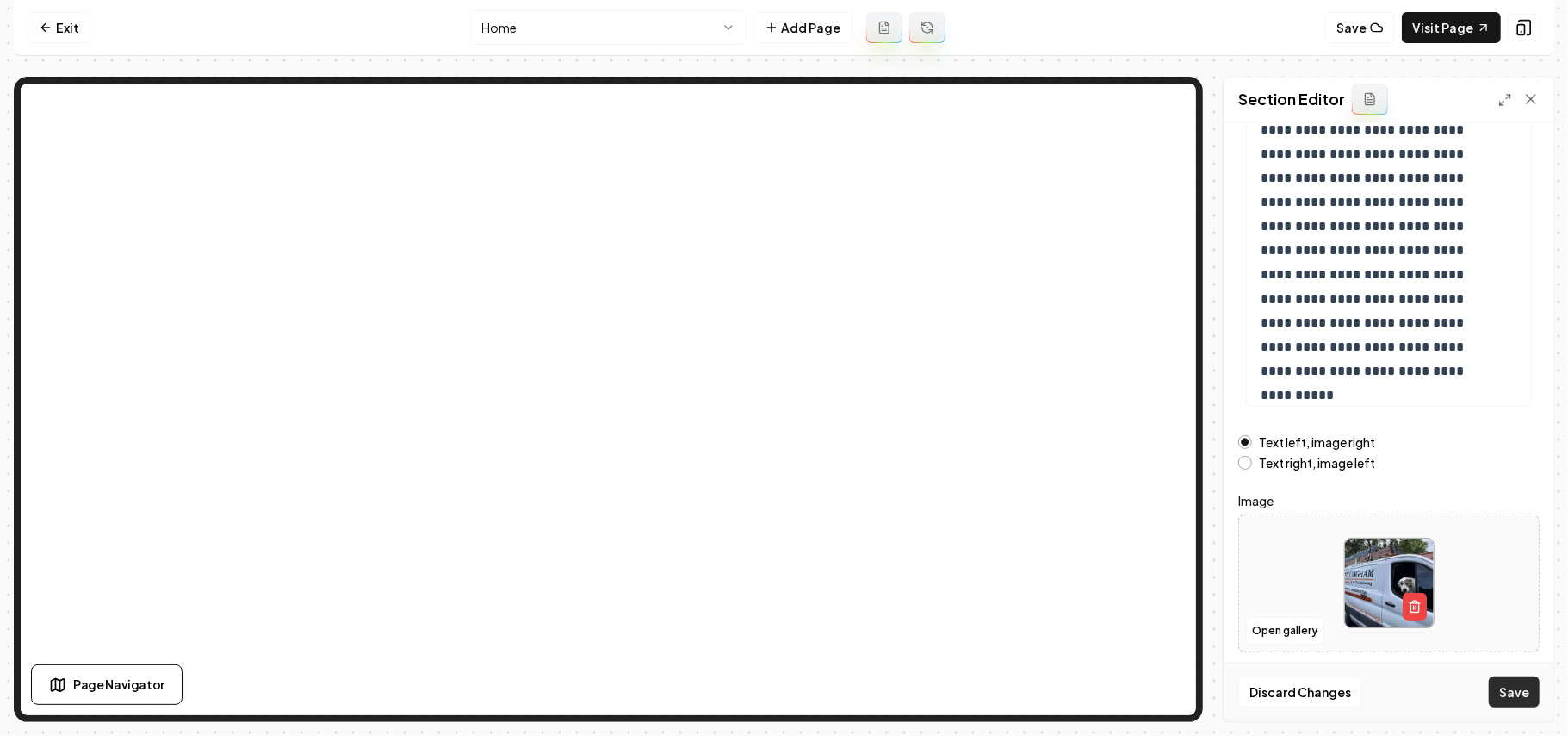
click at [781, 701] on button "Save" at bounding box center [1514, 691] width 51 height 31
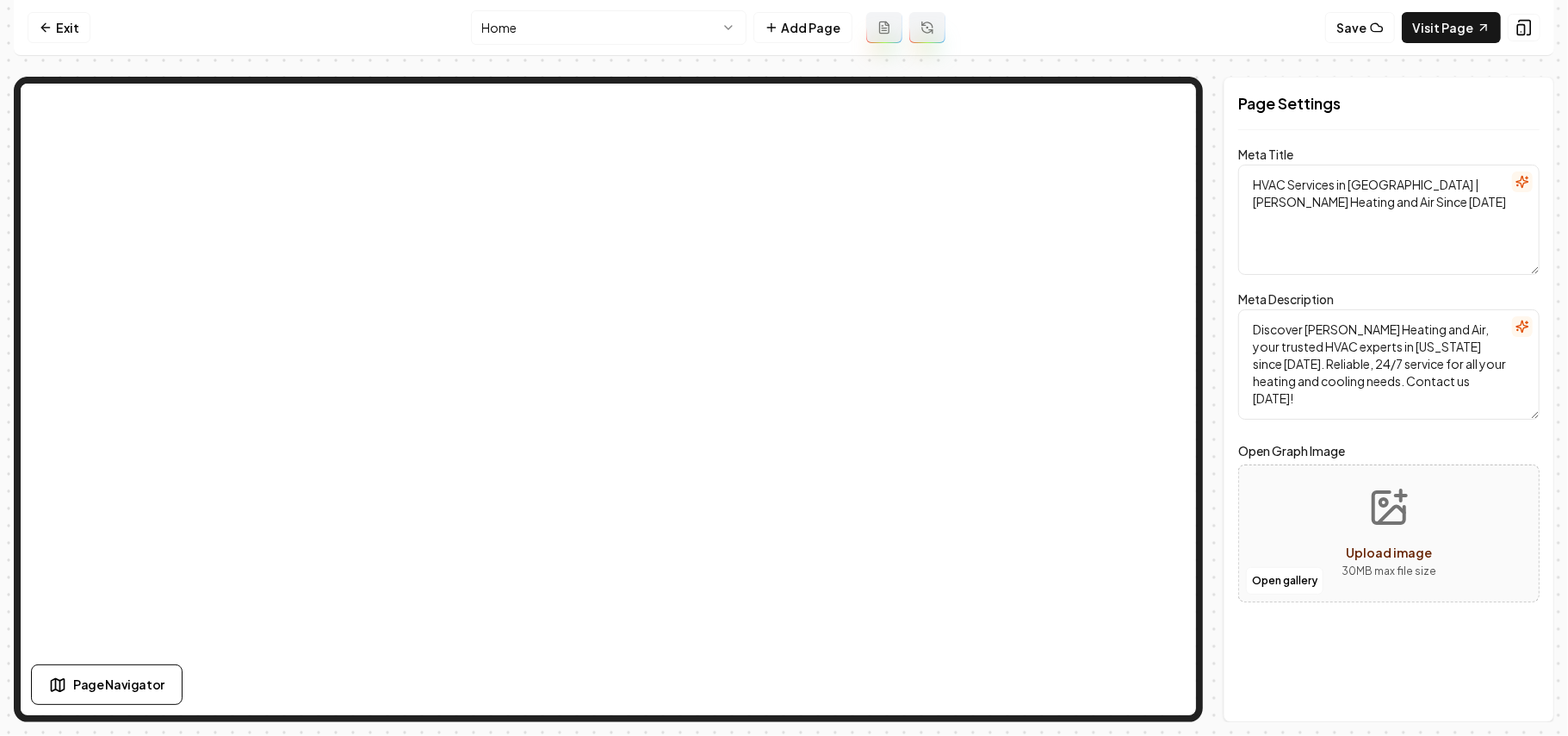
scroll to position [0, 0]
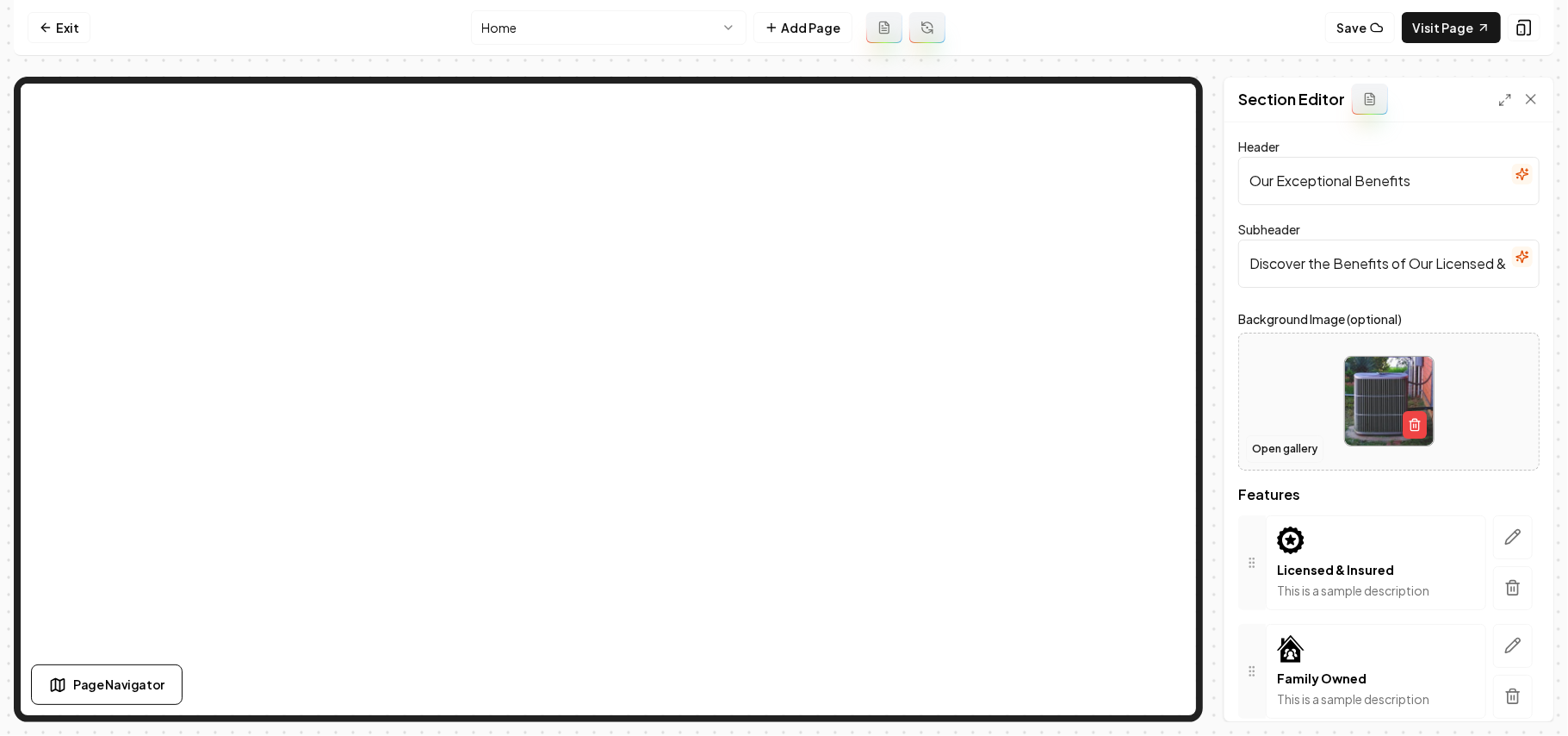
click at [781, 459] on button "Open gallery" at bounding box center [1285, 449] width 78 height 28
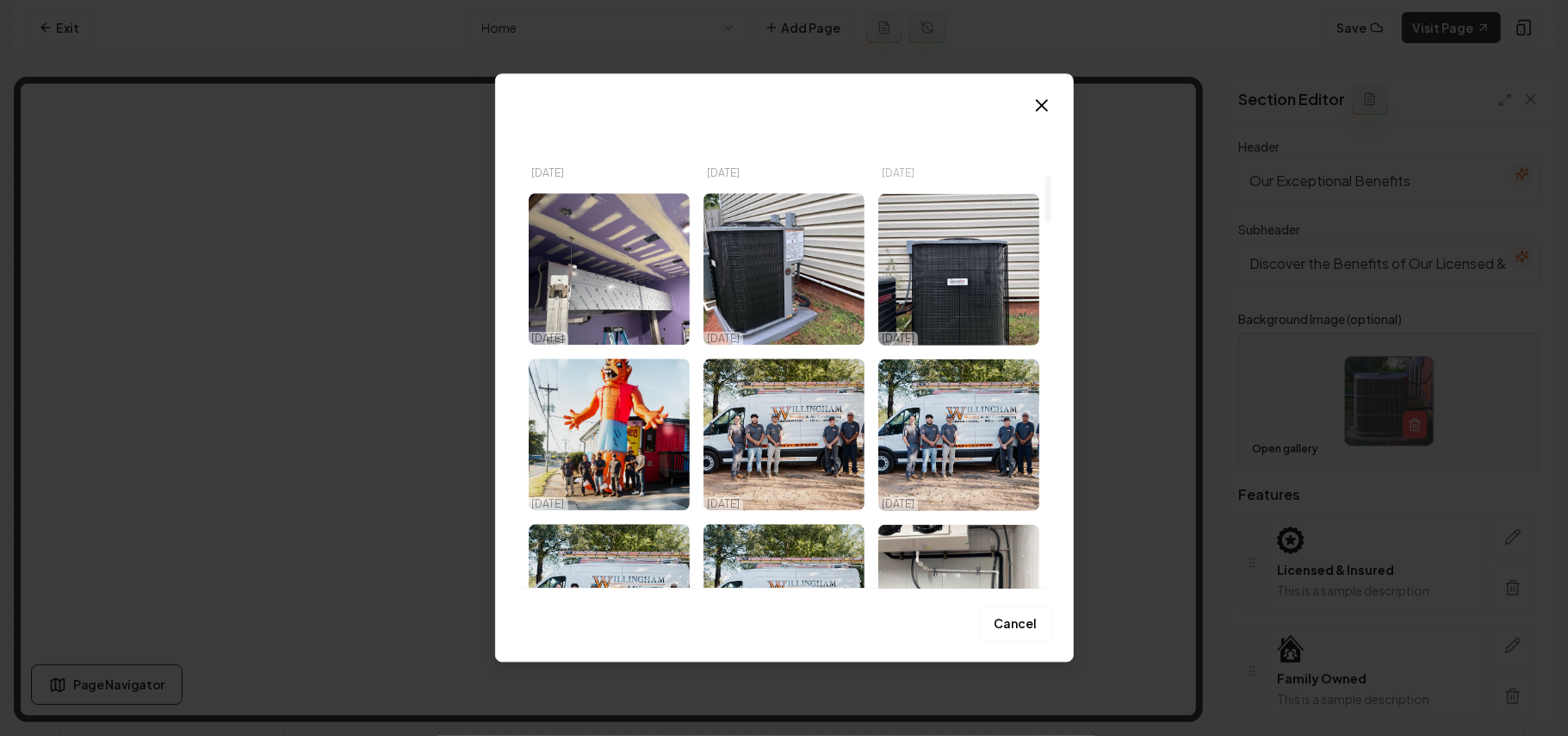
scroll to position [689, 0]
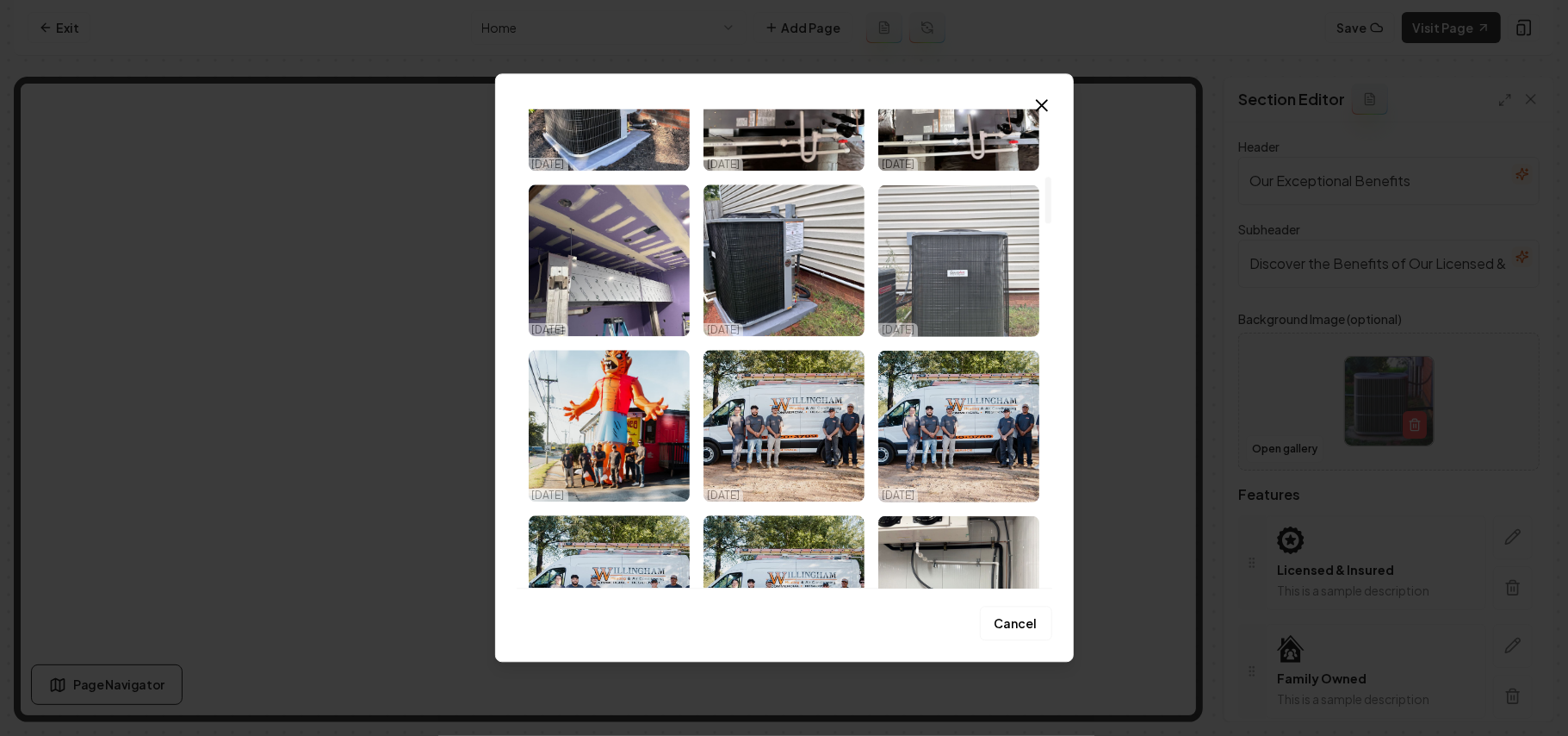
click at [781, 252] on img "Select image image_68e90e575c7cd75eb83add91.webp" at bounding box center [959, 260] width 161 height 151
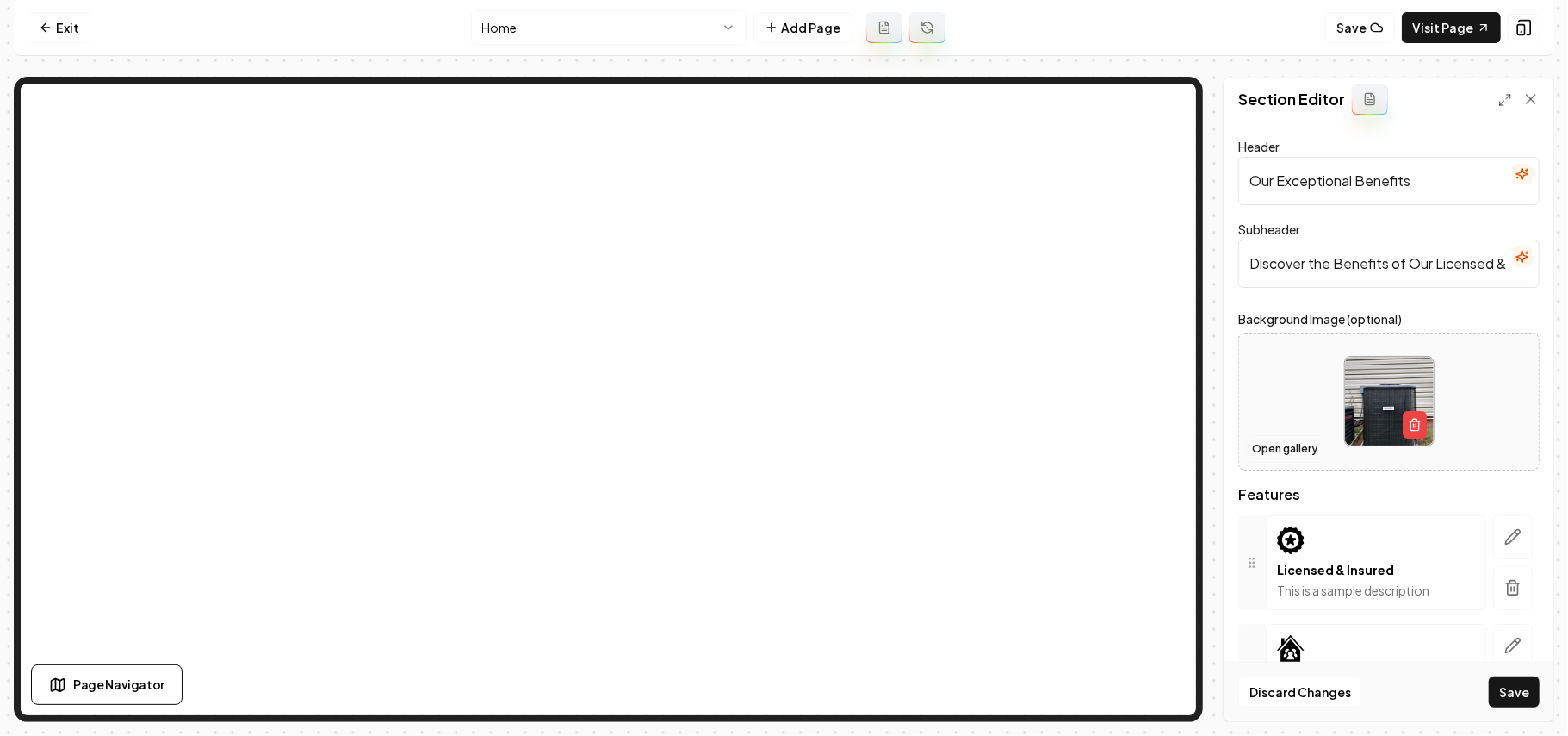
click at [781, 451] on button "Open gallery" at bounding box center [1285, 449] width 78 height 28
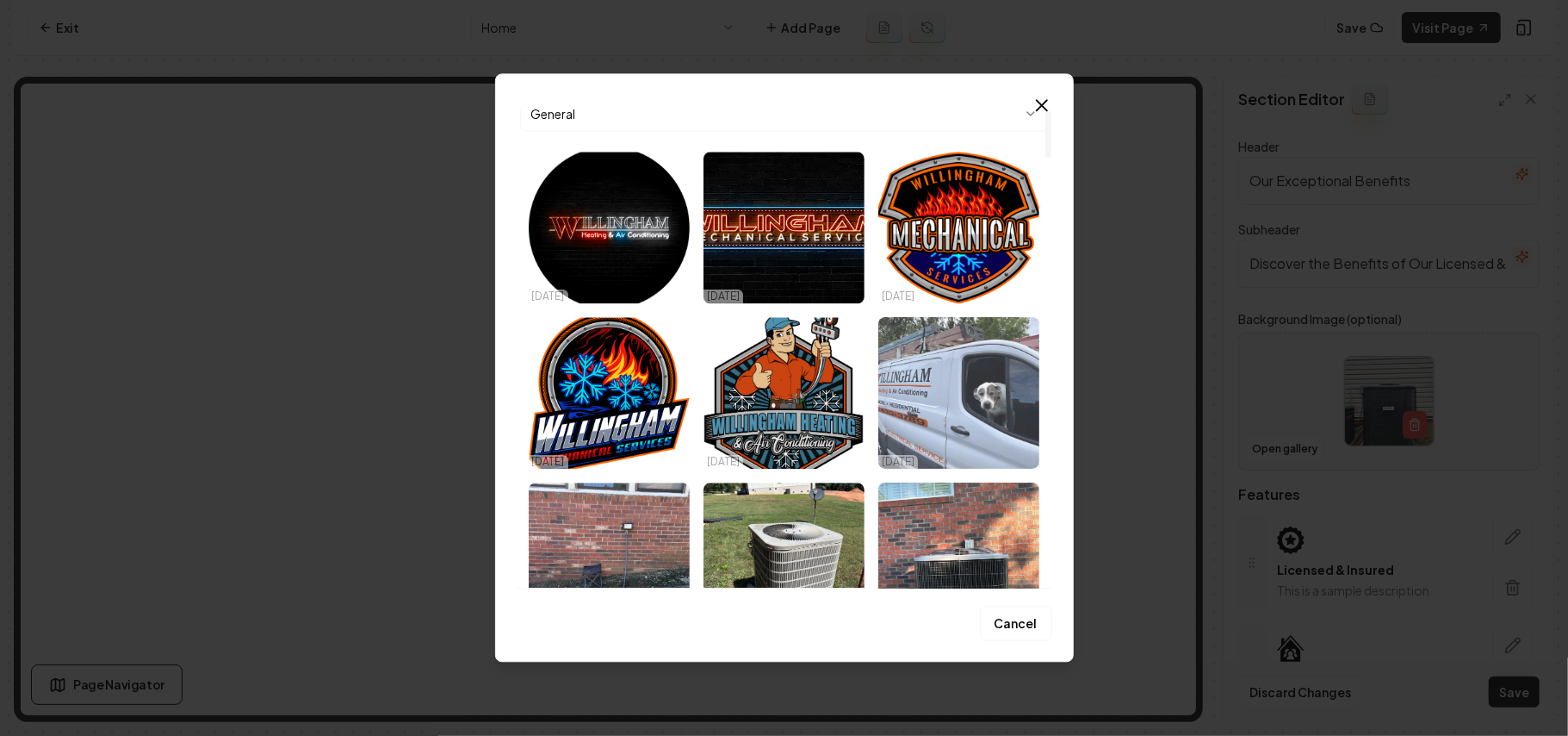
scroll to position [115, 0]
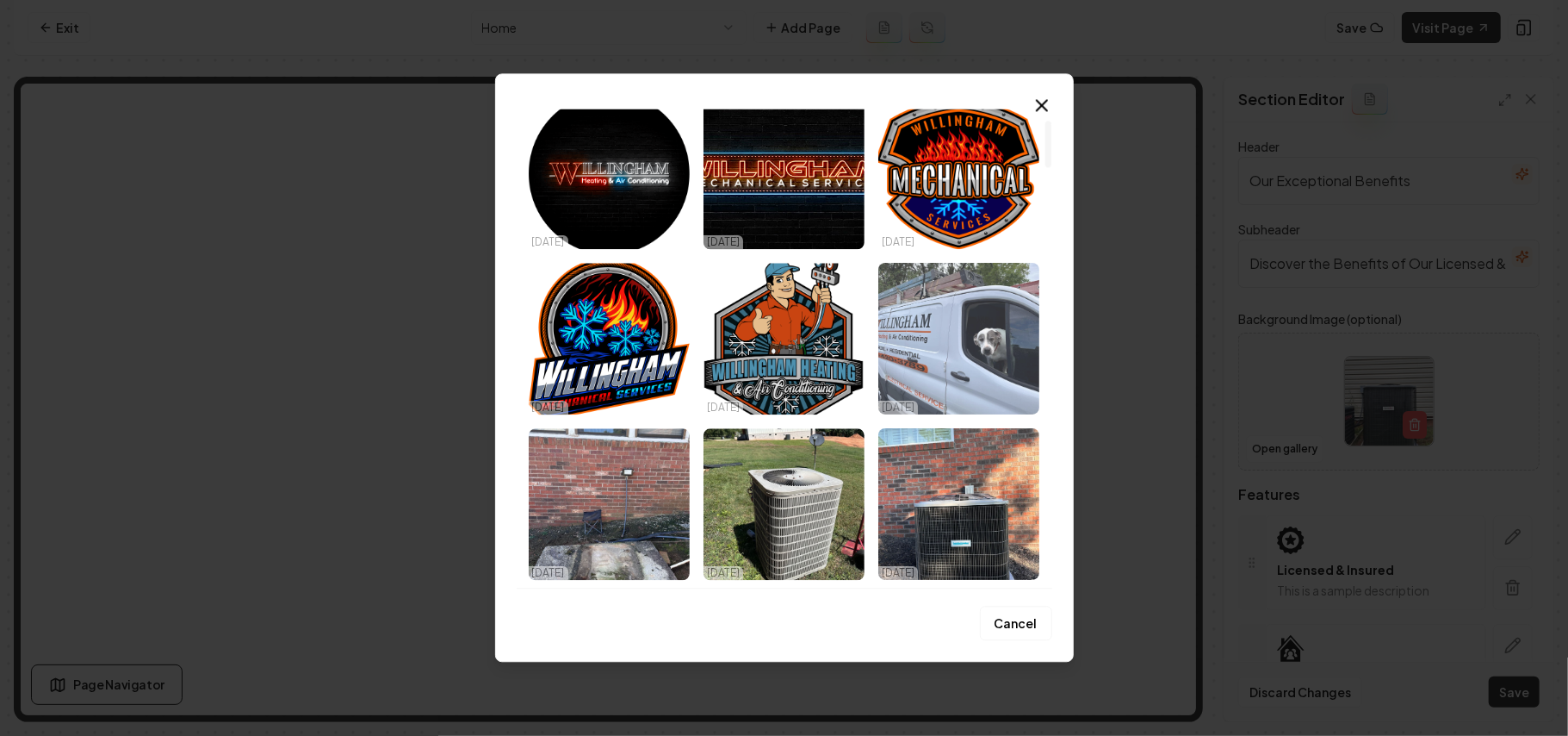
click at [781, 403] on img "Select image image_68e90f3d5c7cd75eb842273c.webp" at bounding box center [959, 338] width 161 height 151
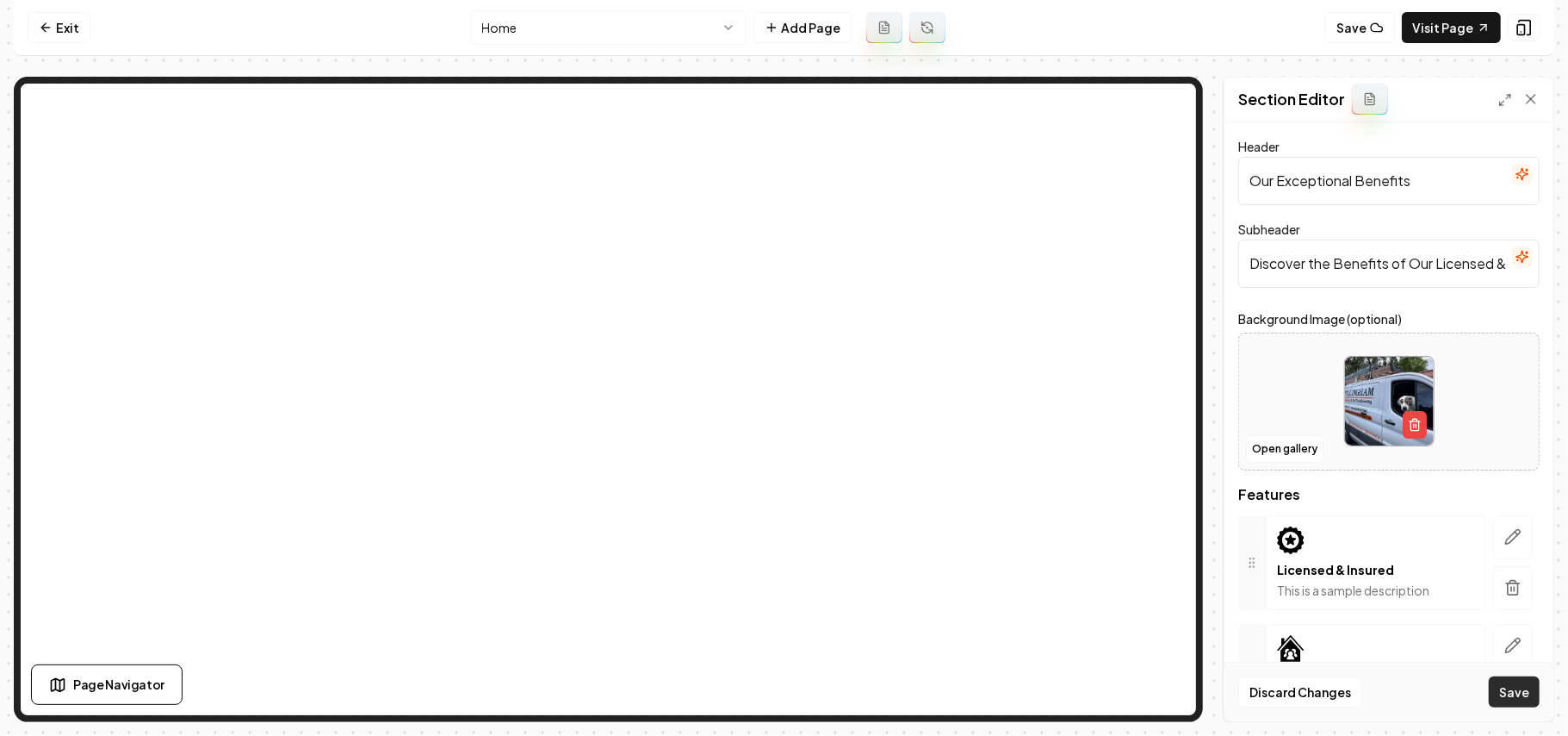
click at [781, 688] on button "Save" at bounding box center [1514, 691] width 51 height 31
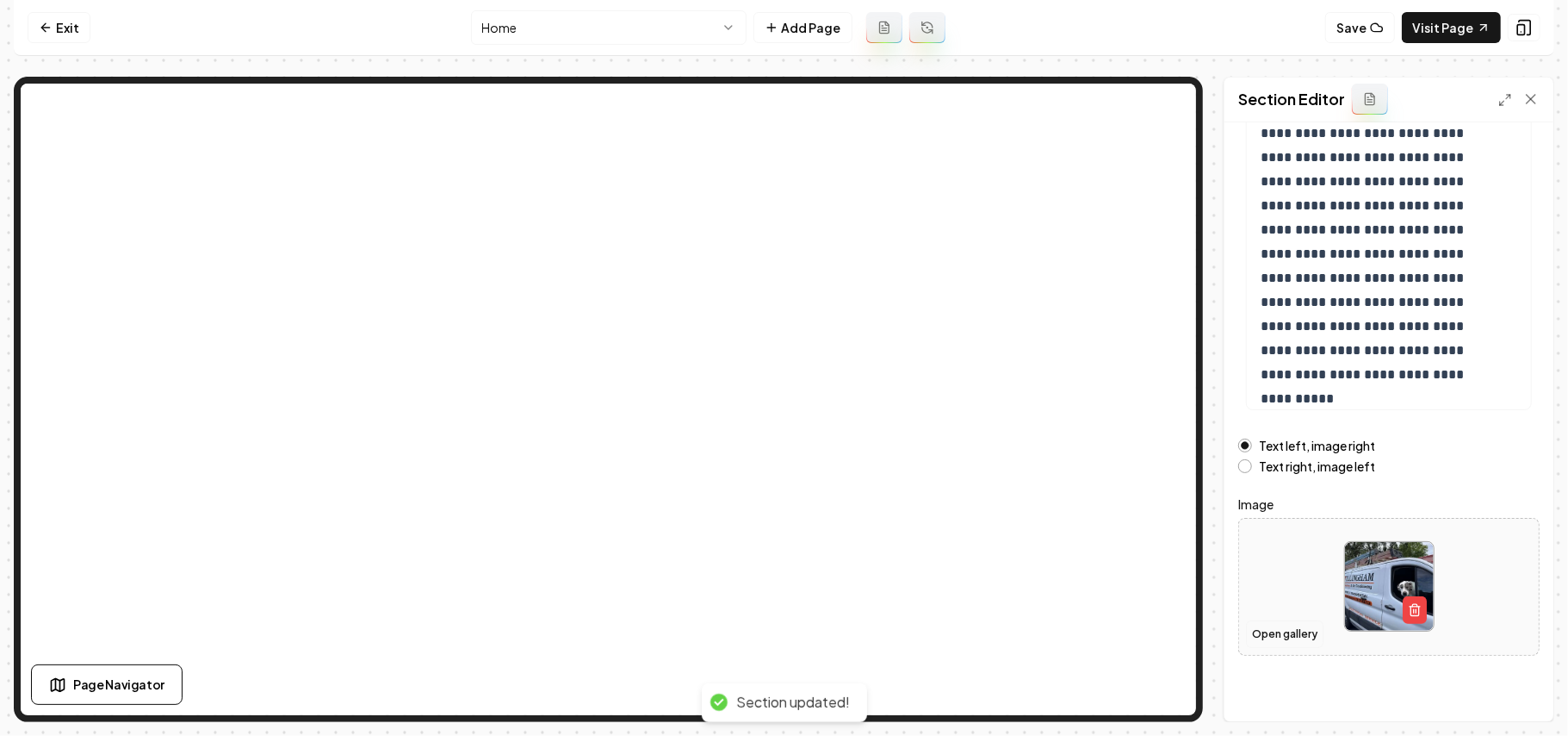
scroll to position [196, 0]
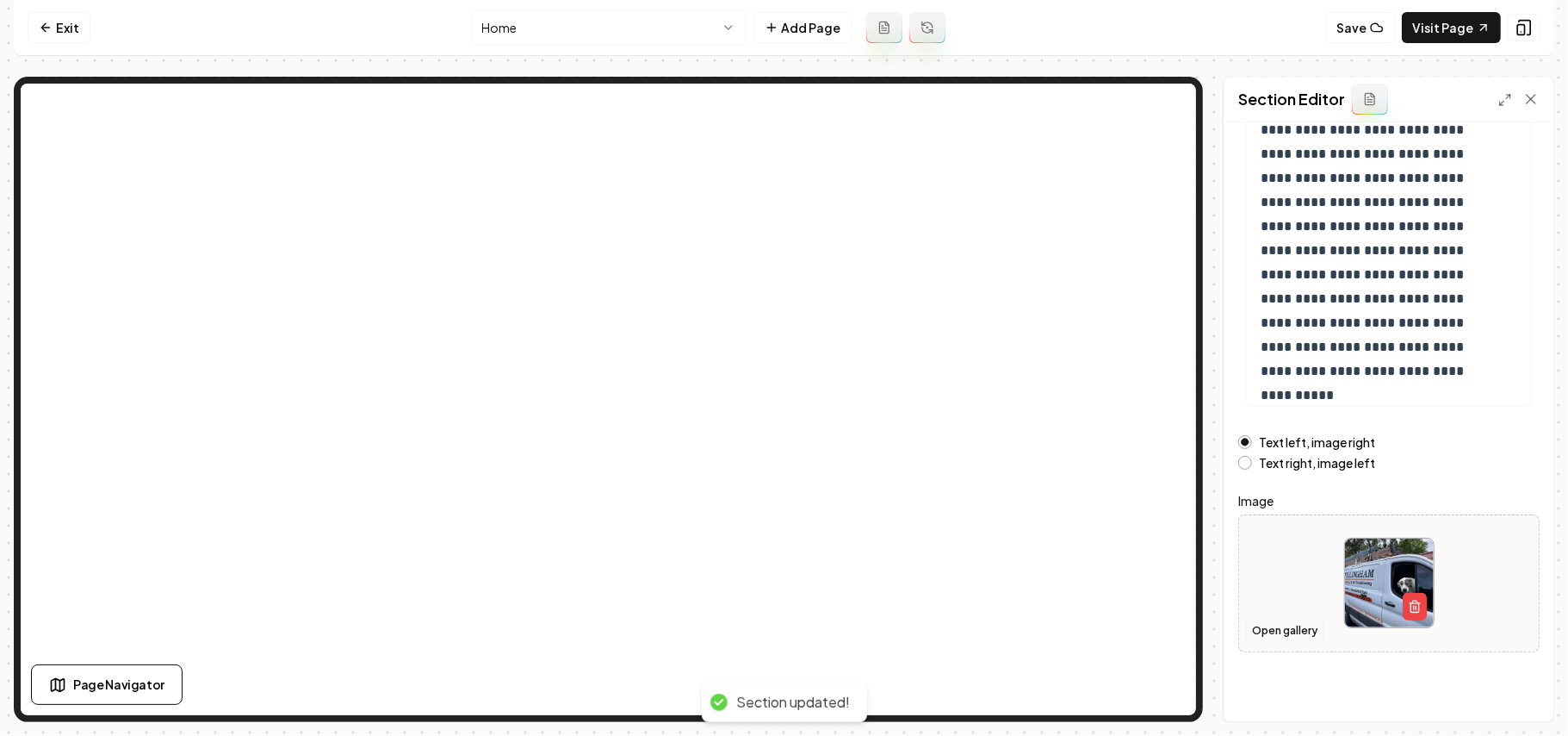
click at [781, 629] on button "Open gallery" at bounding box center [1285, 630] width 78 height 28
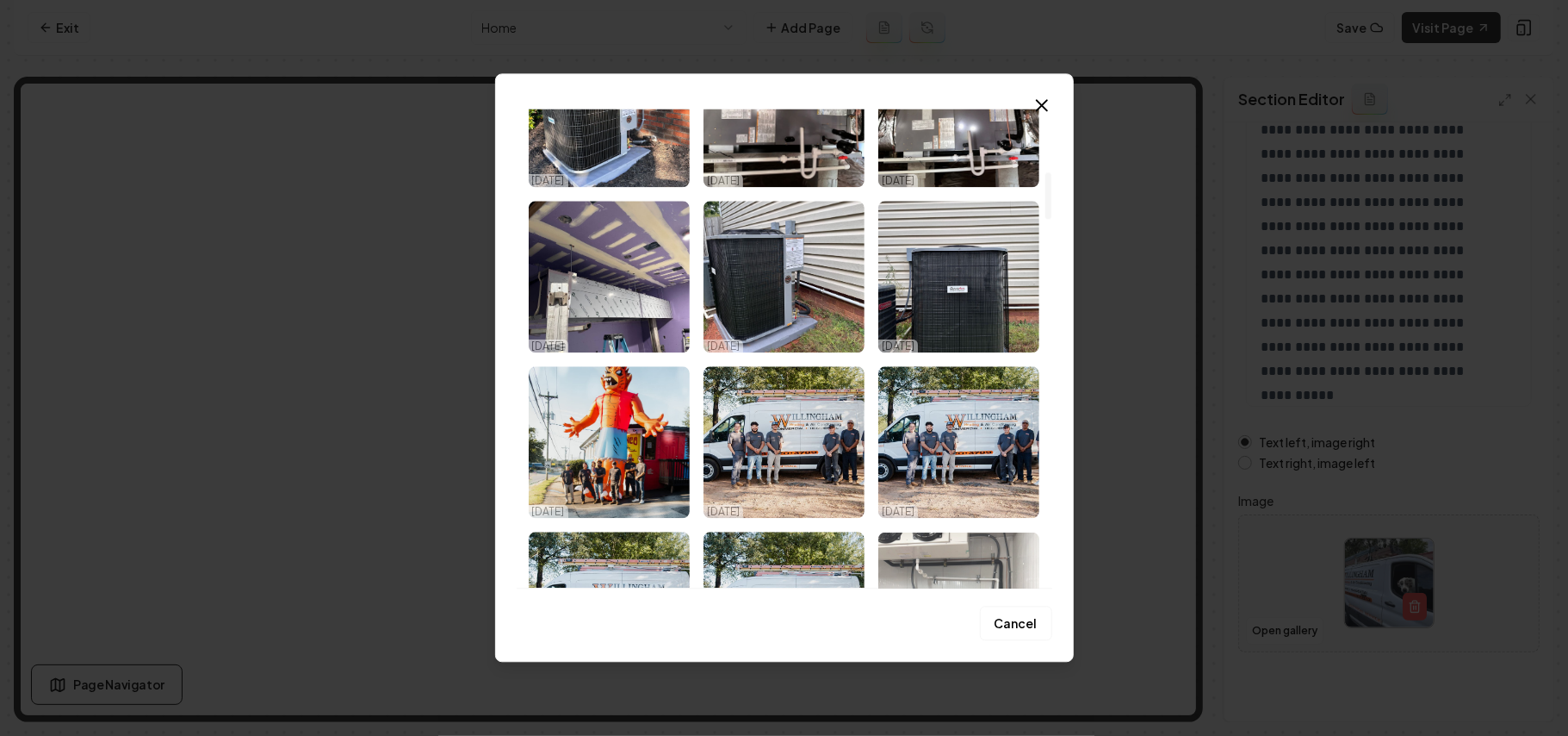
scroll to position [804, 0]
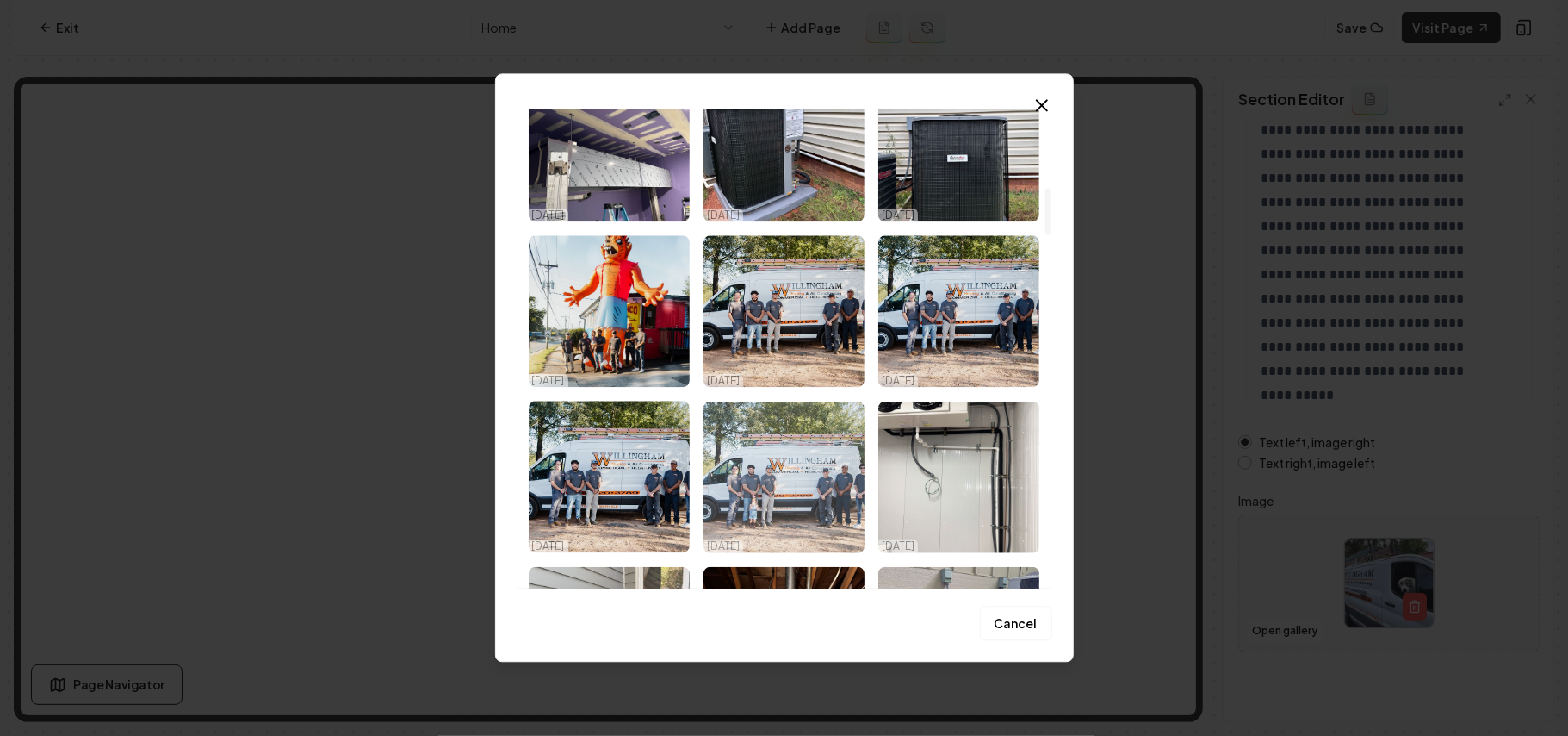
click at [780, 515] on img "Select image image_68e90e5a5c7cd75eb83aeec8.webp" at bounding box center [784, 476] width 161 height 151
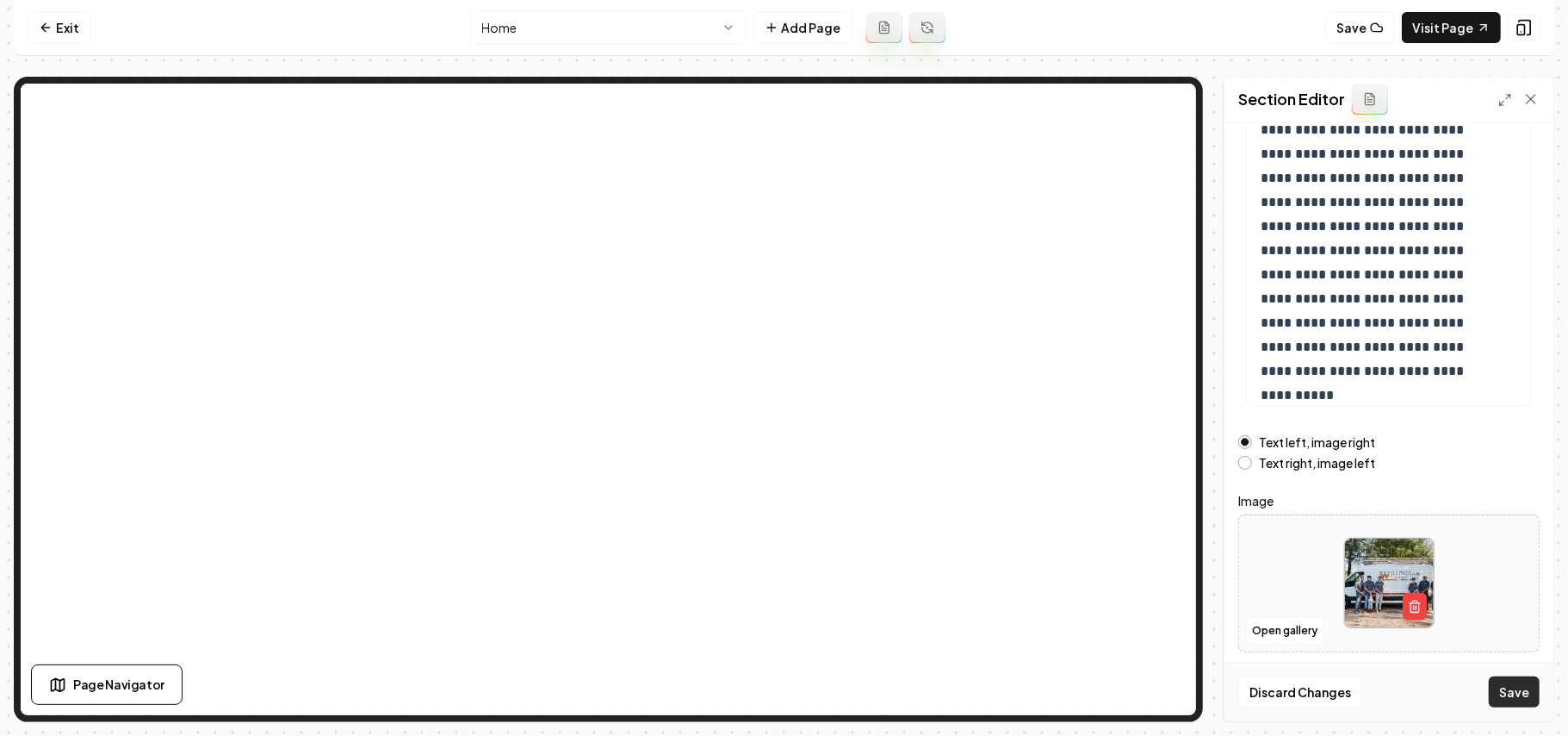
click at [781, 695] on button "Save" at bounding box center [1514, 691] width 51 height 31
click at [696, 25] on html "**********" at bounding box center [784, 368] width 1568 height 736
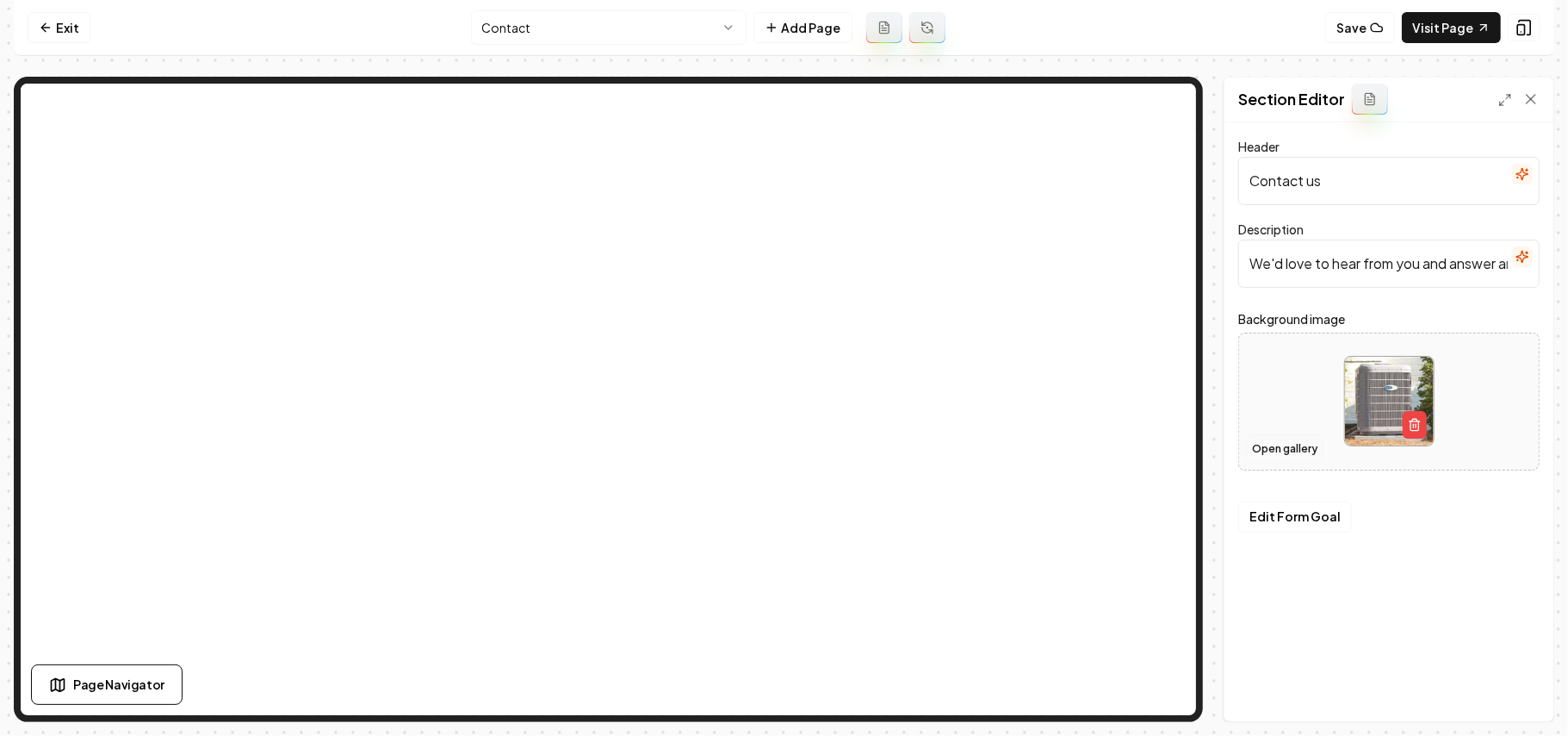
click at [781, 453] on button "Open gallery" at bounding box center [1285, 449] width 78 height 28
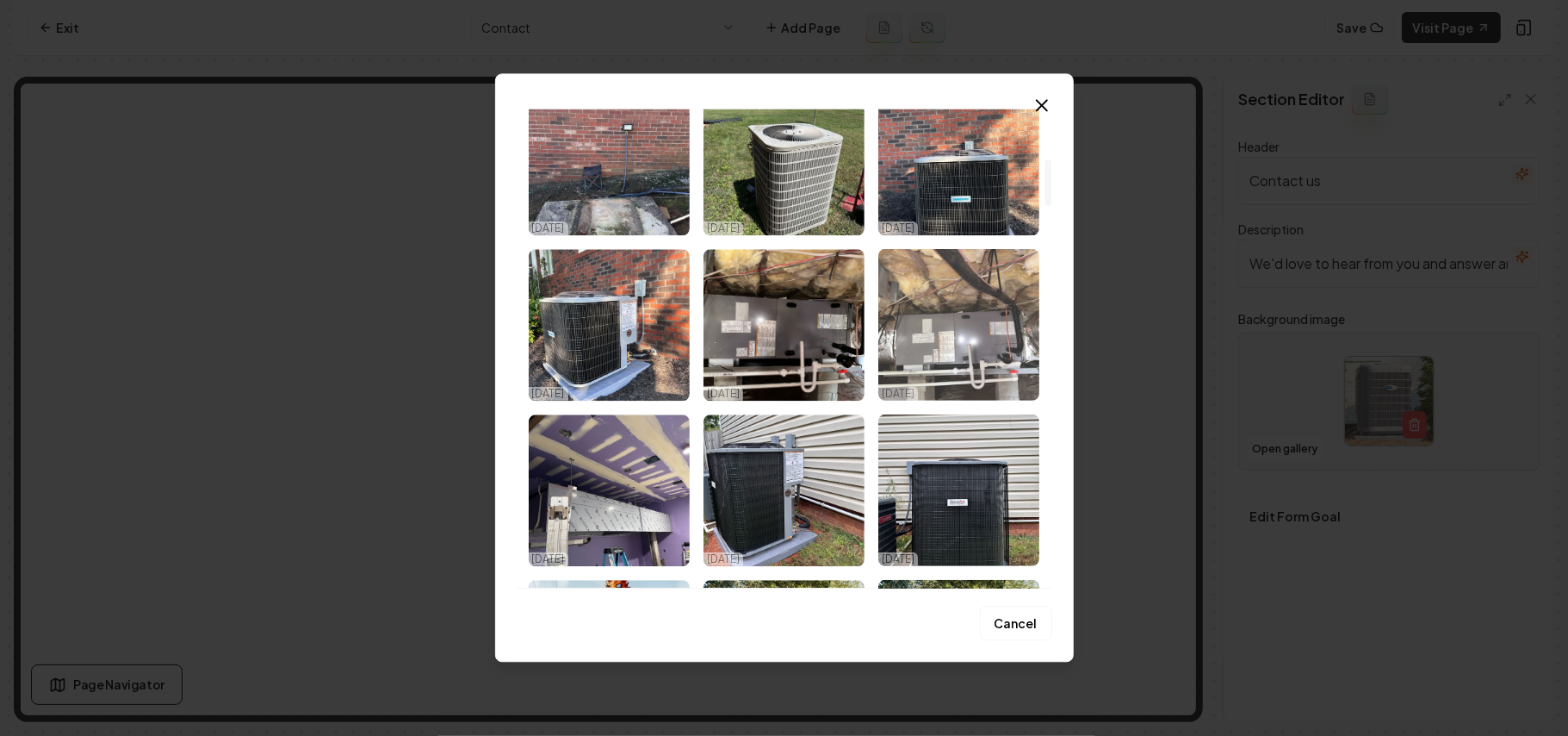
scroll to position [574, 0]
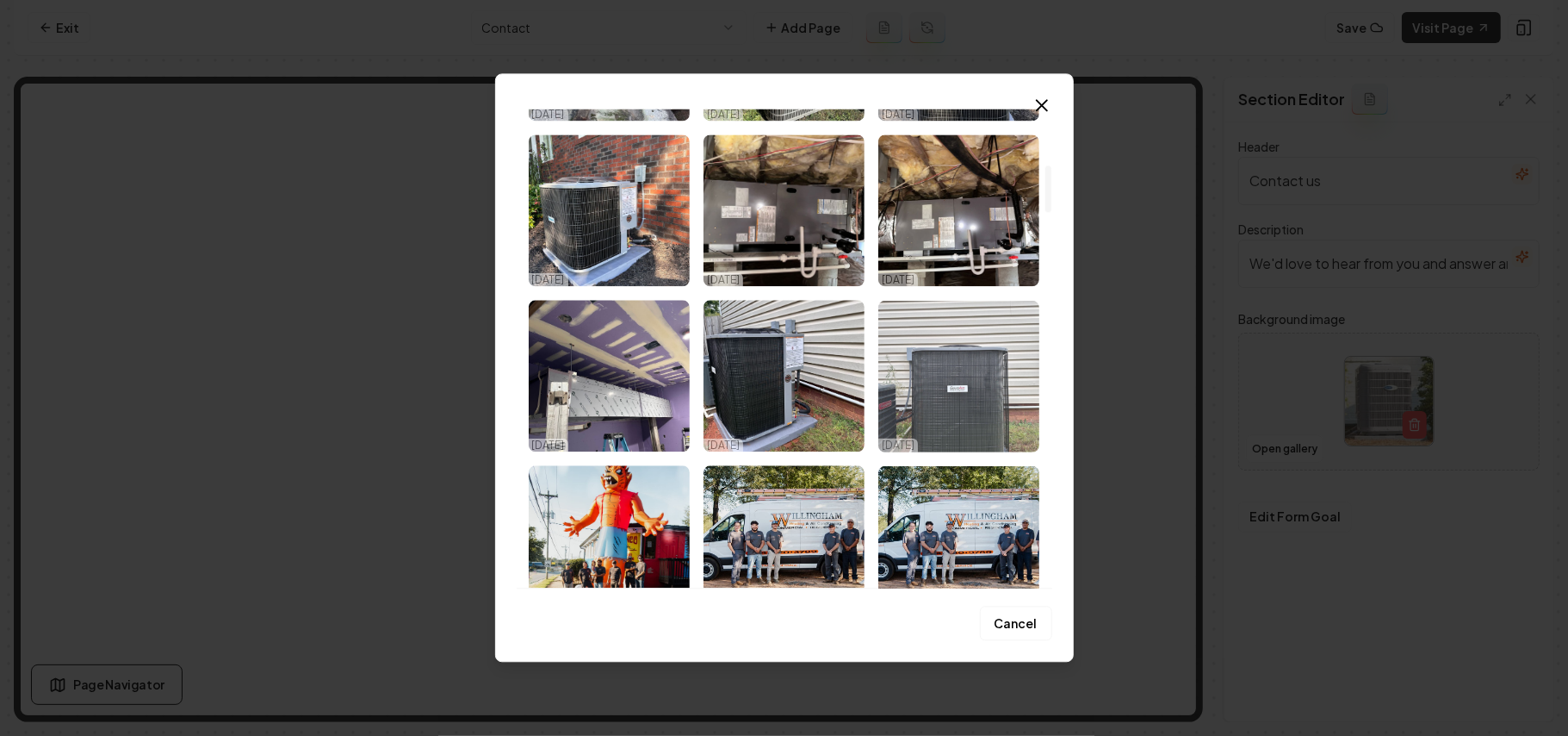
click at [781, 342] on img "Select image image_68e90e575c7cd75eb83add91.webp" at bounding box center [959, 375] width 161 height 151
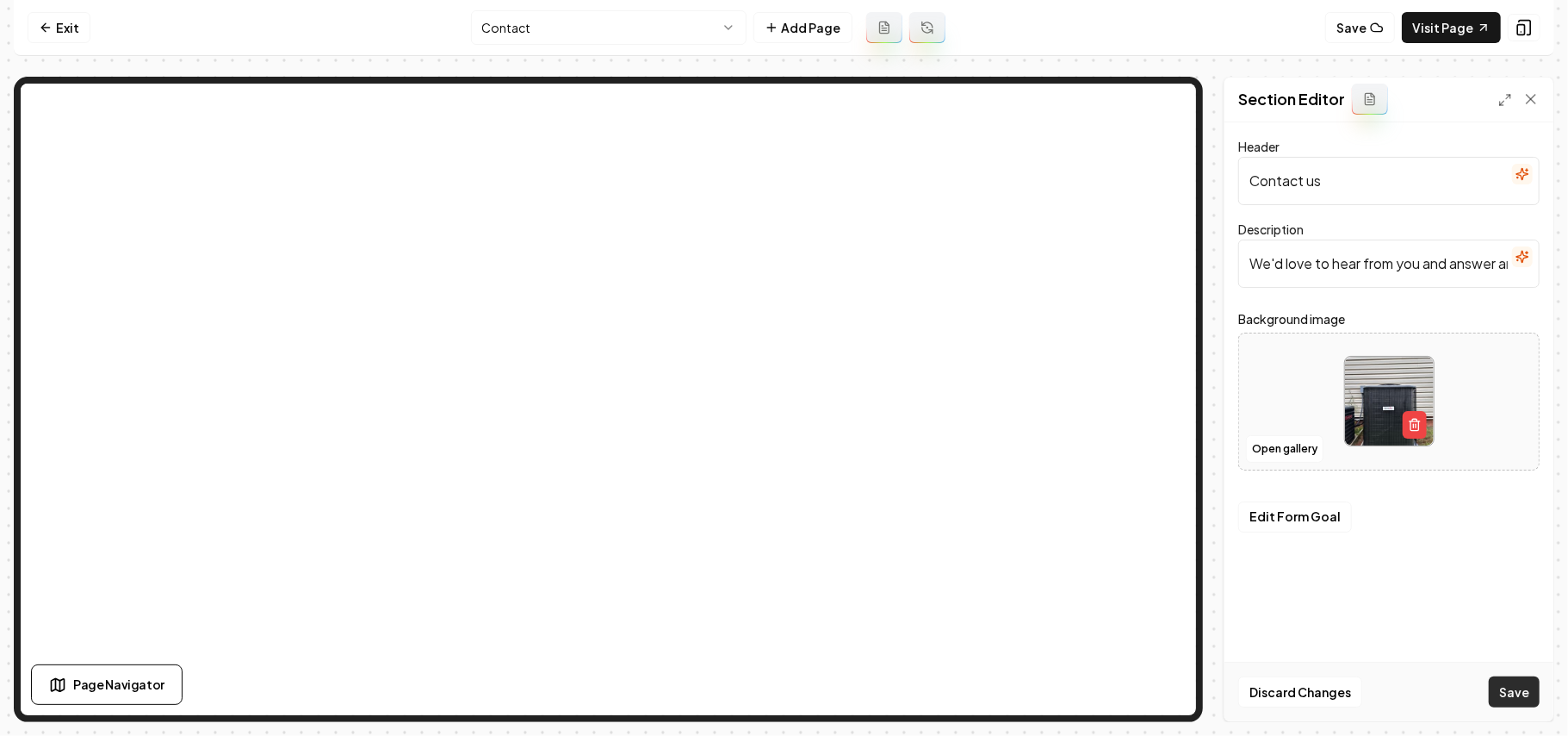
click at [781, 695] on button "Save" at bounding box center [1514, 691] width 51 height 31
click at [552, 43] on html "Computer Required This feature is only available on a computer. Please switch t…" at bounding box center [784, 368] width 1568 height 736
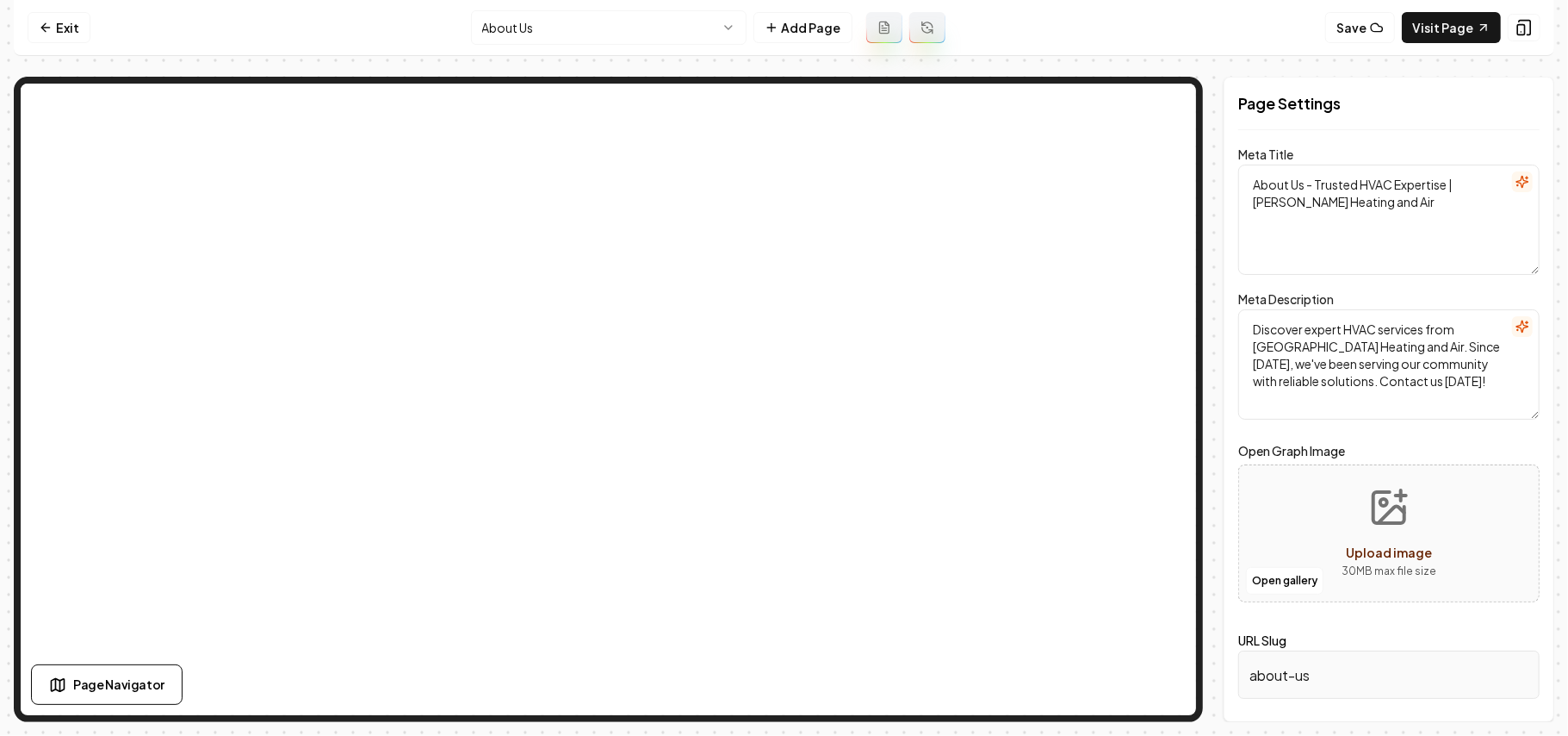
click at [522, 18] on html "Computer Required This feature is only available on a computer. Please switch t…" at bounding box center [784, 368] width 1568 height 736
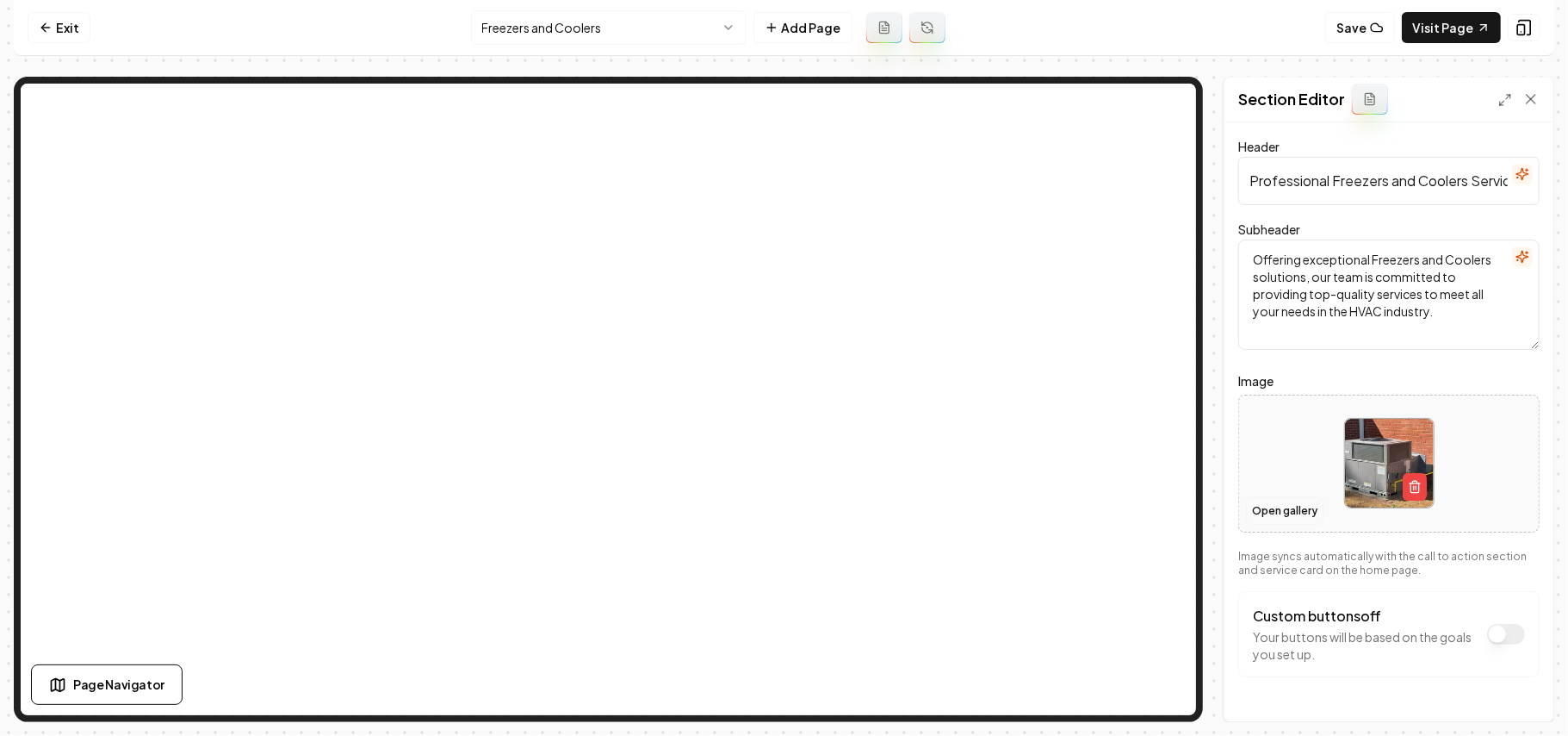
click at [781, 503] on button "Open gallery" at bounding box center [1285, 510] width 78 height 28
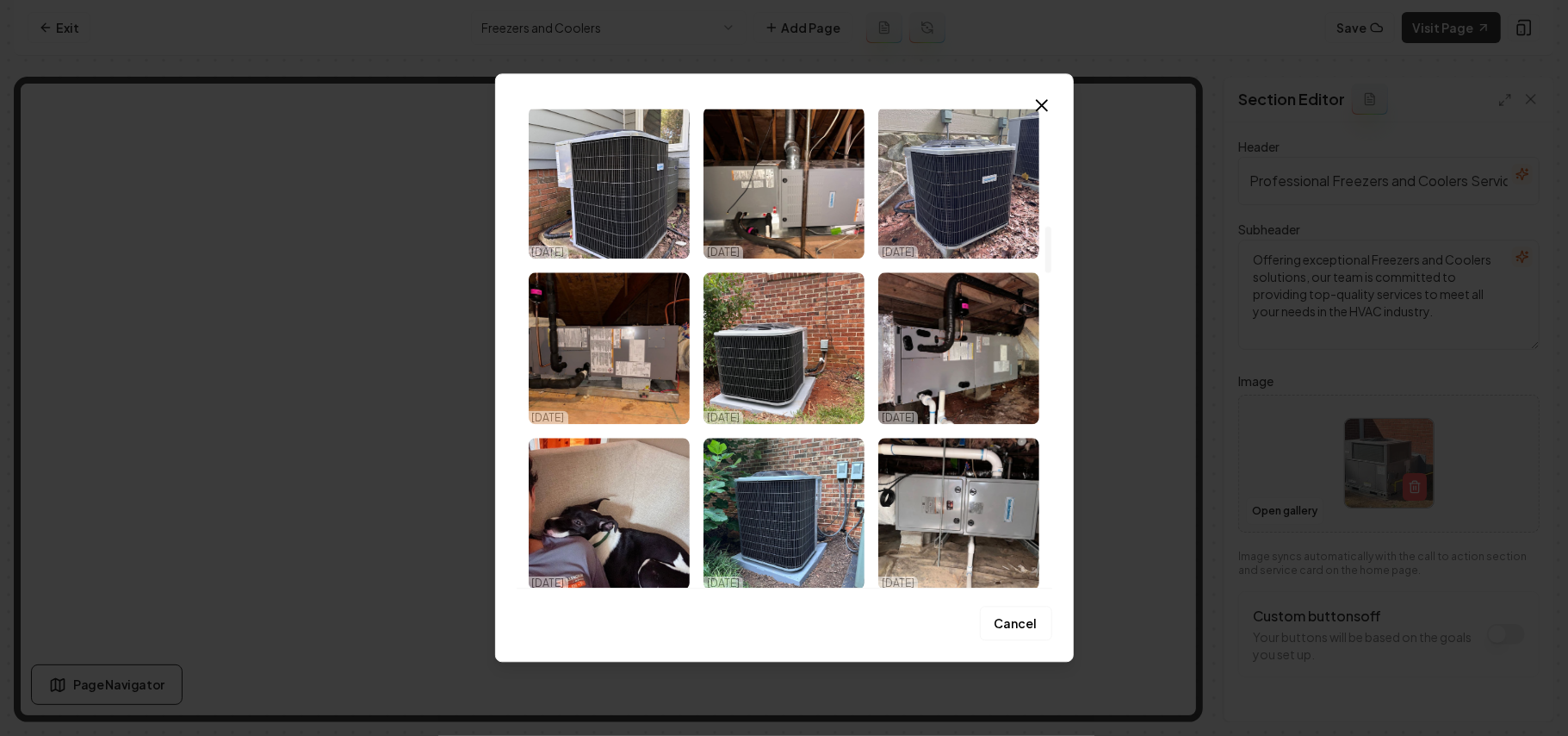
scroll to position [1149, 0]
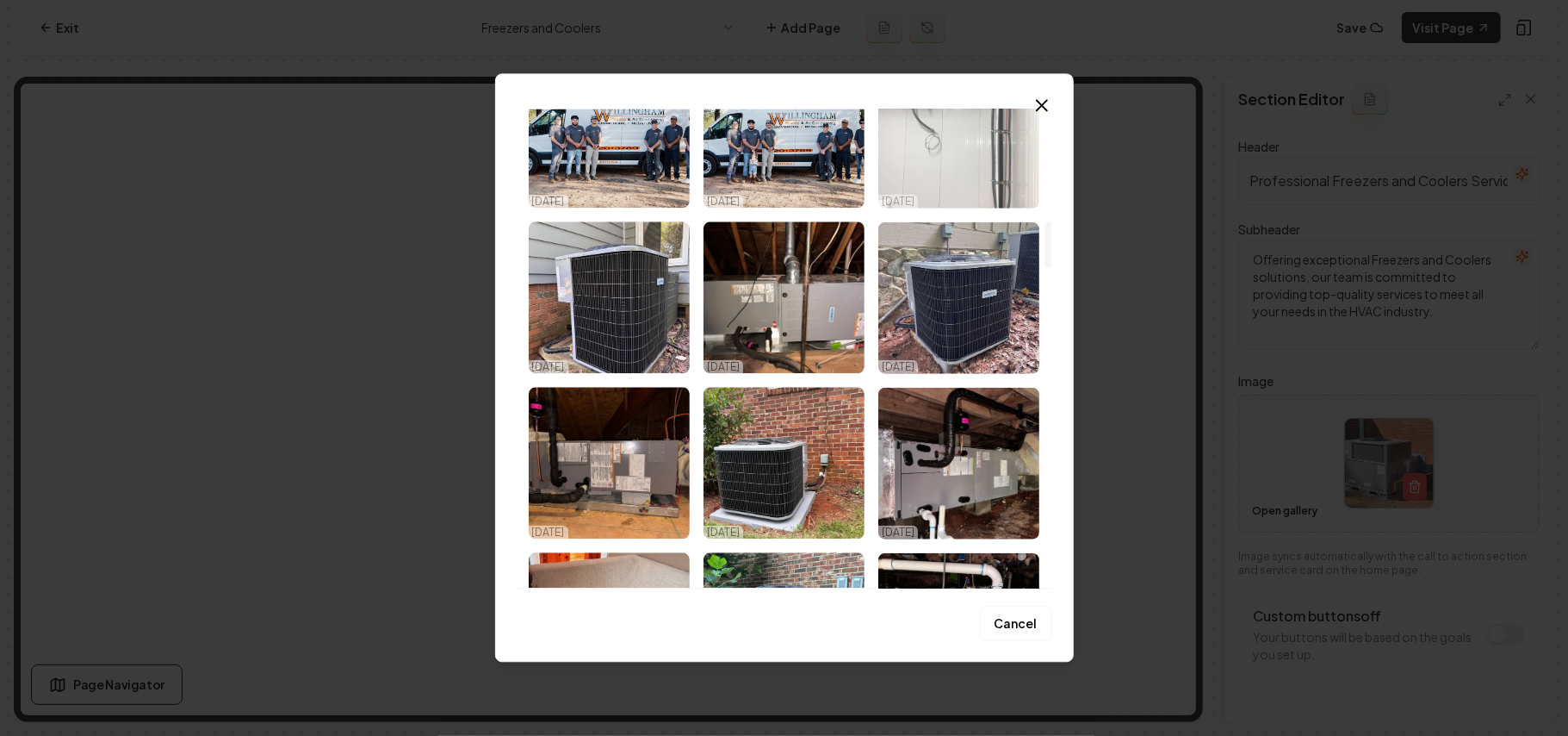
click at [781, 162] on img "Select image image_68e90e525c7cd75eb83ab87b.webp" at bounding box center [959, 132] width 161 height 151
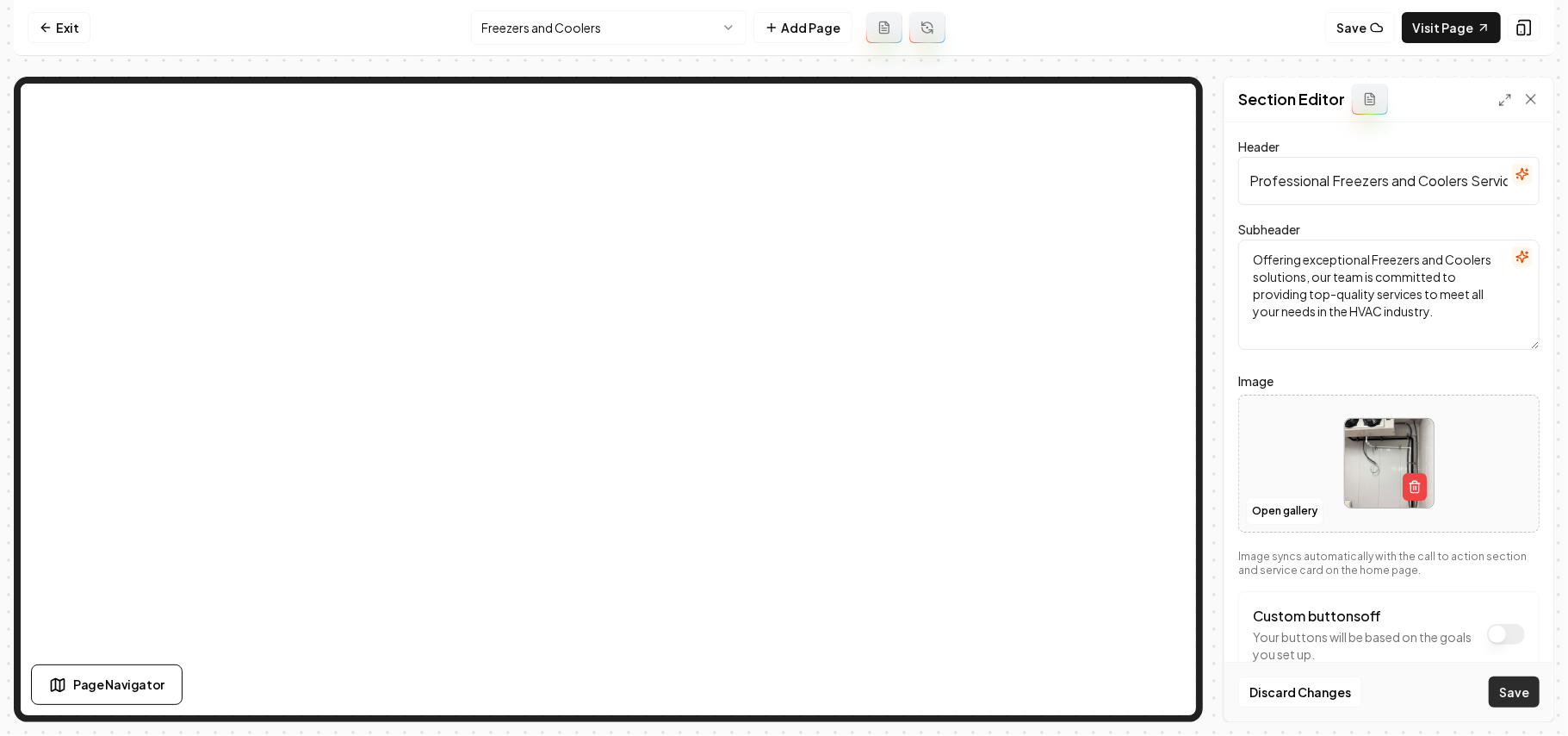
click at [781, 706] on button "Save" at bounding box center [1514, 691] width 51 height 31
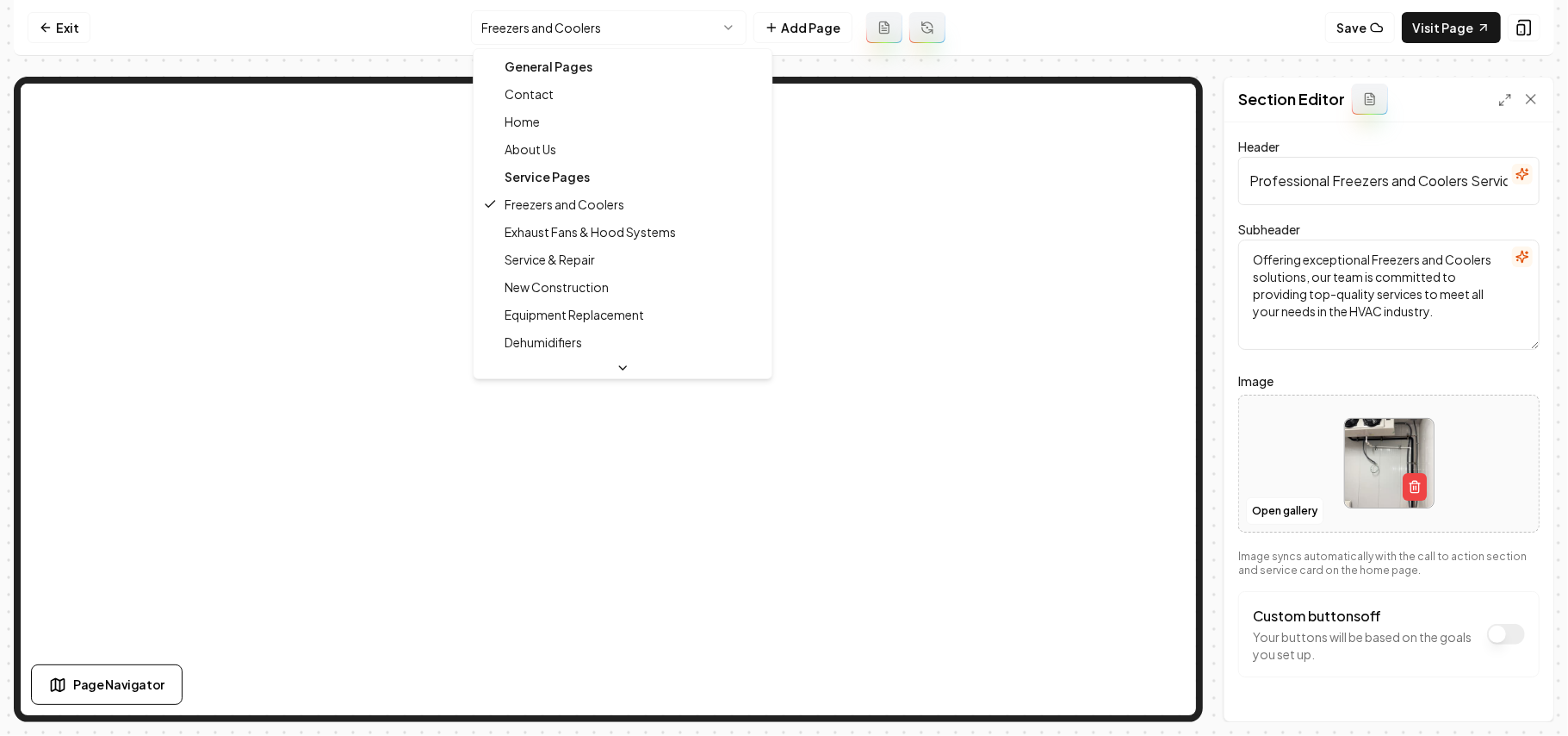
click at [659, 24] on html "Computer Required This feature is only available on a computer. Please switch t…" at bounding box center [784, 368] width 1568 height 736
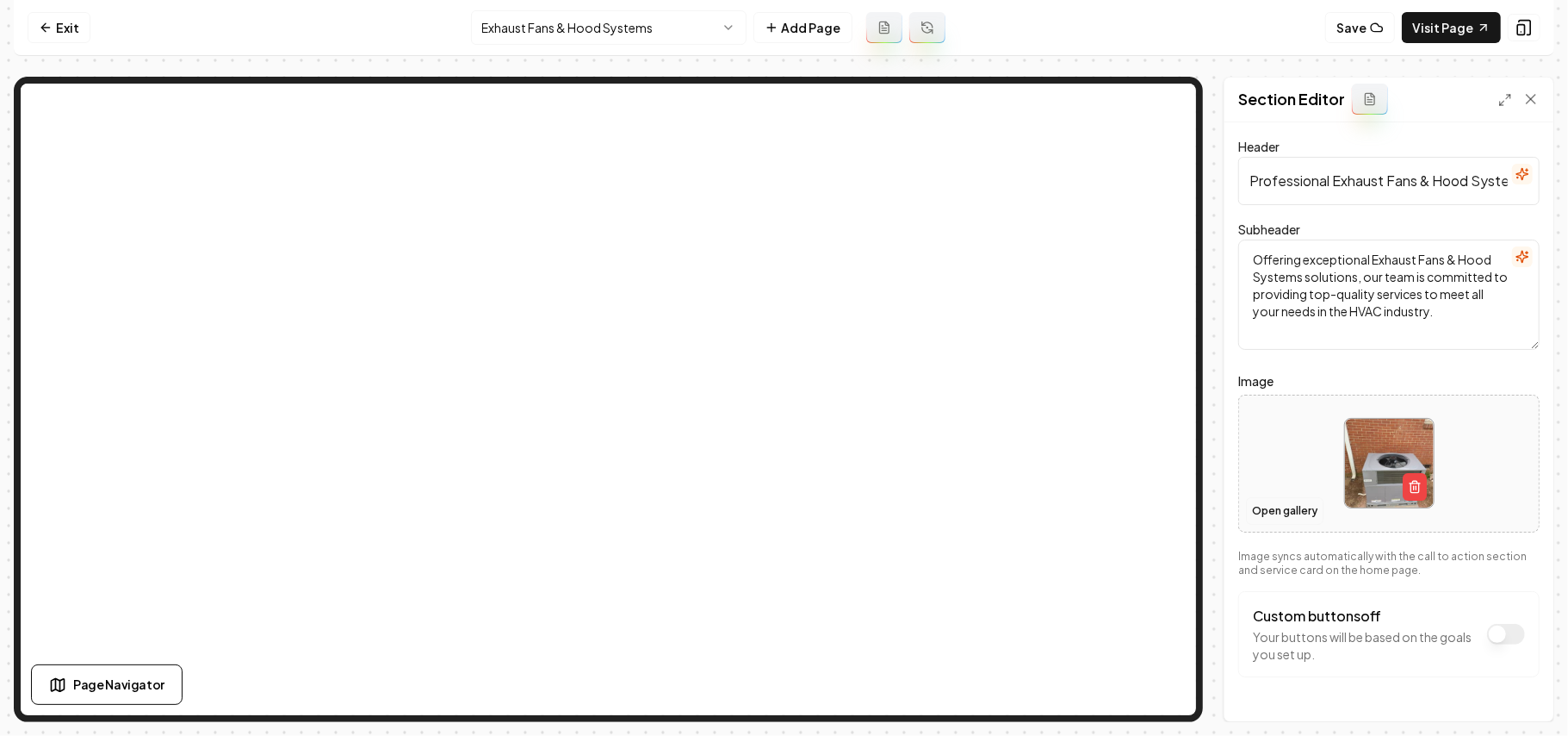
click at [781, 515] on button "Open gallery" at bounding box center [1285, 510] width 78 height 28
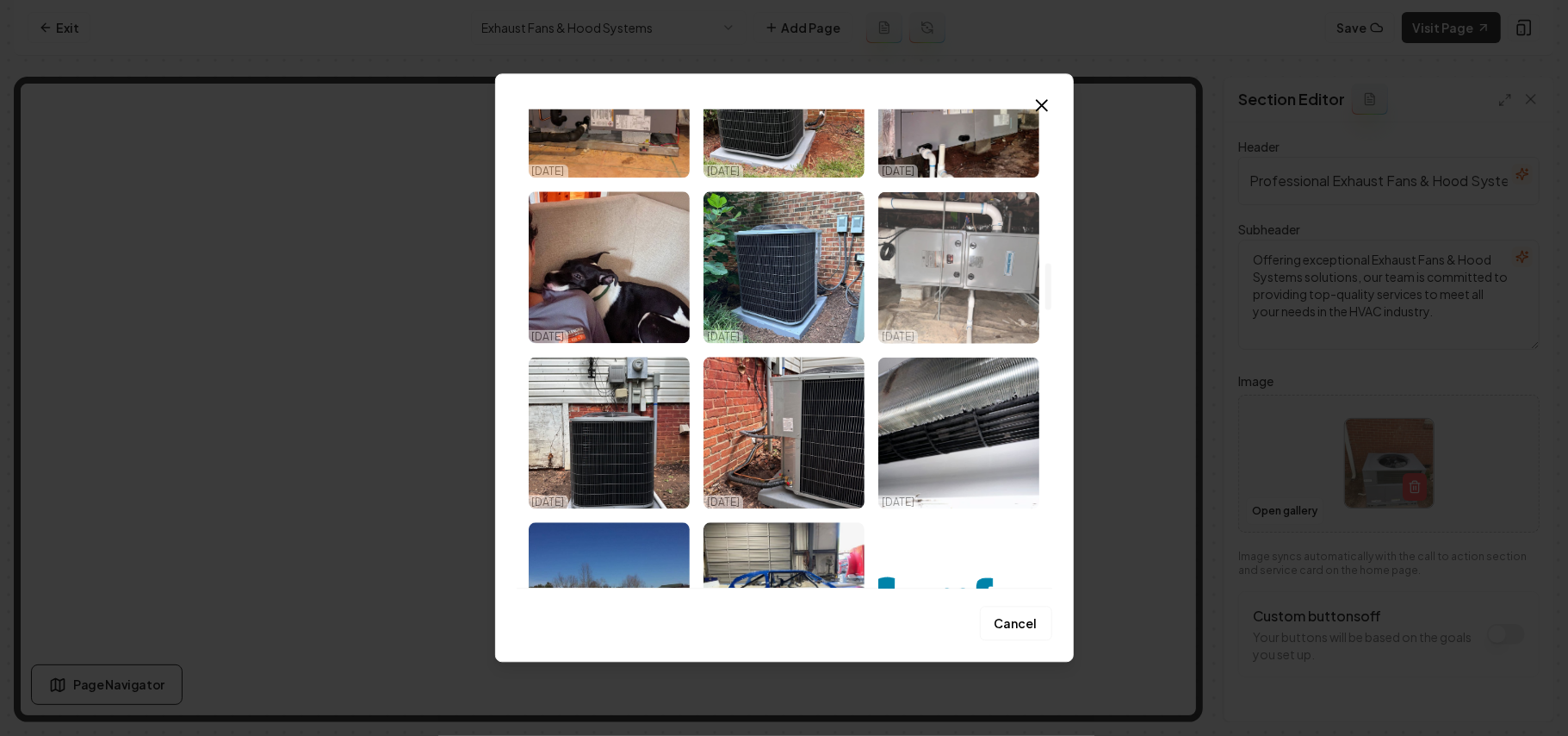
scroll to position [1493, 0]
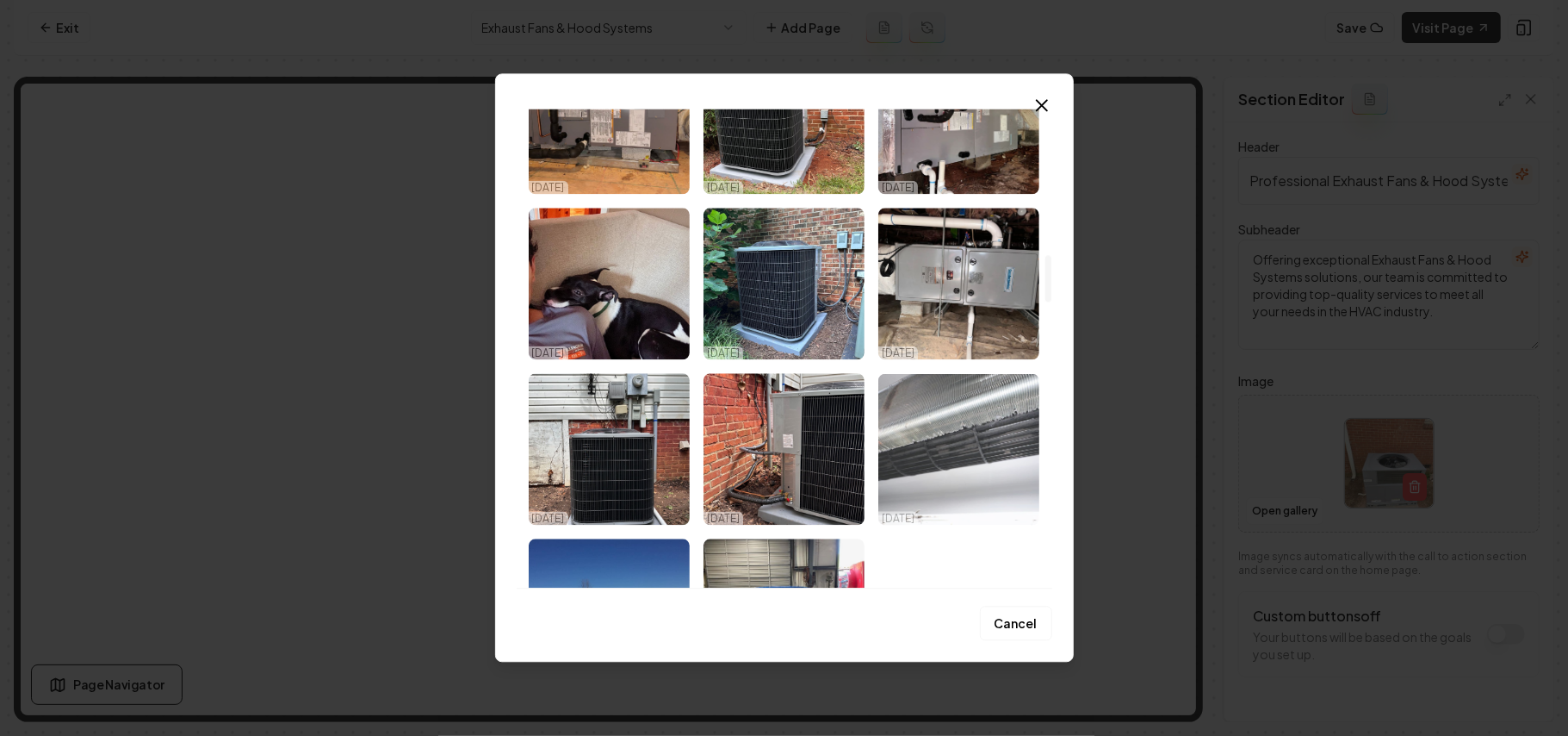
click at [781, 432] on img "Select image image_68e90e535c7cd75eb83abd42.webp" at bounding box center [959, 449] width 161 height 151
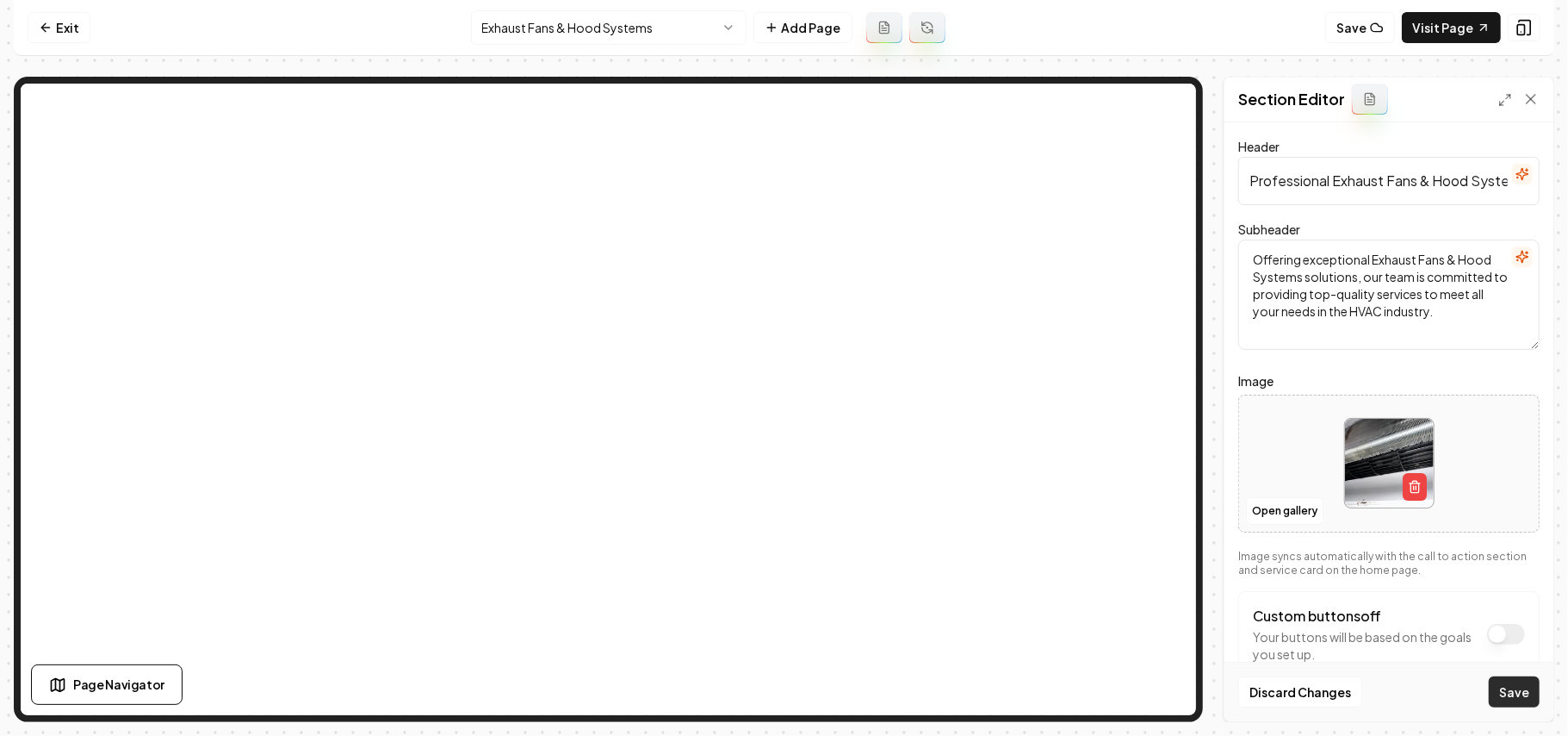
click at [781, 697] on button "Save" at bounding box center [1514, 691] width 51 height 31
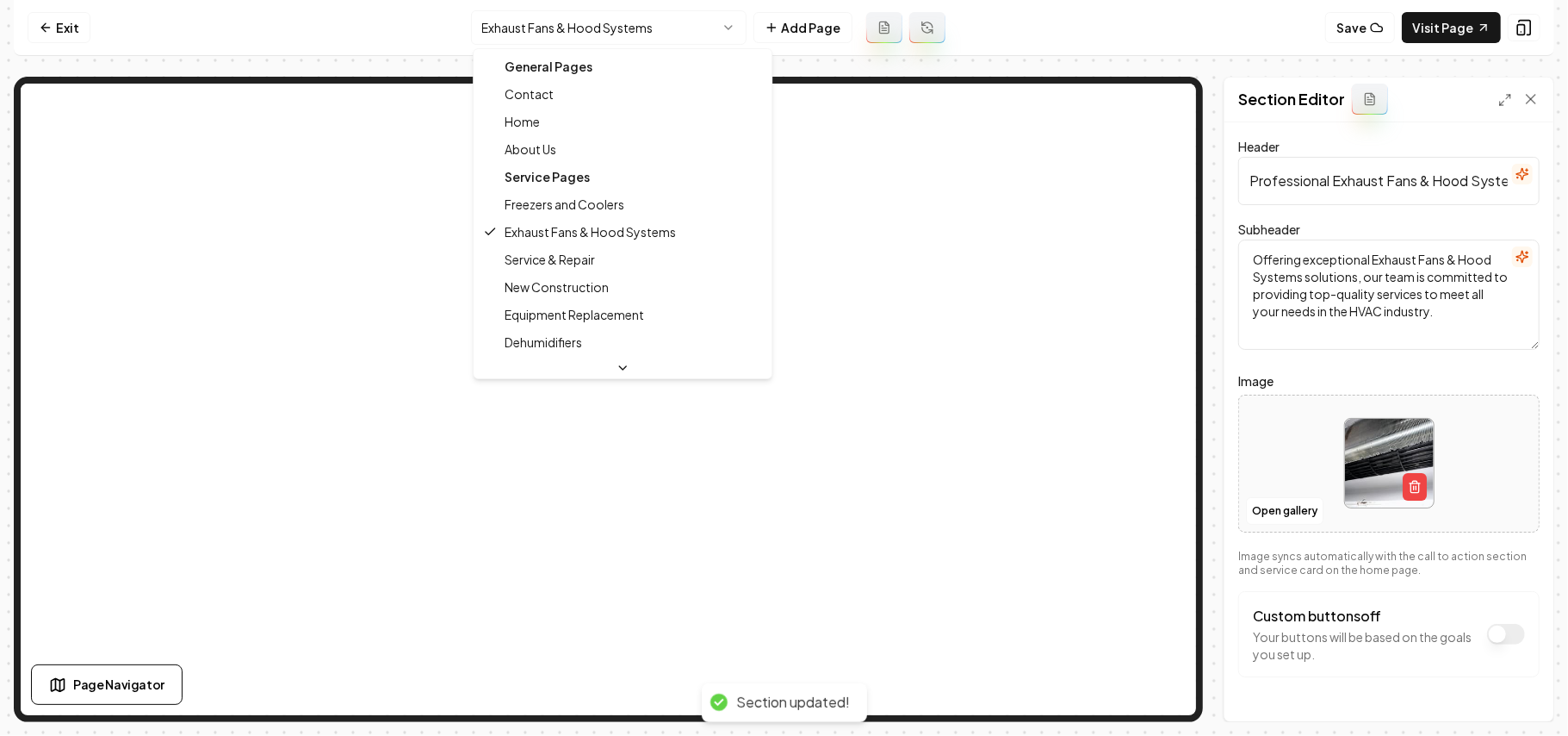
click at [638, 24] on html "Computer Required This feature is only available on a computer. Please switch t…" at bounding box center [784, 368] width 1568 height 736
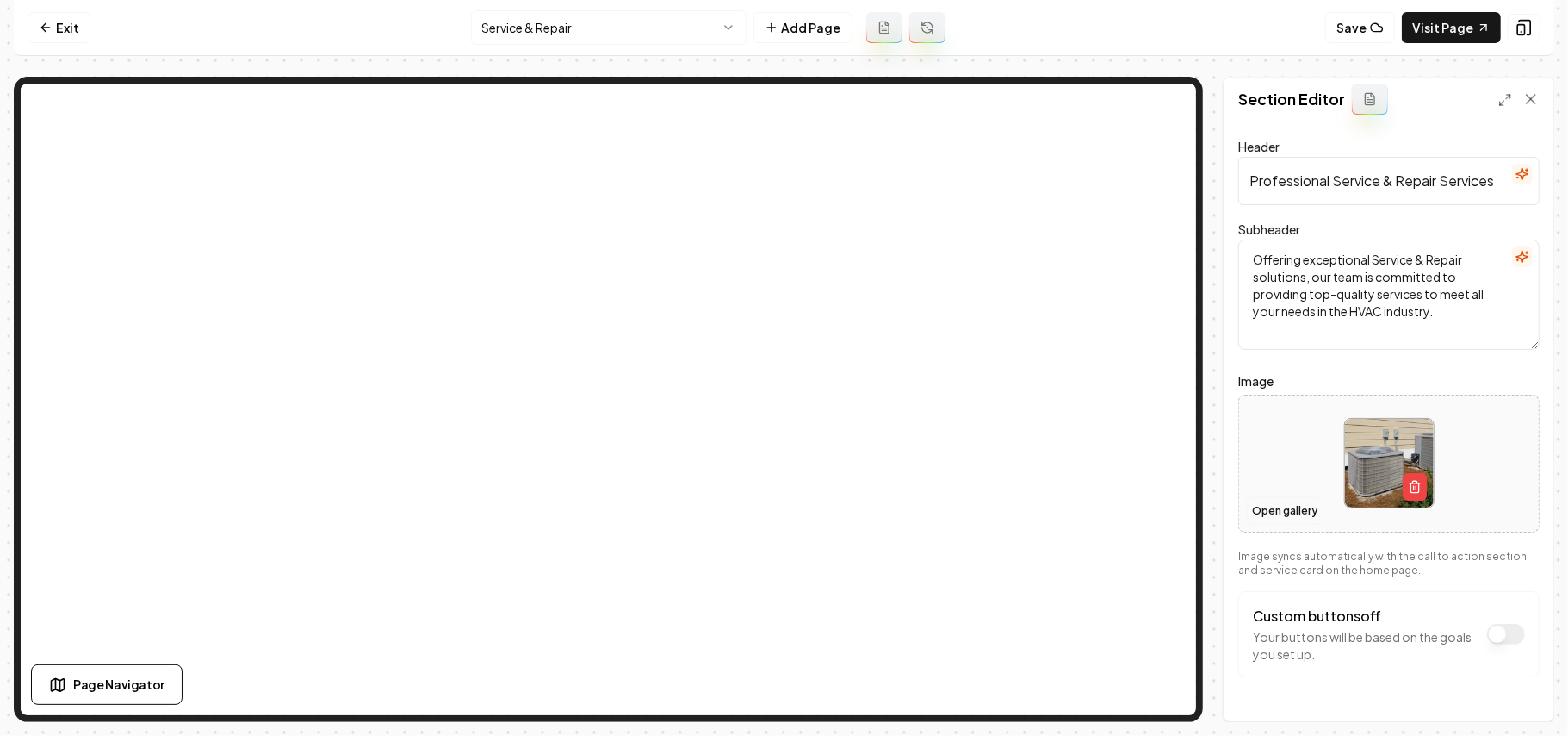
click at [781, 503] on button "Open gallery" at bounding box center [1285, 510] width 78 height 28
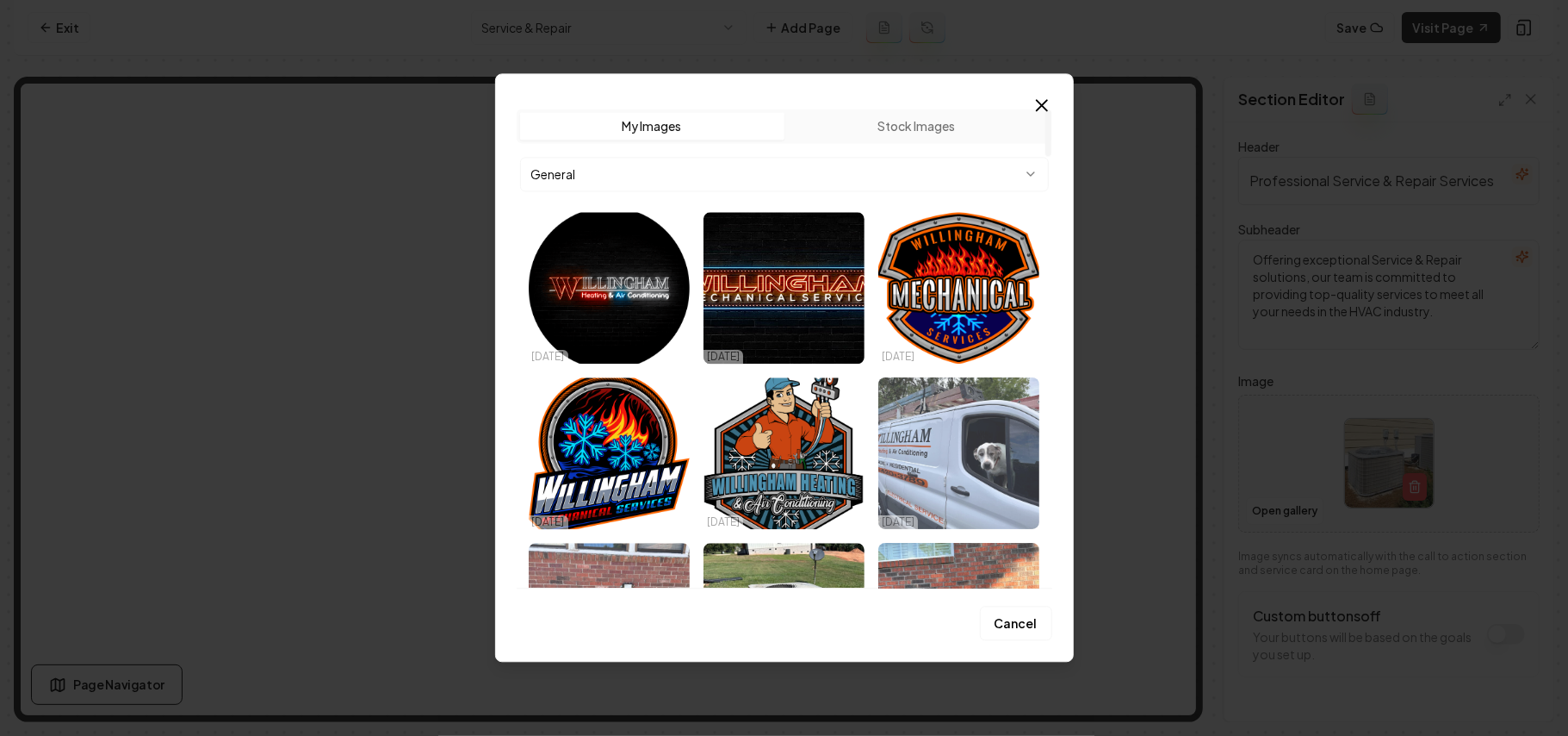
scroll to position [345, 0]
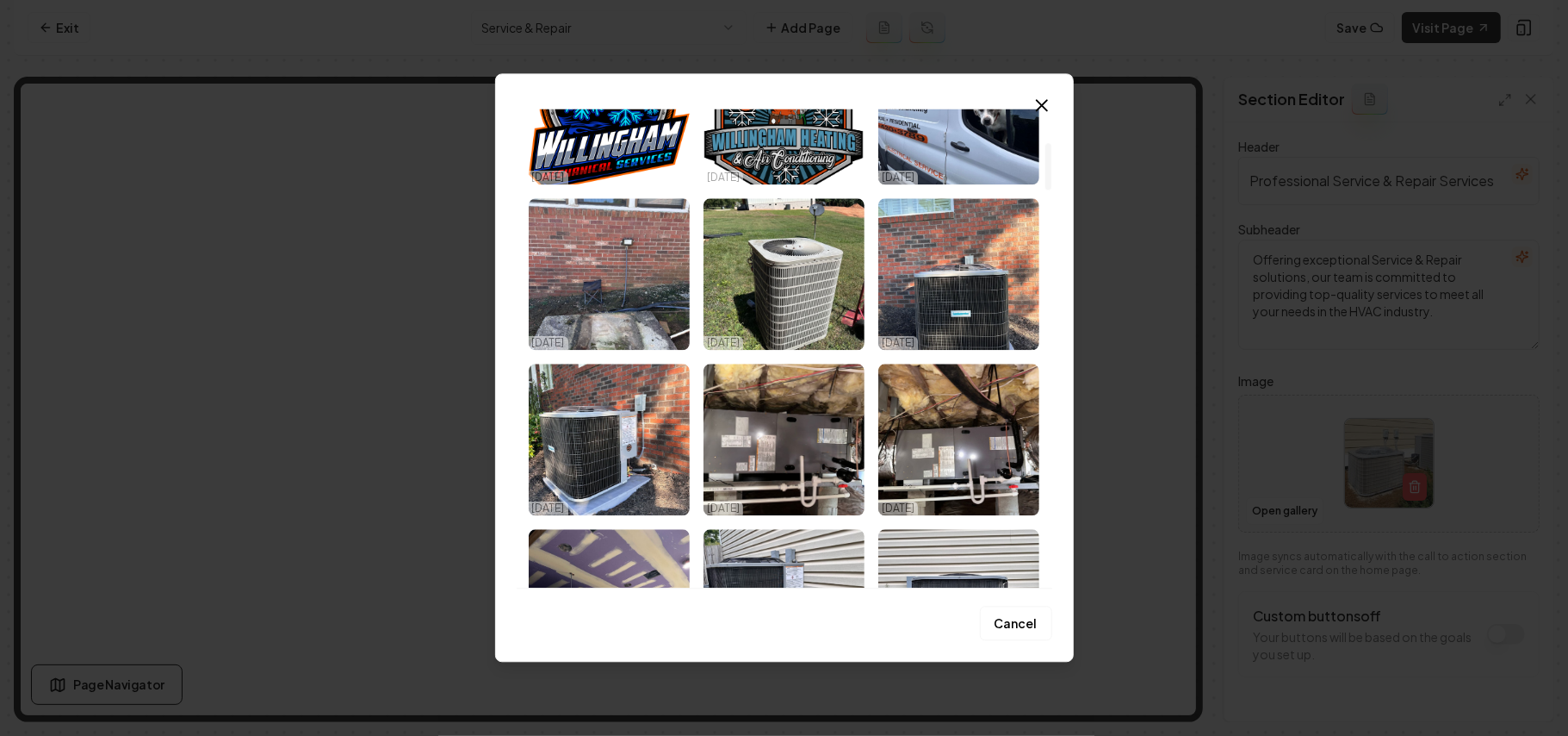
click at [613, 438] on img "Select image image_68e90e595c7cd75eb83ae55b.webp" at bounding box center [609, 439] width 161 height 151
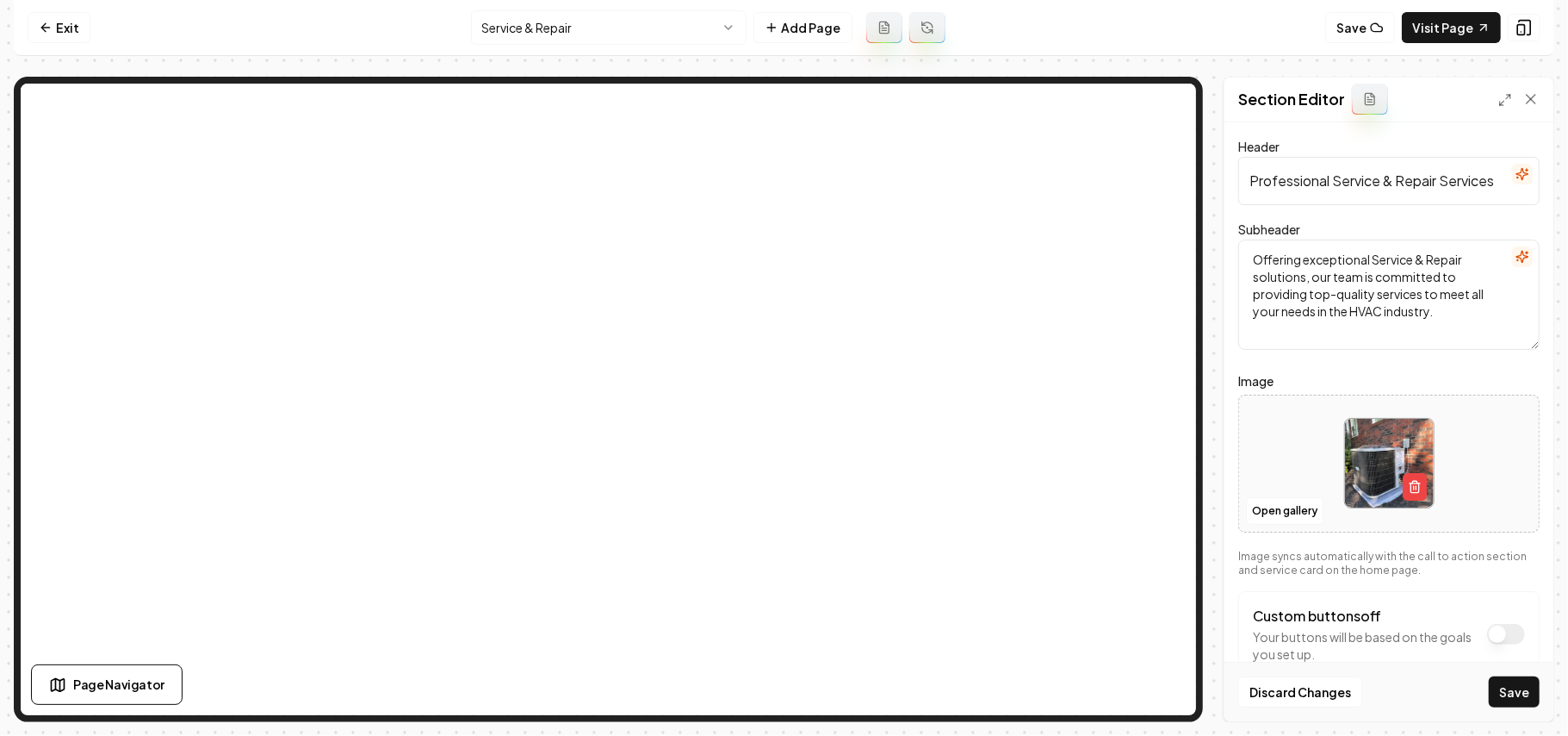
click at [781, 672] on div "Discard Changes Save" at bounding box center [1389, 691] width 329 height 59
click at [781, 679] on button "Save" at bounding box center [1514, 691] width 51 height 31
click at [572, 18] on html "Computer Required This feature is only available on a computer. Please switch t…" at bounding box center [784, 368] width 1568 height 736
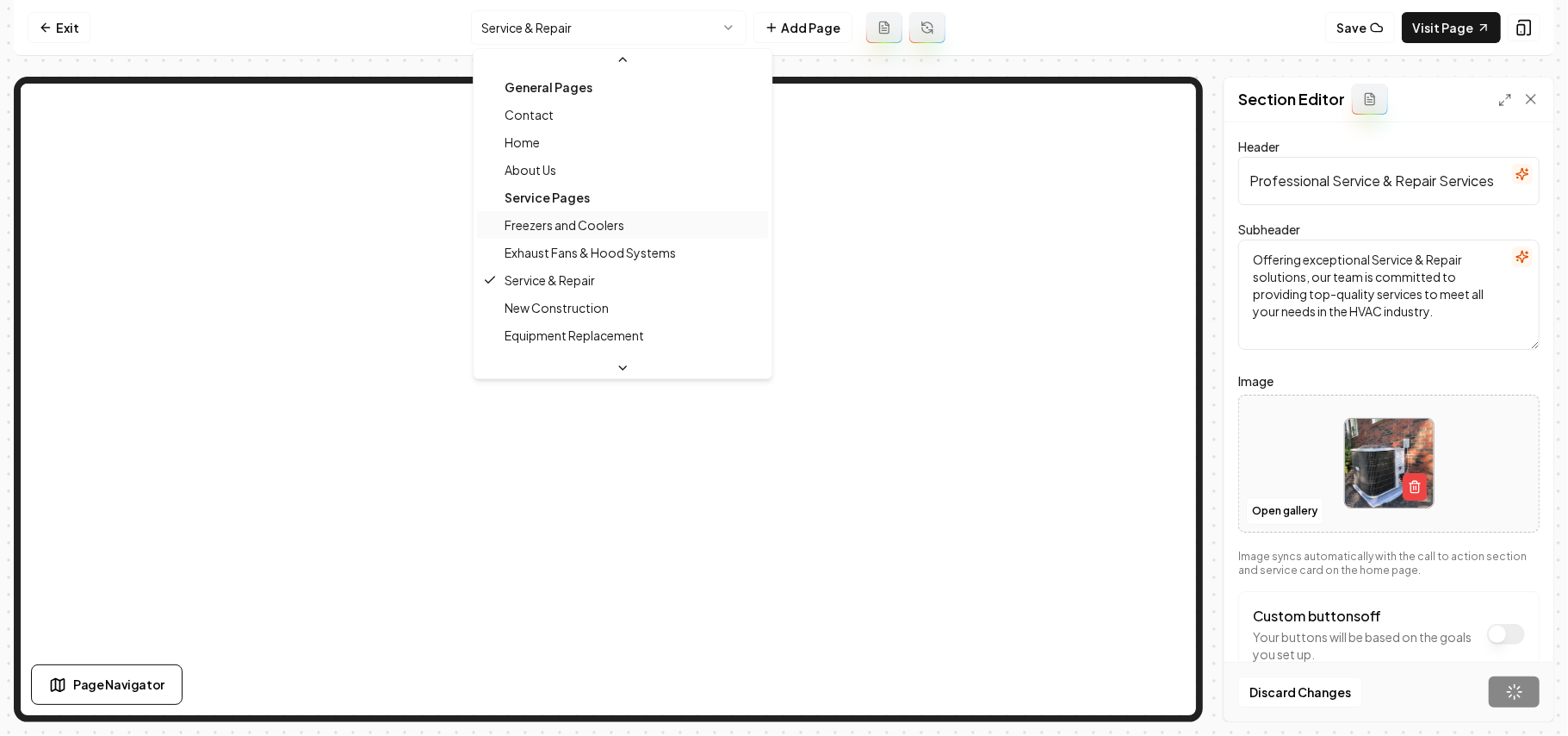
scroll to position [115, 0]
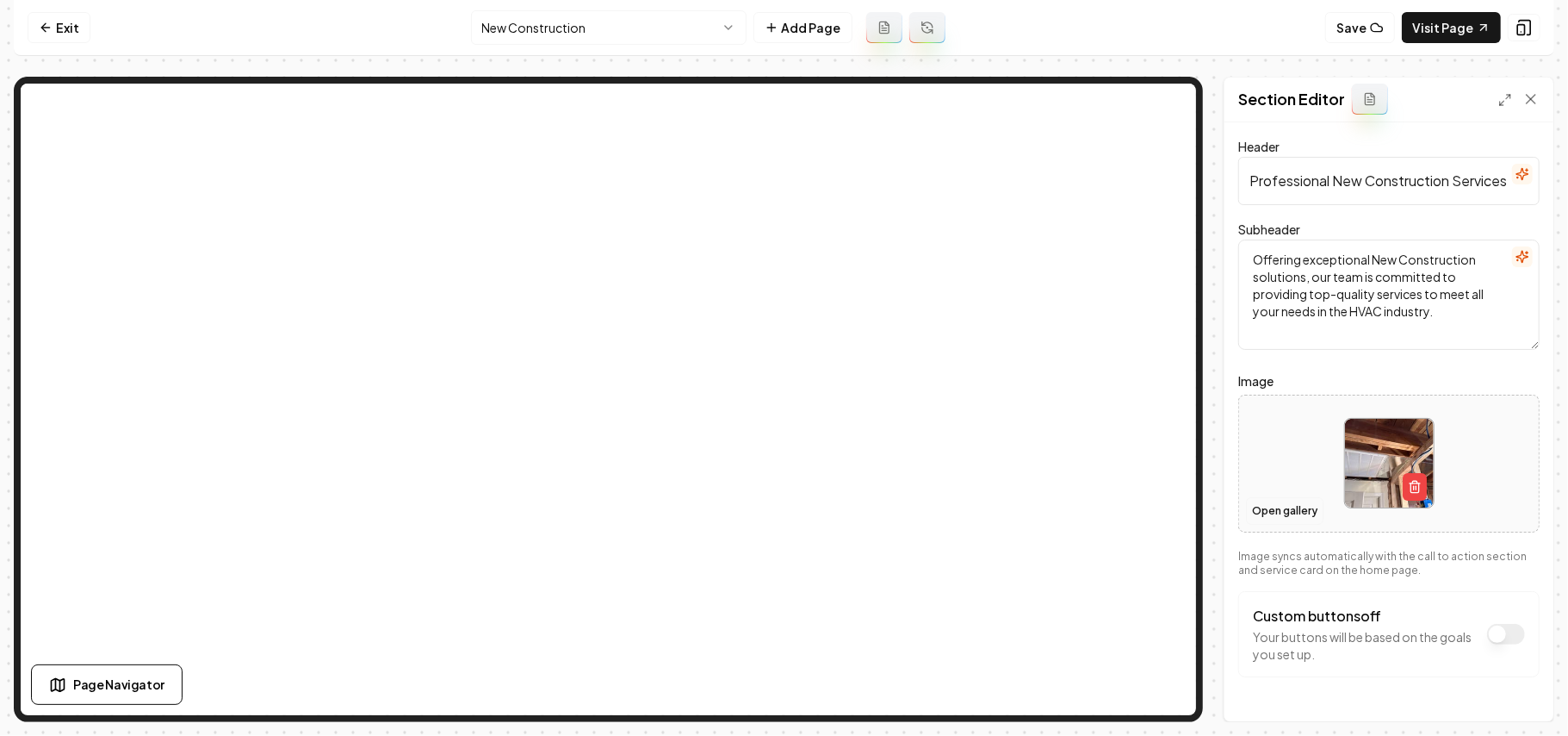
click at [781, 515] on button "Open gallery" at bounding box center [1285, 510] width 78 height 28
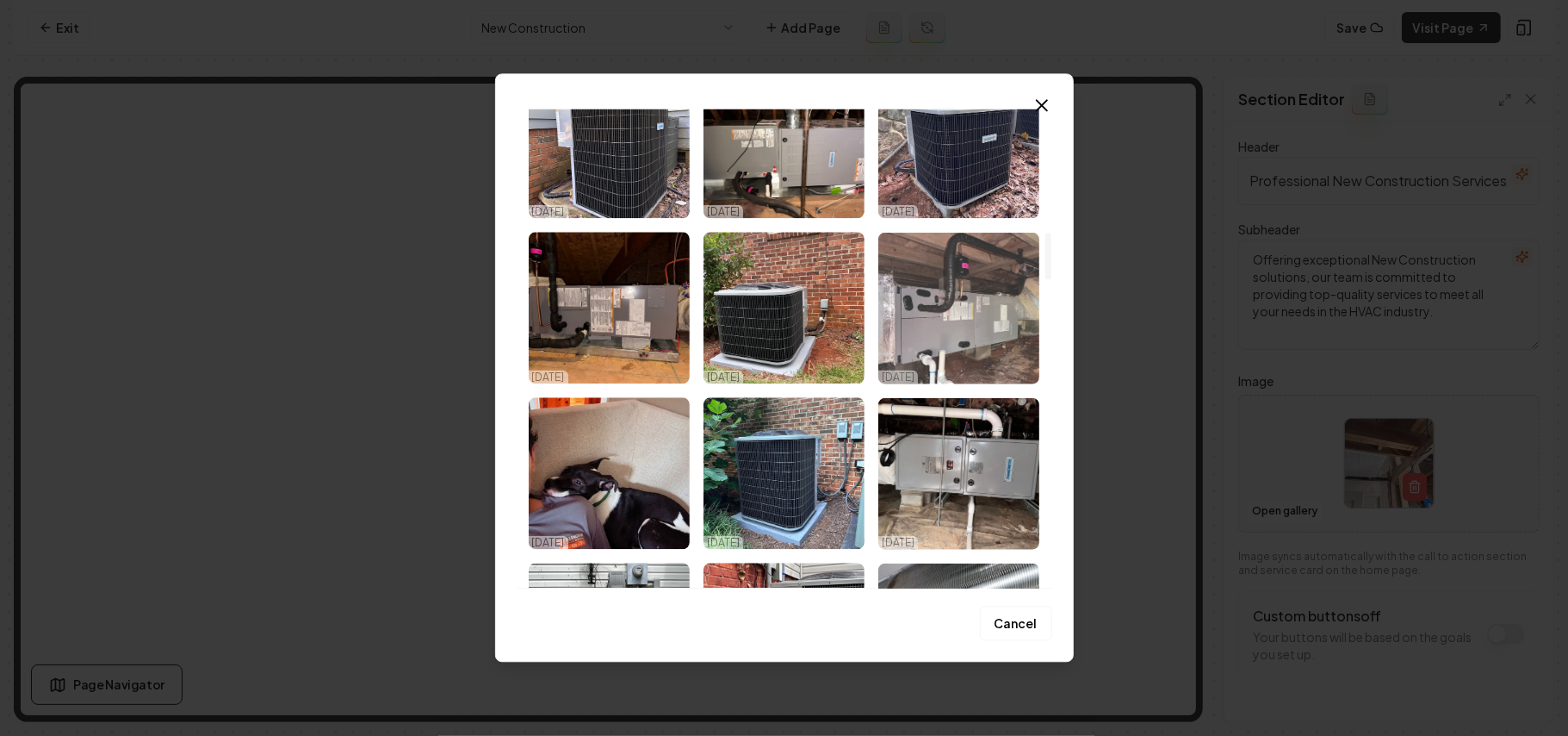
scroll to position [1263, 0]
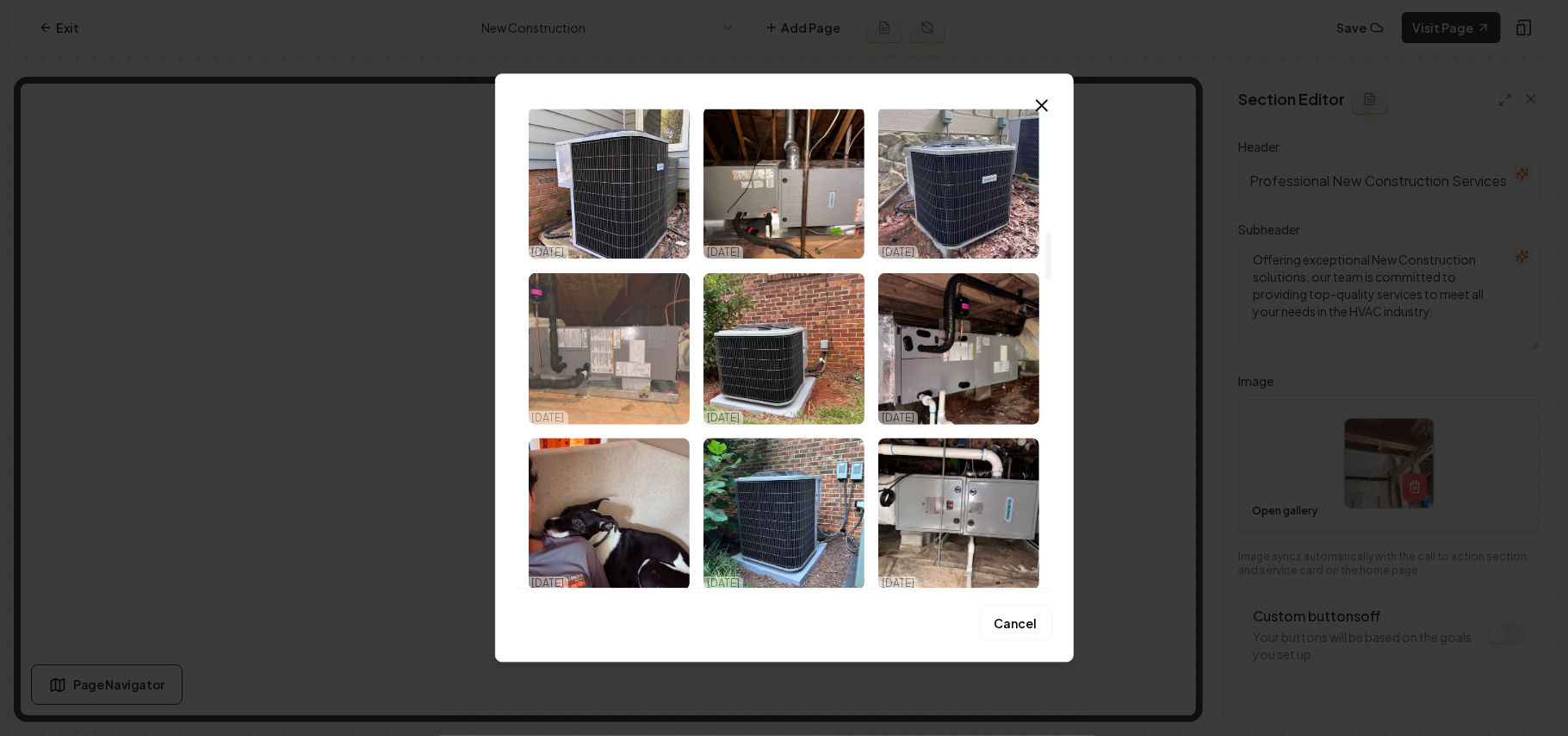
click at [565, 370] on img "Select image image_68e90e545c7cd75eb83aca48.webp" at bounding box center [609, 347] width 161 height 151
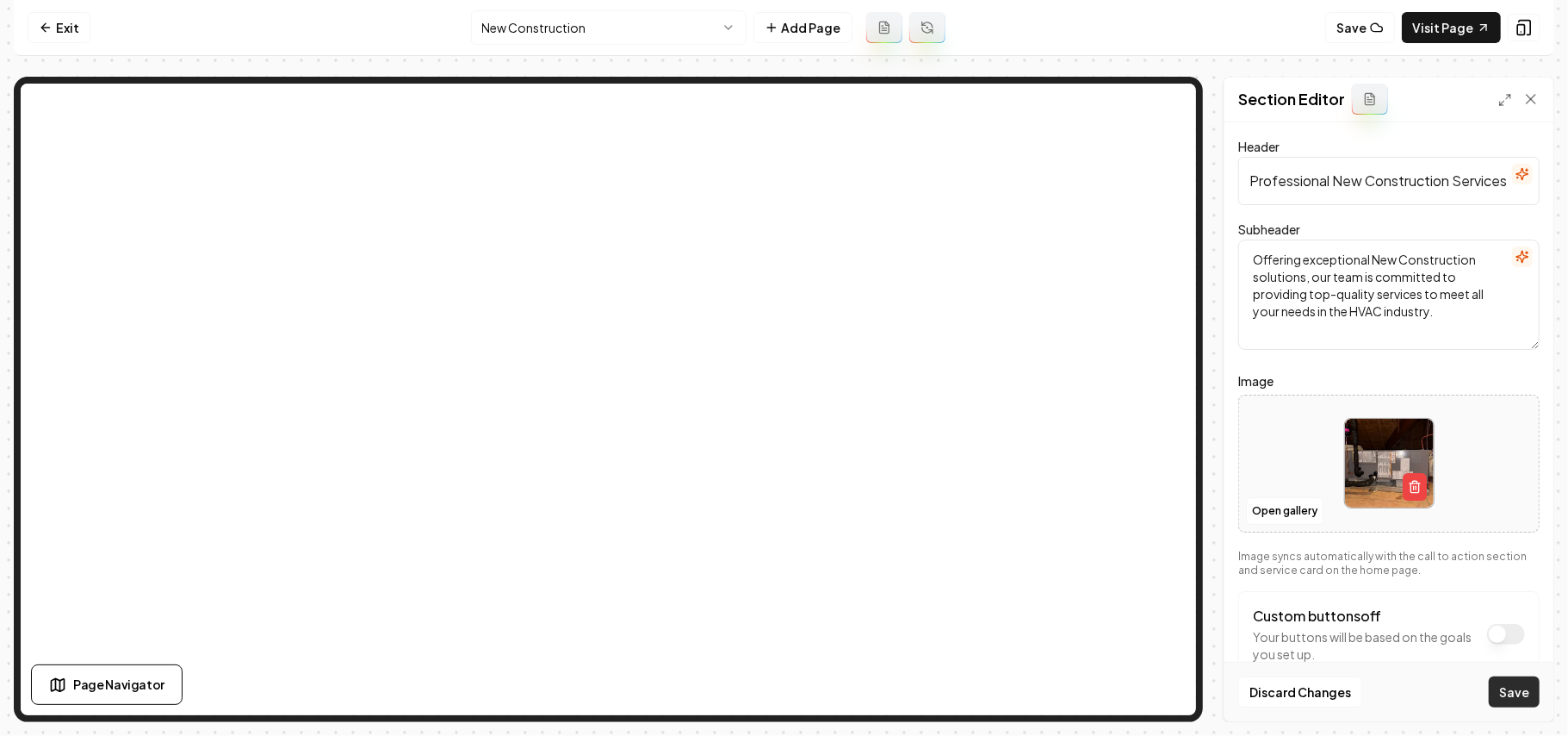
click at [781, 688] on button "Save" at bounding box center [1514, 691] width 51 height 31
click at [591, 14] on html "Computer Required This feature is only available on a computer. Please switch t…" at bounding box center [784, 368] width 1568 height 736
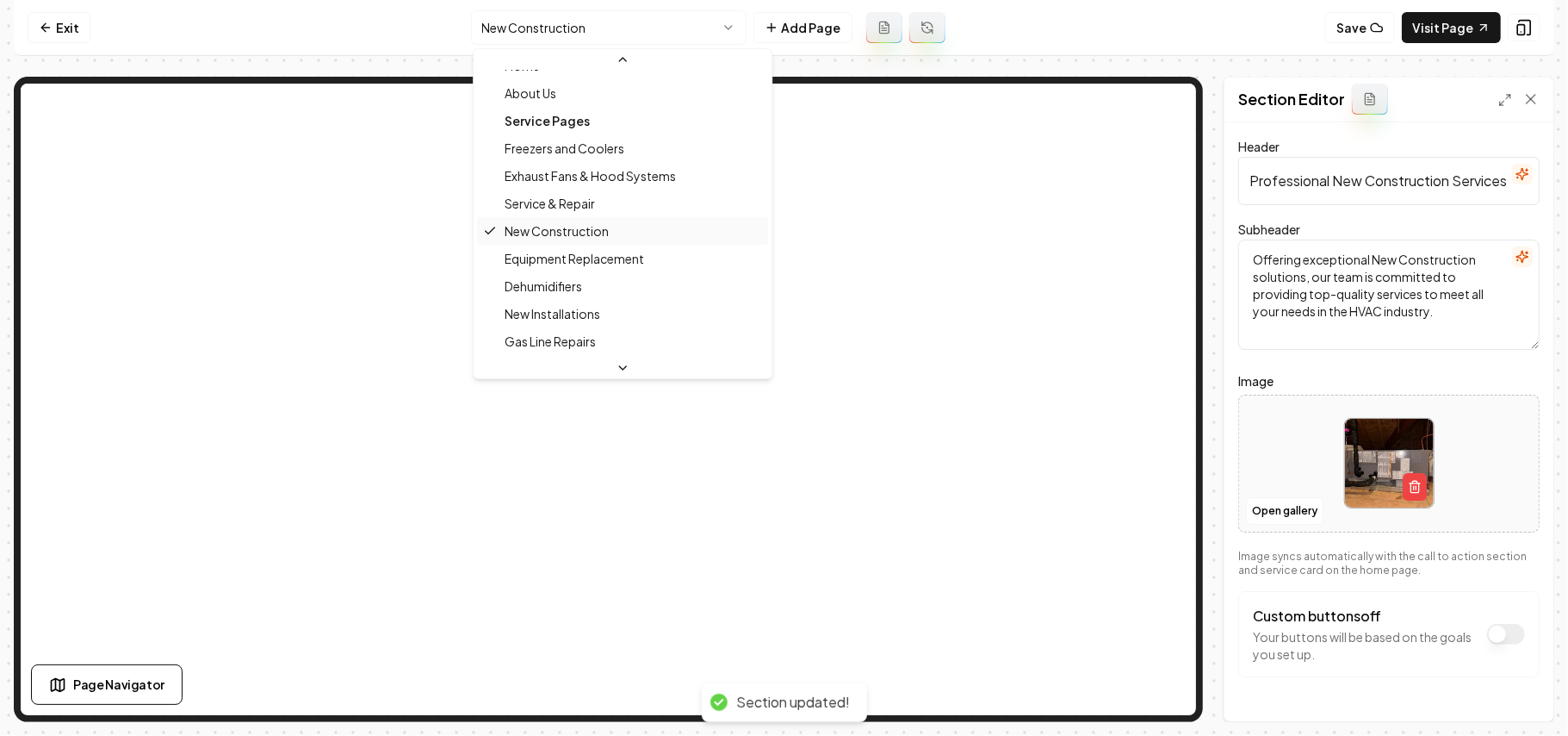
scroll to position [115, 0]
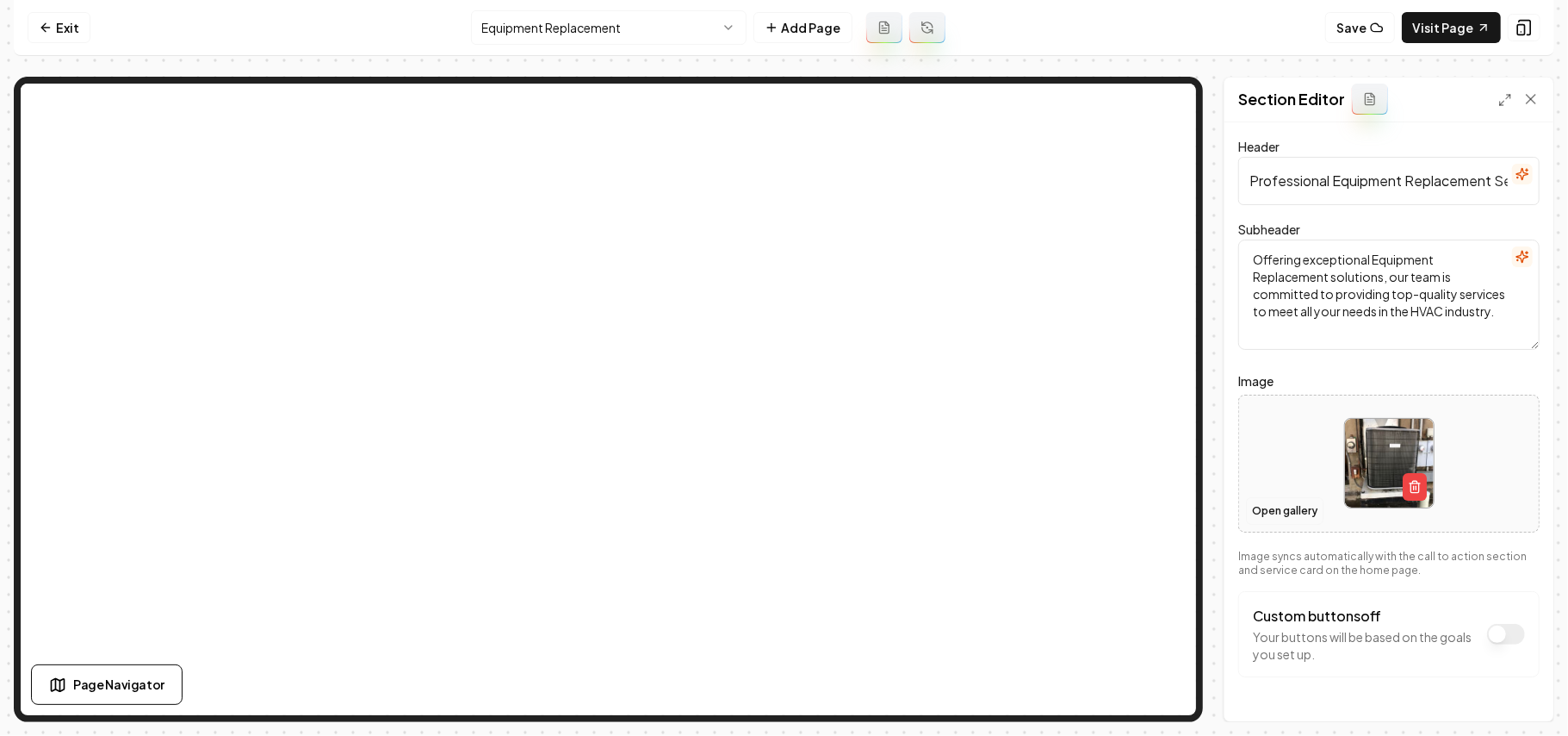
click at [781, 510] on button "Open gallery" at bounding box center [1285, 510] width 78 height 28
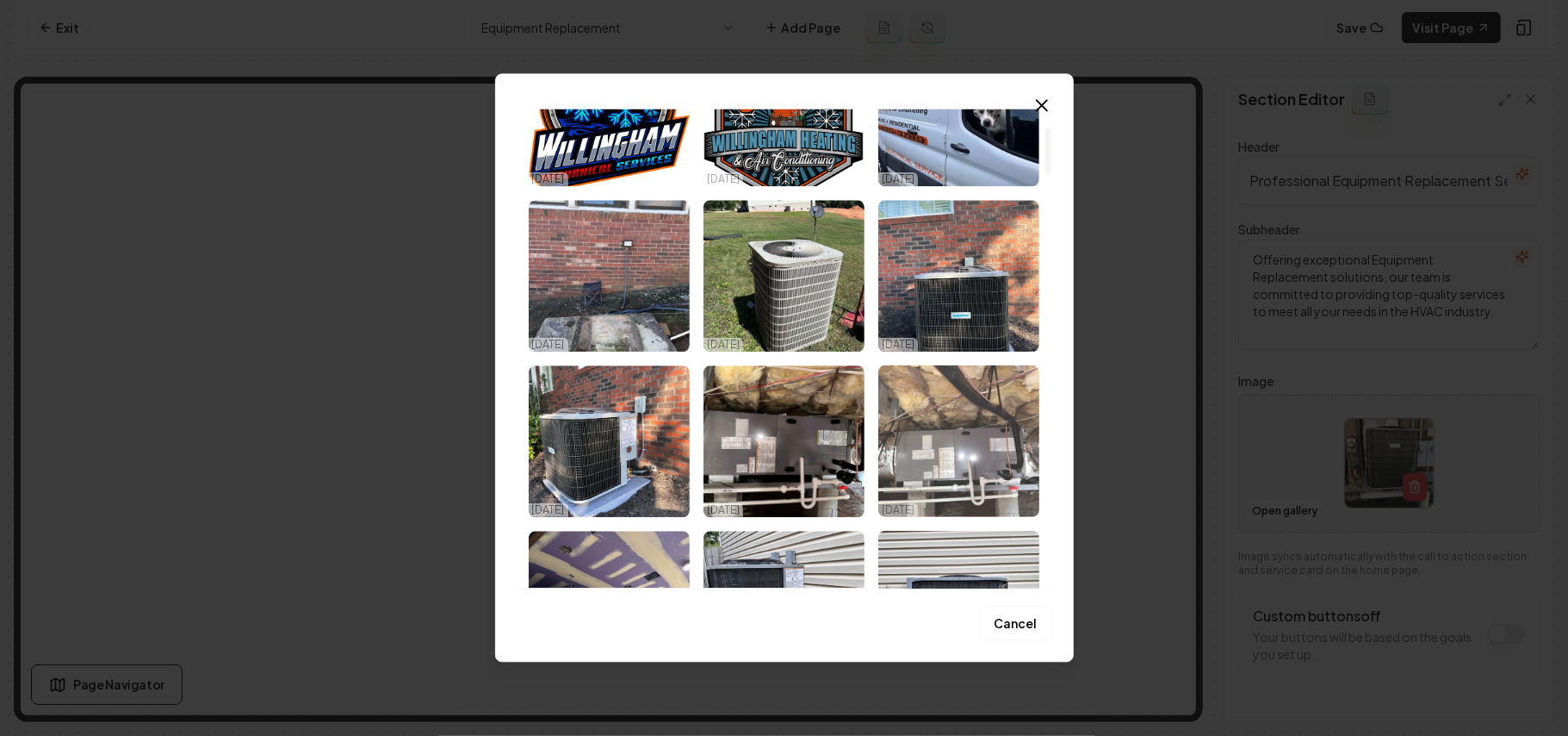
scroll to position [345, 0]
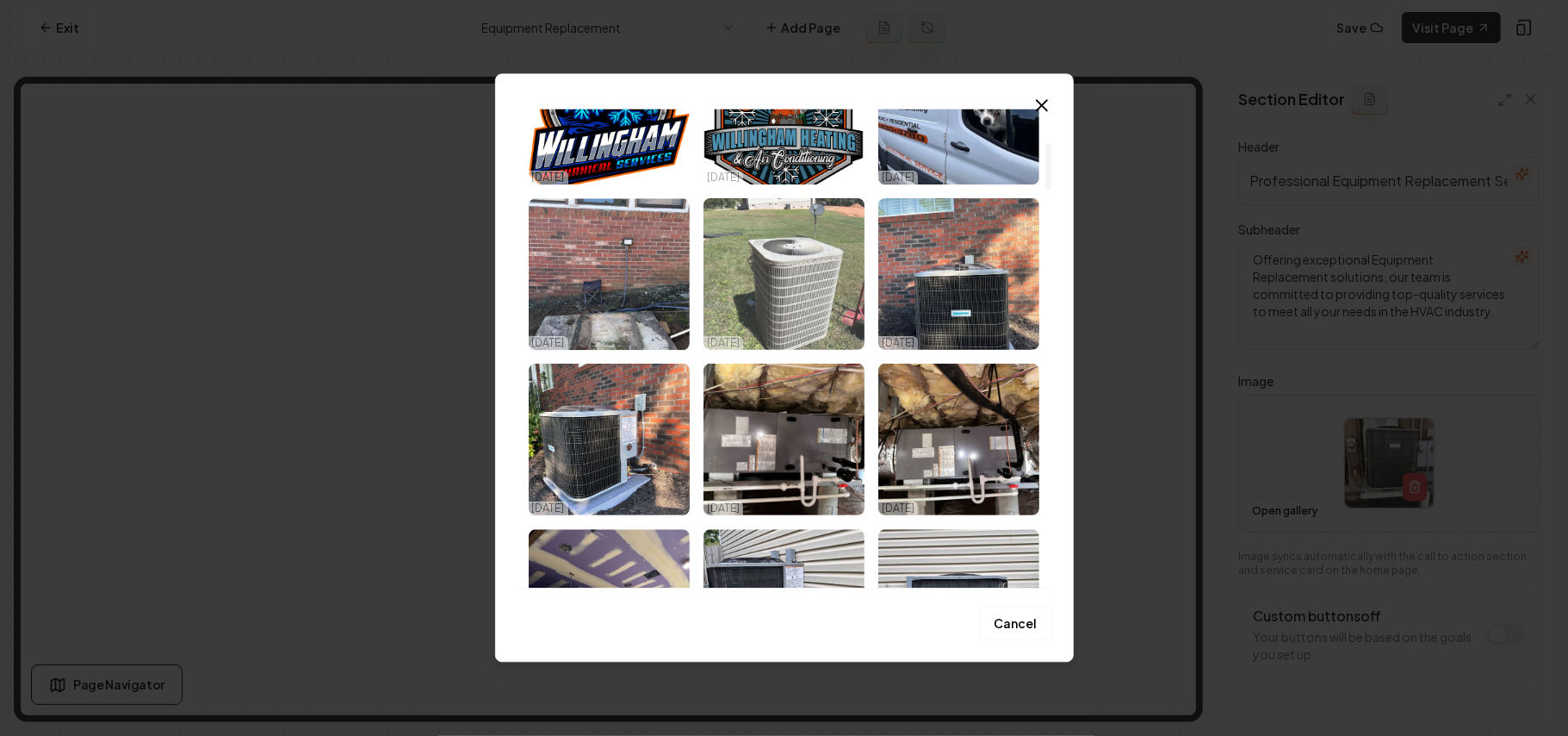
click at [781, 257] on img "Select image image_68e90f3e5c7cd75eb8423576.webp" at bounding box center [784, 273] width 161 height 151
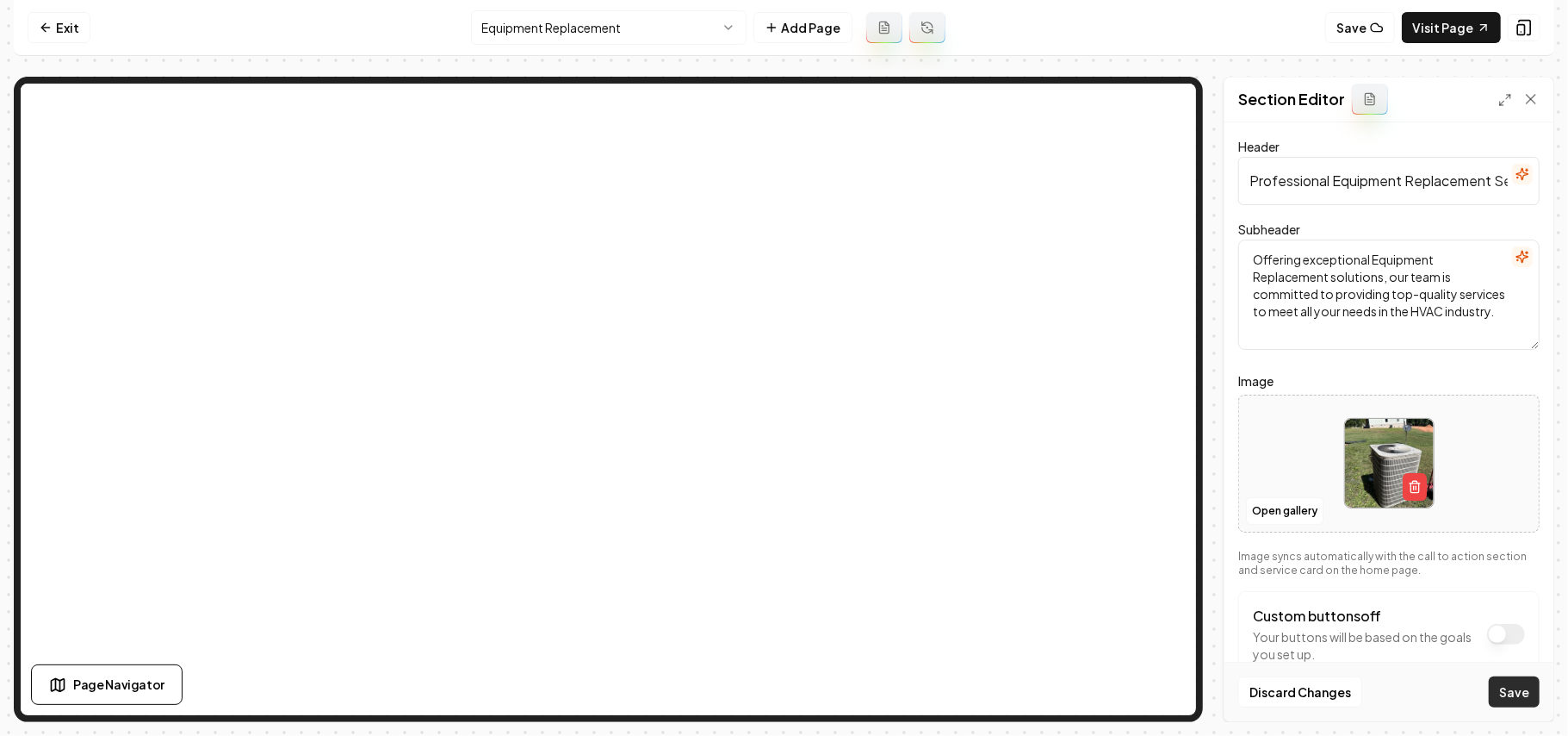
click at [781, 693] on button "Save" at bounding box center [1514, 691] width 51 height 31
click at [781, 567] on div "Header Professional Equipment Replacement Services Subheader Offering exception…" at bounding box center [1389, 422] width 329 height 599
click at [781, 504] on button "Open gallery" at bounding box center [1285, 510] width 78 height 28
click at [560, 31] on html "Computer Required This feature is only available on a computer. Please switch t…" at bounding box center [784, 368] width 1568 height 736
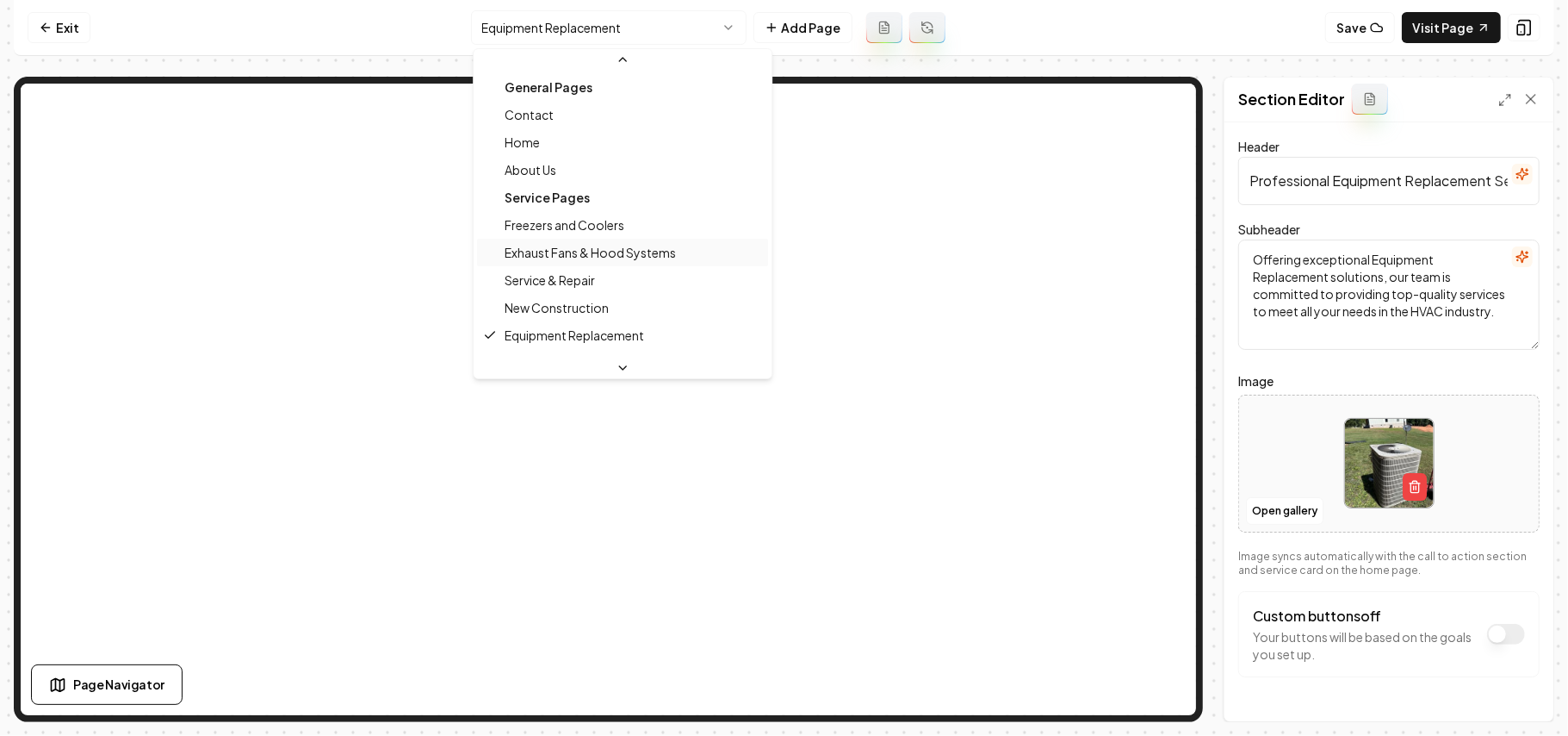
scroll to position [115, 0]
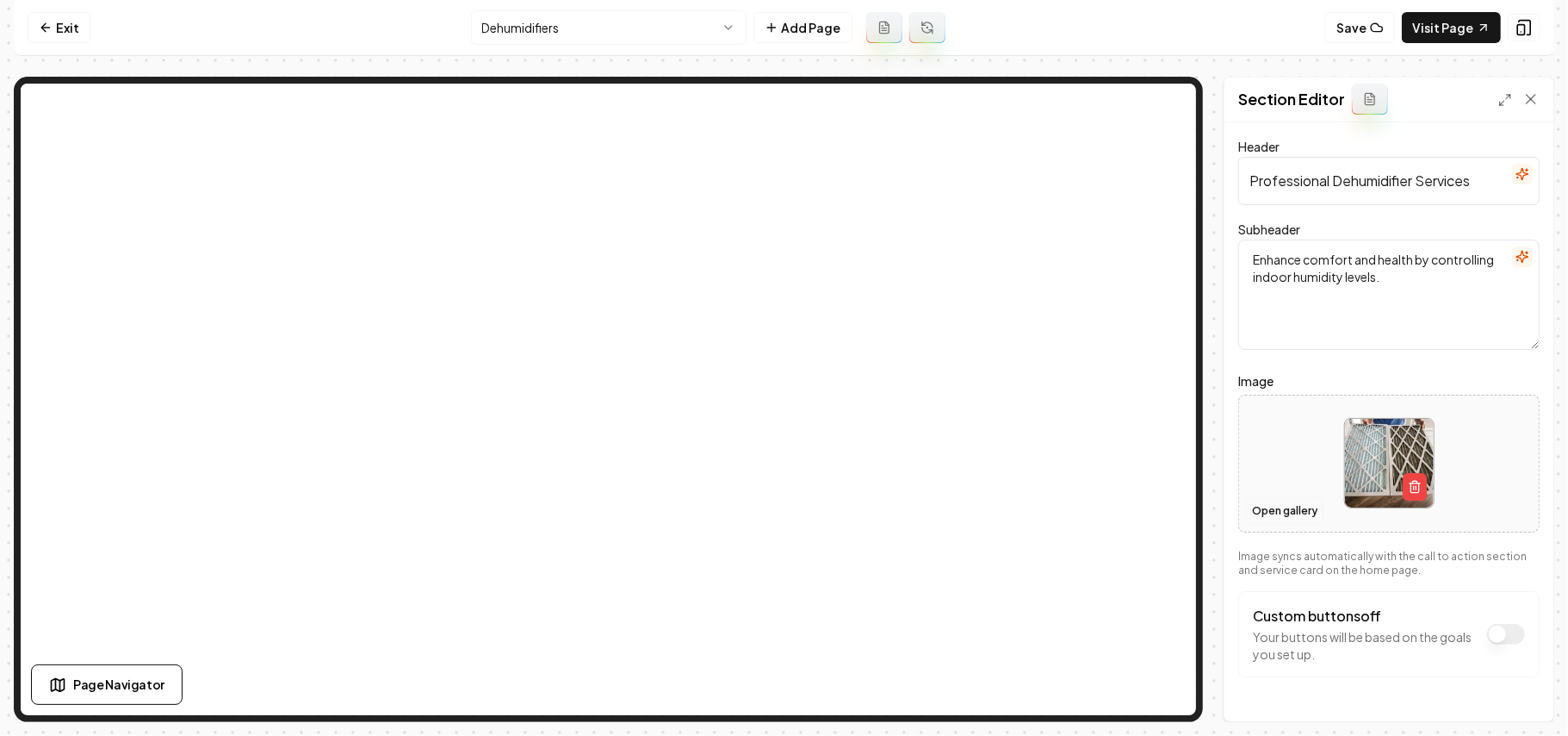
click at [781, 511] on button "Open gallery" at bounding box center [1285, 510] width 78 height 28
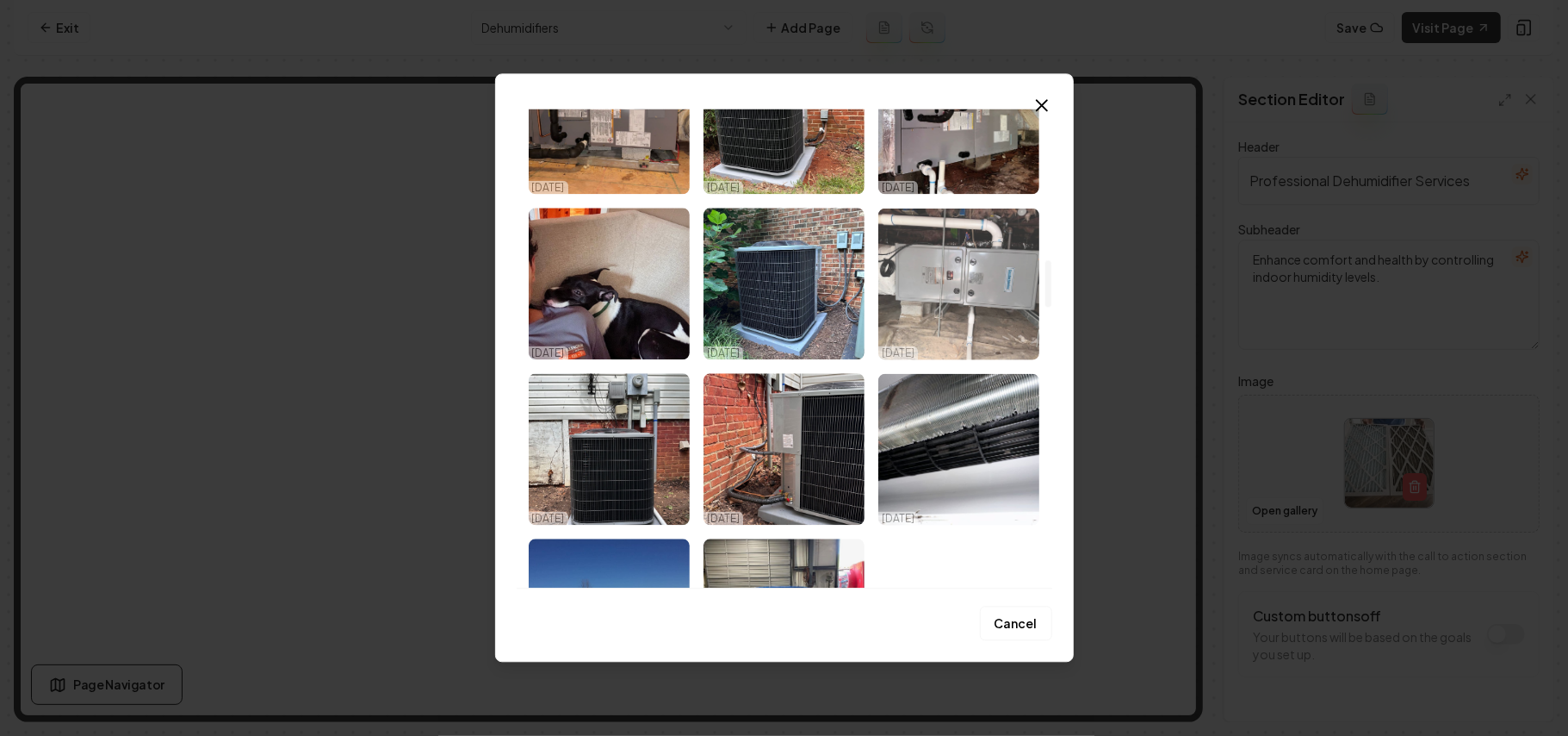
scroll to position [1724, 0]
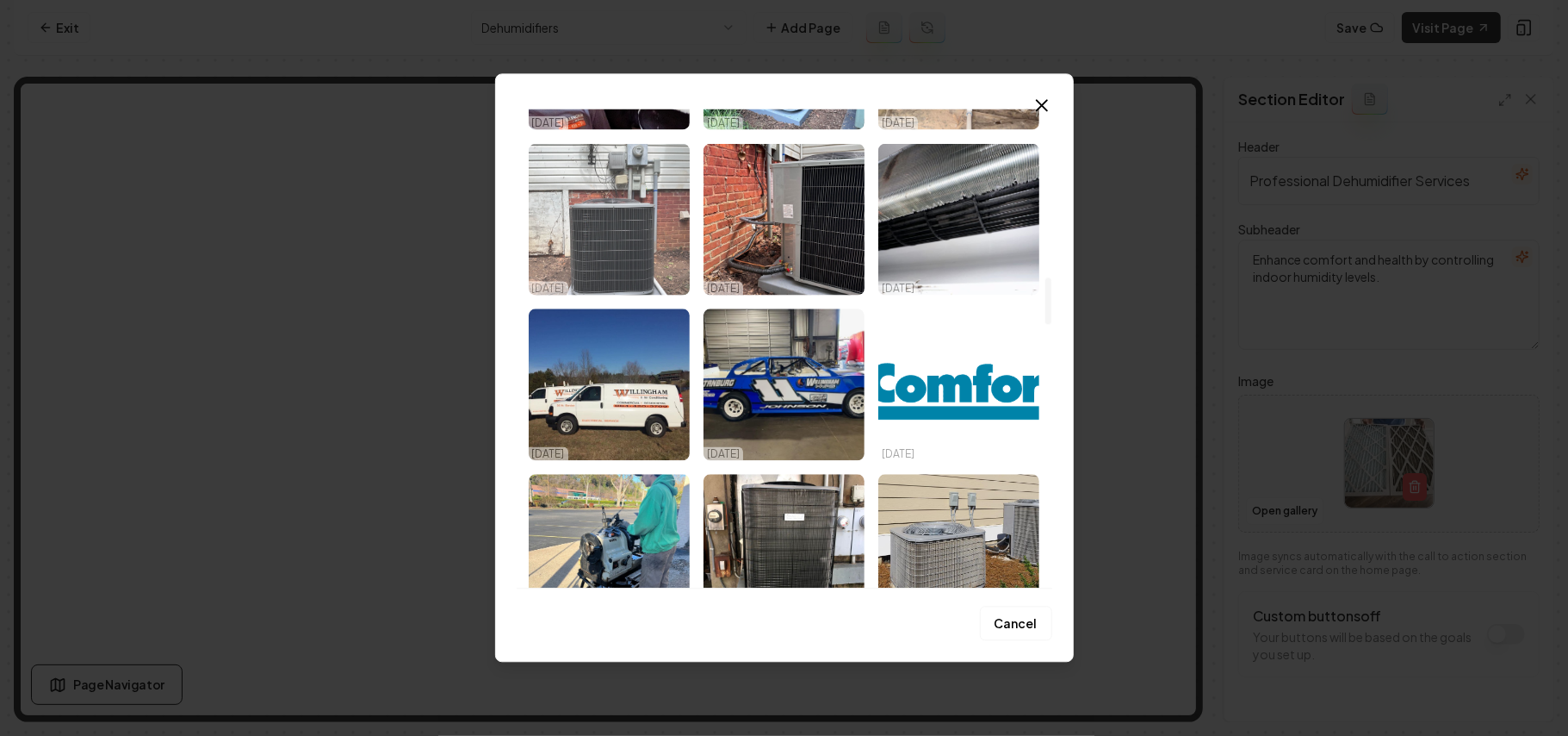
click at [604, 229] on img "Select image image_68e90e575c7cd75eb83adae4.webp" at bounding box center [609, 218] width 161 height 151
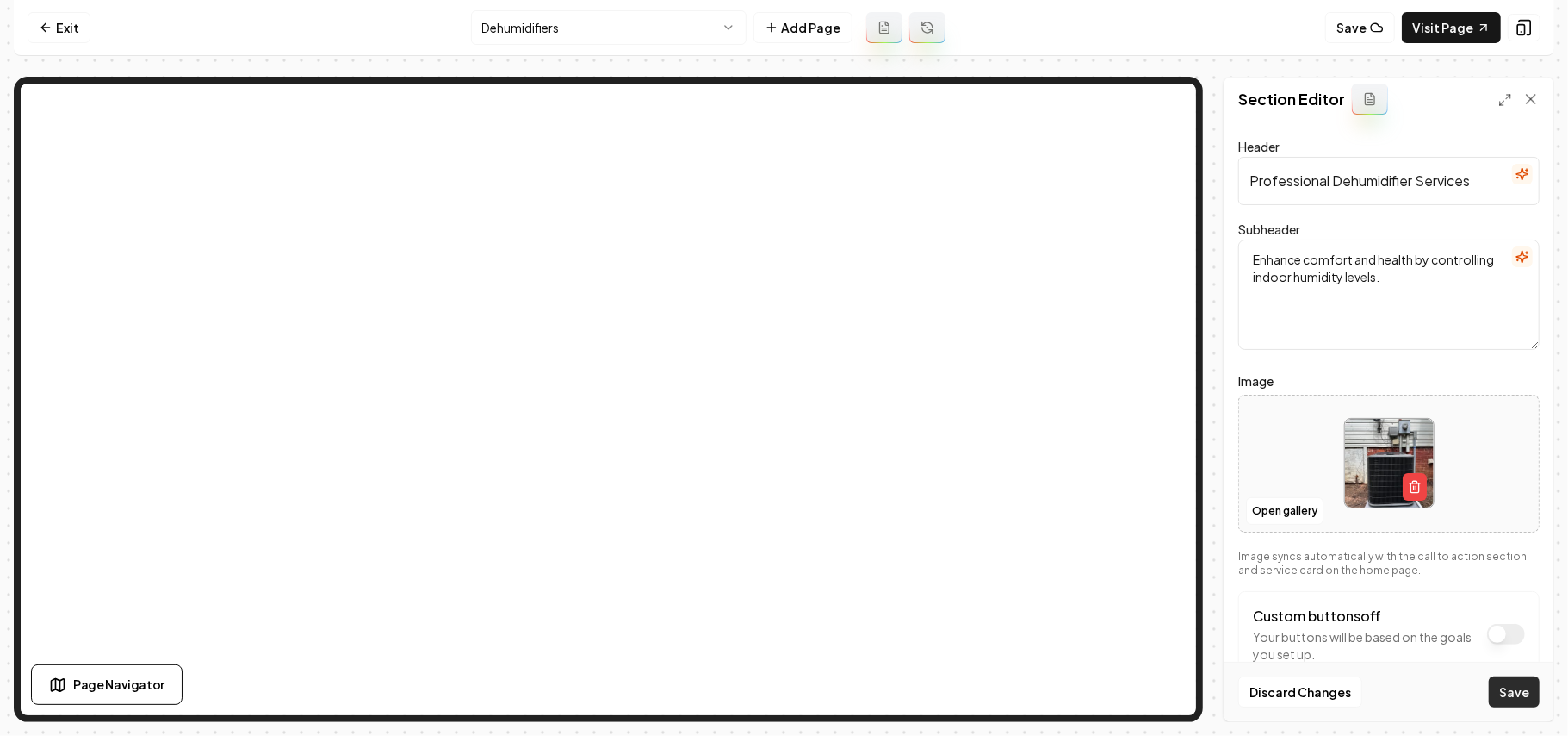
click at [781, 697] on button "Save" at bounding box center [1514, 691] width 51 height 31
click at [551, 21] on html "Computer Required This feature is only available on a computer. Please switch t…" at bounding box center [784, 368] width 1568 height 736
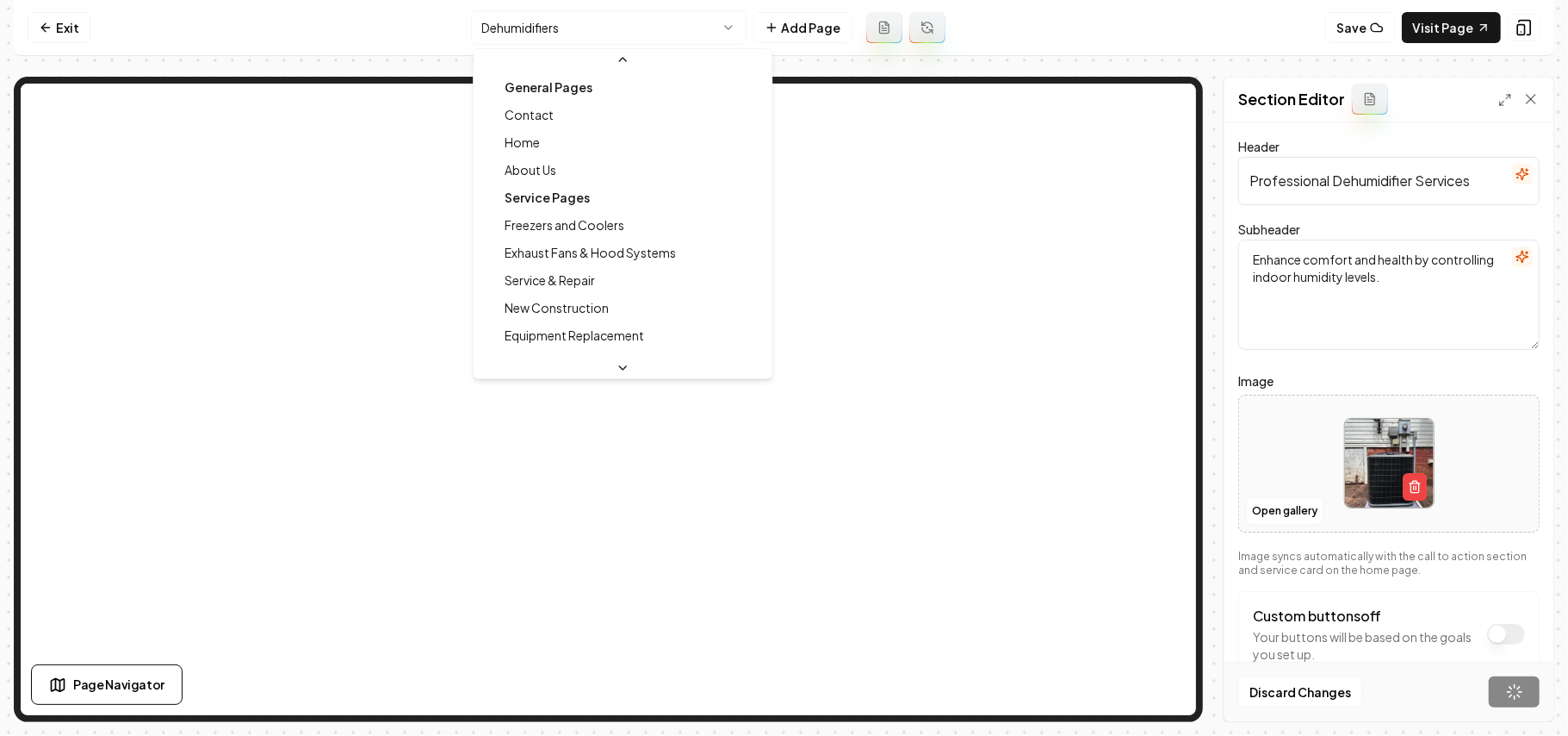
scroll to position [115, 0]
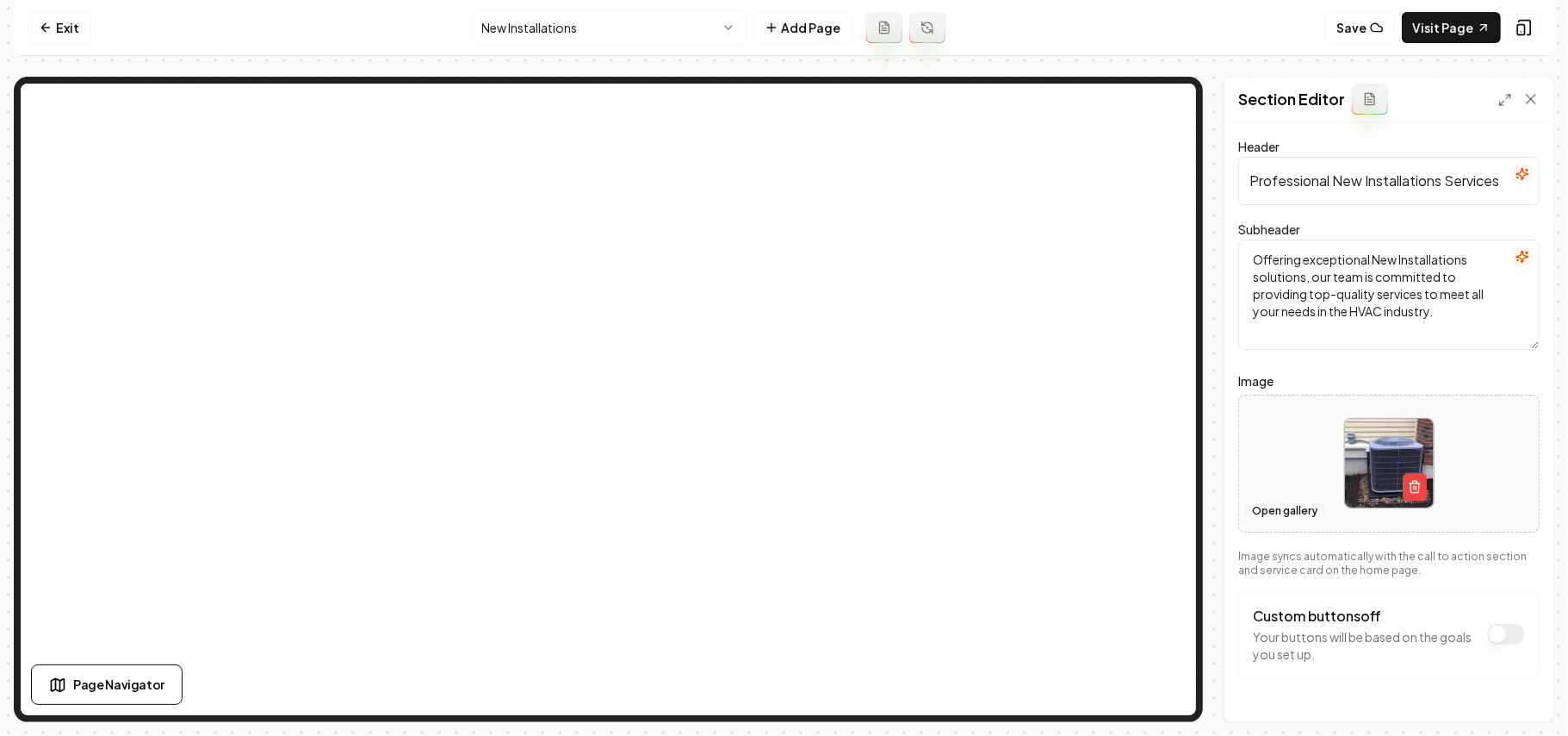
click at [781, 512] on button "Open gallery" at bounding box center [1285, 510] width 78 height 28
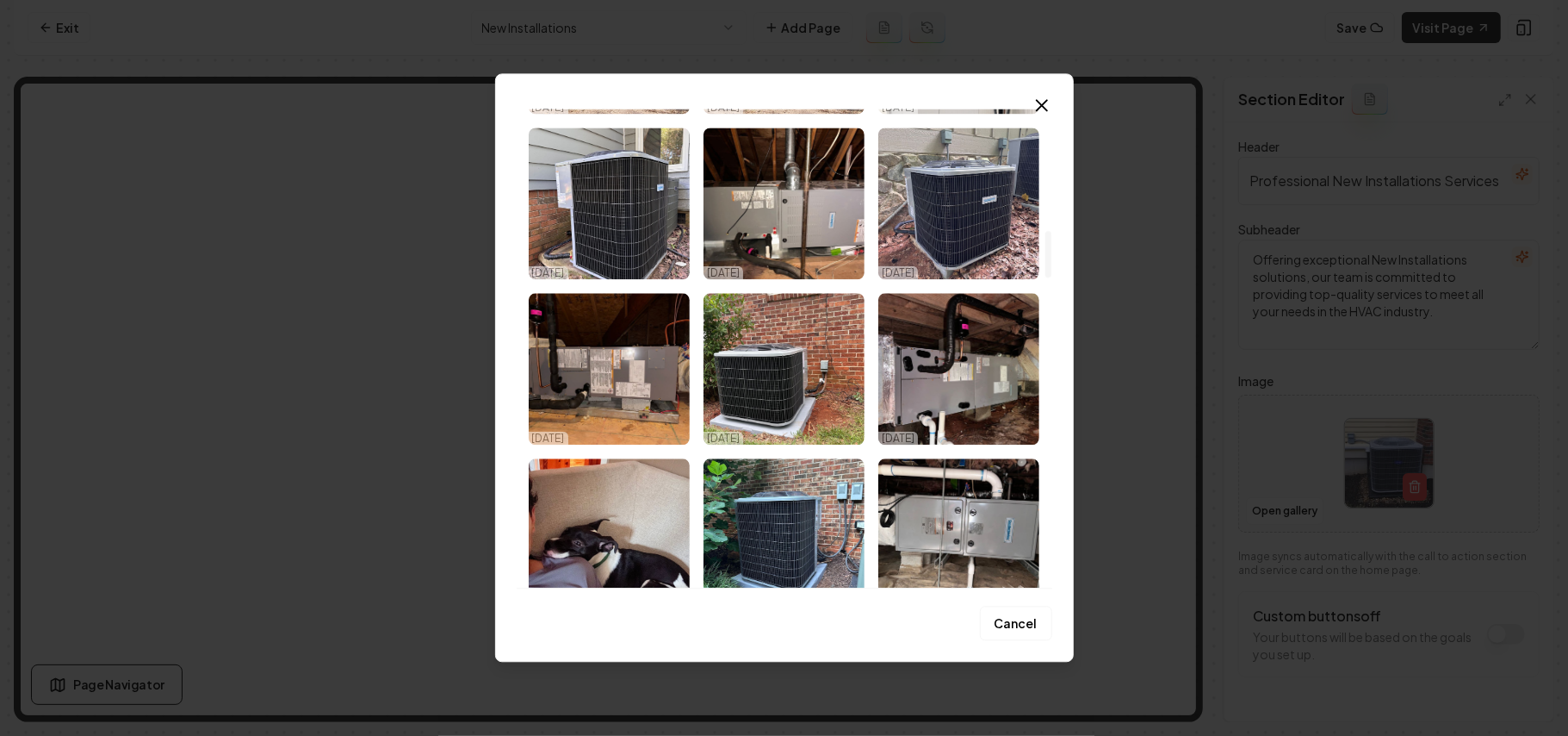
scroll to position [1263, 0]
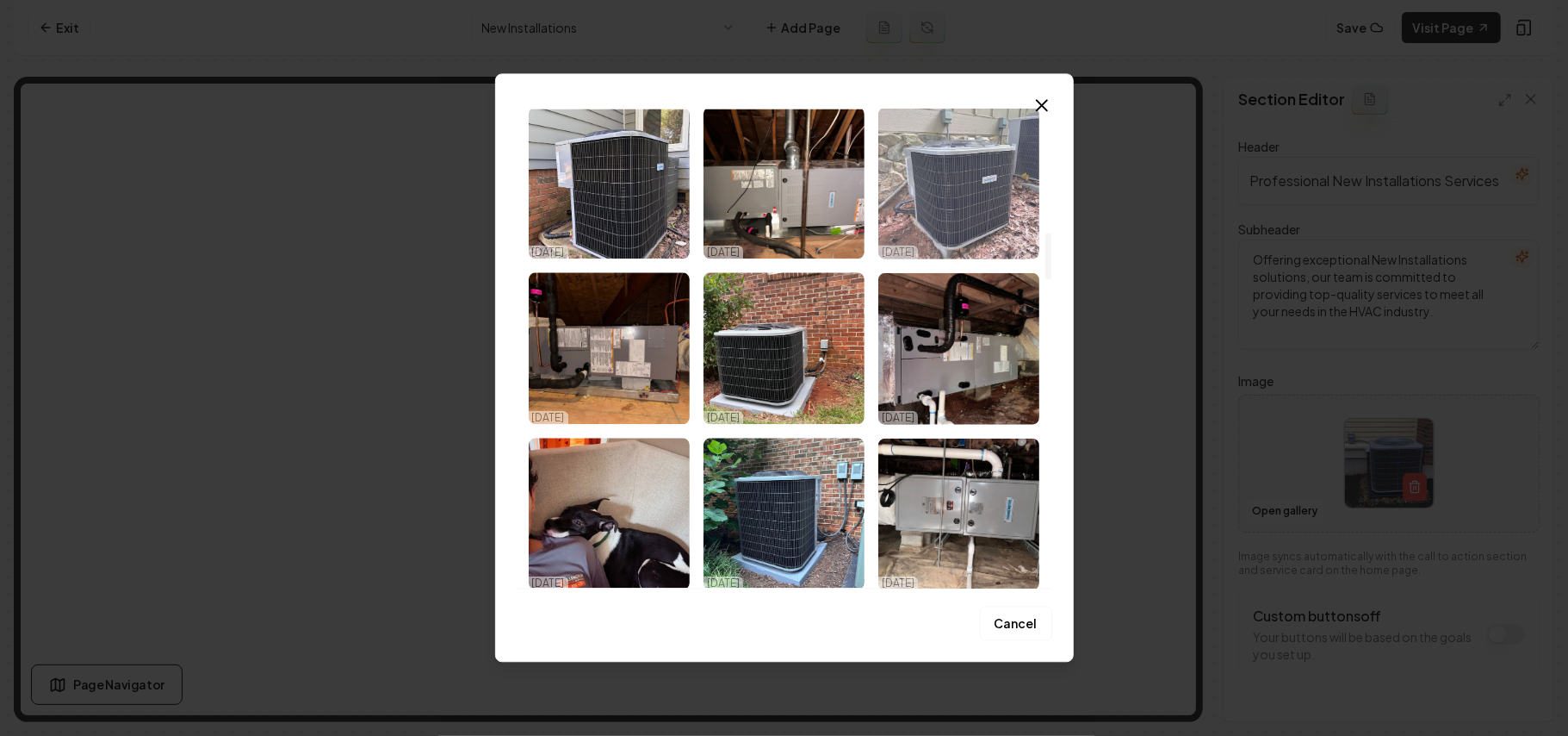
click at [781, 214] on img "Select image image_68e90e585c7cd75eb83adf95.webp" at bounding box center [959, 182] width 161 height 151
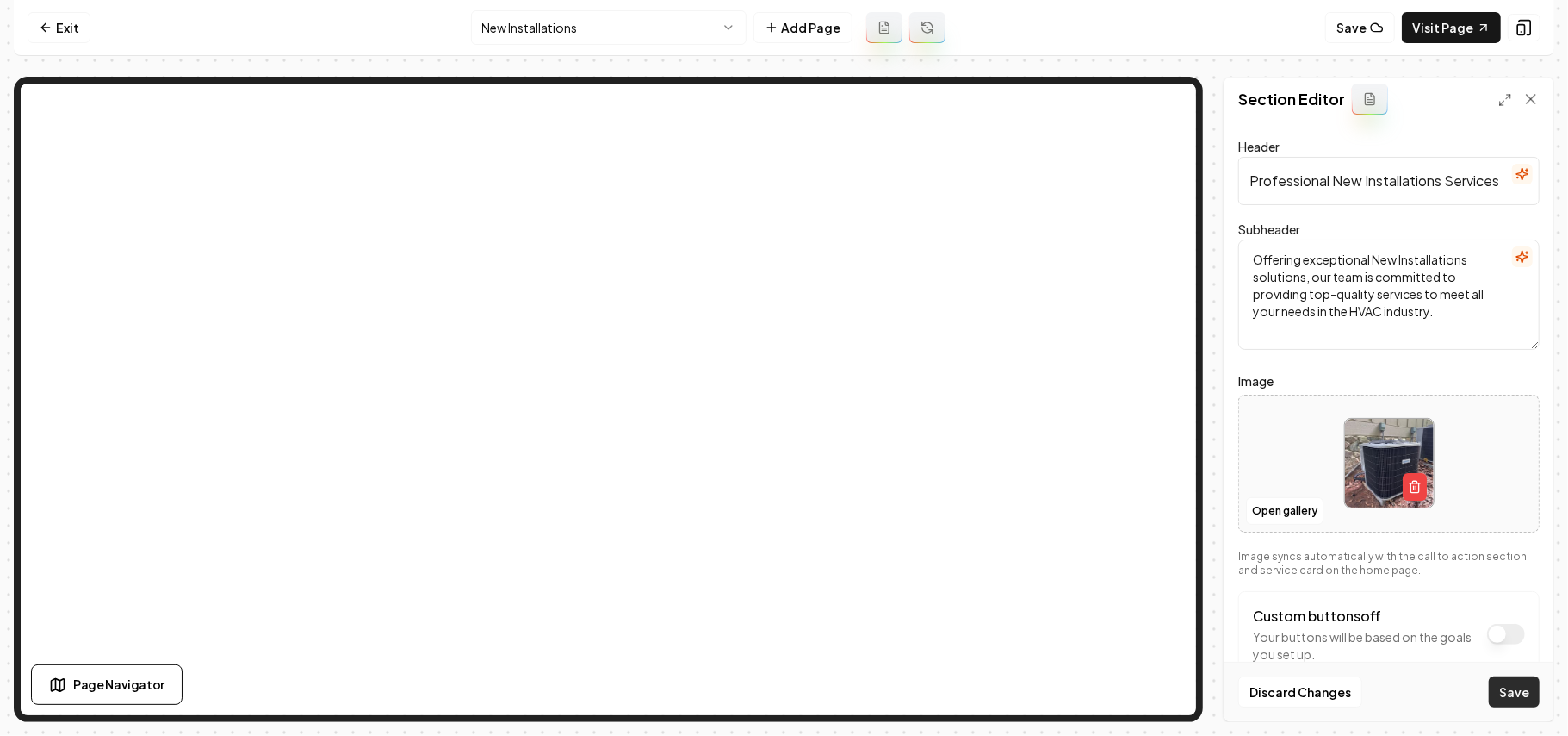
click at [781, 680] on button "Save" at bounding box center [1514, 691] width 51 height 31
click at [626, 9] on nav "Exit New Installations Add Page Save Visit Page" at bounding box center [784, 28] width 1541 height 56
click at [626, 22] on html "Computer Required This feature is only available on a computer. Please switch t…" at bounding box center [784, 368] width 1568 height 736
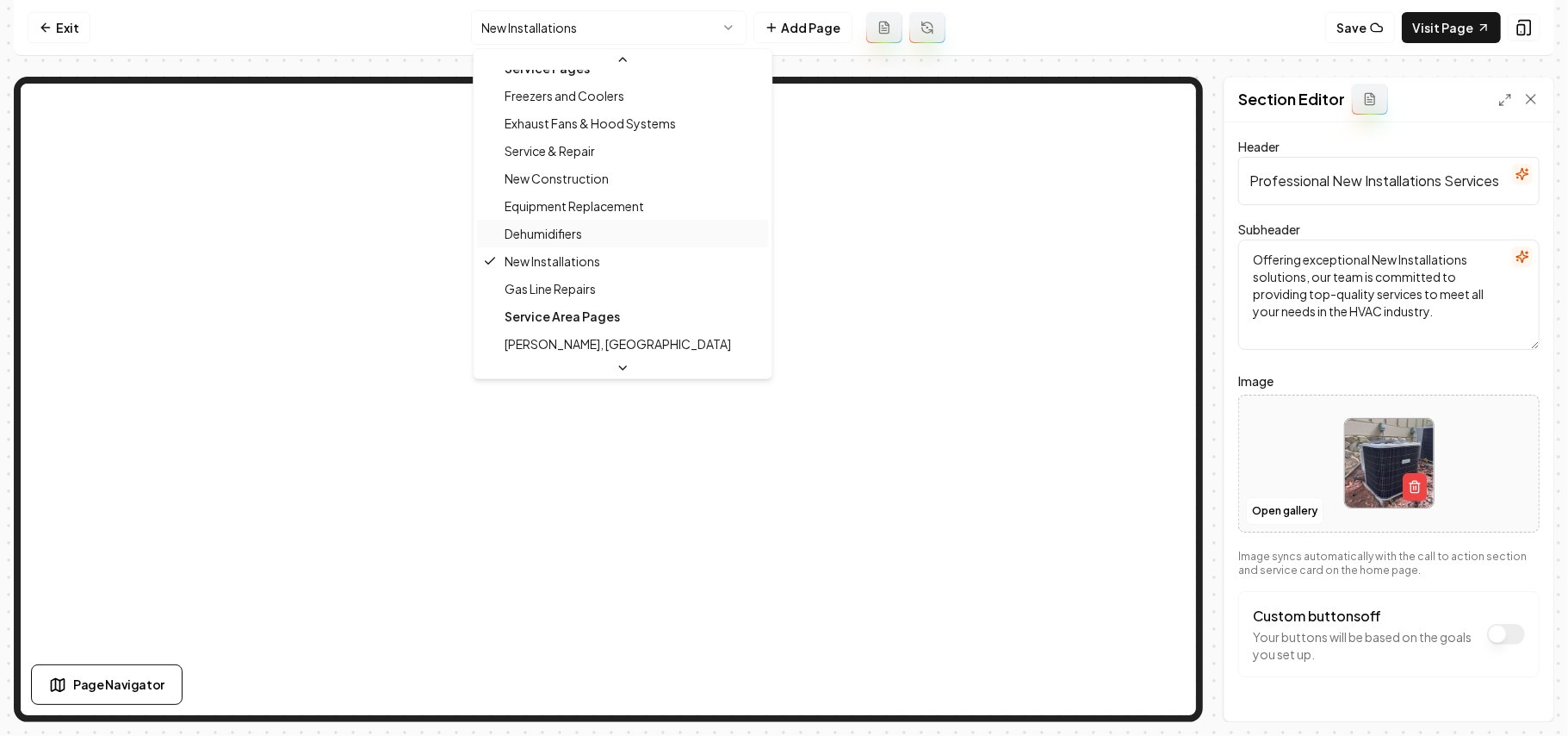
scroll to position [162, 0]
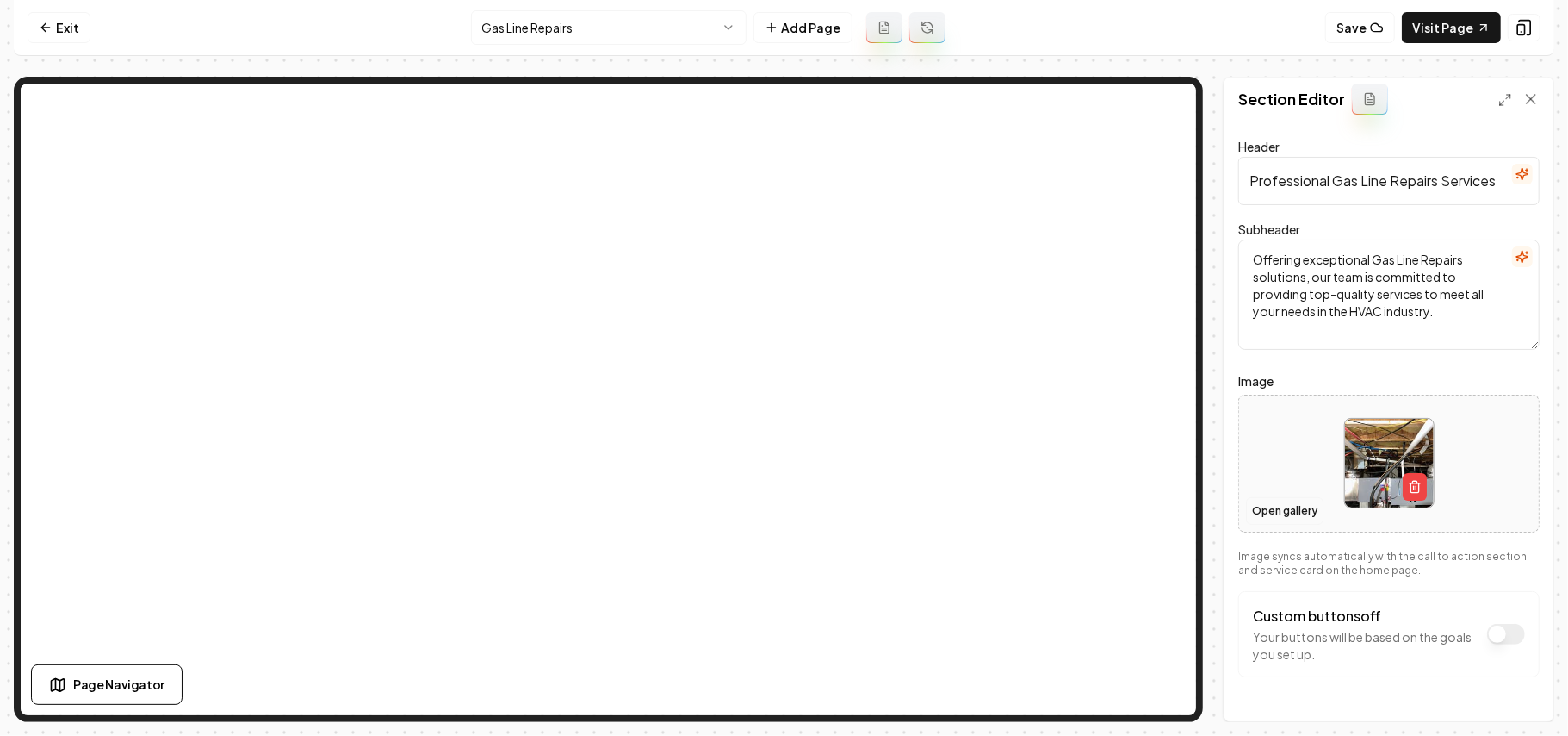
click at [781, 516] on button "Open gallery" at bounding box center [1285, 510] width 78 height 28
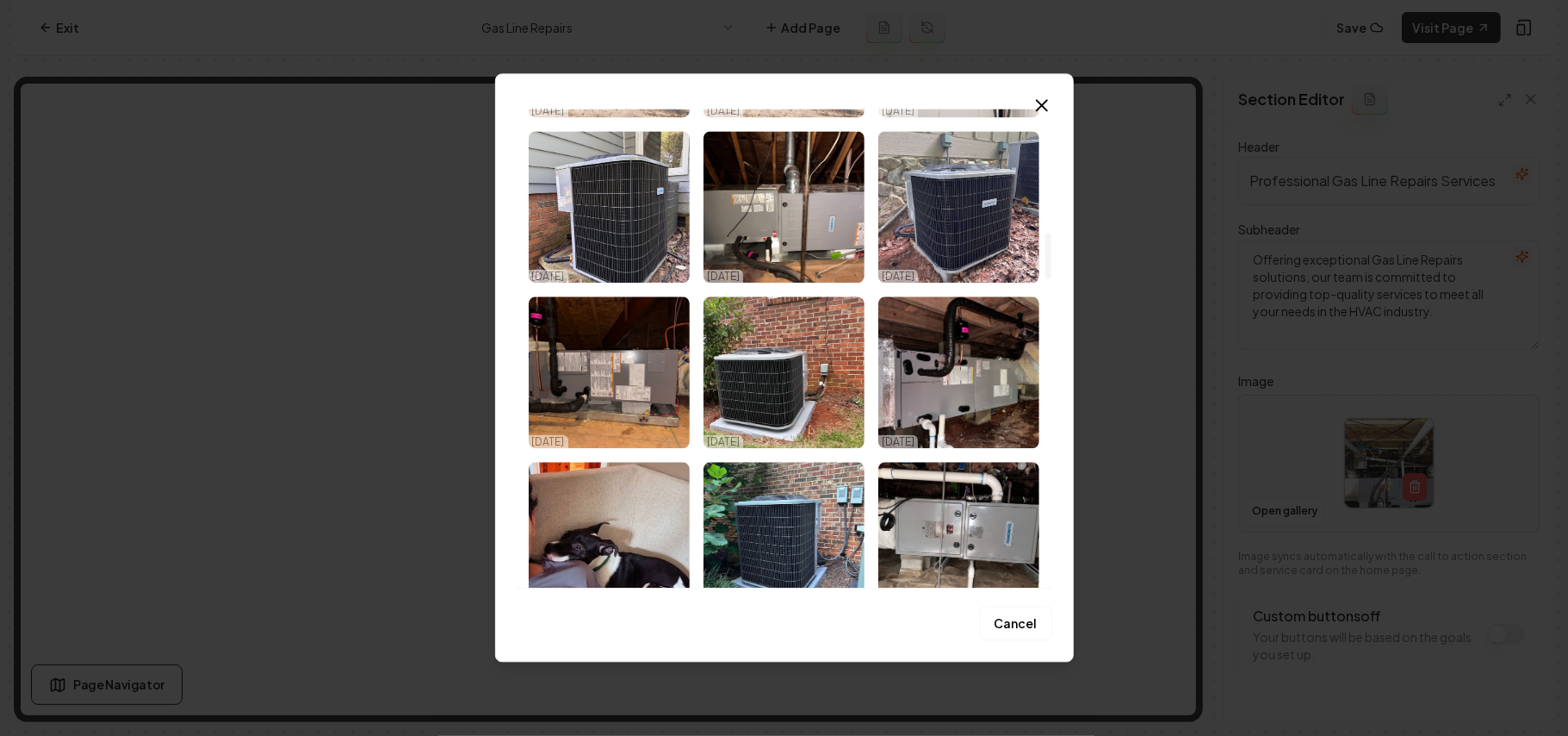
scroll to position [1263, 0]
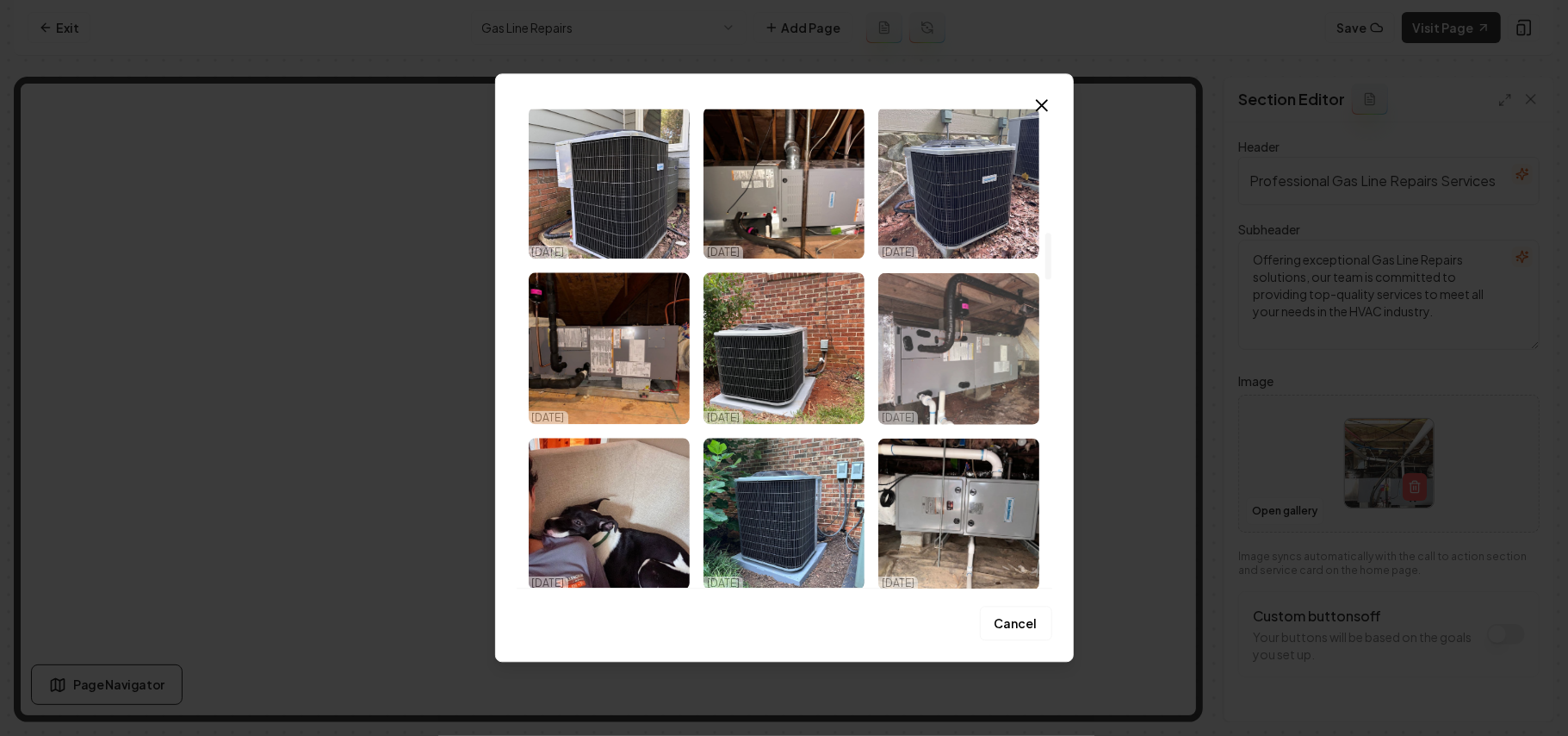
click at [781, 325] on img "Select image image_68e90e545c7cd75eb83ac574.webp" at bounding box center [959, 347] width 161 height 151
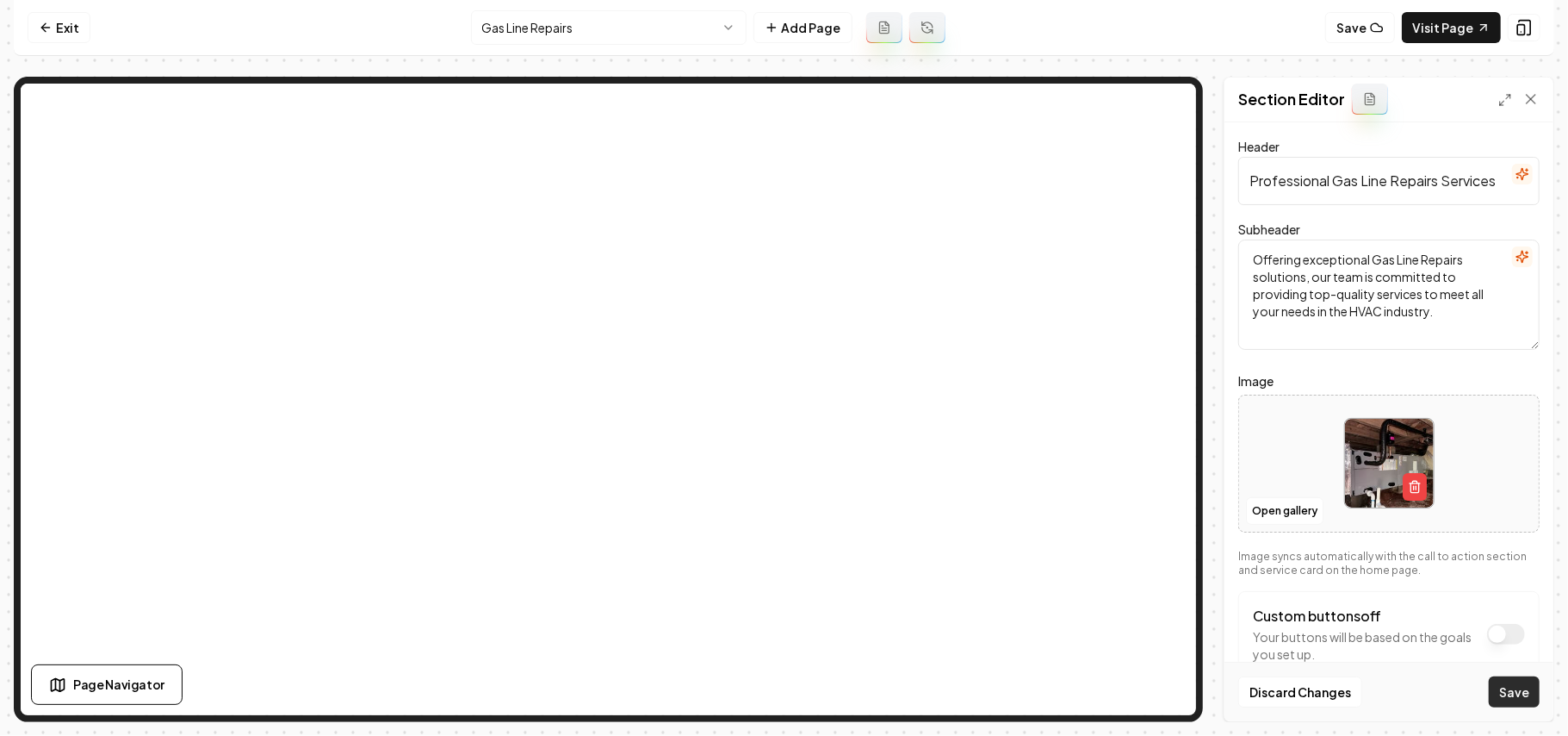
click at [781, 693] on button "Save" at bounding box center [1514, 691] width 51 height 31
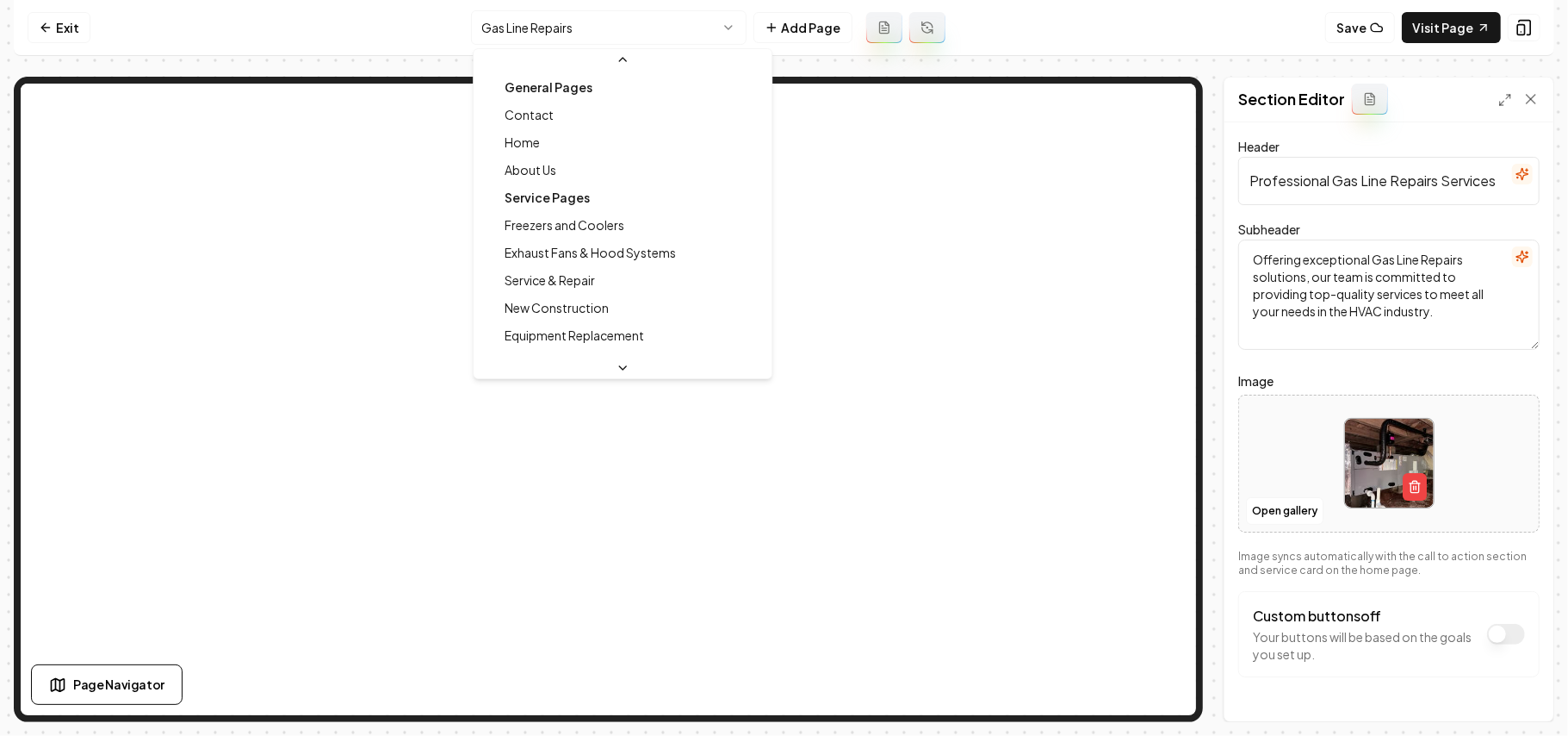
click at [570, 30] on html "Computer Required This feature is only available on a computer. Please switch t…" at bounding box center [784, 368] width 1568 height 736
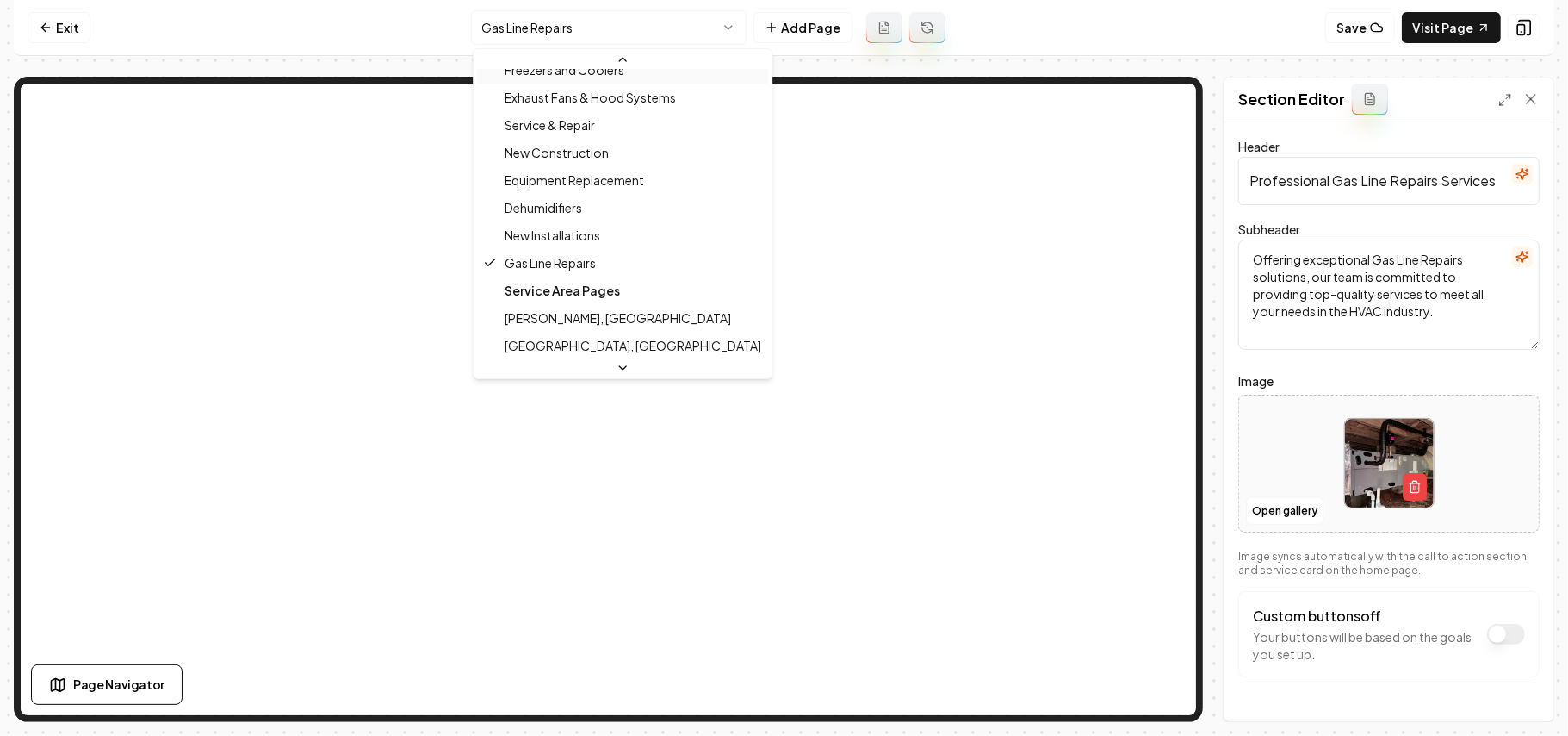
scroll to position [0, 0]
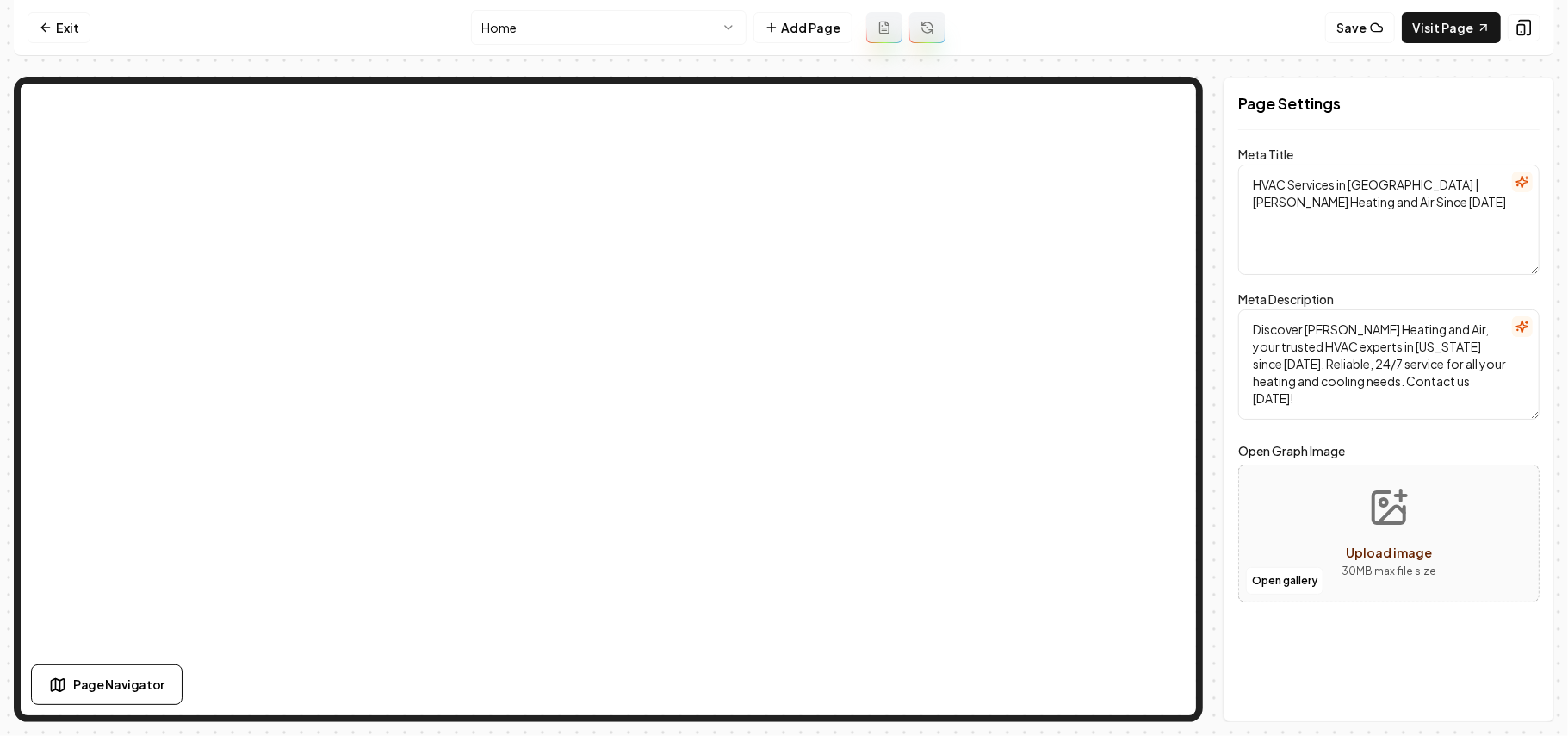
click at [533, 45] on nav "Exit Home Add Page Save Visit Page" at bounding box center [784, 28] width 1541 height 56
click at [529, 28] on html "Computer Required This feature is only available on a computer. Please switch t…" at bounding box center [784, 368] width 1568 height 736
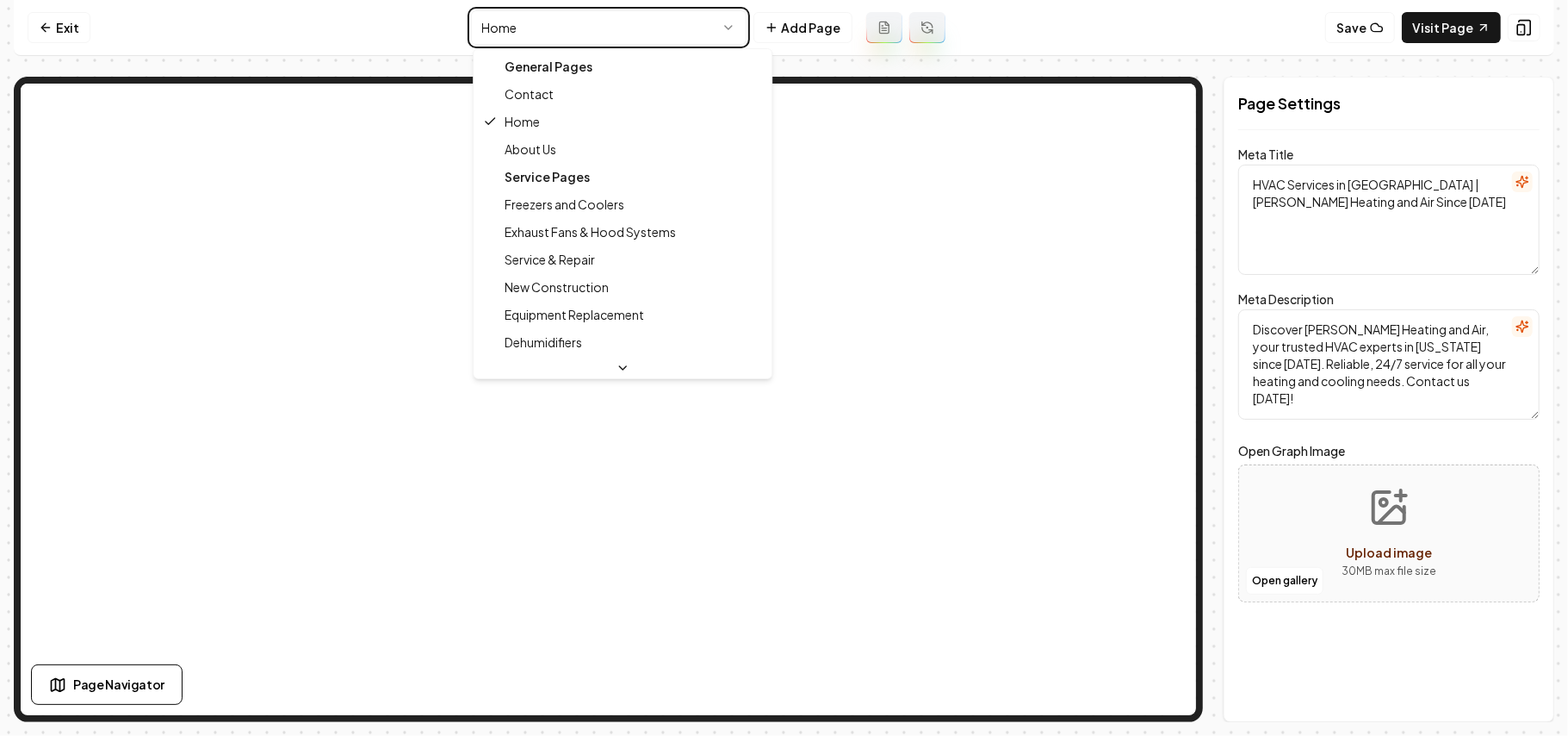
type textarea "About Us - Trusted HVAC Expertise | Willingham Heating and Air"
type textarea "Discover expert HVAC services from Willingham Heating and Air. Since 2004, we'v…"
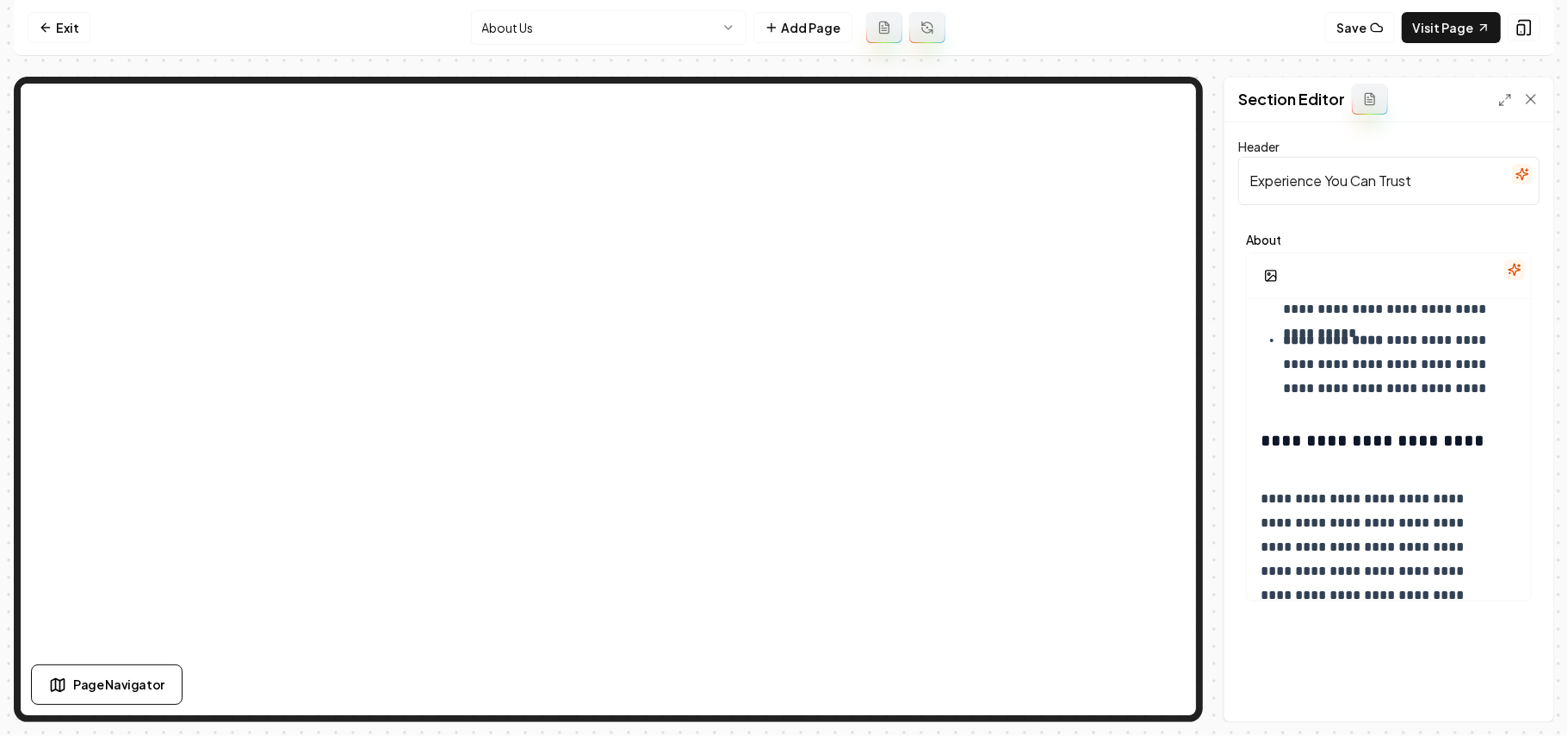
scroll to position [1083, 0]
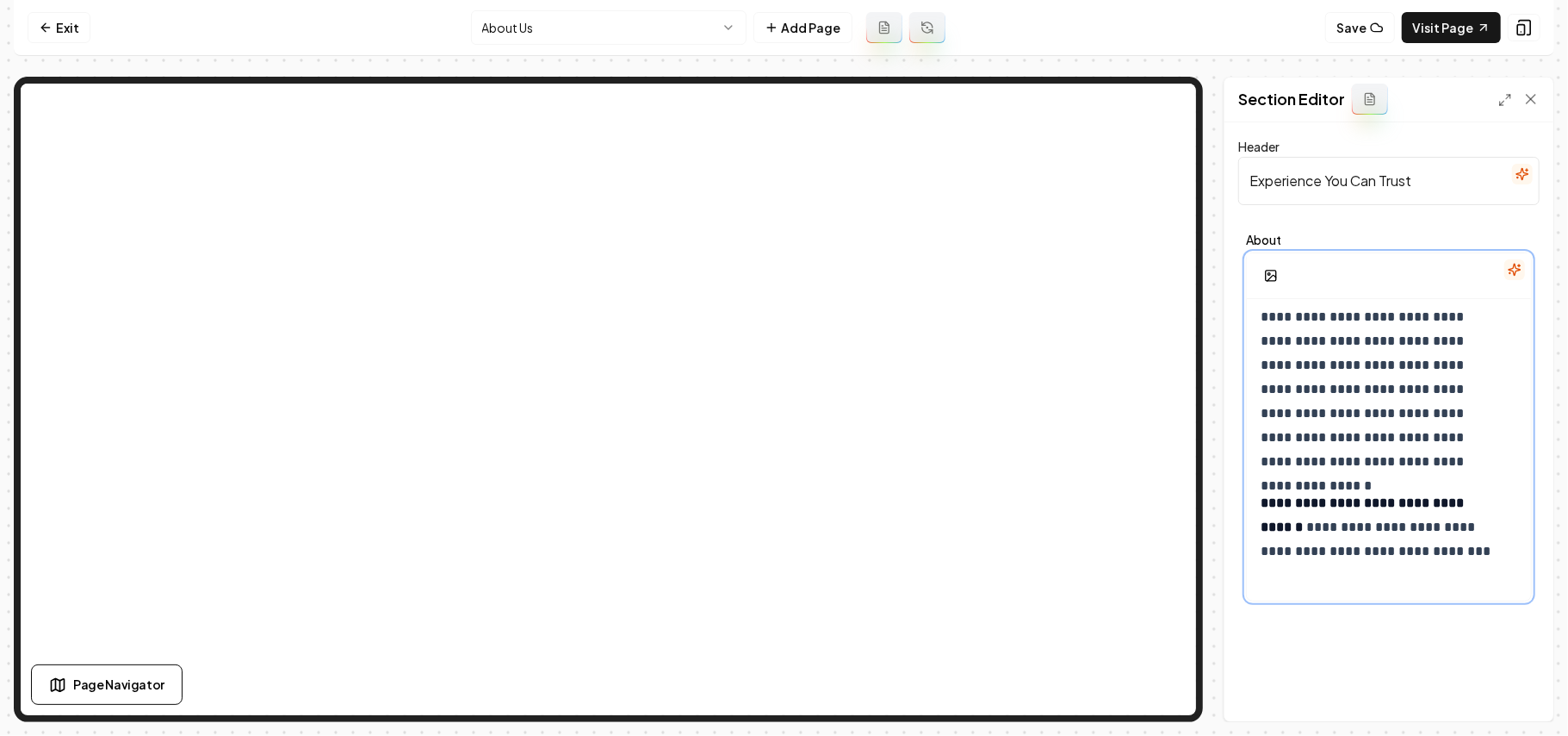
click at [781, 584] on p "**********" at bounding box center [1380, 540] width 238 height 97
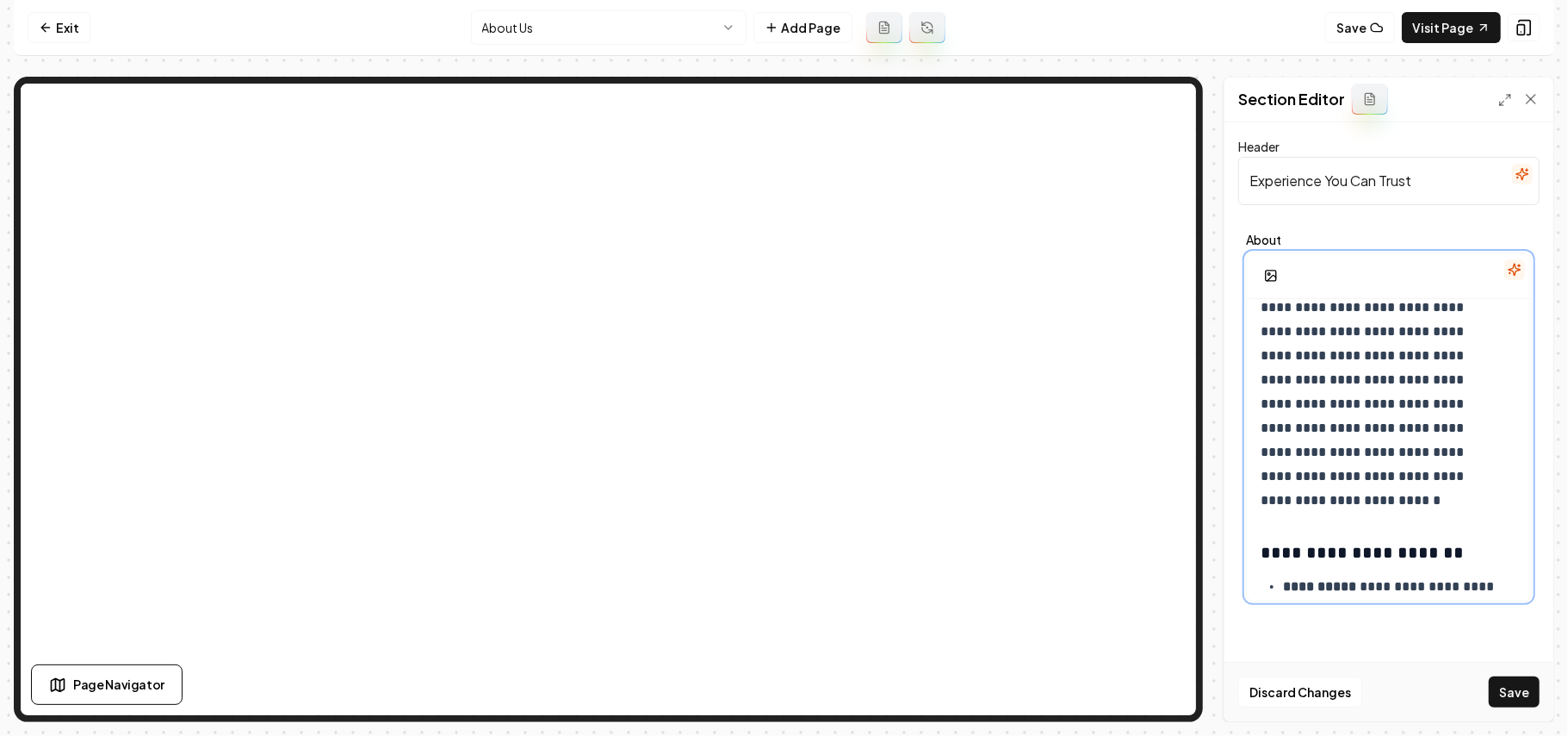
scroll to position [0, 0]
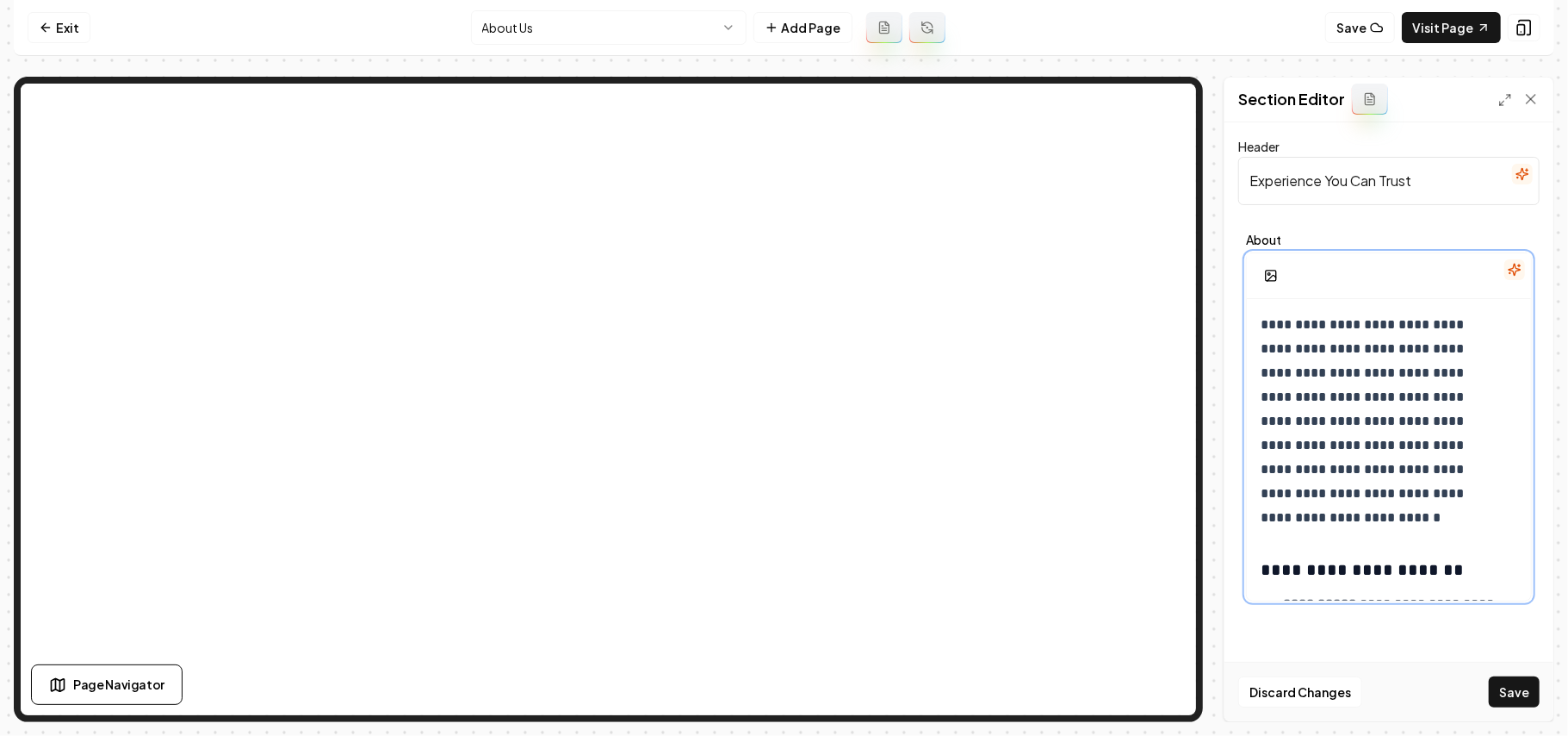
click at [781, 530] on p "**********" at bounding box center [1380, 421] width 238 height 218
click at [781, 283] on button "button" at bounding box center [1271, 276] width 34 height 31
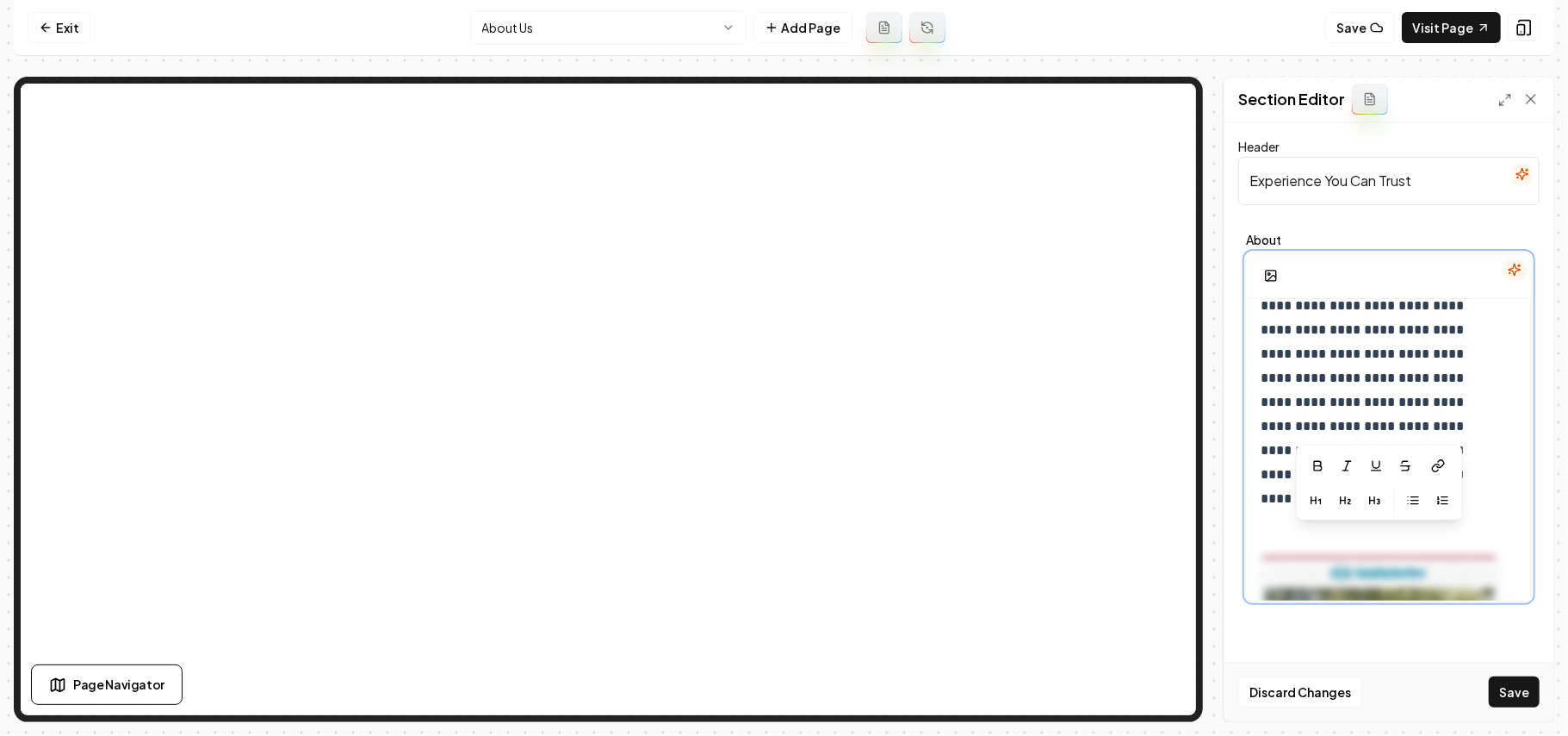
scroll to position [348, 0]
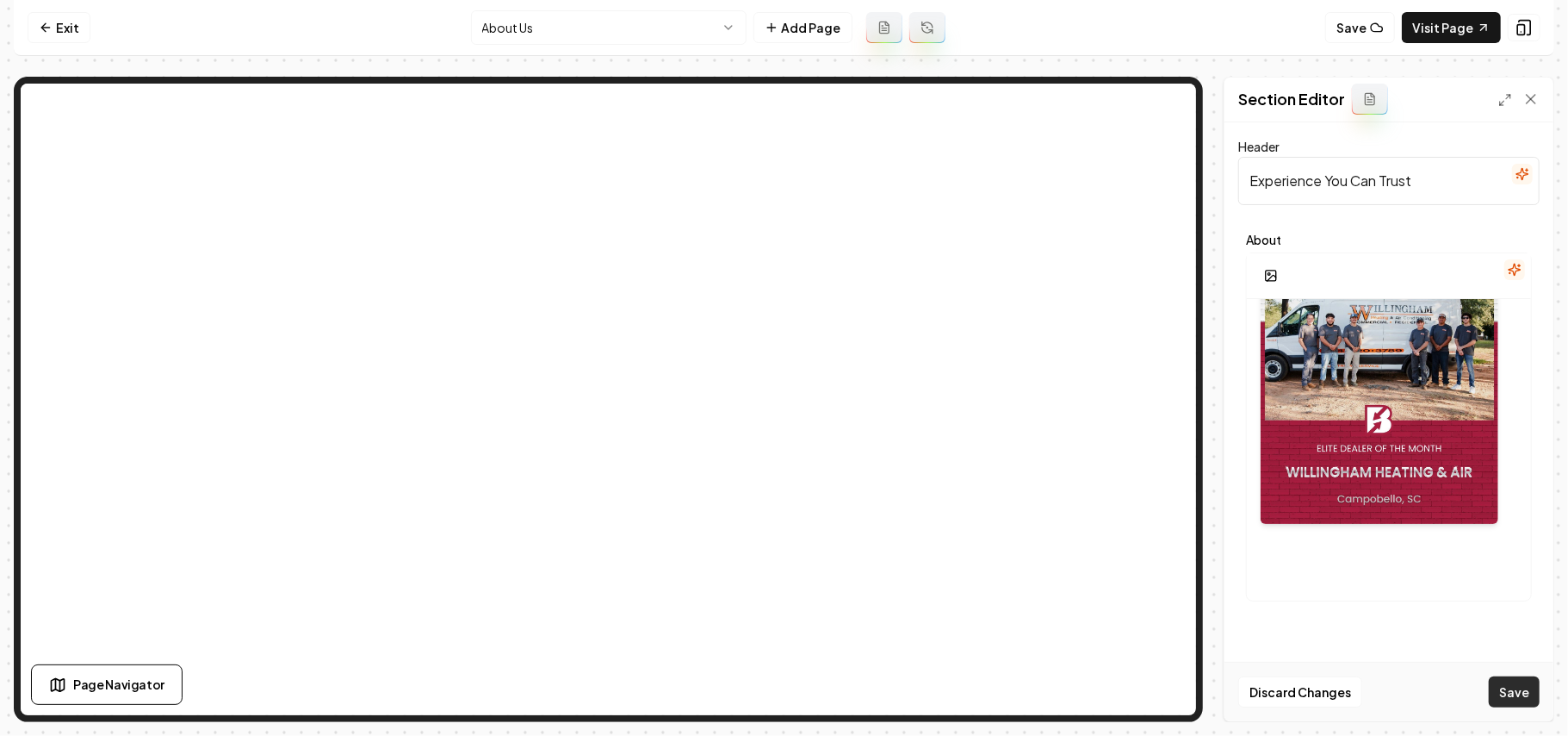
click at [781, 677] on button "Save" at bounding box center [1514, 691] width 51 height 31
click at [77, 26] on link "Exit" at bounding box center [59, 27] width 63 height 31
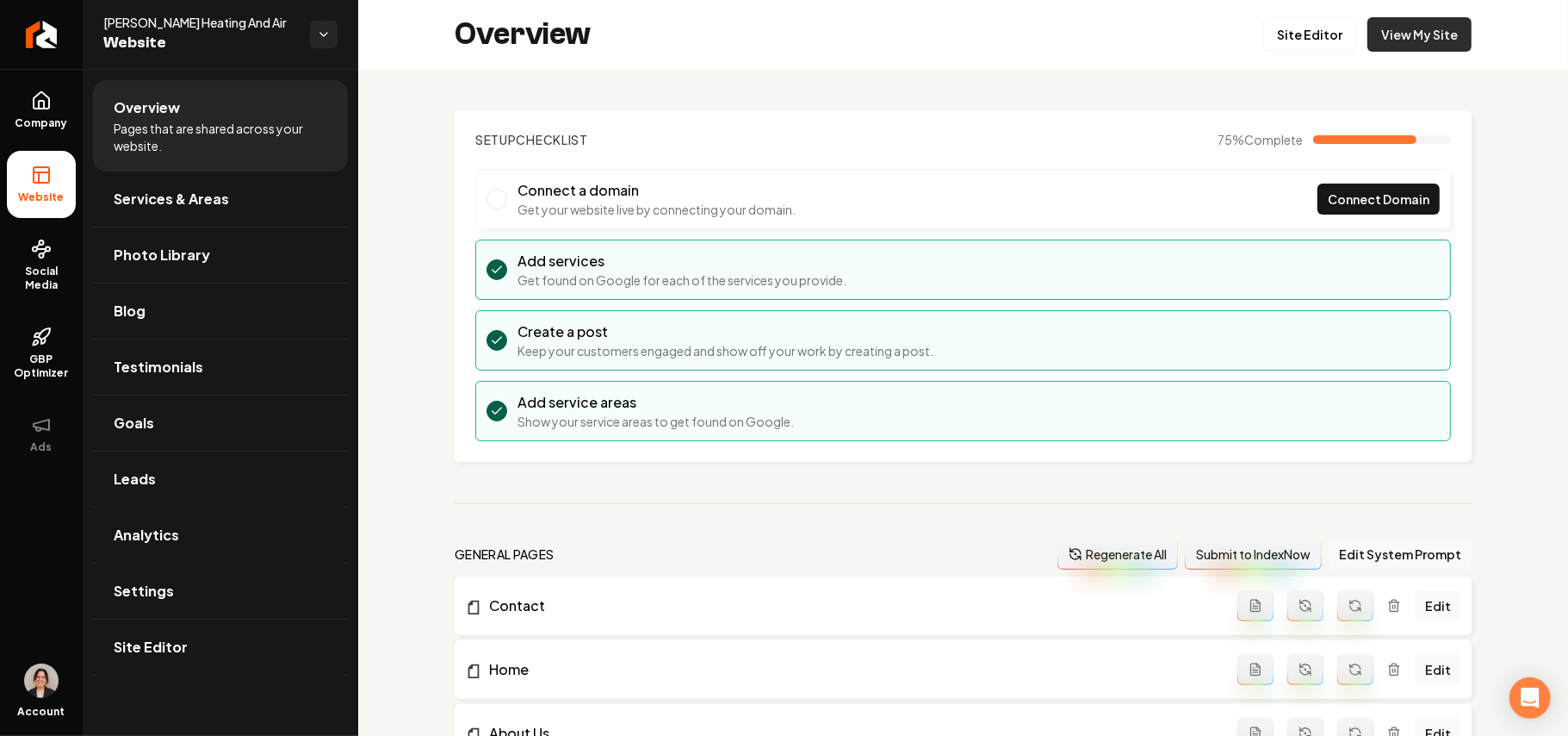
click at [781, 25] on link "View My Site" at bounding box center [1419, 34] width 104 height 34
click at [127, 619] on link "Settings" at bounding box center [220, 591] width 255 height 56
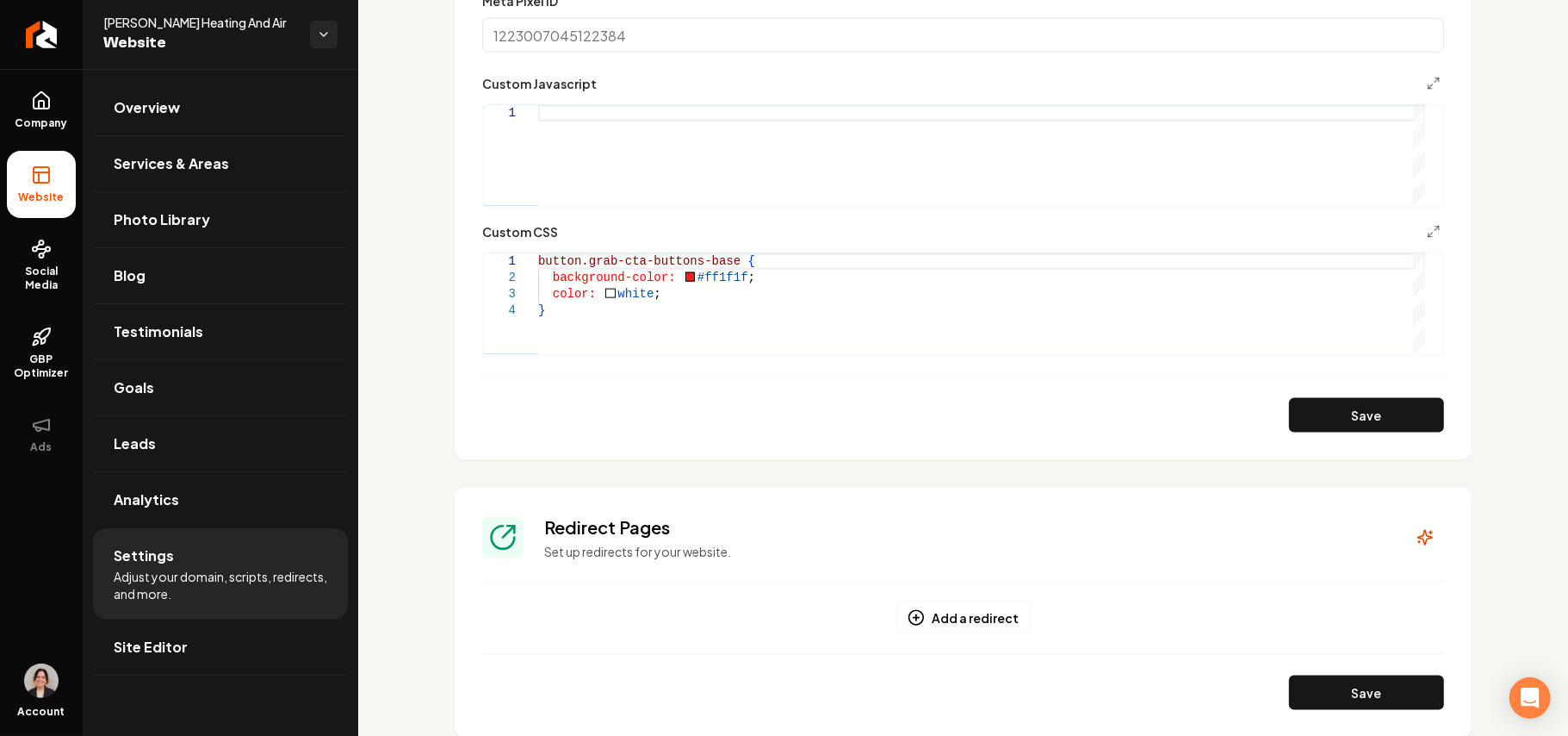
scroll to position [1478, 0]
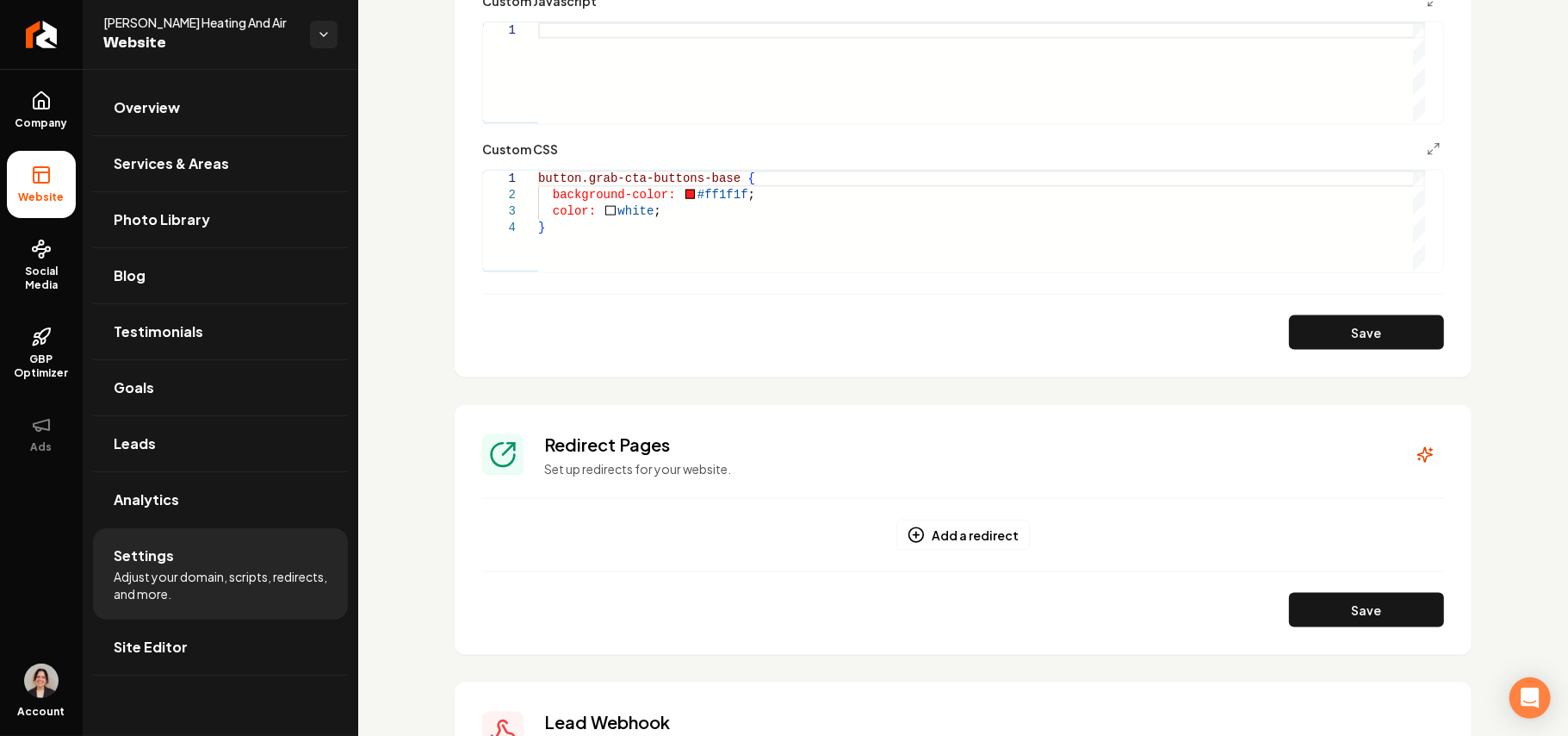
click at [576, 228] on div "button.grab-cta-buttons-base { background-color: #ff1f1f ; color: white ; }" at bounding box center [981, 221] width 887 height 101
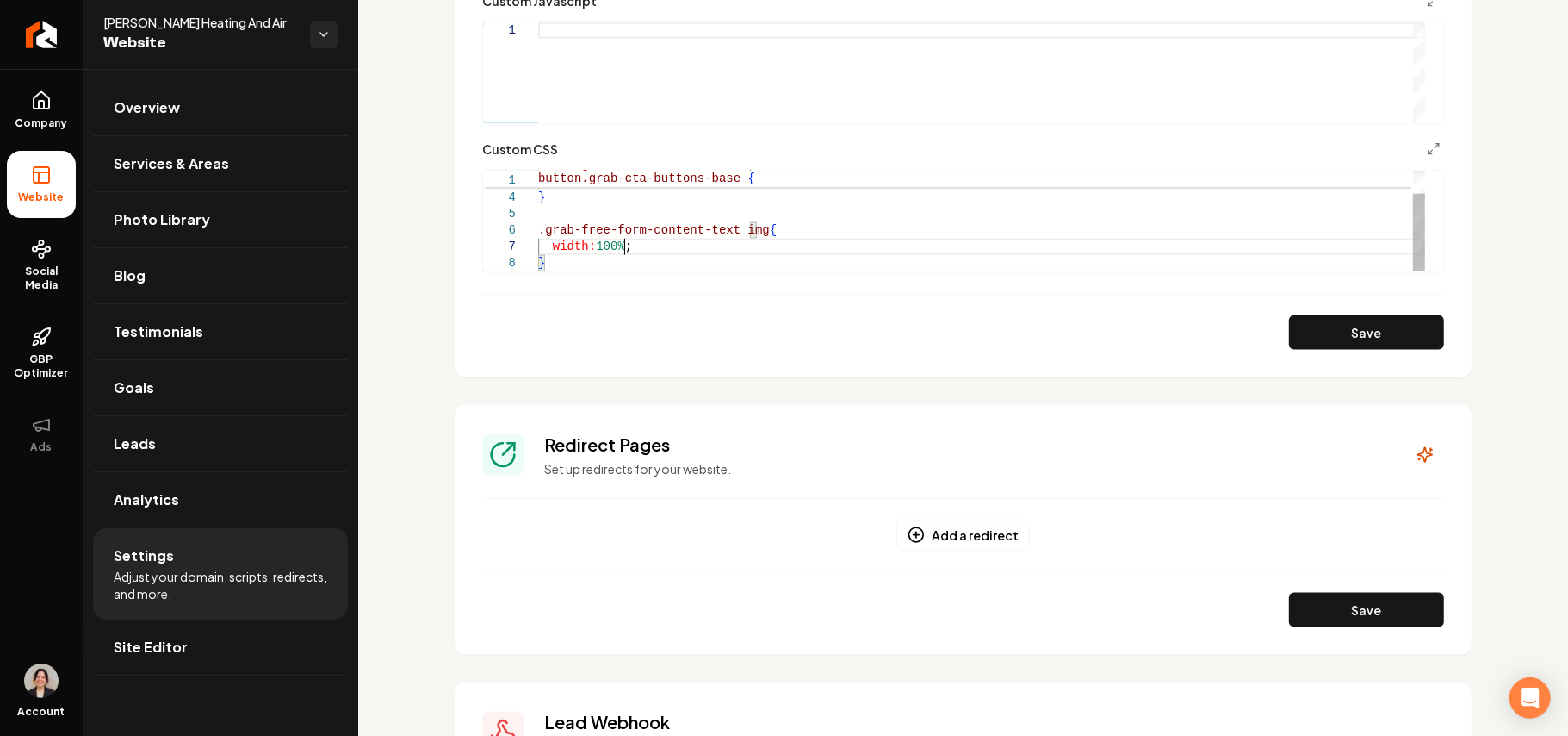
scroll to position [98, 84]
drag, startPoint x: 1348, startPoint y: 309, endPoint x: 1343, endPoint y: 332, distance: 23.5
click at [781, 332] on button "Save" at bounding box center [1367, 332] width 155 height 34
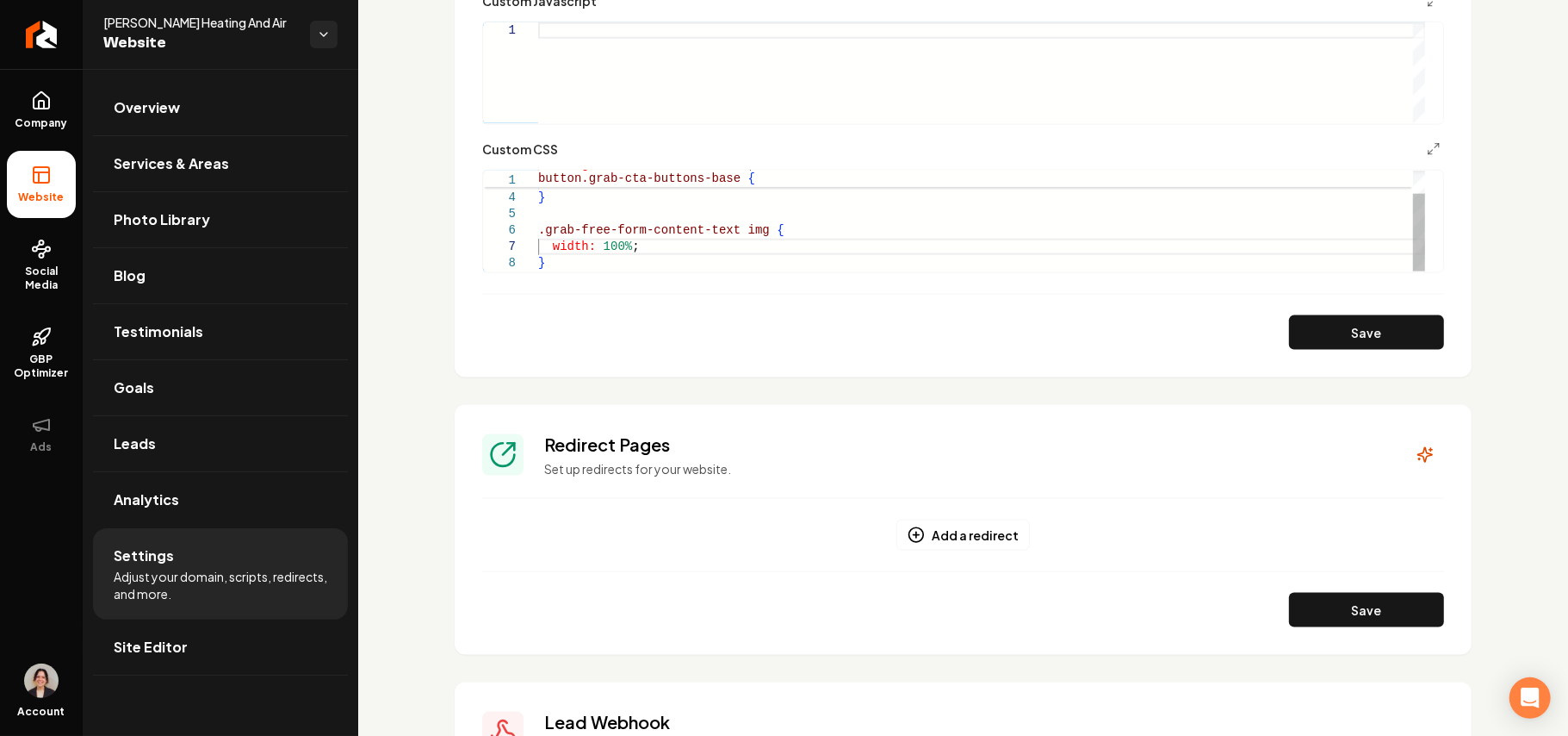
click at [584, 269] on div "background-color: #ff1f1f ; color: white ; } .grab-free-form-content-text img {…" at bounding box center [981, 206] width 887 height 131
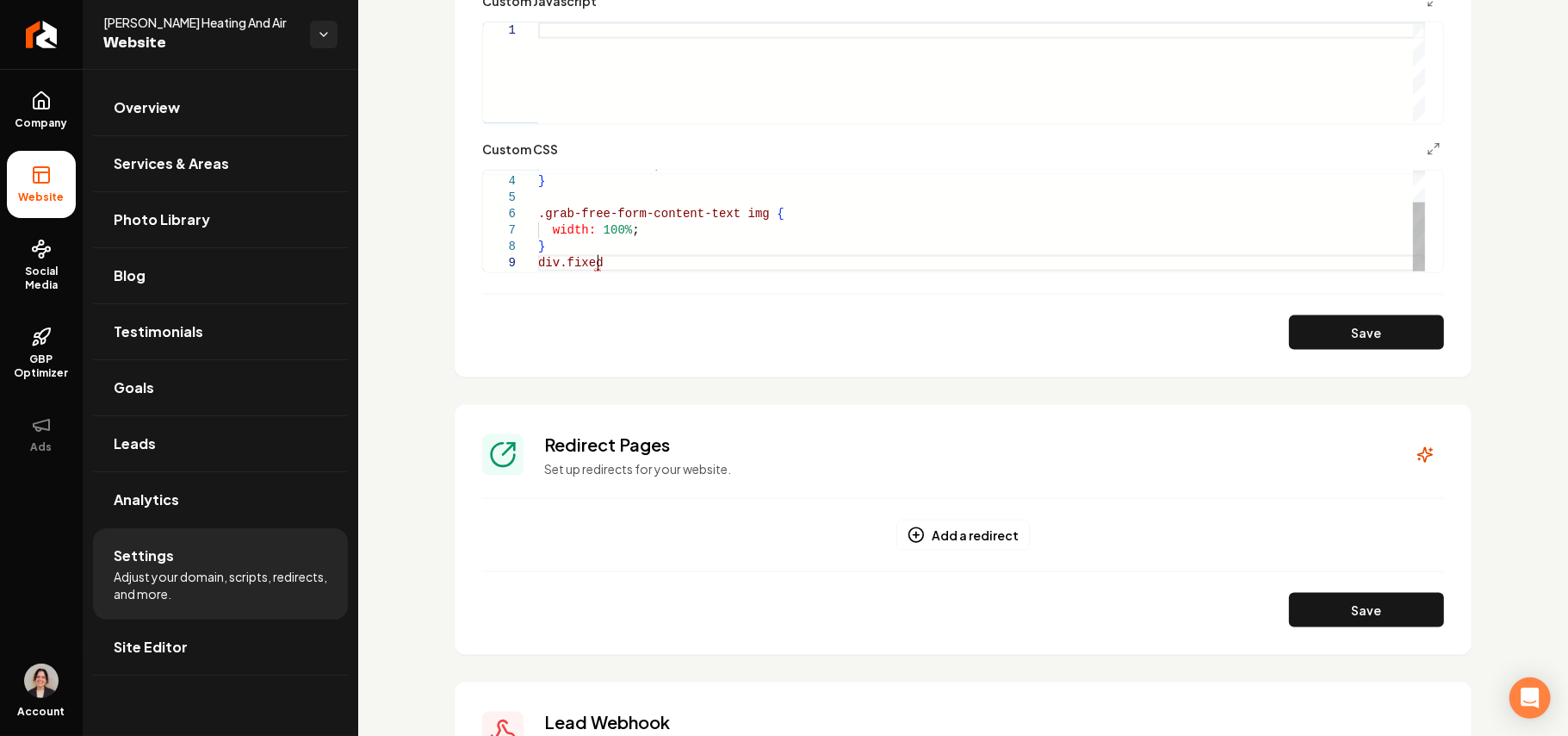
scroll to position [146, 63]
click at [610, 263] on div "} .grab-free-form-content-text img { width: 100% ; } div.fixed grab-navbar-vari…" at bounding box center [981, 198] width 887 height 148
click at [781, 252] on div "} .grab-free-form-content-text img { width: 100% ; } div.fixed .grab-navbar-var…" at bounding box center [981, 198] width 887 height 148
click at [781, 262] on div "} .grab-free-form-content-text img { width: 100% ; } div.fixed .grab-navbar-var…" at bounding box center [981, 198] width 887 height 148
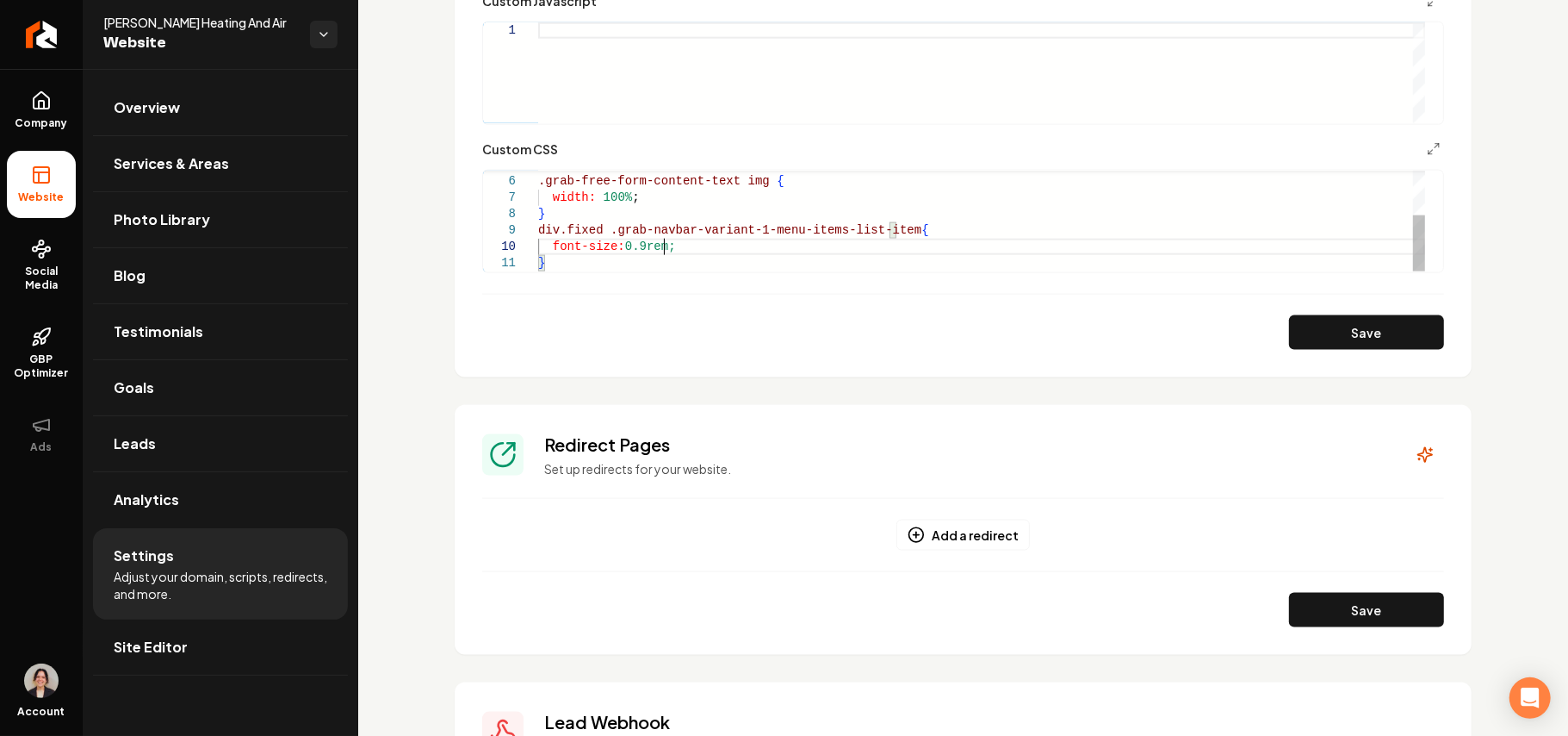
scroll to position [147, 124]
click at [781, 347] on button "Save" at bounding box center [1367, 332] width 155 height 34
type textarea "**********"
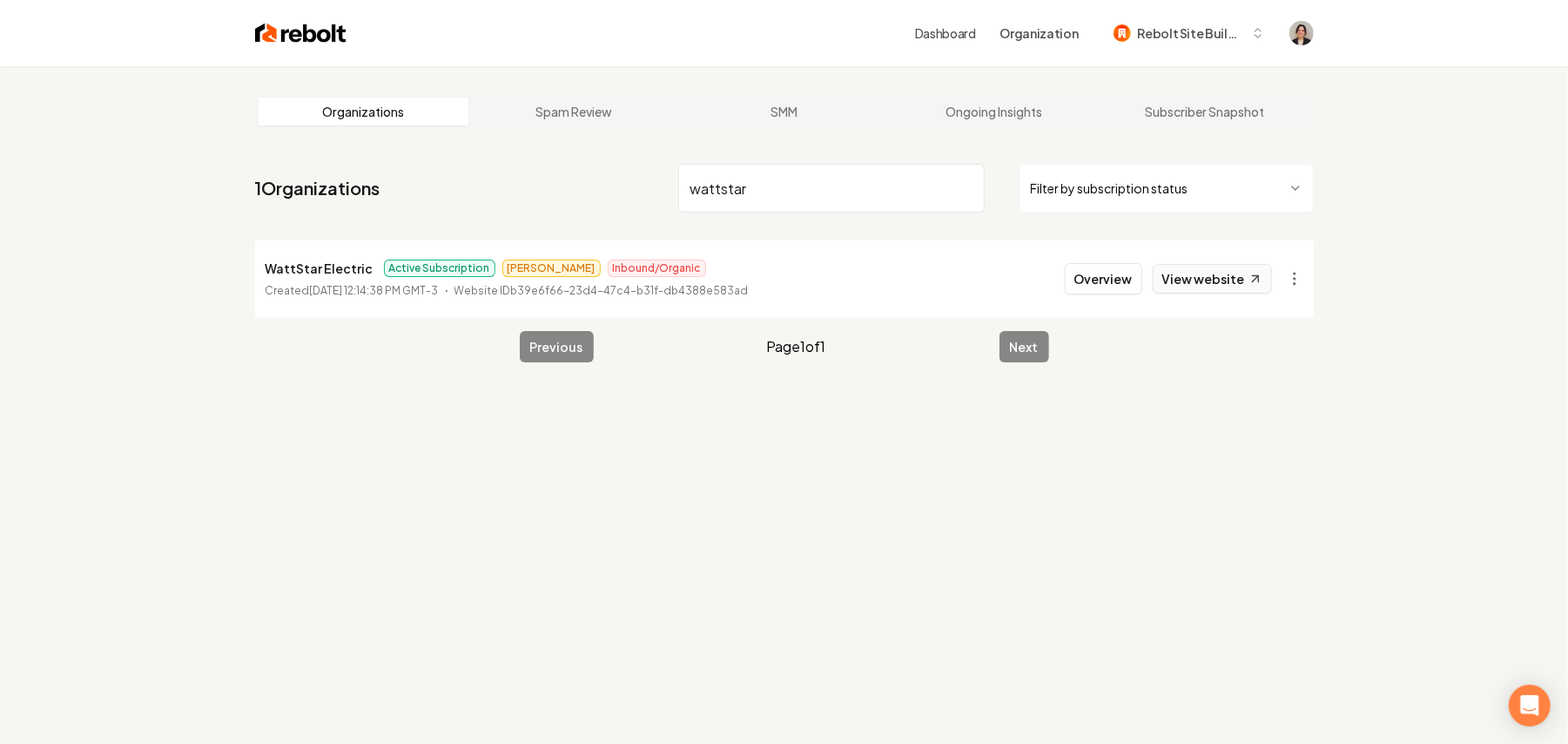
type input "wattstar"
click at [1125, 275] on button "Overview" at bounding box center [1104, 279] width 78 height 32
click at [1123, 293] on button "Overview" at bounding box center [1104, 279] width 78 height 32
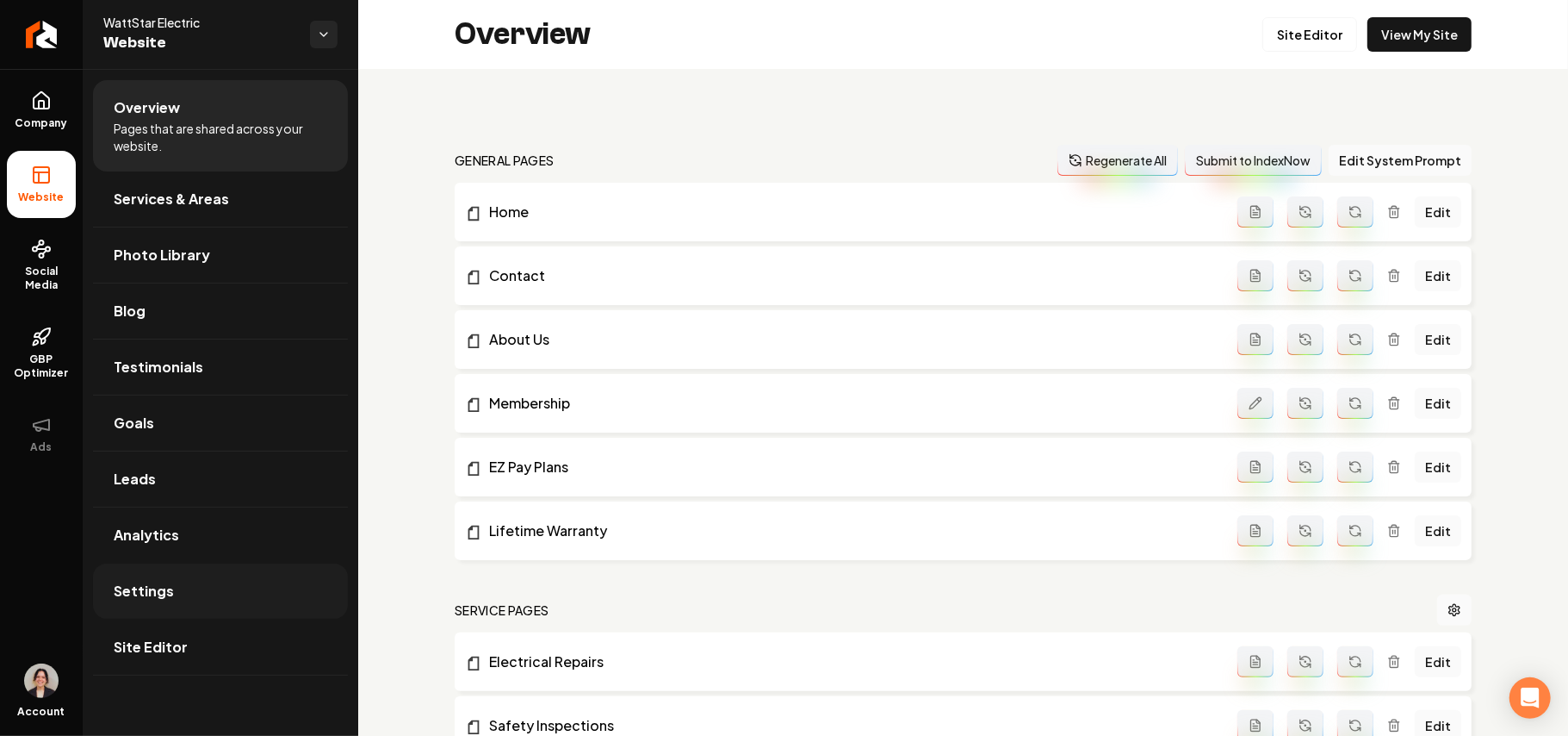
click at [164, 597] on span "Settings" at bounding box center [143, 591] width 60 height 21
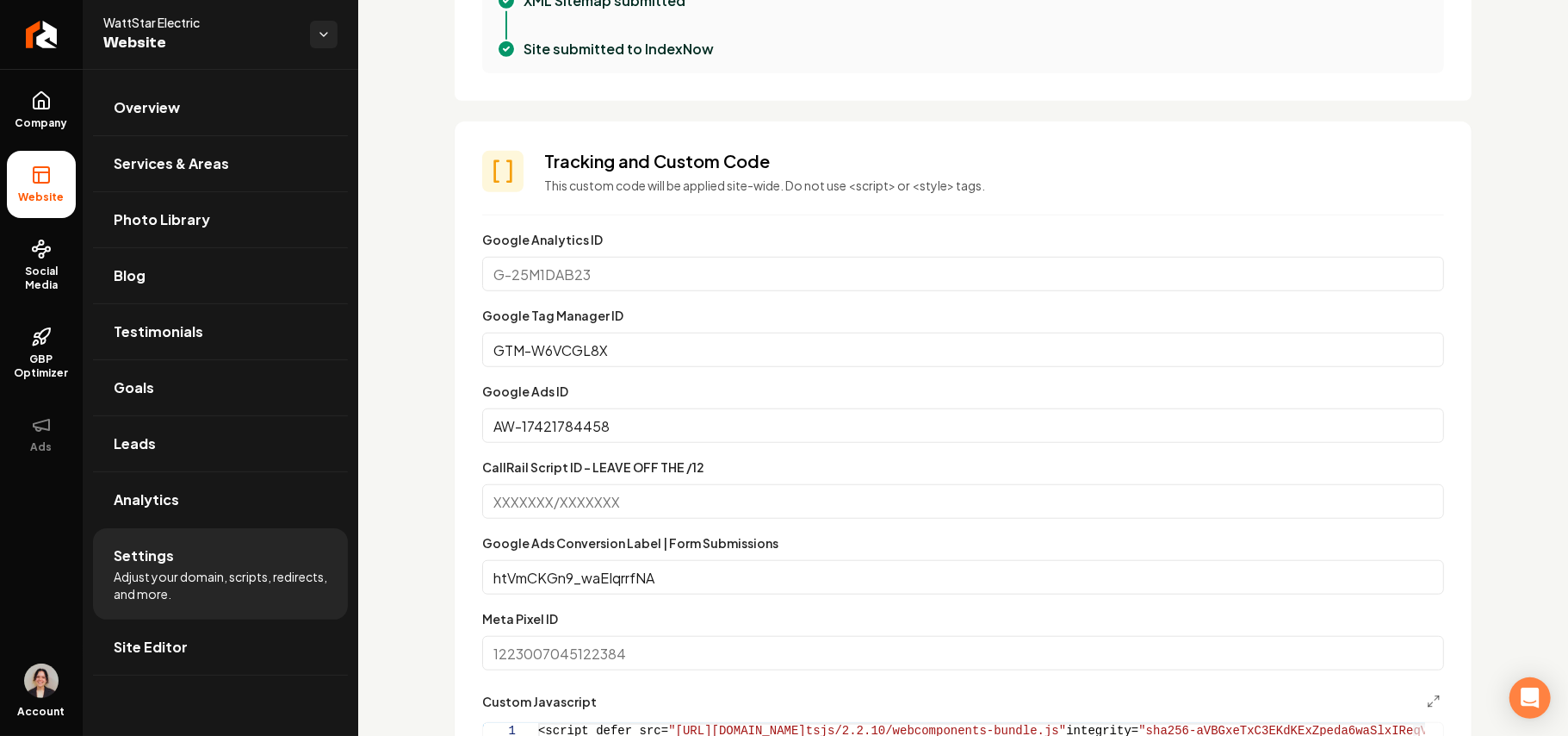
scroll to position [1263, 0]
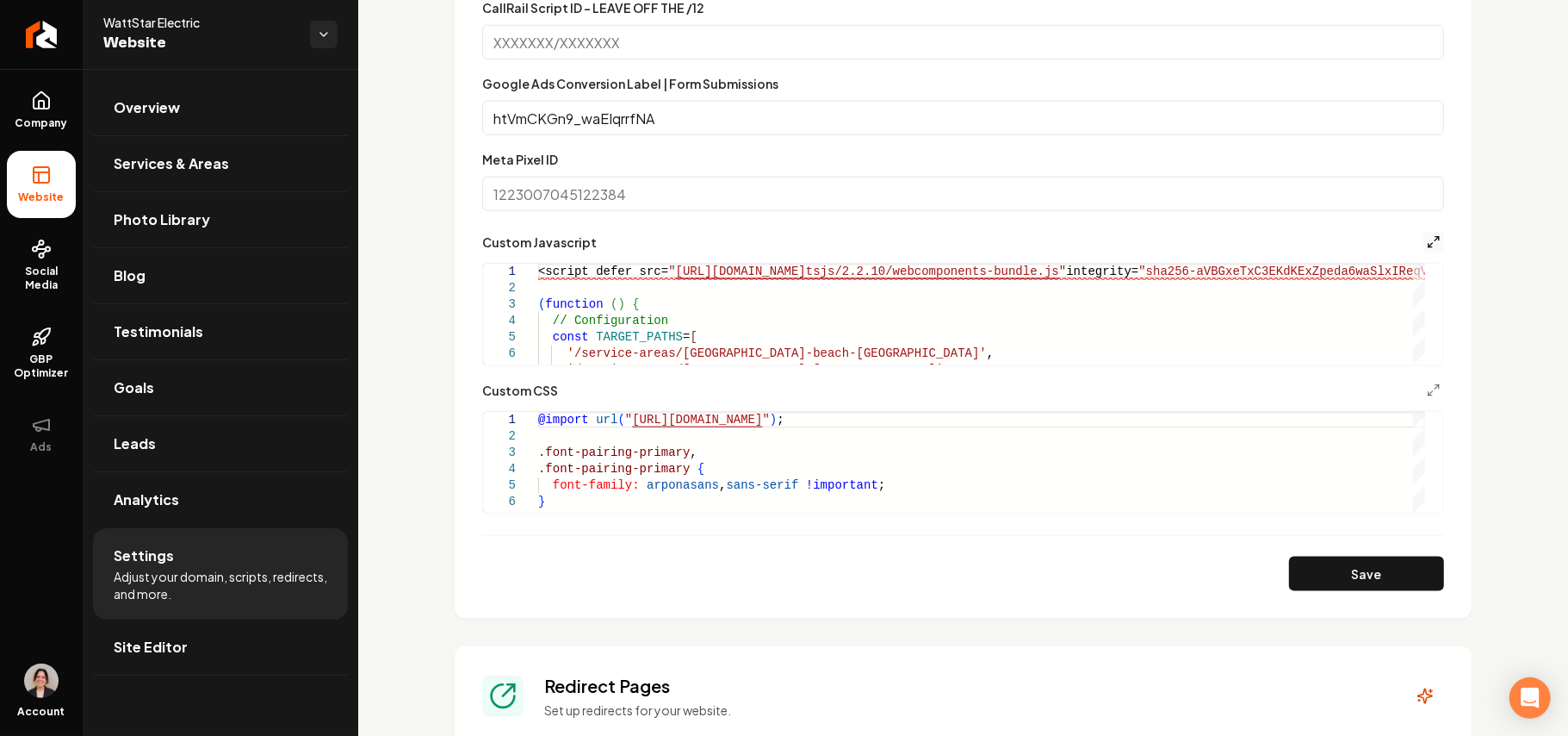
click at [1435, 239] on line "Main content area" at bounding box center [1436, 239] width 4 height 4
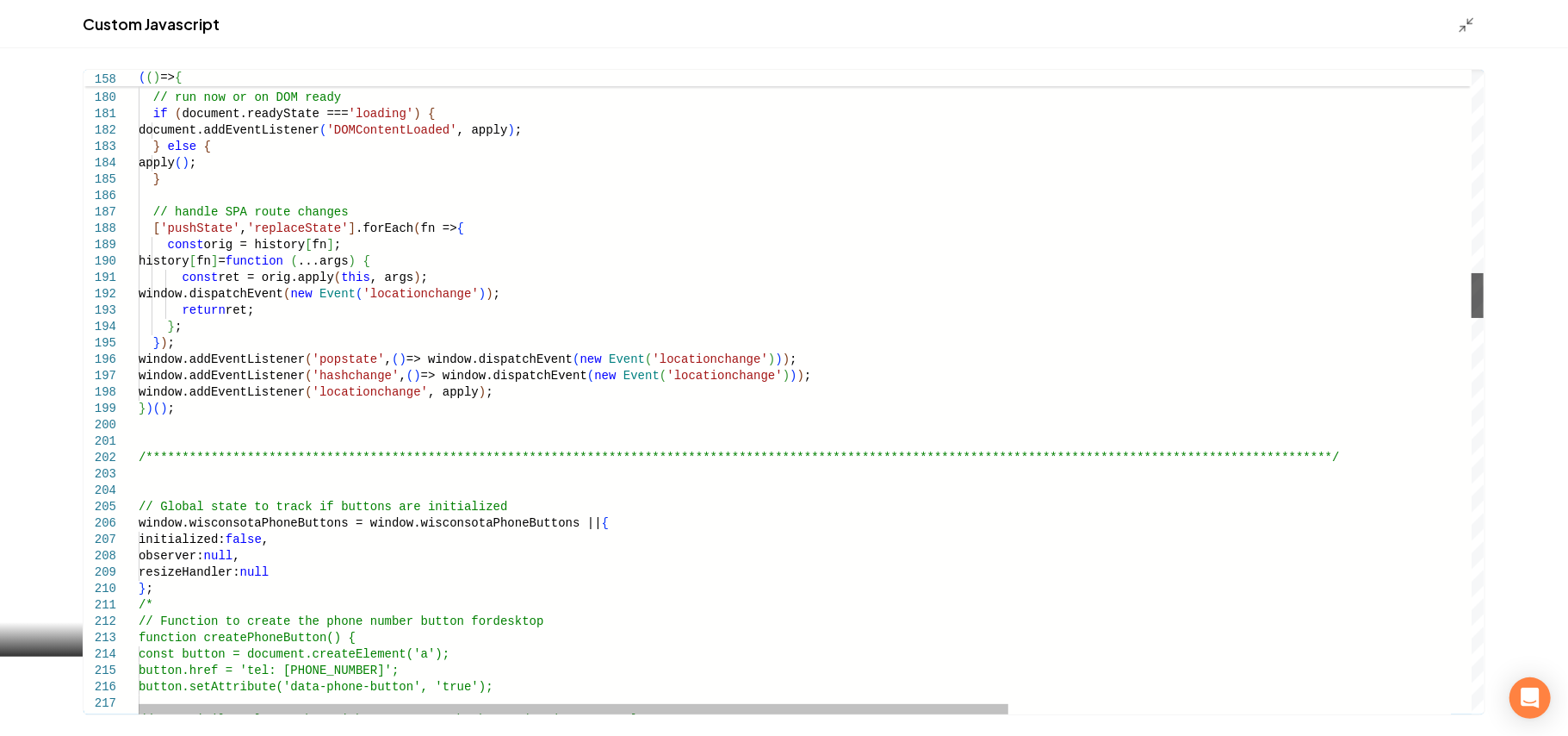
click at [1472, 297] on div "Main content area" at bounding box center [1478, 295] width 12 height 45
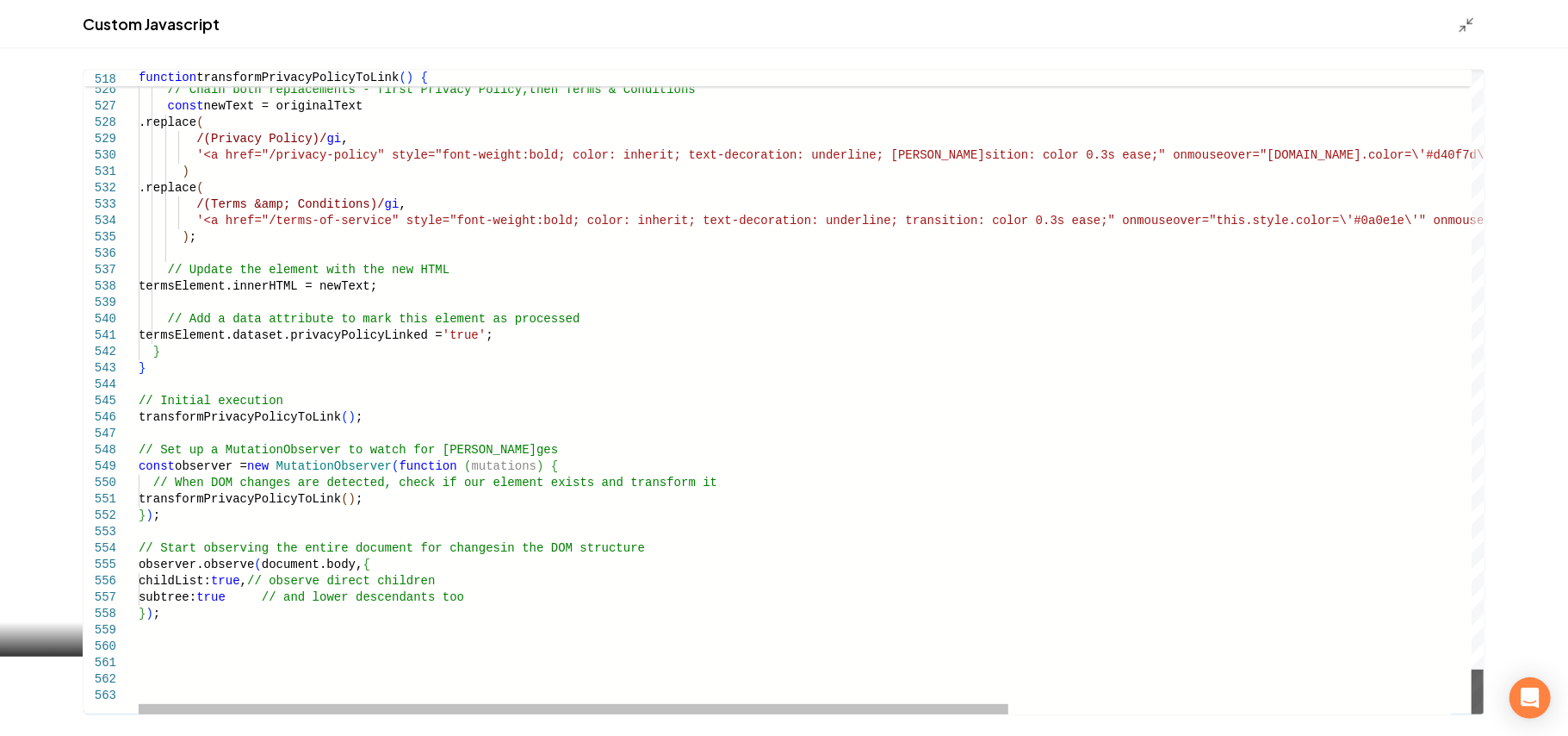
click at [1472, 715] on div "Main content area" at bounding box center [1478, 692] width 12 height 45
type textarea "**********"
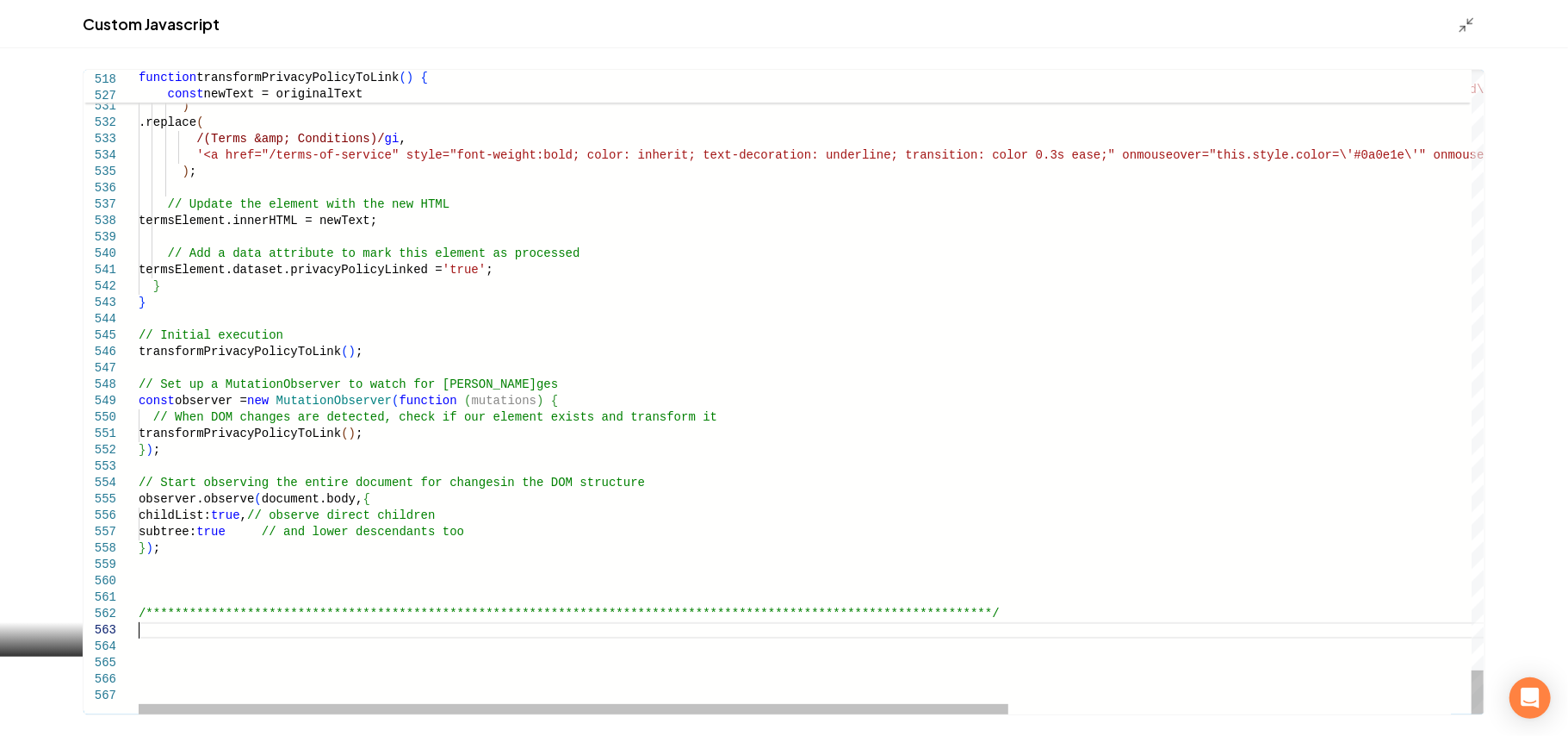
scroll to position [48, 0]
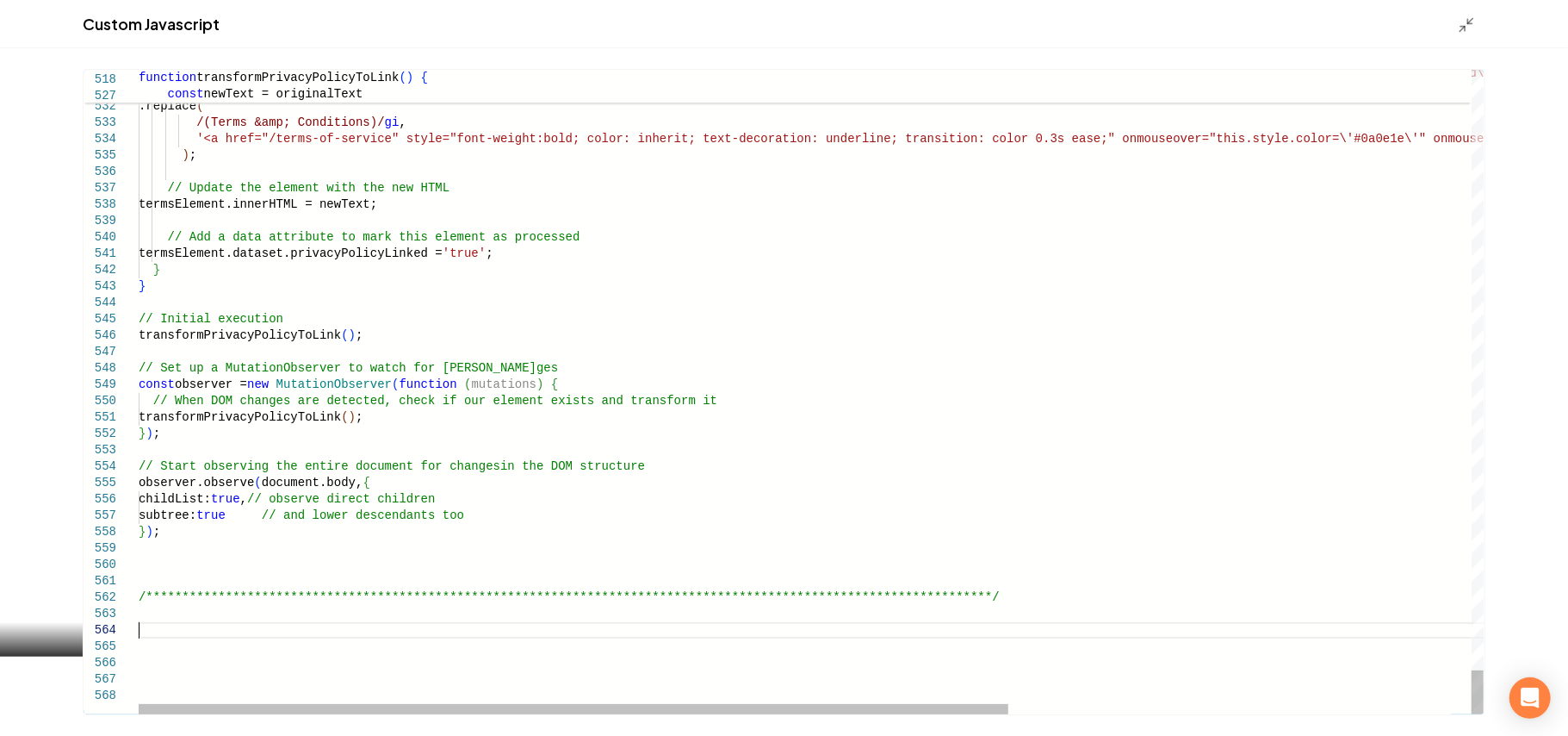
type textarea "*** ** *****"
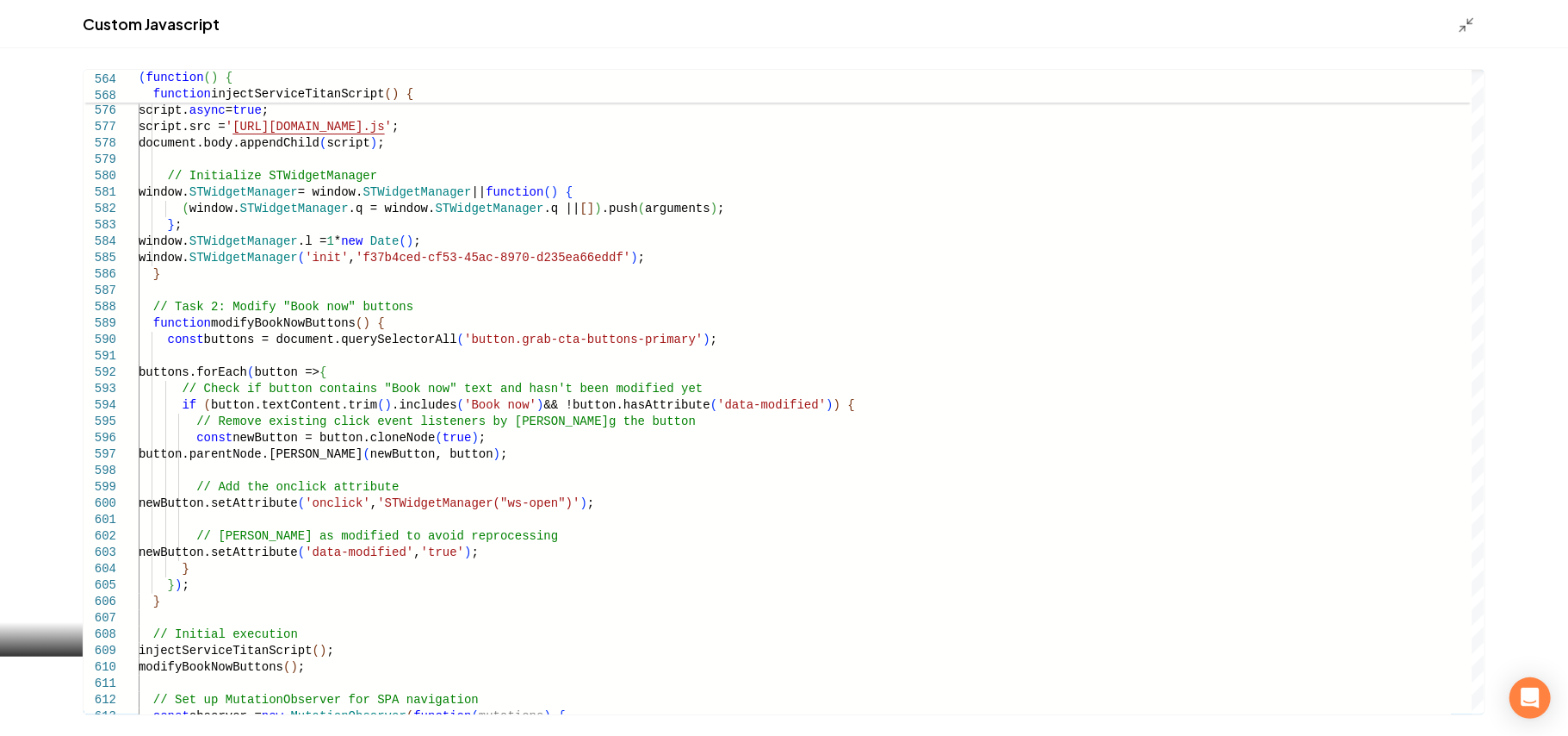
click at [1476, 22] on div "Main content area" at bounding box center [1471, 23] width 28 height 19
click at [1469, 19] on polyline "Main content area" at bounding box center [1470, 21] width 4 height 4
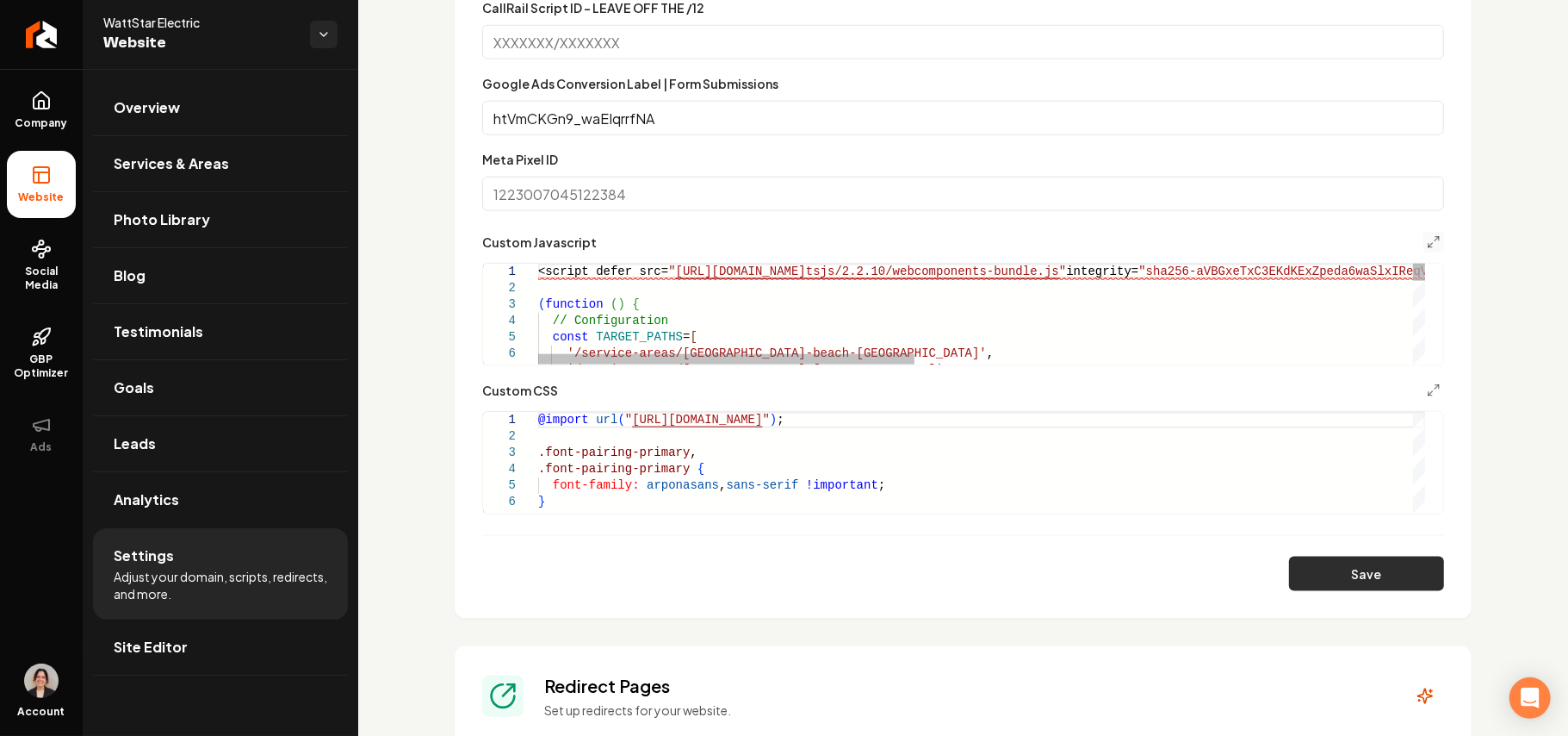
click at [1390, 586] on button "Save" at bounding box center [1367, 574] width 155 height 34
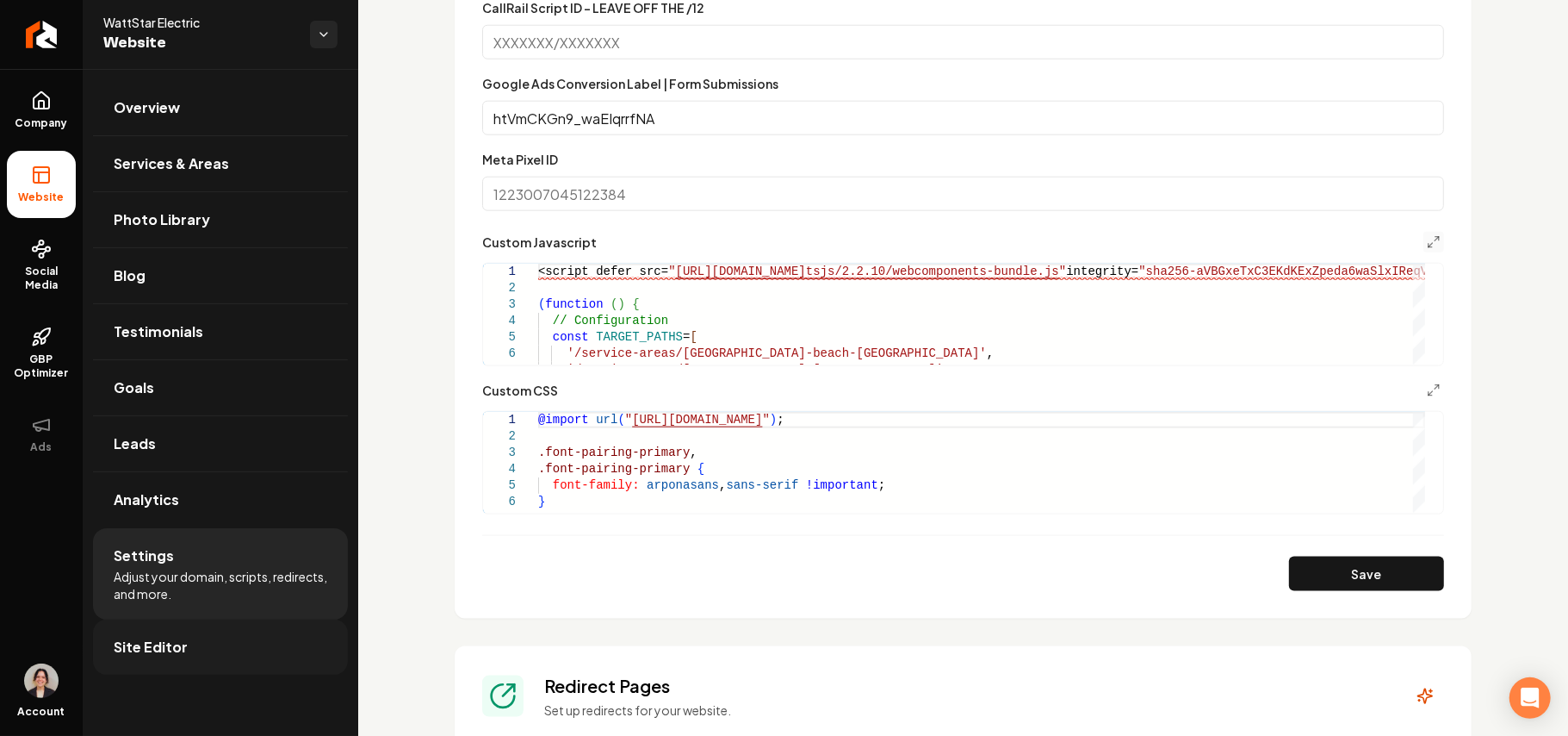
click at [208, 655] on link "Site Editor" at bounding box center [220, 647] width 255 height 56
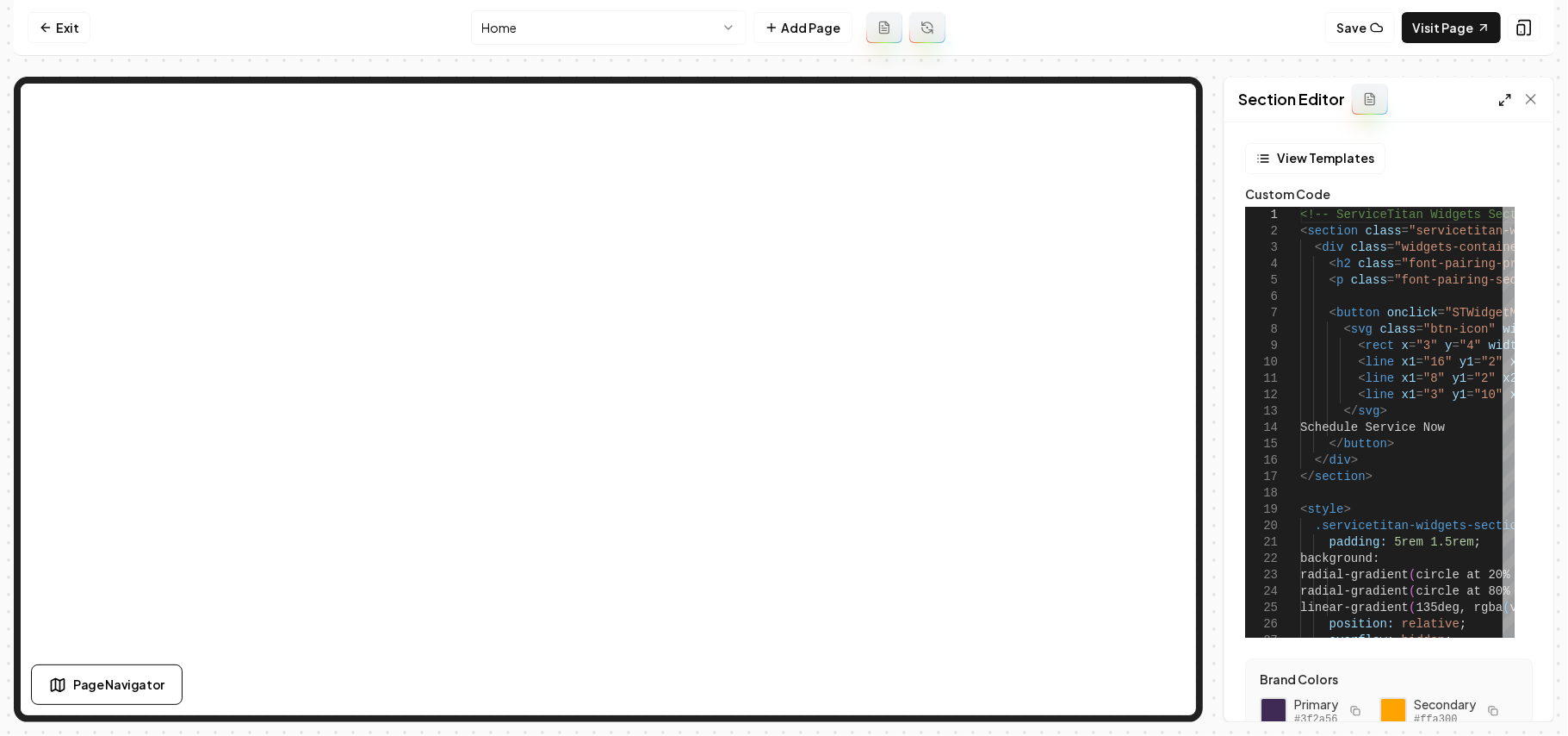
click at [1500, 95] on icon at bounding box center [1505, 99] width 13 height 13
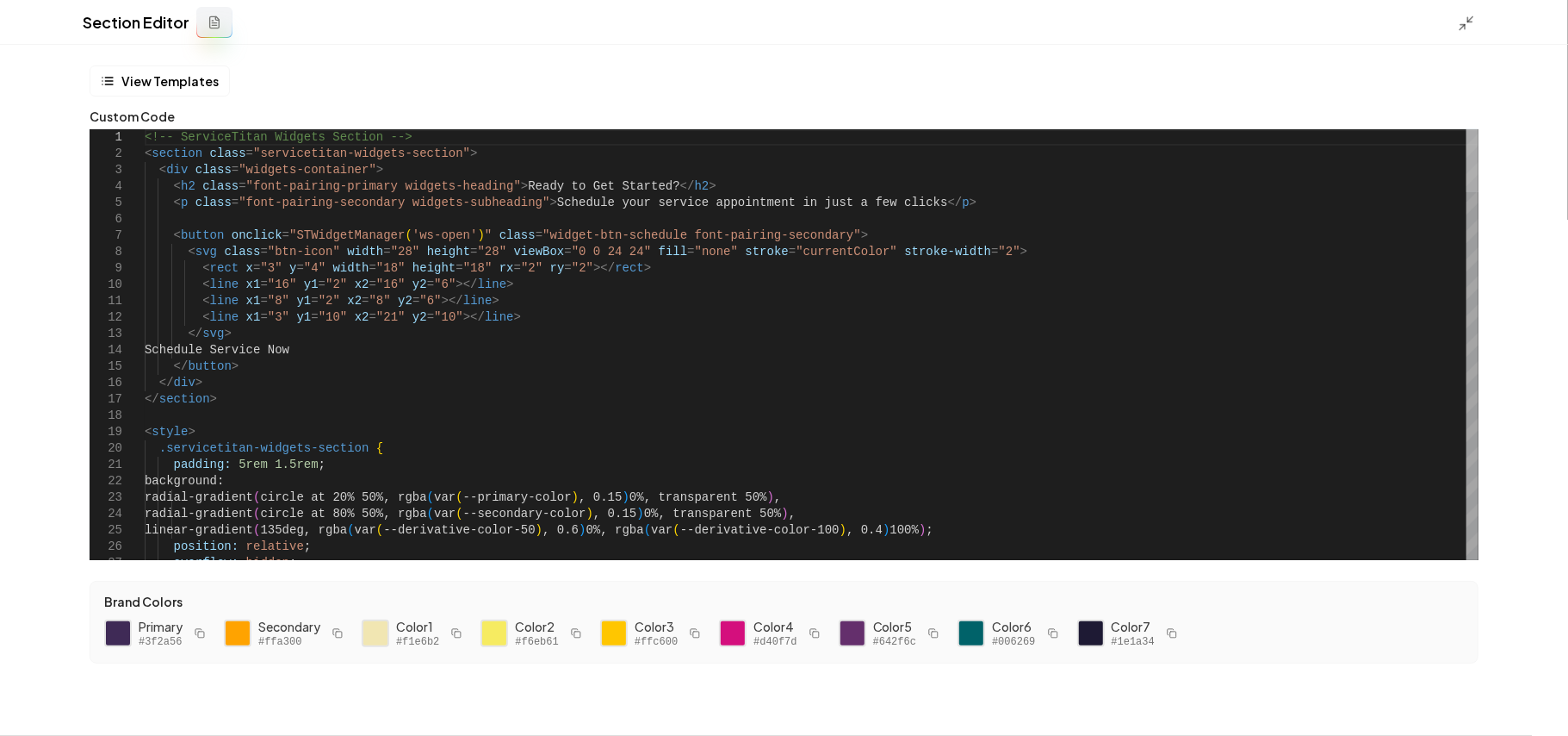
click at [1470, 153] on div at bounding box center [1472, 160] width 12 height 63
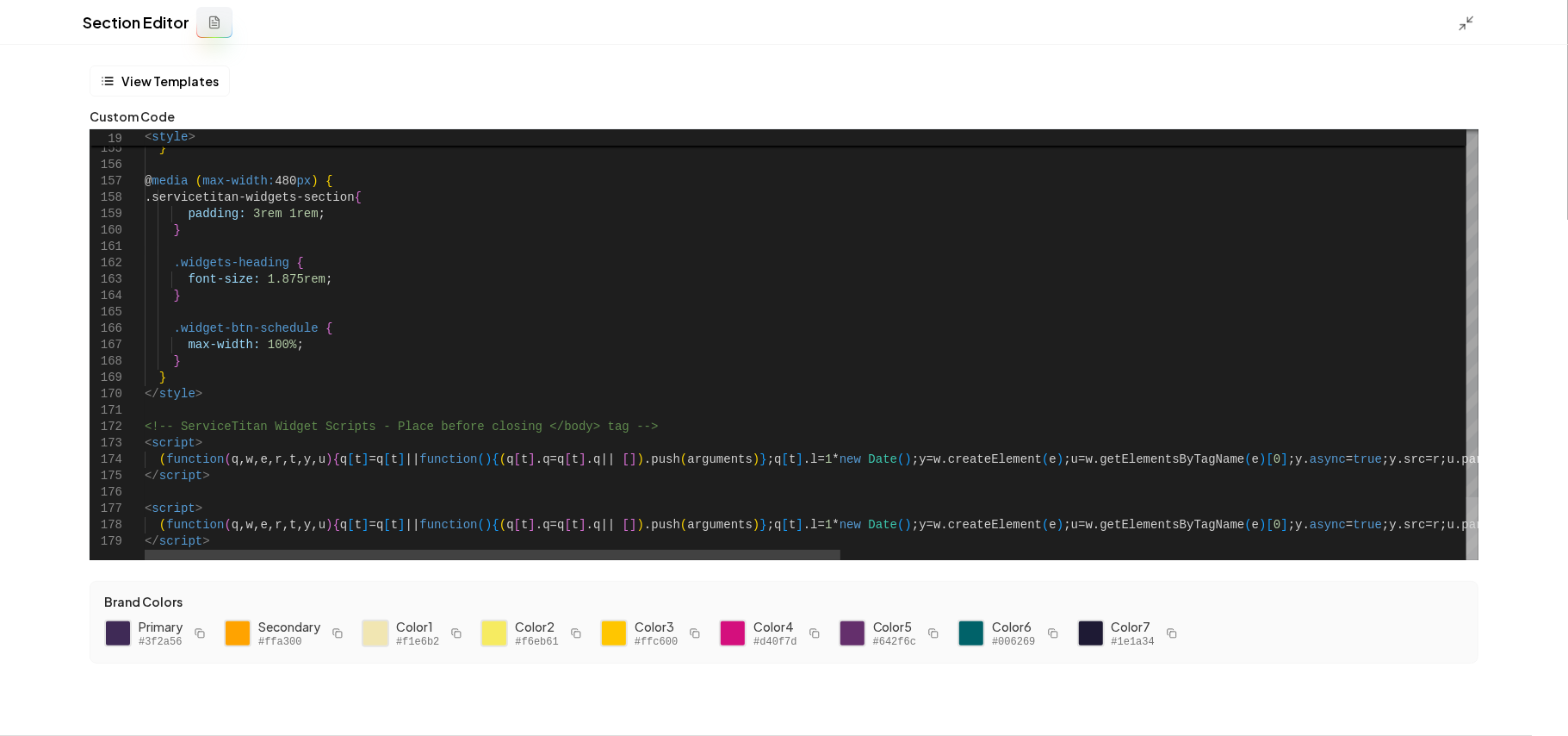
click at [1467, 561] on div at bounding box center [1472, 528] width 12 height 63
drag, startPoint x: 659, startPoint y: 424, endPoint x: 596, endPoint y: 427, distance: 63.1
drag, startPoint x: 614, startPoint y: 449, endPoint x: 614, endPoint y: 578, distance: 129.0
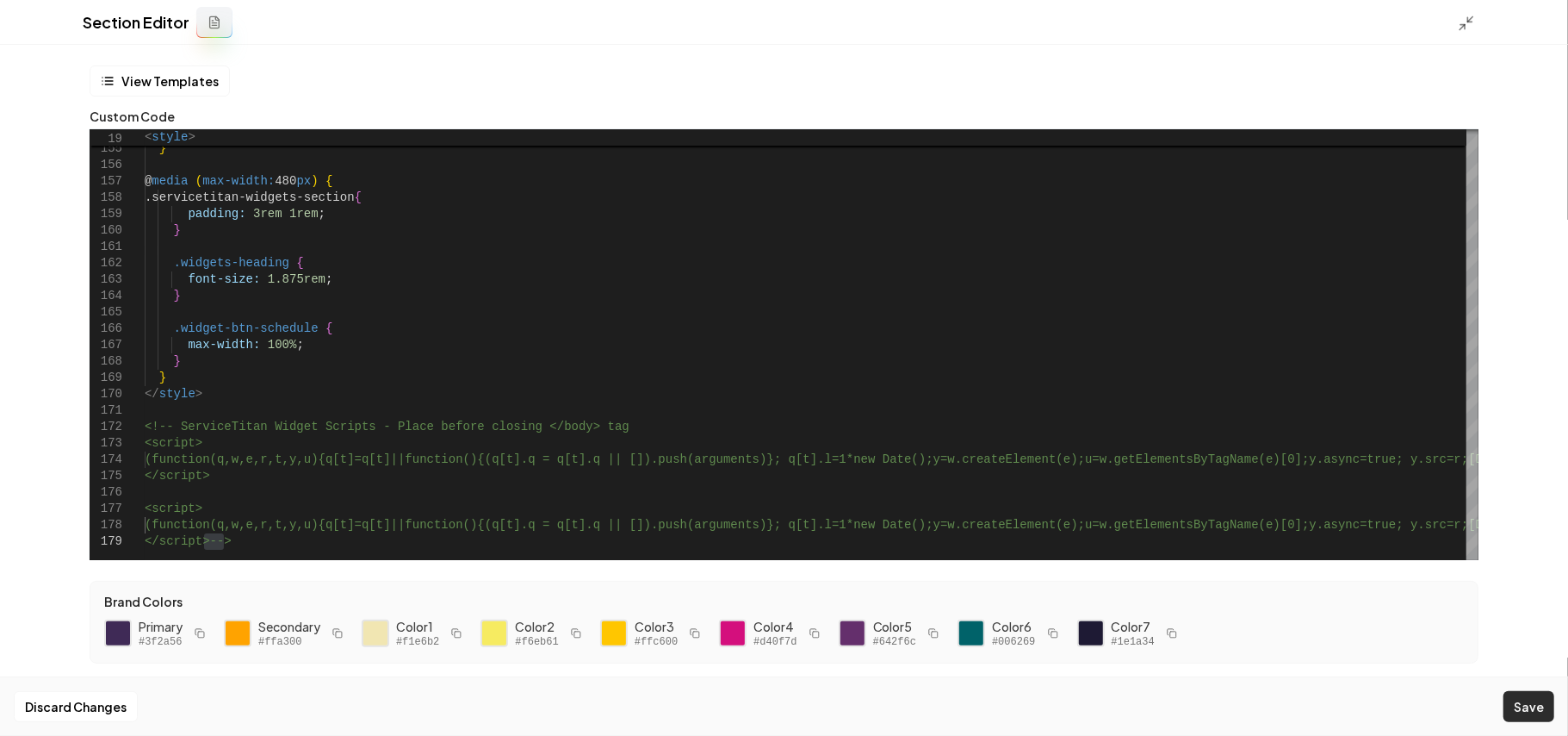
click at [1548, 706] on button "Save" at bounding box center [1529, 706] width 51 height 31
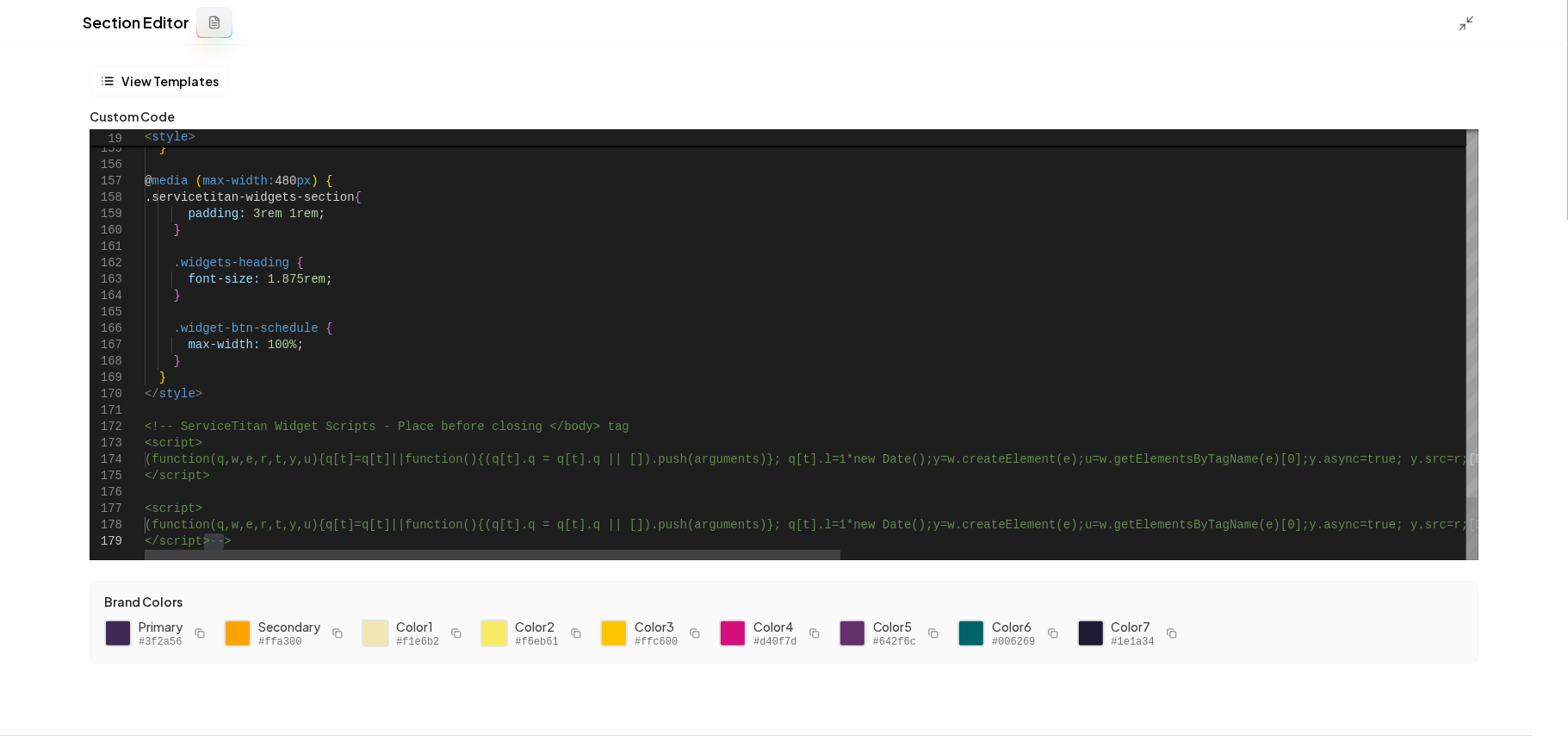
scroll to position [0, 171]
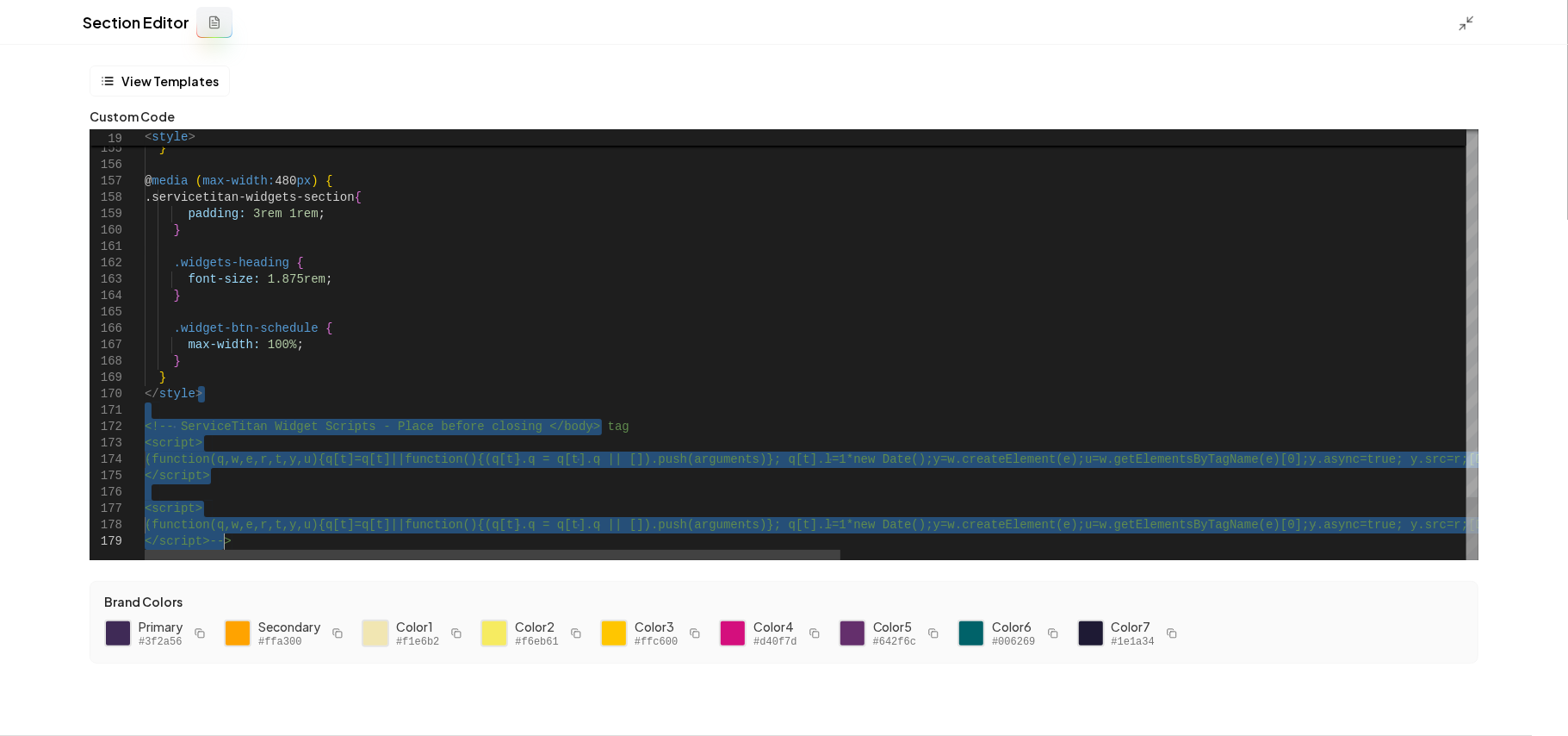
drag, startPoint x: 257, startPoint y: 393, endPoint x: 348, endPoint y: 781, distance: 398.5
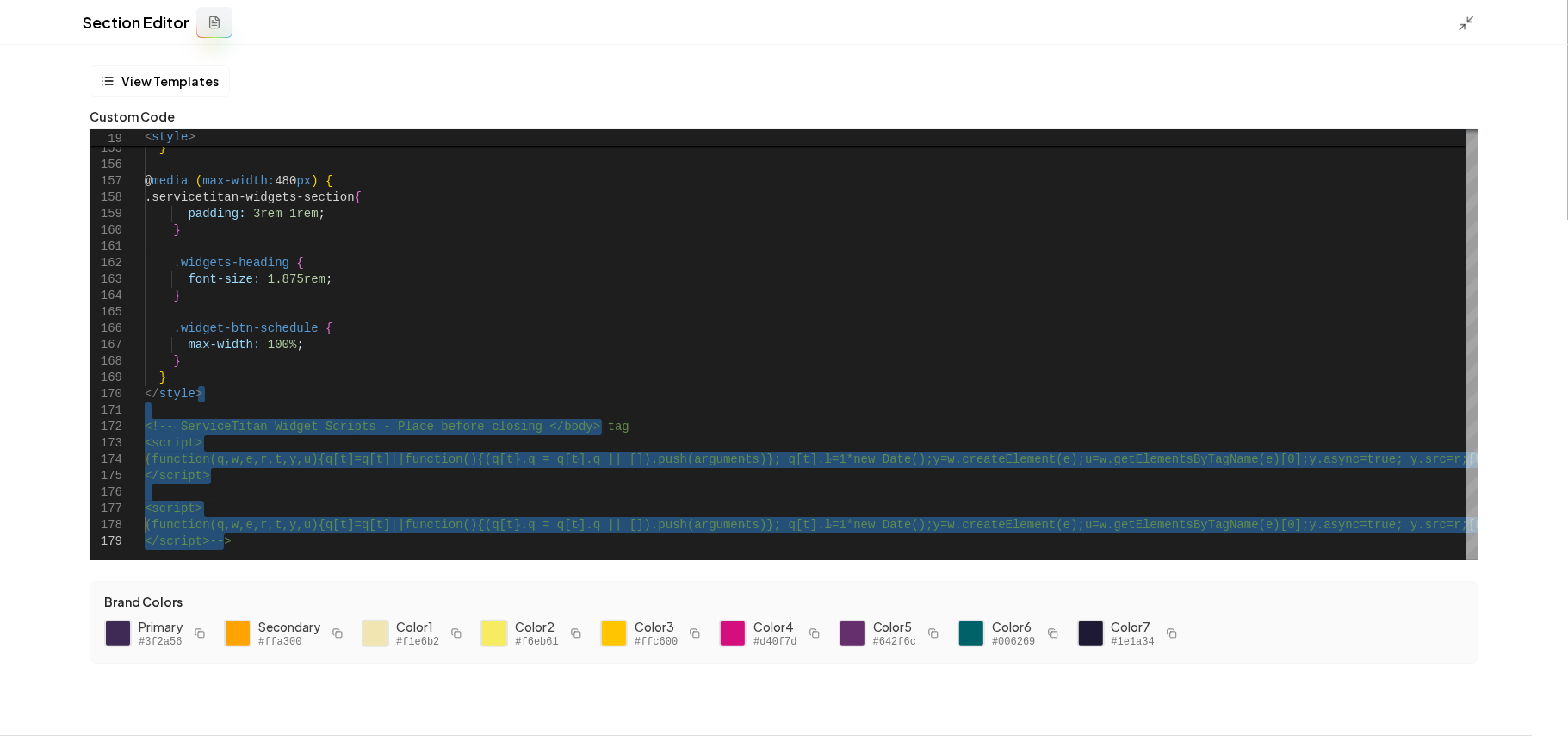
type textarea "**********"
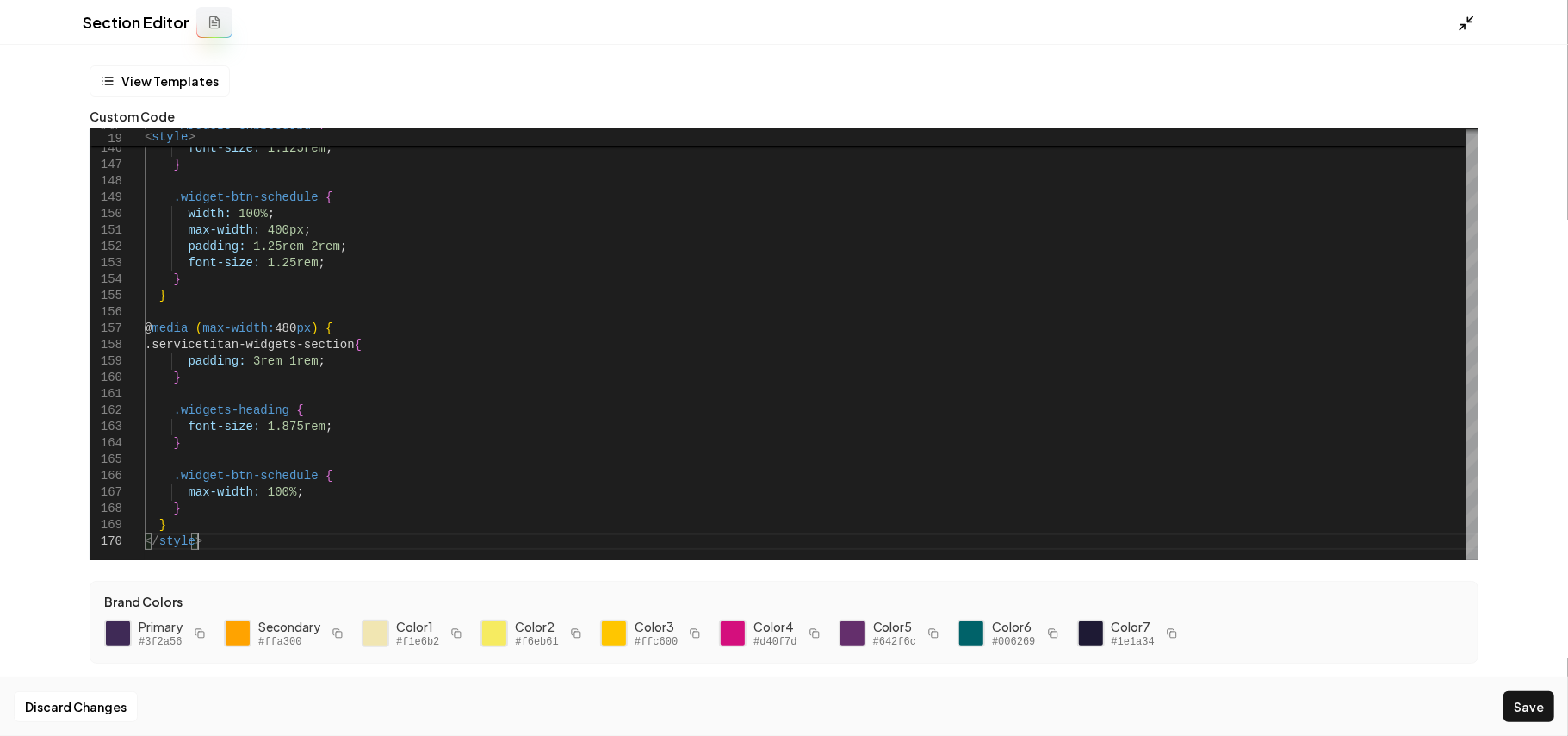
click at [1465, 22] on icon at bounding box center [1466, 22] width 17 height 17
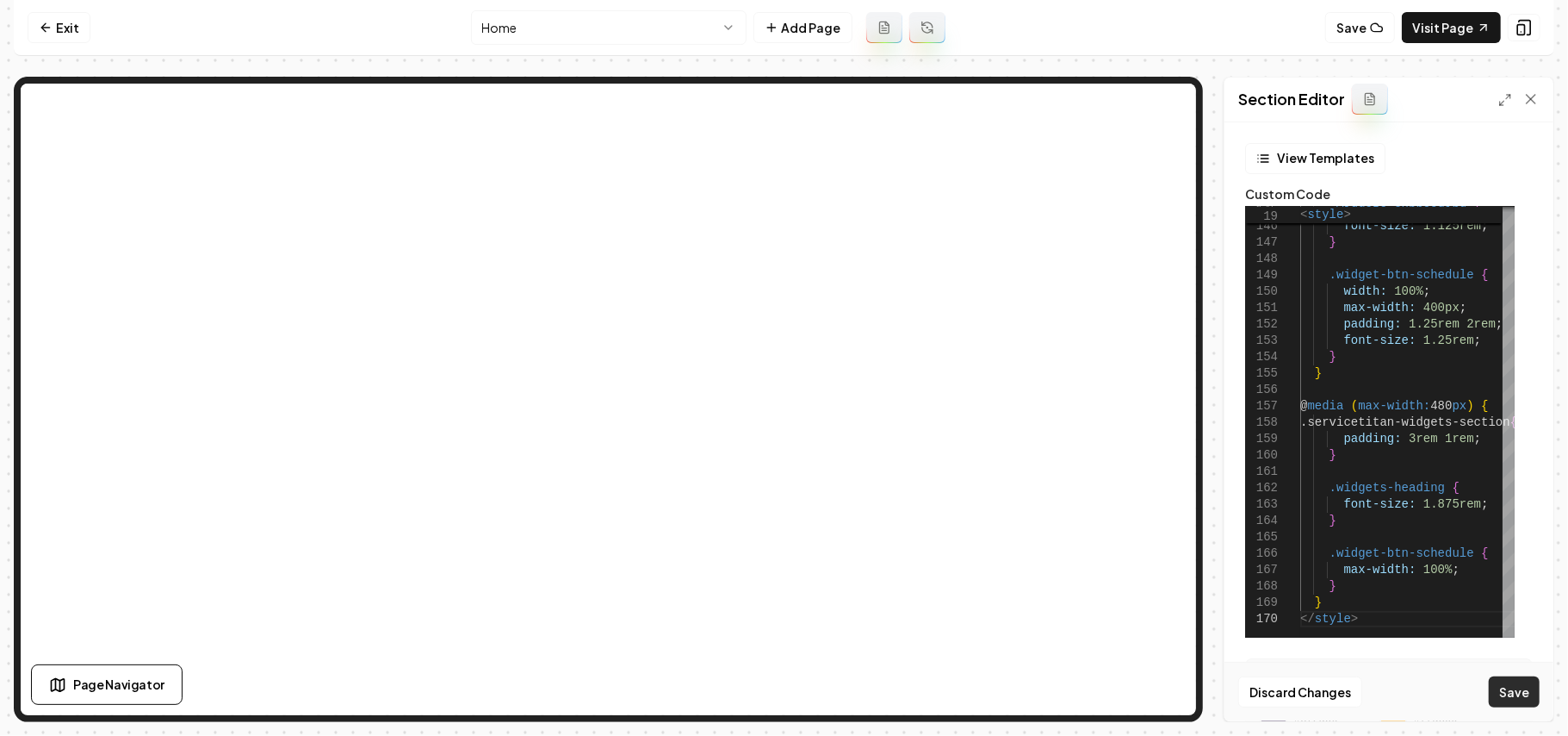
click at [1528, 701] on button "Save" at bounding box center [1514, 691] width 51 height 31
click at [1421, 18] on link "Visit Page" at bounding box center [1452, 27] width 99 height 31
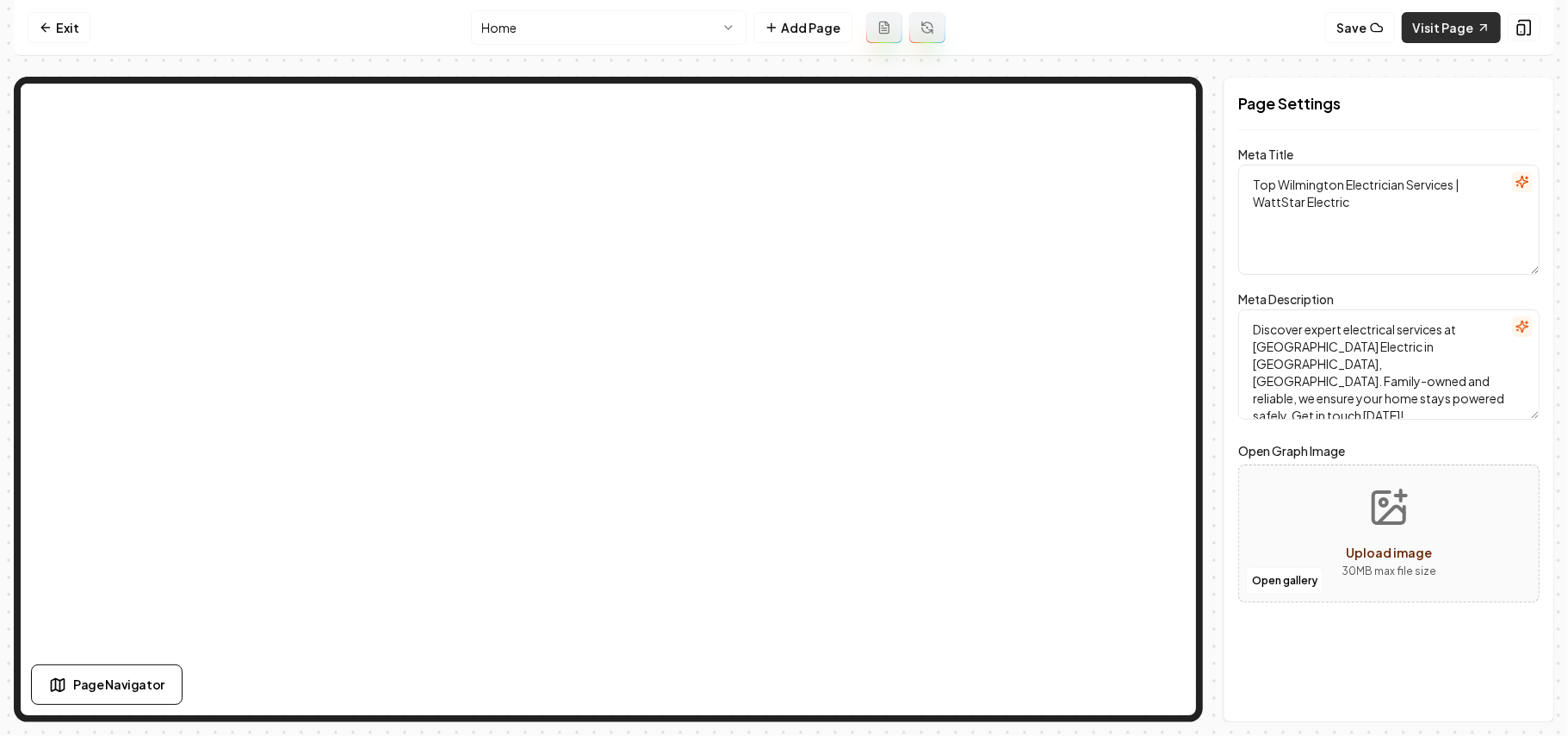
click at [1437, 34] on link "Visit Page" at bounding box center [1452, 27] width 99 height 31
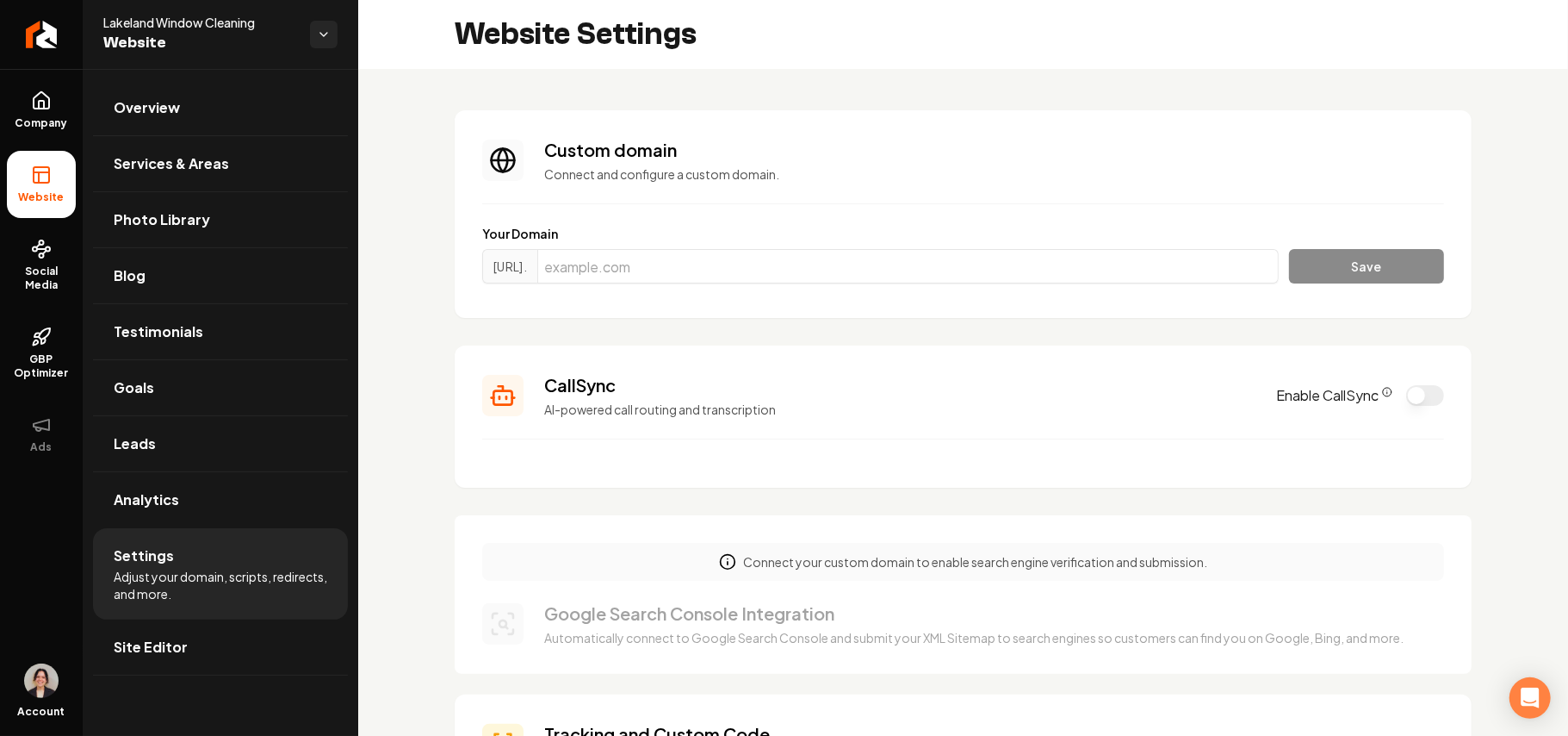
scroll to position [1158, 0]
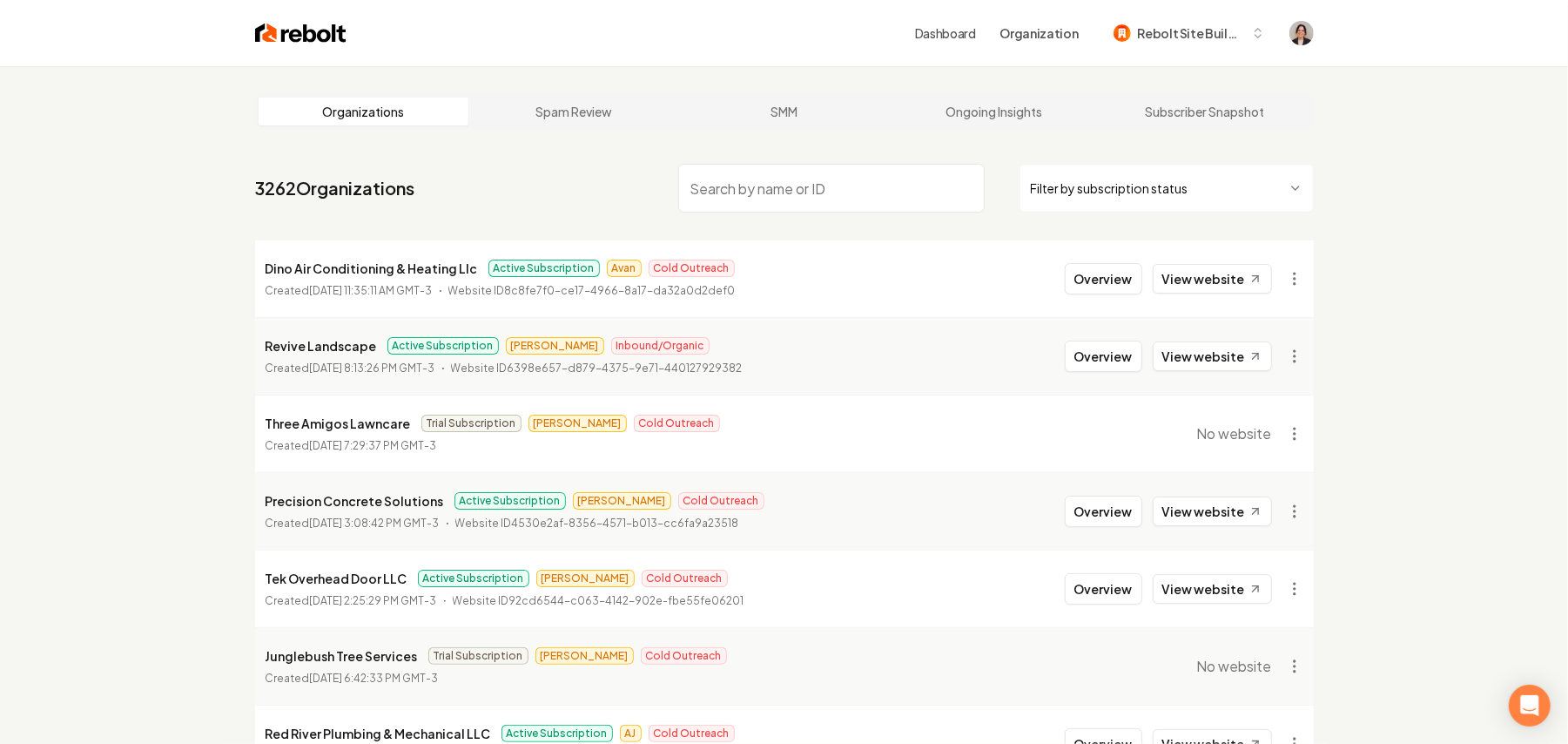
paste input "Wisconsota Painting"
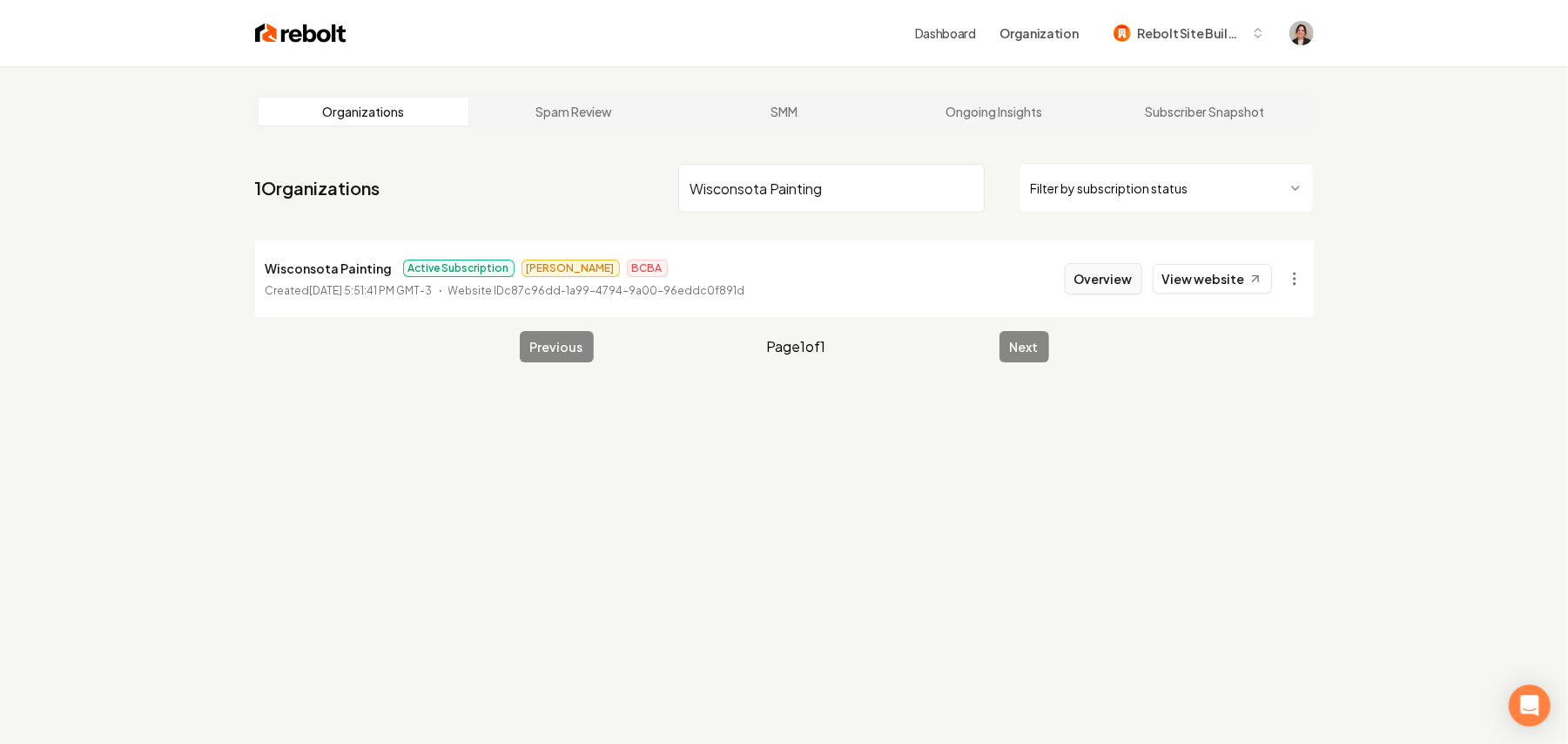
type input "Wisconsota Painting"
click at [1102, 266] on button "Overview" at bounding box center [1104, 279] width 78 height 32
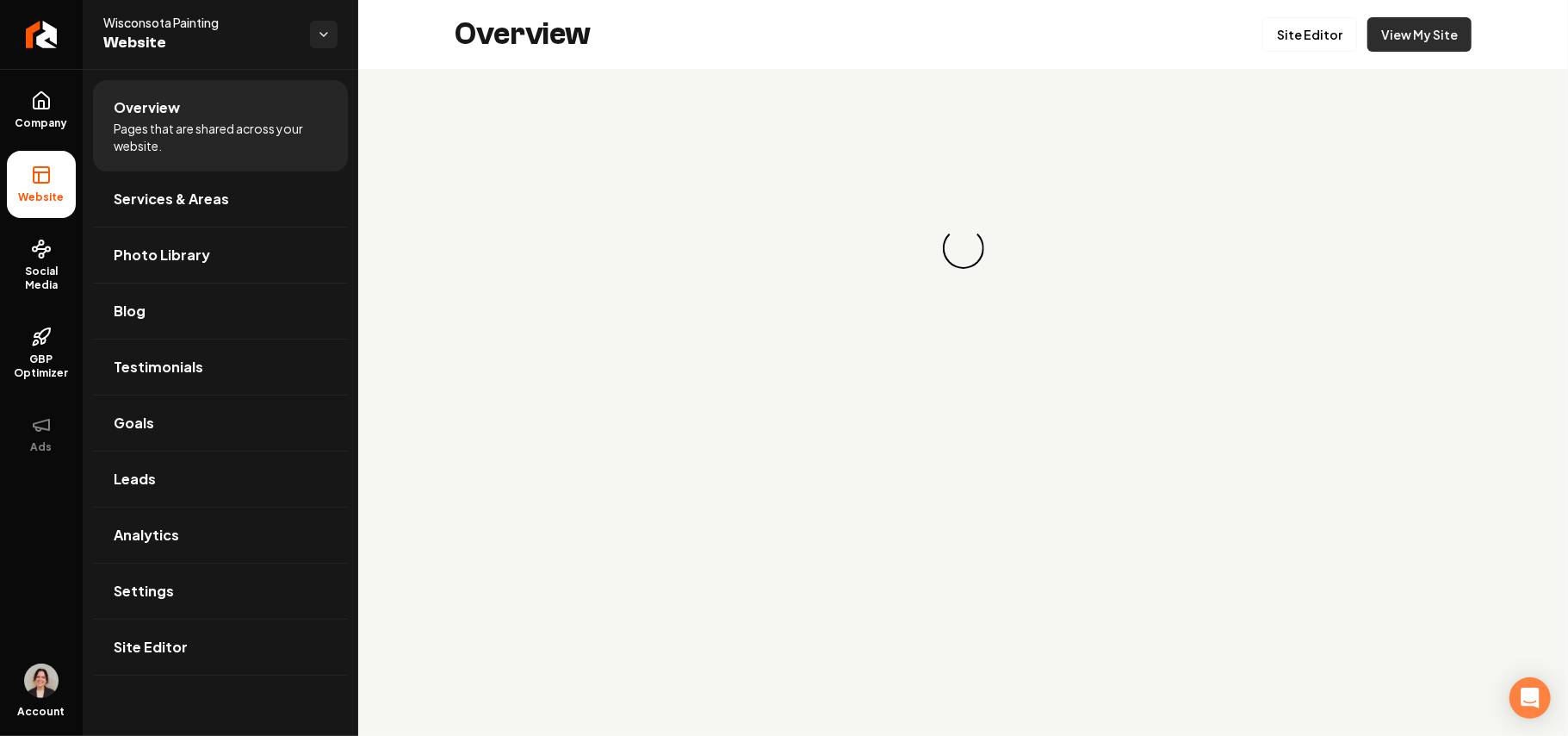
click at [1470, 32] on link "View My Site" at bounding box center [1419, 34] width 104 height 34
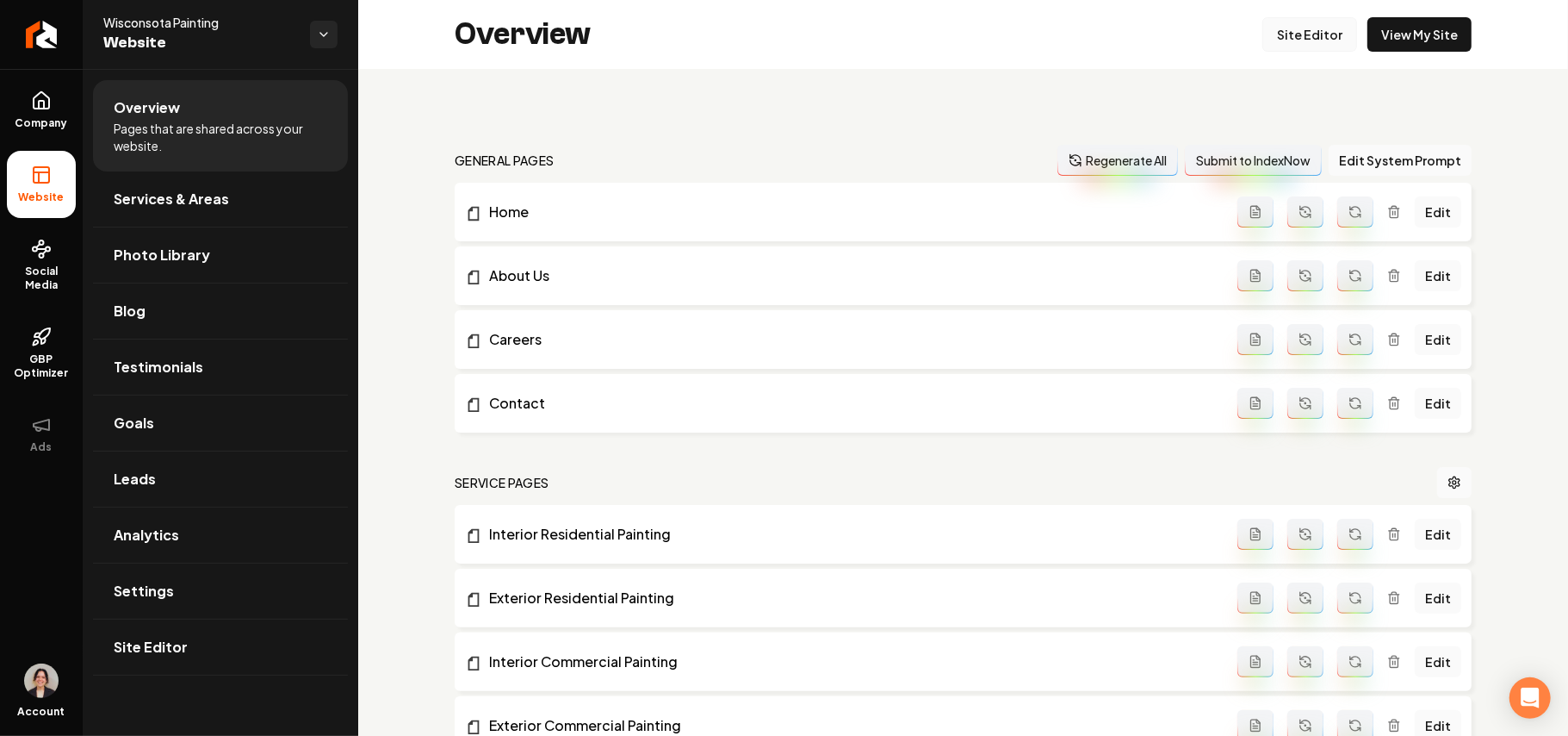
click at [1274, 35] on link "Site Editor" at bounding box center [1310, 34] width 95 height 34
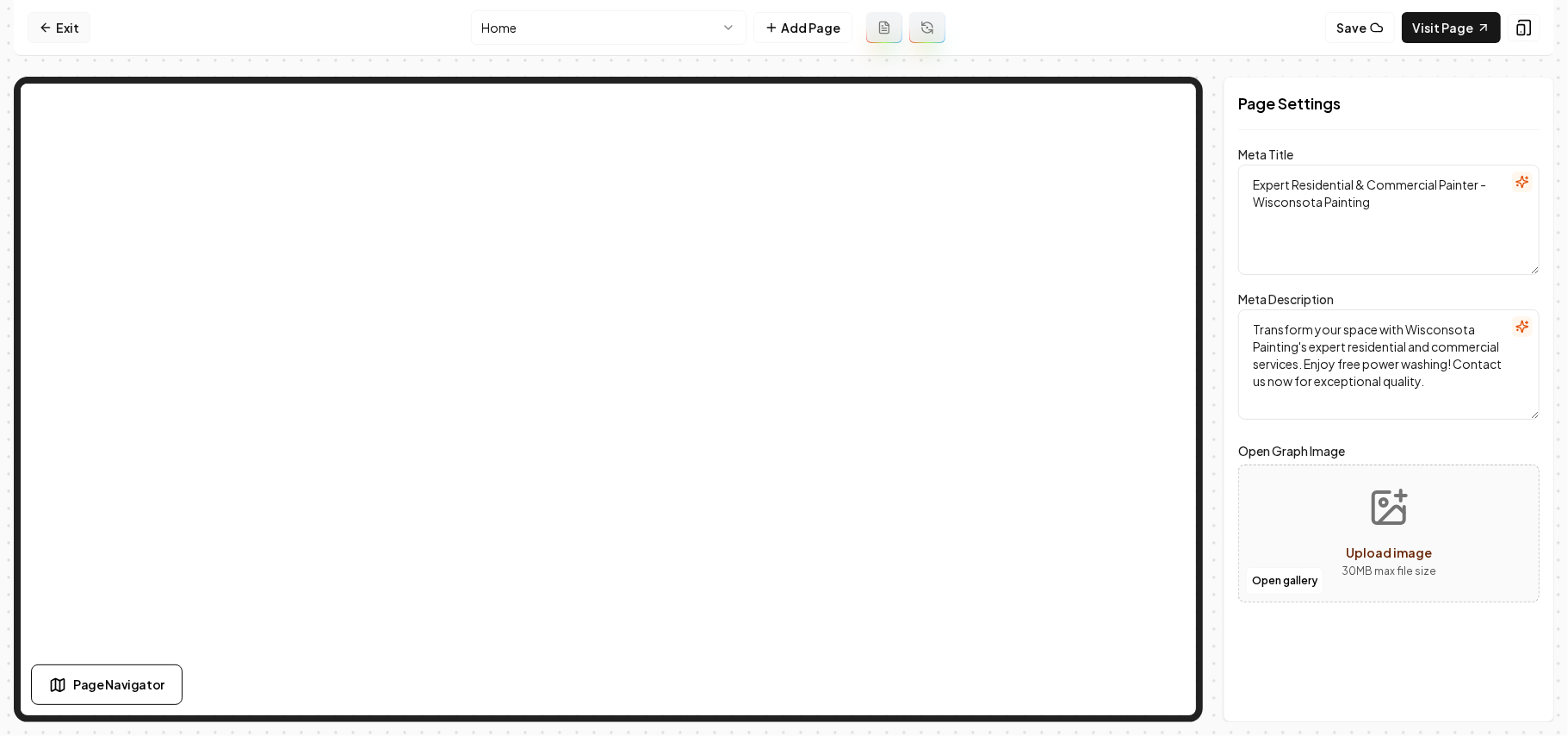
click at [58, 29] on link "Exit" at bounding box center [59, 27] width 63 height 31
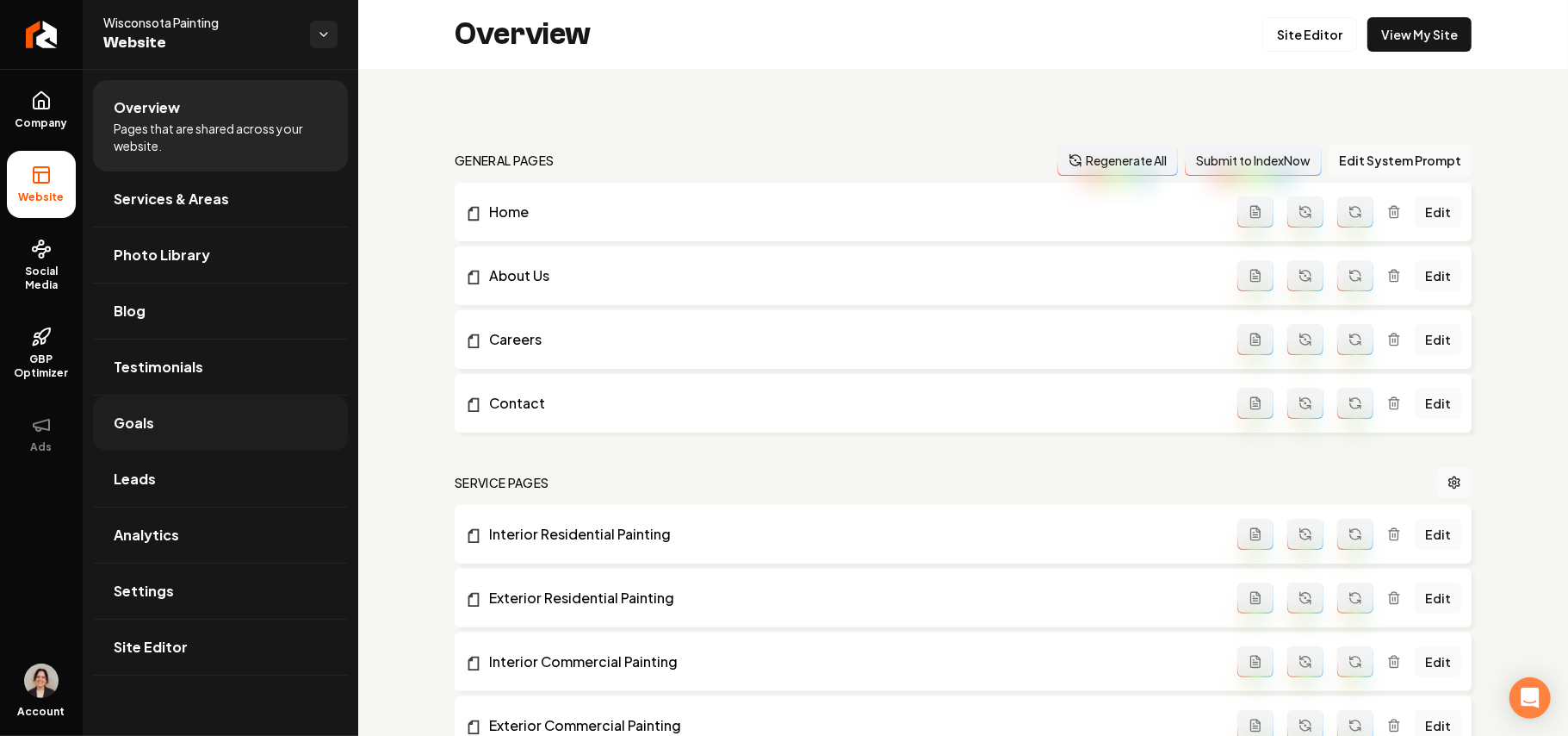
click at [135, 432] on span "Goals" at bounding box center [133, 423] width 40 height 21
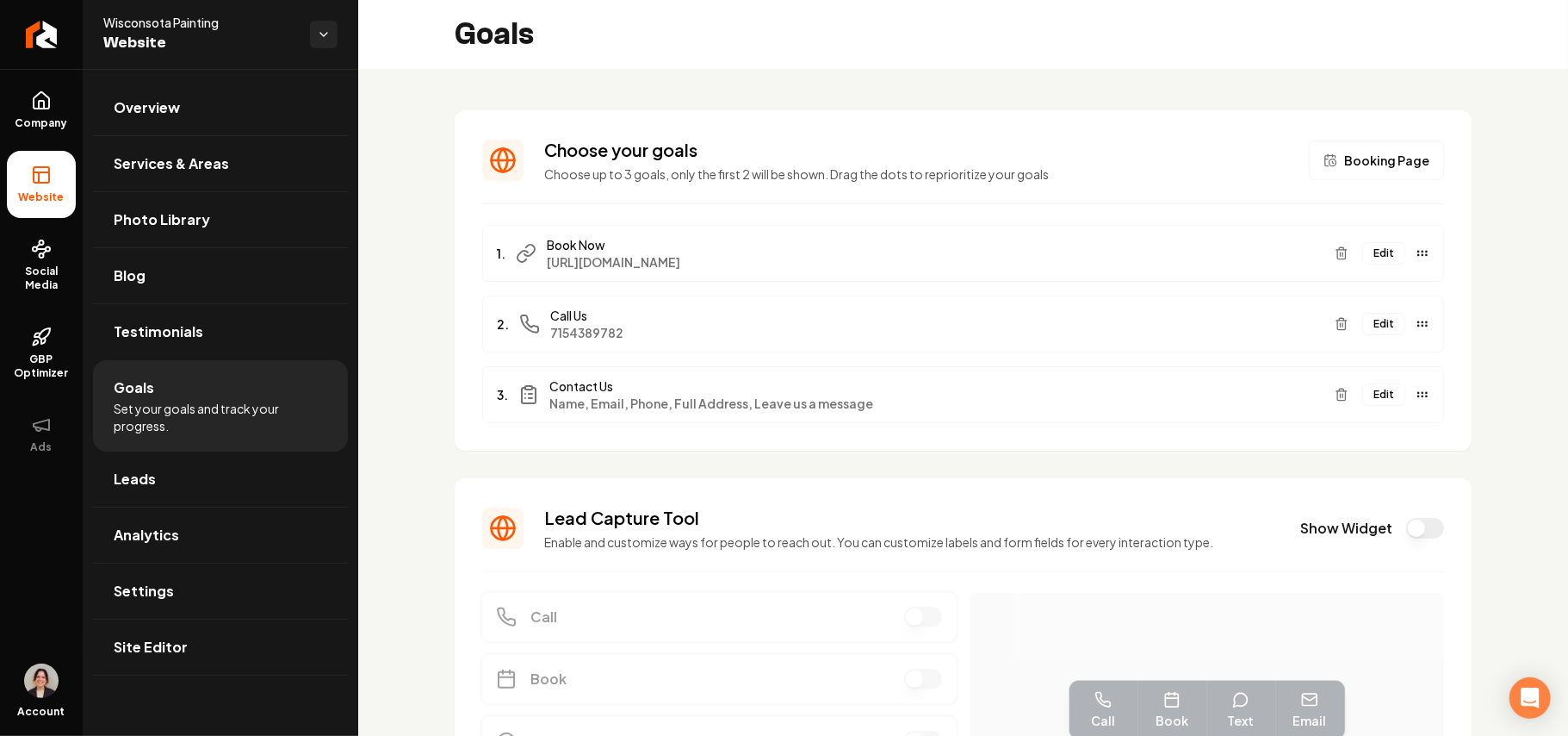
click at [1364, 398] on button "Edit" at bounding box center [1384, 394] width 43 height 22
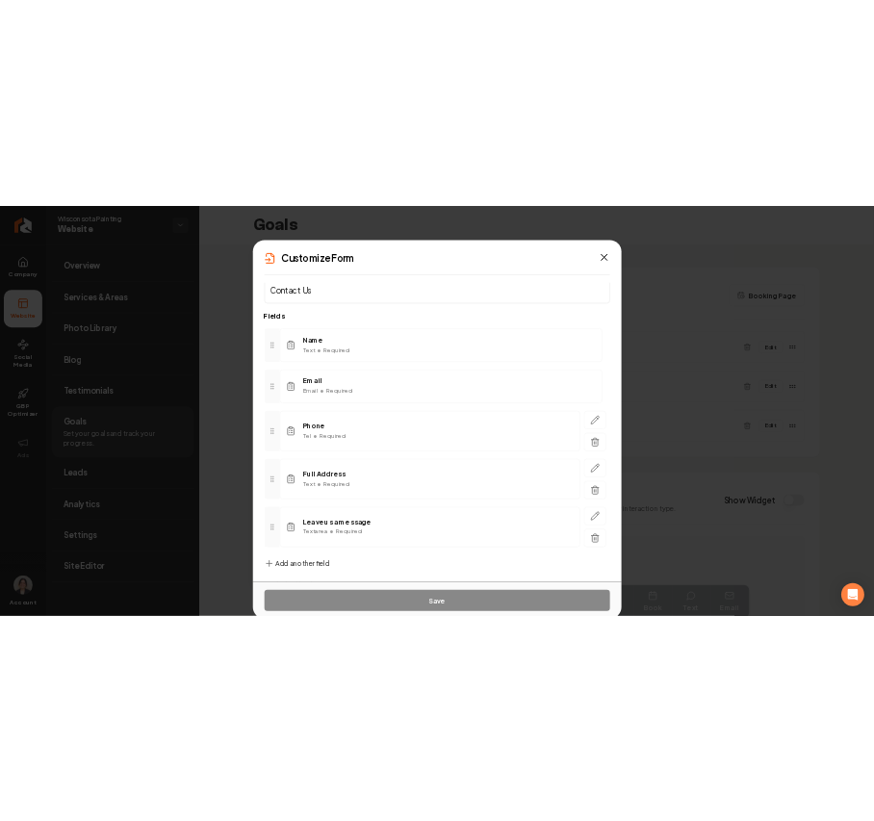
scroll to position [67, 0]
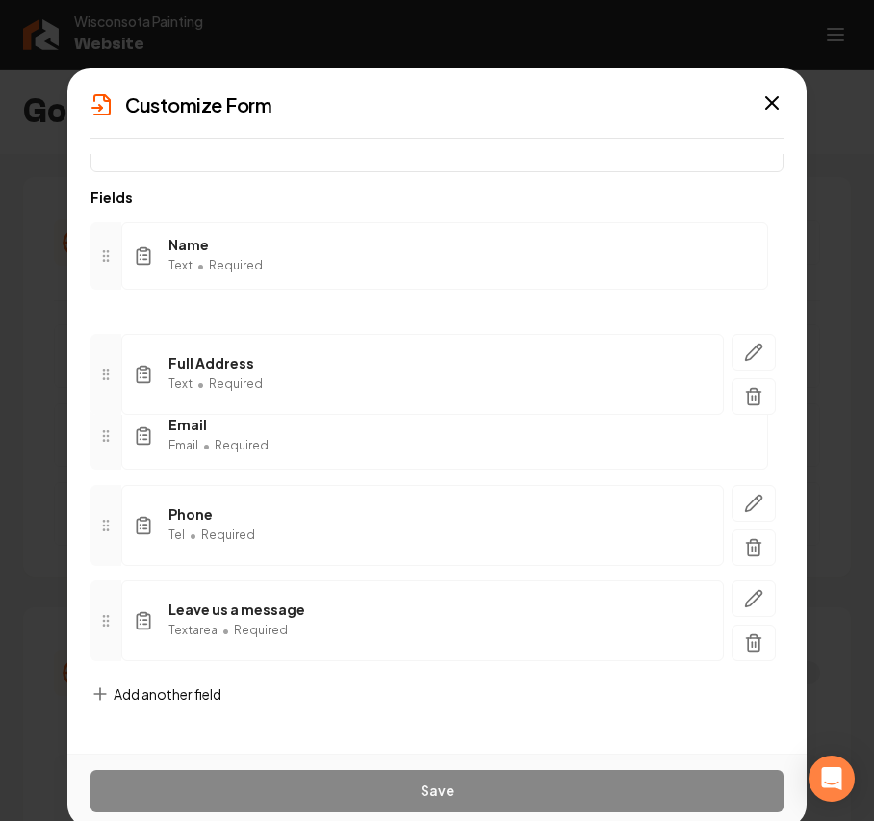
drag, startPoint x: 112, startPoint y: 524, endPoint x: 148, endPoint y: 364, distance: 163.9
click at [148, 364] on div "Full Address Text • Required" at bounding box center [436, 374] width 693 height 81
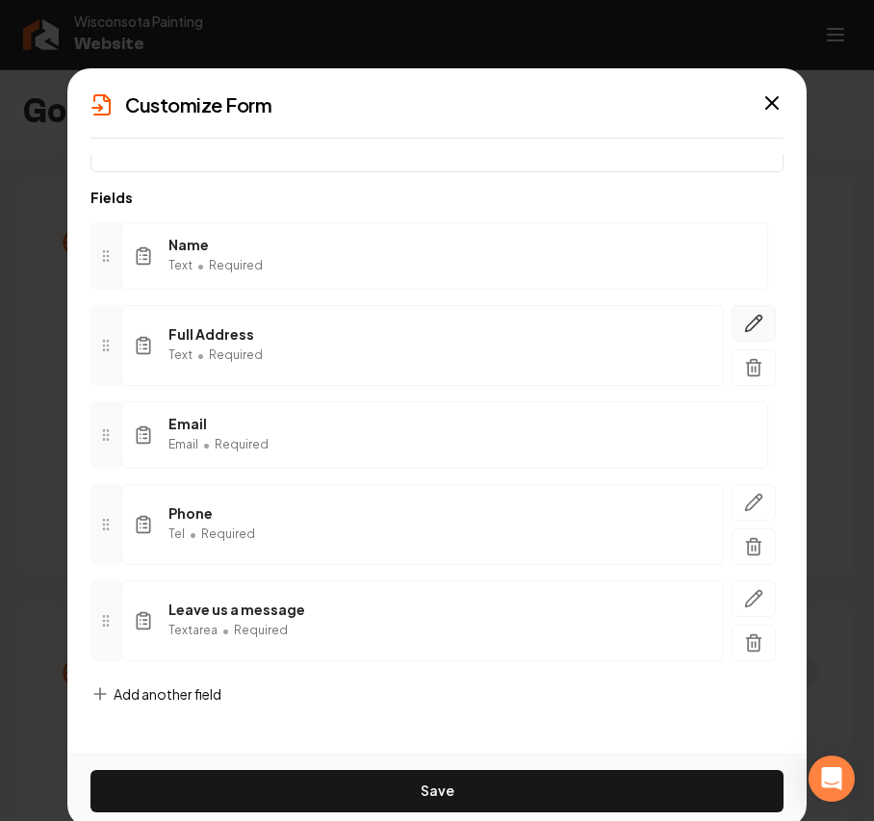
click at [751, 310] on button "button" at bounding box center [753, 323] width 44 height 37
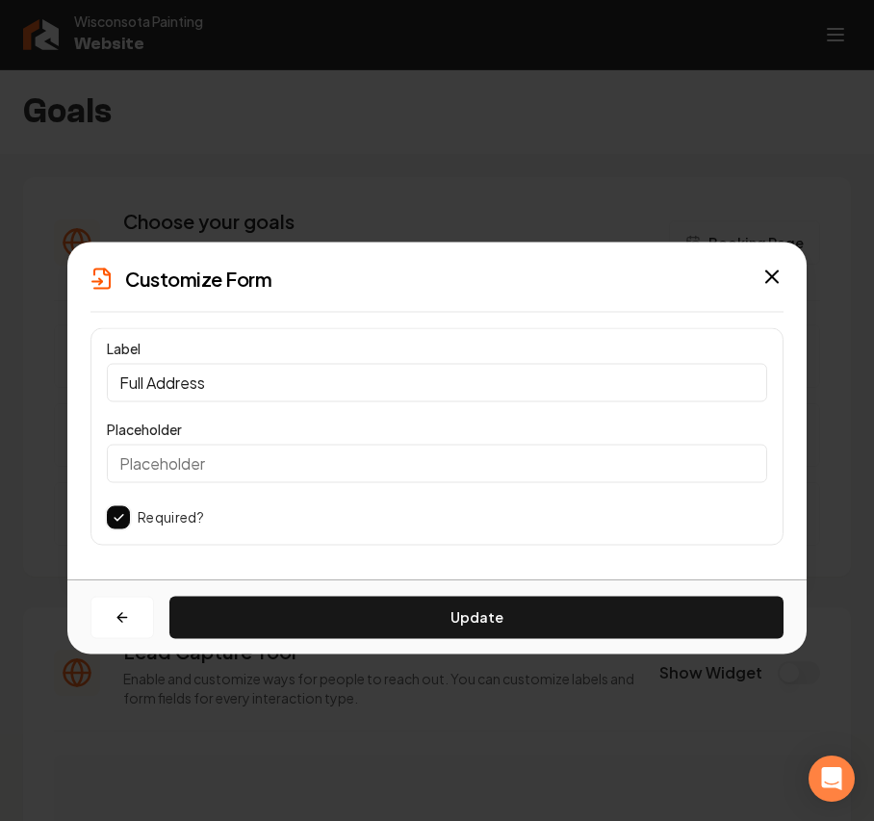
scroll to position [0, 0]
click at [119, 370] on input "Full Address" at bounding box center [437, 382] width 660 height 38
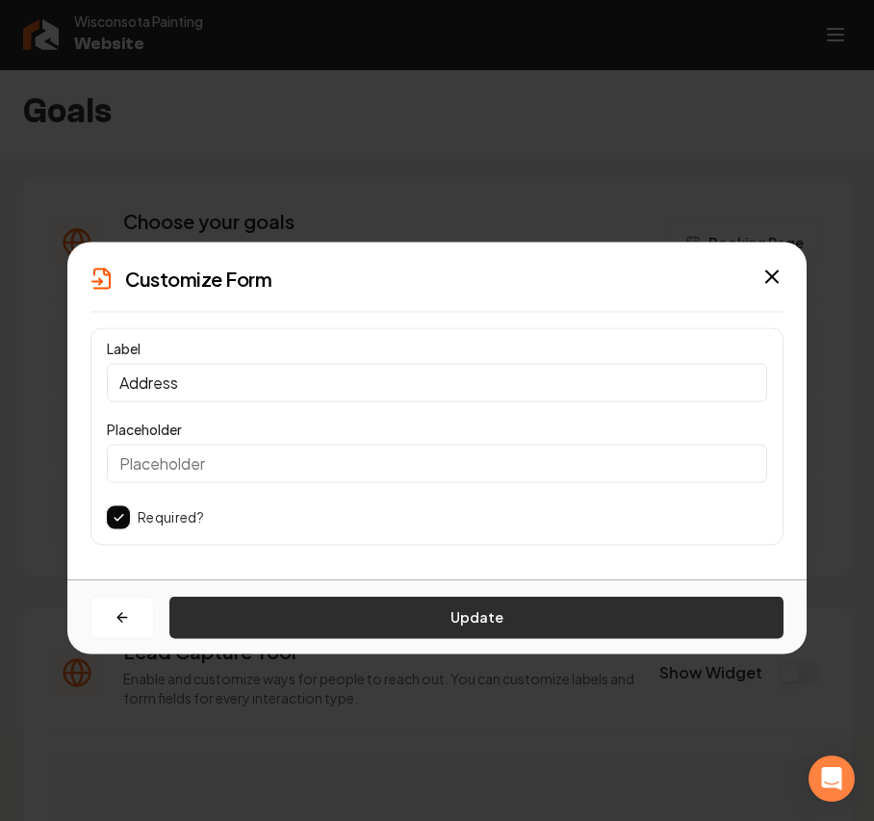
type input "Address"
click at [404, 601] on button "Update" at bounding box center [476, 617] width 614 height 42
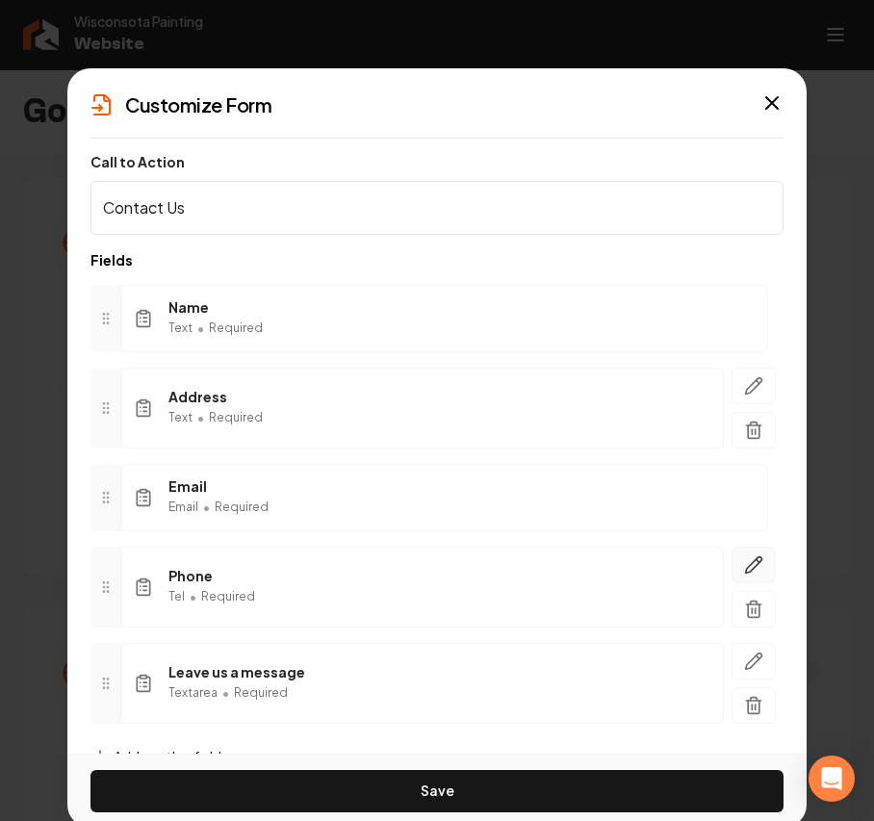
click at [756, 562] on icon "button" at bounding box center [757, 560] width 3 height 3
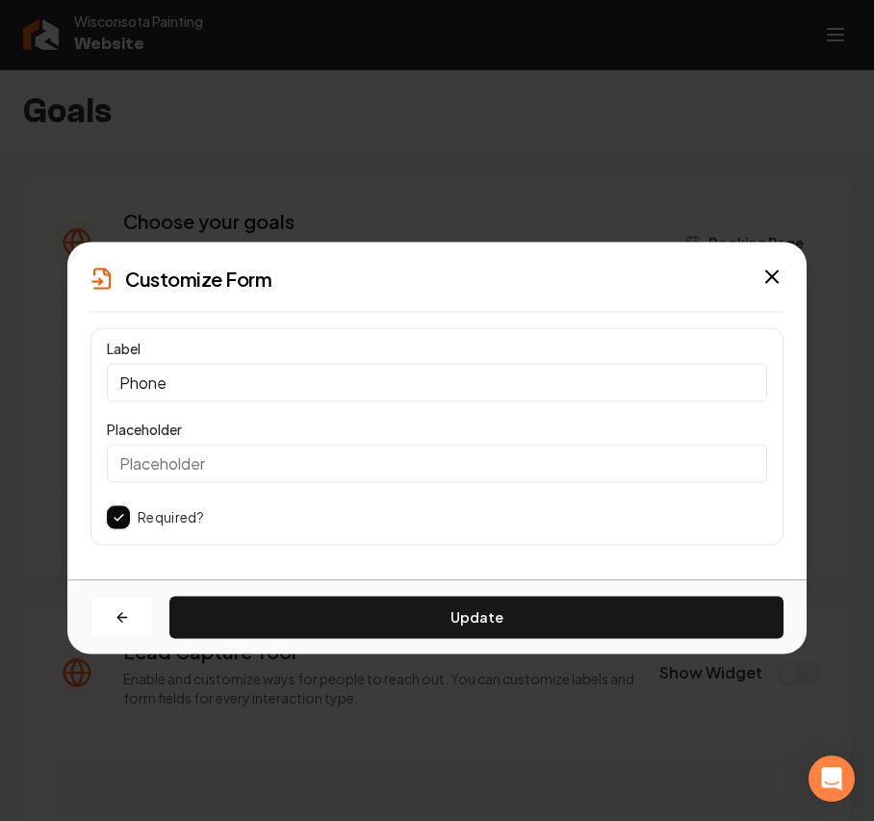
click at [289, 355] on div "Label Phone" at bounding box center [437, 368] width 660 height 65
click at [282, 373] on input "Phone" at bounding box center [437, 382] width 660 height 38
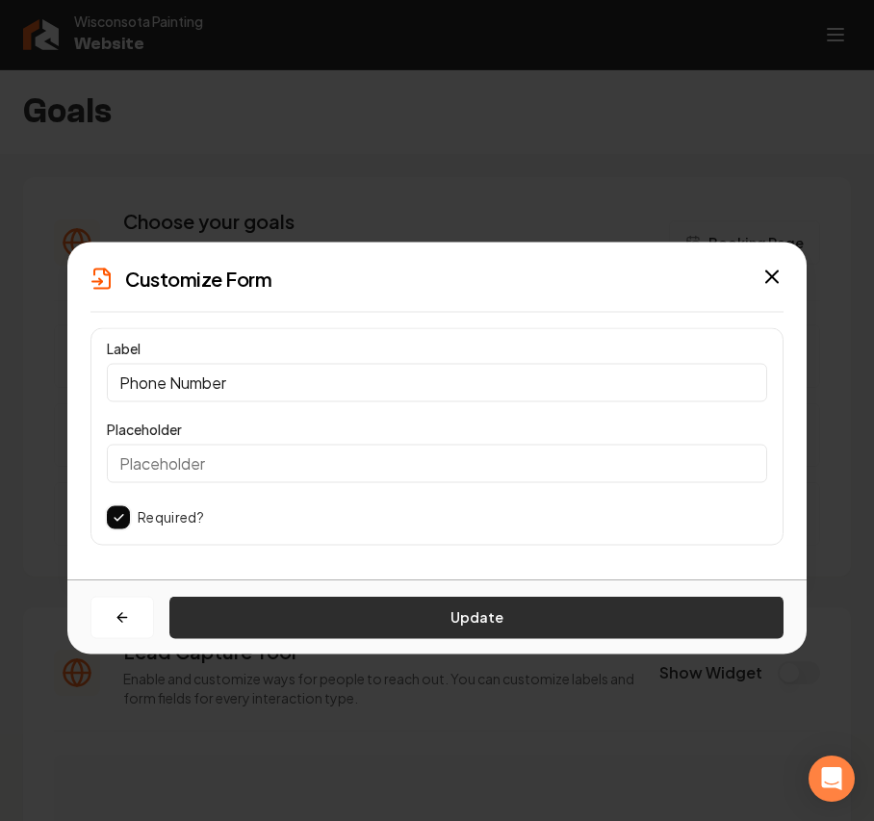
type input "Phone Number"
click at [316, 617] on button "Update" at bounding box center [476, 617] width 614 height 42
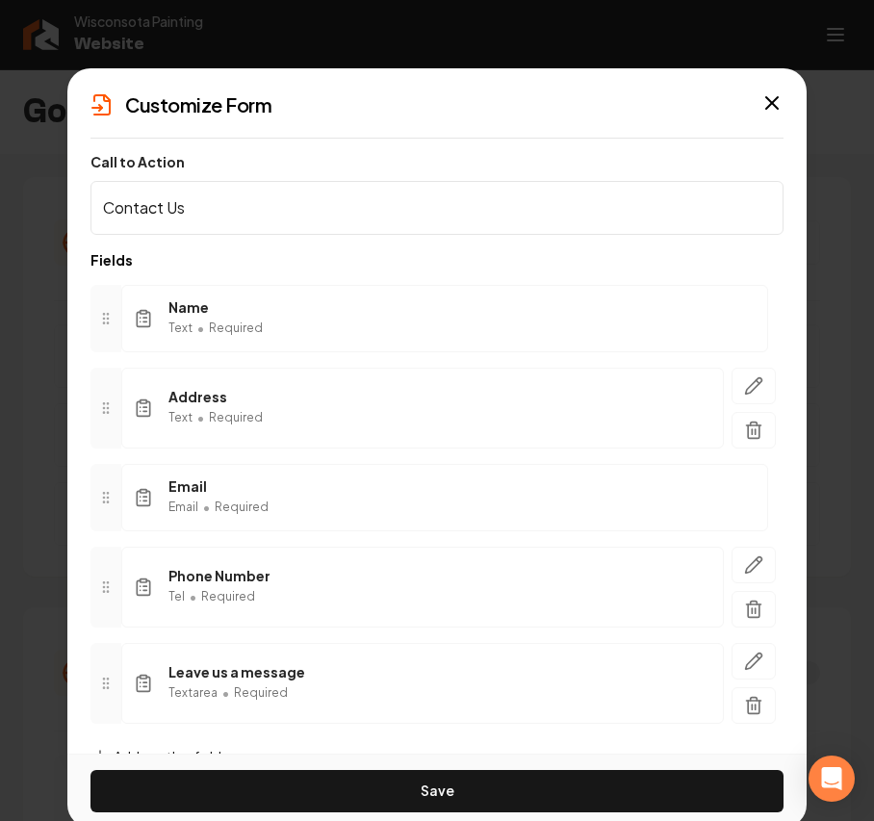
scroll to position [67, 0]
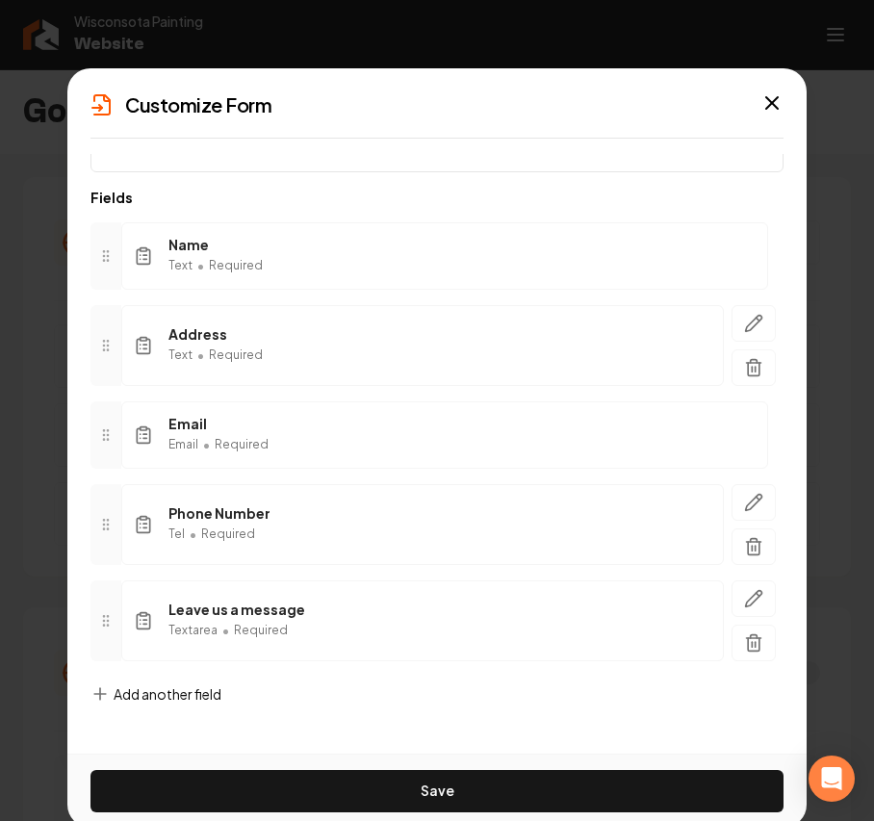
click at [181, 699] on span "Add another field" at bounding box center [168, 693] width 108 height 19
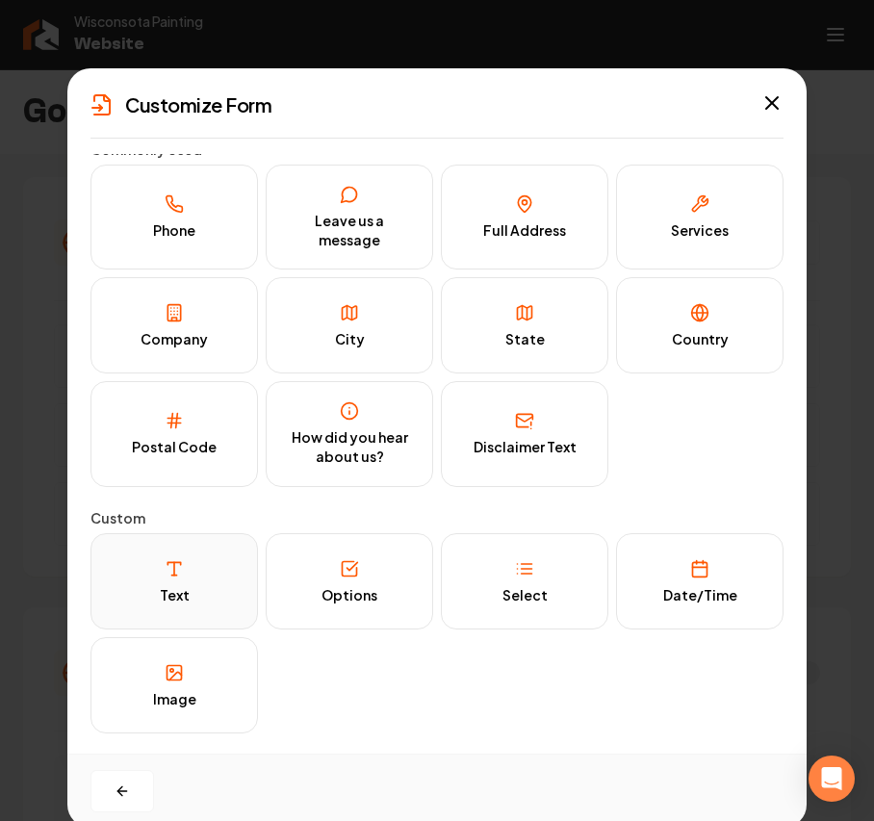
click at [163, 609] on button "Text" at bounding box center [173, 581] width 167 height 96
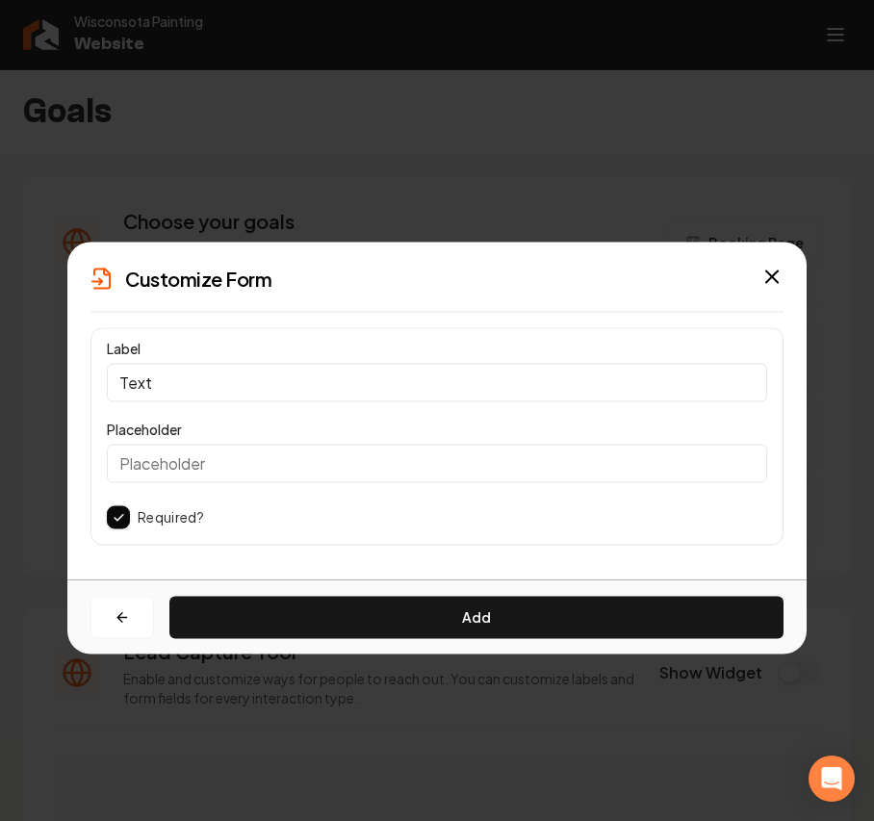
scroll to position [0, 0]
drag, startPoint x: 260, startPoint y: 375, endPoint x: -341, endPoint y: 371, distance: 600.5
click at [0, 371] on html "Company Website Social Media GBP Optimizer Ads Account Wisconsota Painting Webs…" at bounding box center [437, 410] width 874 height 821
paste input "-Listing Link (If applicable)"
drag, startPoint x: 132, startPoint y: 381, endPoint x: -638, endPoint y: 352, distance: 770.4
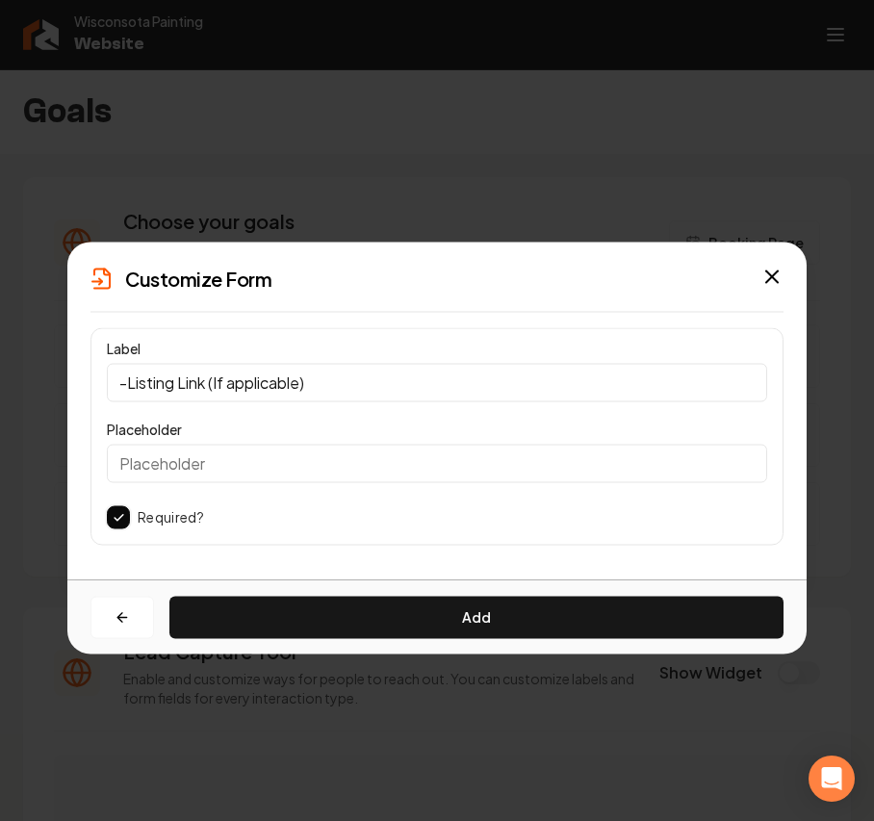
click at [0, 352] on html "Company Website Social Media GBP Optimizer Ads Account Wisconsota Painting Webs…" at bounding box center [437, 410] width 874 height 821
type input "Listing Link (If applicable)"
click at [115, 517] on button "button" at bounding box center [118, 516] width 23 height 23
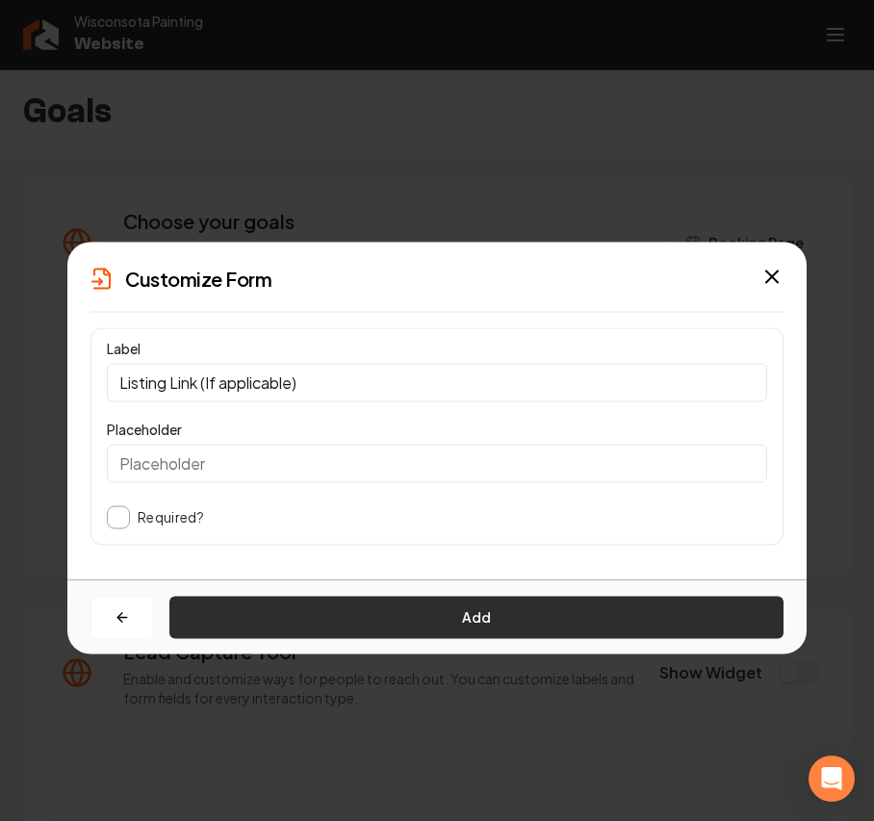
click at [363, 605] on button "Add" at bounding box center [476, 617] width 614 height 42
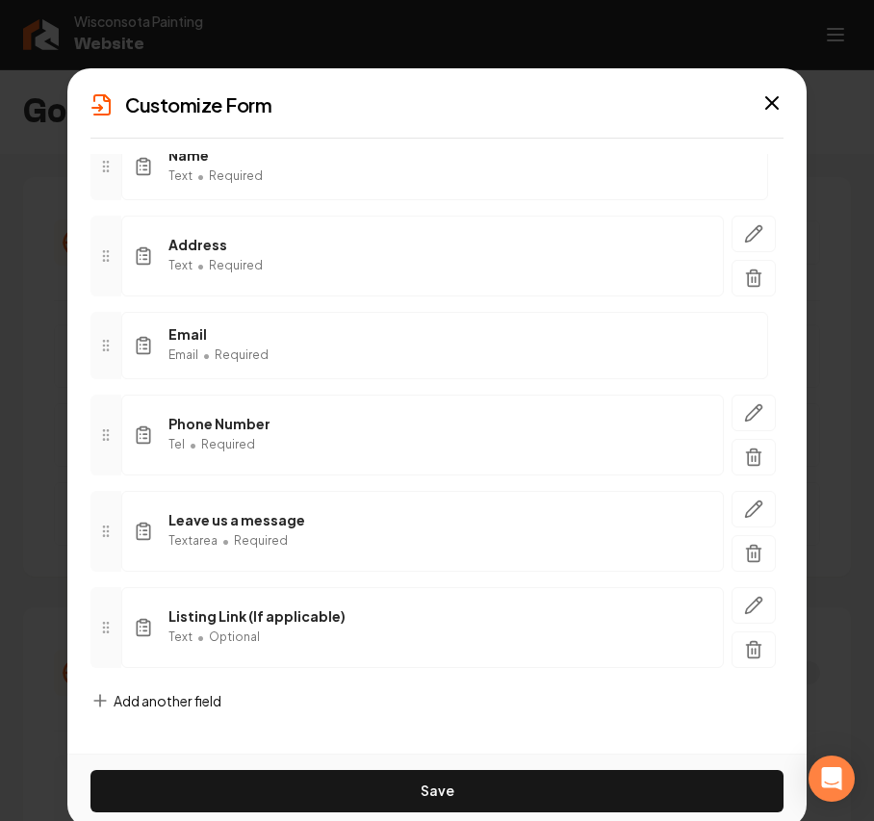
scroll to position [166, 0]
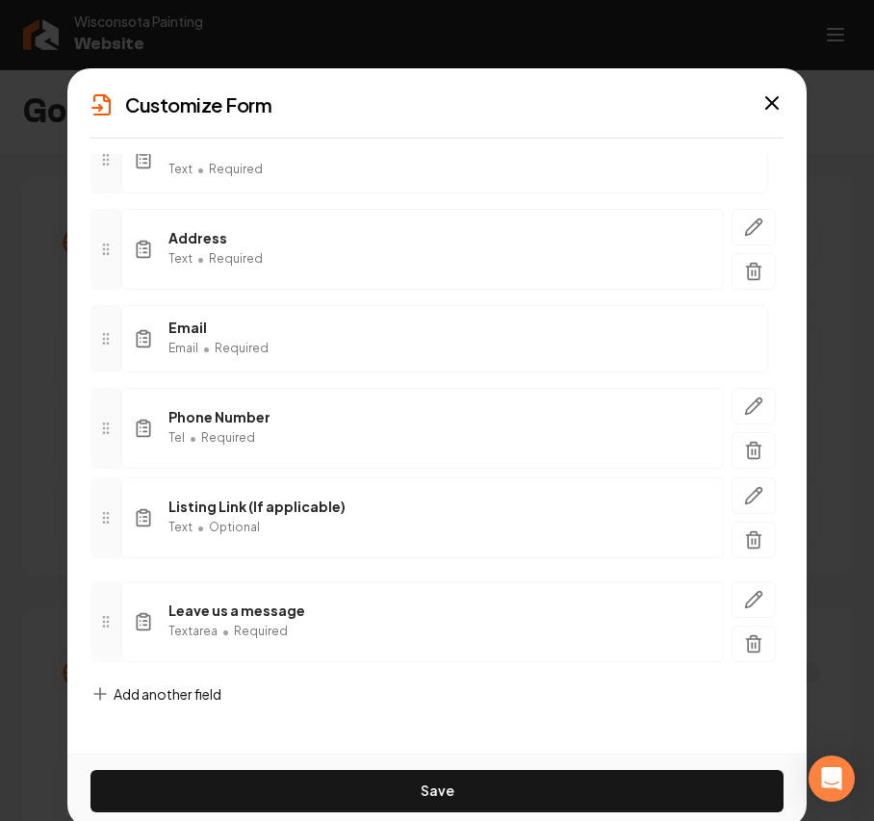
drag, startPoint x: 113, startPoint y: 620, endPoint x: 98, endPoint y: 508, distance: 112.6
click at [98, 510] on icon at bounding box center [105, 517] width 15 height 15
click at [744, 589] on icon "button" at bounding box center [753, 598] width 19 height 19
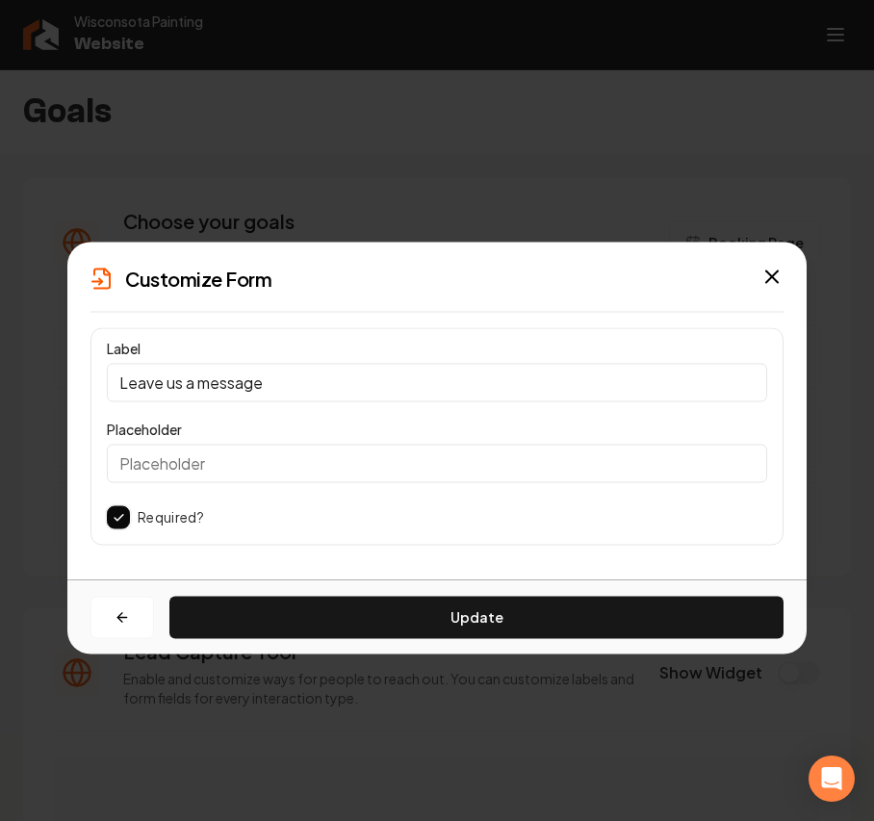
drag, startPoint x: 404, startPoint y: 387, endPoint x: -747, endPoint y: 341, distance: 1151.9
click at [0, 341] on html "Company Website Social Media GBP Optimizer Ads Account Wisconsota Painting Webs…" at bounding box center [437, 410] width 874 height 821
drag, startPoint x: 189, startPoint y: 471, endPoint x: 187, endPoint y: 482, distance: 11.7
click at [189, 471] on input "Placeholder" at bounding box center [437, 463] width 660 height 38
paste input "more specifics on the quote they want"
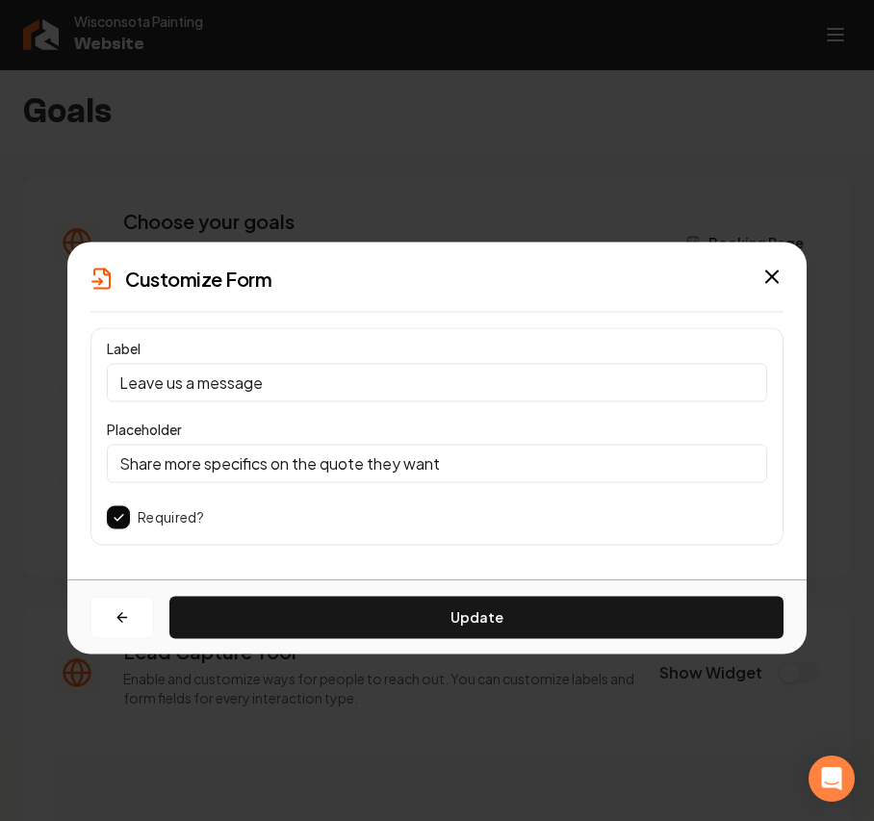
click at [386, 471] on input "Share more specifics on the quote they want" at bounding box center [437, 463] width 660 height 38
click at [386, 468] on input "Share more specifics on the quote you want" at bounding box center [437, 463] width 660 height 38
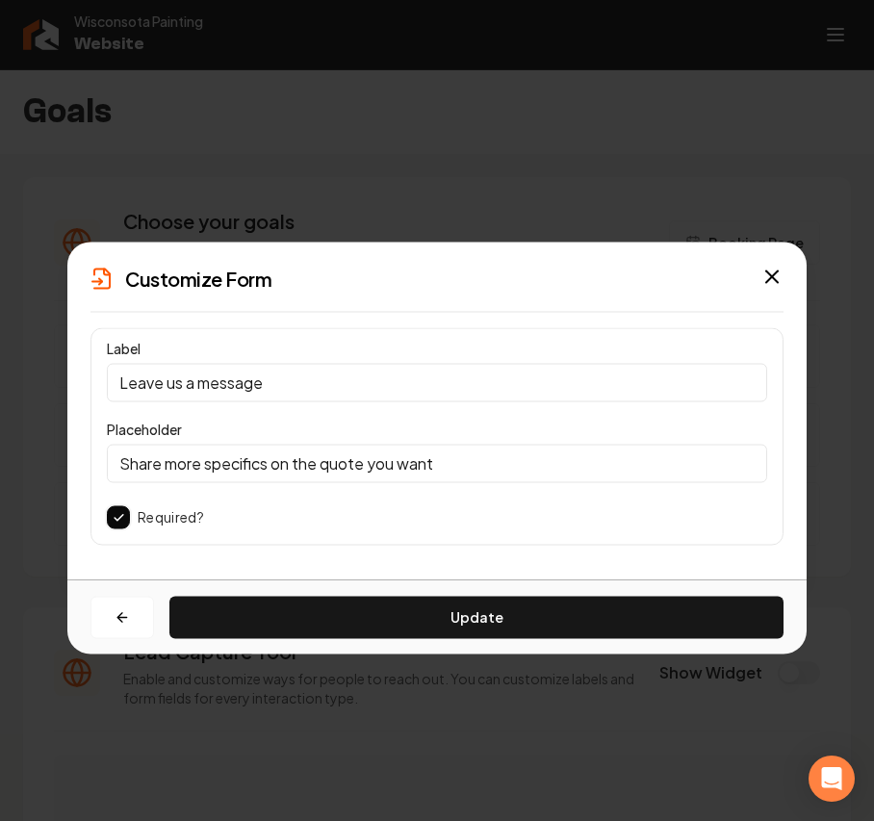
type input "Share more specifics on the quote you want"
click at [594, 517] on div "Required?" at bounding box center [437, 516] width 660 height 23
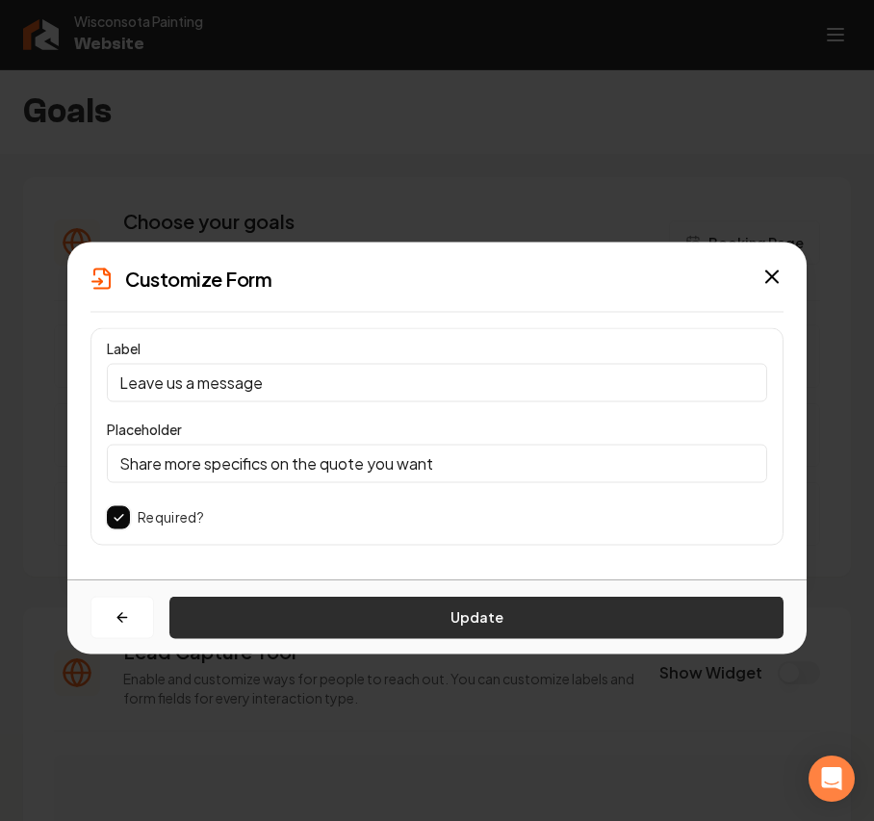
click at [491, 614] on button "Update" at bounding box center [476, 617] width 614 height 42
